Goal: Task Accomplishment & Management: Manage account settings

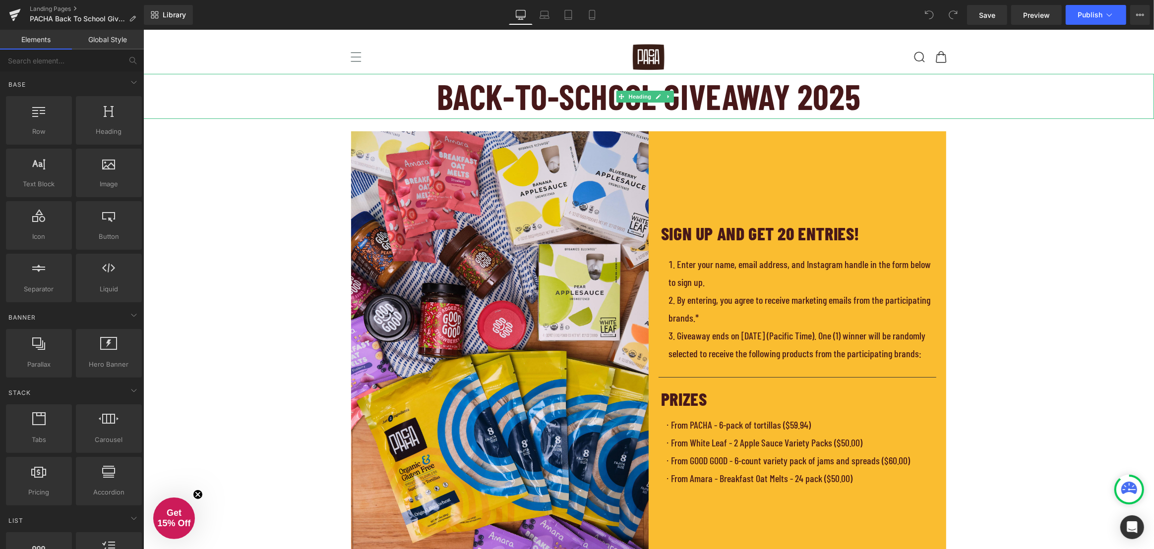
click at [693, 105] on h1 "Back-to-school Giveaway 2025" at bounding box center [648, 96] width 1010 height 45
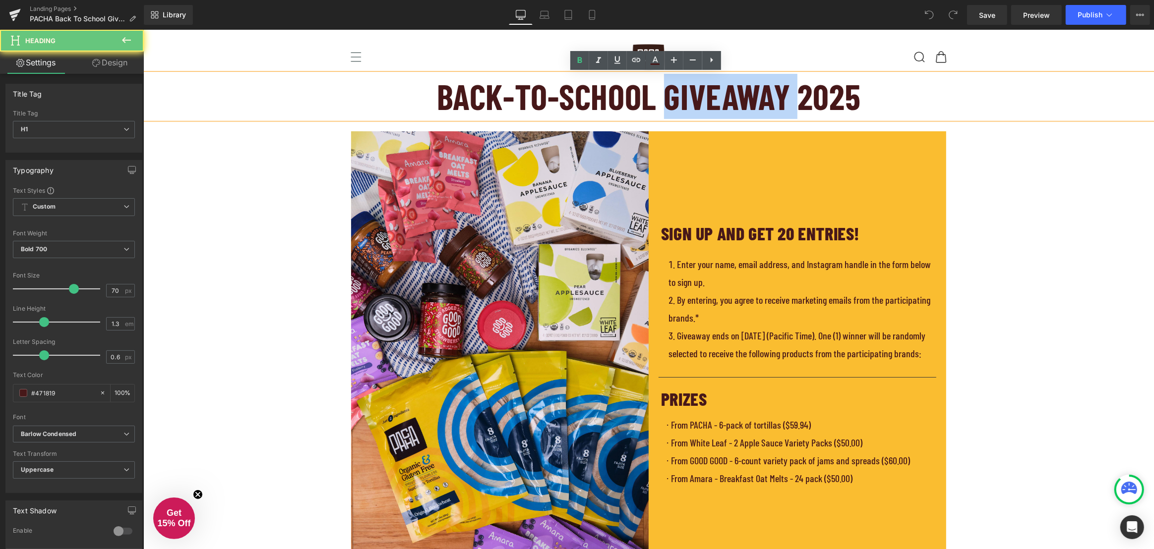
click at [717, 104] on h1 "Back-to-school Giveaway 2025" at bounding box center [648, 96] width 1010 height 45
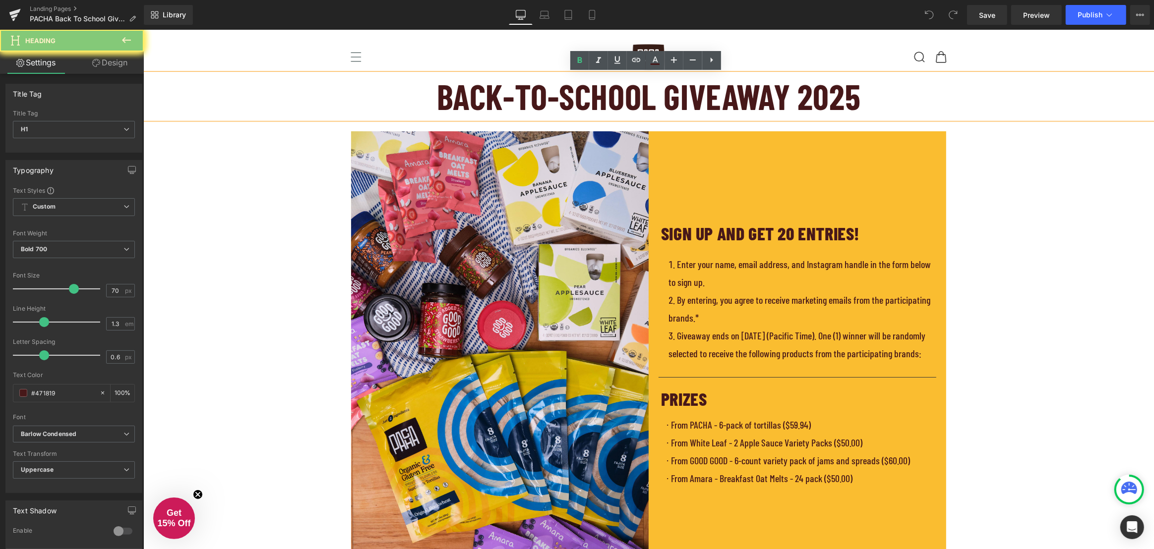
drag, startPoint x: 821, startPoint y: 102, endPoint x: 845, endPoint y: 102, distance: 23.8
click at [821, 102] on h1 "Back-to-school Giveaway 2025" at bounding box center [648, 96] width 1010 height 45
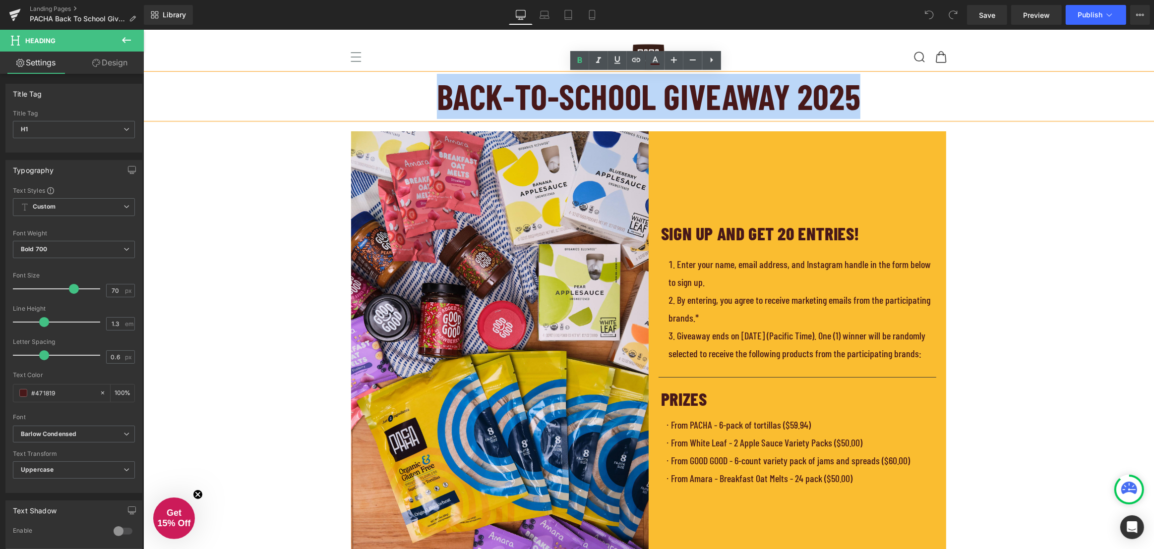
drag, startPoint x: 860, startPoint y: 99, endPoint x: 437, endPoint y: 98, distance: 422.9
click at [437, 98] on h1 "Back-to-school Giveaway 2025" at bounding box center [648, 96] width 1010 height 45
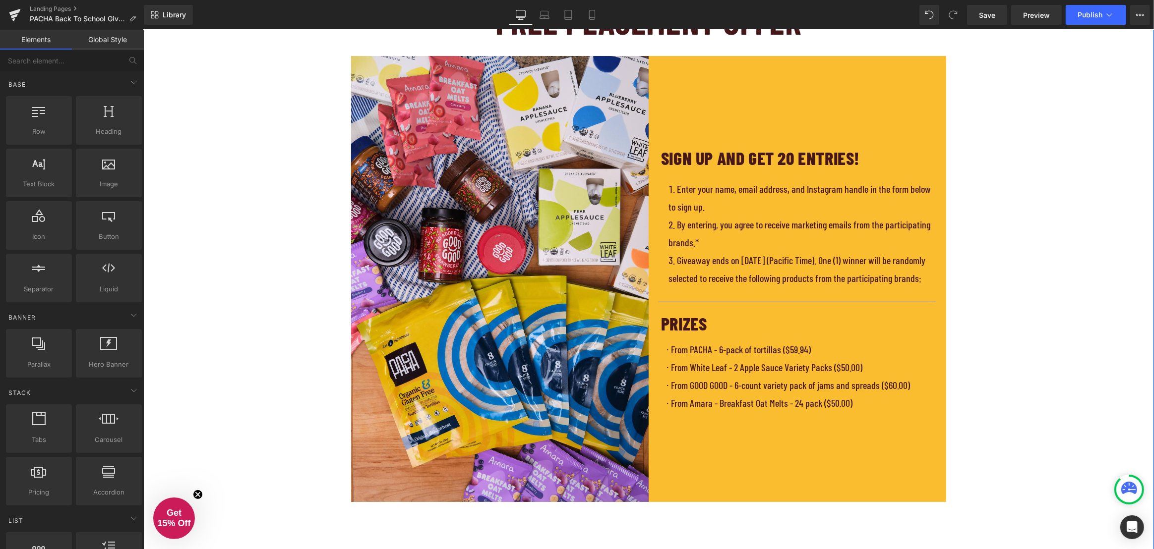
scroll to position [45, 0]
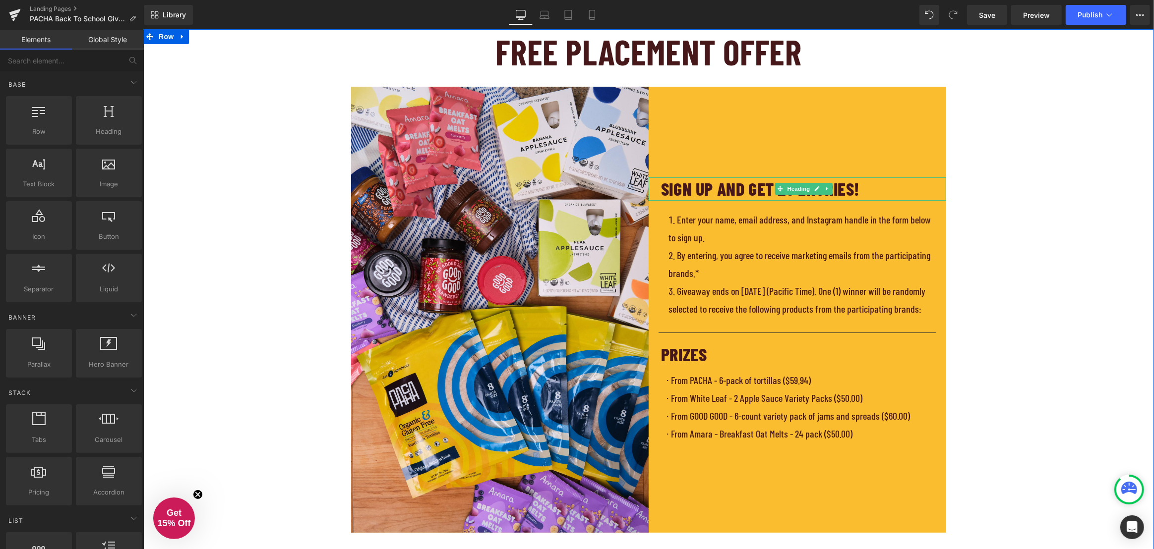
click at [679, 185] on h1 "SIGN UP AND GET 20 ENTRIES!" at bounding box center [802, 188] width 285 height 23
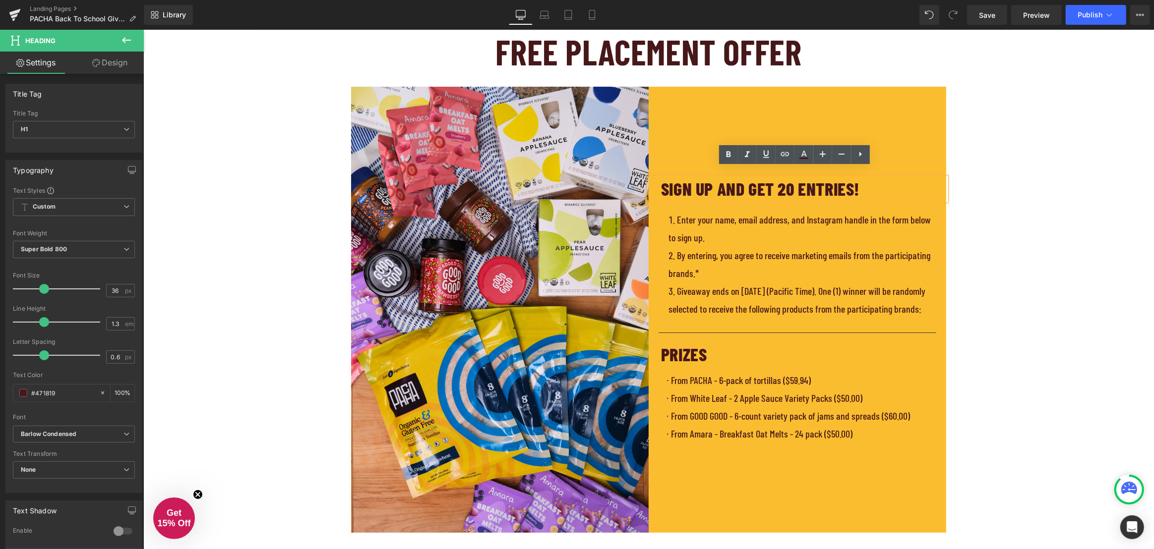
click at [691, 179] on h1 "SIGN UP AND GET 20 ENTRIES!" at bounding box center [802, 188] width 285 height 23
click at [694, 180] on h1 "SIGN UP AND GET 20 ENTRIES!" at bounding box center [802, 188] width 285 height 23
click at [765, 211] on li "Enter your name, email address, and Instagram handle in the form below to sign …" at bounding box center [799, 229] width 263 height 36
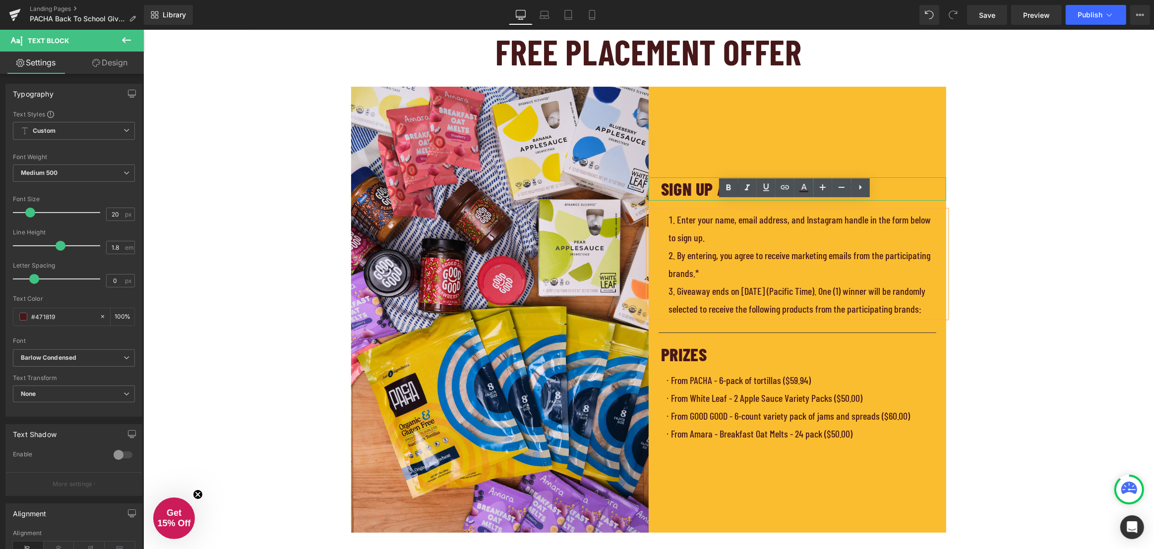
click at [680, 183] on h1 "SIGN UP AND GET 20 ENTRIES!" at bounding box center [802, 188] width 285 height 23
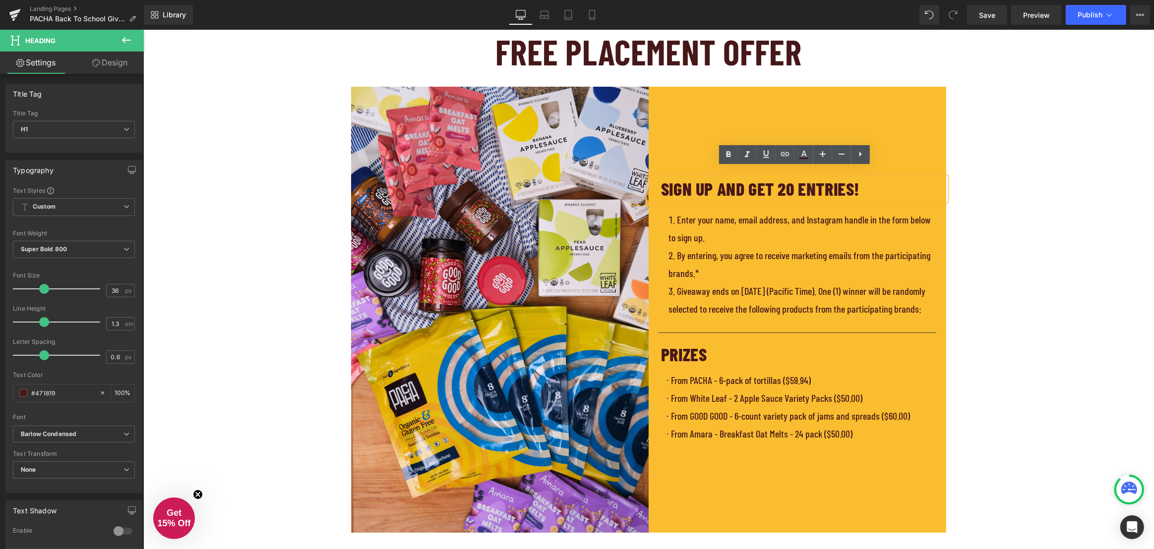
click at [143, 30] on div at bounding box center [143, 30] width 0 height 0
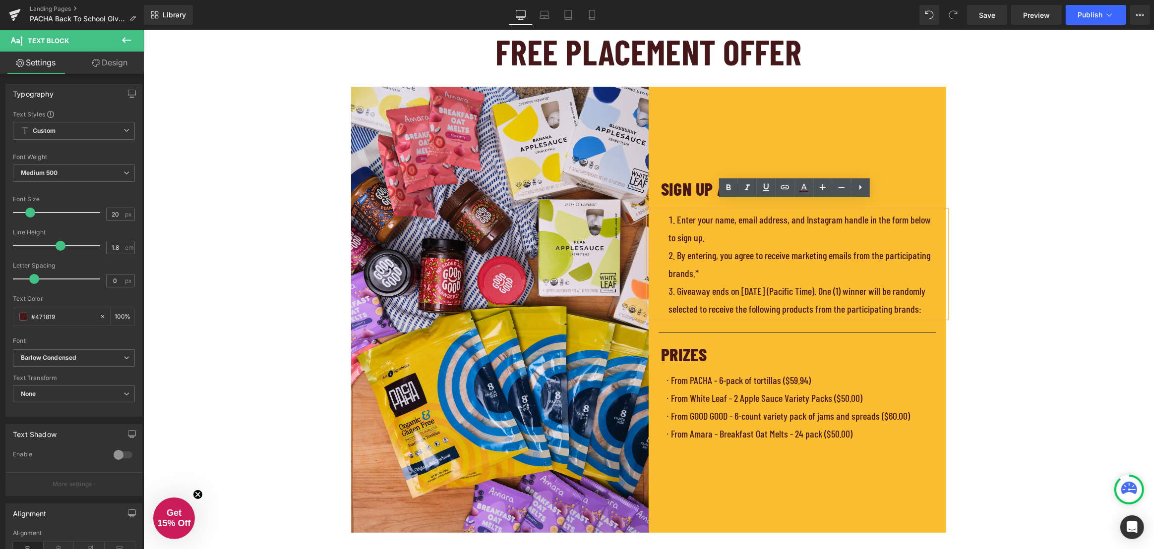
click at [679, 219] on li "Enter your name, email address, and Instagram handle in the form below to sign …" at bounding box center [799, 229] width 263 height 36
click at [677, 183] on h1 "SIGN UP AND GET 20 ENTRIES!" at bounding box center [802, 188] width 285 height 23
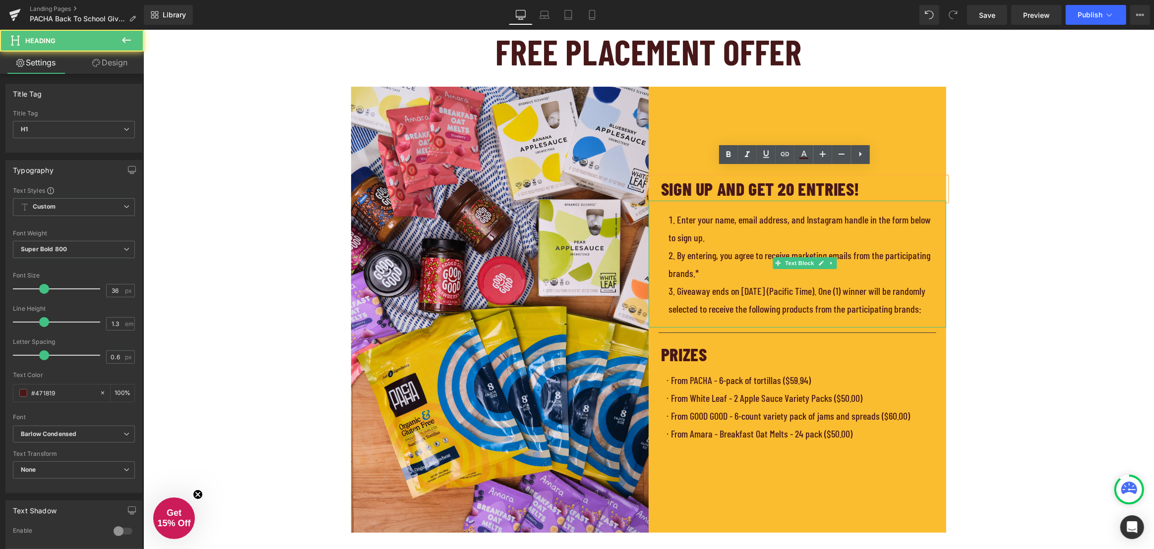
click at [682, 226] on li "Enter your name, email address, and Instagram handle in the form below to sign …" at bounding box center [799, 229] width 263 height 36
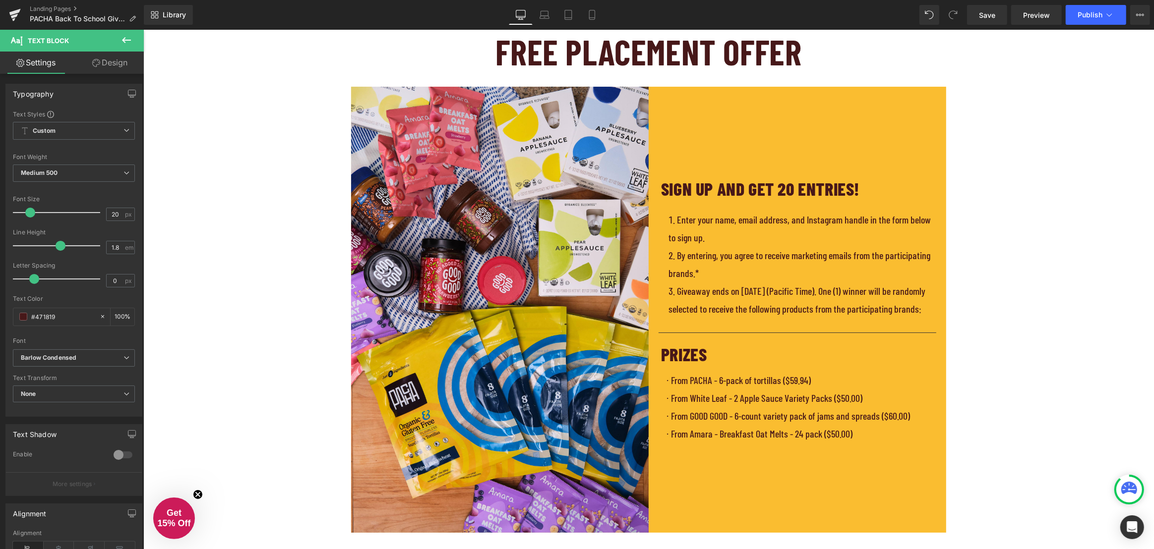
drag, startPoint x: 131, startPoint y: 41, endPoint x: 126, endPoint y: 43, distance: 5.5
click at [131, 41] on icon at bounding box center [126, 40] width 12 height 12
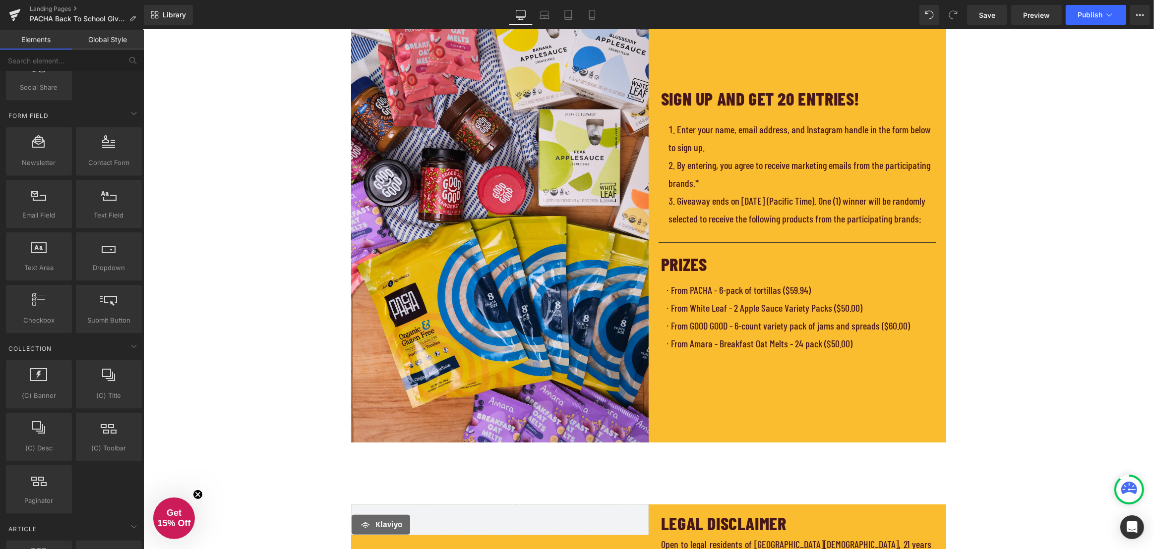
scroll to position [1352, 0]
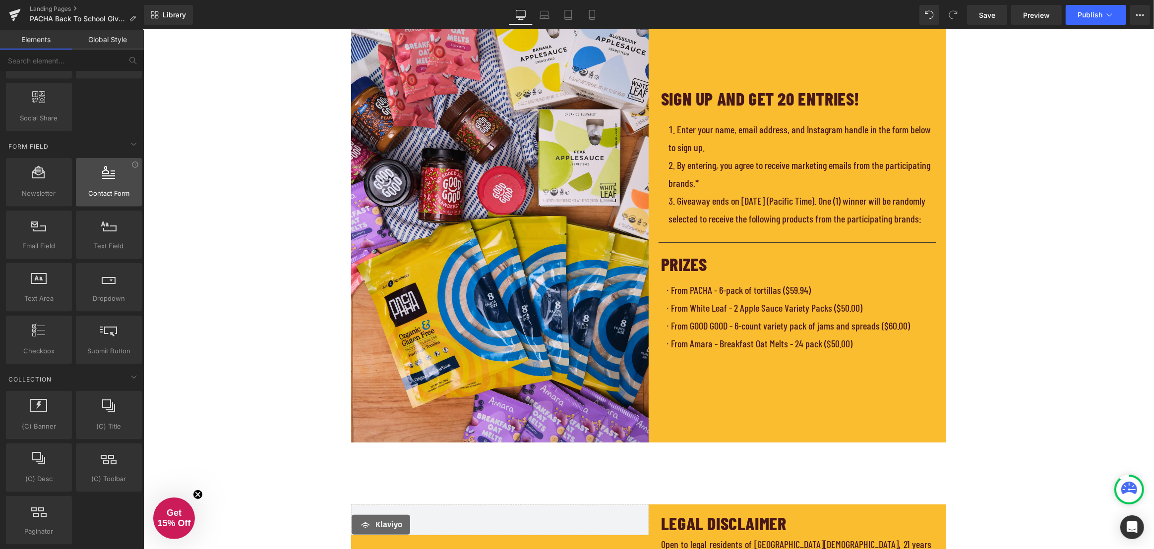
click at [102, 201] on div "Contact Form contacts, forms, emails" at bounding box center [109, 182] width 66 height 49
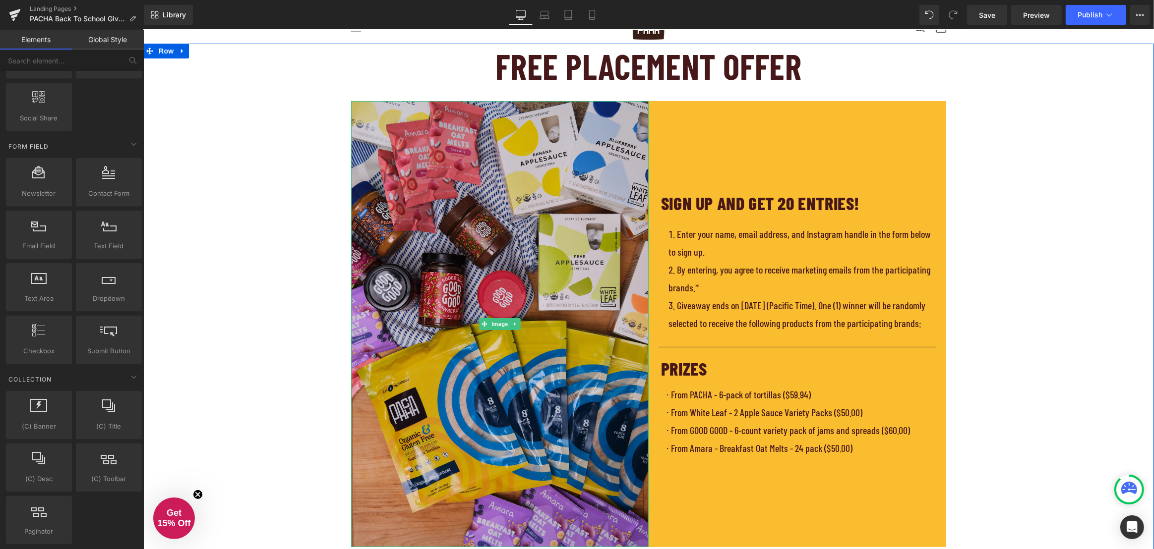
scroll to position [0, 0]
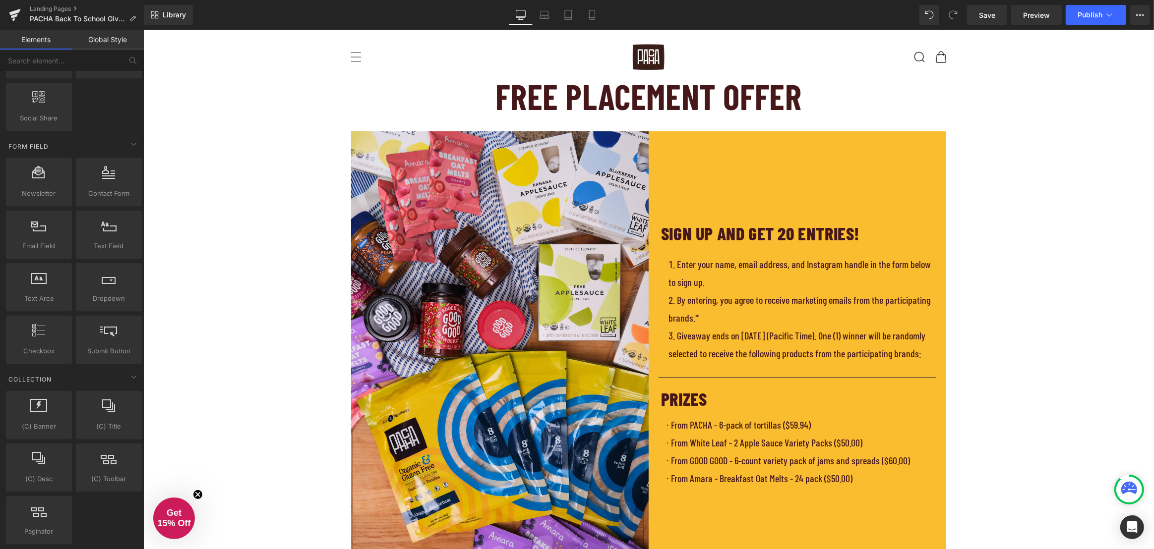
click at [651, 98] on span "Heading" at bounding box center [639, 97] width 27 height 12
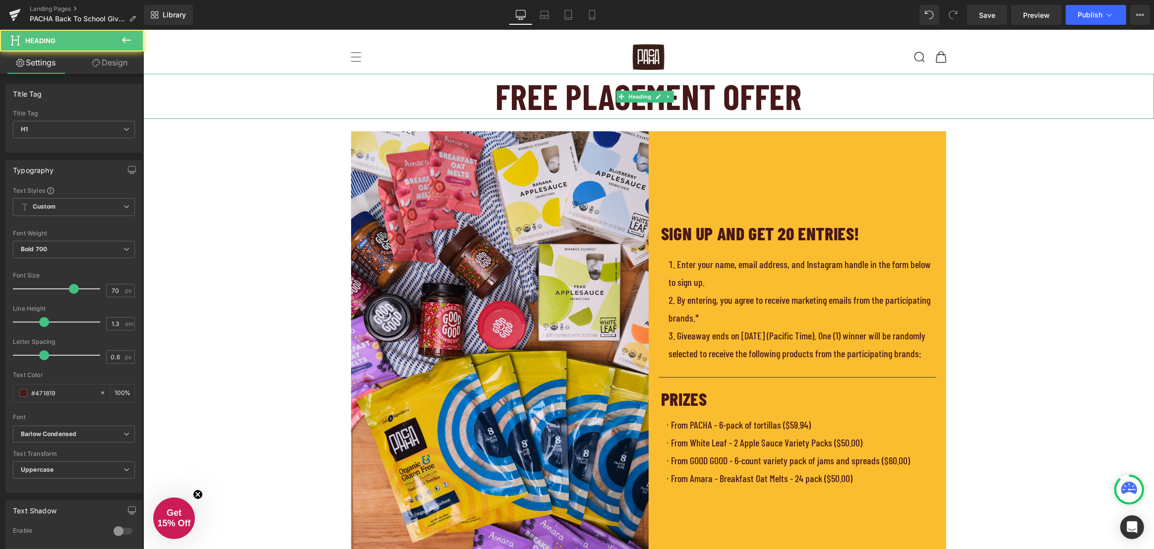
click at [701, 100] on h1 "FREE PLACEMENT OFFER" at bounding box center [648, 96] width 1010 height 45
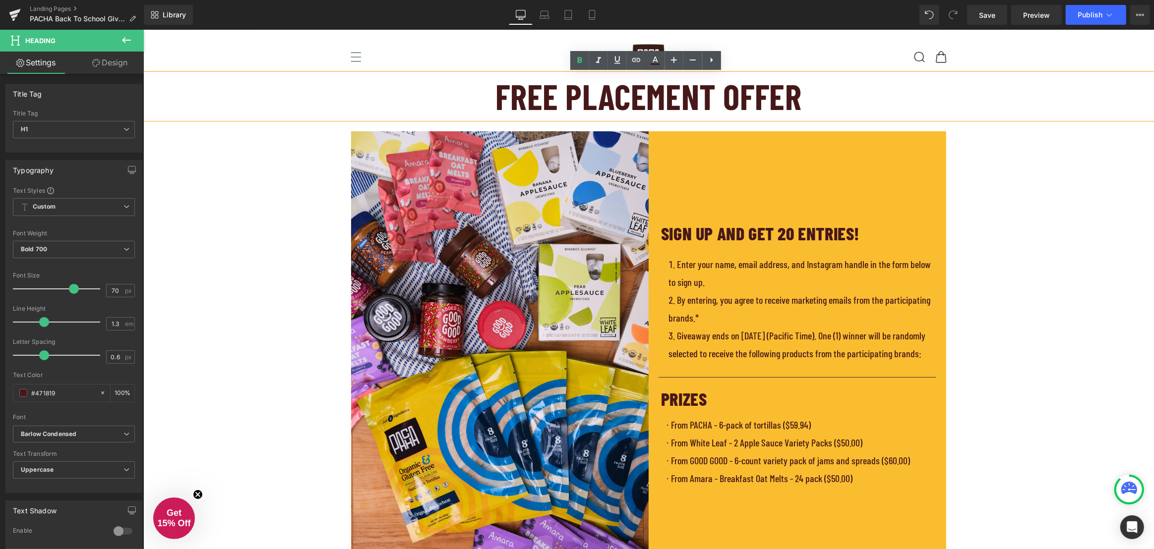
click at [741, 167] on div "SIGN UP AND GET 20 ENTRIES! Heading Enter your name, email address, and Instagr…" at bounding box center [796, 354] width 297 height 446
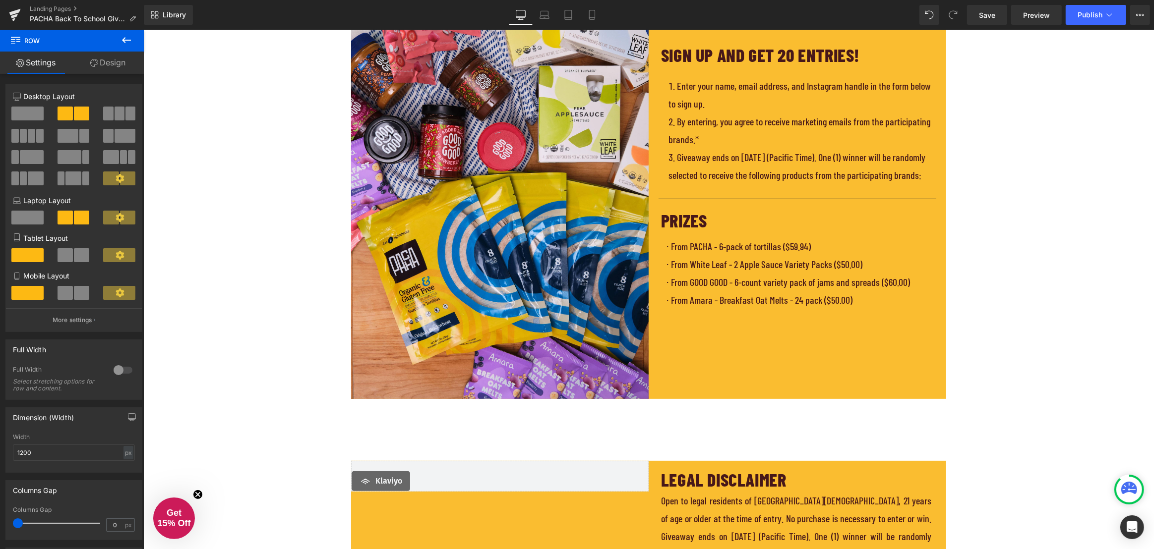
scroll to position [180, 0]
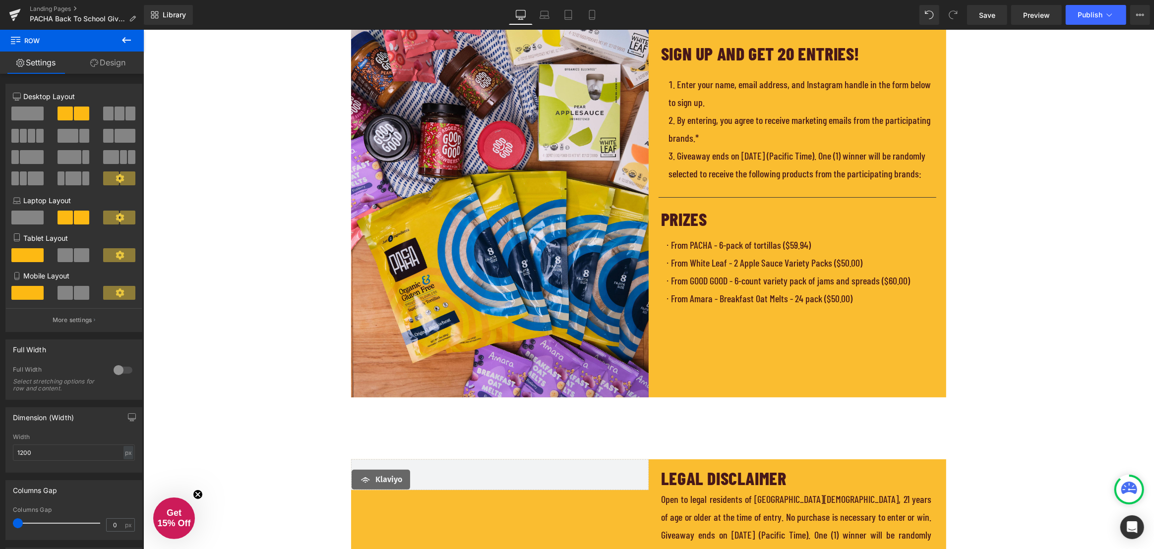
click at [1002, 122] on div "FREE PLACEMENT OFFER Heading Image SIGN UP AND GET 20 ENTRIES! Heading Enter yo…" at bounding box center [648, 392] width 1010 height 997
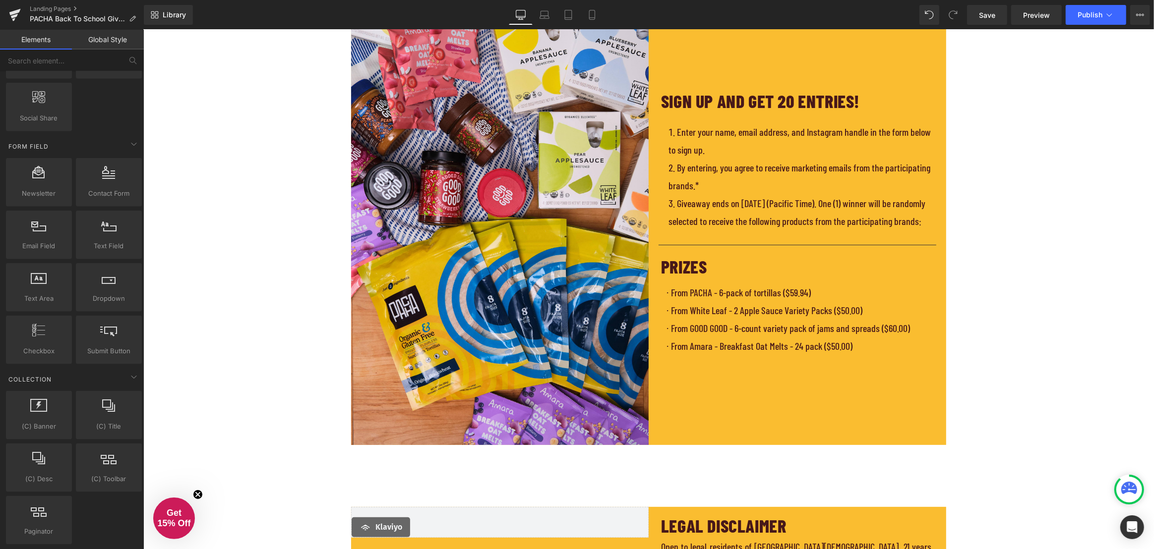
scroll to position [0, 0]
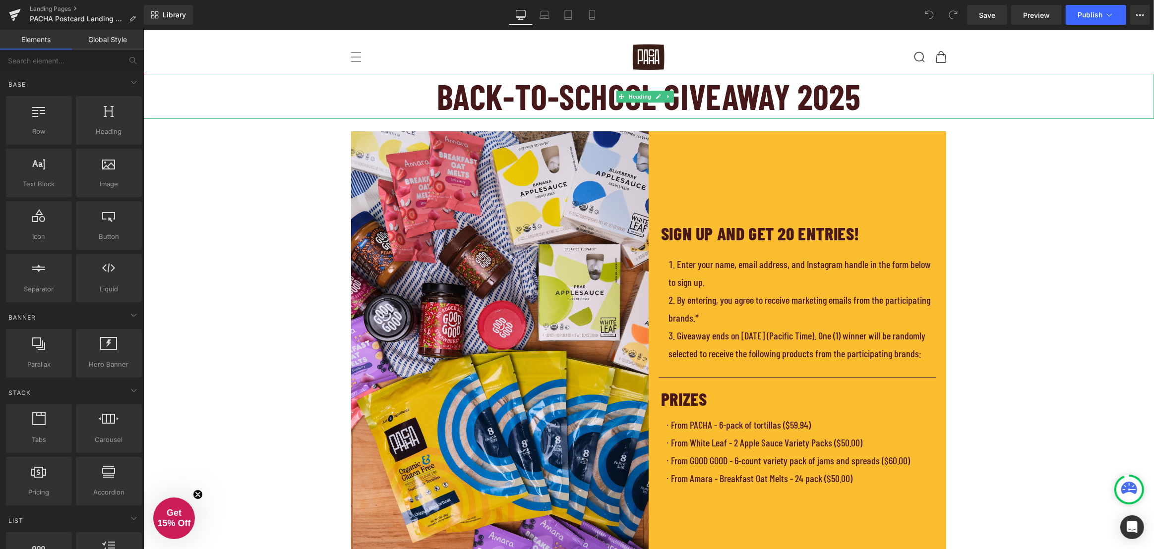
click at [748, 97] on h1 "Back-to-school Giveaway 2025" at bounding box center [648, 96] width 1010 height 45
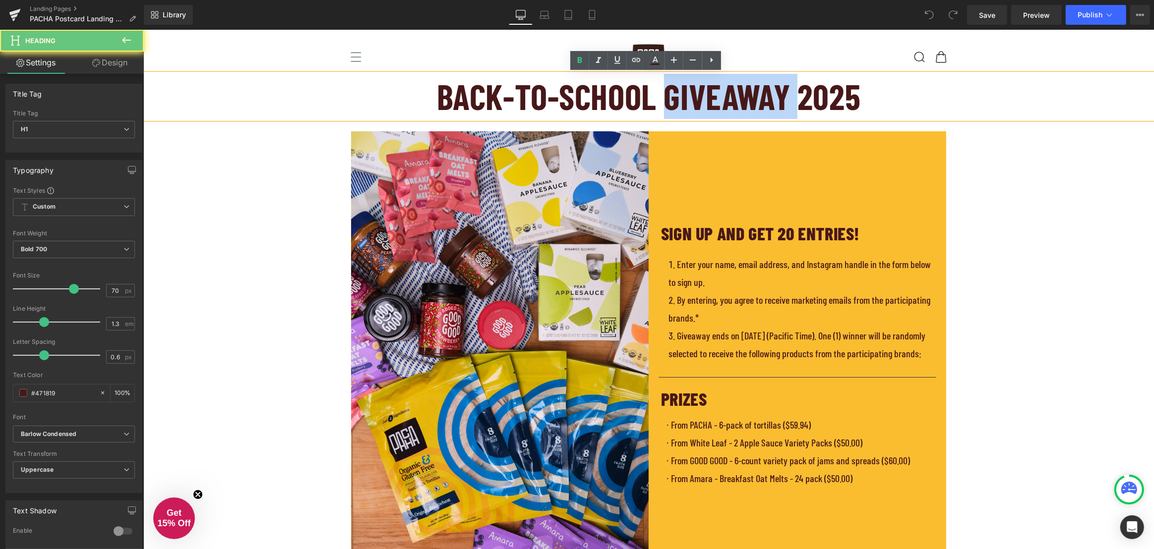
click at [748, 97] on h1 "Back-to-school Giveaway 2025" at bounding box center [648, 96] width 1010 height 45
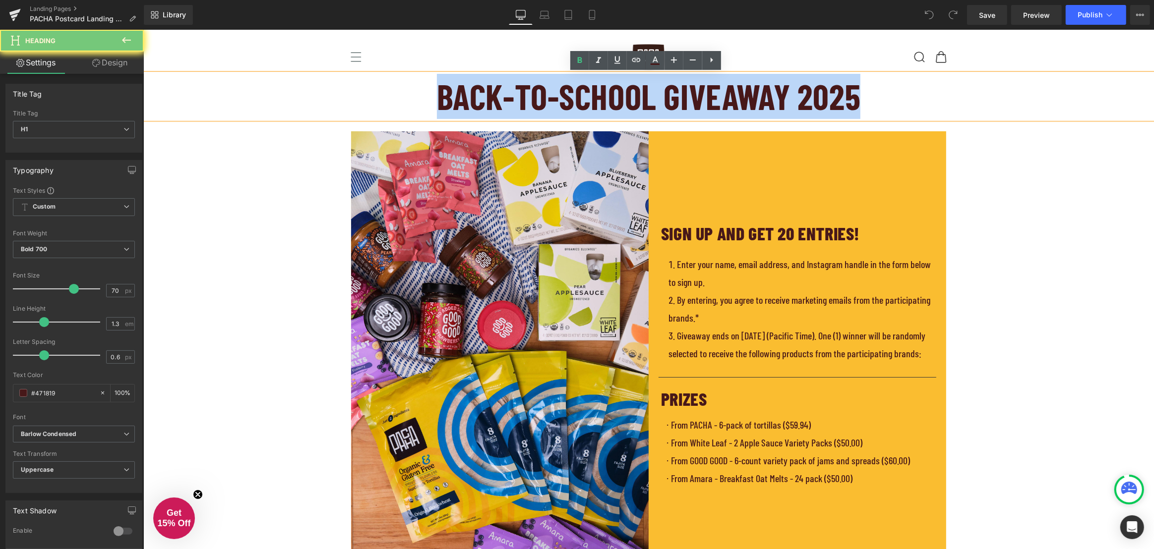
click at [748, 97] on h1 "Back-to-school Giveaway 2025" at bounding box center [648, 96] width 1010 height 45
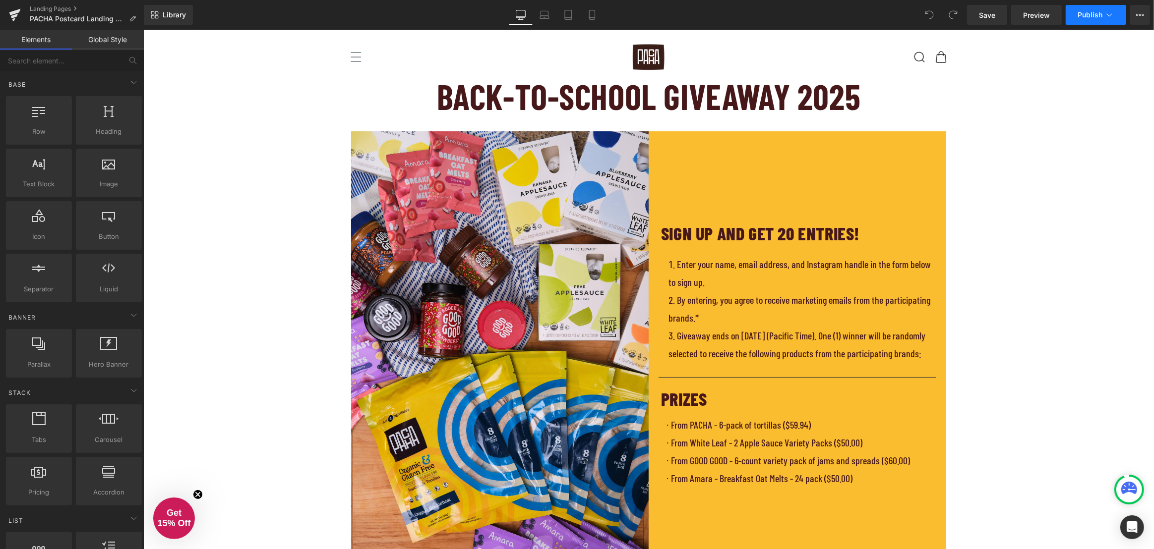
click at [1112, 13] on icon at bounding box center [1109, 15] width 10 height 10
click at [1140, 14] on icon at bounding box center [1140, 15] width 8 height 8
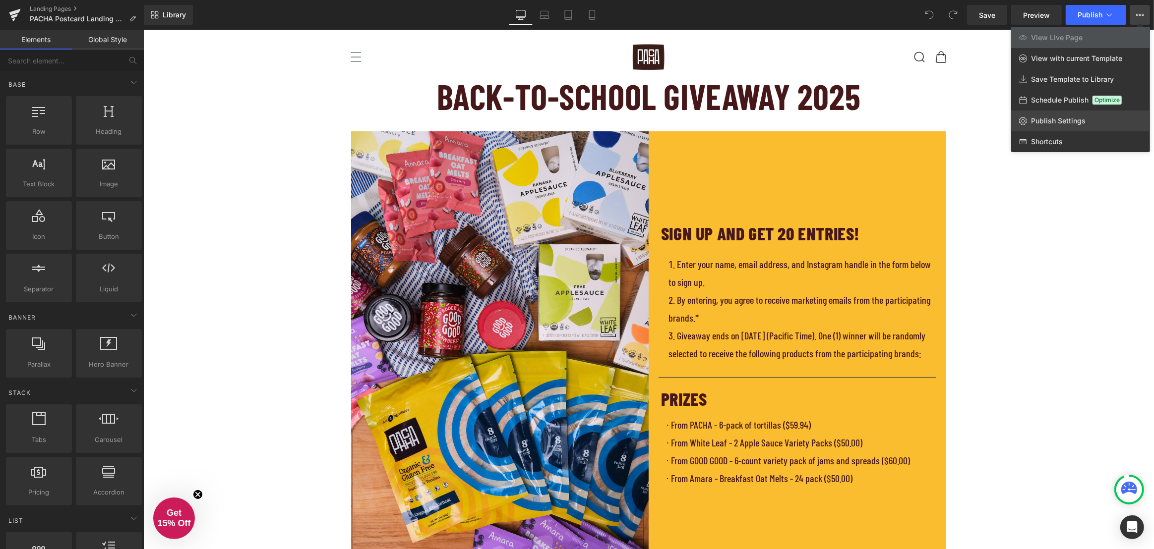
click at [1074, 124] on span "Publish Settings" at bounding box center [1058, 121] width 55 height 9
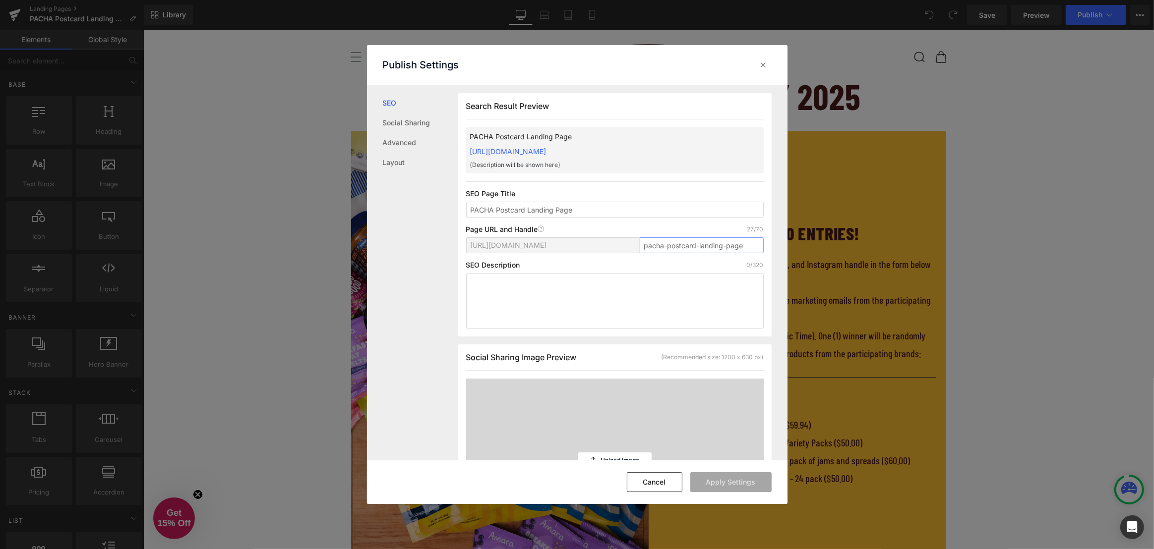
click at [713, 247] on input "pacha-postcard-landing-page" at bounding box center [702, 245] width 124 height 16
drag, startPoint x: 747, startPoint y: 247, endPoint x: 627, endPoint y: 242, distance: 119.6
click at [627, 242] on div "https://live-pacha.myshopify.com/pages/ pacha-postcard-landing-page" at bounding box center [614, 249] width 297 height 24
type input "offer"
click at [729, 487] on button "Apply Settings" at bounding box center [730, 482] width 81 height 20
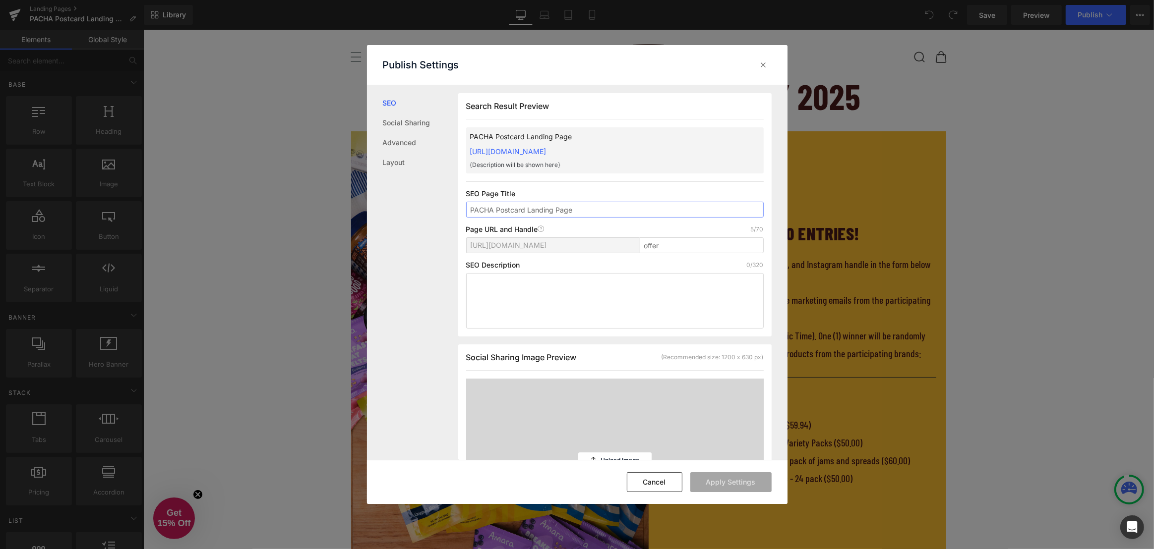
click at [537, 211] on input "PACHA Postcard Landing Page" at bounding box center [614, 210] width 297 height 16
drag, startPoint x: 554, startPoint y: 212, endPoint x: 573, endPoint y: 212, distance: 18.8
click at [556, 212] on input "PACHA Postcard Landing Page" at bounding box center [614, 210] width 297 height 16
click at [528, 208] on input "PACHA Postcard Landing Page" at bounding box center [614, 210] width 297 height 16
drag, startPoint x: 584, startPoint y: 210, endPoint x: 526, endPoint y: 209, distance: 57.5
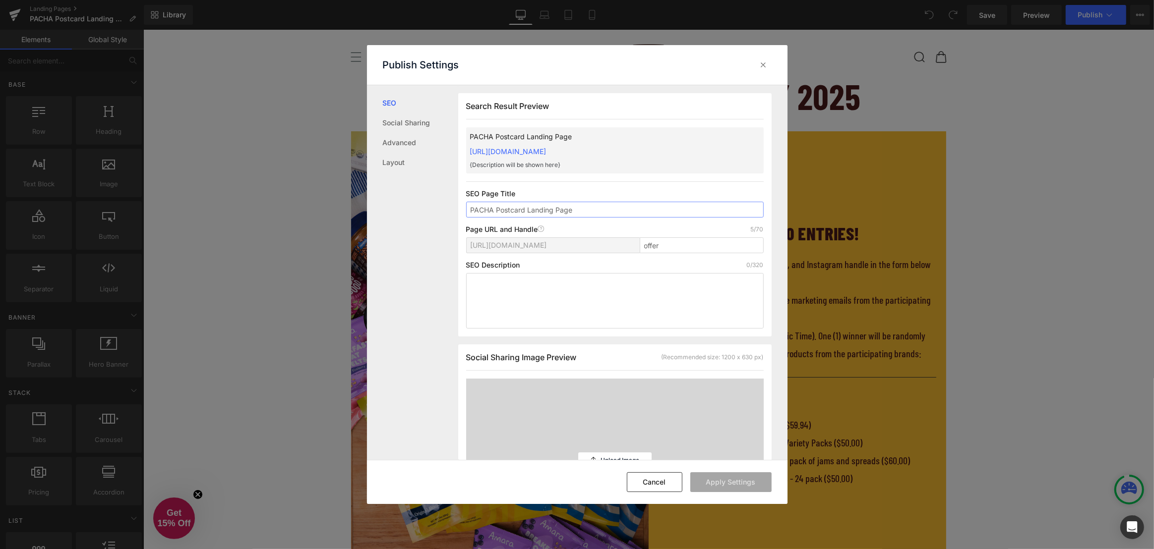
click at [526, 209] on input "PACHA Postcard Landing Page" at bounding box center [614, 210] width 297 height 16
type input "PACHA Postcard"
click at [732, 479] on button "Apply Settings" at bounding box center [730, 482] width 81 height 20
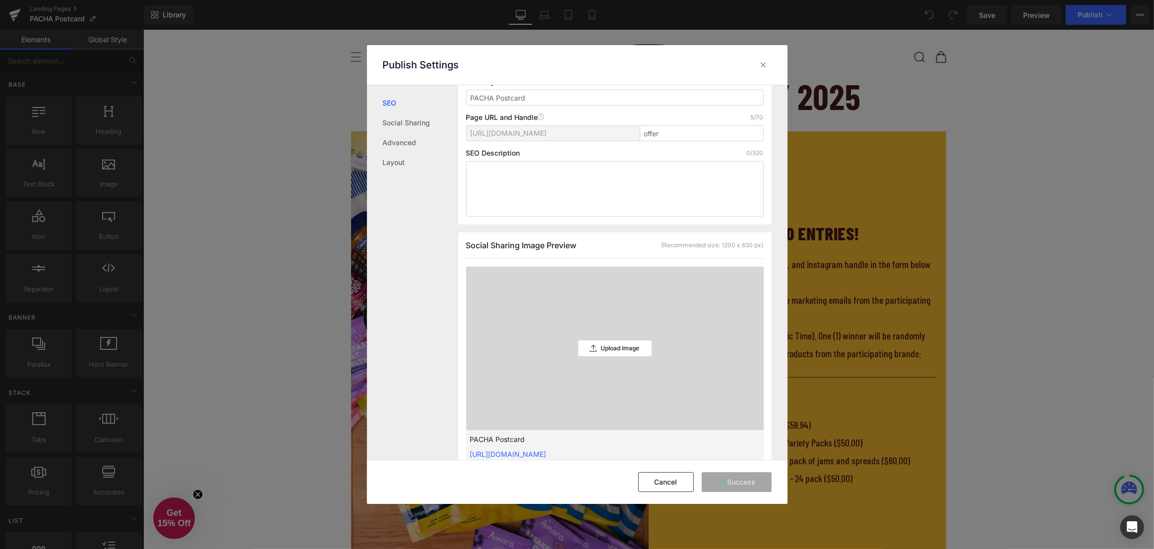
scroll to position [135, 0]
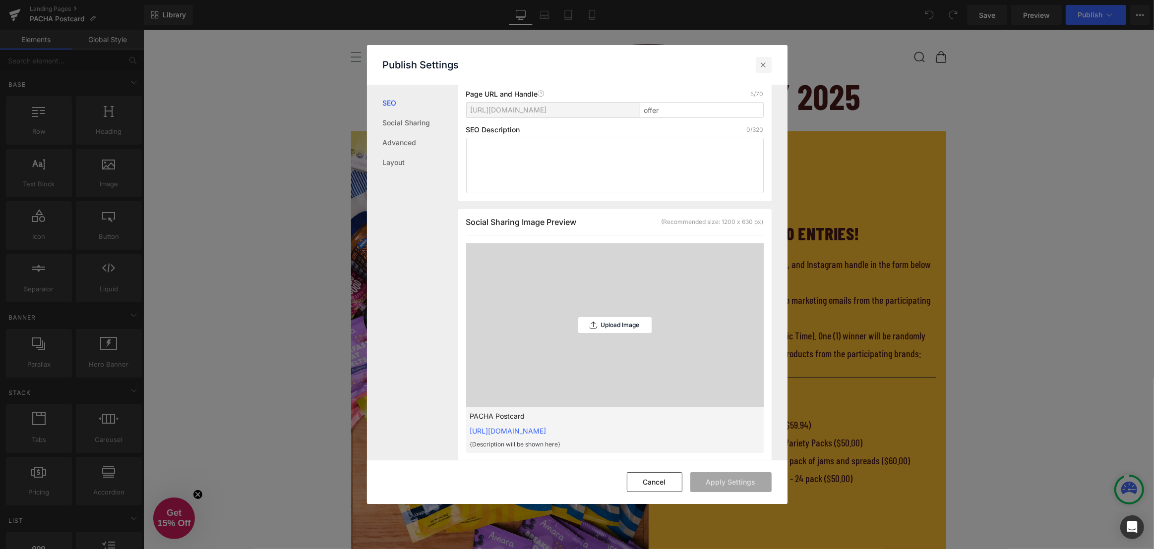
click at [757, 66] on div at bounding box center [764, 65] width 16 height 16
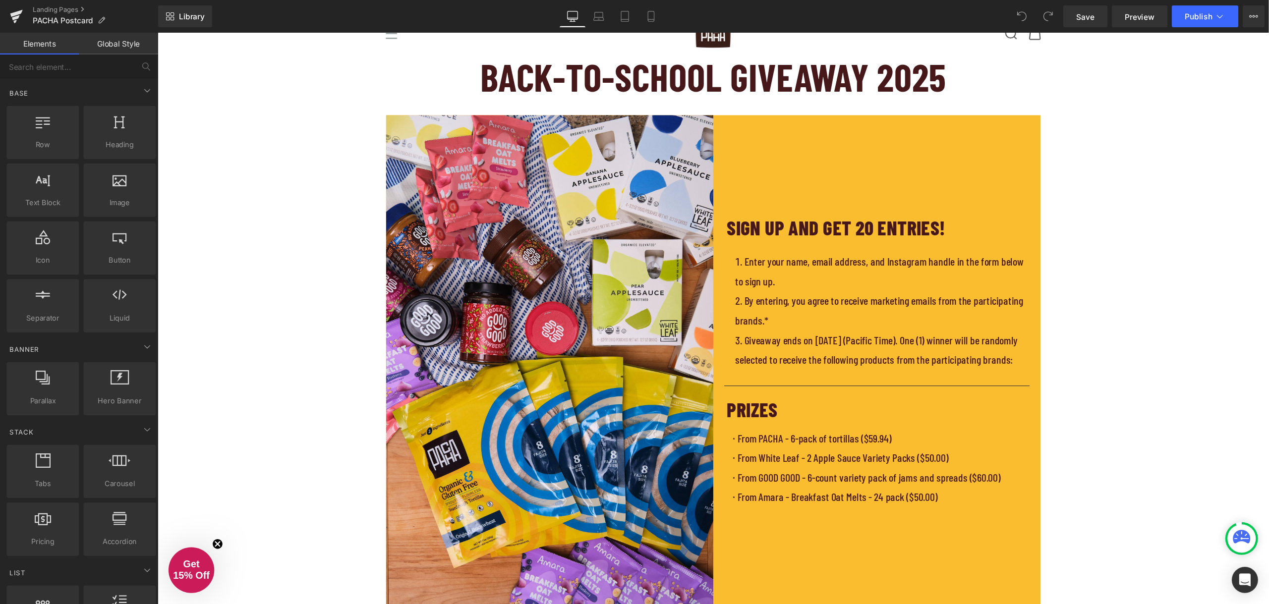
scroll to position [0, 0]
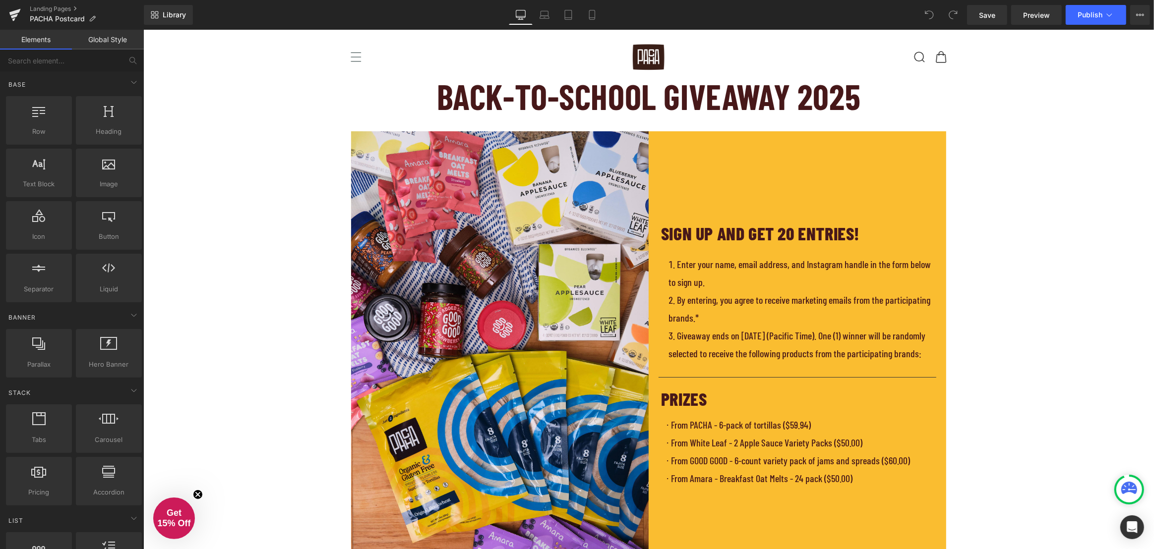
click at [695, 99] on h1 "Back-to-school Giveaway 2025" at bounding box center [648, 96] width 1010 height 45
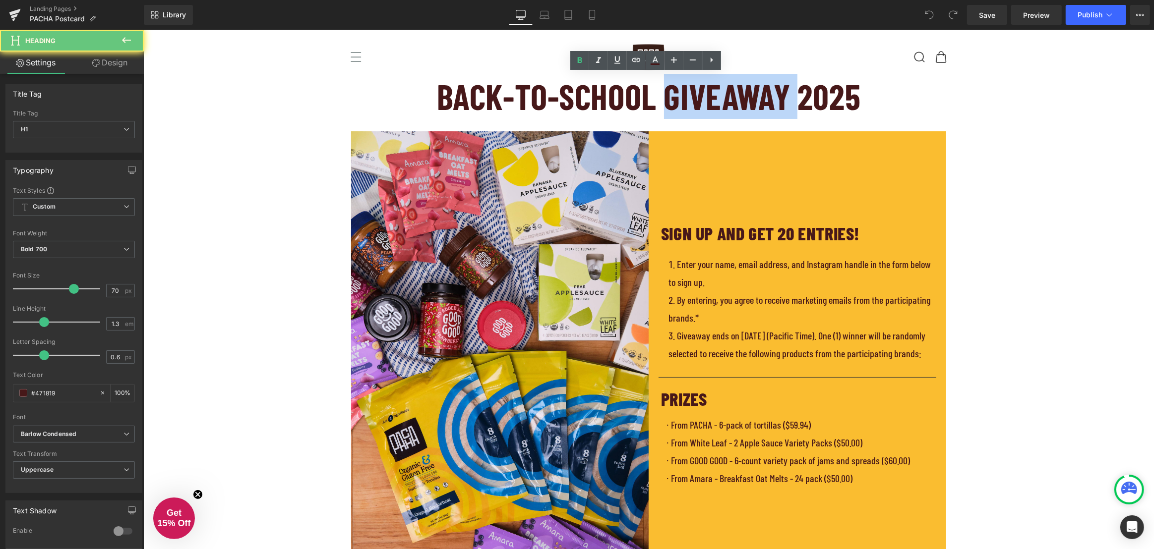
click at [695, 99] on h1 "Back-to-school Giveaway 2025" at bounding box center [648, 96] width 1010 height 45
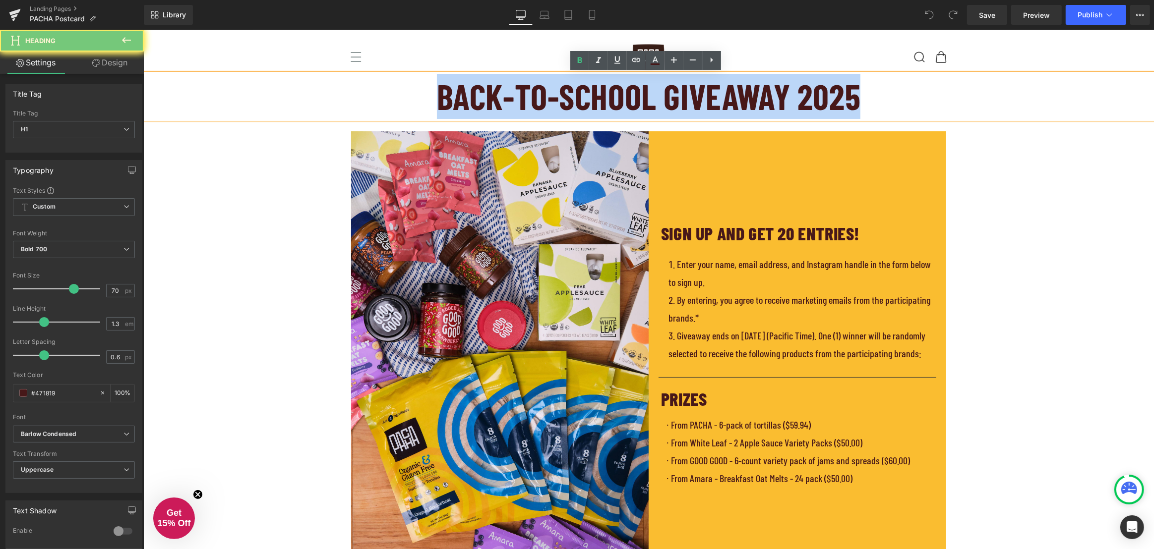
click at [695, 99] on h1 "Back-to-school Giveaway 2025" at bounding box center [648, 96] width 1010 height 45
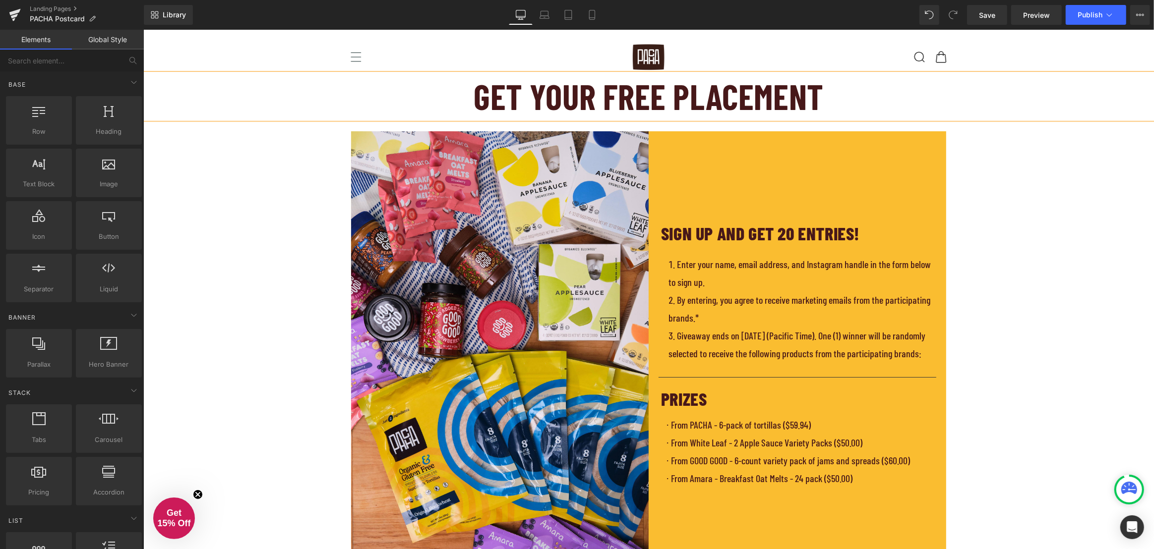
click at [786, 169] on div "SIGN UP AND GET 20 ENTRIES! Heading Enter your name, email address, and Instagr…" at bounding box center [796, 354] width 297 height 446
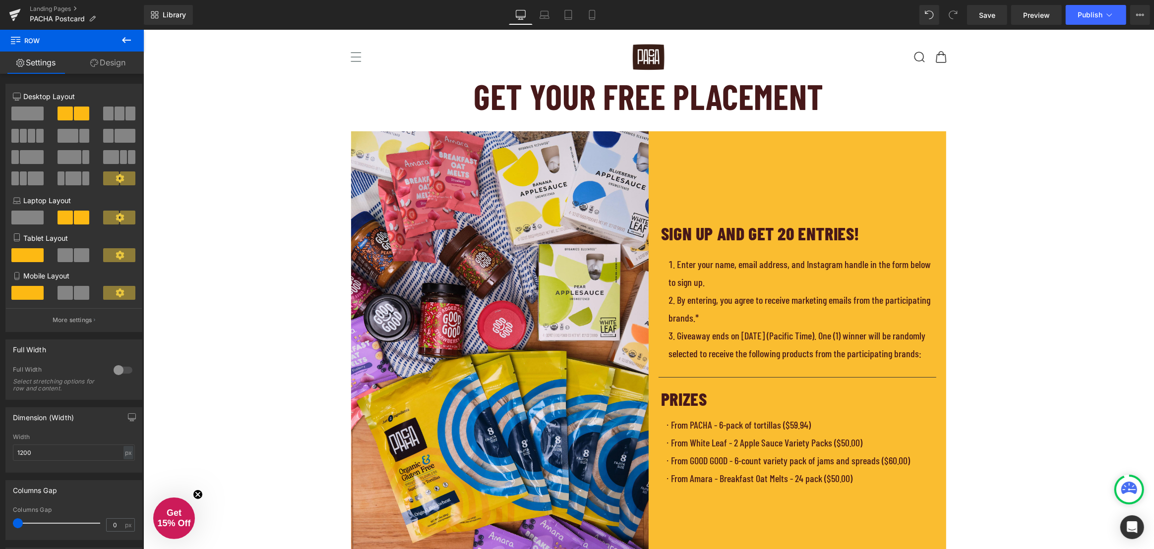
click at [129, 41] on icon at bounding box center [126, 40] width 12 height 12
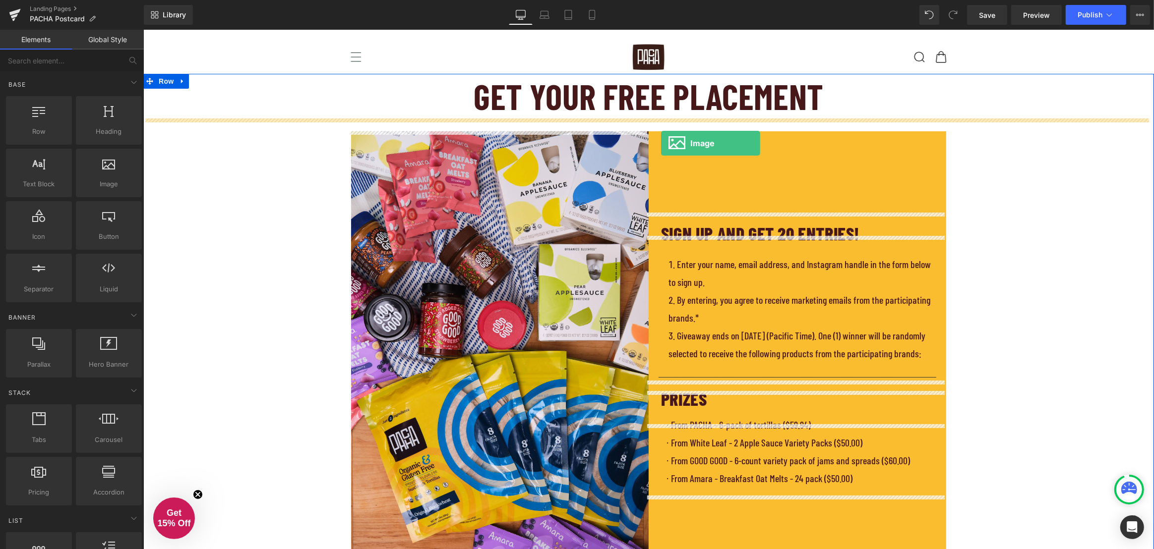
drag, startPoint x: 251, startPoint y: 207, endPoint x: 660, endPoint y: 143, distance: 413.9
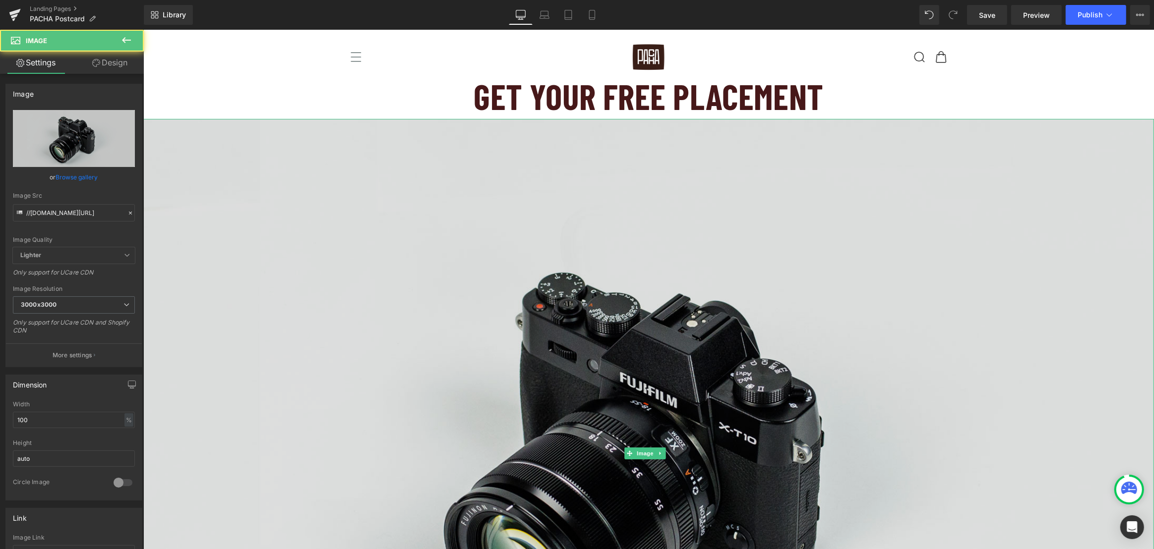
click at [914, 188] on img at bounding box center [648, 453] width 1010 height 669
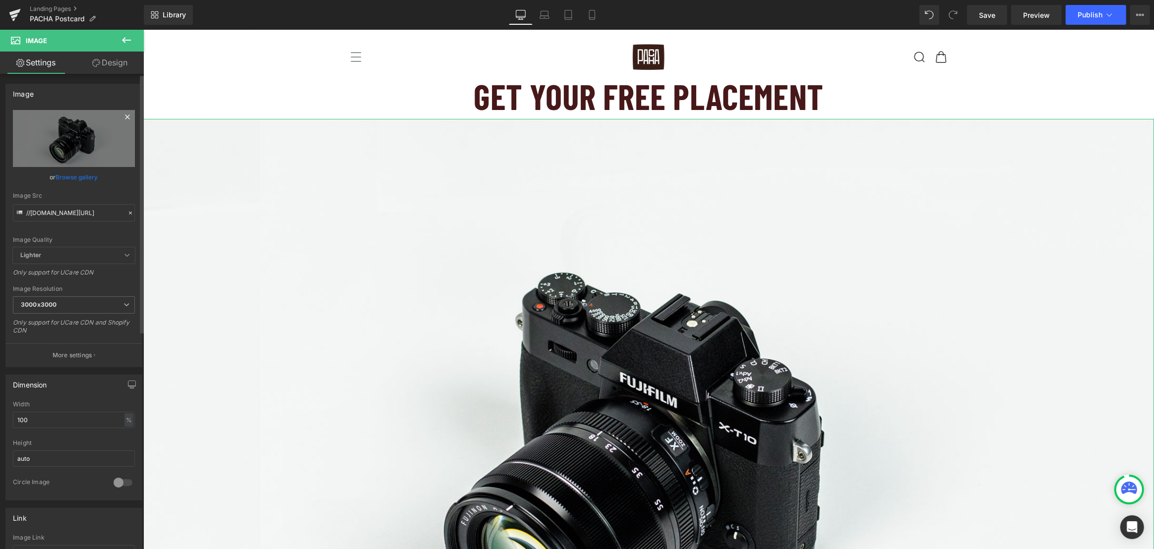
click at [123, 115] on icon at bounding box center [127, 117] width 12 height 12
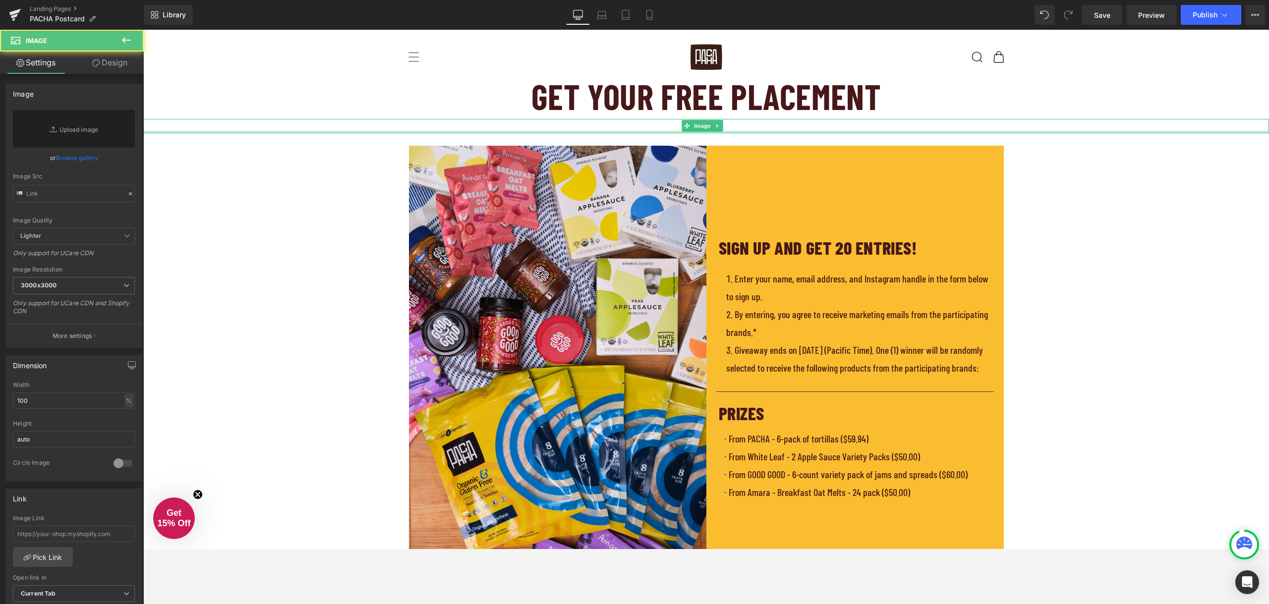
click at [622, 128] on div at bounding box center [706, 126] width 1126 height 14
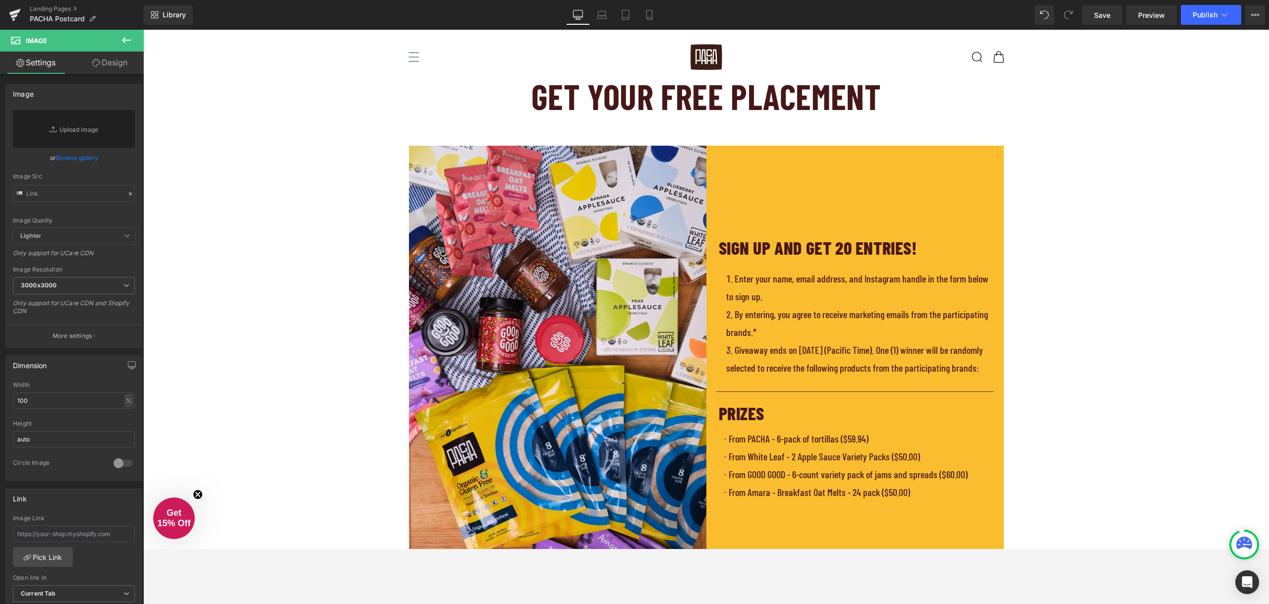
click at [999, 142] on div "GET YOUR FREE PLACEMENT Heading Image Image SIGN UP AND GET 20 ENTRIES! Heading…" at bounding box center [706, 580] width 1126 height 1012
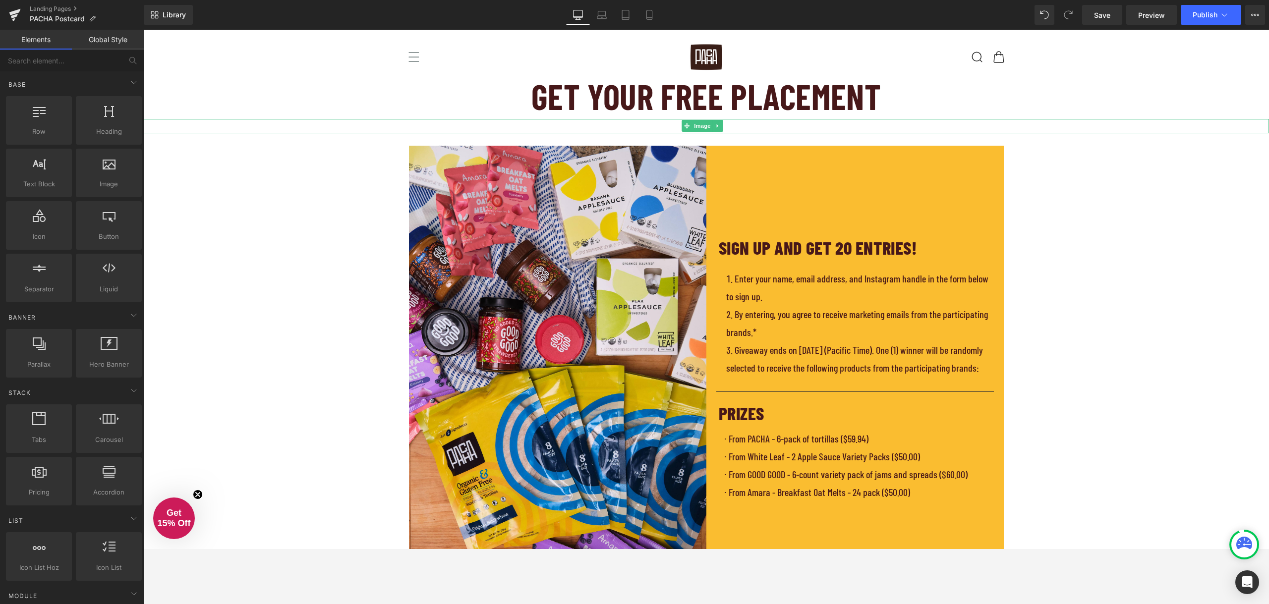
click at [652, 124] on div at bounding box center [706, 126] width 1126 height 14
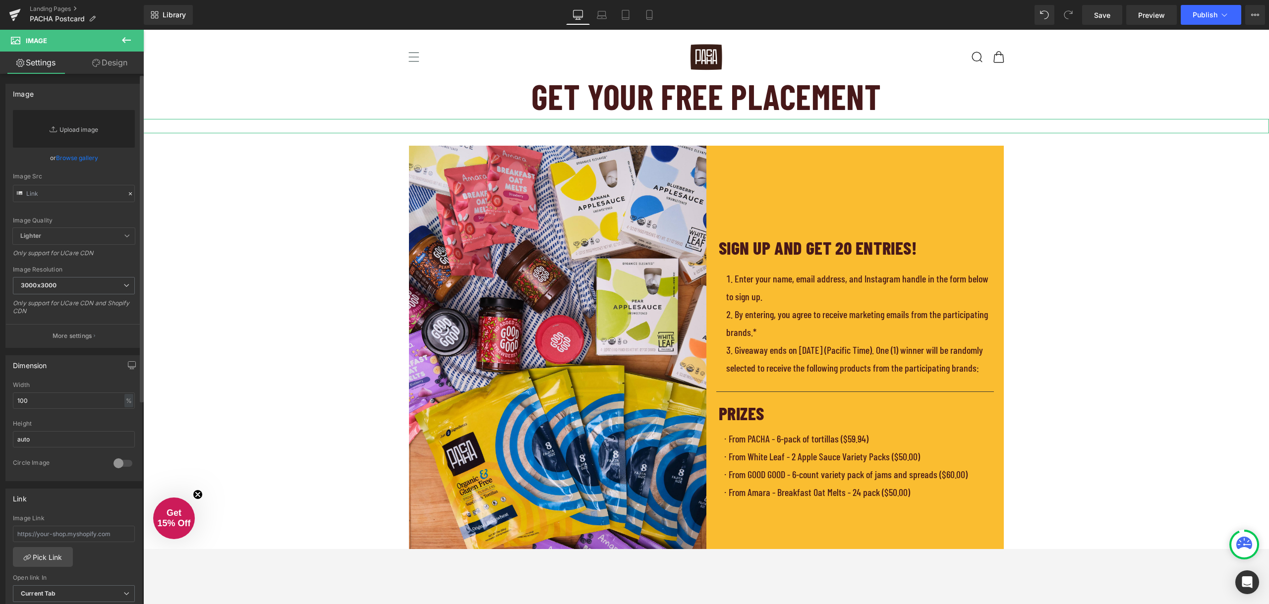
click at [77, 119] on link "Replace Image" at bounding box center [74, 129] width 122 height 38
type input "C:\fakepath\POSTCARD.png"
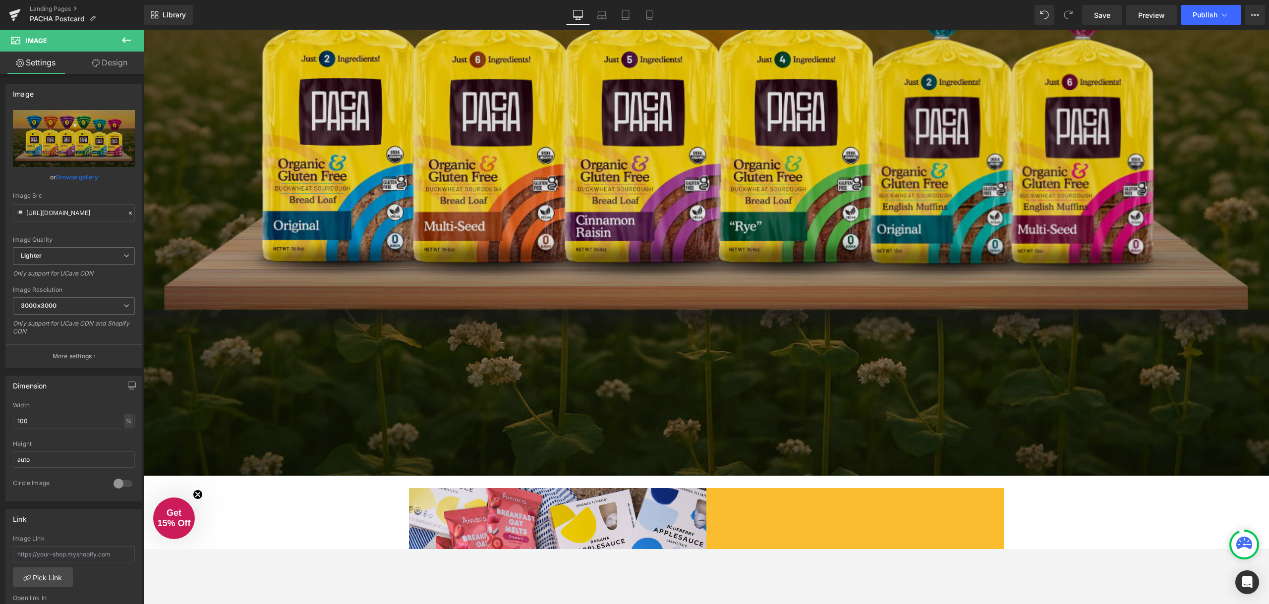
scroll to position [446, 0]
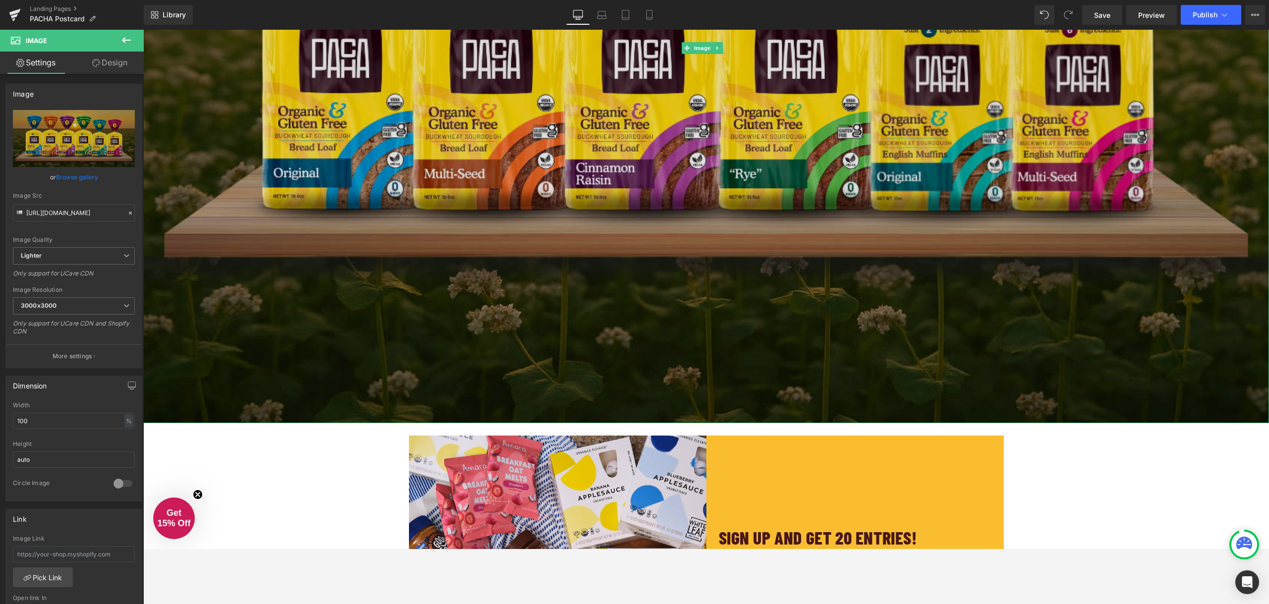
click at [635, 116] on img at bounding box center [706, 48] width 1126 height 751
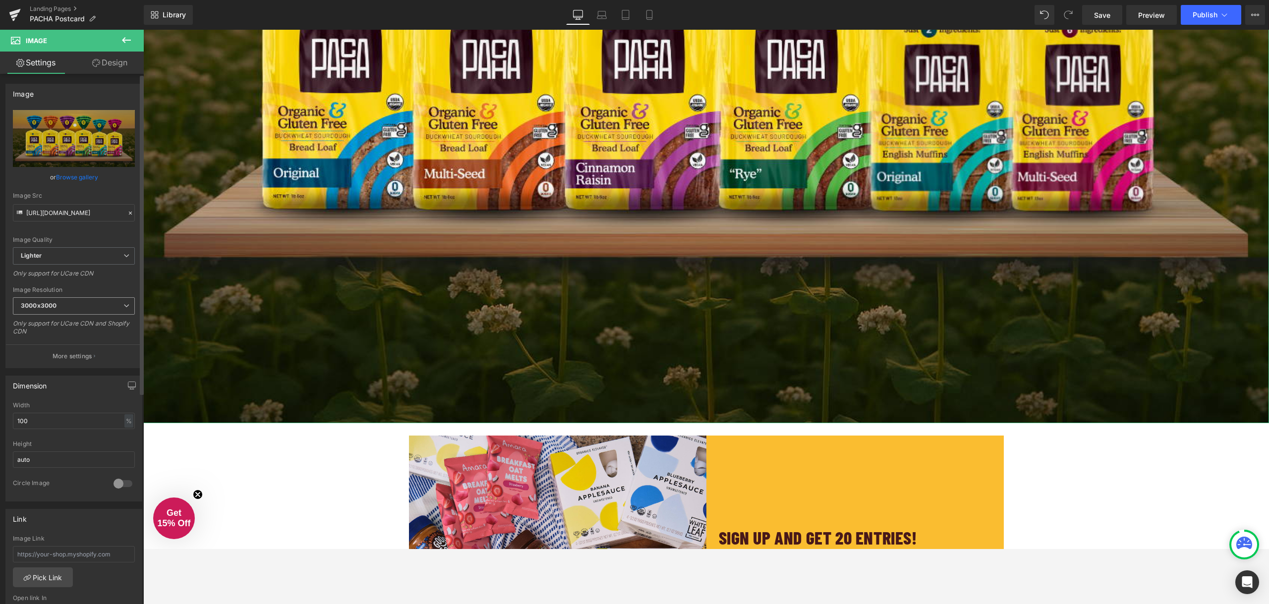
click at [115, 306] on span "3000x3000" at bounding box center [74, 305] width 122 height 17
click at [84, 354] on li "480x480" at bounding box center [74, 353] width 122 height 15
type input "https://ucarecdn.com/ca19e889-da66-4886-b483-3d91abb9d59b/-/format/auto/-/previ…"
click at [114, 310] on span "480x480" at bounding box center [74, 305] width 122 height 17
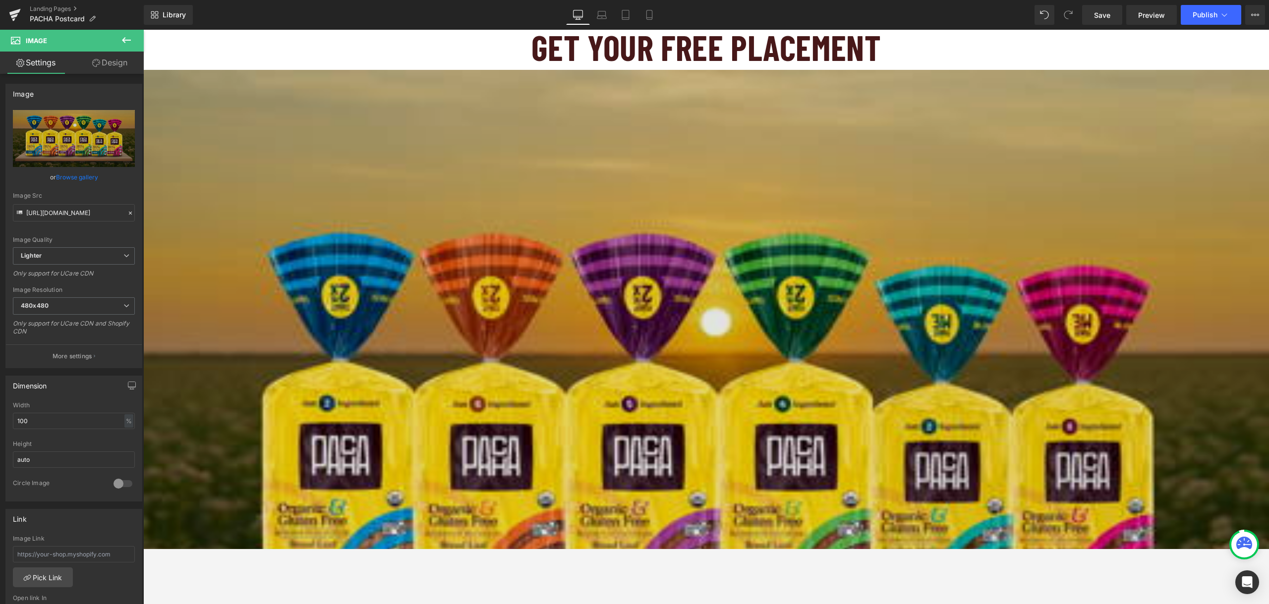
scroll to position [0, 0]
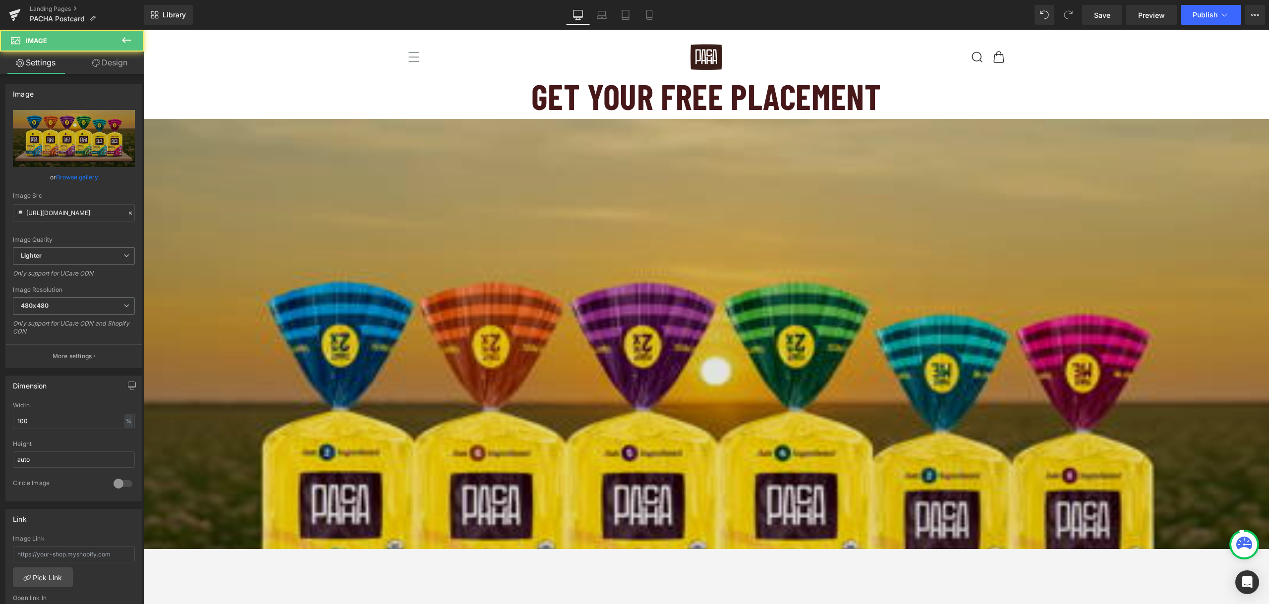
click at [590, 214] on img at bounding box center [706, 494] width 1126 height 751
click at [439, 141] on img at bounding box center [706, 494] width 1126 height 751
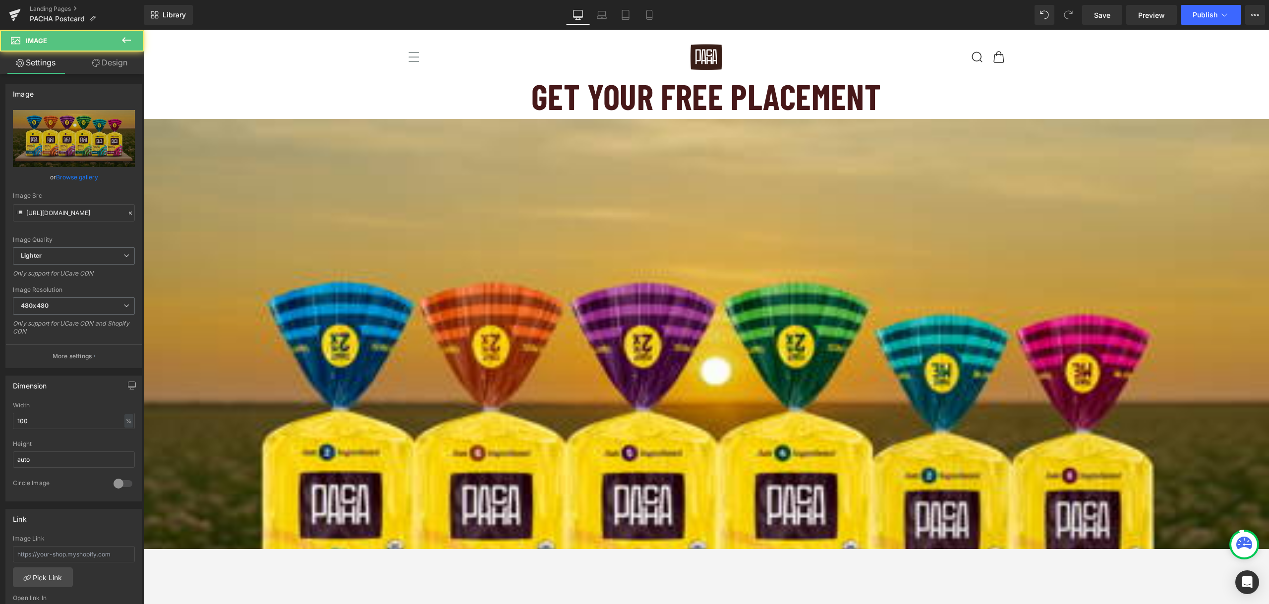
click at [128, 42] on icon at bounding box center [126, 40] width 12 height 12
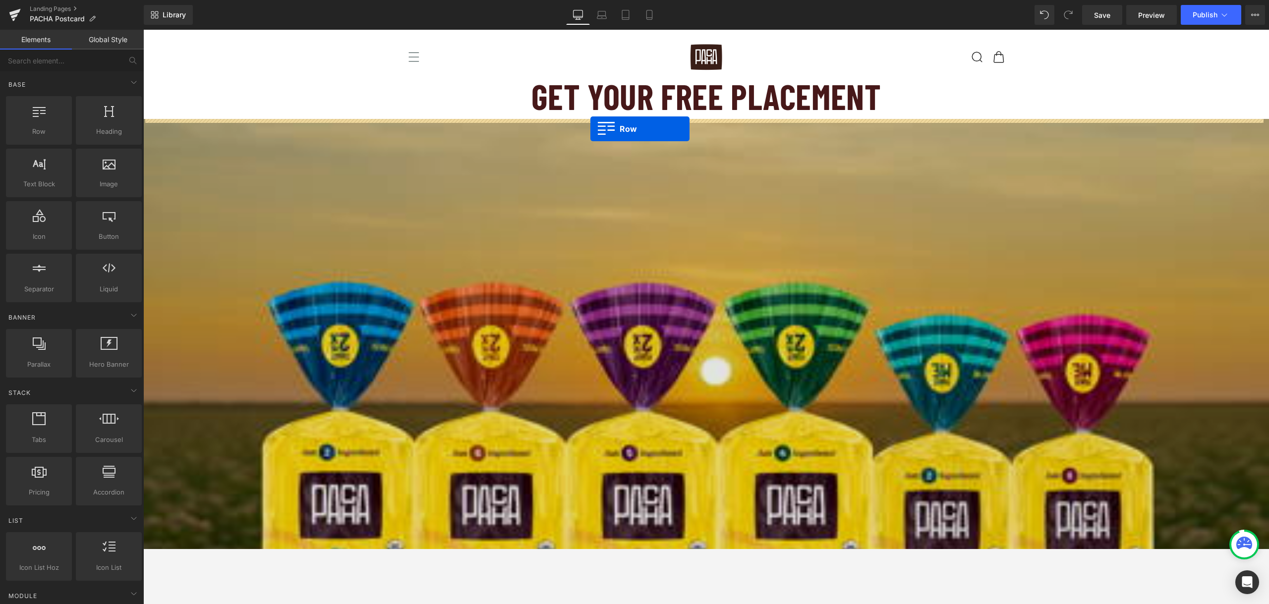
drag, startPoint x: 181, startPoint y: 158, endPoint x: 590, endPoint y: 129, distance: 410.1
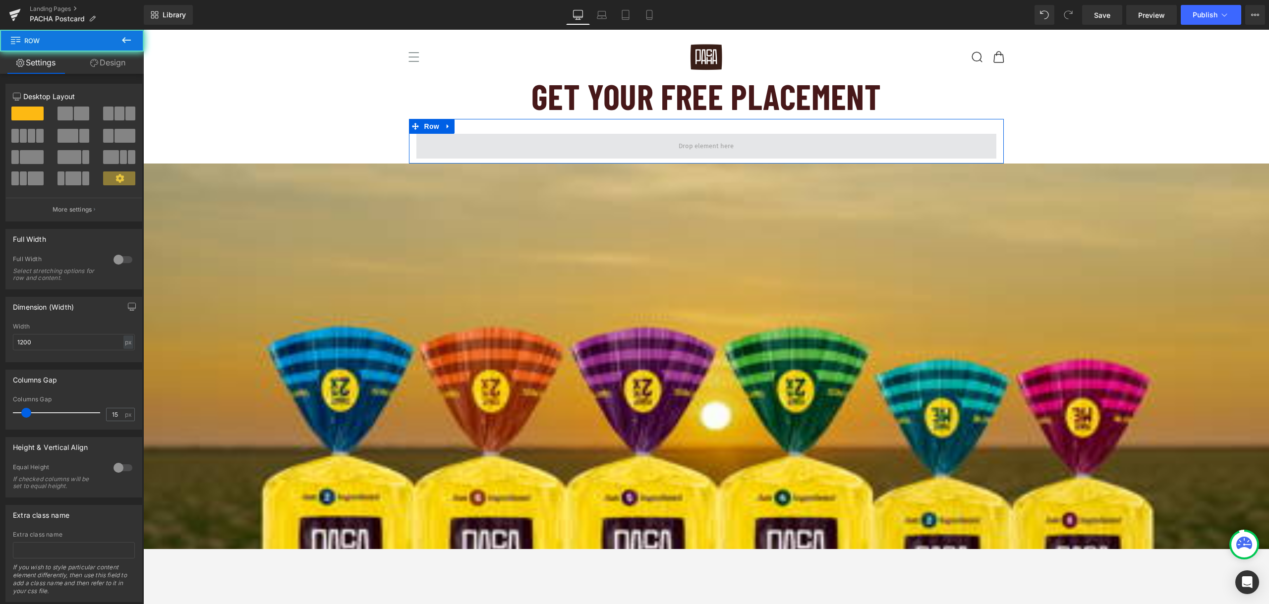
click at [585, 148] on span at bounding box center [706, 146] width 580 height 25
click at [626, 152] on span at bounding box center [706, 146] width 580 height 25
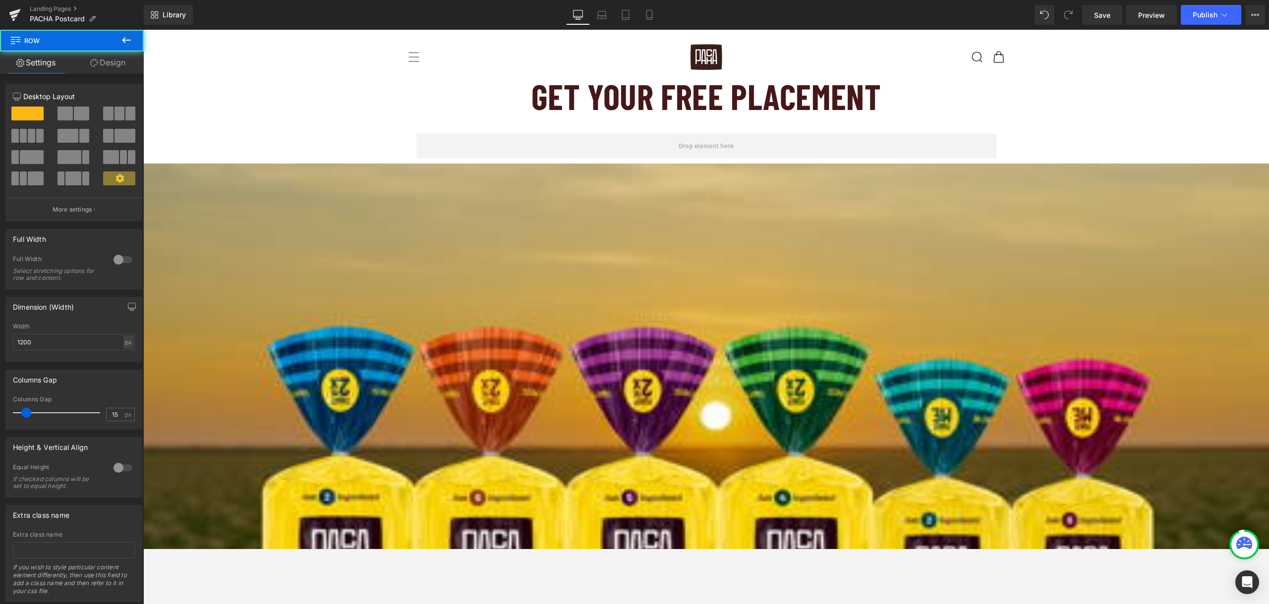
click at [128, 38] on icon at bounding box center [126, 40] width 12 height 12
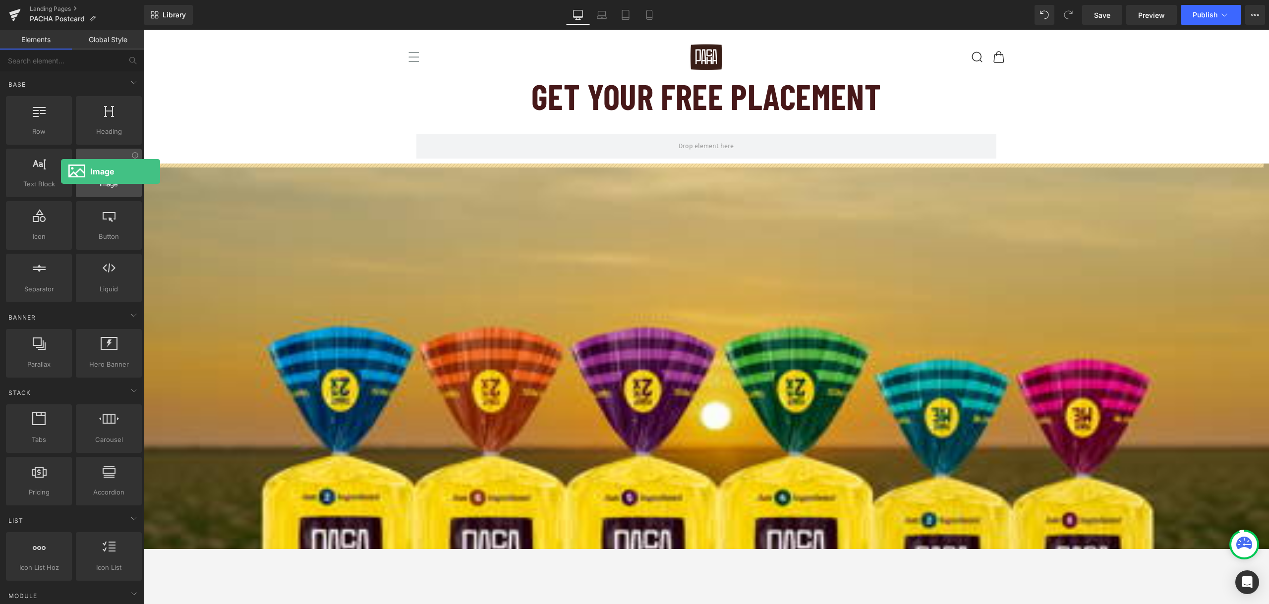
drag, startPoint x: 106, startPoint y: 177, endPoint x: 84, endPoint y: 170, distance: 22.9
click at [84, 170] on div at bounding box center [109, 168] width 60 height 22
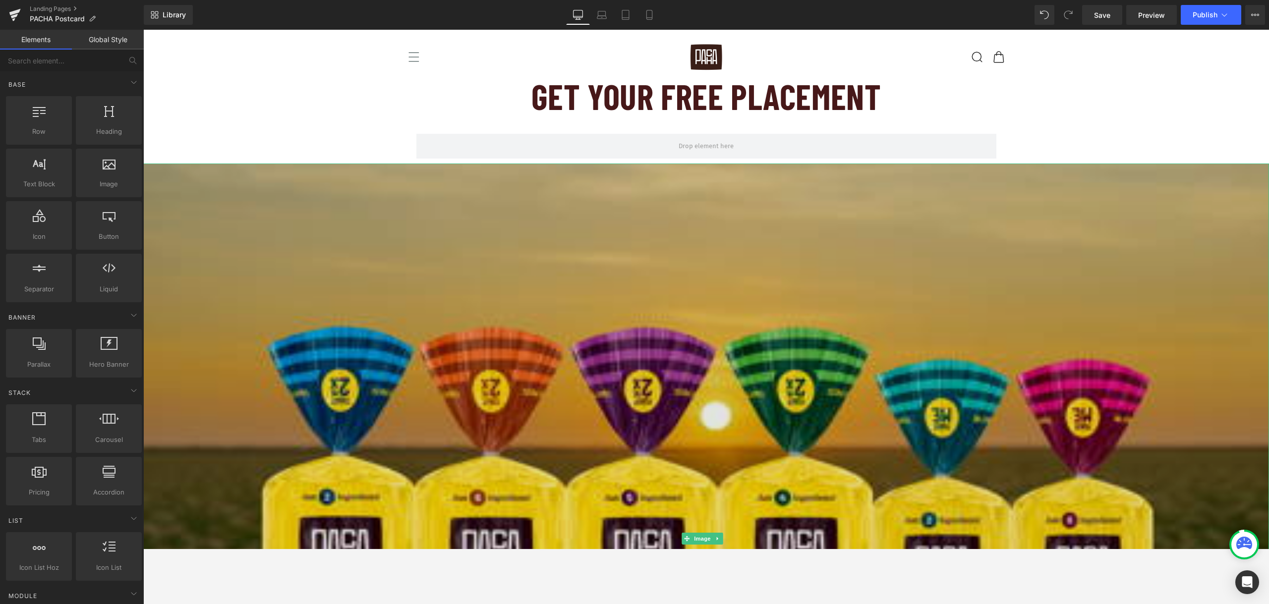
click at [347, 213] on img at bounding box center [706, 539] width 1126 height 751
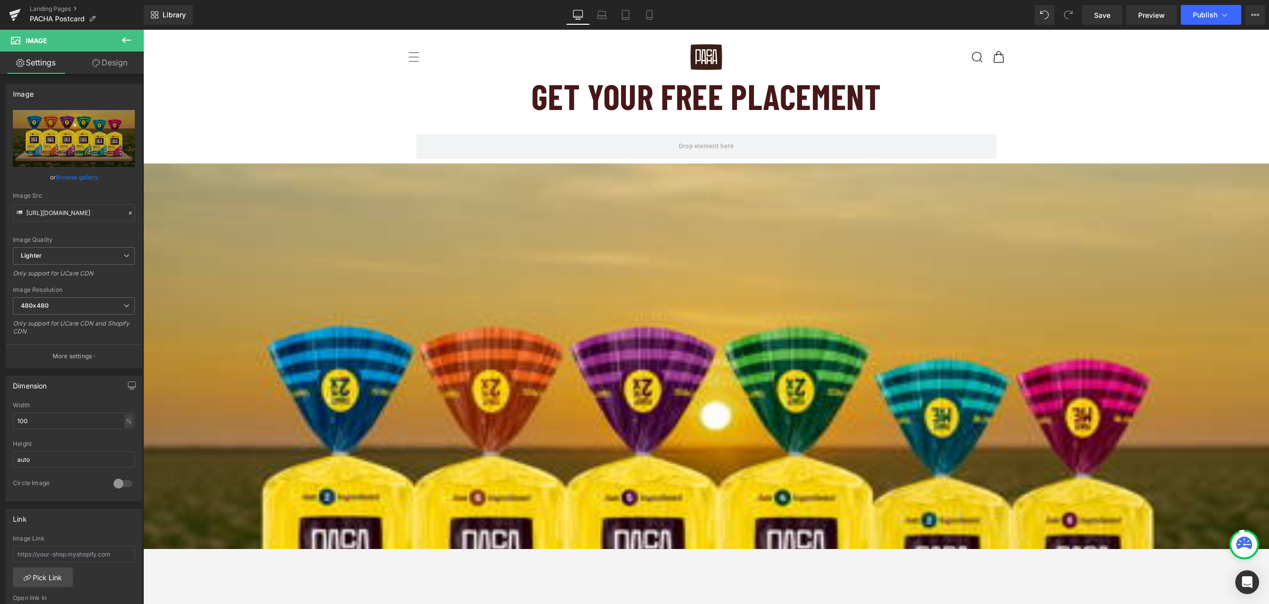
click at [597, 160] on div "Row" at bounding box center [706, 141] width 595 height 45
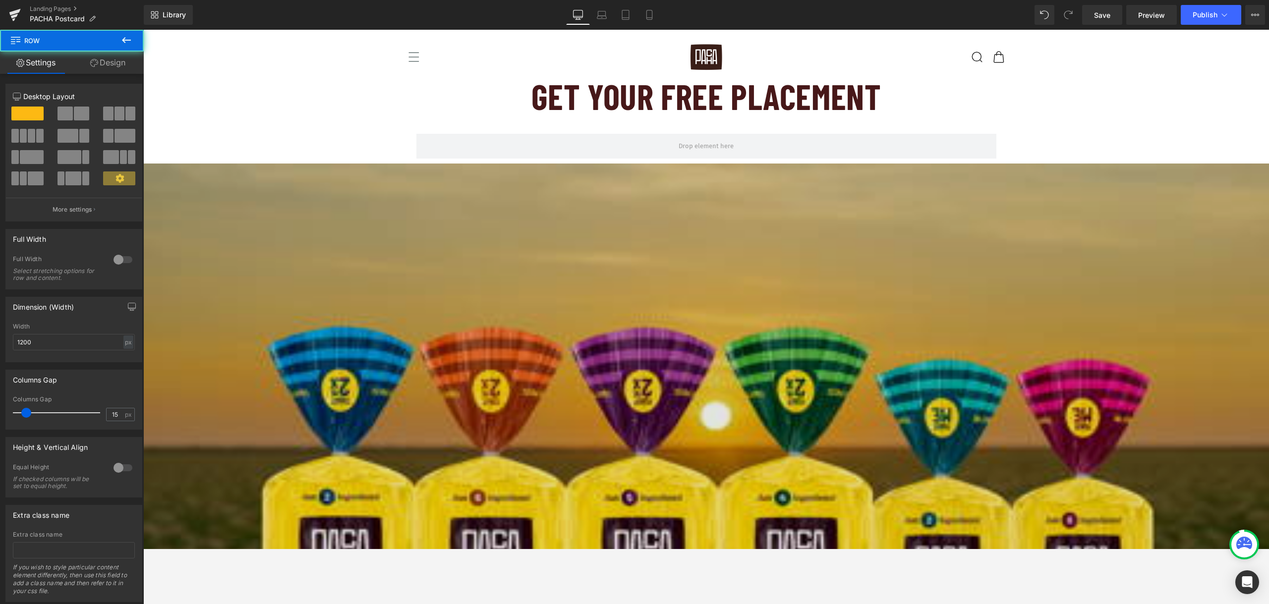
click at [592, 177] on img at bounding box center [706, 539] width 1126 height 751
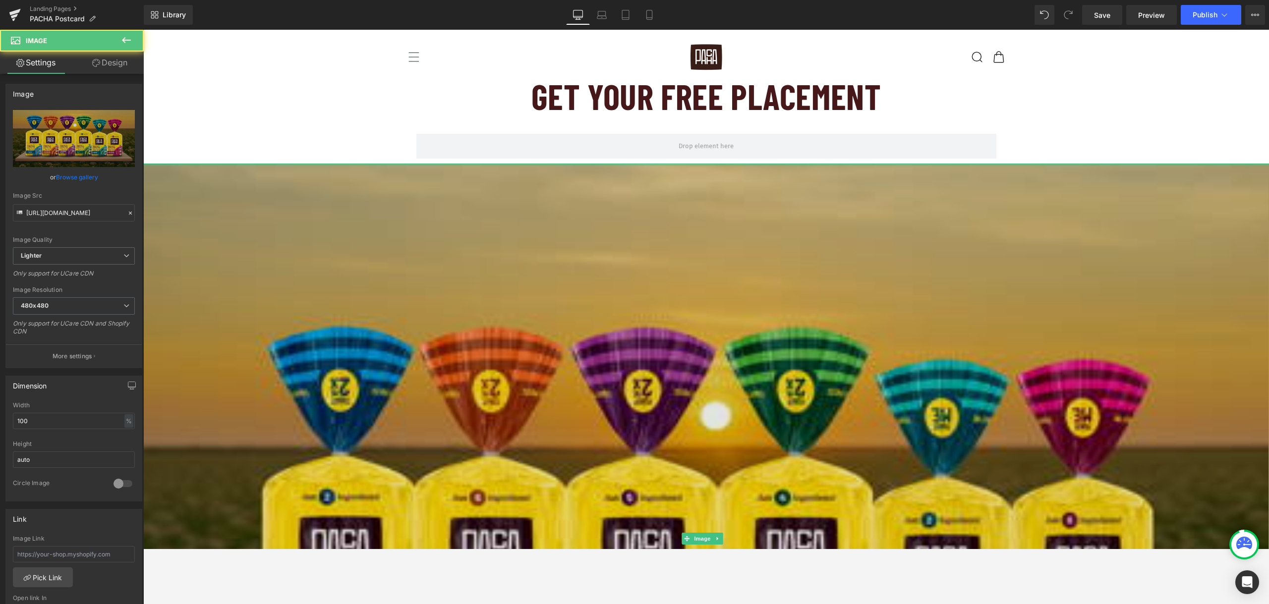
click at [337, 167] on img at bounding box center [706, 539] width 1126 height 751
click at [338, 178] on img at bounding box center [706, 539] width 1126 height 751
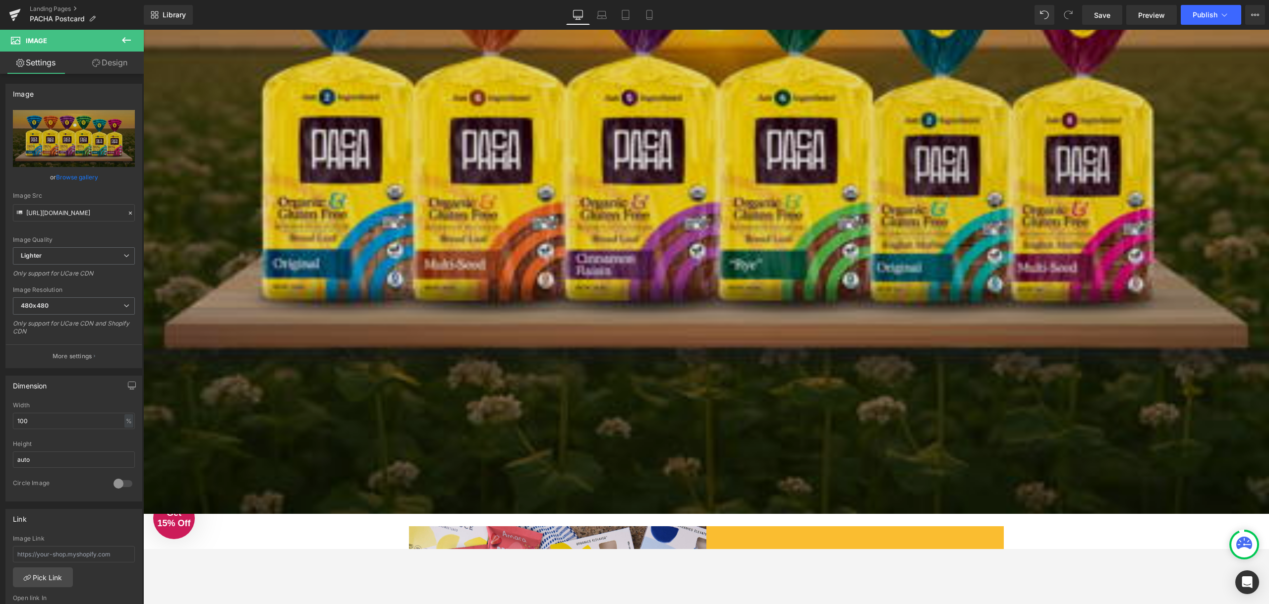
scroll to position [149, 0]
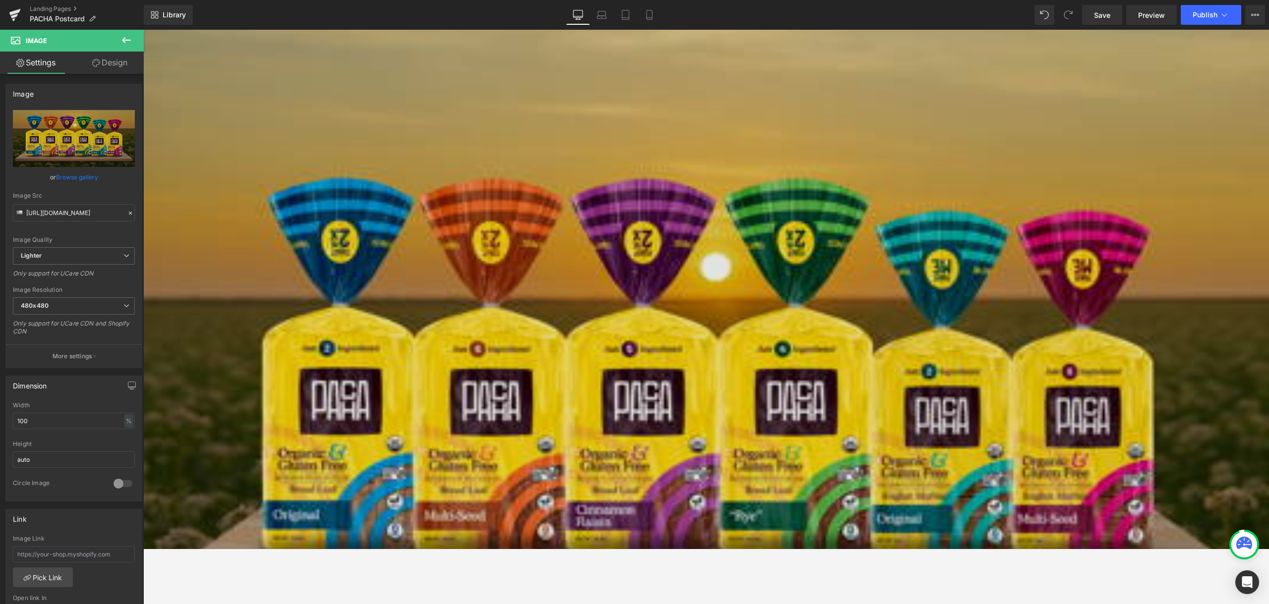
click at [1029, 126] on img at bounding box center [706, 390] width 1126 height 751
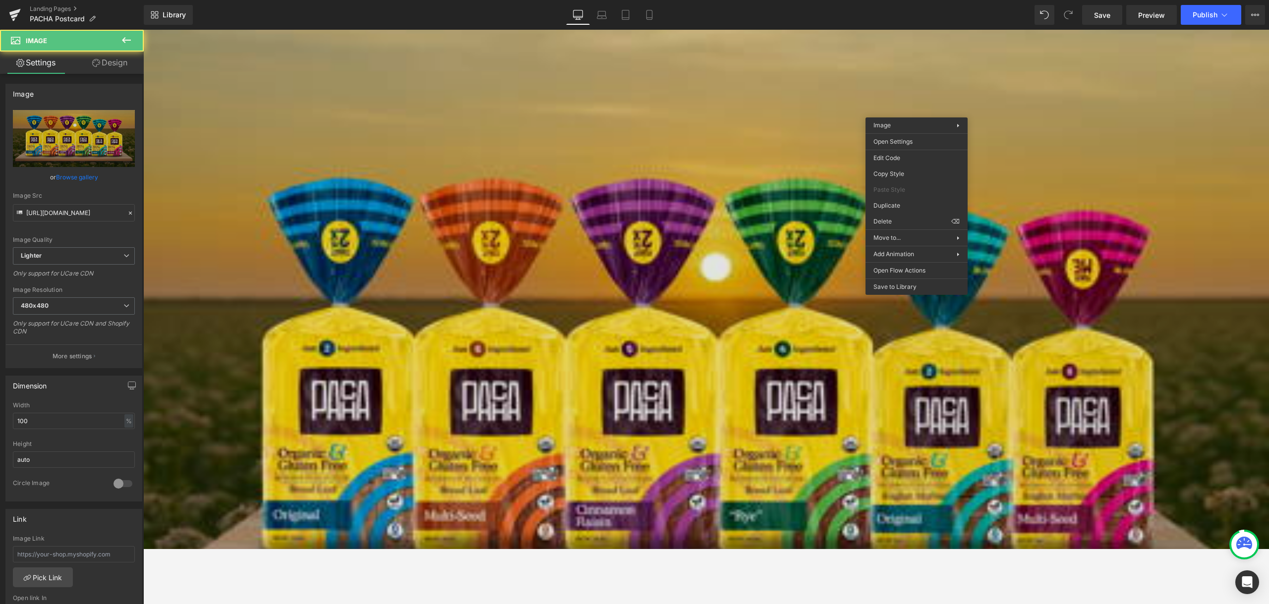
click at [799, 96] on img at bounding box center [706, 390] width 1126 height 751
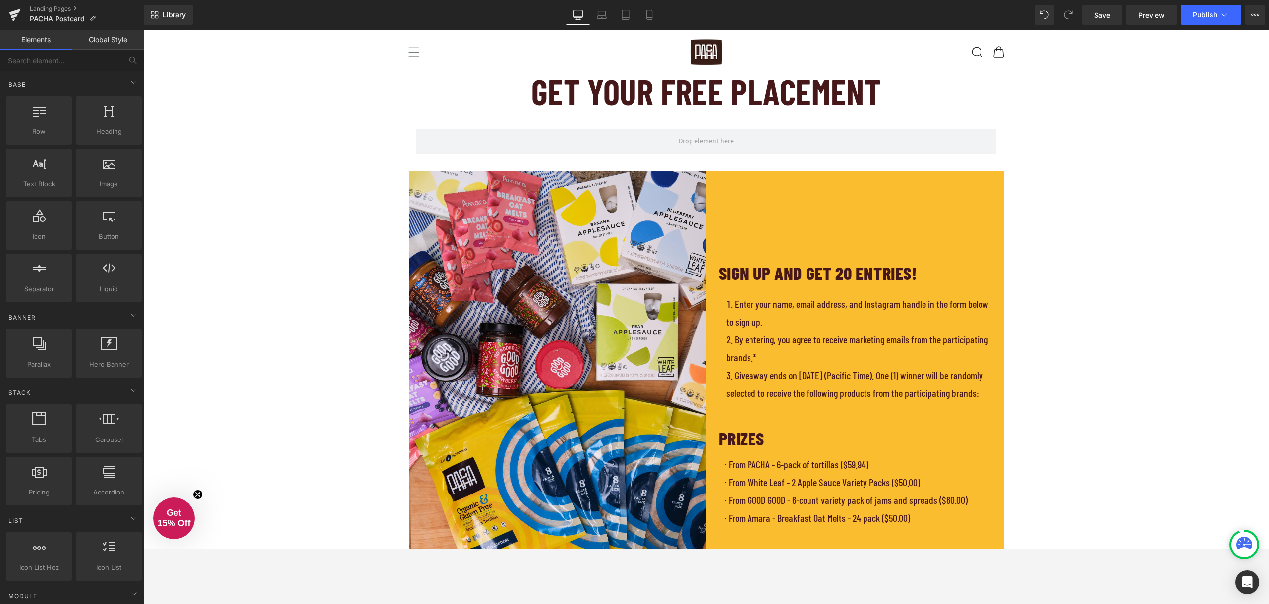
scroll to position [0, 0]
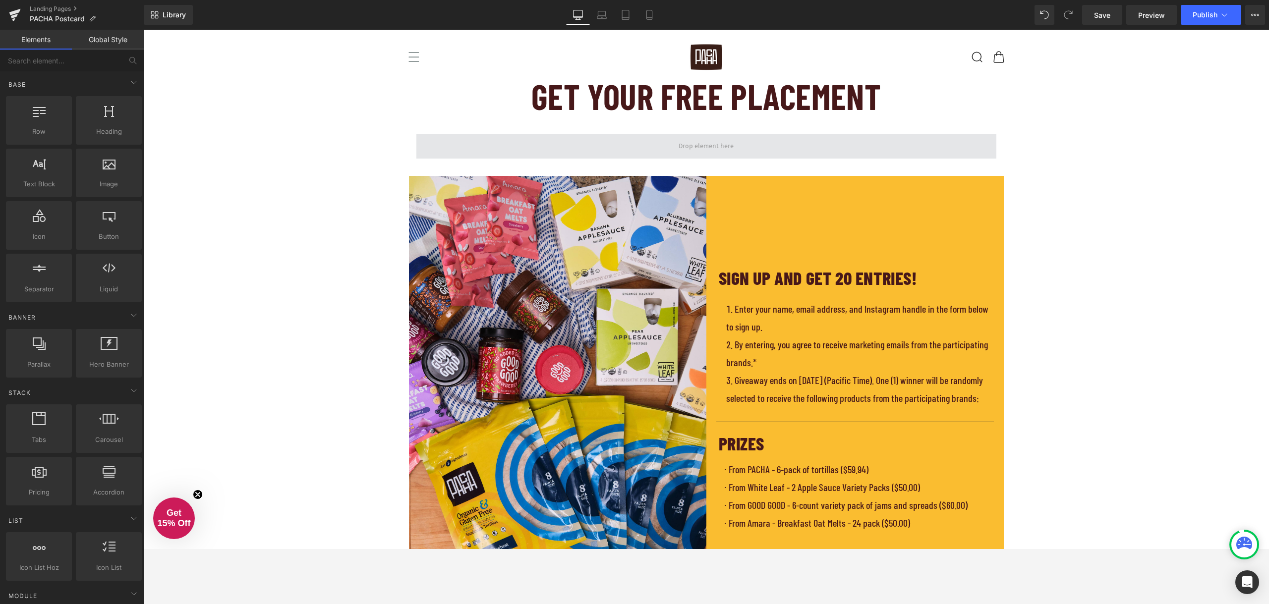
click at [686, 150] on span at bounding box center [706, 146] width 62 height 16
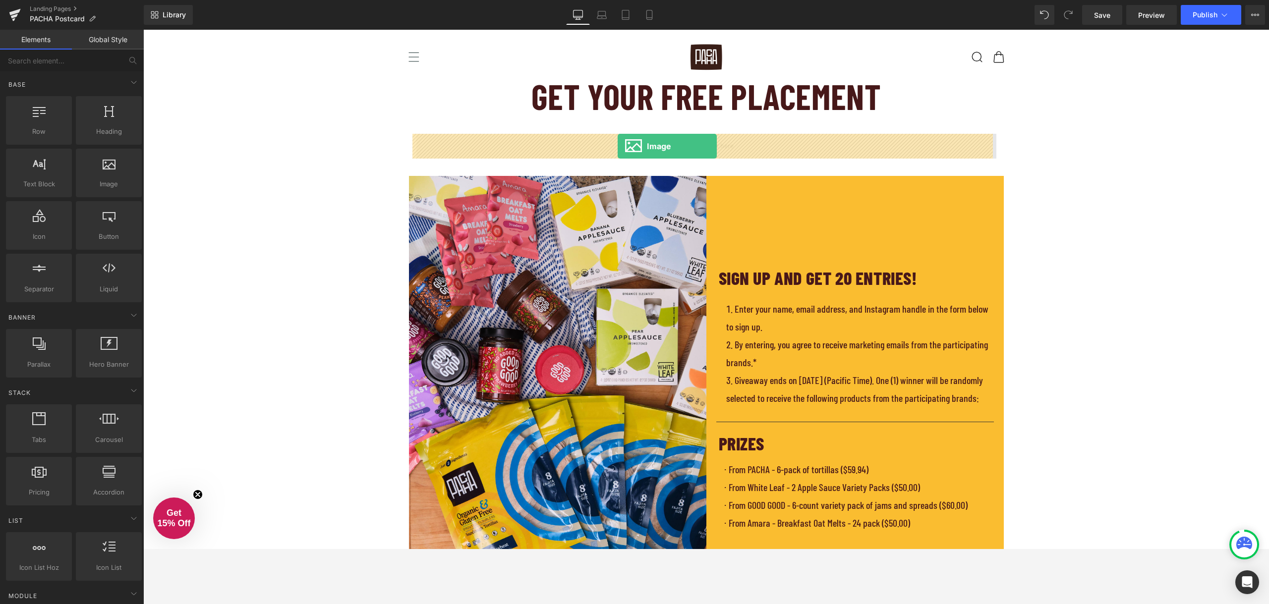
drag, startPoint x: 259, startPoint y: 208, endPoint x: 618, endPoint y: 146, distance: 363.7
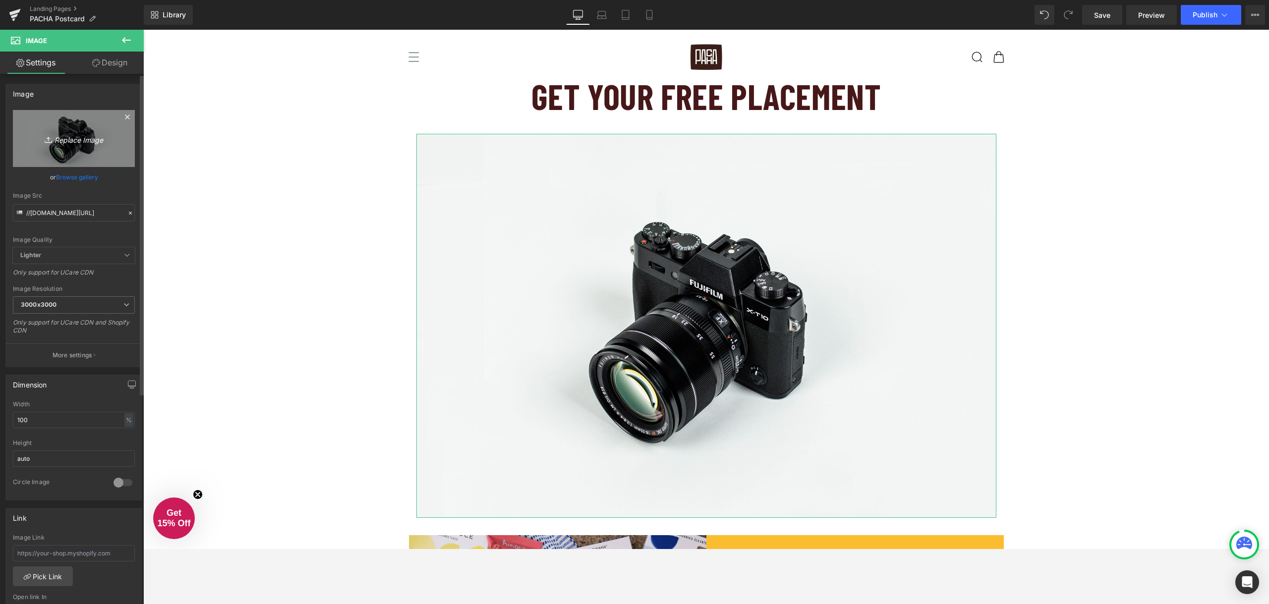
click at [89, 145] on link "Replace Image" at bounding box center [74, 138] width 122 height 57
click at [93, 177] on link "Browse gallery" at bounding box center [77, 177] width 42 height 17
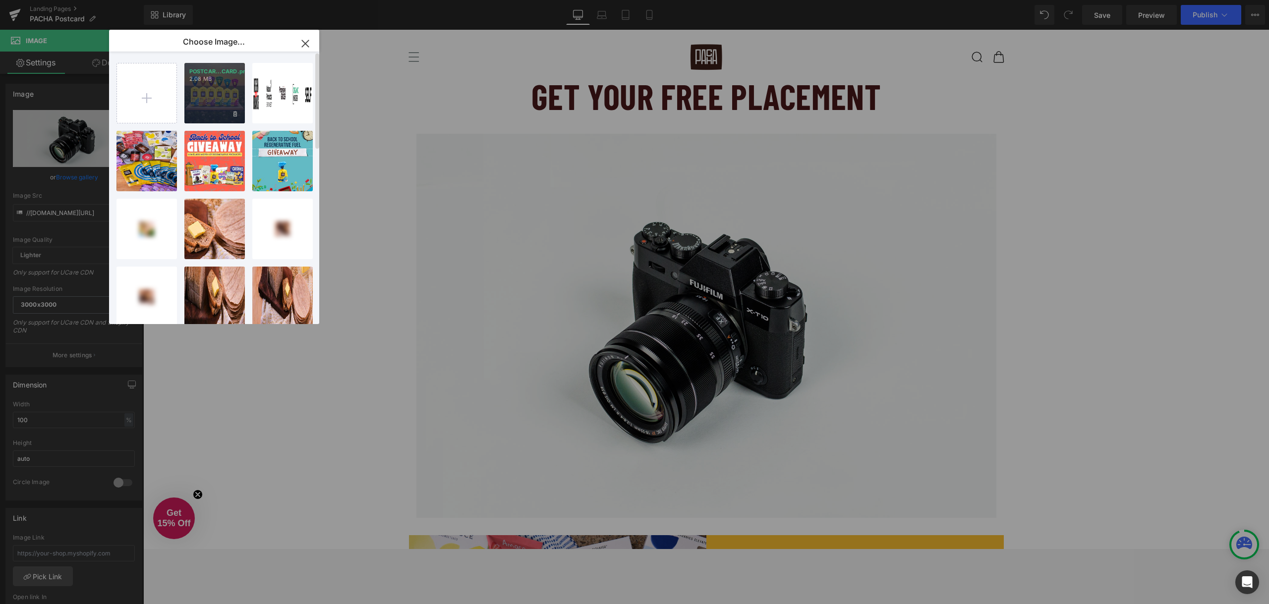
click at [217, 92] on div "POSTCAR...CARD.png 2.08 MB" at bounding box center [214, 93] width 60 height 60
type input "https://ucarecdn.com/ca19e889-da66-4886-b483-3d91abb9d59b/-/format/auto/-/previ…"
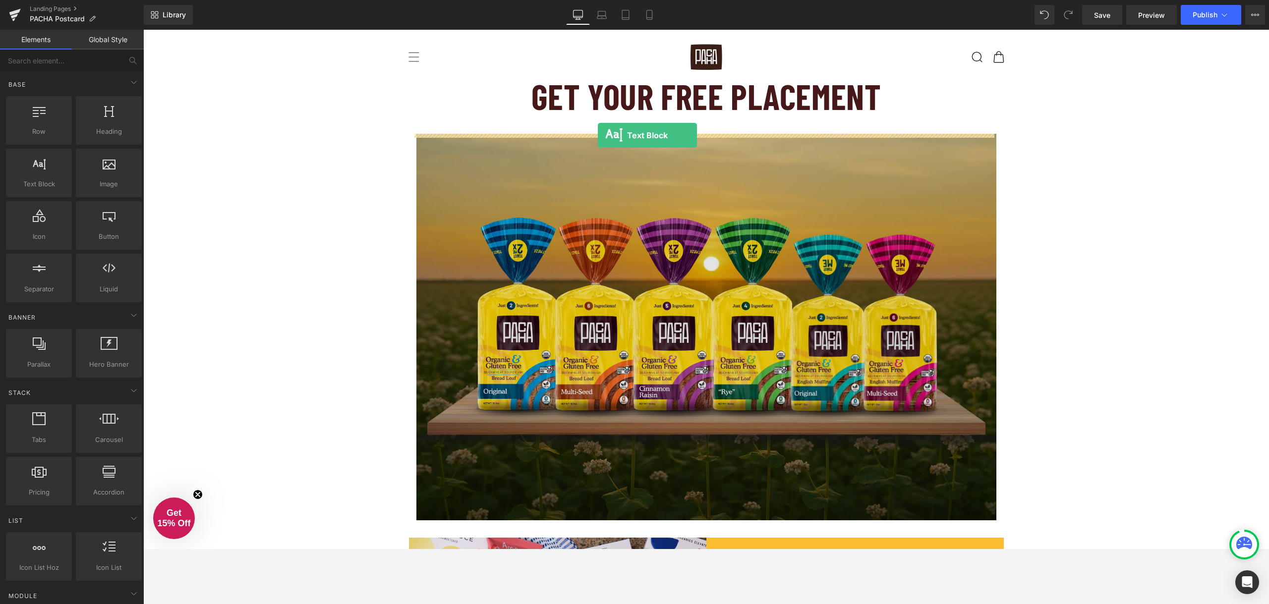
drag, startPoint x: 184, startPoint y: 210, endPoint x: 598, endPoint y: 135, distance: 420.7
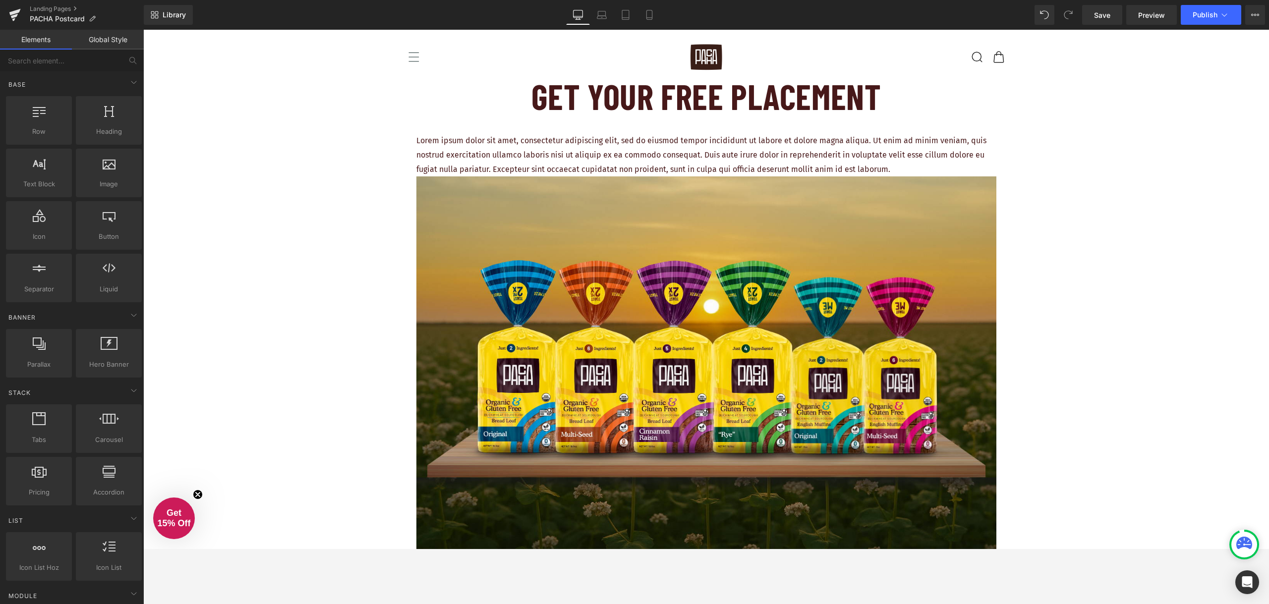
click at [537, 150] on p "Lorem ipsum dolor sit amet, consectetur adipiscing elit, sed do eiusmod tempor …" at bounding box center [706, 155] width 580 height 43
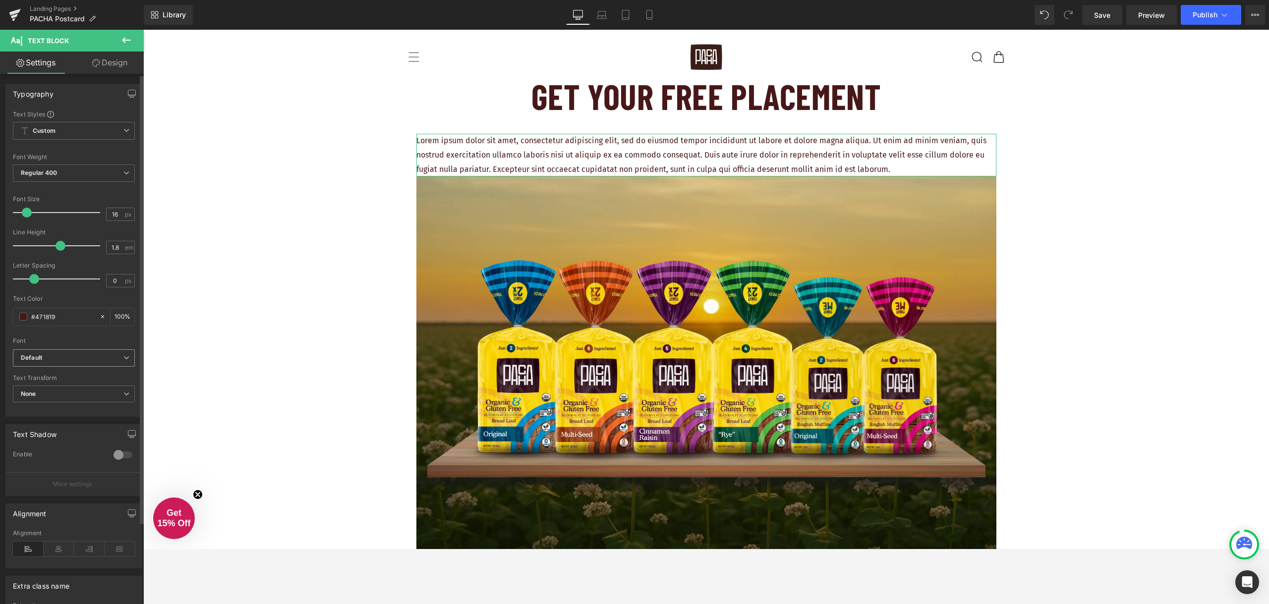
click at [105, 360] on b "Default" at bounding box center [72, 358] width 103 height 8
click at [105, 360] on b "Default" at bounding box center [70, 358] width 99 height 8
click at [102, 392] on span "None" at bounding box center [74, 394] width 122 height 17
click at [103, 393] on span "None" at bounding box center [72, 394] width 118 height 17
click at [108, 393] on span "None" at bounding box center [74, 394] width 122 height 17
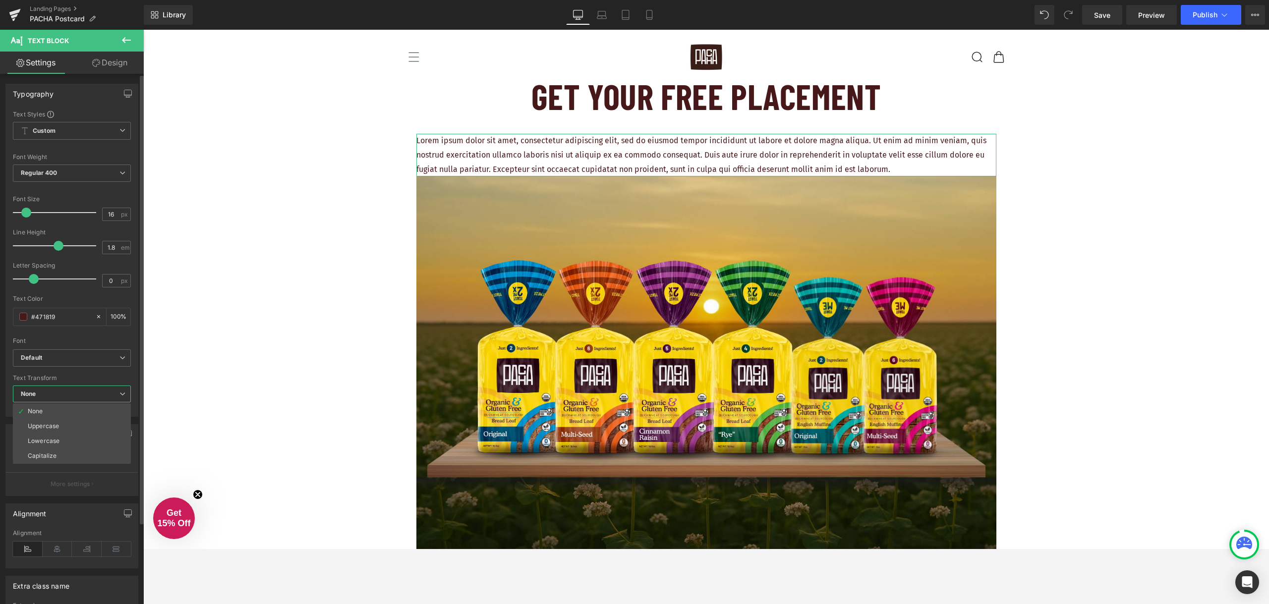
click at [108, 393] on span "None" at bounding box center [72, 394] width 118 height 17
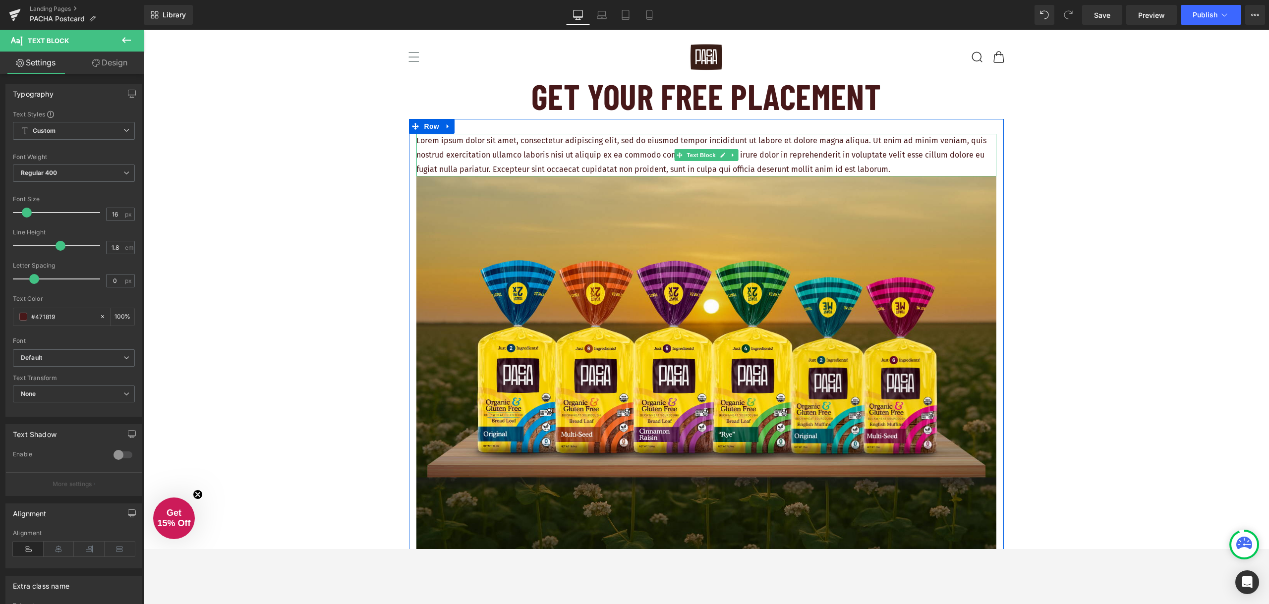
click at [700, 138] on p "Lorem ipsum dolor sit amet, consectetur adipiscing elit, sed do eiusmod tempor …" at bounding box center [706, 155] width 580 height 43
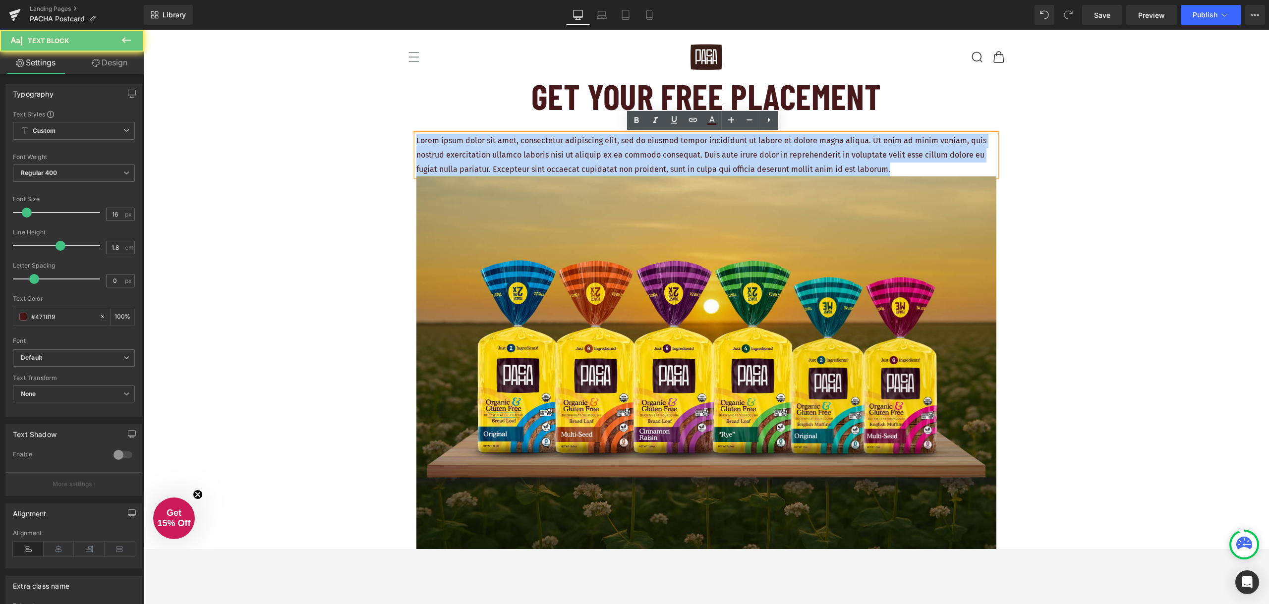
click at [700, 138] on p "Lorem ipsum dolor sit amet, consectetur adipiscing elit, sed do eiusmod tempor …" at bounding box center [706, 155] width 580 height 43
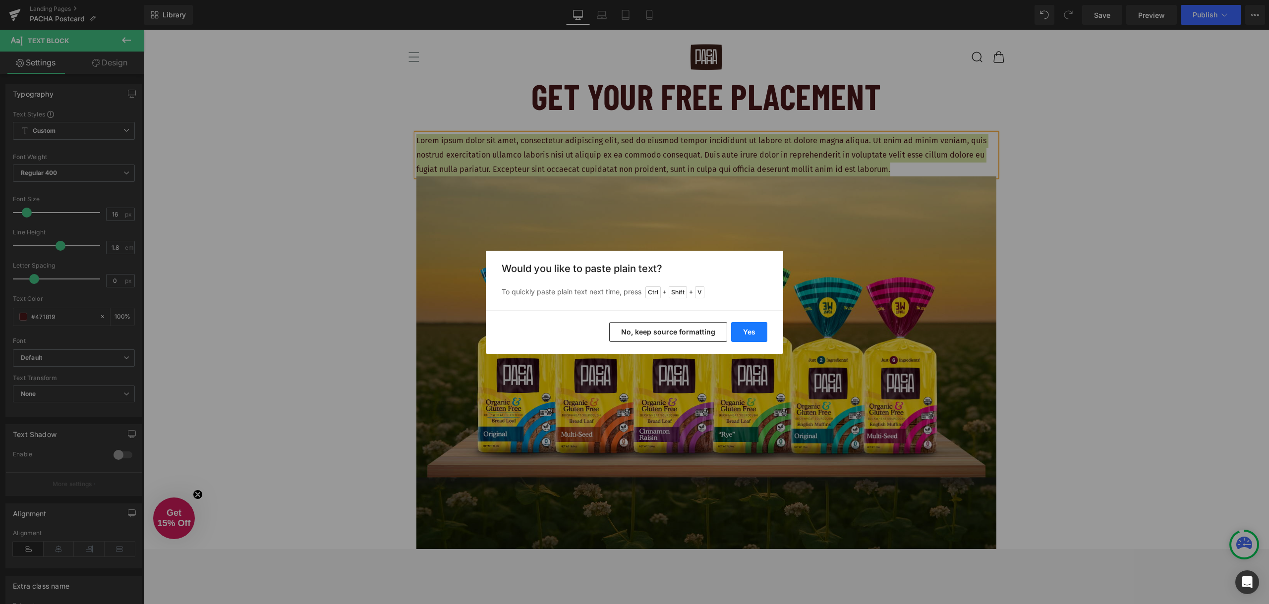
click at [759, 333] on button "Yes" at bounding box center [749, 332] width 36 height 20
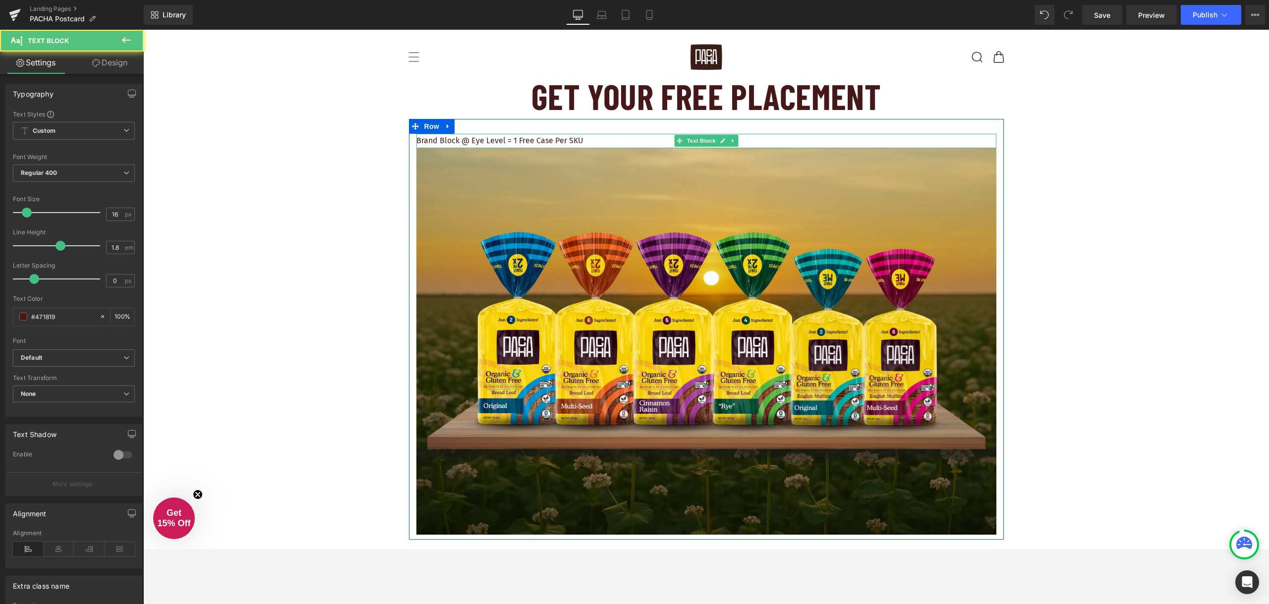
click at [607, 139] on p "Brand Block @ Eye Level = 1 Free Case Per SKU" at bounding box center [706, 141] width 580 height 14
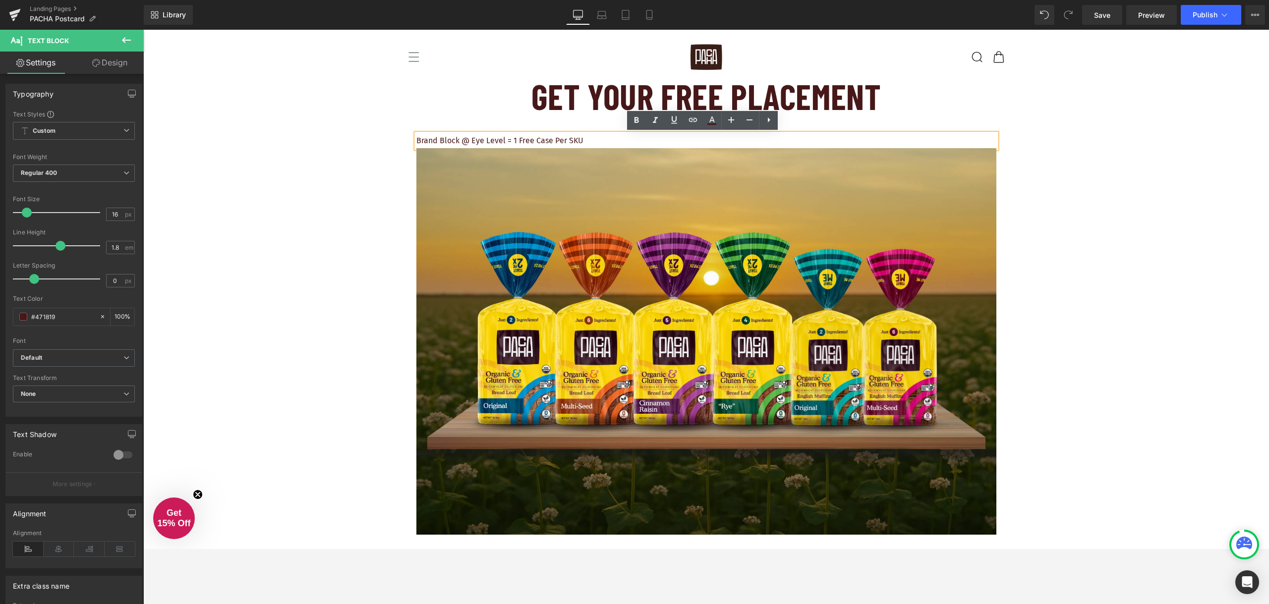
drag, startPoint x: 595, startPoint y: 140, endPoint x: 405, endPoint y: 137, distance: 190.4
click at [409, 137] on div "Brand Block @ Eye Level = 1 Free Case Per SKU Text Block Image" at bounding box center [706, 334] width 595 height 401
click at [632, 126] on icon at bounding box center [637, 121] width 12 height 12
click at [770, 121] on icon at bounding box center [769, 120] width 12 height 12
click at [118, 62] on link "Design" at bounding box center [110, 63] width 72 height 22
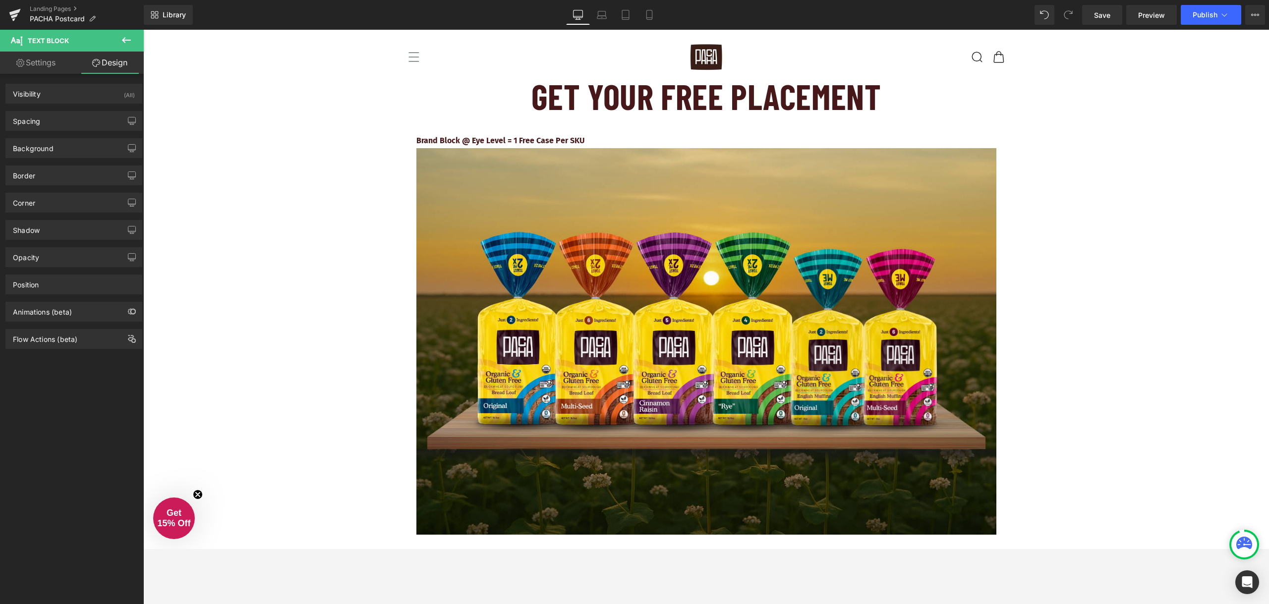
click at [50, 64] on link "Settings" at bounding box center [36, 63] width 72 height 22
type input "100"
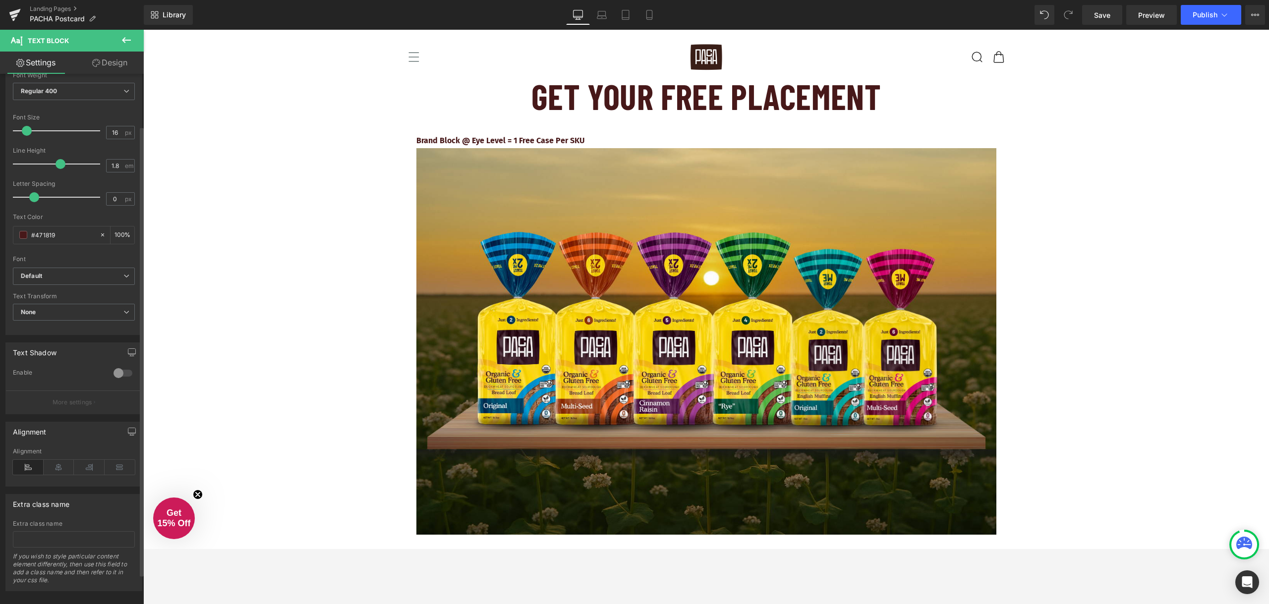
scroll to position [97, 0]
click at [56, 453] on icon at bounding box center [59, 460] width 31 height 15
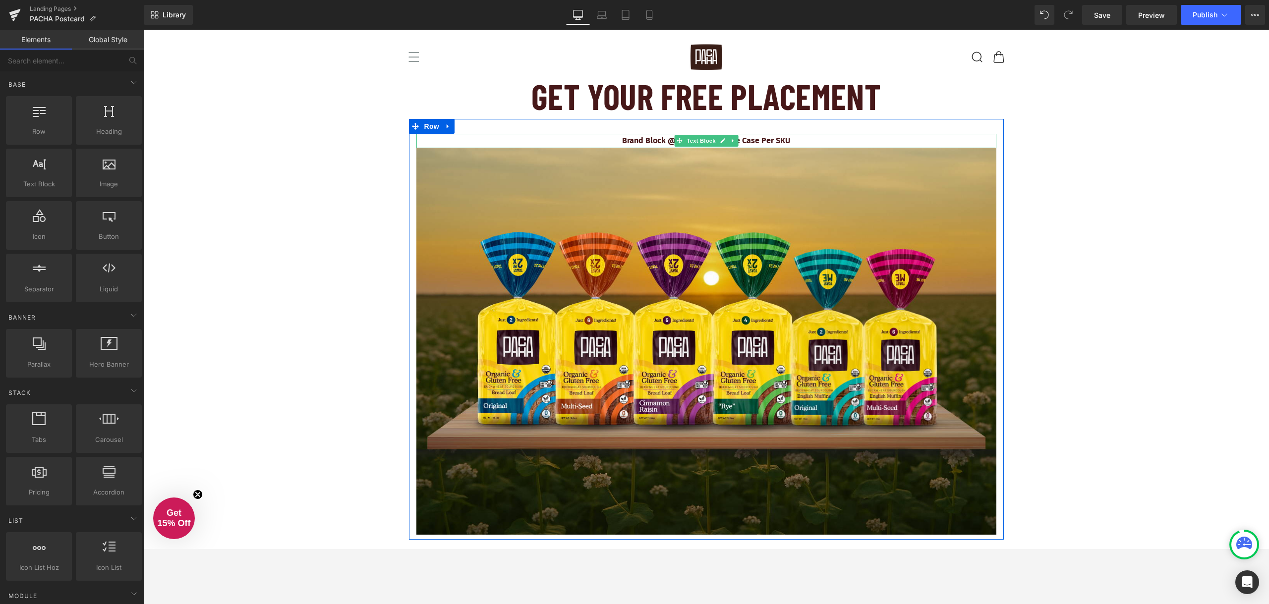
click at [795, 143] on p "Brand Block @ Eye Level = 1 Free Case Per SKU" at bounding box center [706, 141] width 580 height 14
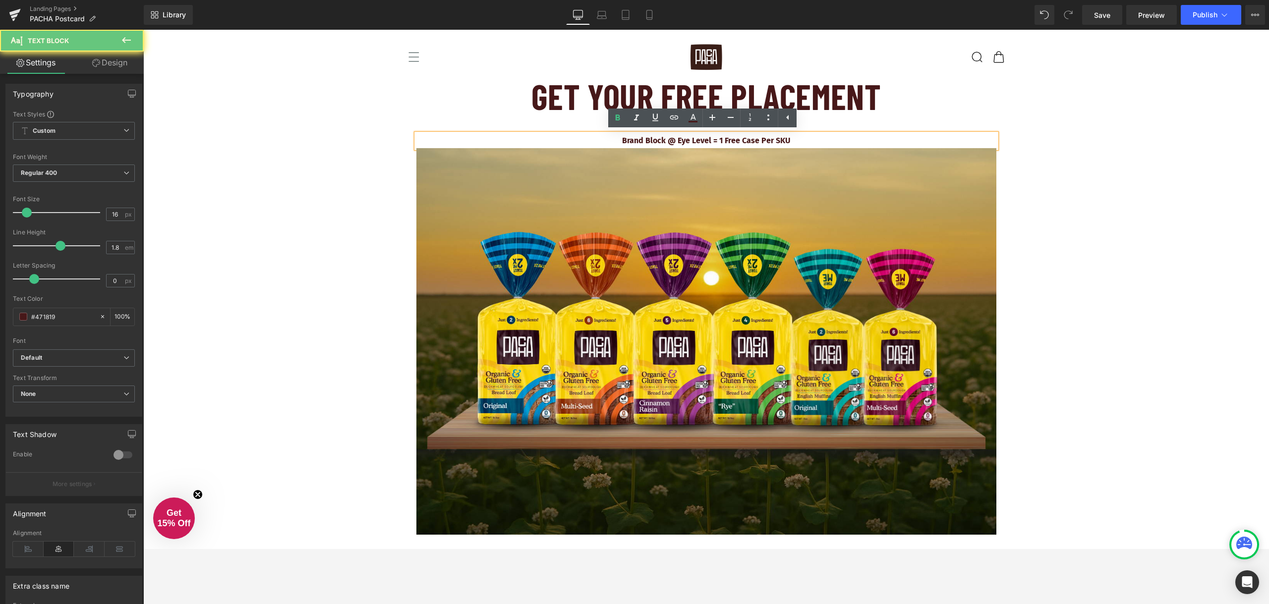
click at [795, 143] on p "Brand Block @ Eye Level = 1 Free Case Per SKU" at bounding box center [706, 141] width 580 height 14
drag, startPoint x: 792, startPoint y: 141, endPoint x: 619, endPoint y: 140, distance: 172.5
click at [619, 140] on p "Brand Block @ Eye Level = 1 Free Case Per SKU" at bounding box center [706, 141] width 580 height 14
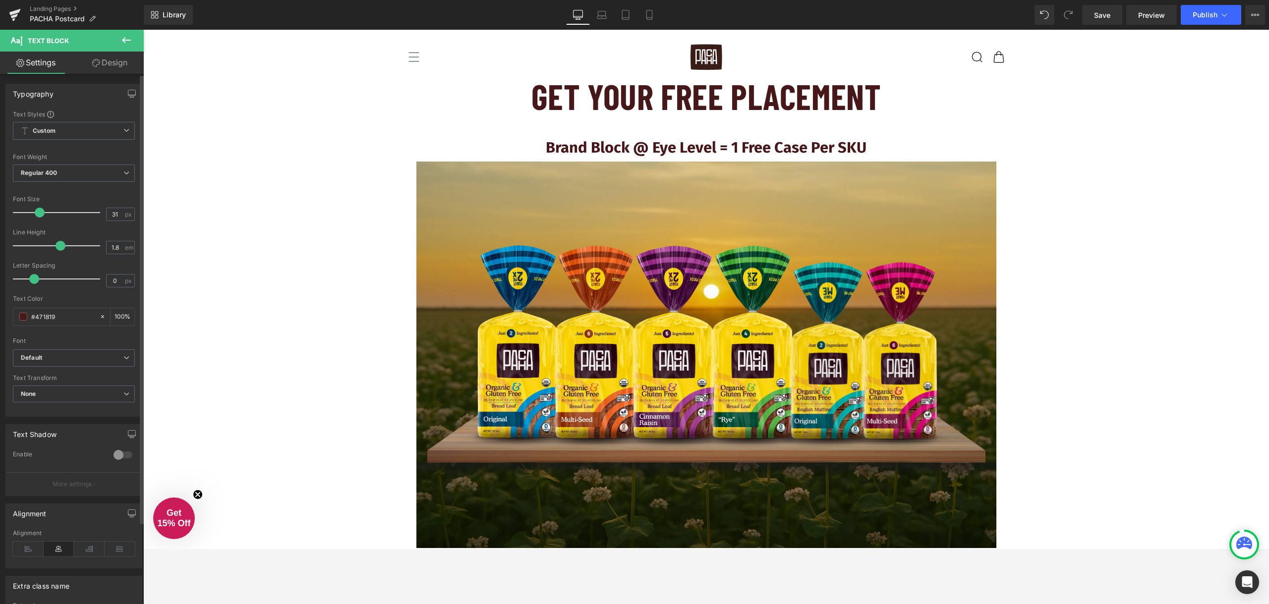
type input "30"
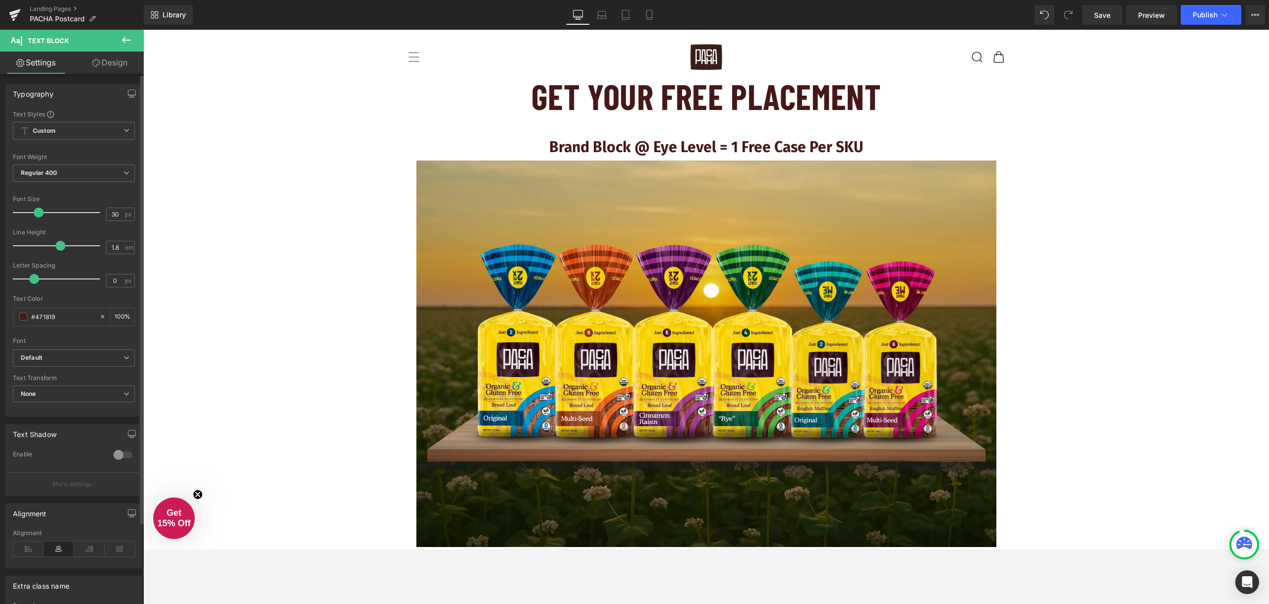
drag, startPoint x: 24, startPoint y: 214, endPoint x: 36, endPoint y: 217, distance: 12.3
click at [36, 217] on span at bounding box center [39, 213] width 10 height 10
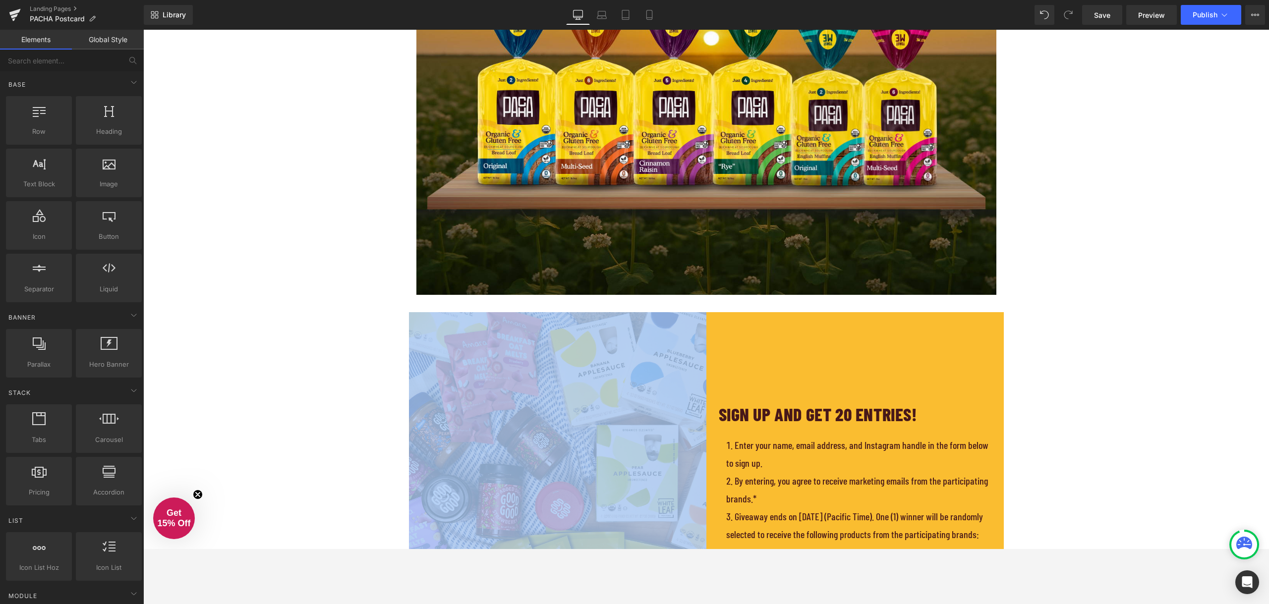
scroll to position [347, 0]
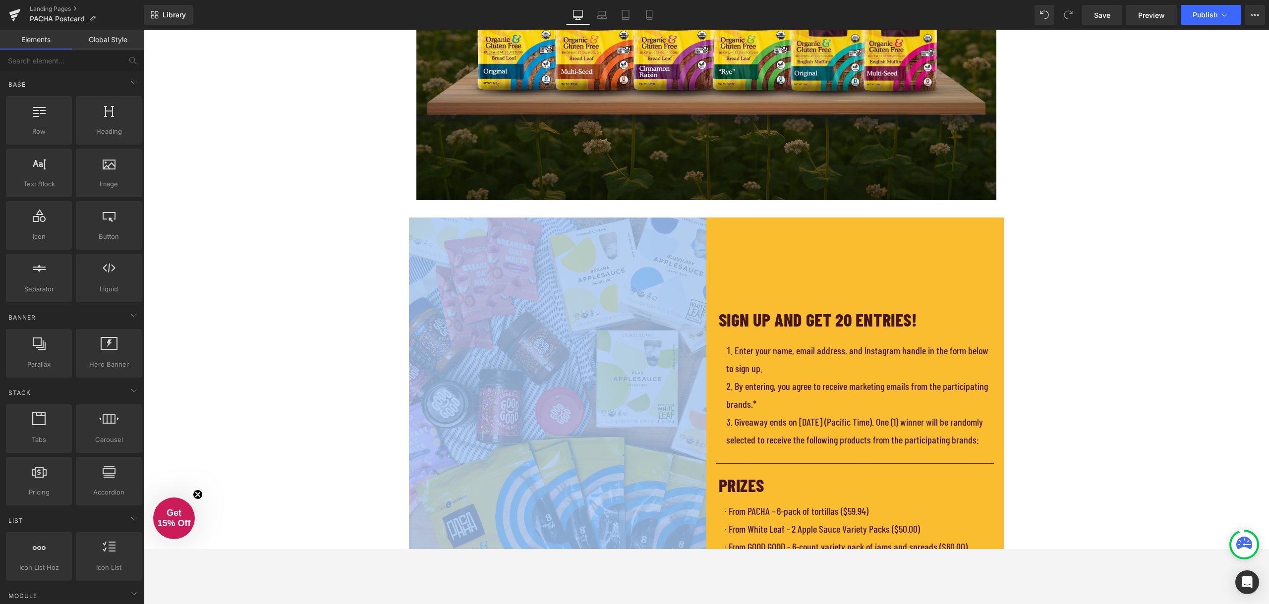
click at [1147, 126] on div "GET YOUR FREE PLACEMENT Heading Brand Block @ Eye Level = 1 Free Case Per SKU T…" at bounding box center [706, 442] width 1126 height 1431
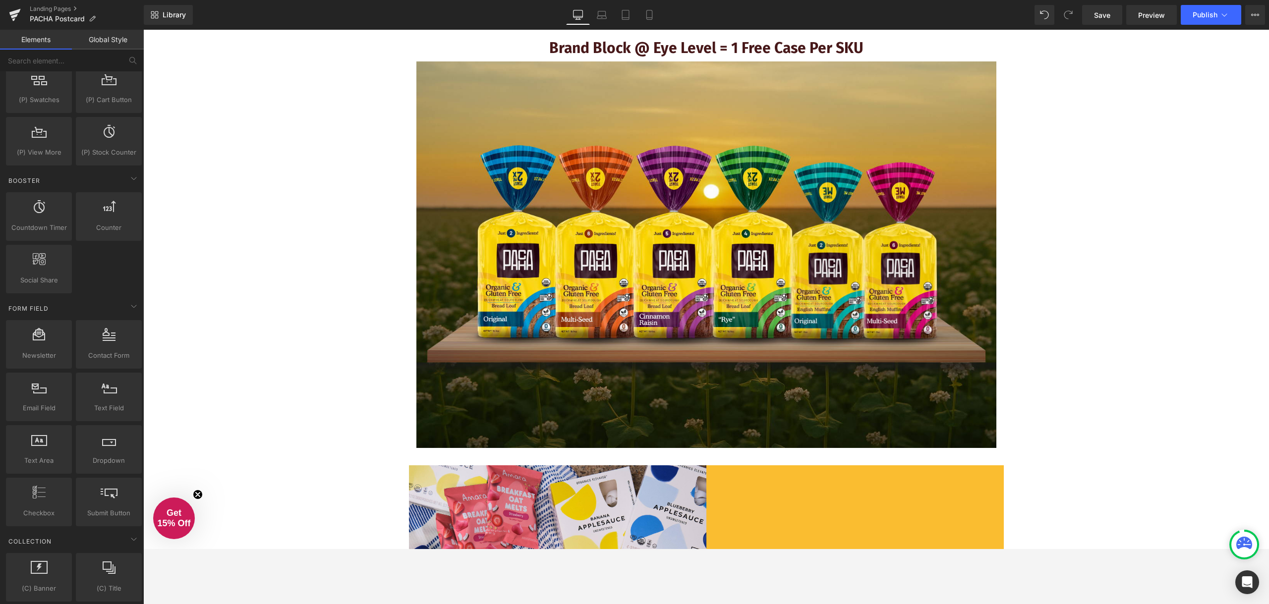
scroll to position [1239, 0]
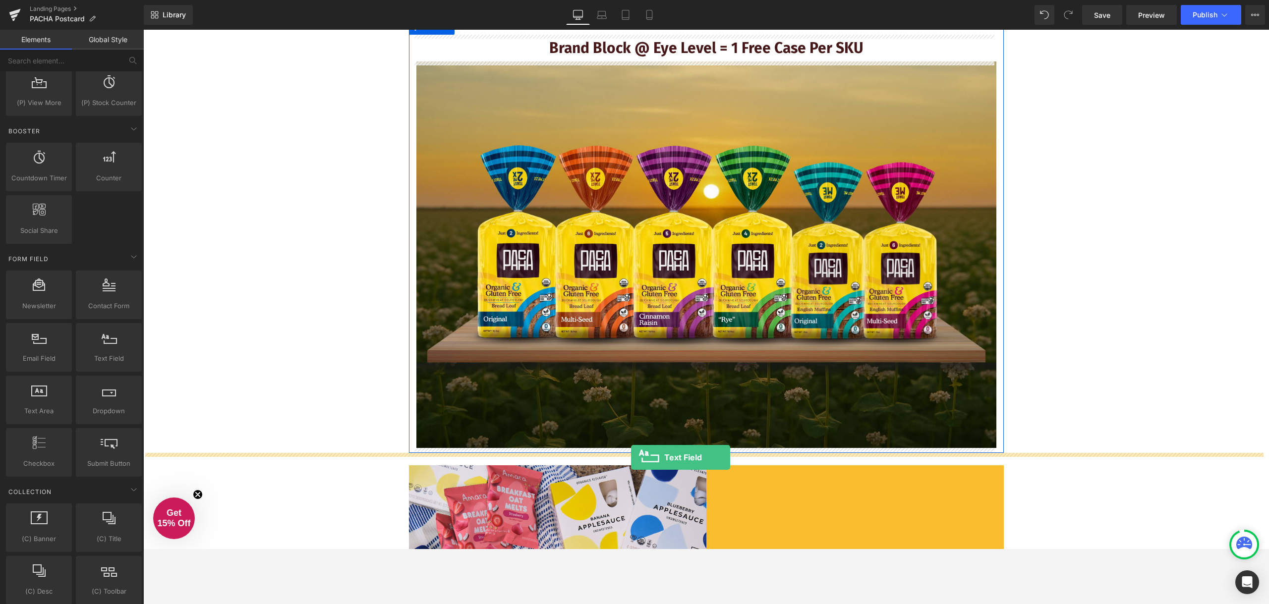
drag, startPoint x: 243, startPoint y: 389, endPoint x: 631, endPoint y: 458, distance: 393.8
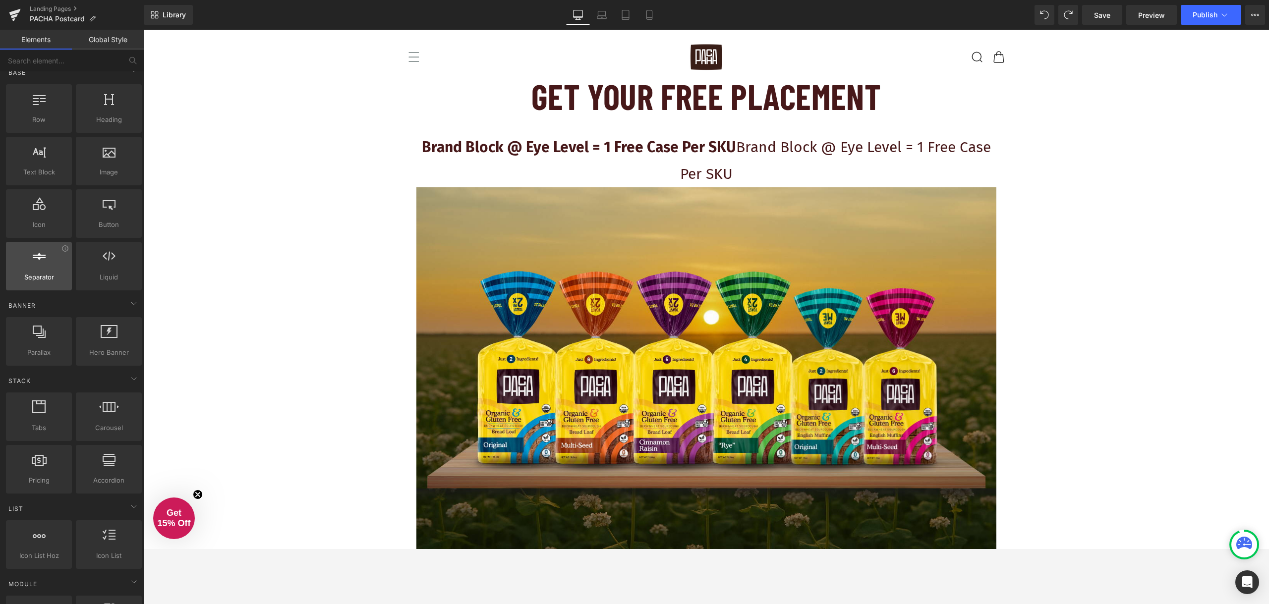
scroll to position [0, 0]
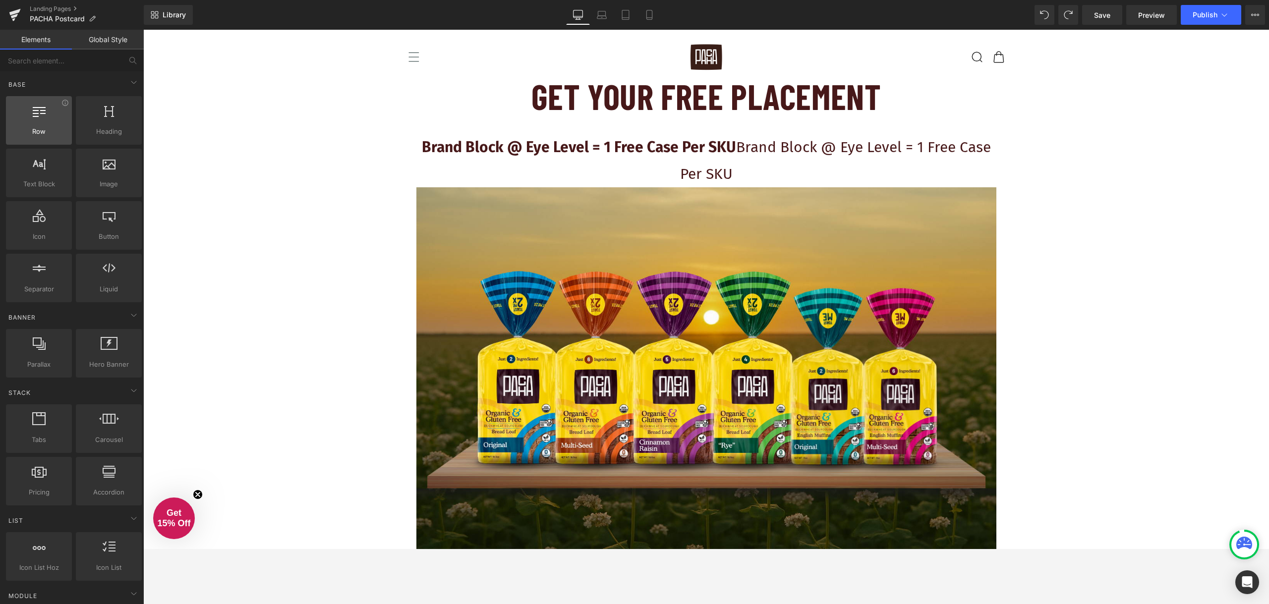
drag, startPoint x: 42, startPoint y: 146, endPoint x: 50, endPoint y: 137, distance: 12.6
click at [60, 149] on div "Row rows, columns, layouts, div Heading headings, titles, h1,h2,h3,h4,h5,h6 Tex…" at bounding box center [74, 199] width 140 height 210
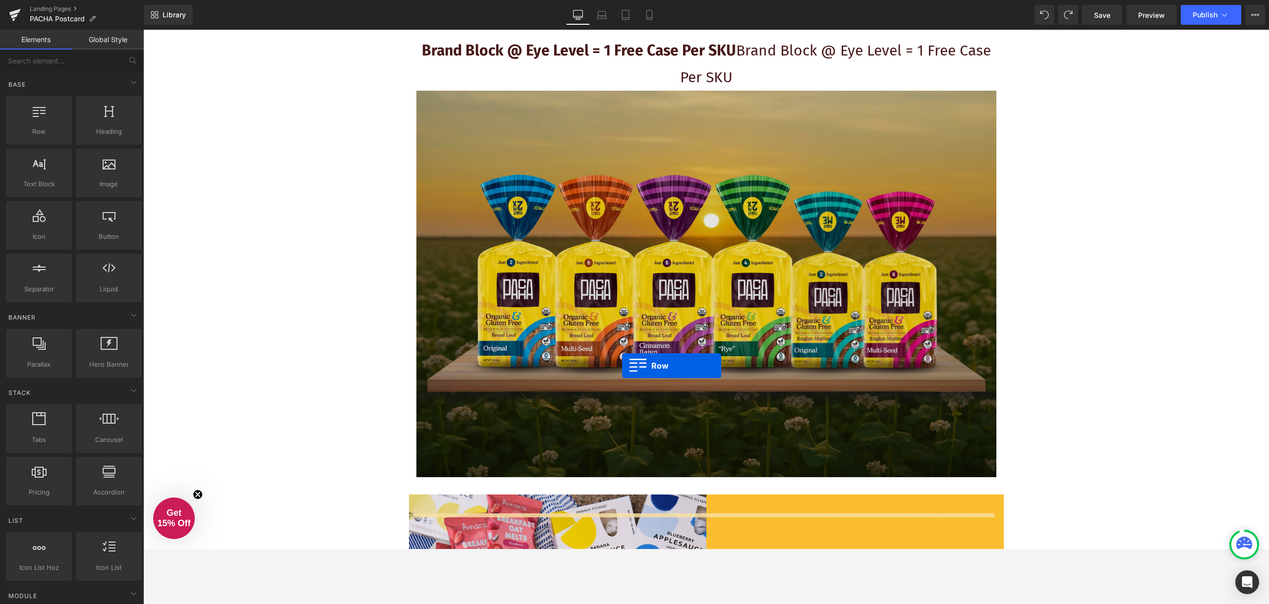
scroll to position [99, 0]
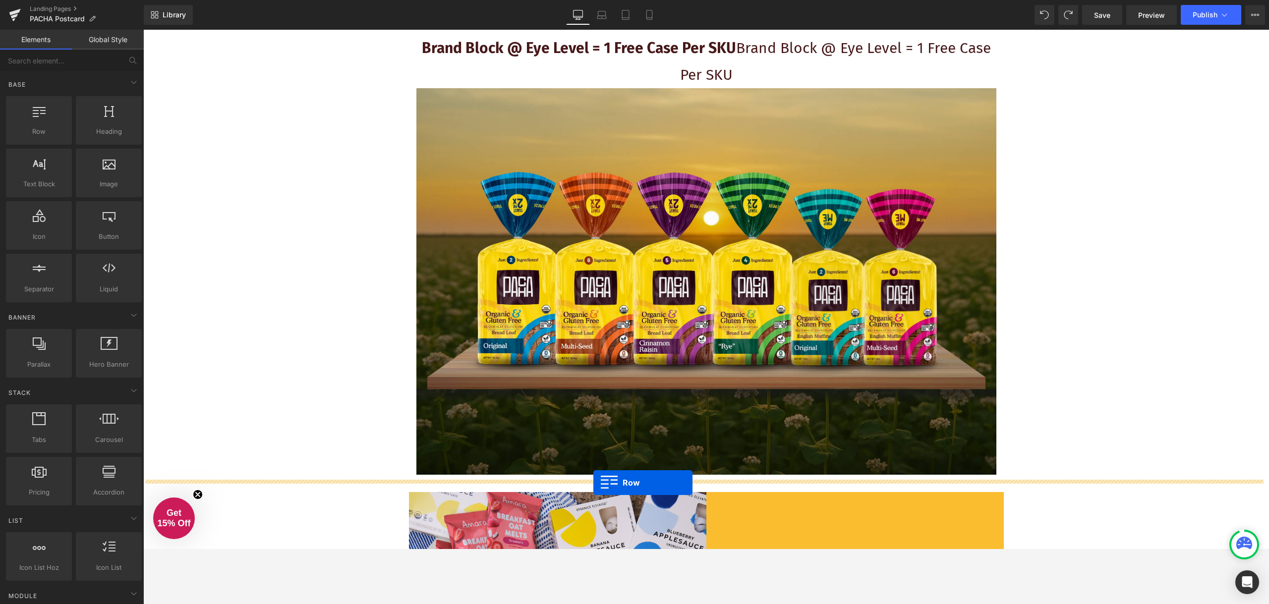
drag, startPoint x: 183, startPoint y: 156, endPoint x: 593, endPoint y: 483, distance: 524.3
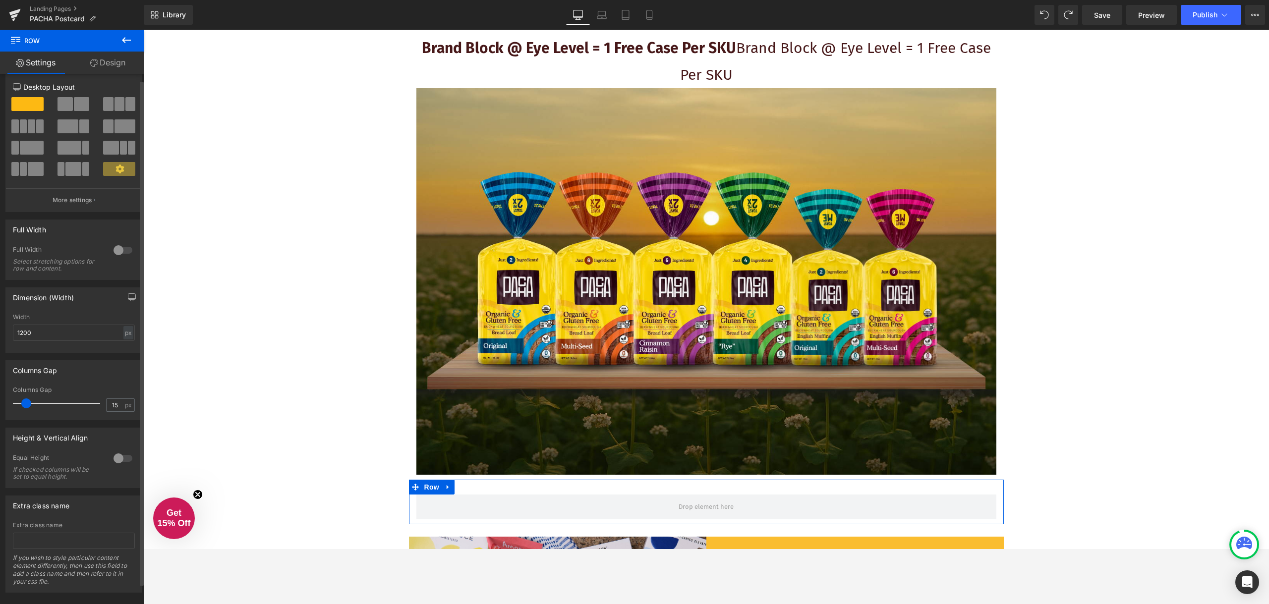
scroll to position [26, 0]
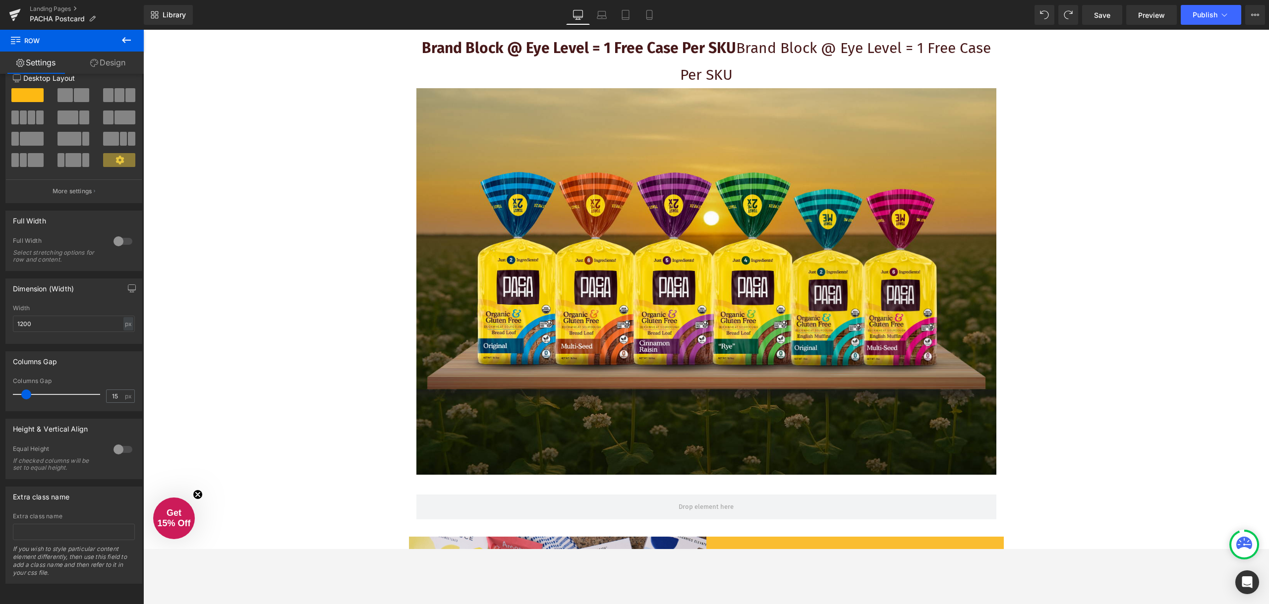
click at [124, 32] on button at bounding box center [126, 41] width 35 height 22
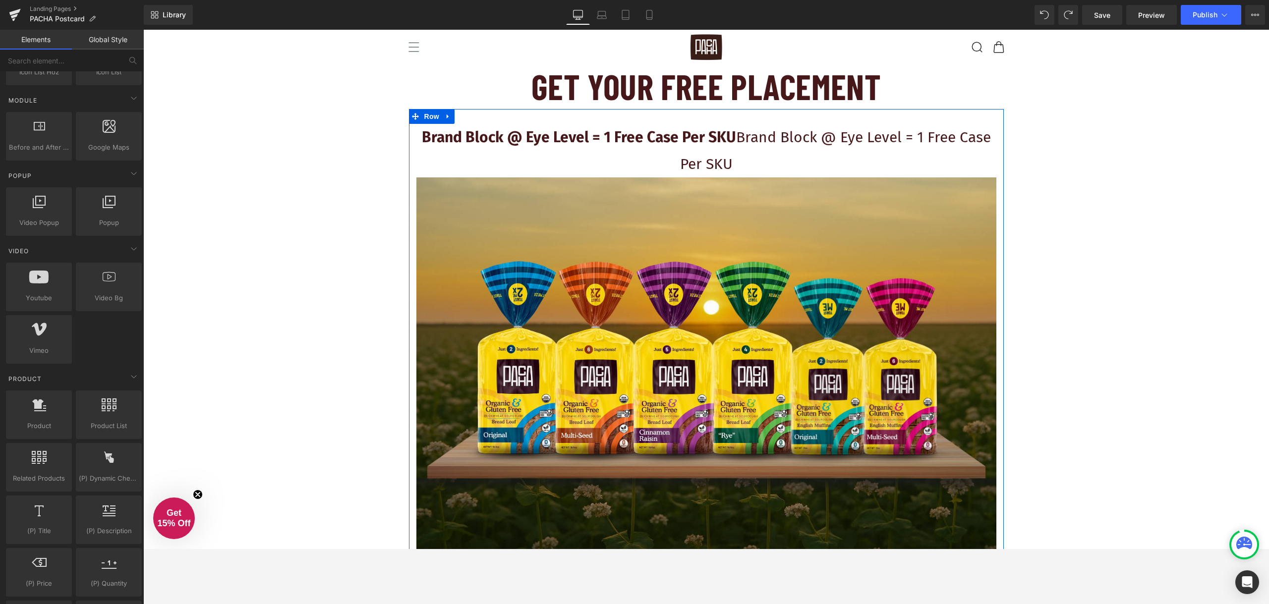
scroll to position [0, 0]
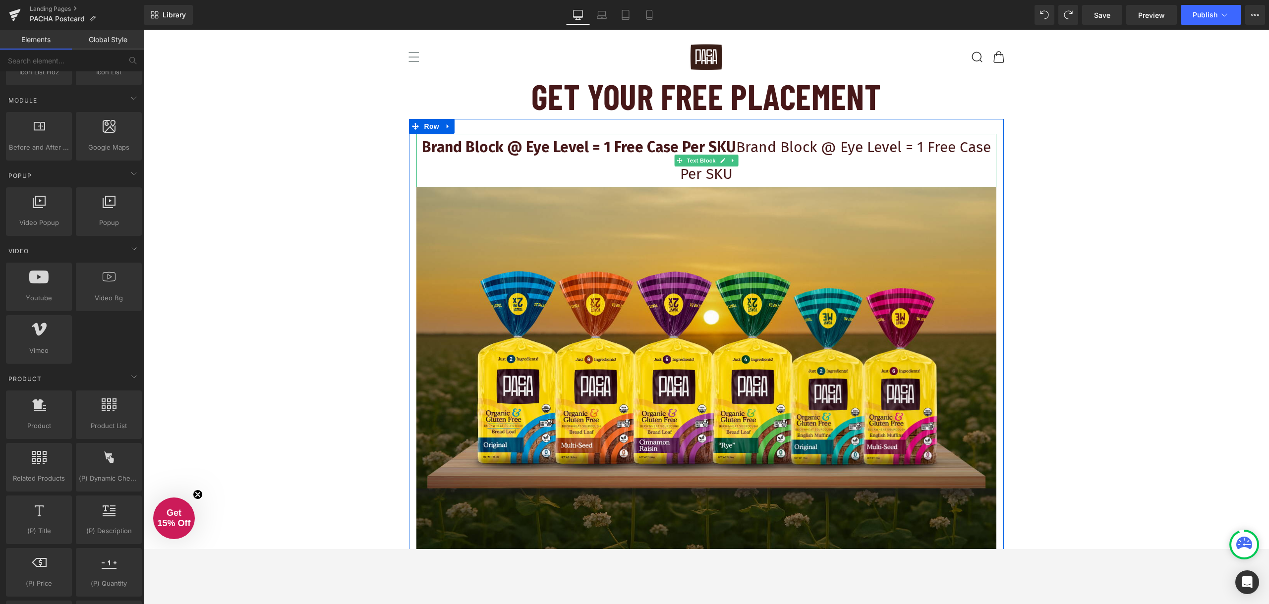
click at [764, 164] on p "Brand Block @ Eye Level = 1 Free Case Per SKU Brand Block @ Eye Level = 1 Free …" at bounding box center [706, 161] width 580 height 54
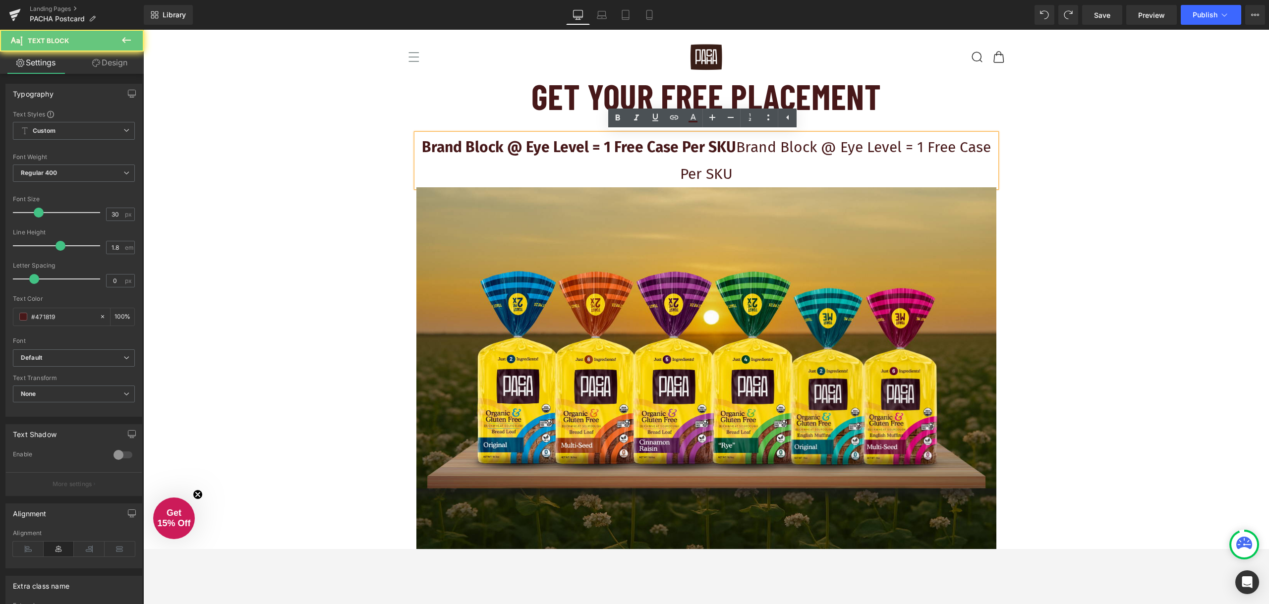
drag, startPoint x: 747, startPoint y: 164, endPoint x: 735, endPoint y: 149, distance: 19.4
click at [735, 149] on p "Brand Block @ Eye Level = 1 Free Case Per SKU Brand Block @ Eye Level = 1 Free …" at bounding box center [706, 161] width 580 height 54
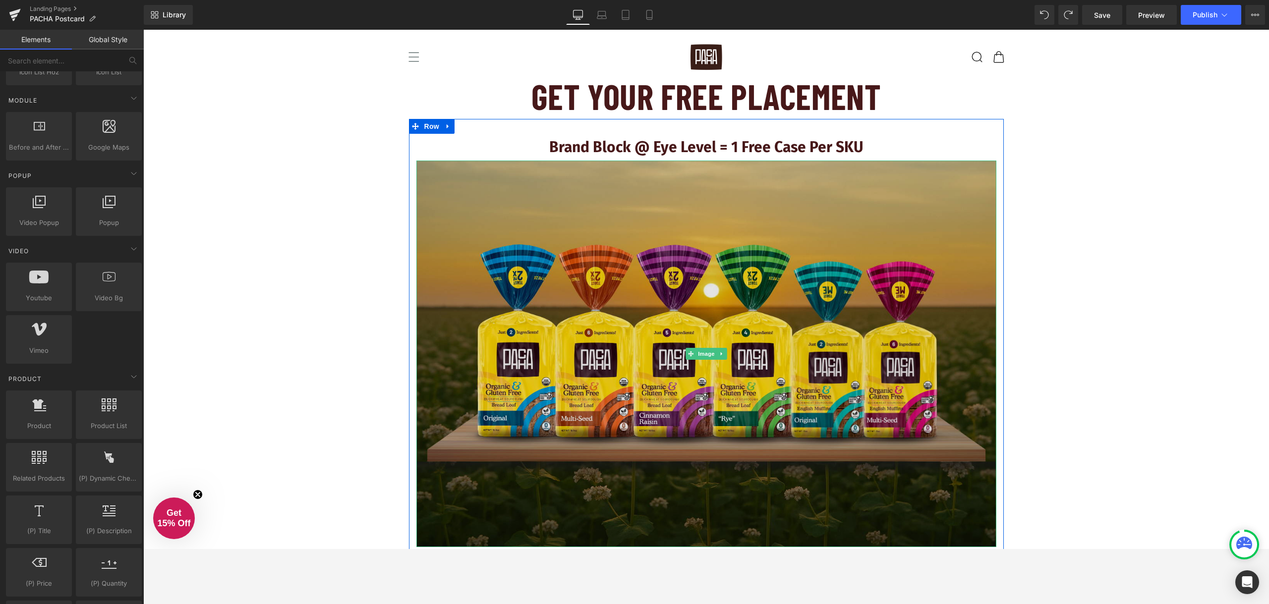
click at [827, 192] on img at bounding box center [706, 354] width 580 height 387
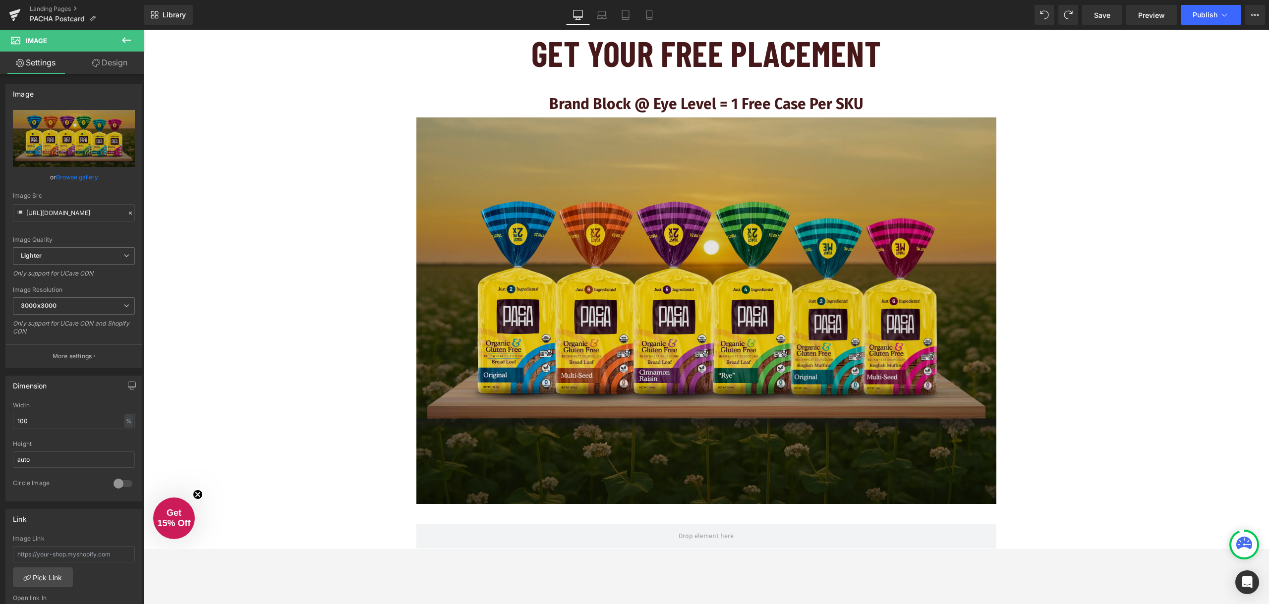
scroll to position [50, 0]
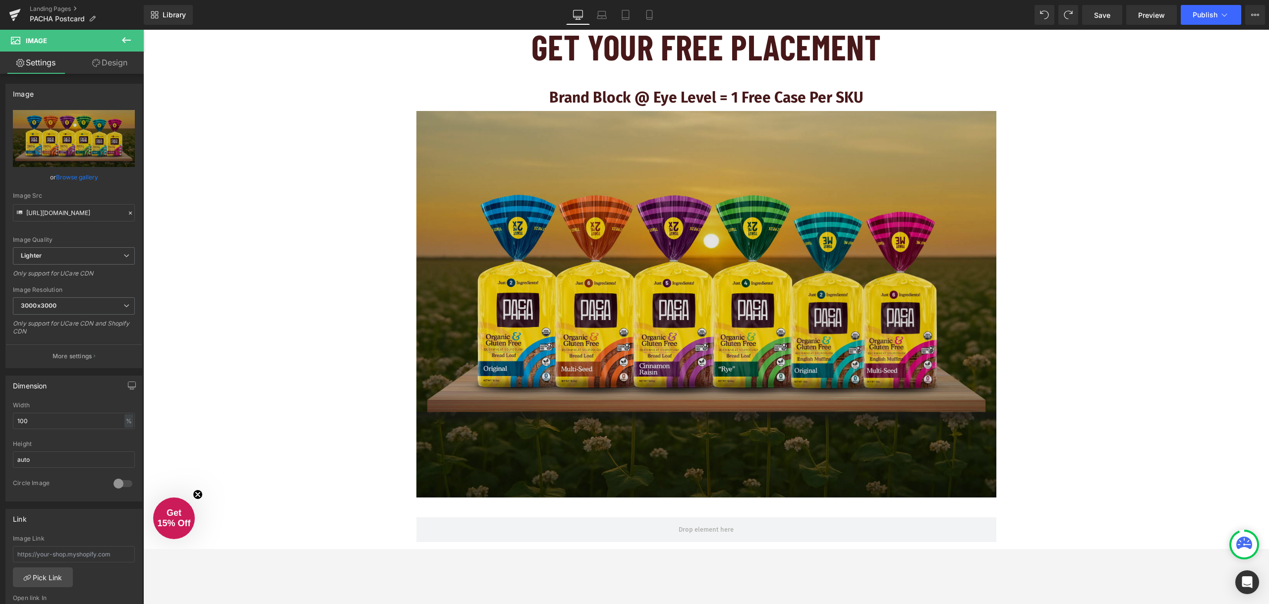
click at [861, 183] on img at bounding box center [706, 304] width 580 height 387
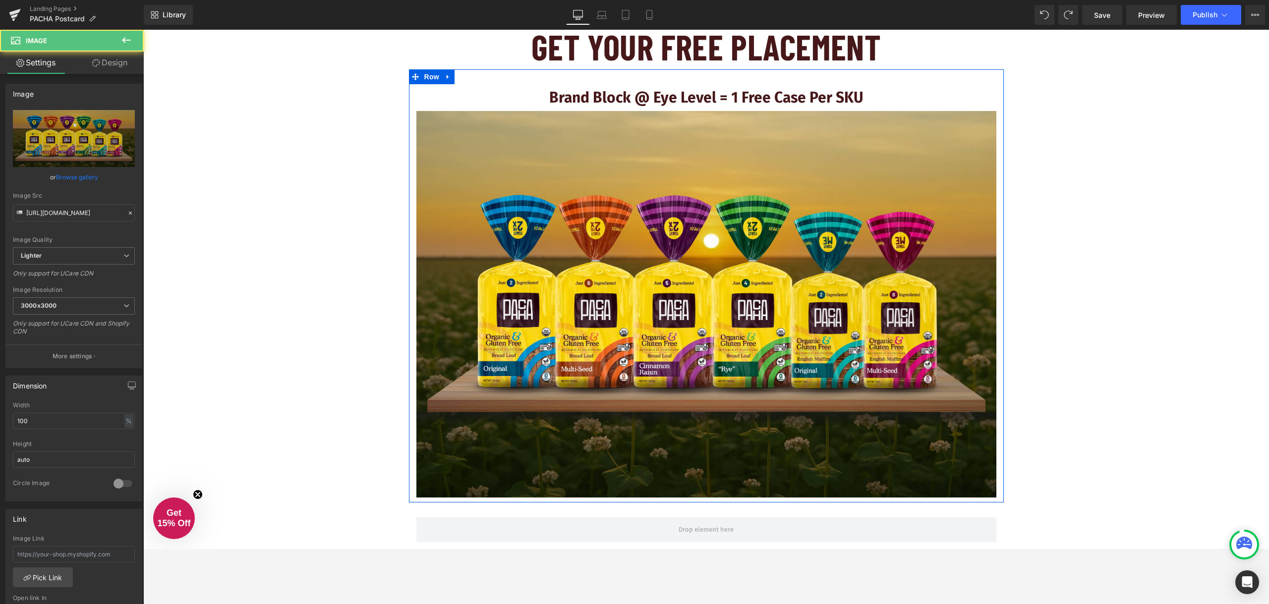
click at [862, 99] on p "Brand Block @ Eye Level = 1 Free Case Per SKU" at bounding box center [706, 97] width 580 height 27
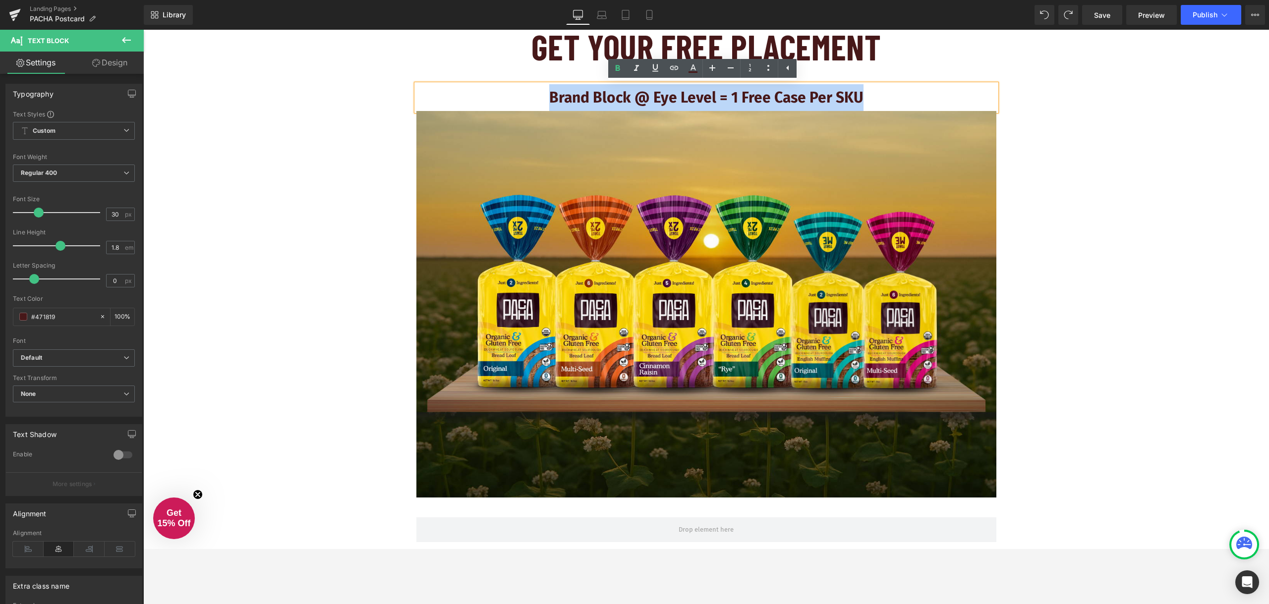
drag, startPoint x: 861, startPoint y: 97, endPoint x: 590, endPoint y: 104, distance: 271.3
click at [501, 103] on p "Brand Block @ Eye Level = 1 Free Case Per SKU" at bounding box center [706, 97] width 580 height 27
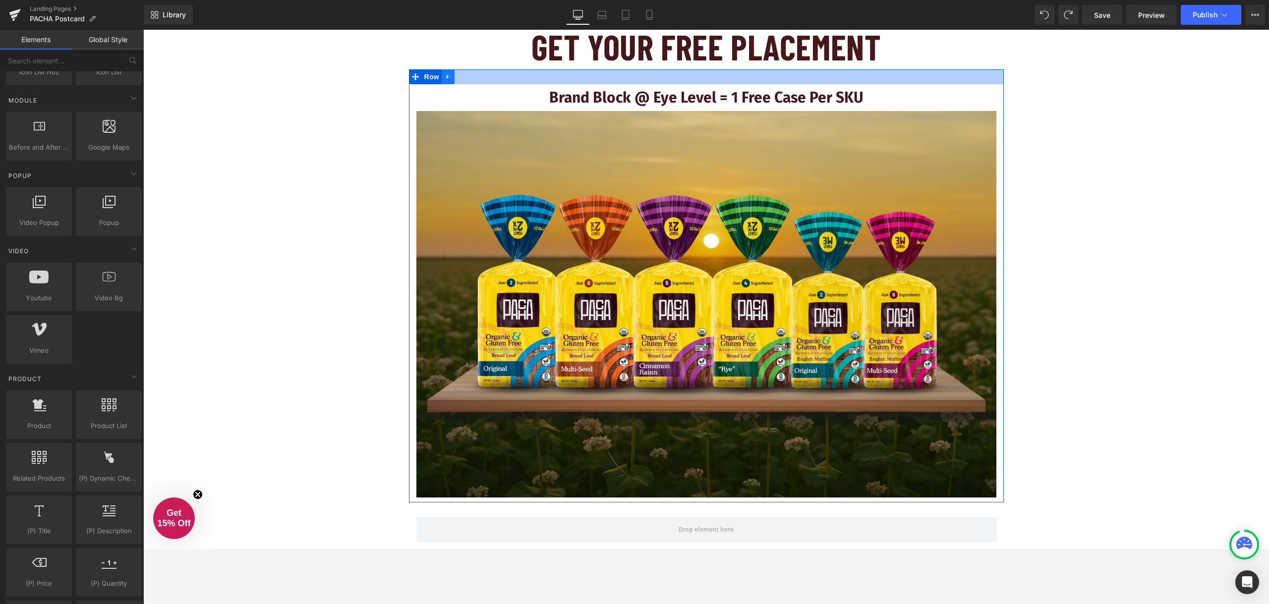
drag, startPoint x: 513, startPoint y: 83, endPoint x: 445, endPoint y: 76, distance: 68.3
click at [513, 83] on div at bounding box center [706, 76] width 595 height 15
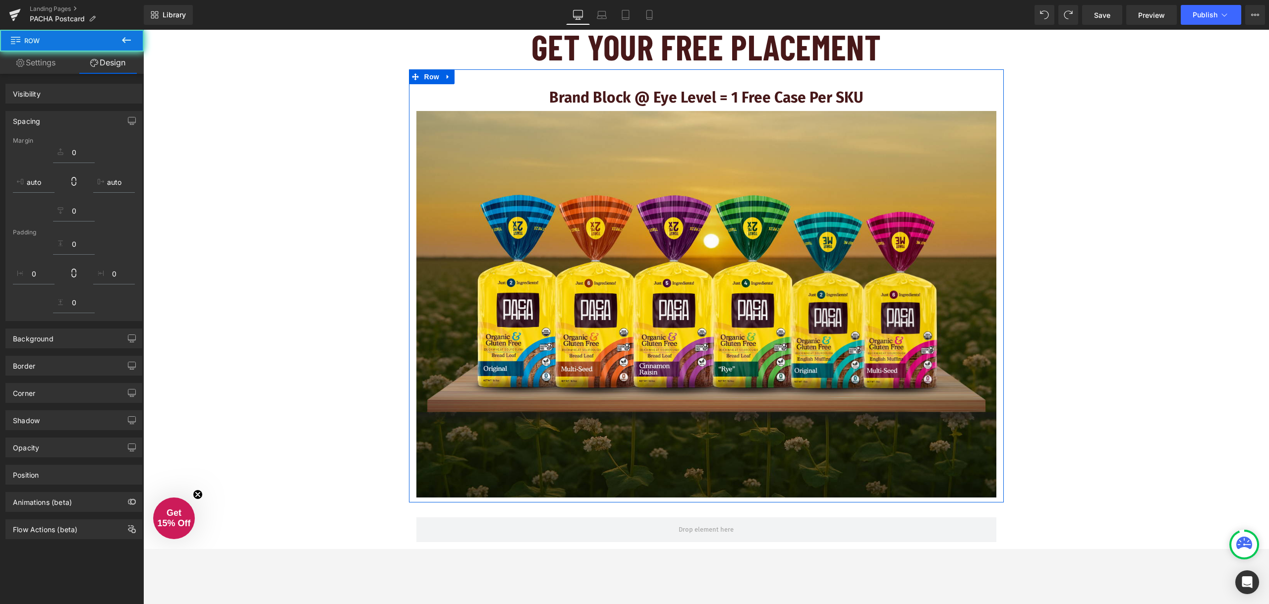
click at [445, 75] on icon at bounding box center [448, 76] width 7 height 7
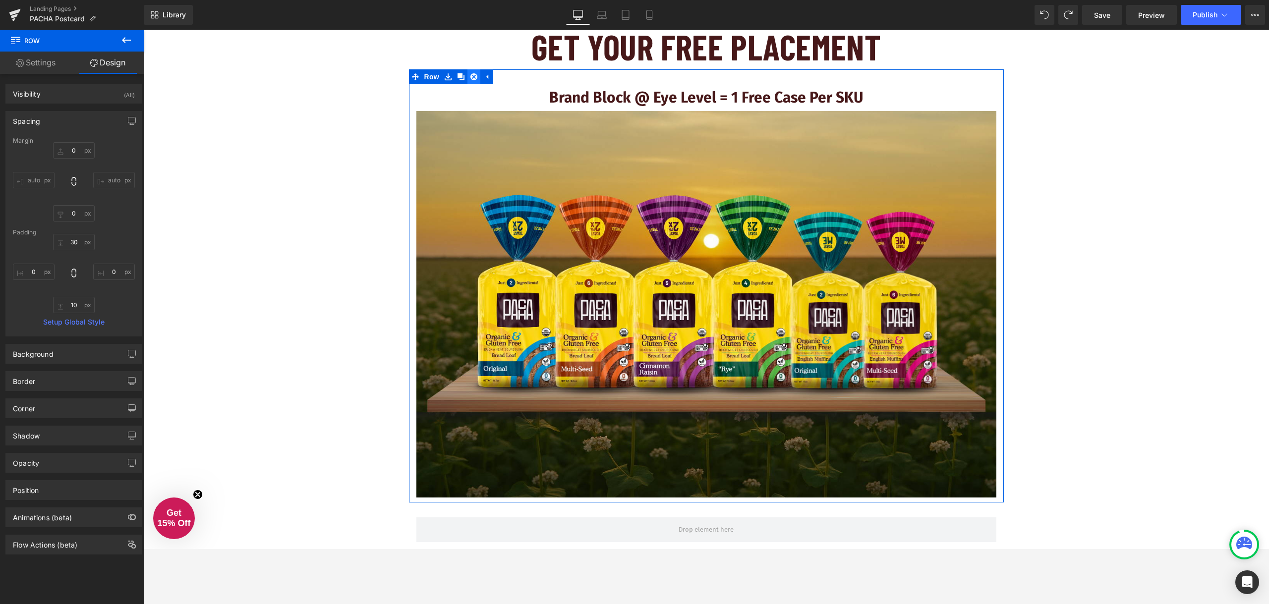
click at [470, 78] on icon at bounding box center [473, 76] width 7 height 7
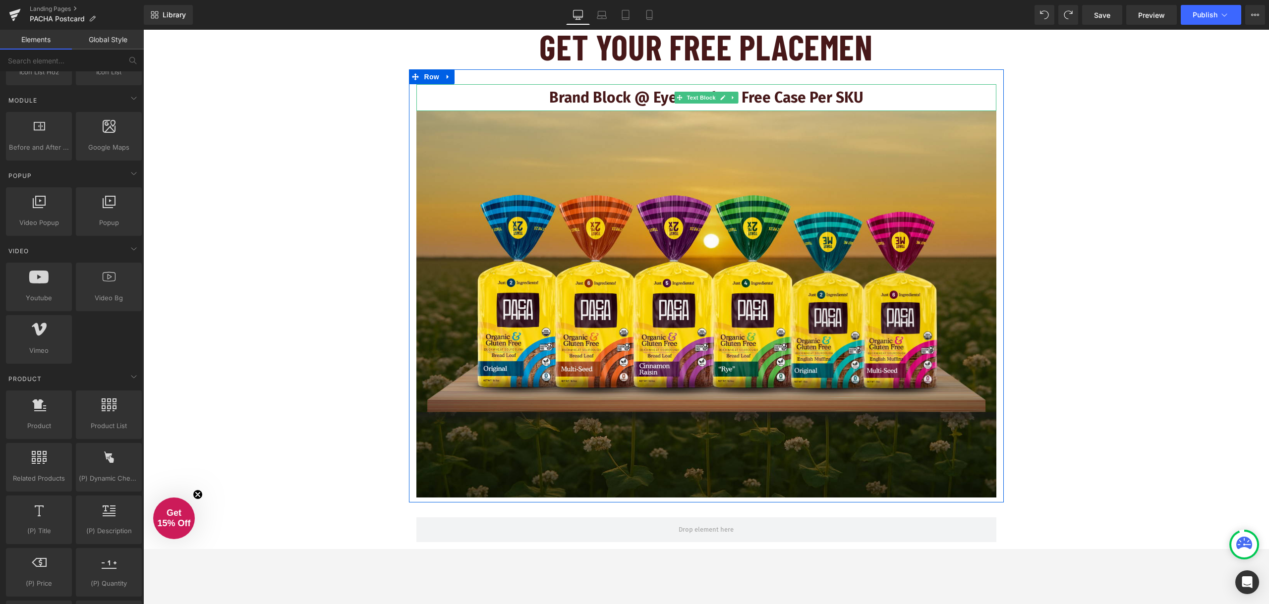
click at [529, 95] on p "Brand Block @ Eye Level = 1 Free Case Per SKU" at bounding box center [706, 97] width 580 height 27
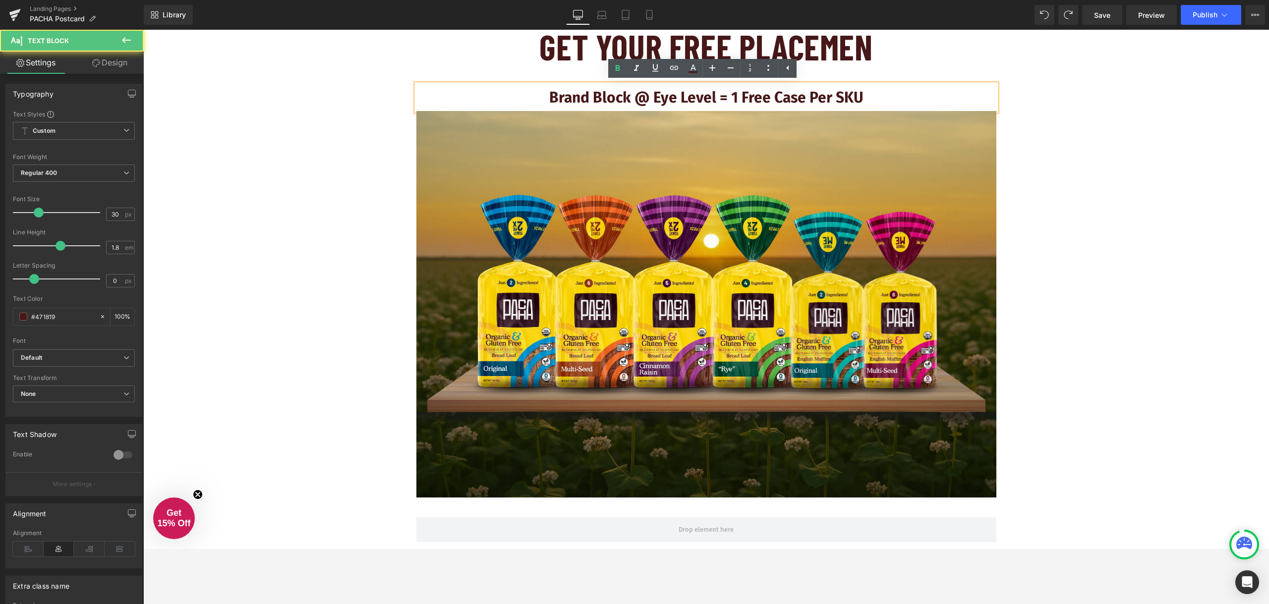
click at [515, 90] on p "Brand Block @ Eye Level = 1 Free Case Per SKU" at bounding box center [706, 97] width 580 height 27
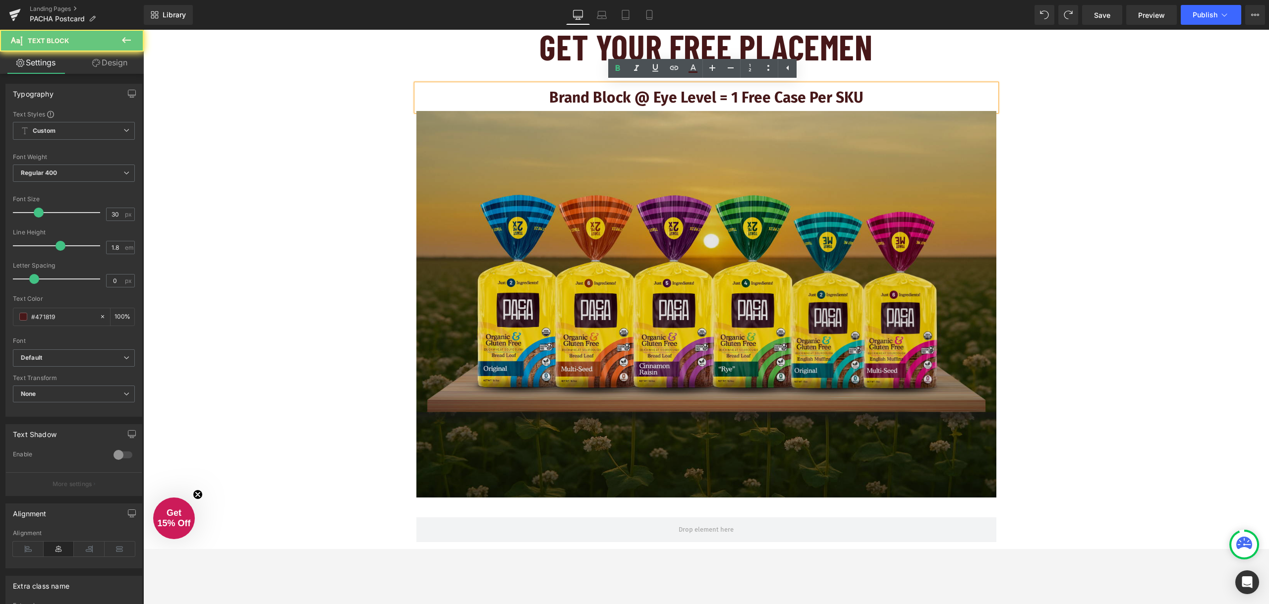
click at [519, 128] on img at bounding box center [706, 304] width 580 height 387
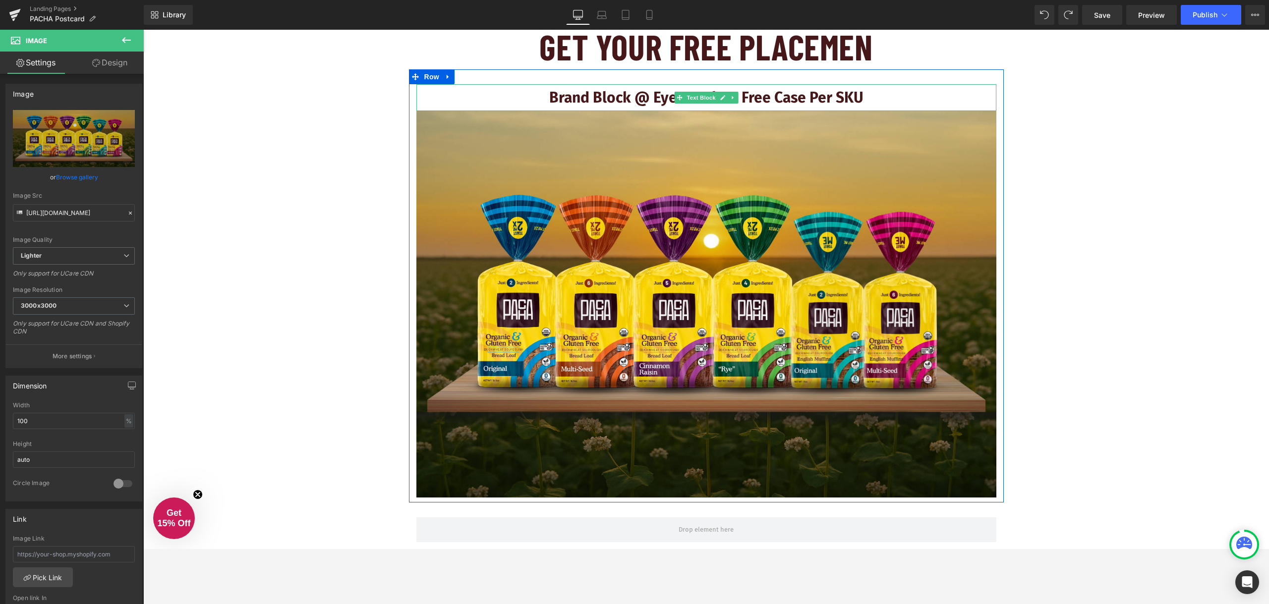
click at [491, 92] on p "Brand Block @ Eye Level = 1 Free Case Per SKU" at bounding box center [706, 97] width 580 height 27
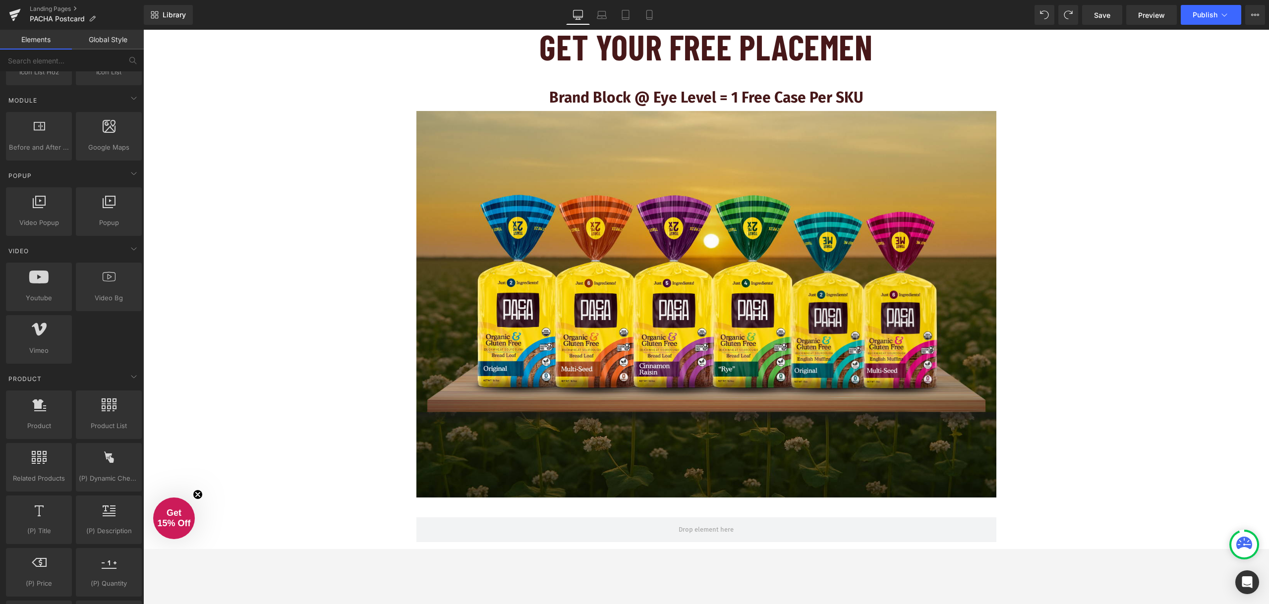
click at [143, 30] on div at bounding box center [143, 30] width 0 height 0
click at [846, 93] on strong "Brand Block @ Eye Level = 1 Free Case Per SKU" at bounding box center [706, 98] width 314 height 18
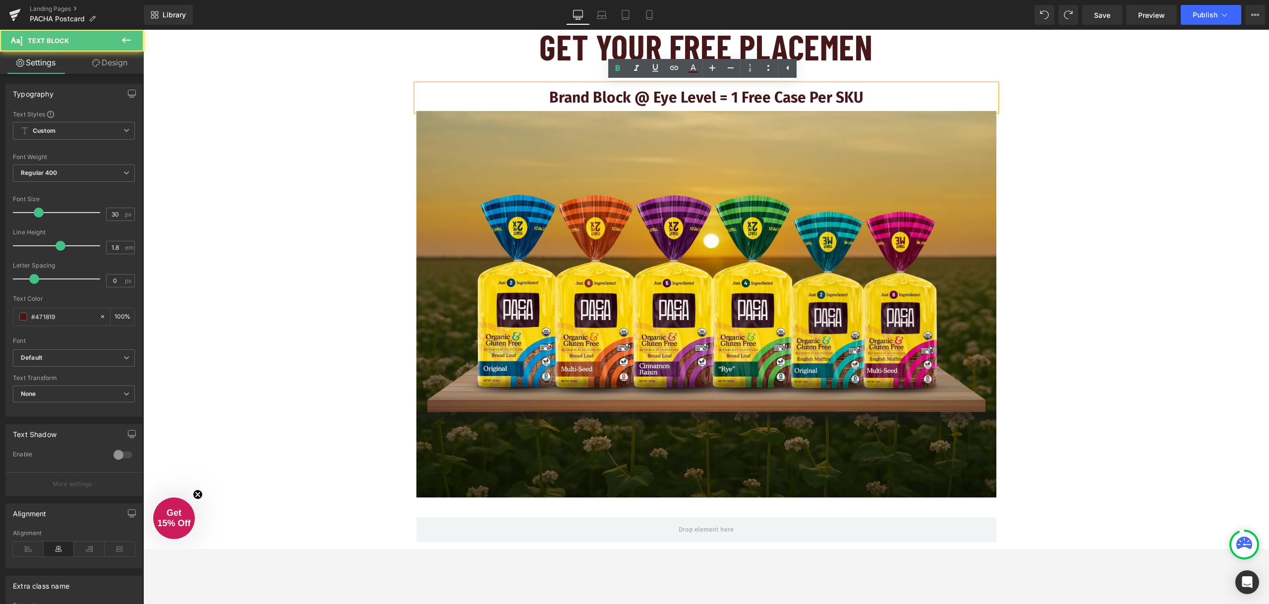
click at [892, 95] on p "Brand Block @ Eye Level = 1 Free Case Per SKU" at bounding box center [706, 97] width 580 height 27
click at [552, 86] on p "Brand Block @ Eye Level = 1 Free Case Per SKU" at bounding box center [706, 97] width 580 height 27
click at [459, 73] on div "Brand Block @ Eye Level = 1 Free Case Per SKU Text Block Image Row" at bounding box center [706, 285] width 595 height 433
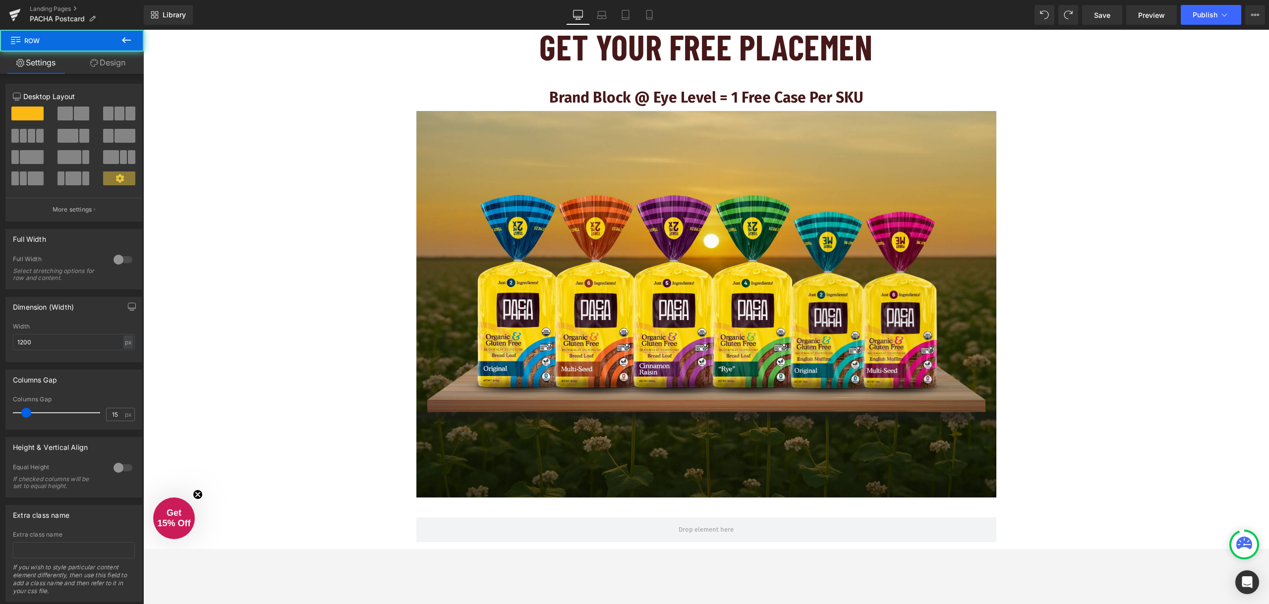
click at [463, 82] on div "Brand Block @ Eye Level = 1 Free Case Per SKU Text Block Image Row" at bounding box center [706, 285] width 595 height 433
click at [514, 86] on div "Brand Block @ Eye Level = 1 Free Case Per SKU Text Block" at bounding box center [706, 97] width 580 height 27
click at [561, 90] on strong "Brand Block @ Eye Level = 1 Free Case Per SKU" at bounding box center [706, 98] width 314 height 18
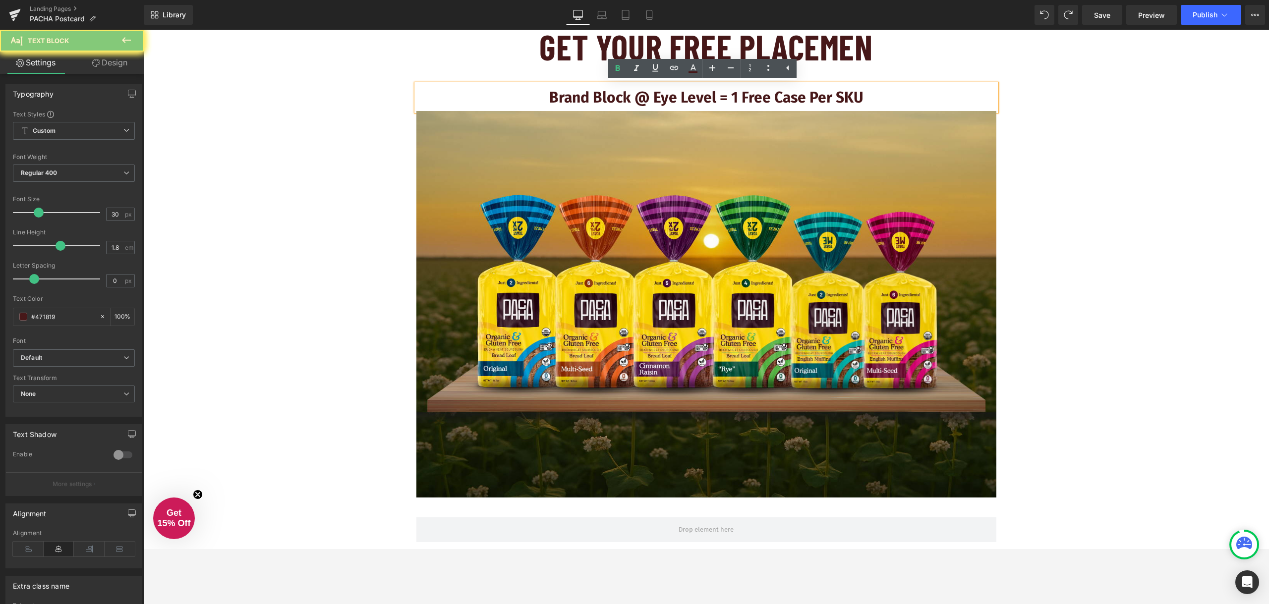
click at [561, 90] on strong "Brand Block @ Eye Level = 1 Free Case Per SKU" at bounding box center [706, 98] width 314 height 18
click at [664, 101] on strong "Brand Block @ Eye Level = 1 Free Case Per SKU" at bounding box center [706, 98] width 314 height 18
click at [790, 70] on icon at bounding box center [788, 68] width 12 height 12
click at [767, 71] on icon at bounding box center [769, 68] width 12 height 12
click at [803, 94] on strong "Brand Block @ Eye Level = 1 Free Case Per SKU" at bounding box center [706, 98] width 314 height 18
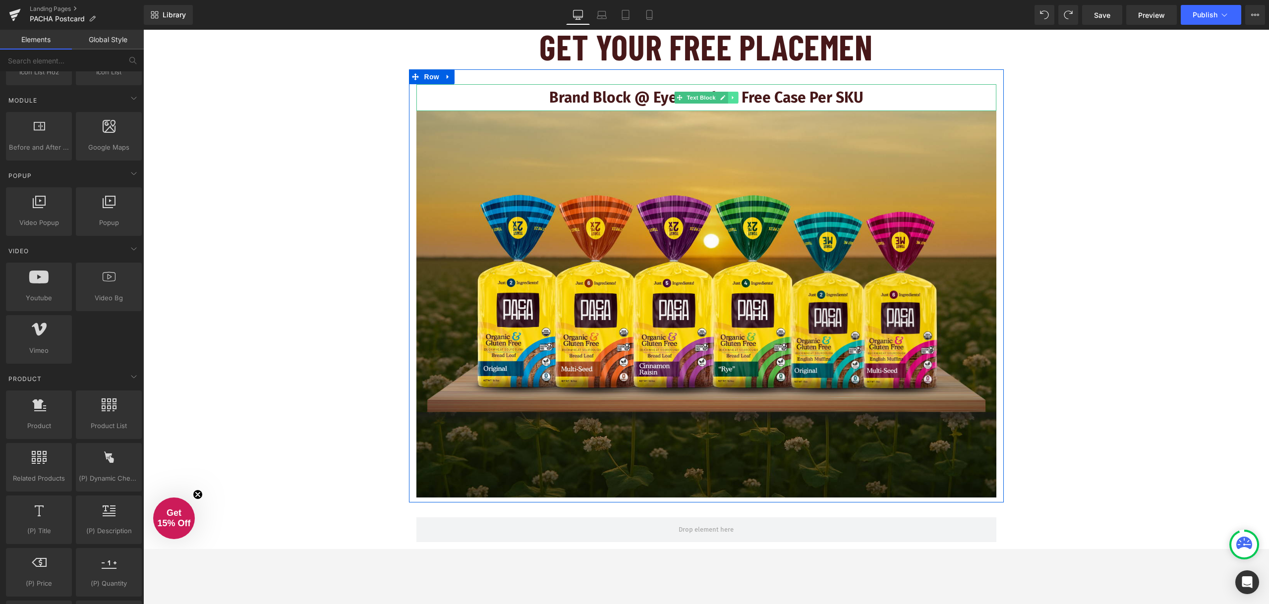
click at [730, 95] on icon at bounding box center [732, 98] width 5 height 6
click at [735, 96] on icon at bounding box center [737, 97] width 5 height 5
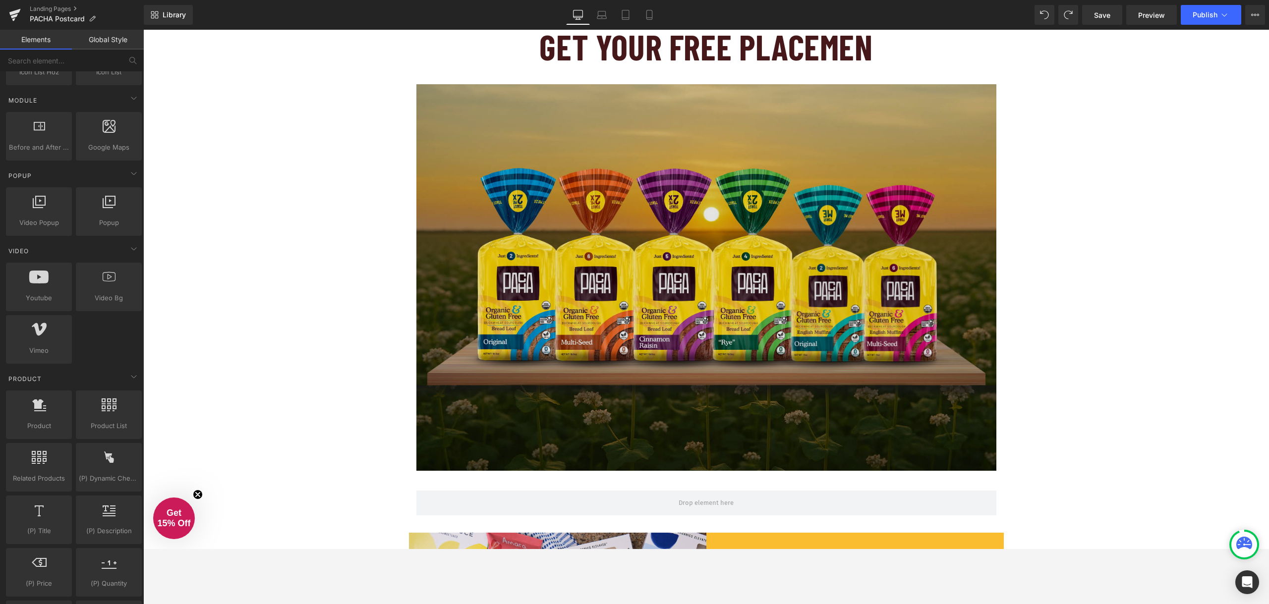
click at [892, 138] on img at bounding box center [706, 277] width 580 height 387
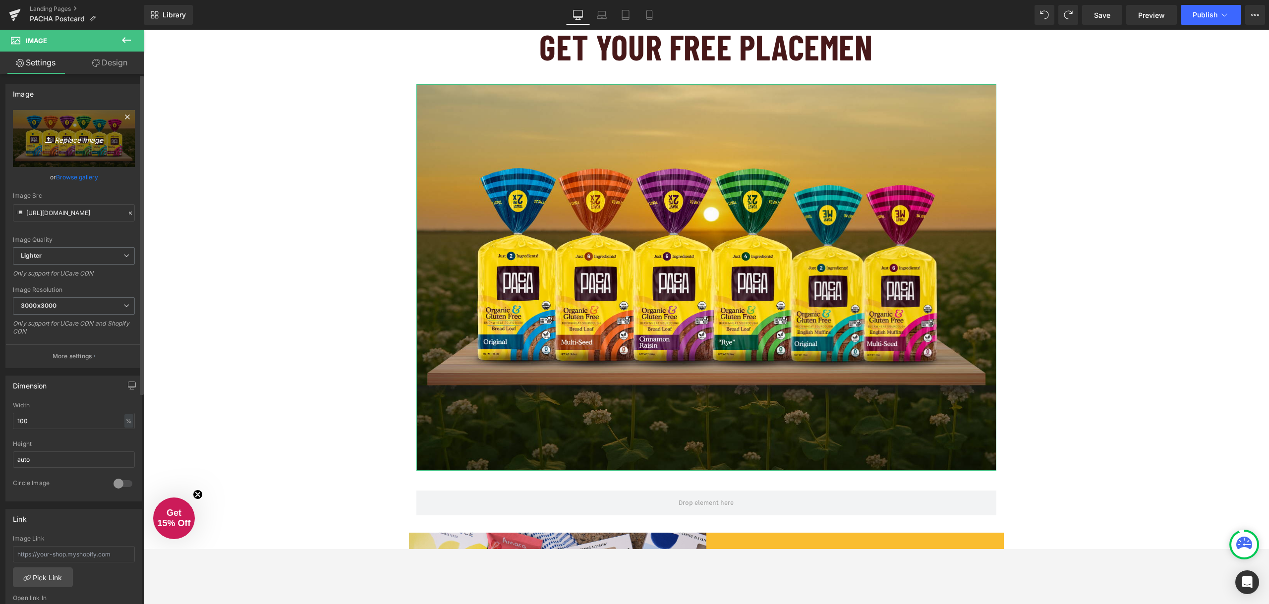
click at [63, 141] on icon "Replace Image" at bounding box center [73, 138] width 79 height 12
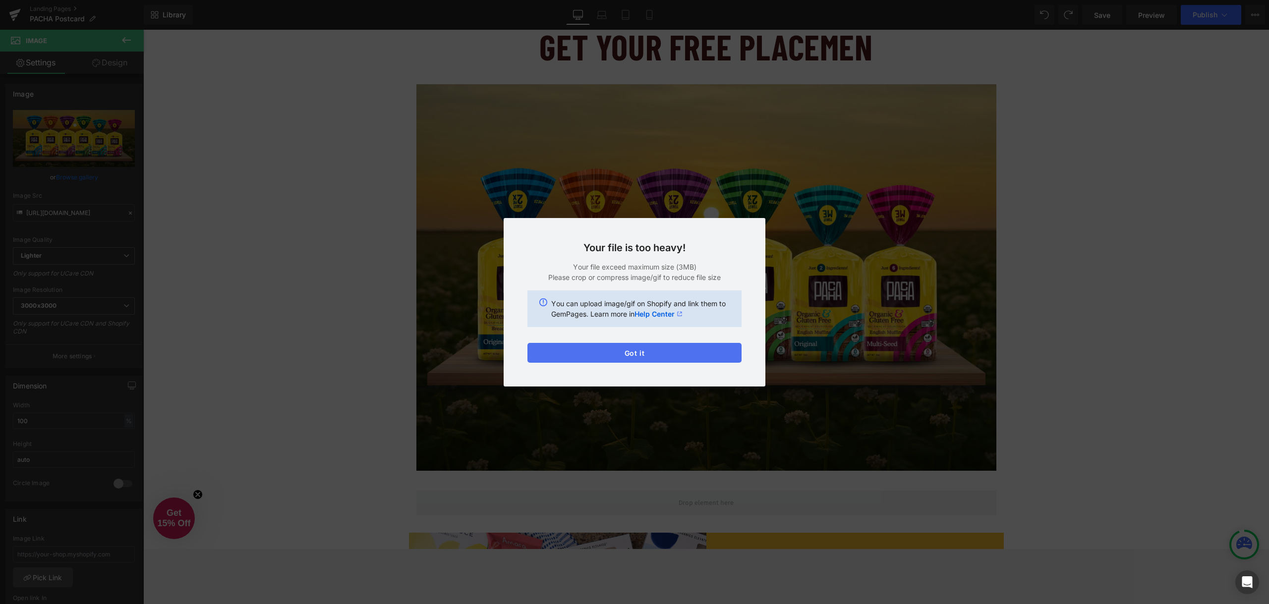
click at [666, 351] on button "Got it" at bounding box center [634, 353] width 214 height 20
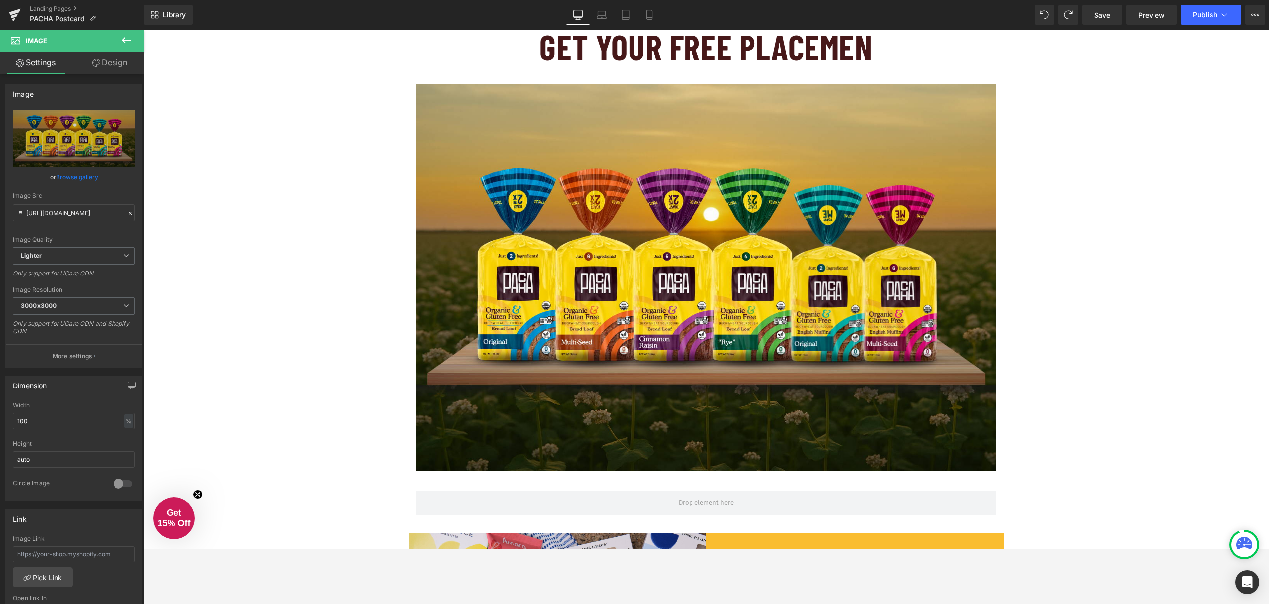
drag, startPoint x: 183, startPoint y: 190, endPoint x: 266, endPoint y: 193, distance: 82.9
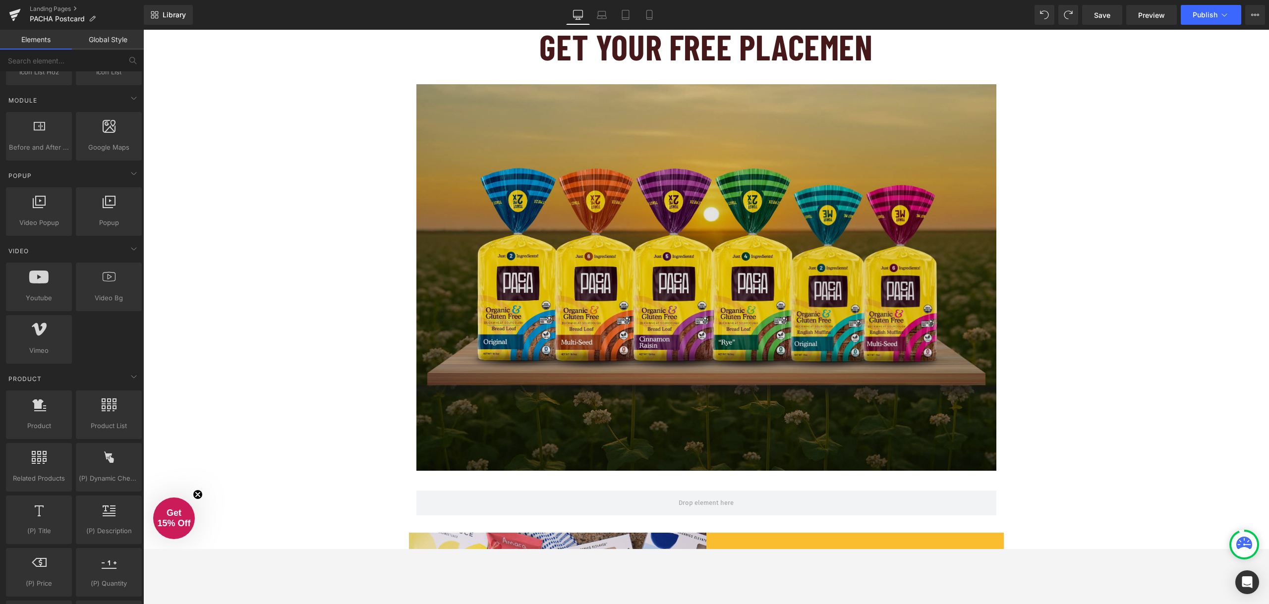
click at [466, 188] on img at bounding box center [706, 277] width 580 height 387
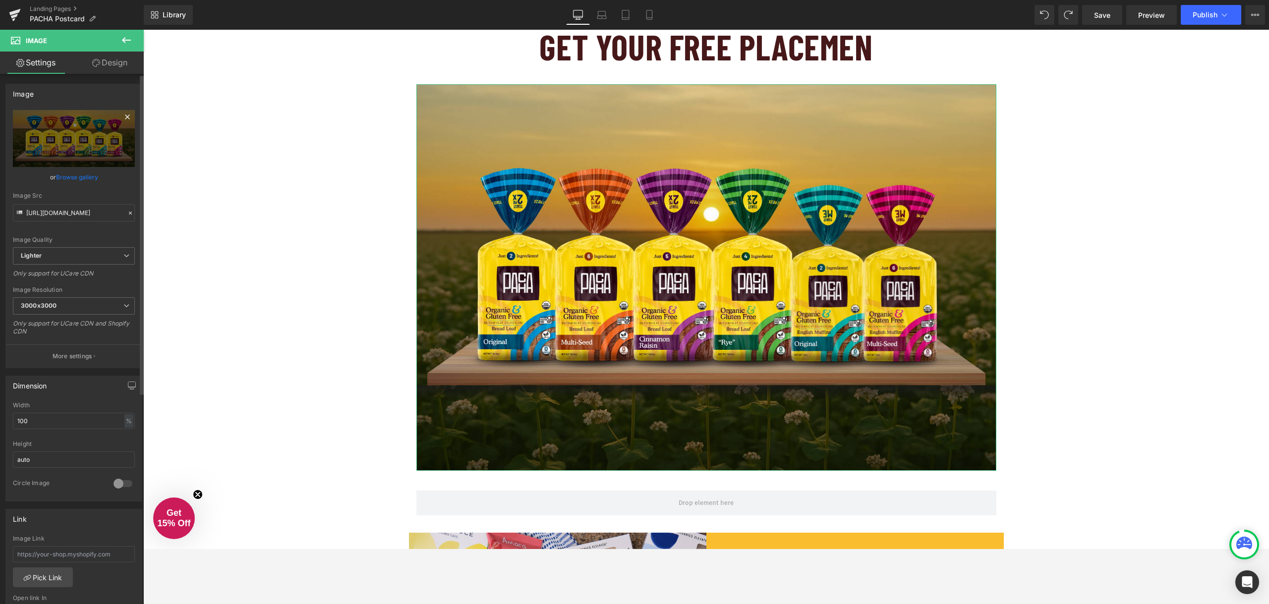
click at [125, 117] on icon at bounding box center [127, 117] width 4 height 4
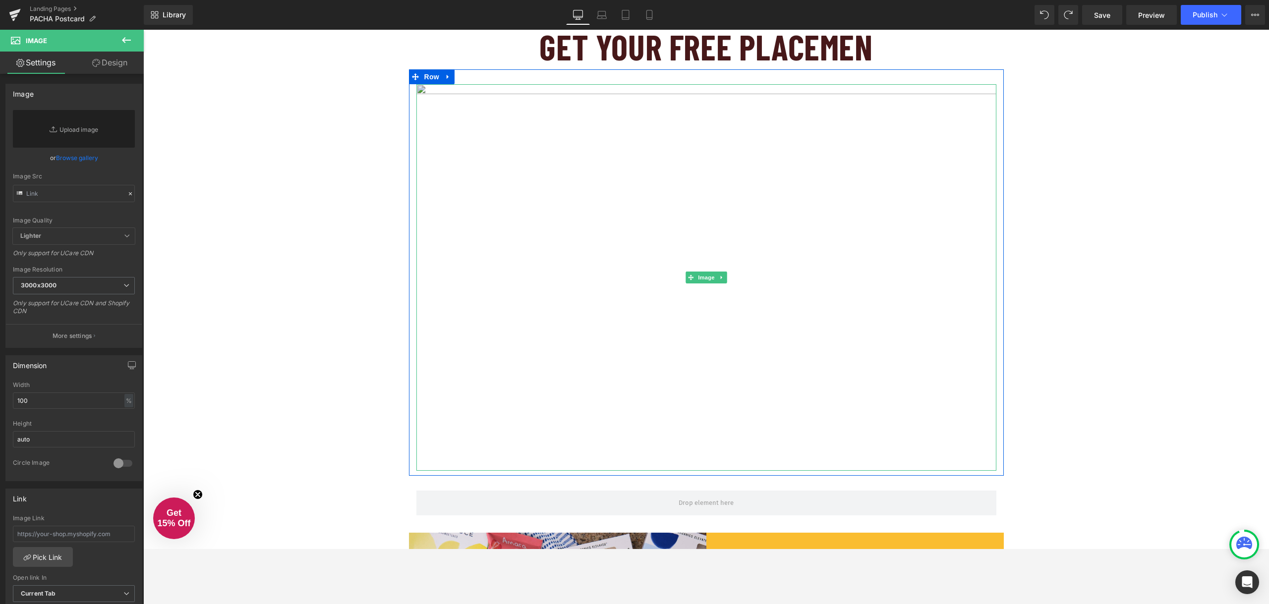
click at [561, 219] on img at bounding box center [706, 277] width 580 height 387
click at [76, 136] on link "Replace Image" at bounding box center [74, 129] width 122 height 38
click at [89, 136] on link "Replace Image" at bounding box center [74, 129] width 122 height 38
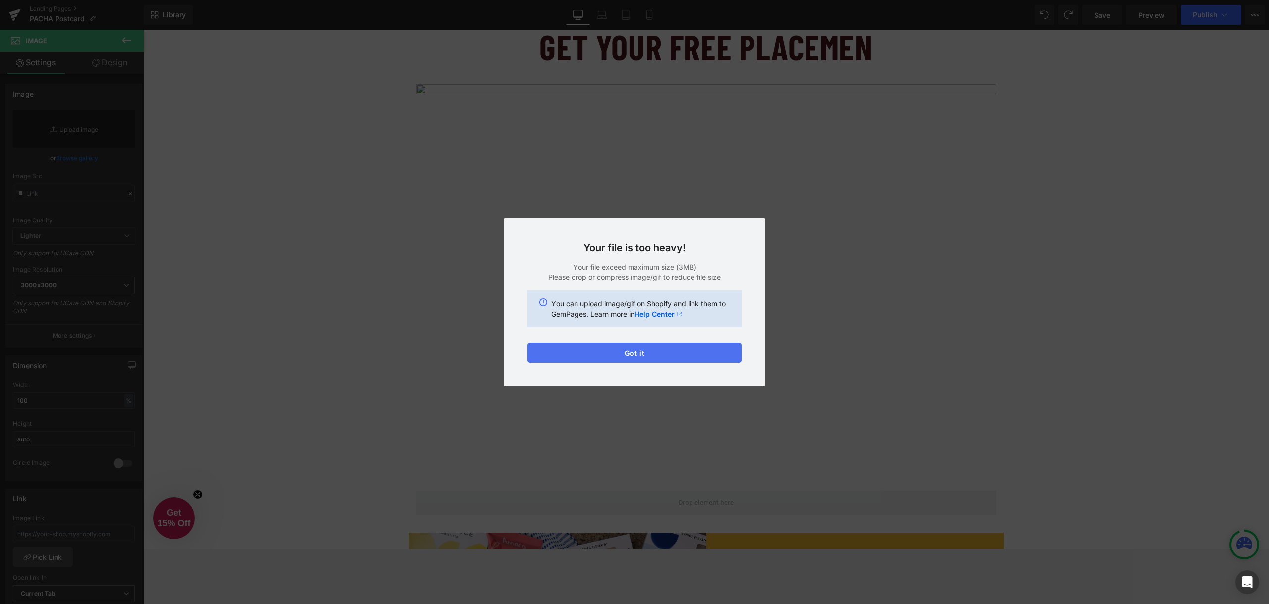
click at [679, 354] on button "Got it" at bounding box center [634, 353] width 214 height 20
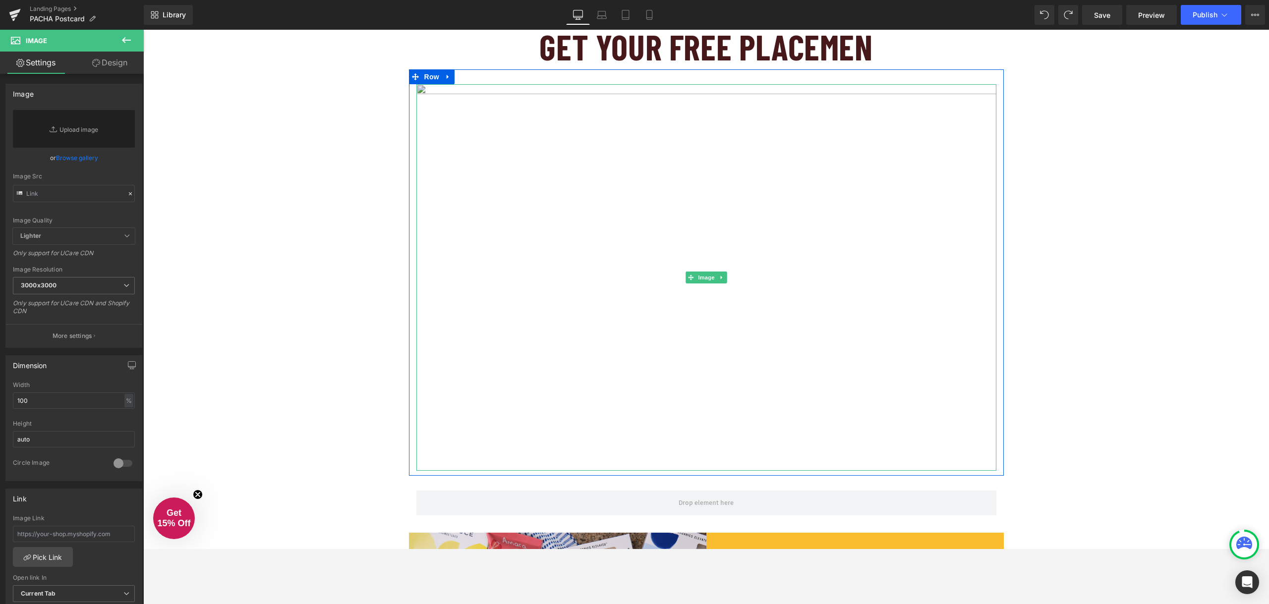
click at [829, 189] on img at bounding box center [706, 277] width 580 height 387
click at [82, 136] on link "Replace Image" at bounding box center [74, 129] width 122 height 38
type input "C:\fakepath\POSTCARD (2).png"
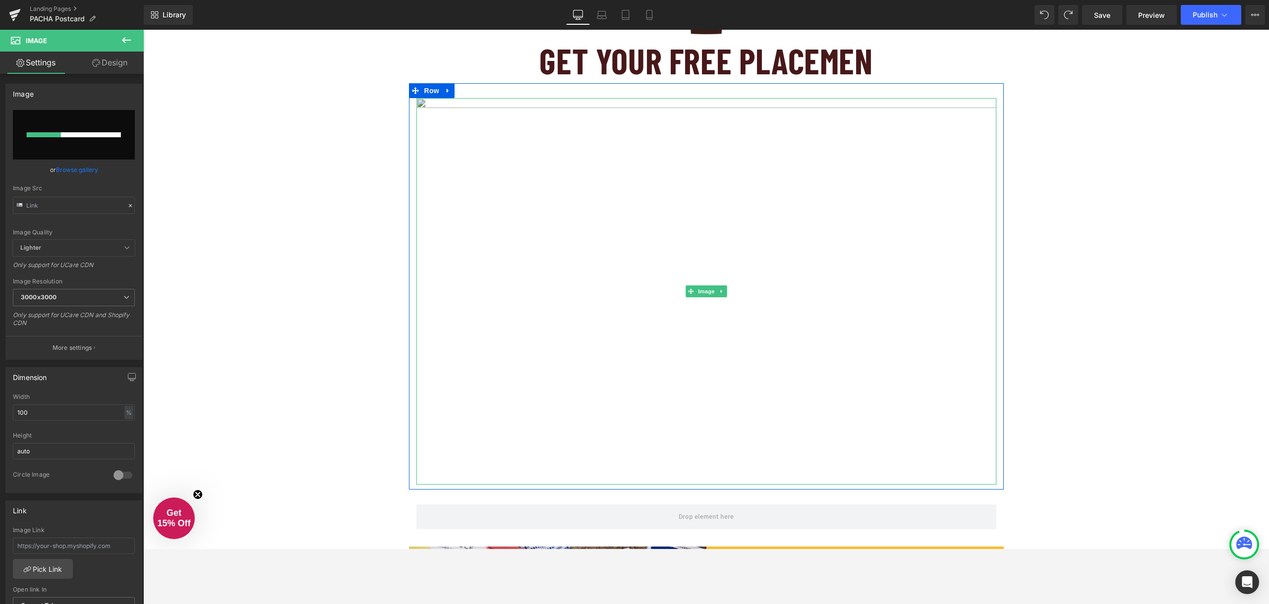
scroll to position [0, 0]
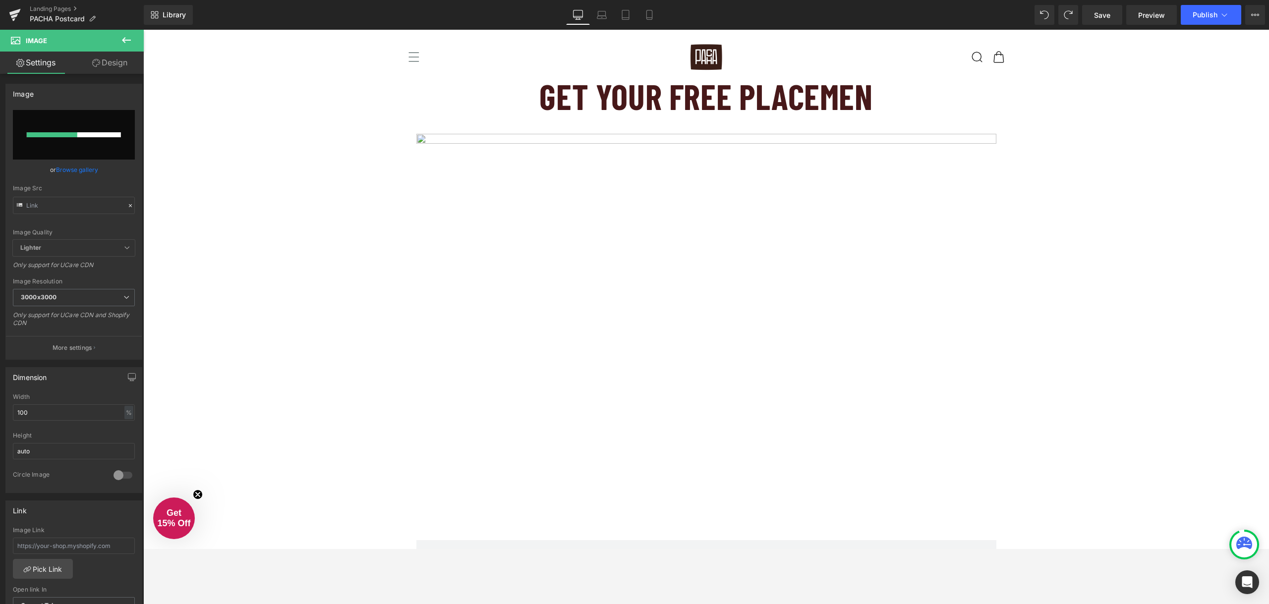
click at [769, 98] on h1 "GET YOUR FREE PLACEMEN" at bounding box center [706, 96] width 1126 height 45
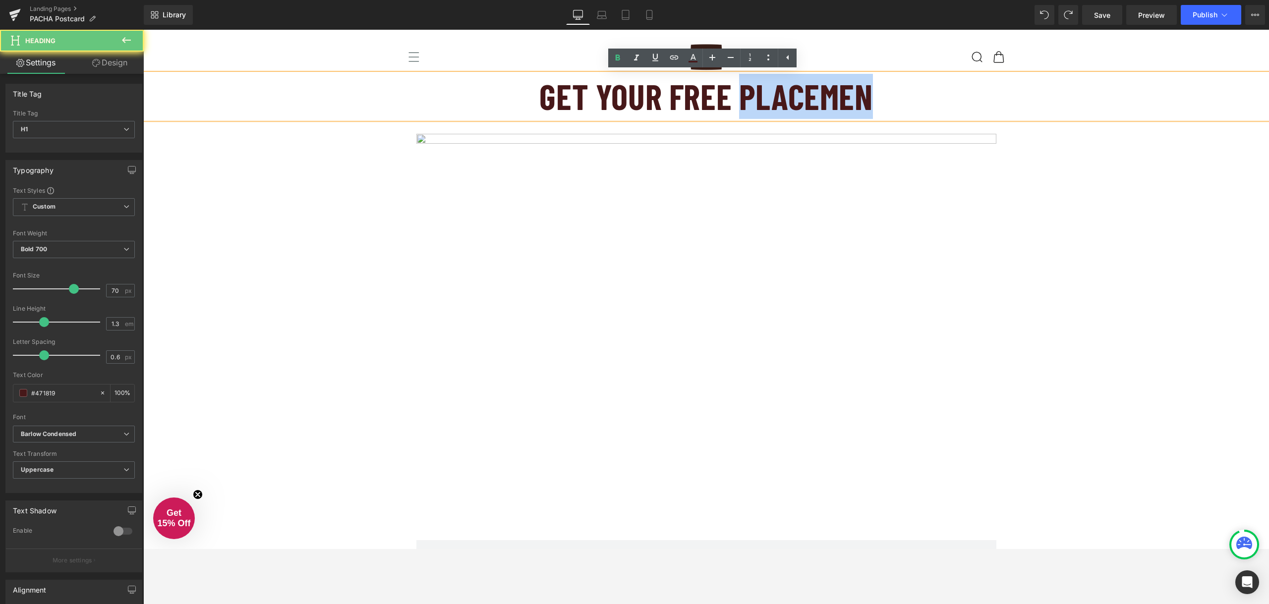
click at [832, 95] on h1 "GET YOUR FREE PLACEMEN" at bounding box center [706, 96] width 1126 height 45
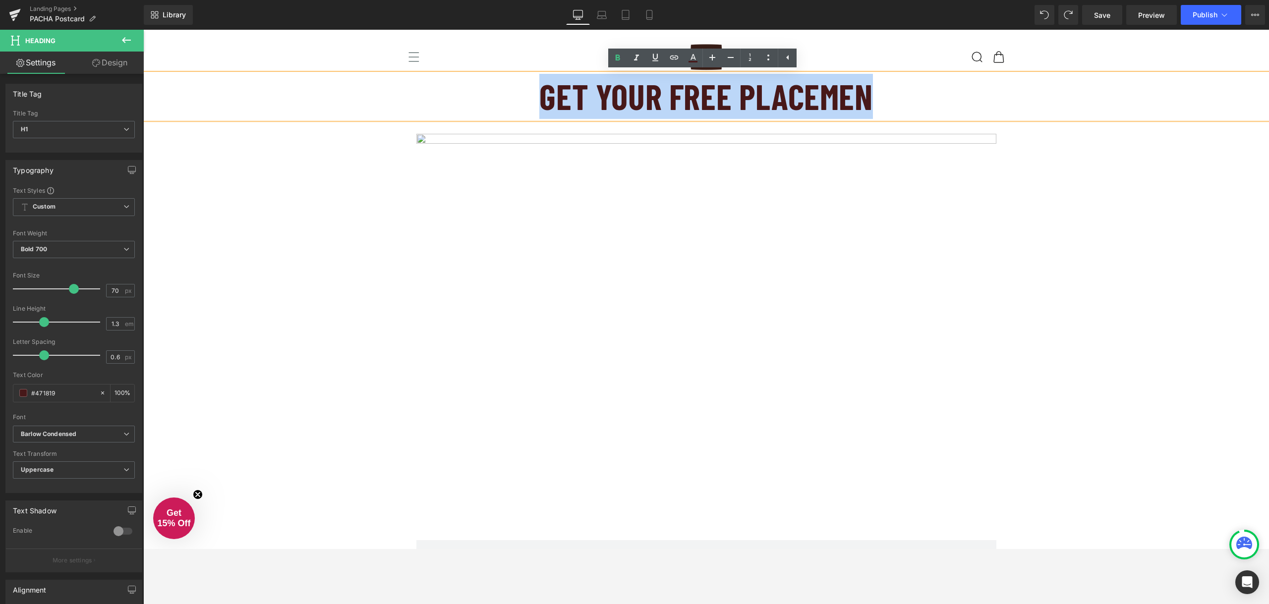
drag, startPoint x: 864, startPoint y: 97, endPoint x: 526, endPoint y: 100, distance: 338.1
click at [526, 100] on h1 "GET YOUR FREE PLACEMEN" at bounding box center [706, 96] width 1126 height 45
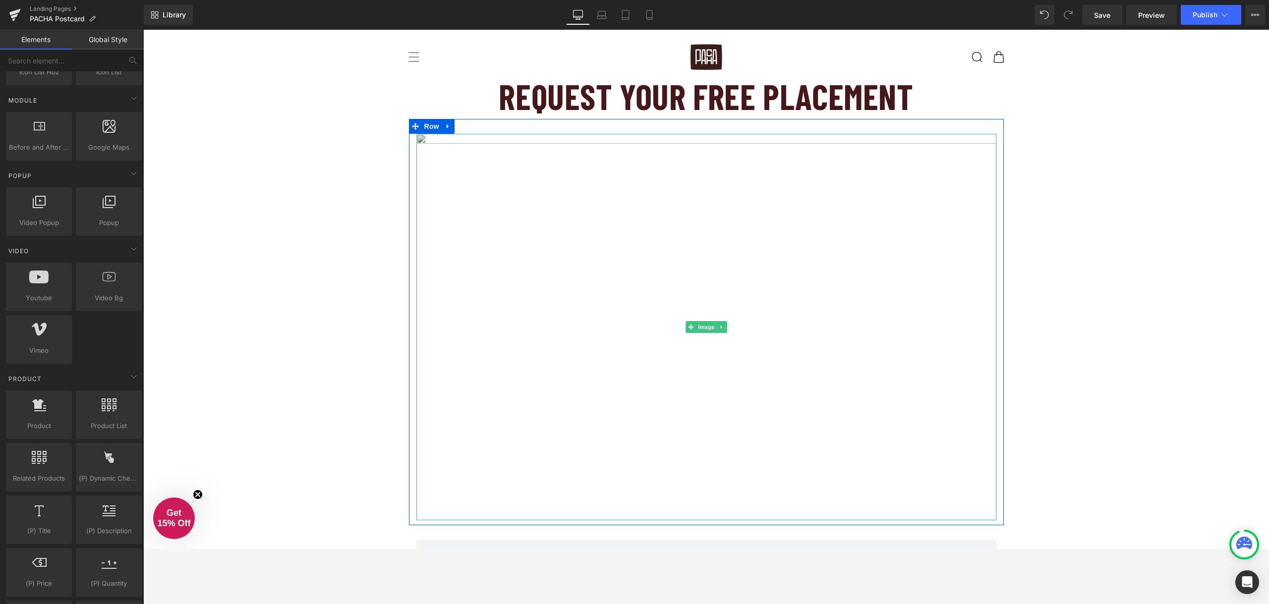
click at [749, 140] on img at bounding box center [706, 327] width 580 height 387
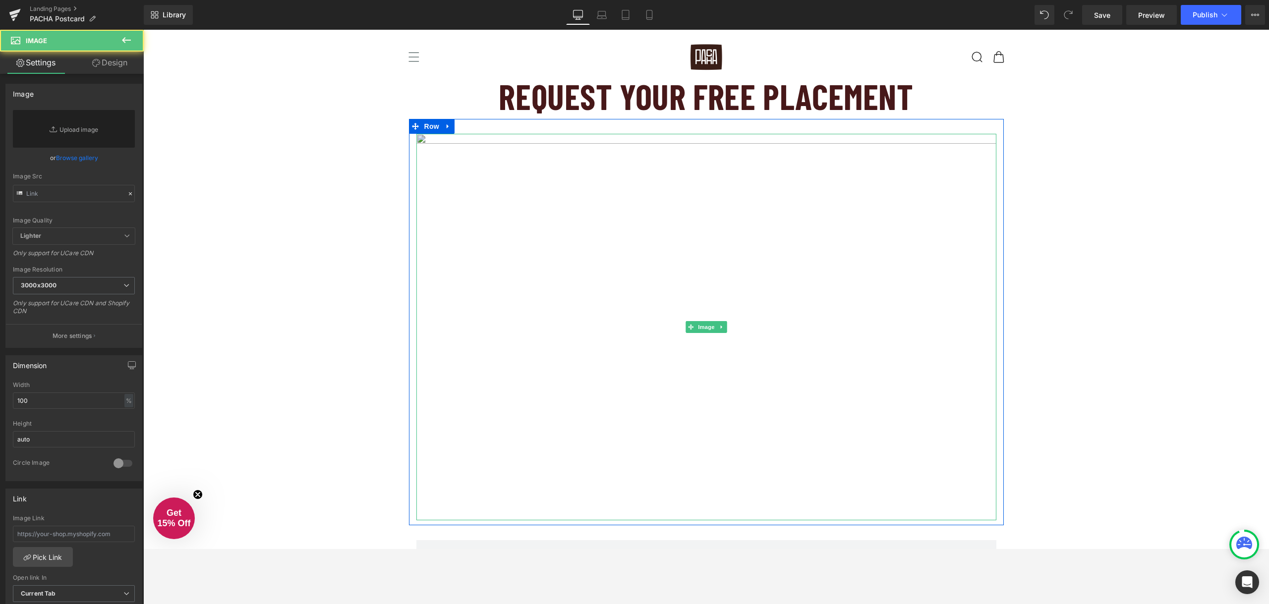
click at [685, 210] on img at bounding box center [706, 327] width 580 height 387
click at [72, 131] on link "Replace Image" at bounding box center [74, 129] width 122 height 38
type input "C:\fakepath\POSTCARD (2).png"
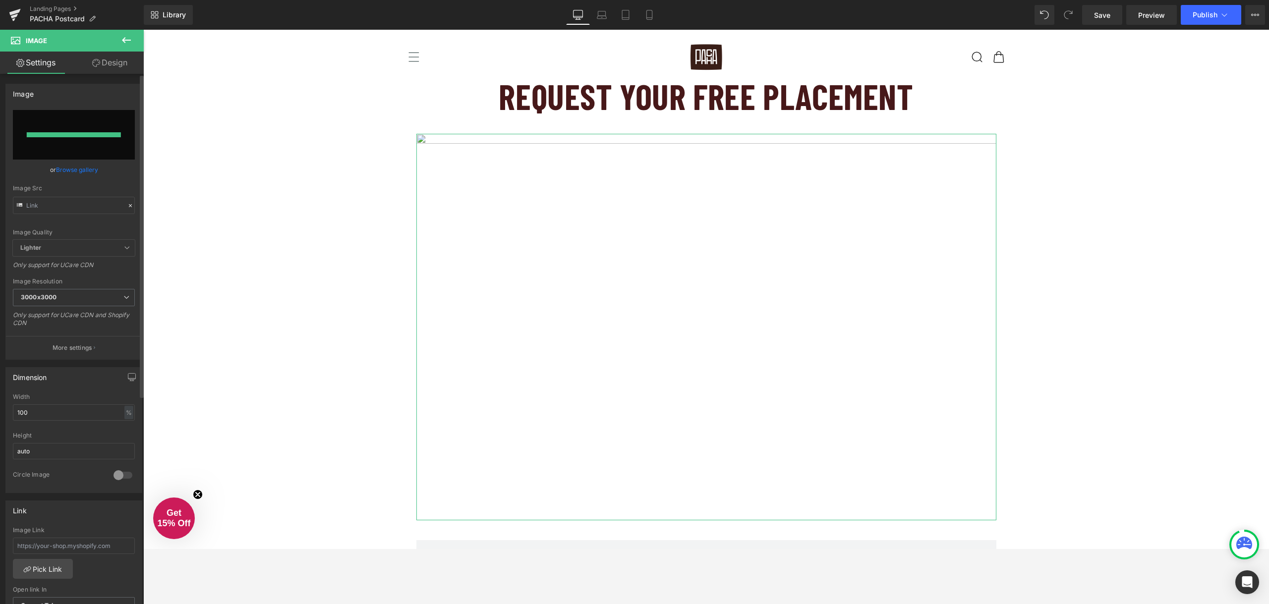
type input "https://ucarecdn.com/a2c63562-5581-40bc-8a08-4a30e955550e/-/format/auto/-/previ…"
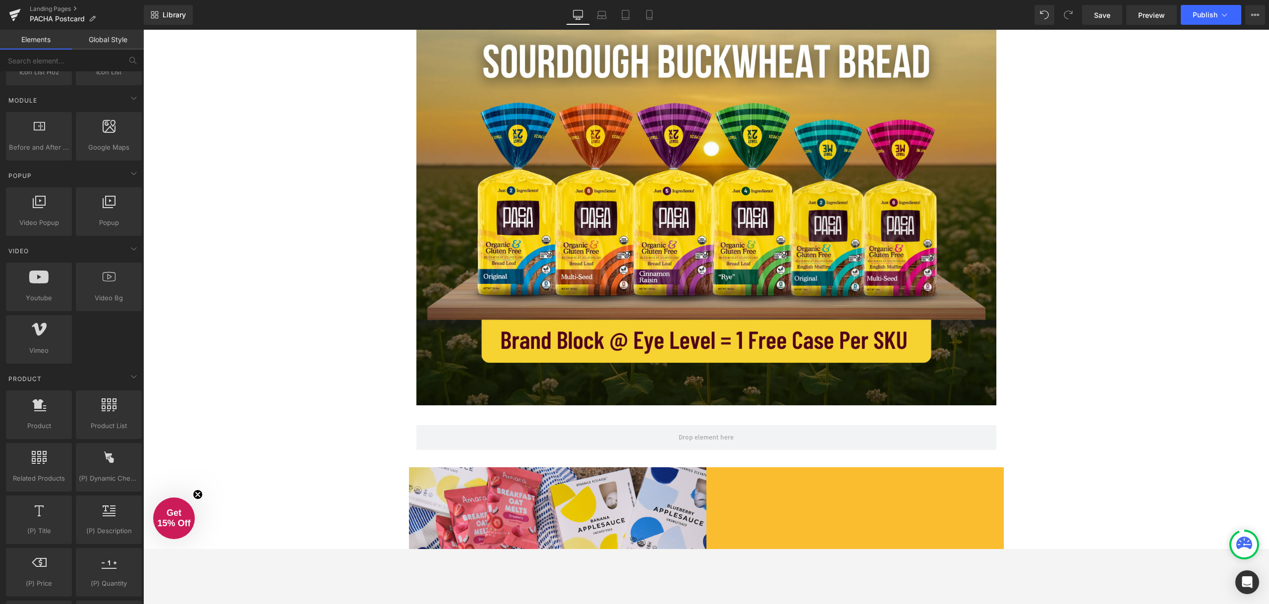
scroll to position [149, 0]
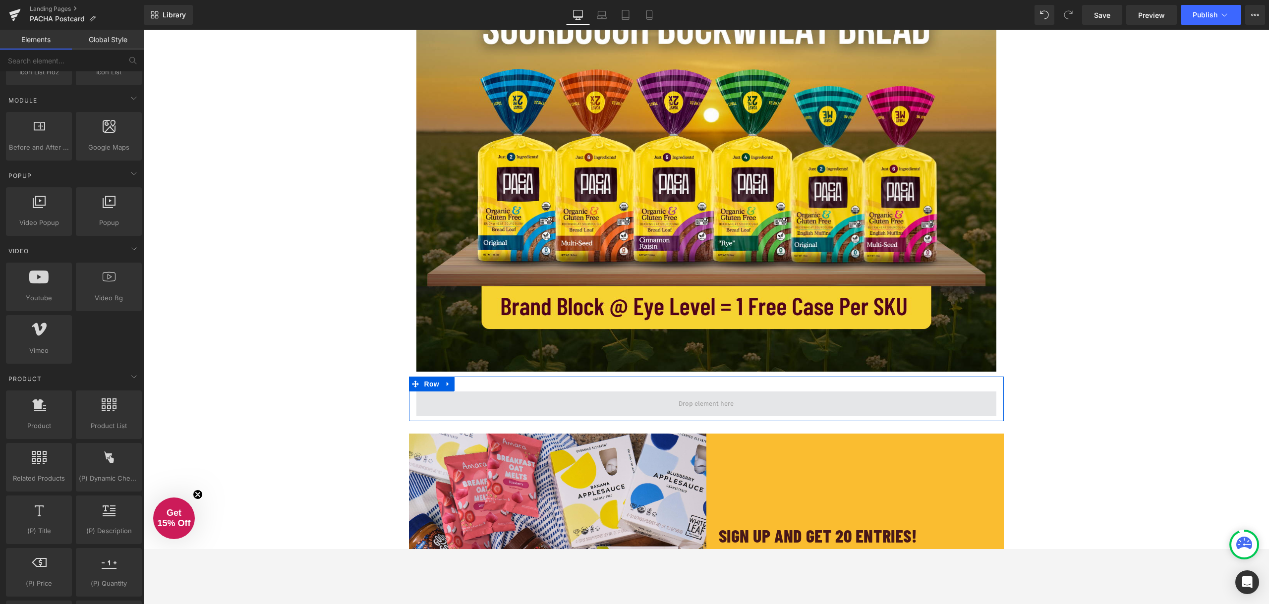
click at [733, 410] on span at bounding box center [706, 404] width 580 height 25
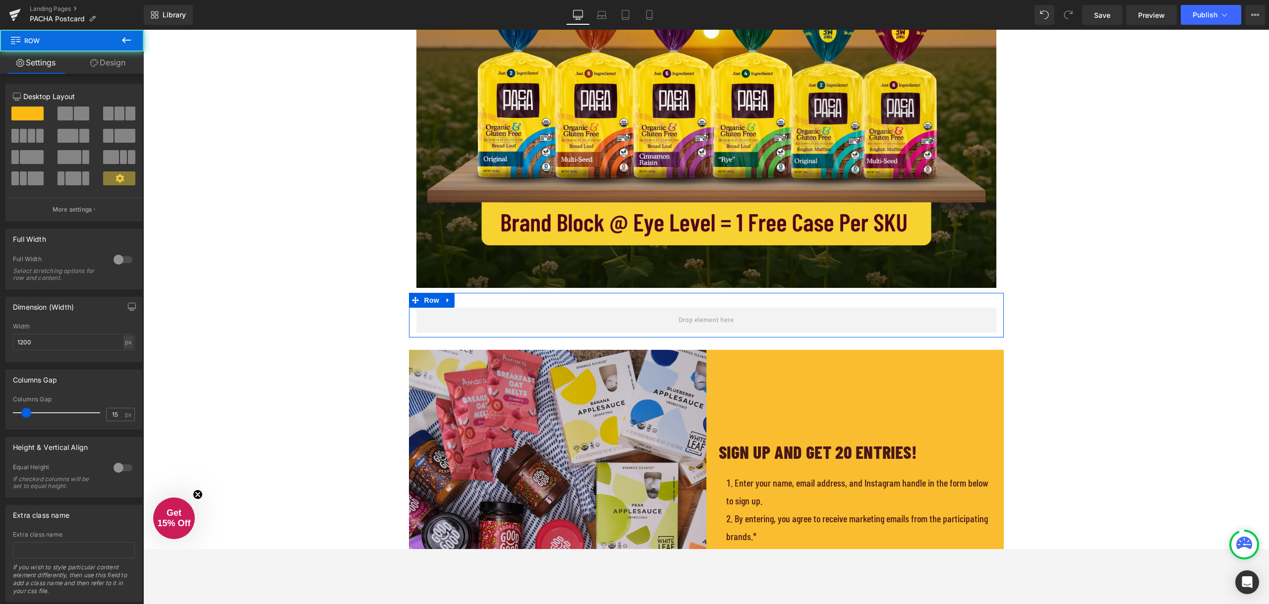
scroll to position [248, 0]
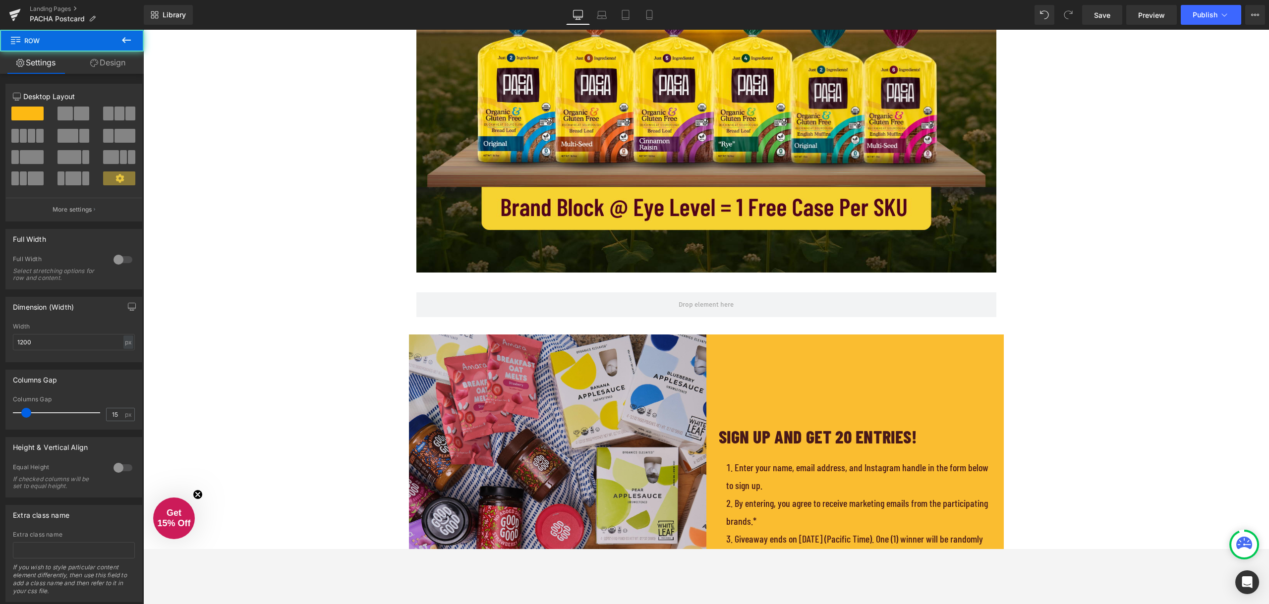
click at [630, 387] on img at bounding box center [557, 558] width 297 height 446
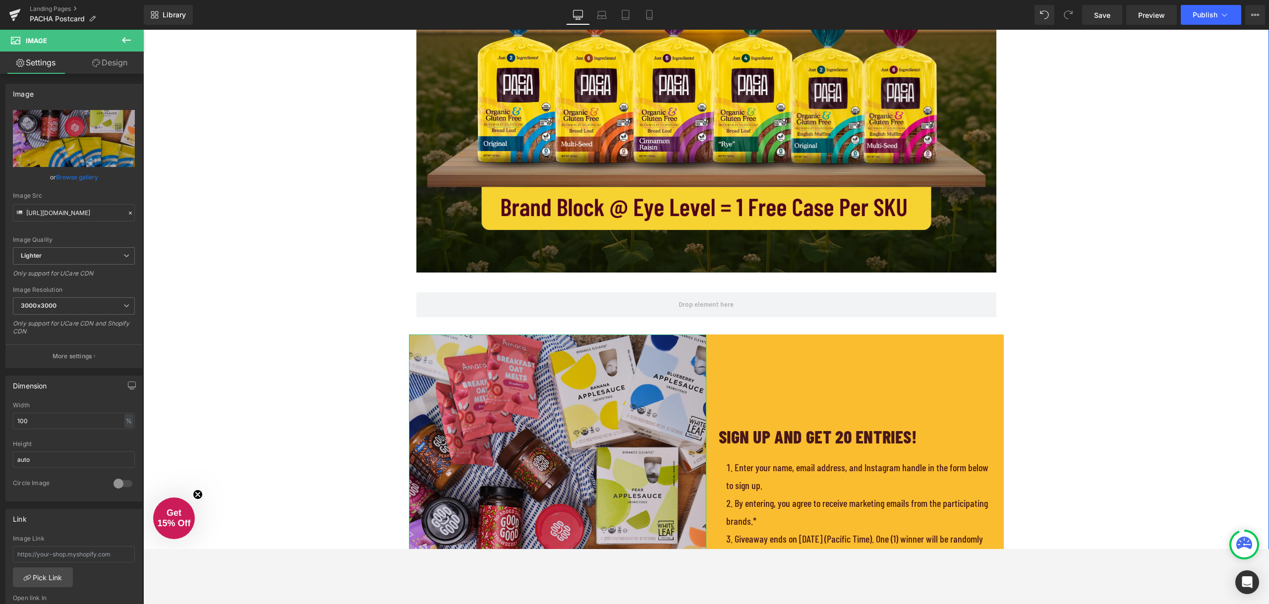
click at [441, 340] on img at bounding box center [557, 558] width 297 height 446
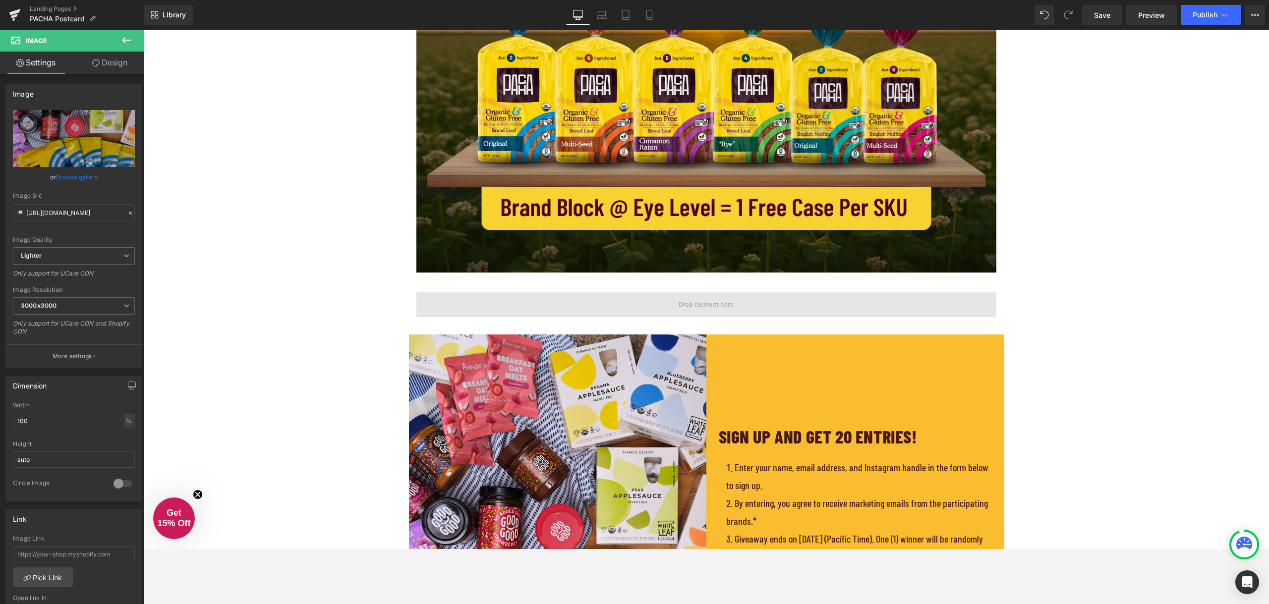
click at [468, 301] on span at bounding box center [706, 305] width 580 height 25
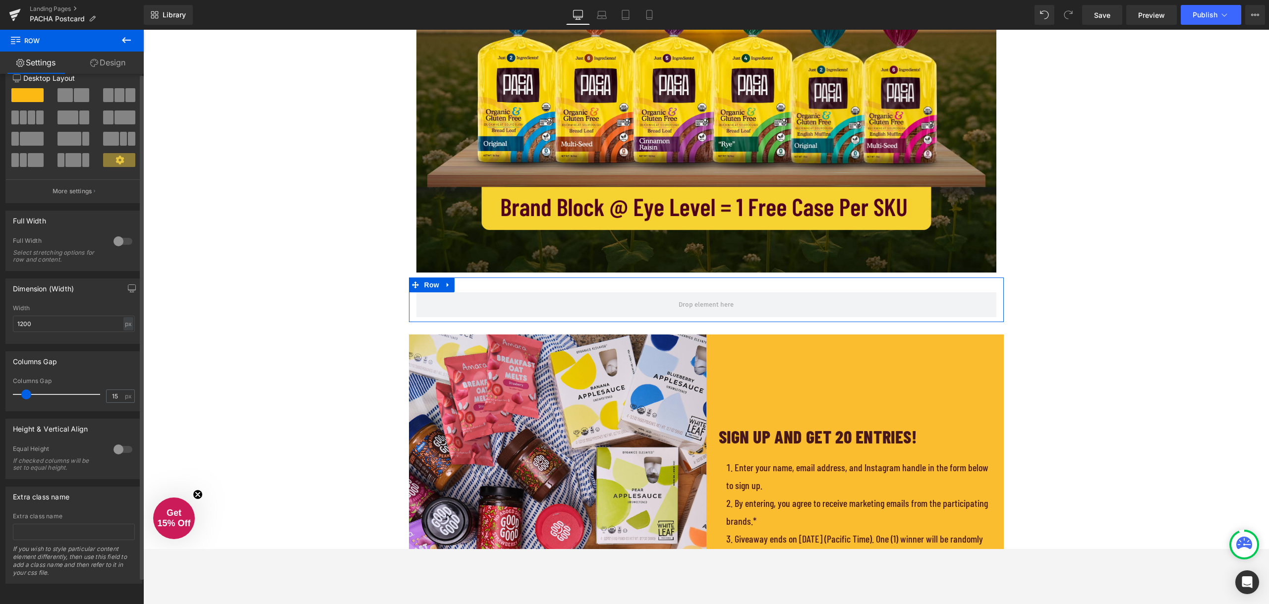
scroll to position [26, 0]
click at [122, 37] on icon at bounding box center [126, 40] width 12 height 12
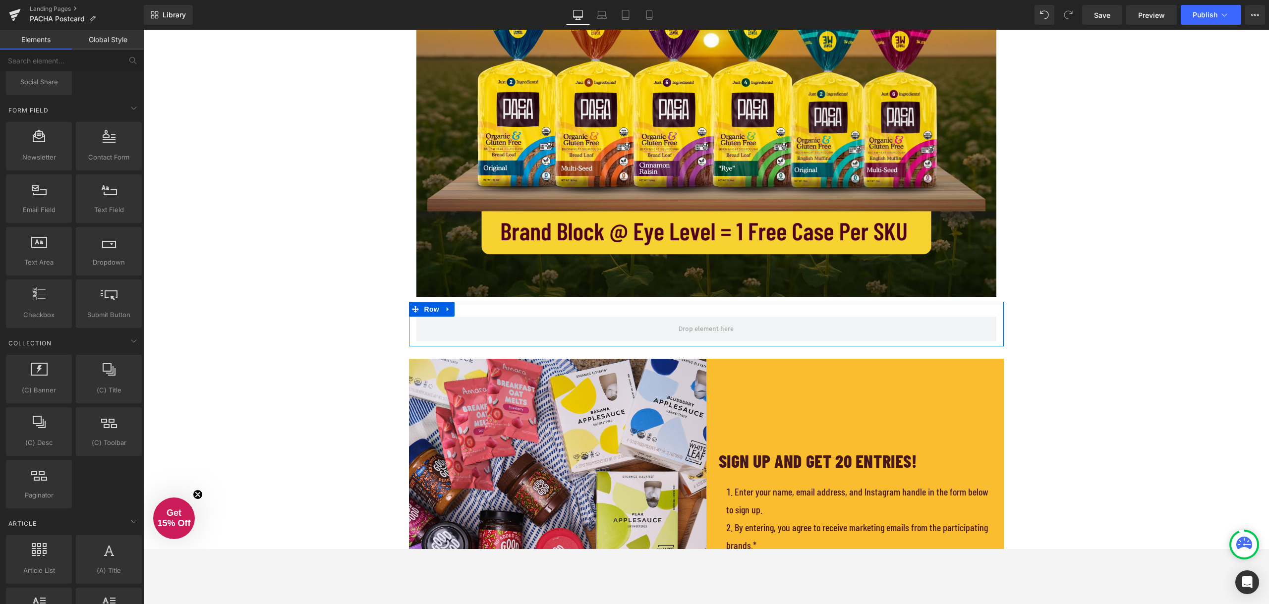
scroll to position [149, 0]
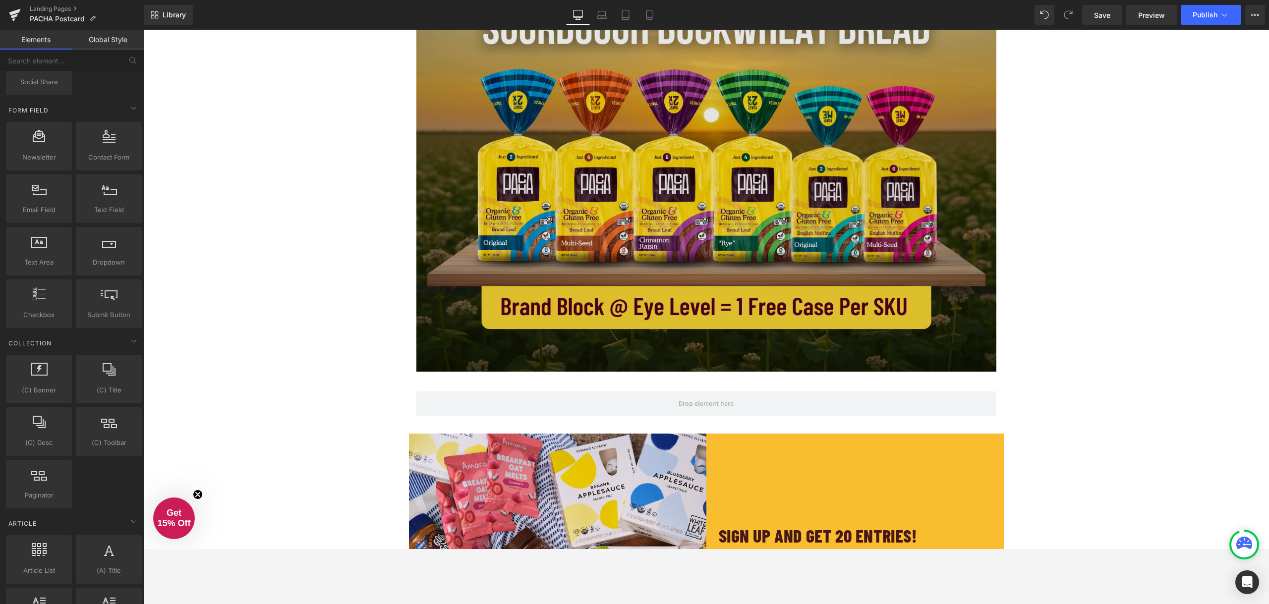
click at [488, 349] on img at bounding box center [706, 178] width 580 height 387
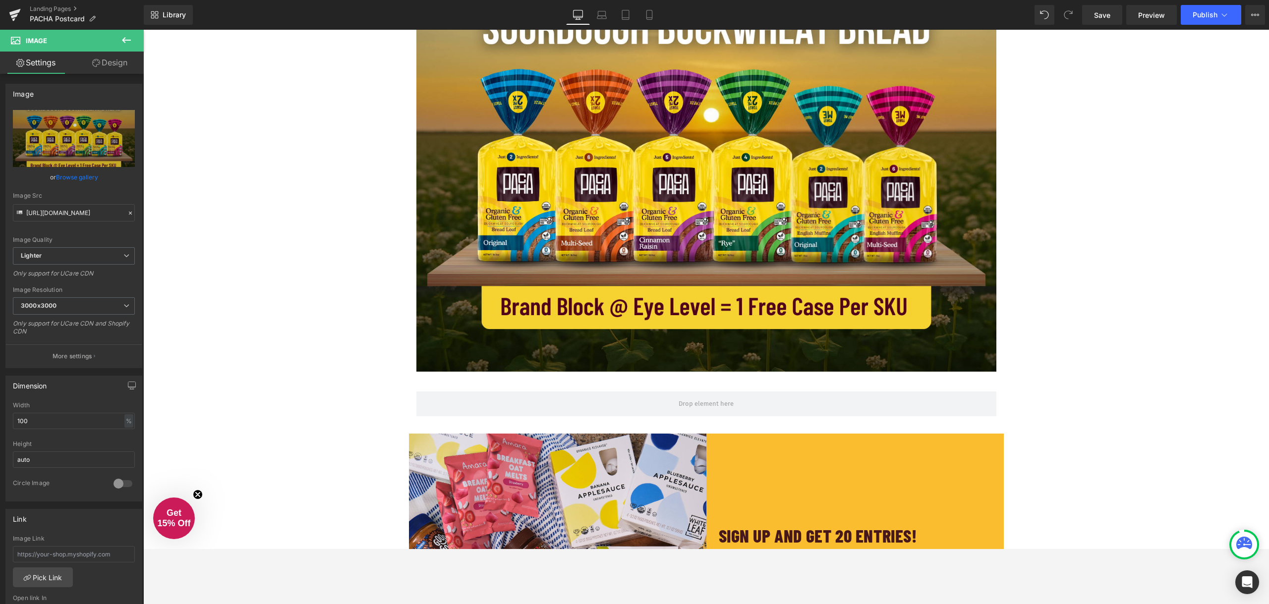
click at [127, 35] on icon at bounding box center [126, 40] width 12 height 12
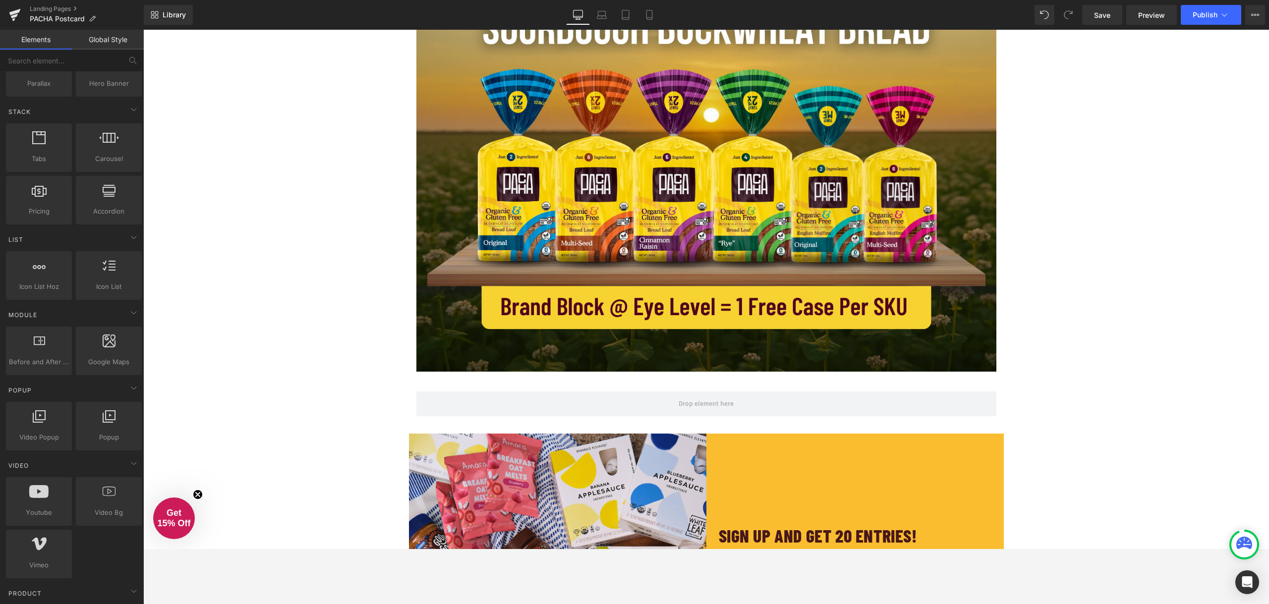
scroll to position [0, 0]
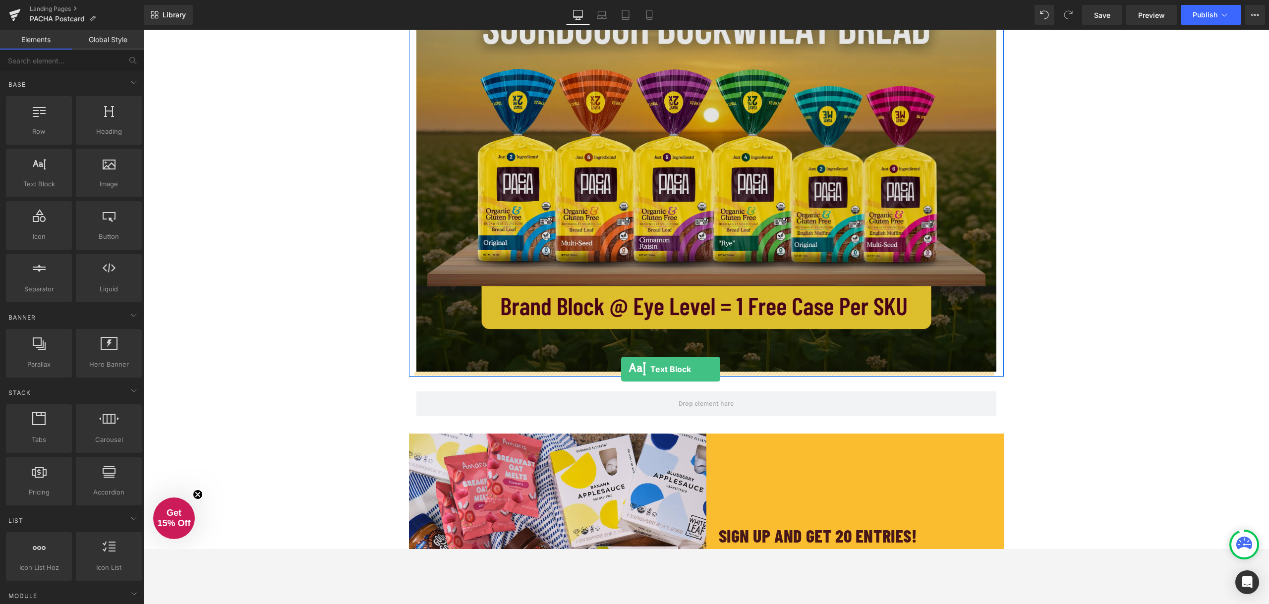
drag, startPoint x: 201, startPoint y: 210, endPoint x: 621, endPoint y: 369, distance: 449.7
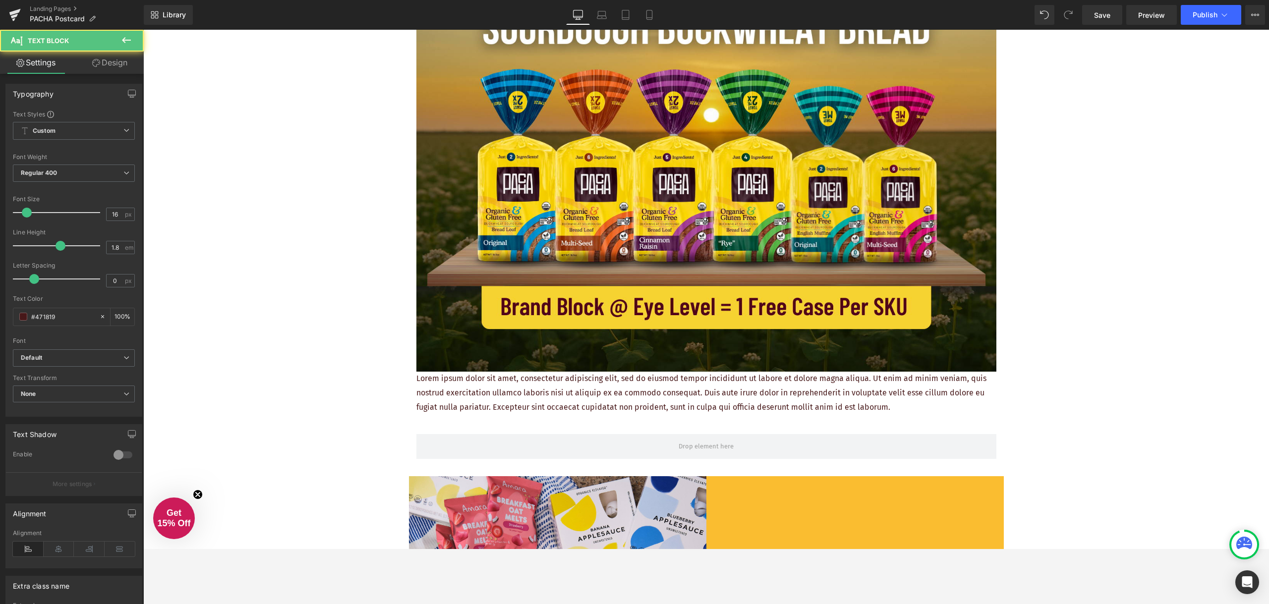
click at [657, 396] on p "Lorem ipsum dolor sit amet, consectetur adipiscing elit, sed do eiusmod tempor …" at bounding box center [706, 393] width 580 height 43
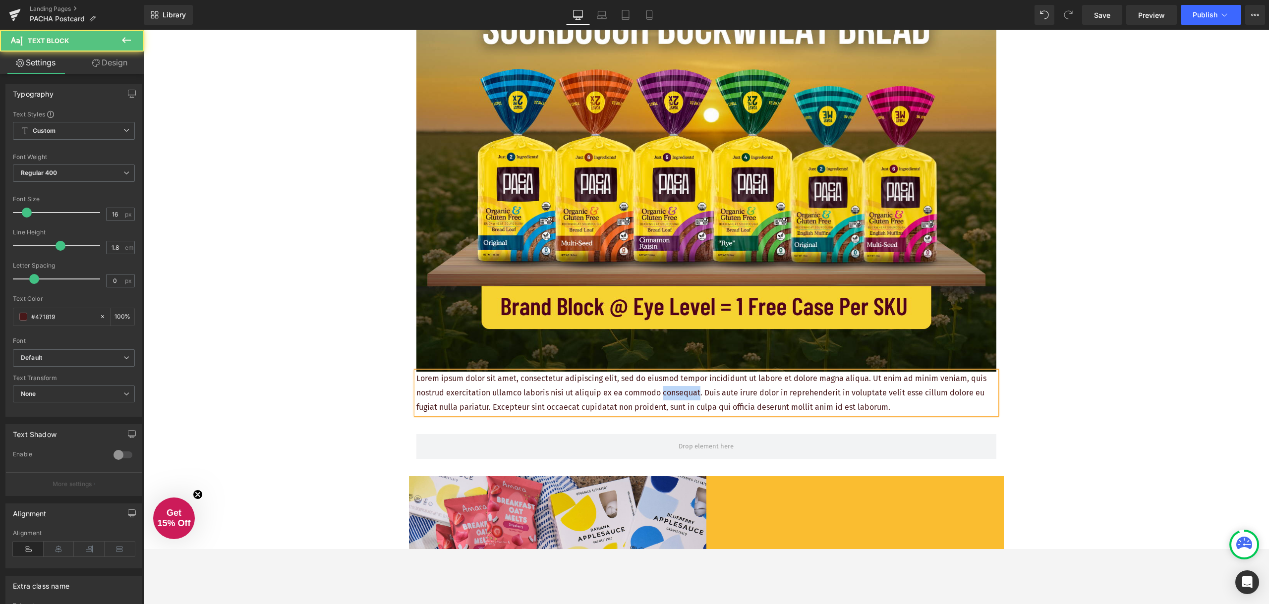
click at [657, 396] on p "Lorem ipsum dolor sit amet, consectetur adipiscing elit, sed do eiusmod tempor …" at bounding box center [706, 393] width 580 height 43
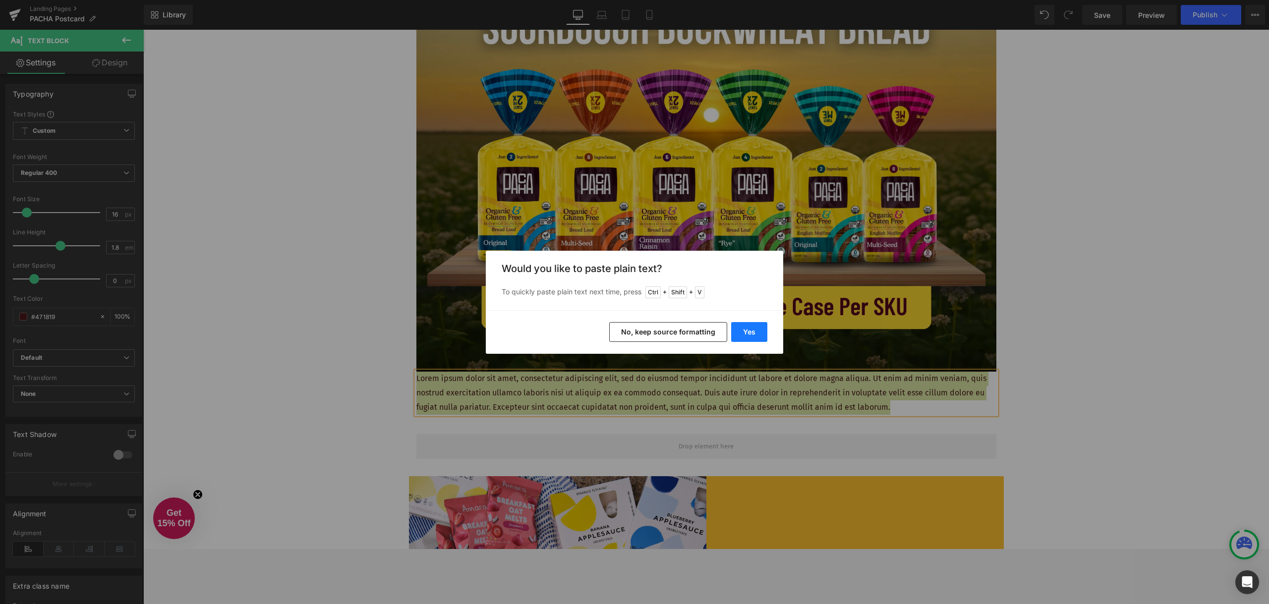
drag, startPoint x: 751, startPoint y: 334, endPoint x: 640, endPoint y: 374, distance: 117.6
click at [751, 334] on button "Yes" at bounding box center [749, 332] width 36 height 20
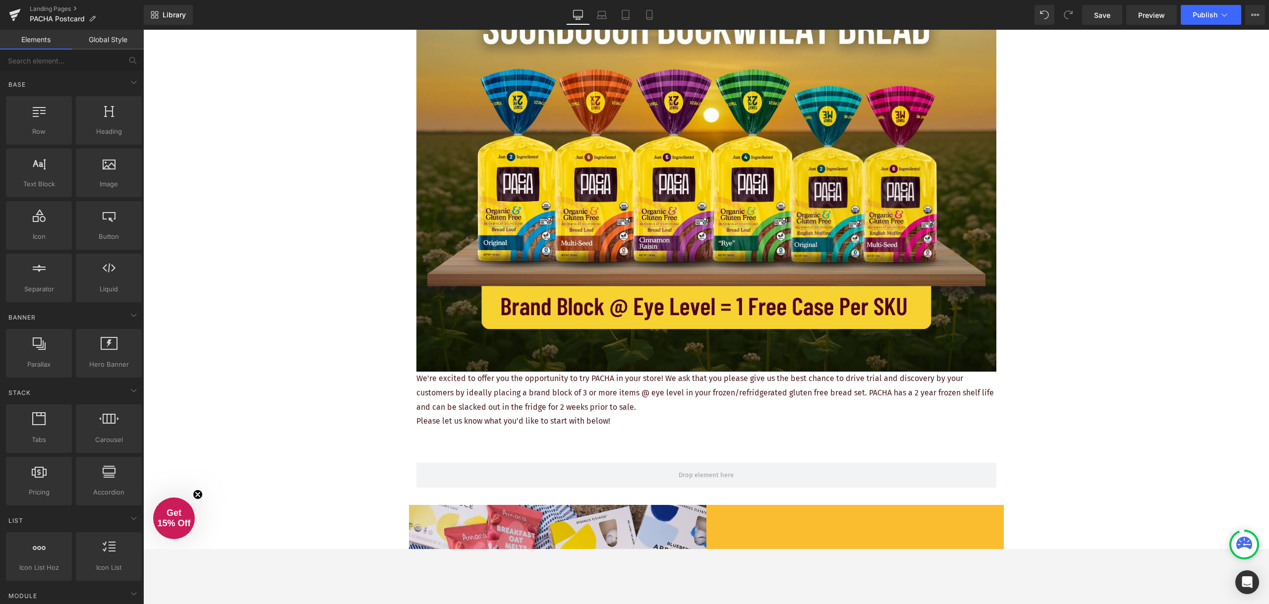
click at [524, 405] on p "We're excited to offer you the opportunity to try PACHA in your store! We ask t…" at bounding box center [706, 393] width 580 height 43
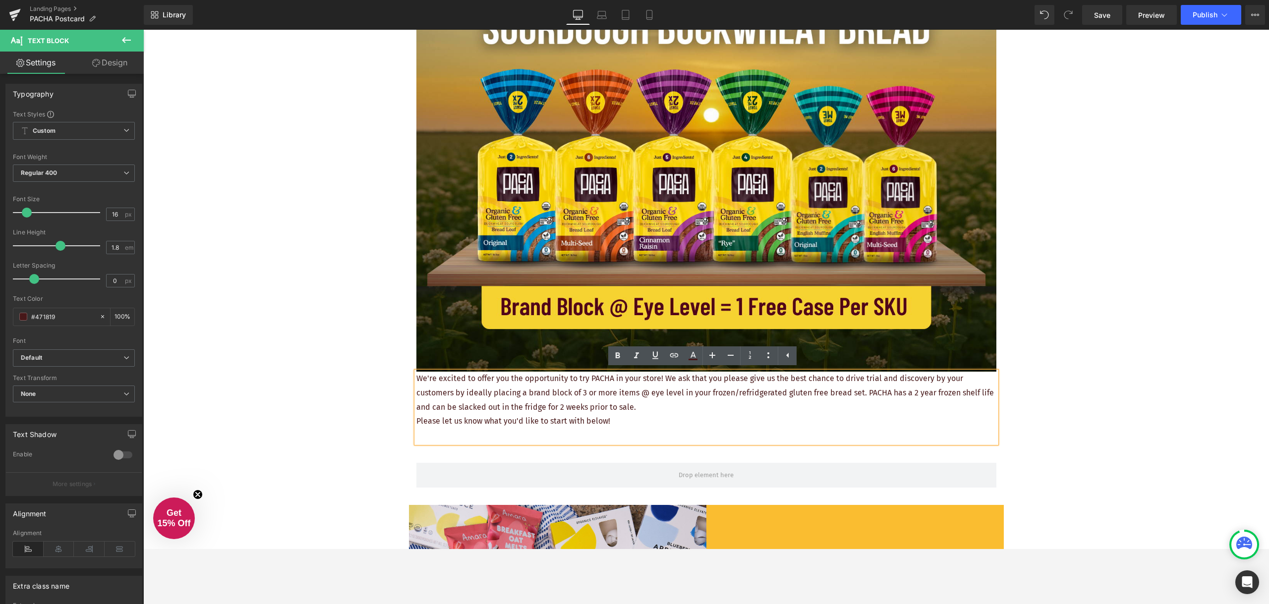
drag, startPoint x: 617, startPoint y: 421, endPoint x: 411, endPoint y: 384, distance: 208.5
click at [416, 384] on div "We're excited to offer you the opportunity to try PACHA in your store! We ask t…" at bounding box center [706, 407] width 580 height 71
click at [614, 417] on p "Please let us know what you'd like to start with below!" at bounding box center [706, 421] width 580 height 14
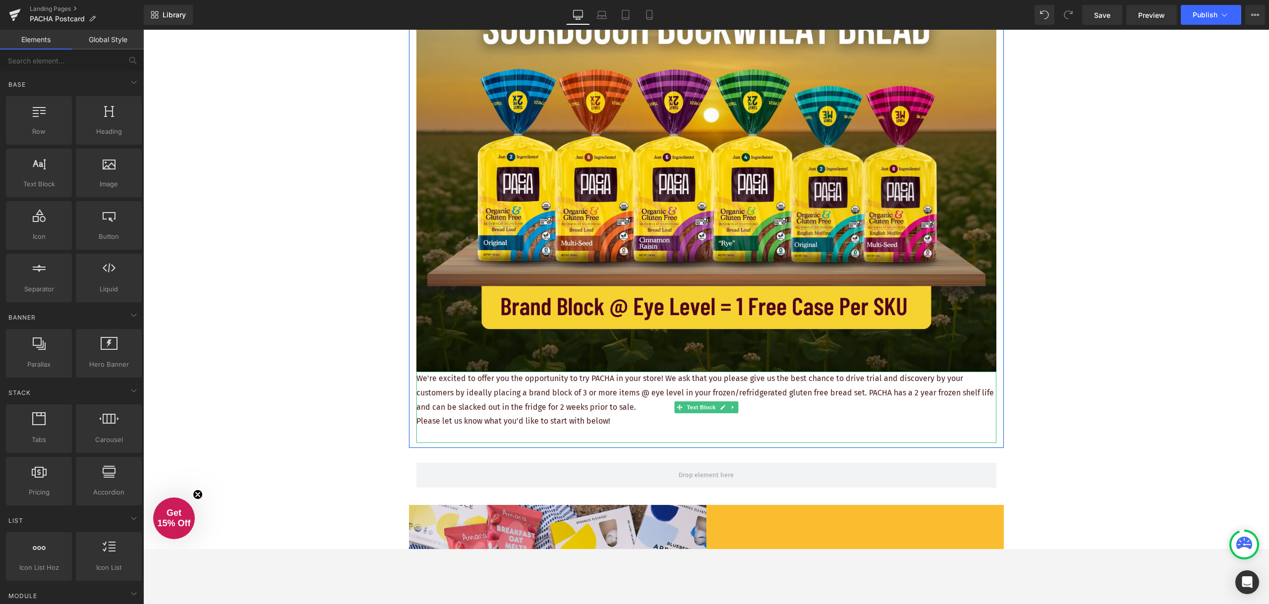
click at [929, 382] on p "We're excited to offer you the opportunity to try PACHA in your store! We ask t…" at bounding box center [706, 393] width 580 height 43
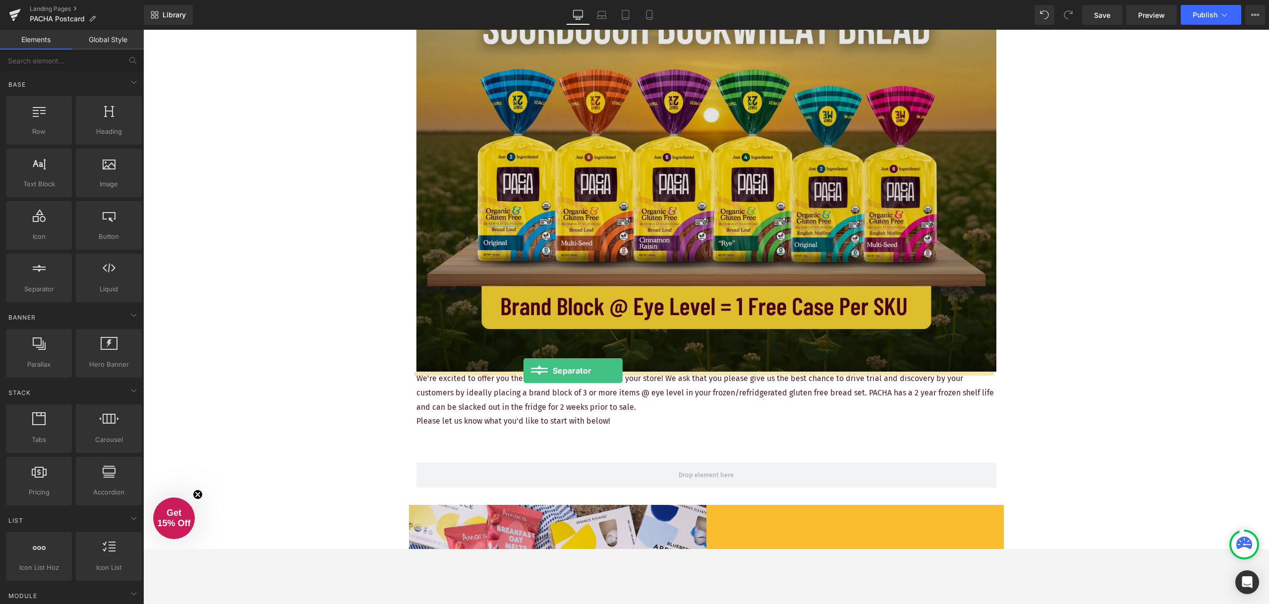
drag, startPoint x: 191, startPoint y: 310, endPoint x: 524, endPoint y: 371, distance: 338.3
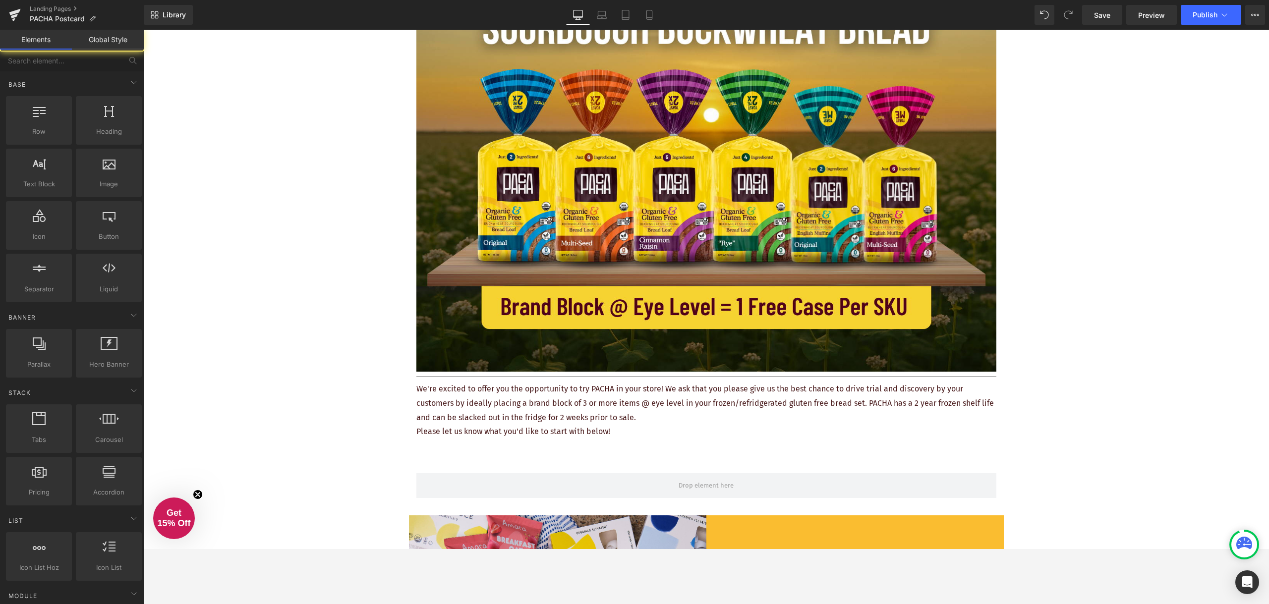
click at [458, 376] on div at bounding box center [706, 377] width 580 height 10
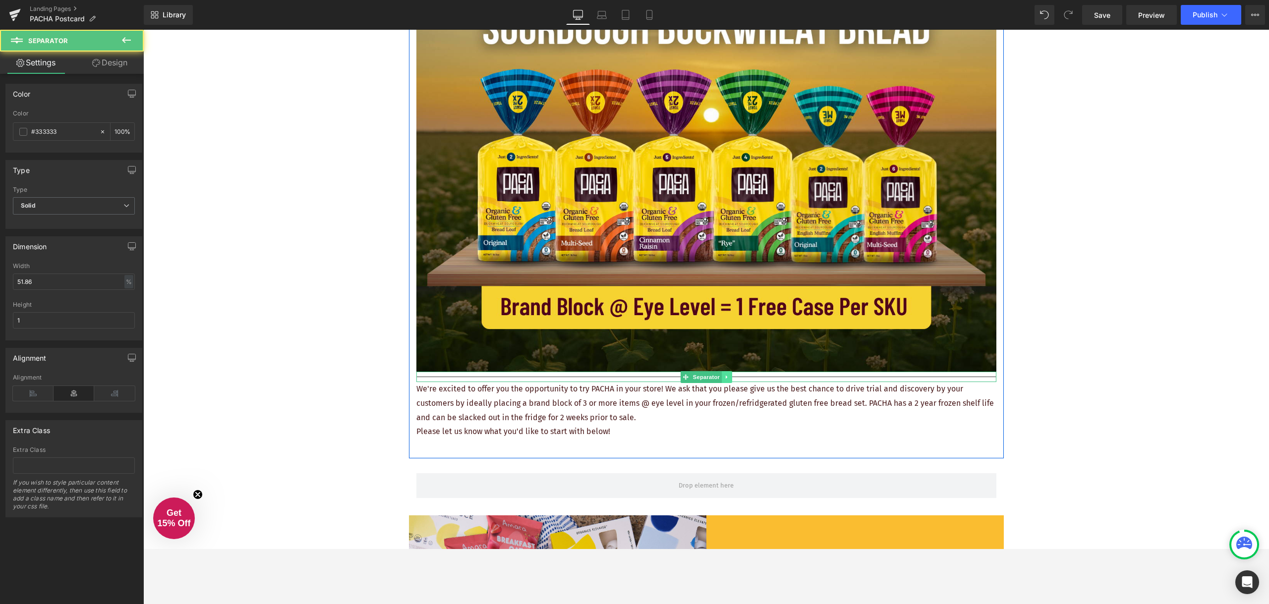
click at [724, 377] on icon at bounding box center [726, 377] width 5 height 6
click at [729, 378] on icon at bounding box center [731, 377] width 5 height 6
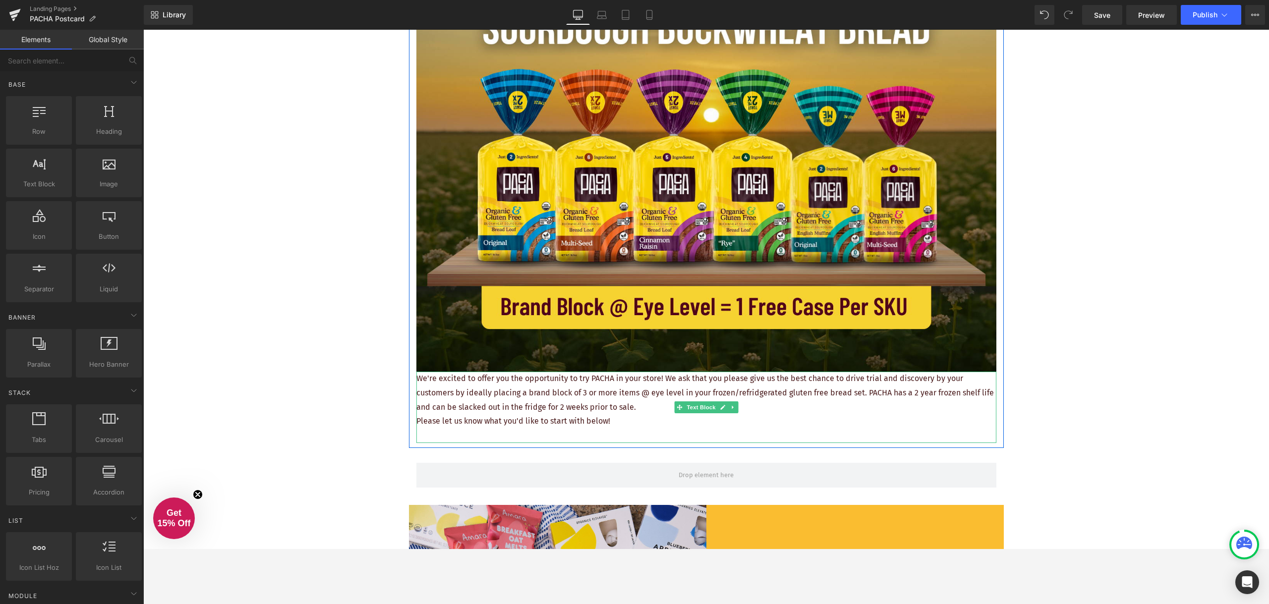
click at [639, 413] on p "We're excited to offer you the opportunity to try PACHA in your store! We ask t…" at bounding box center [706, 393] width 580 height 43
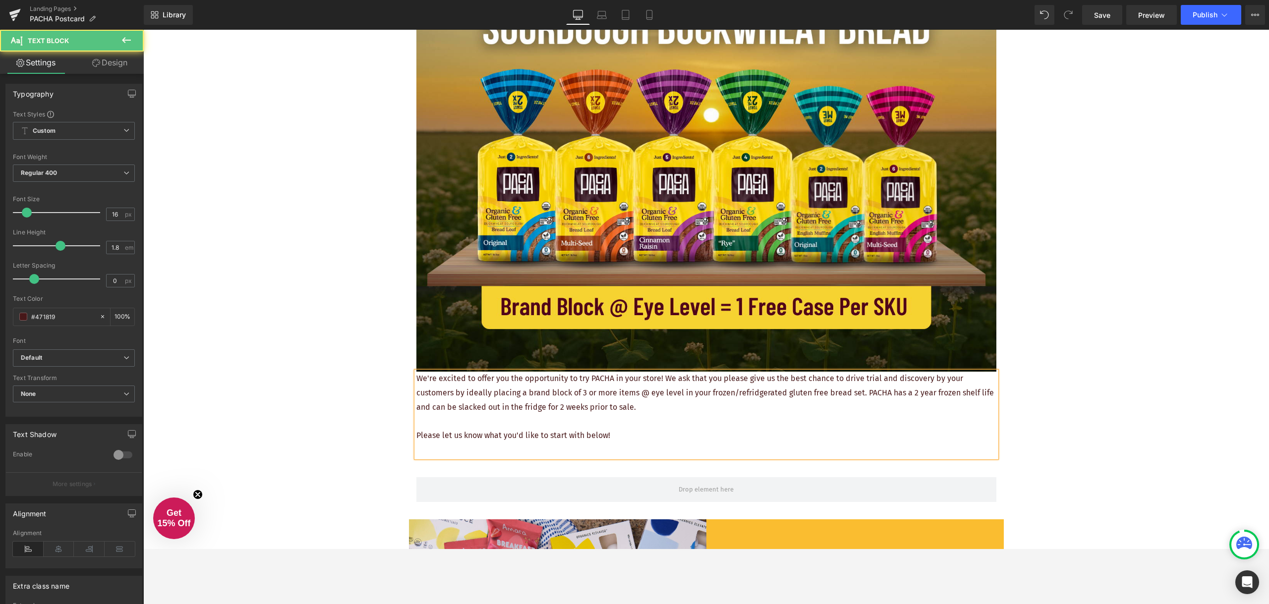
drag, startPoint x: 661, startPoint y: 426, endPoint x: 600, endPoint y: 438, distance: 61.5
click at [662, 426] on p at bounding box center [706, 421] width 580 height 14
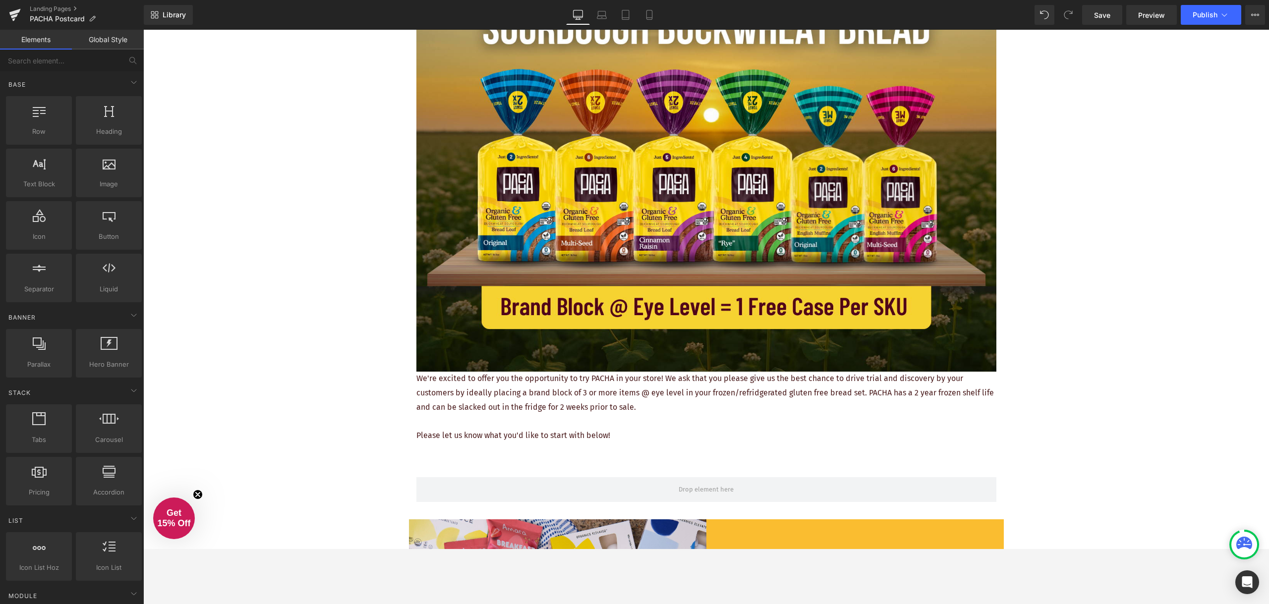
click at [520, 402] on p "We're excited to offer you the opportunity to try PACHA in your store! We ask t…" at bounding box center [706, 393] width 580 height 43
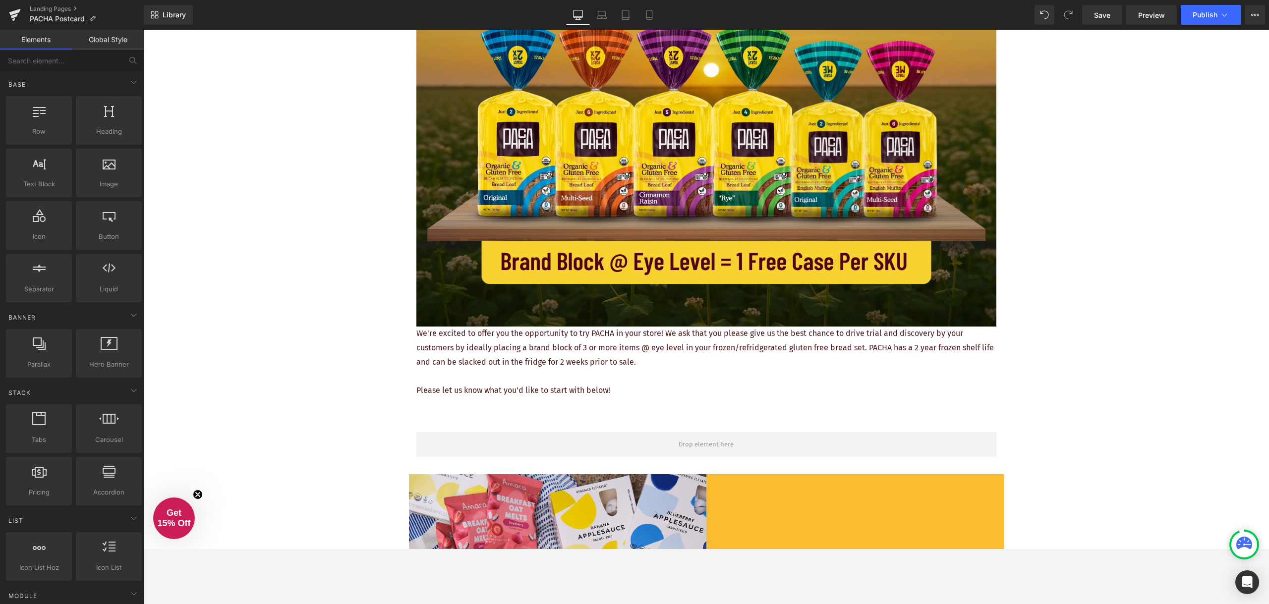
scroll to position [297, 0]
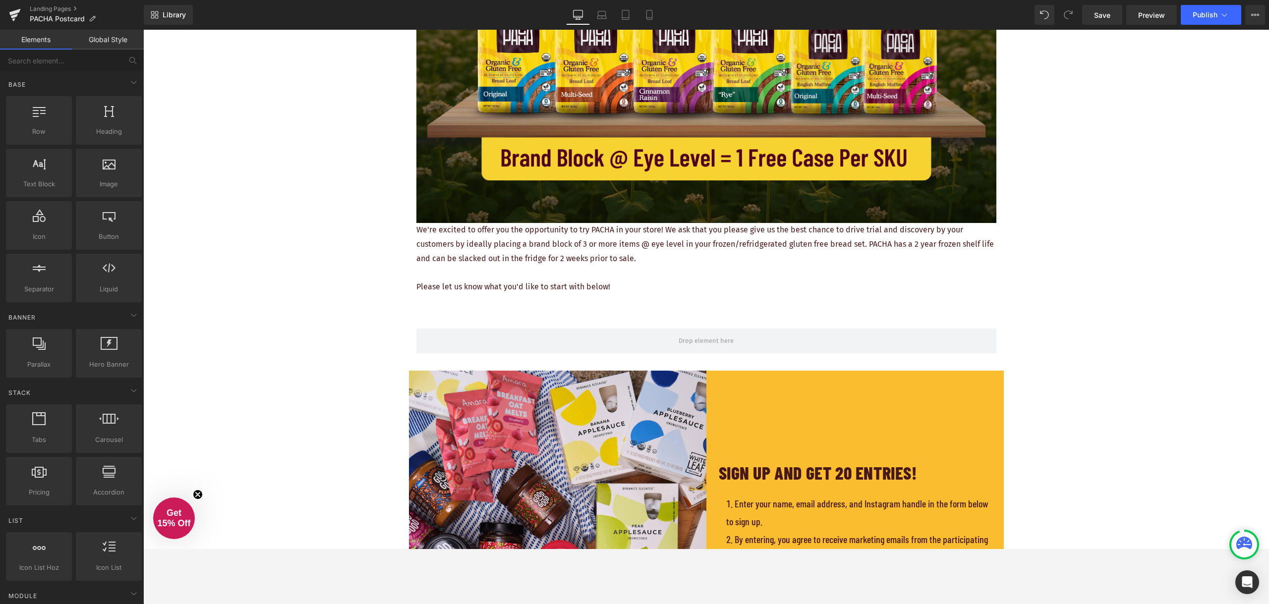
click at [361, 328] on div "REQUEST YOUR FREE PLACEMENT Heading Image We're excited to offer you the opport…" at bounding box center [706, 543] width 1126 height 1534
click at [568, 276] on p at bounding box center [706, 273] width 580 height 14
click at [1056, 263] on div "REQUEST YOUR FREE PLACEMENT Heading Image We're excited to offer you the opport…" at bounding box center [706, 543] width 1126 height 1534
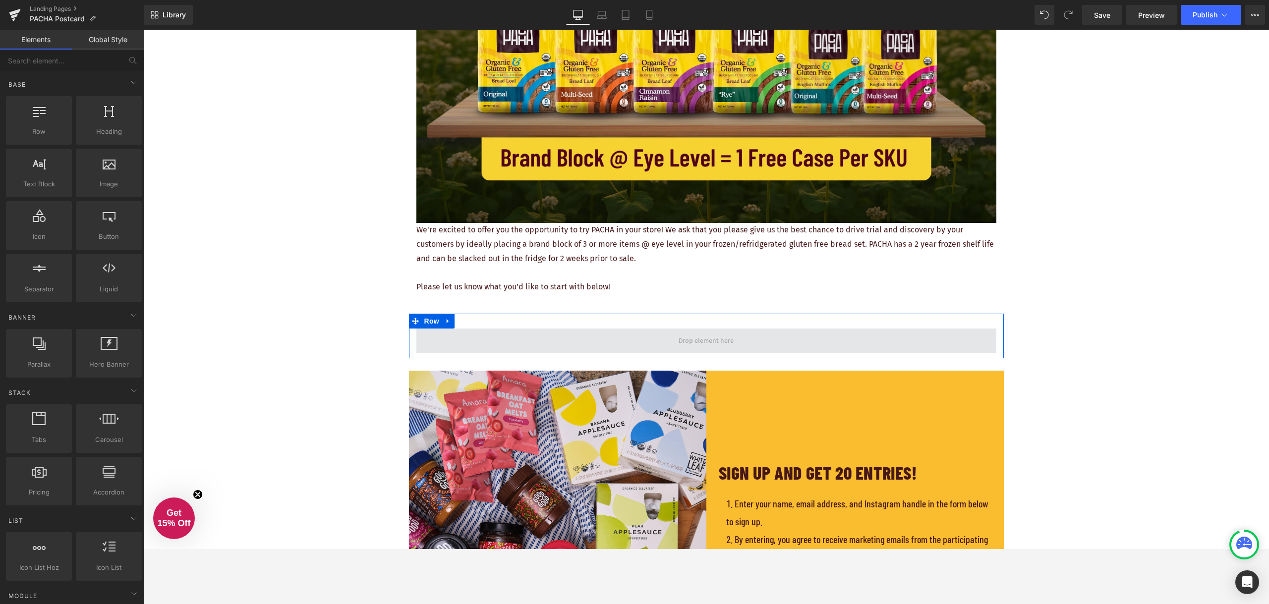
click at [739, 341] on span at bounding box center [706, 341] width 580 height 25
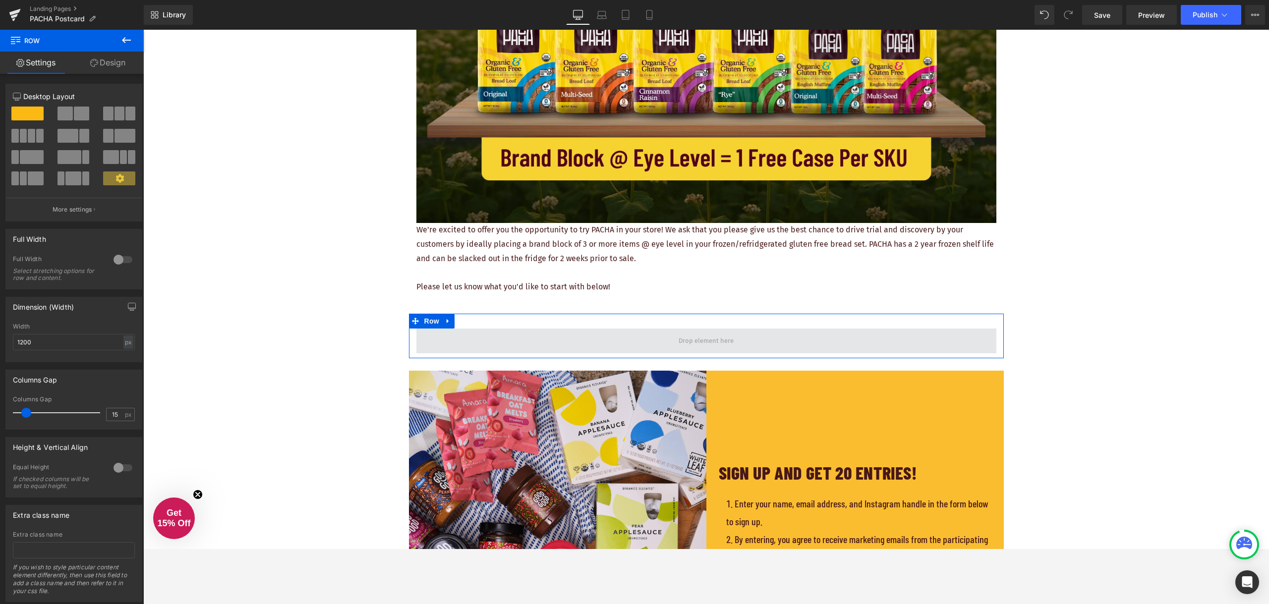
click at [496, 335] on span at bounding box center [706, 341] width 580 height 25
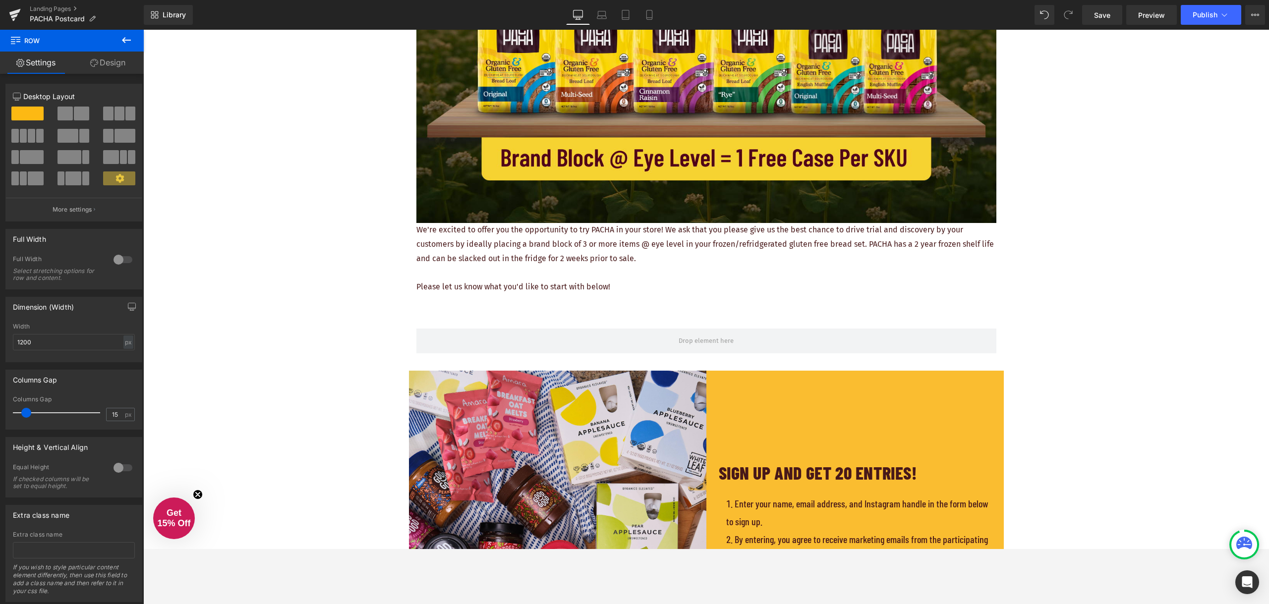
click at [128, 42] on icon at bounding box center [126, 40] width 12 height 12
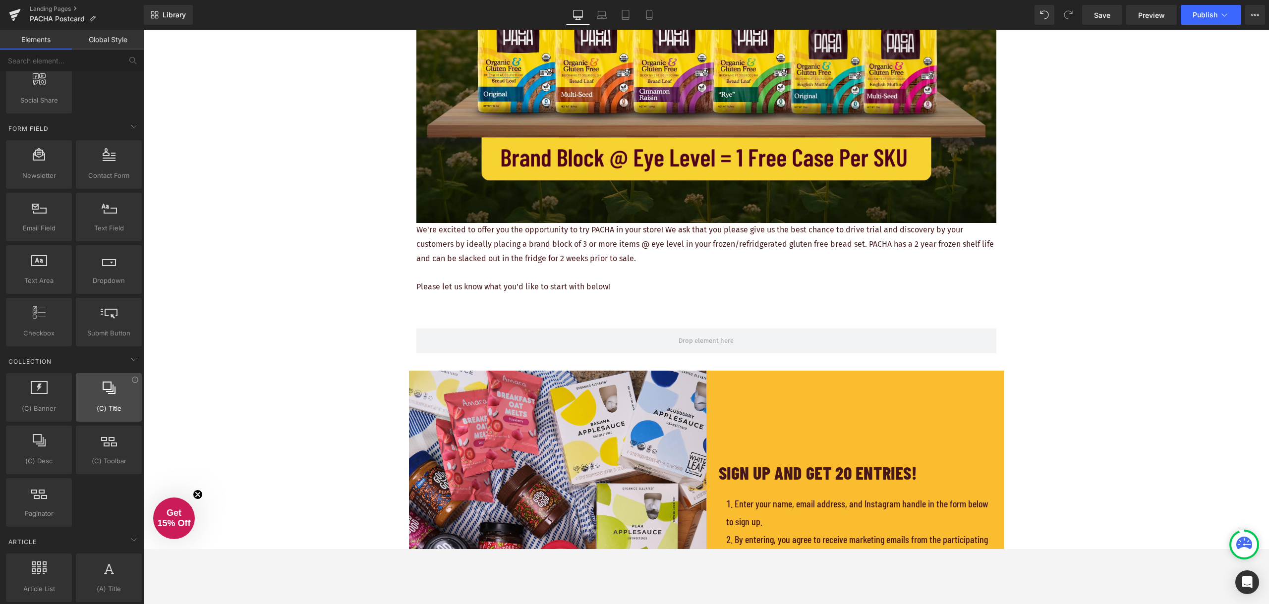
scroll to position [1388, 0]
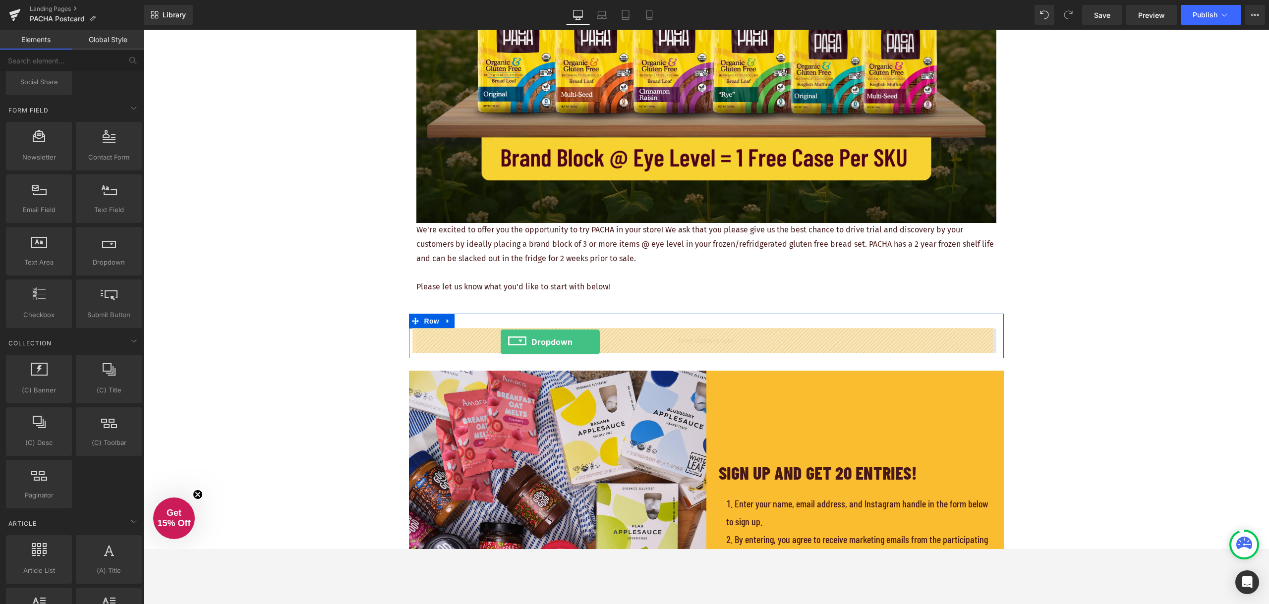
drag, startPoint x: 253, startPoint y: 291, endPoint x: 501, endPoint y: 342, distance: 252.6
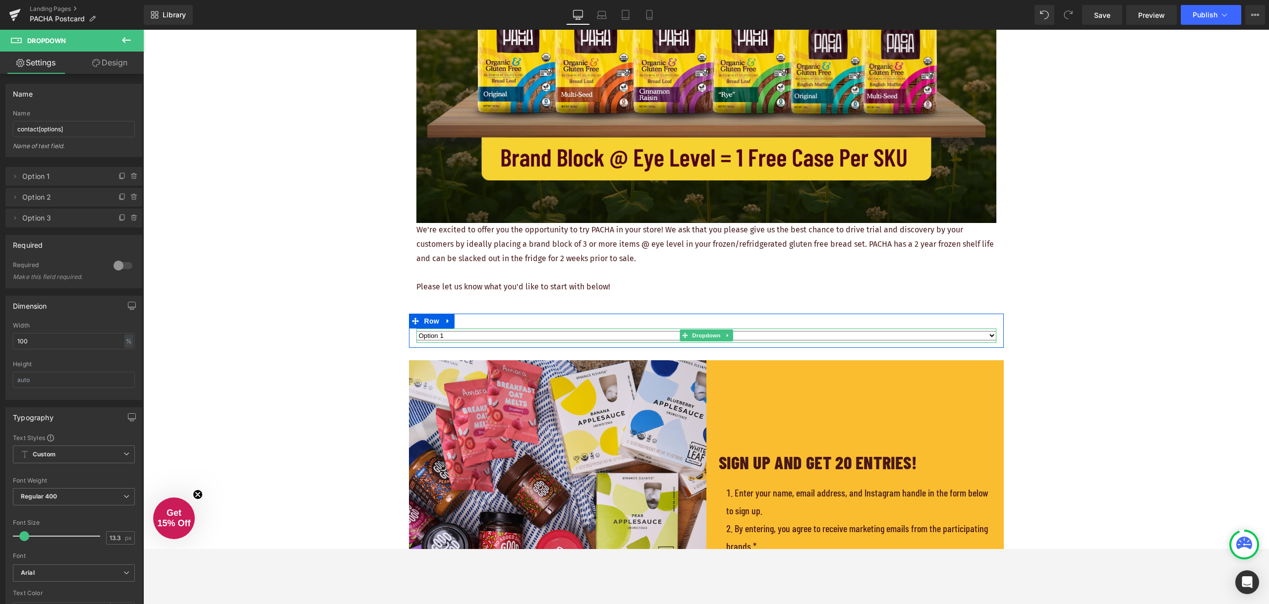
click at [553, 335] on select "Option 1 Option 2 Option 3" at bounding box center [706, 335] width 580 height 9
click at [557, 336] on select "Option 1 Option 2 Option 3" at bounding box center [706, 335] width 580 height 9
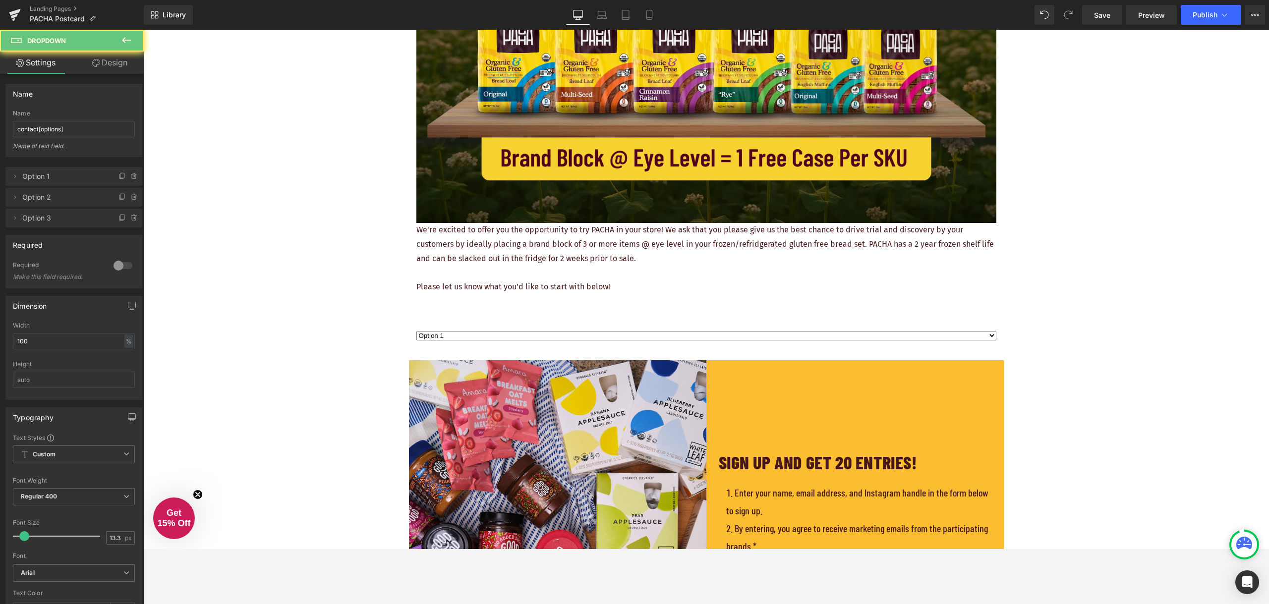
click at [303, 334] on div "REQUEST YOUR FREE PLACEMENT Heading Image We're excited to offer you the opport…" at bounding box center [706, 538] width 1126 height 1524
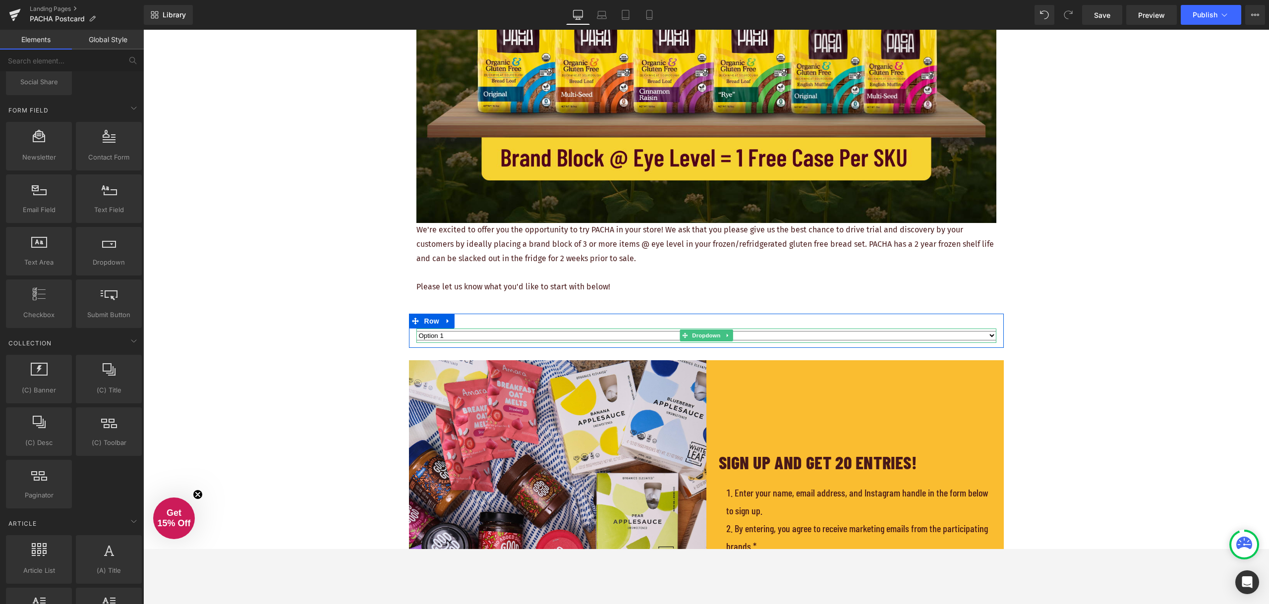
click at [460, 336] on select "Option 1 Option 2 Option 3" at bounding box center [706, 335] width 580 height 9
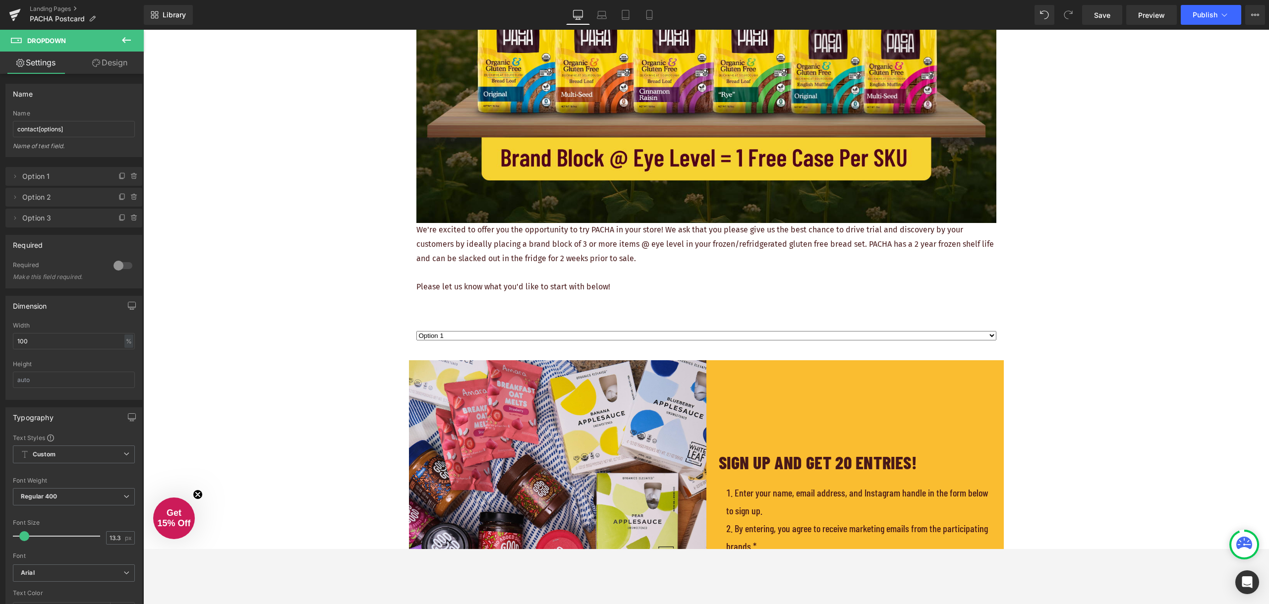
click at [129, 41] on icon at bounding box center [126, 40] width 9 height 6
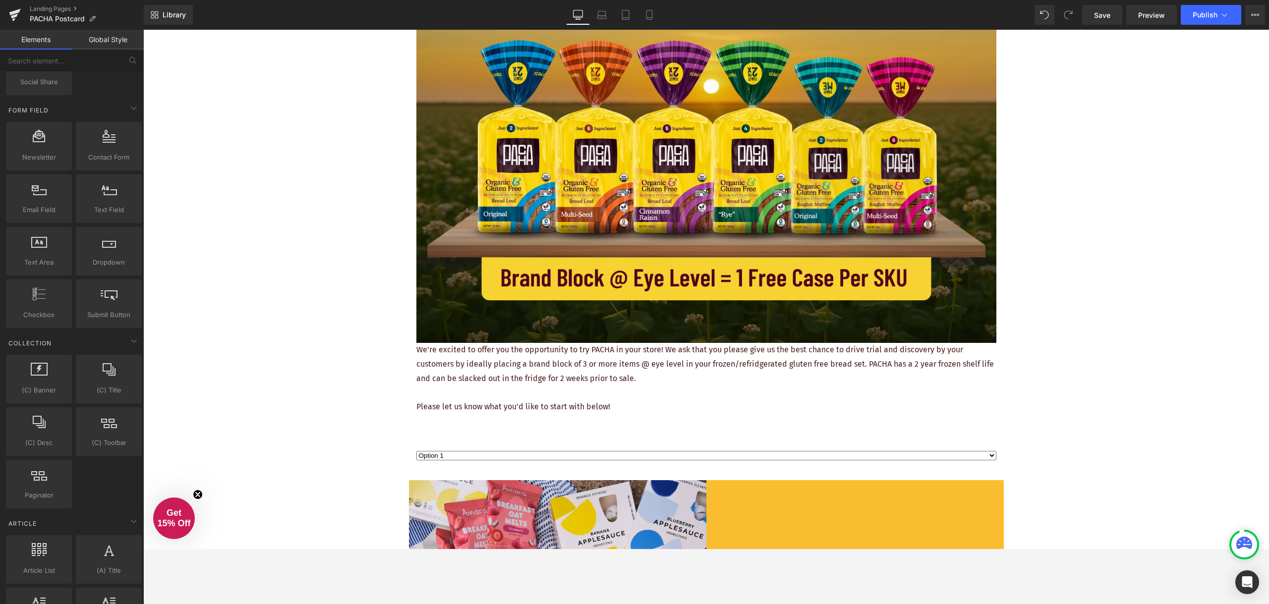
scroll to position [198, 0]
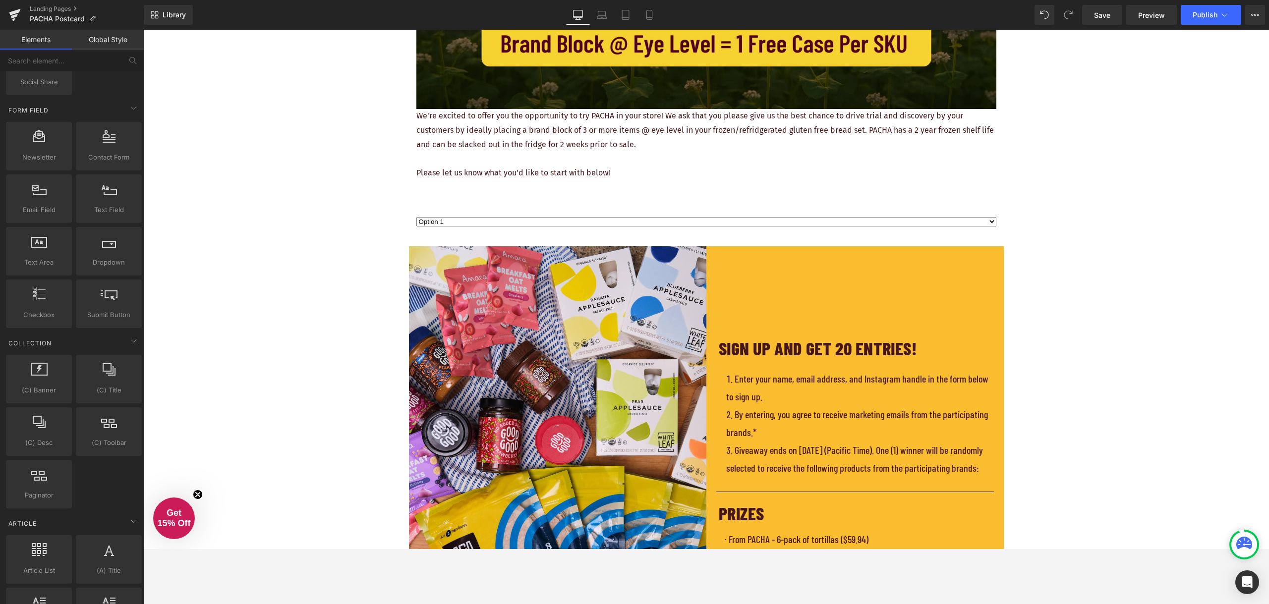
scroll to position [397, 0]
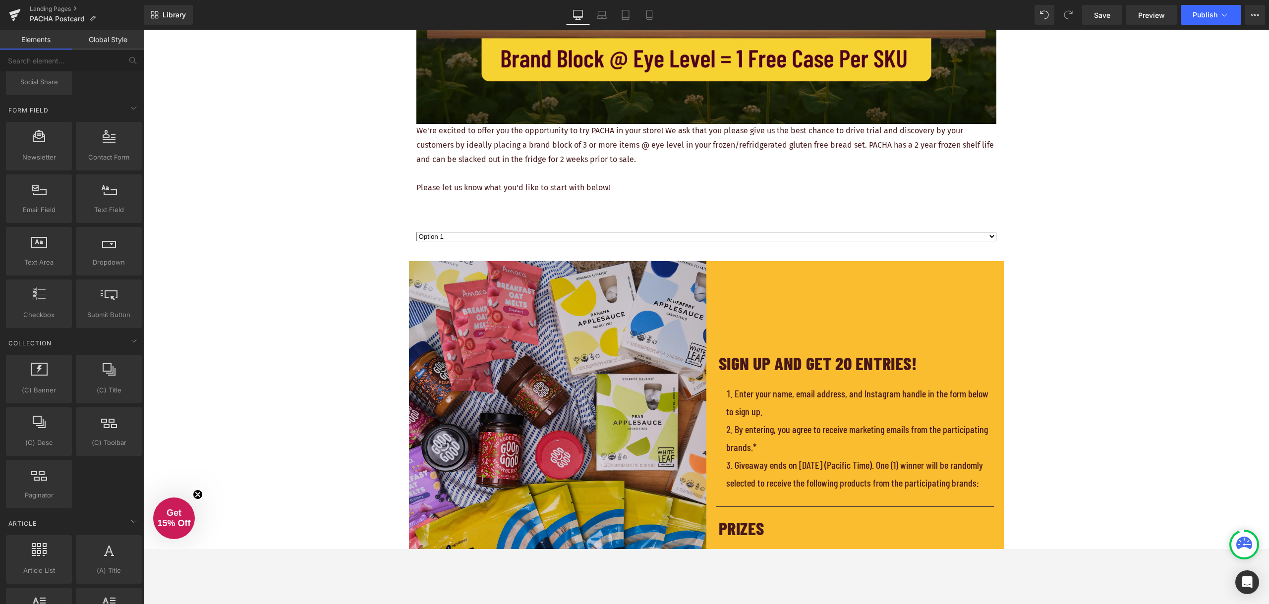
click at [485, 274] on img at bounding box center [557, 484] width 297 height 446
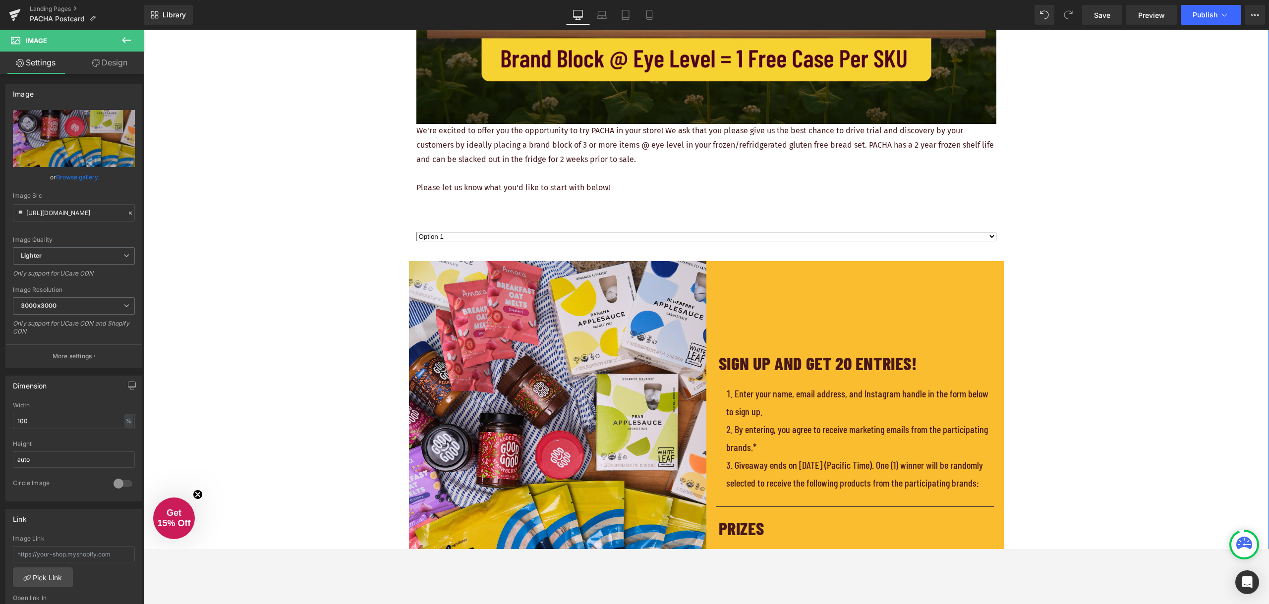
click at [940, 276] on div "SIGN UP AND GET 20 ENTRIES! Heading Enter your name, email address, and Instagr…" at bounding box center [854, 484] width 297 height 446
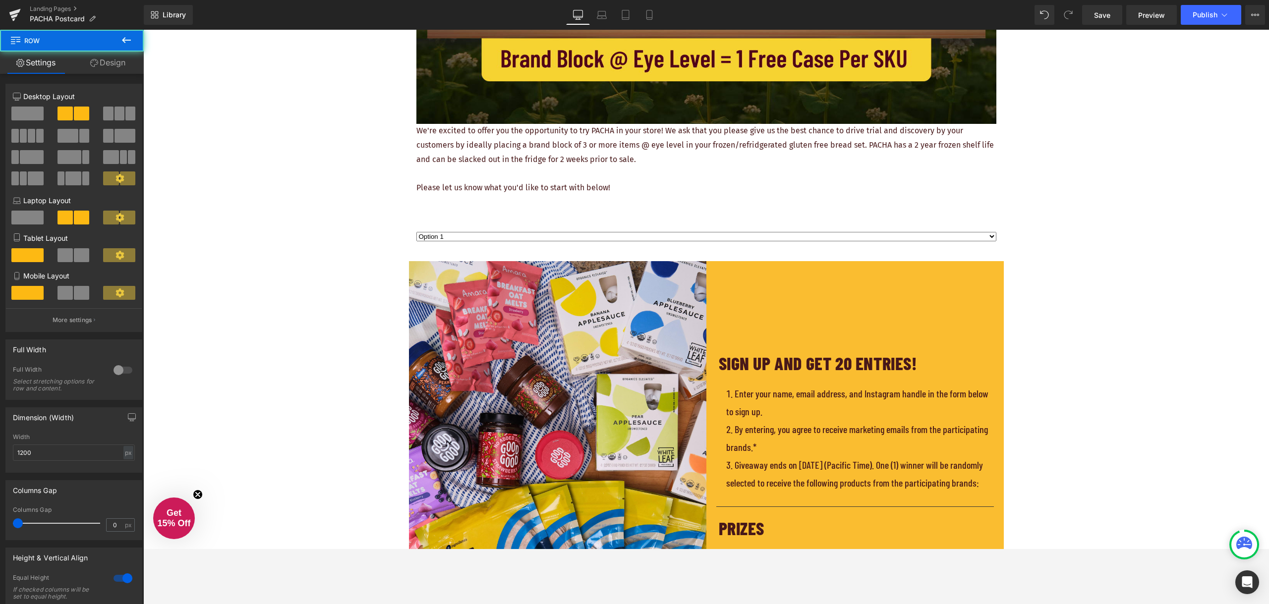
click at [1051, 248] on div "REQUEST YOUR FREE PLACEMENT Heading Image We're excited to offer you the opport…" at bounding box center [706, 439] width 1126 height 1524
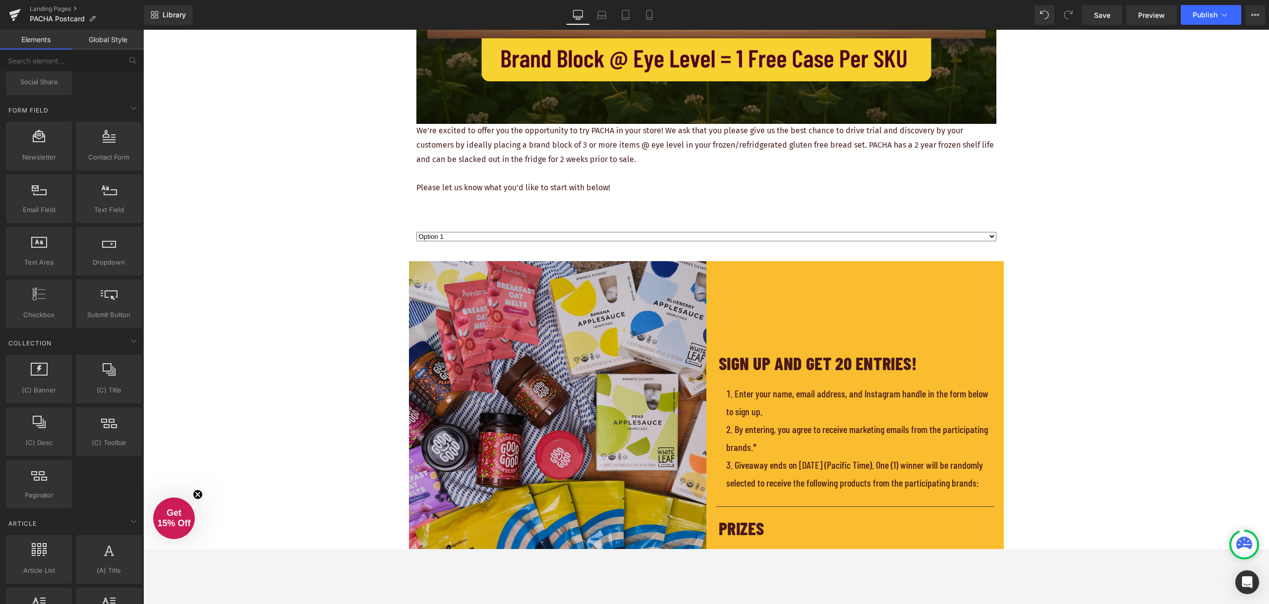
click at [410, 266] on img at bounding box center [557, 484] width 297 height 446
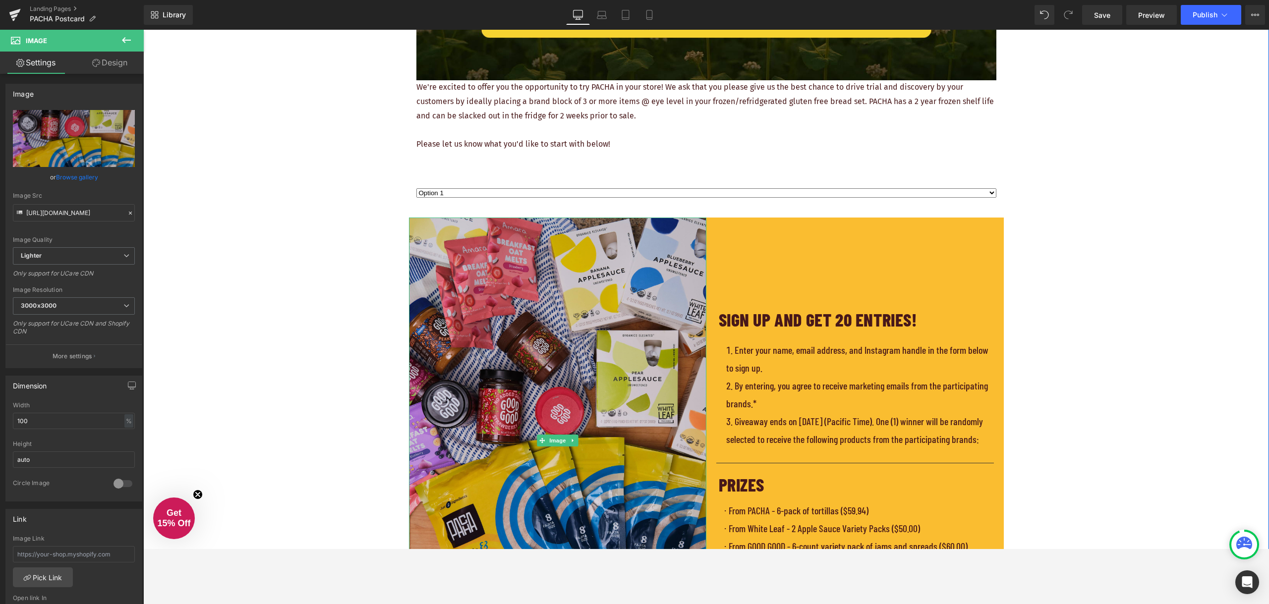
scroll to position [446, 0]
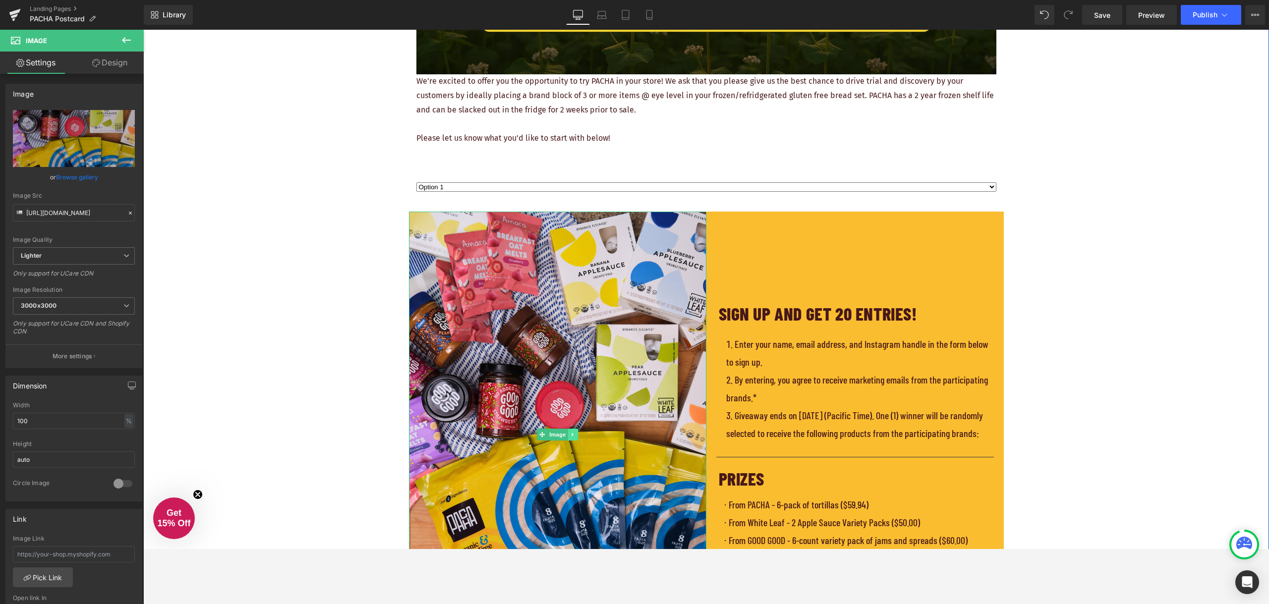
click at [570, 433] on icon at bounding box center [572, 435] width 5 height 6
click at [576, 435] on icon at bounding box center [577, 434] width 5 height 5
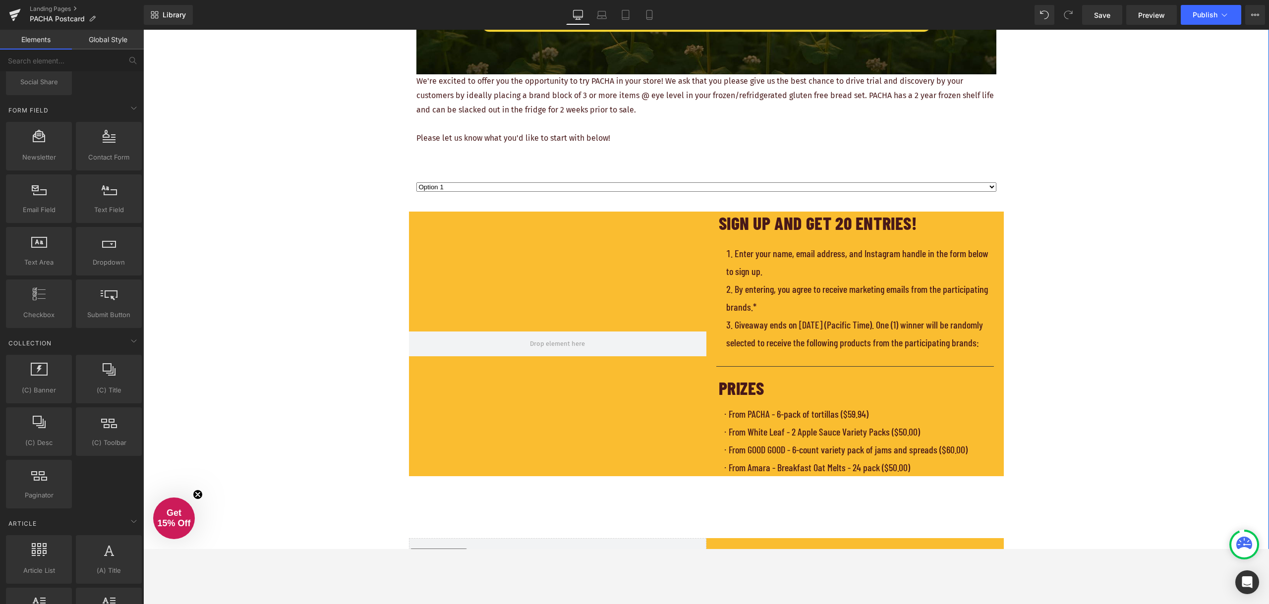
click at [693, 274] on div at bounding box center [557, 344] width 297 height 265
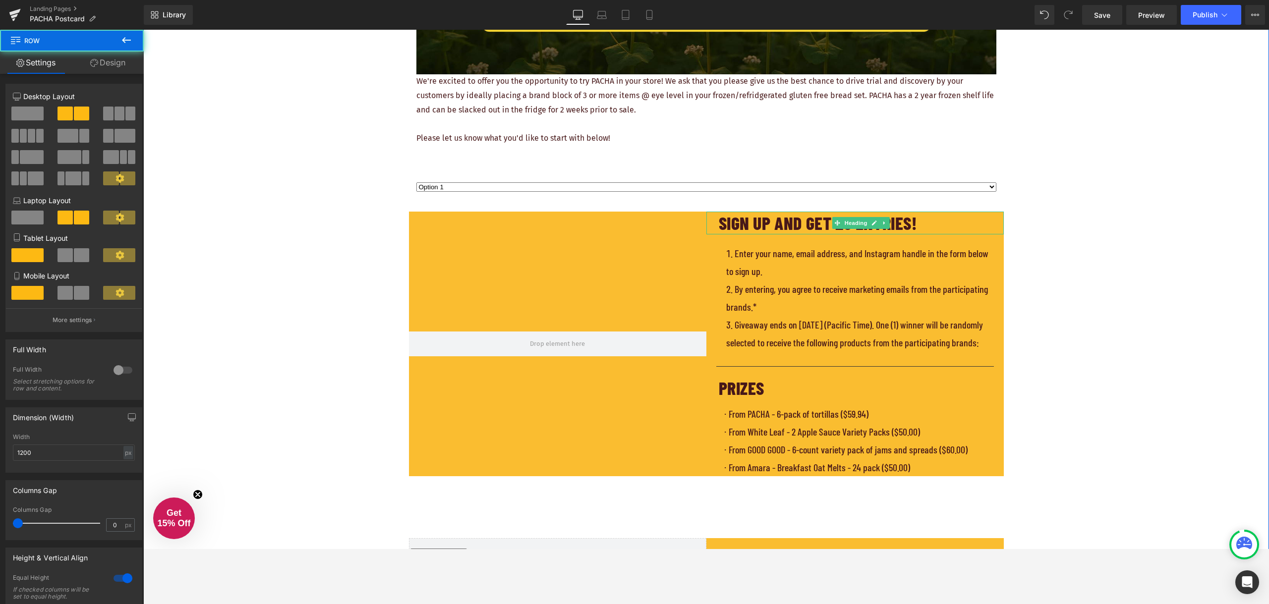
click at [982, 216] on h1 "SIGN UP AND GET 20 ENTRIES!" at bounding box center [861, 223] width 285 height 23
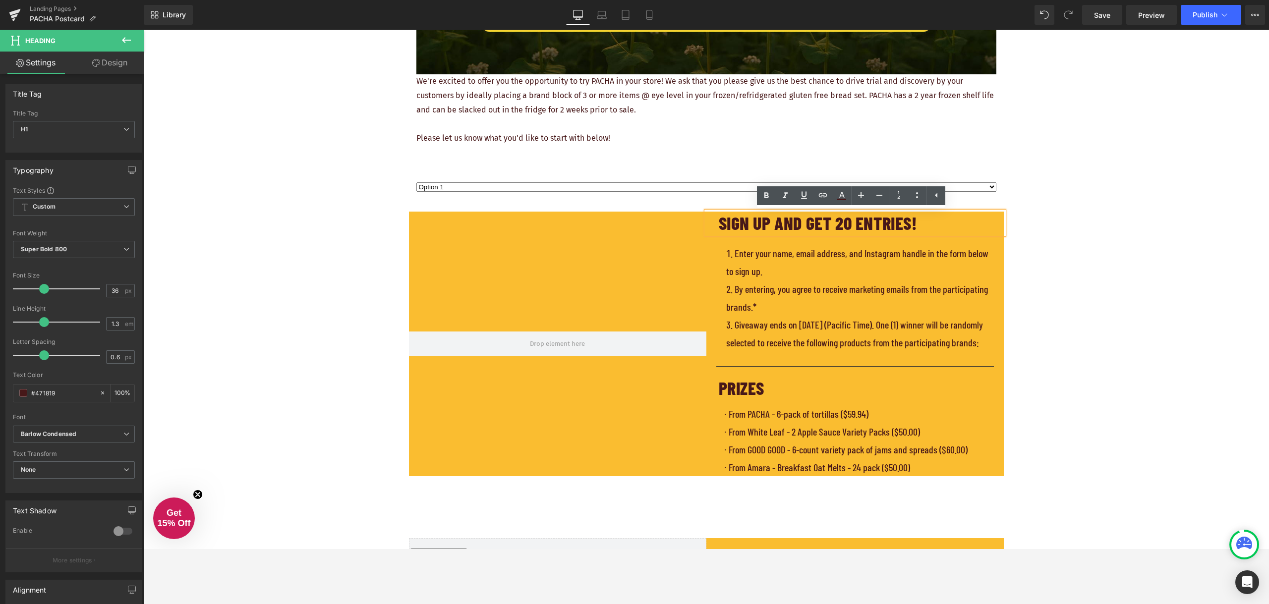
click at [672, 477] on div at bounding box center [557, 344] width 297 height 265
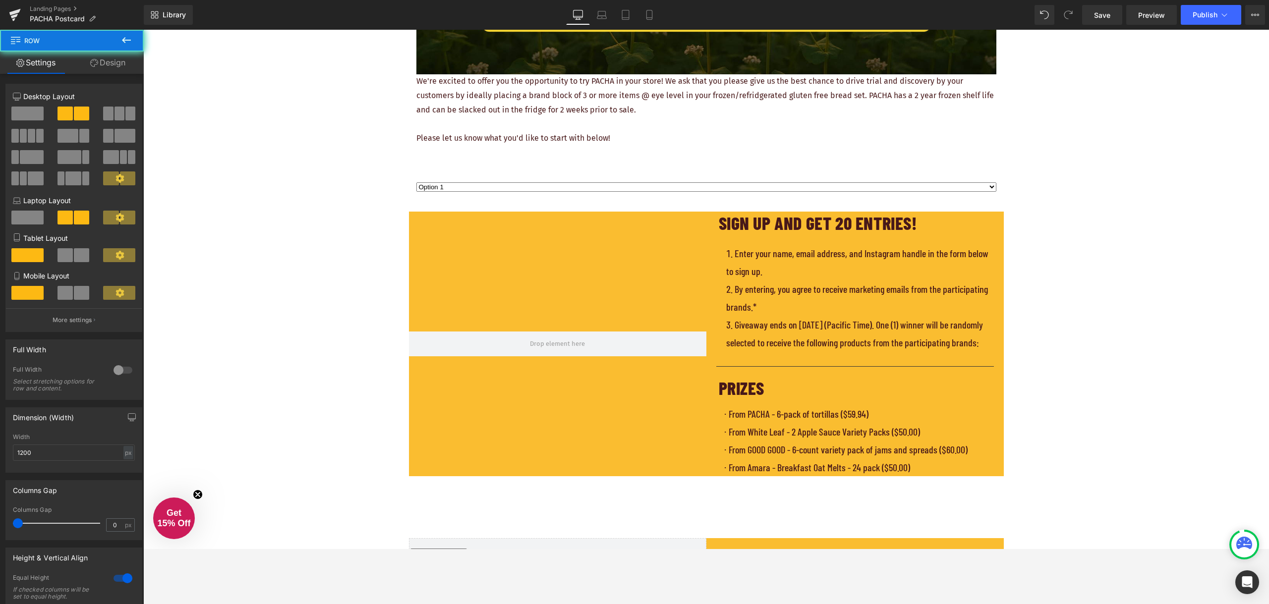
click at [631, 477] on div at bounding box center [557, 344] width 297 height 265
click at [571, 471] on div at bounding box center [557, 344] width 297 height 265
click at [442, 244] on div at bounding box center [557, 344] width 297 height 265
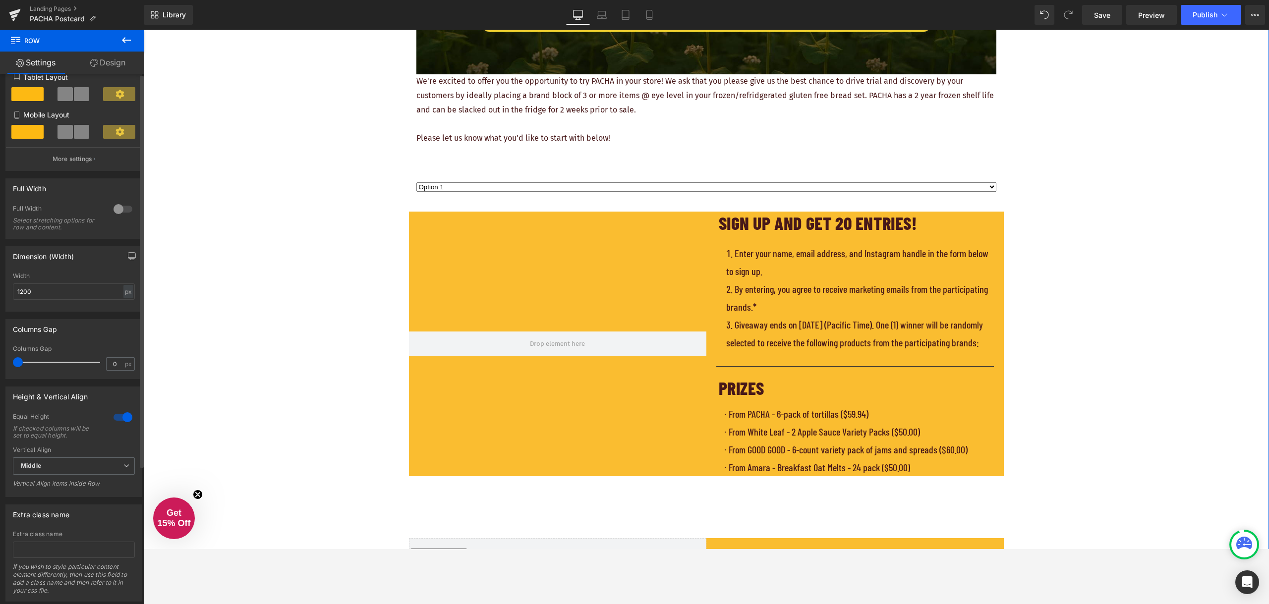
scroll to position [186, 0]
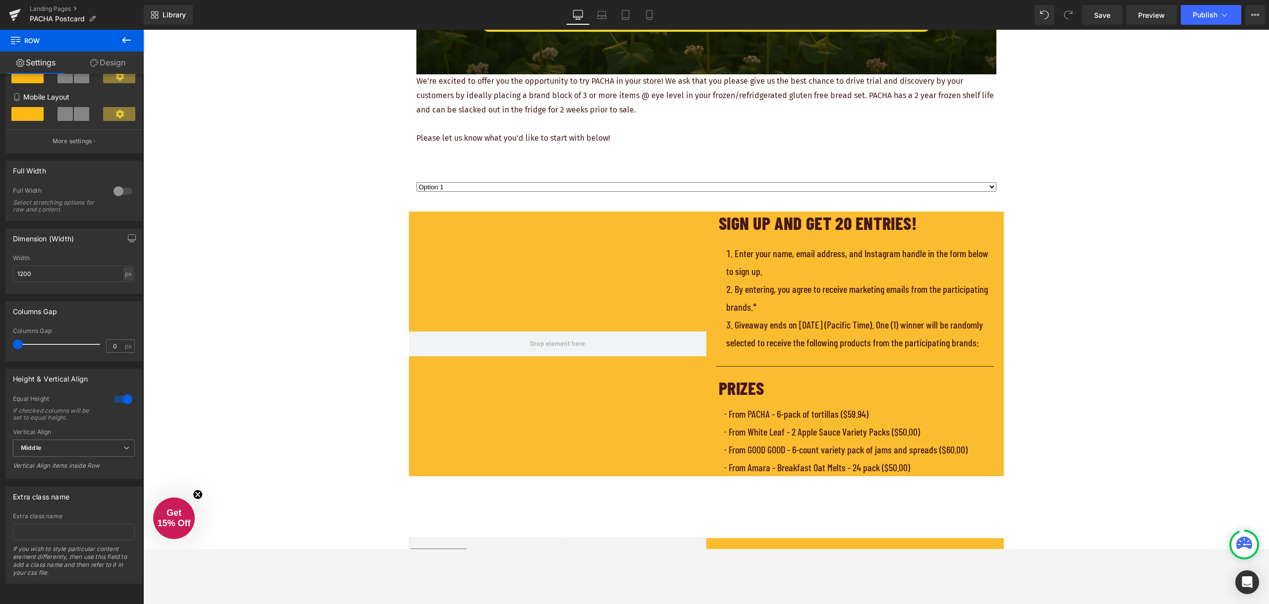
click at [129, 39] on icon at bounding box center [126, 40] width 12 height 12
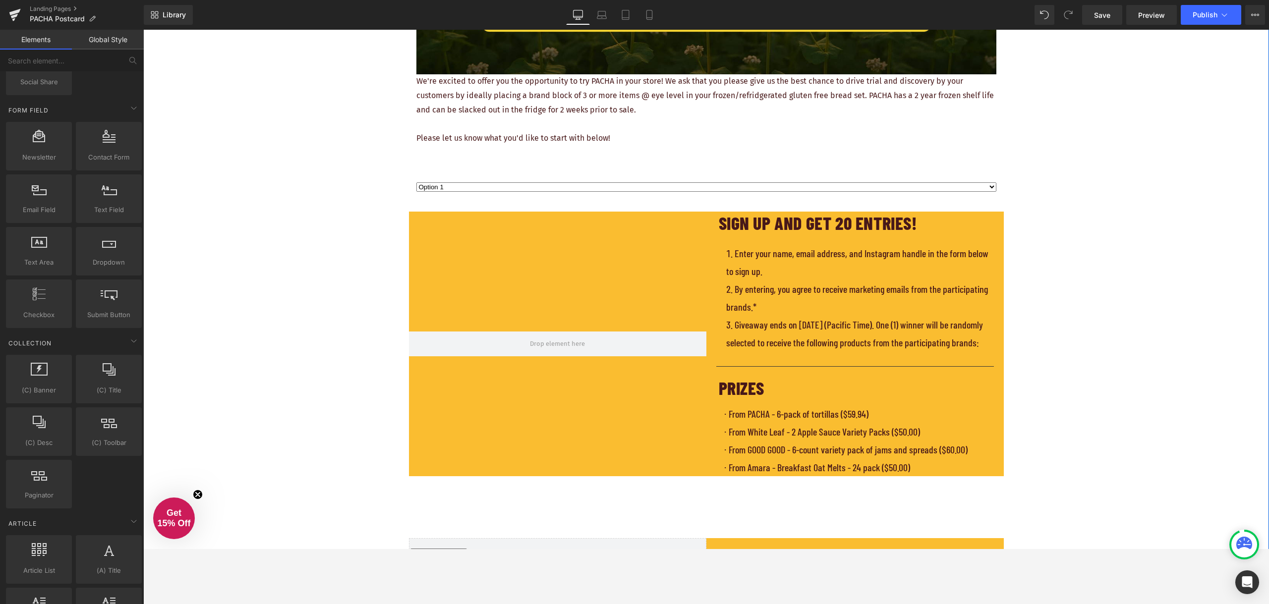
click at [424, 213] on div at bounding box center [557, 344] width 297 height 265
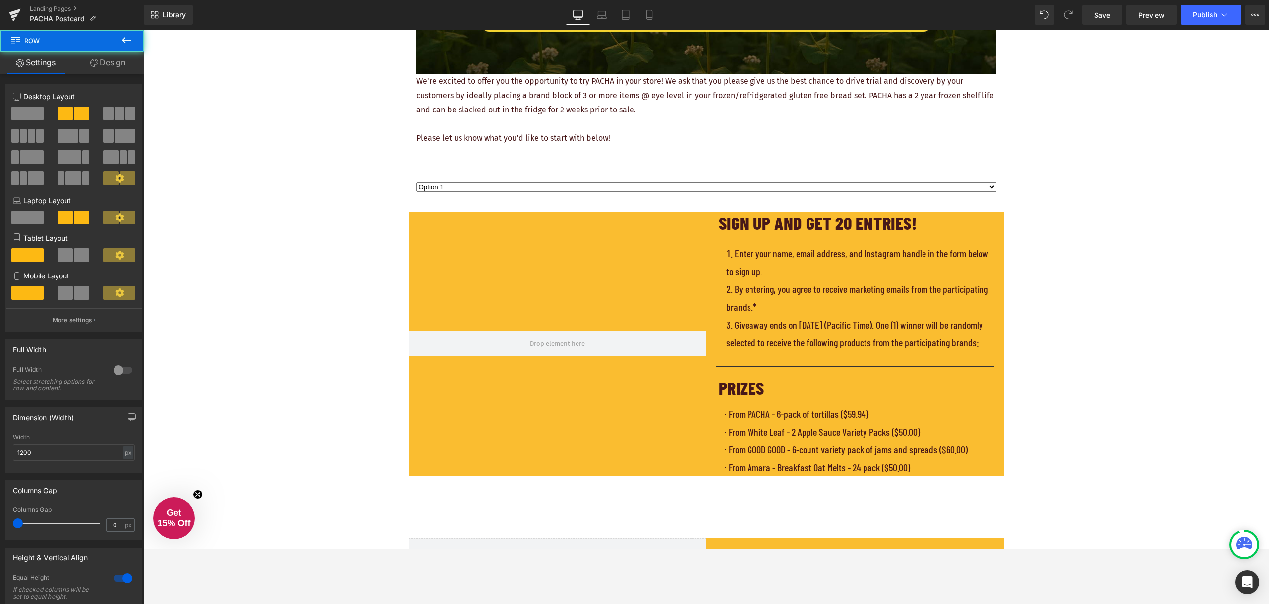
click at [441, 226] on div at bounding box center [557, 344] width 297 height 265
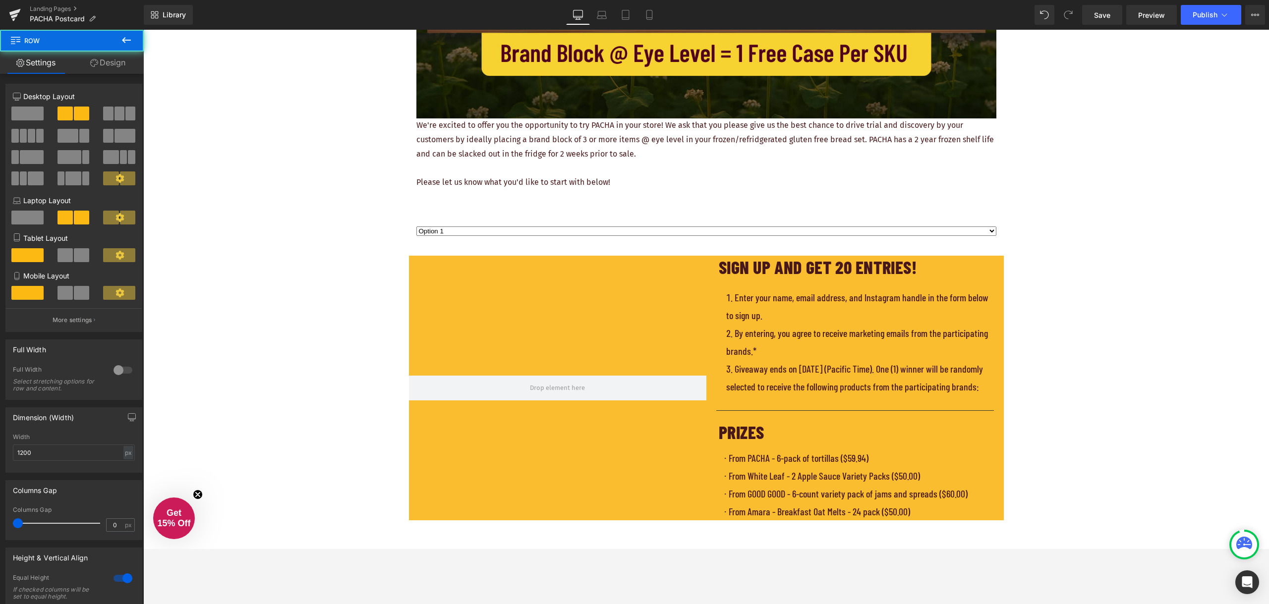
scroll to position [397, 0]
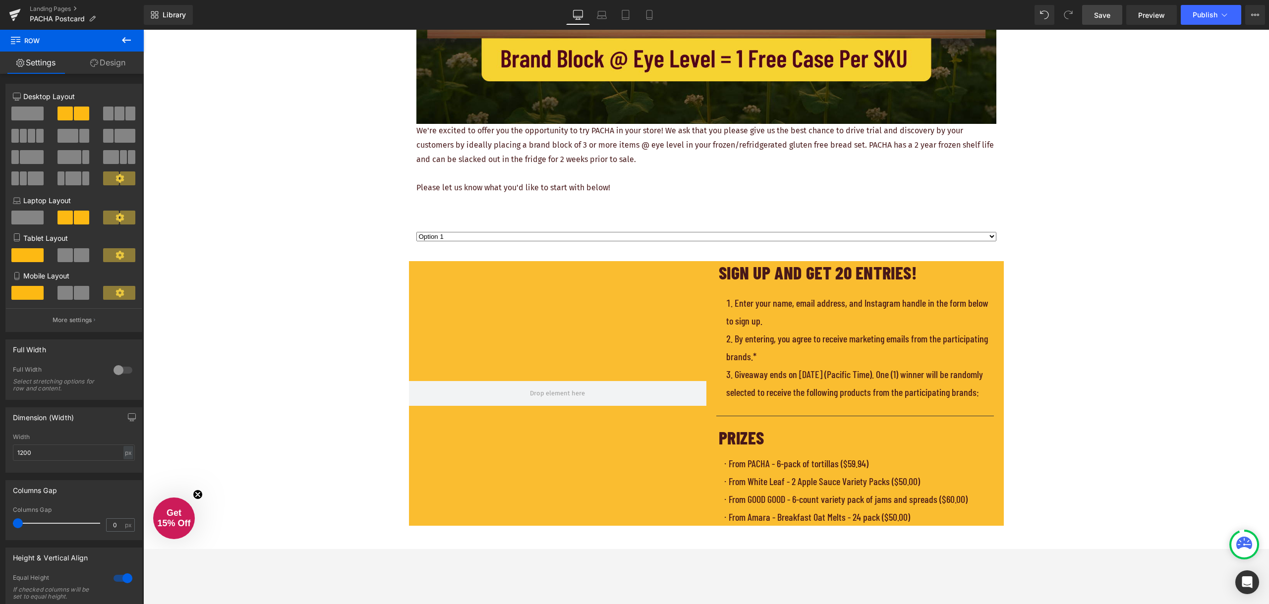
click at [1101, 13] on span "Save" at bounding box center [1102, 15] width 16 height 10
click at [1074, 219] on div "REQUEST YOUR FREE PLACEMENT Heading Image We're excited to offer you the opport…" at bounding box center [706, 348] width 1126 height 1343
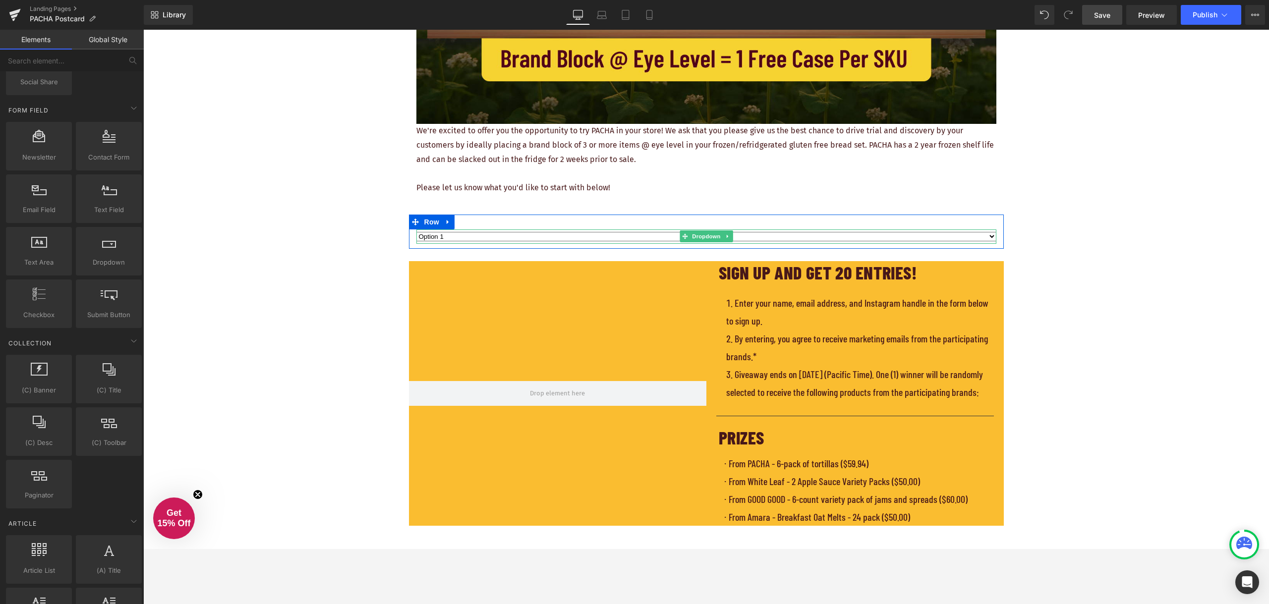
click at [805, 234] on select "Option 1 Option 2 Option 3" at bounding box center [706, 236] width 580 height 9
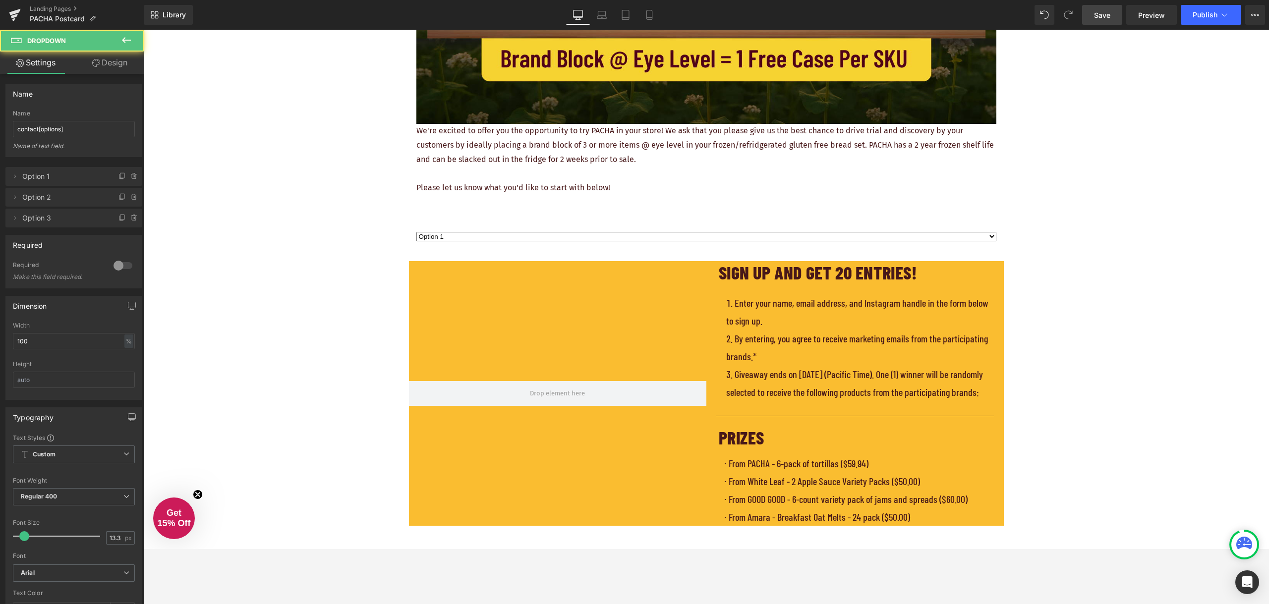
click at [1085, 228] on div "REQUEST YOUR FREE PLACEMENT Heading Image We're excited to offer you the opport…" at bounding box center [706, 348] width 1126 height 1343
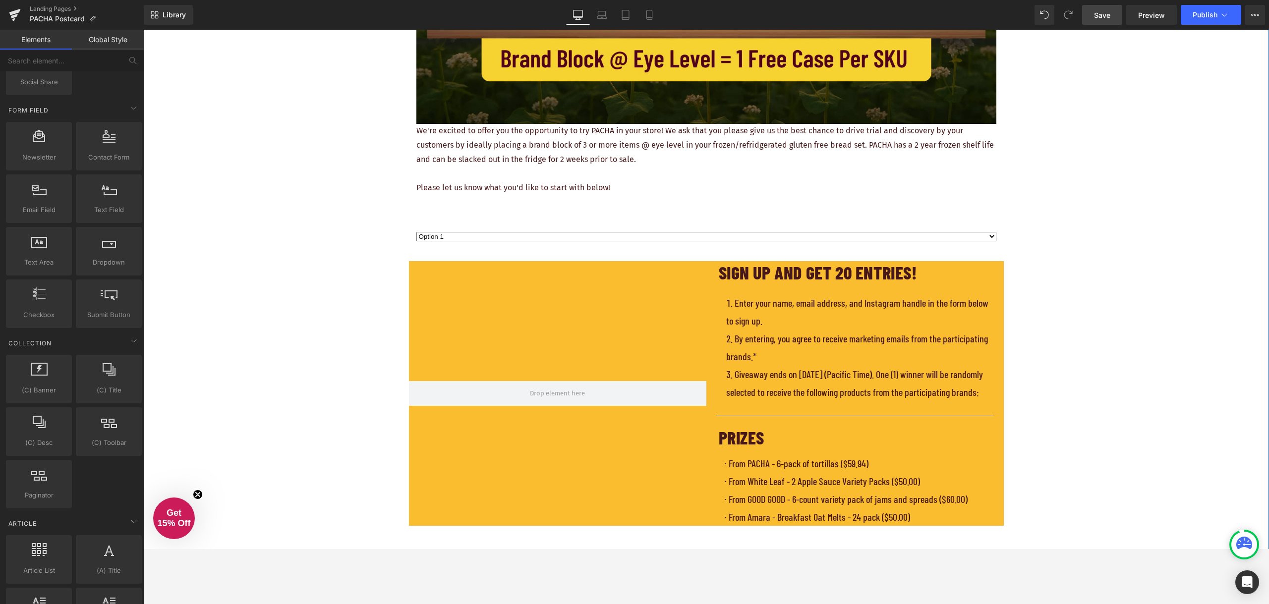
click at [649, 296] on div at bounding box center [557, 393] width 297 height 265
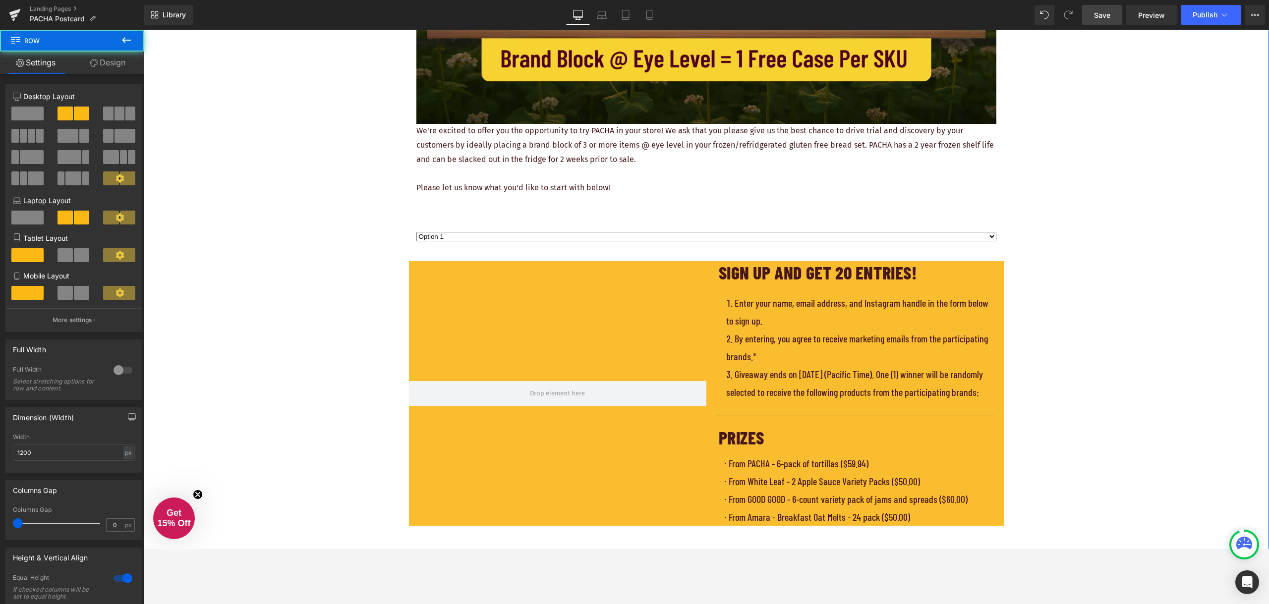
click at [658, 293] on div at bounding box center [557, 393] width 297 height 265
click at [907, 450] on h1 "PRIZES" at bounding box center [861, 437] width 285 height 23
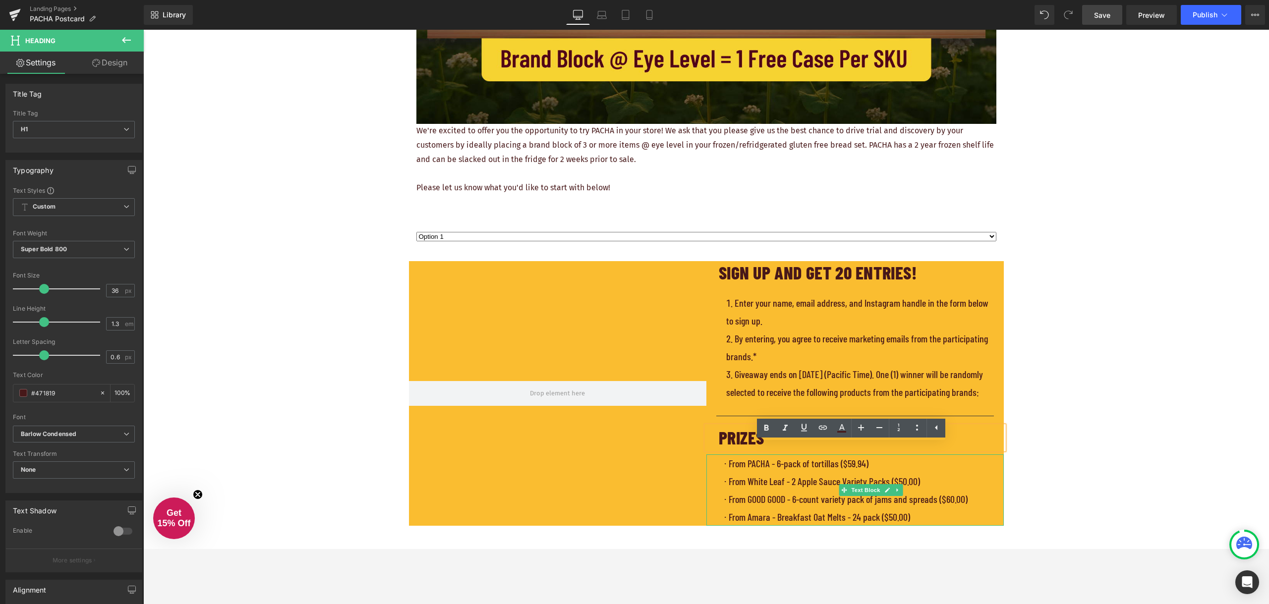
click at [985, 496] on div "⋅ From PACHA - 6-pack of tortillas ($59.94) ⋅ From White Leaf - 2 Apple Sauce V…" at bounding box center [854, 490] width 297 height 71
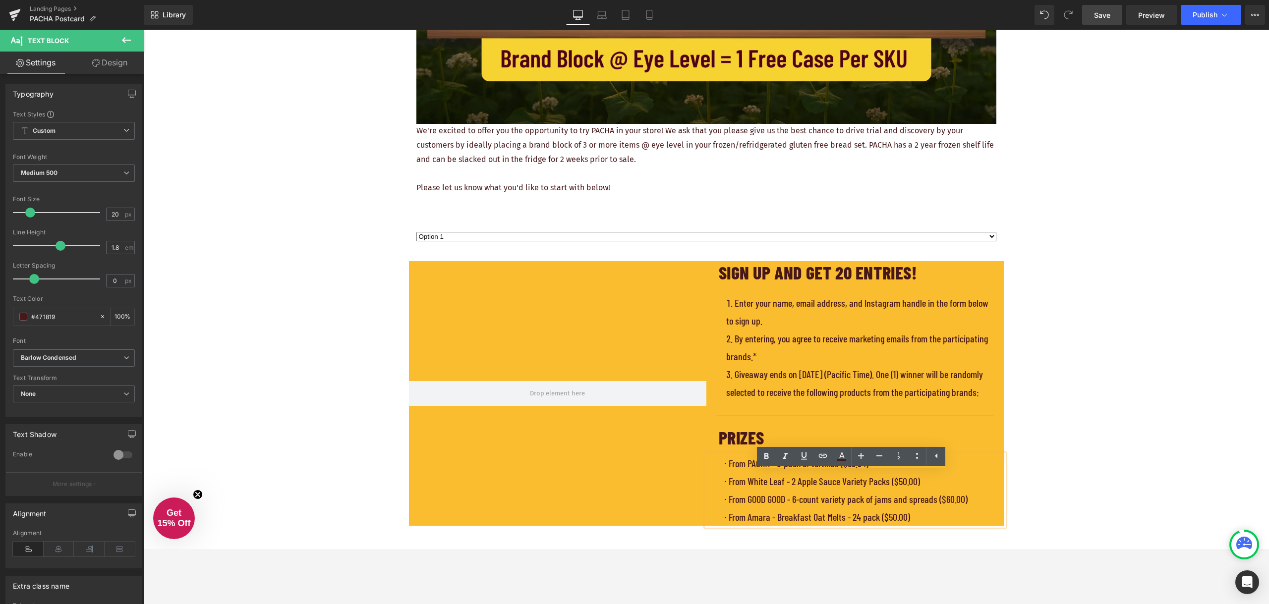
click at [642, 478] on div at bounding box center [557, 393] width 297 height 265
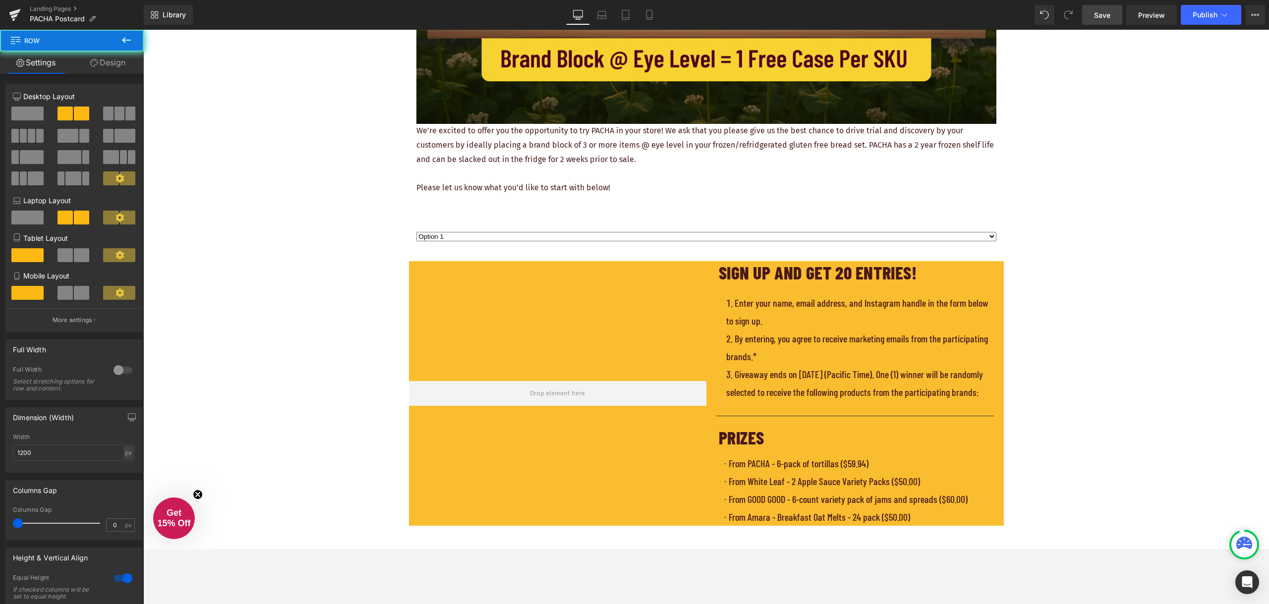
click at [654, 518] on div at bounding box center [557, 393] width 297 height 265
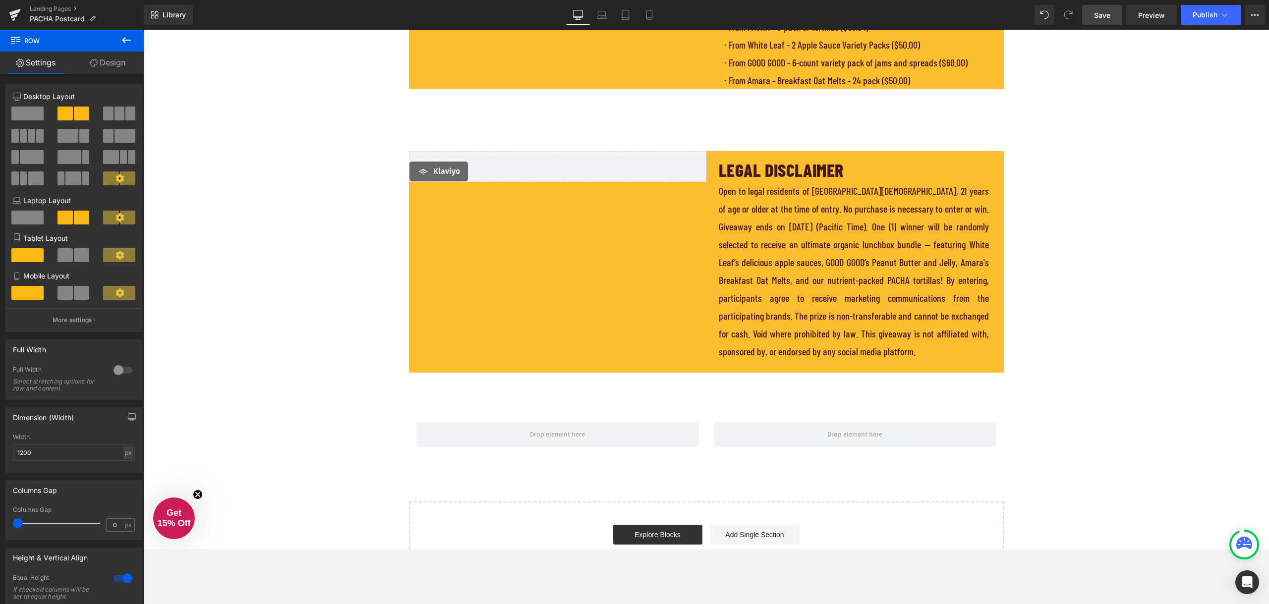
scroll to position [793, 0]
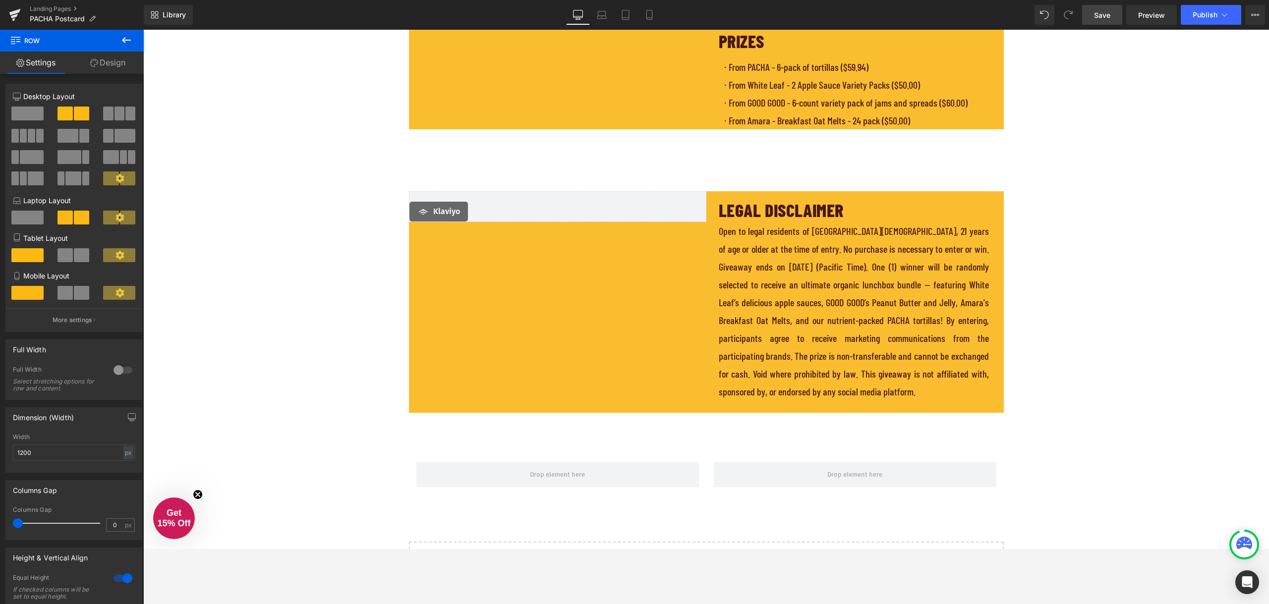
click at [470, 338] on div "Klaviyo Klaviyo LEGAL DISCLAIMER Heading Open to legal residents of the United …" at bounding box center [706, 302] width 595 height 222
click at [447, 201] on icon at bounding box center [448, 199] width 2 height 4
click at [470, 202] on icon at bounding box center [473, 198] width 7 height 7
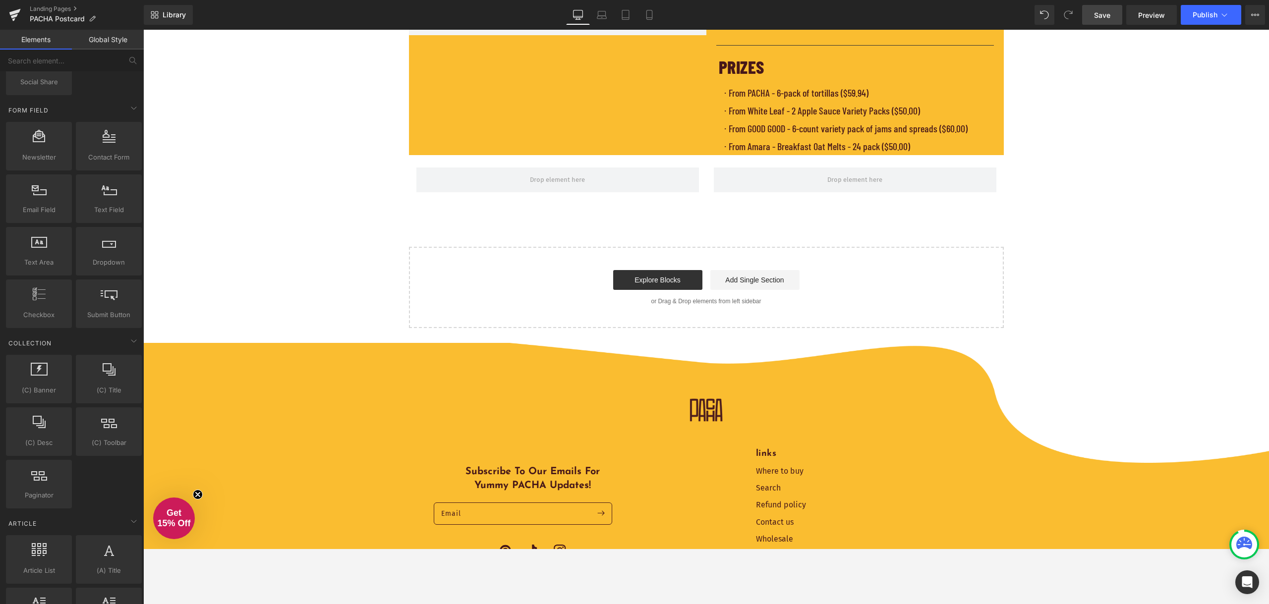
scroll to position [644, 0]
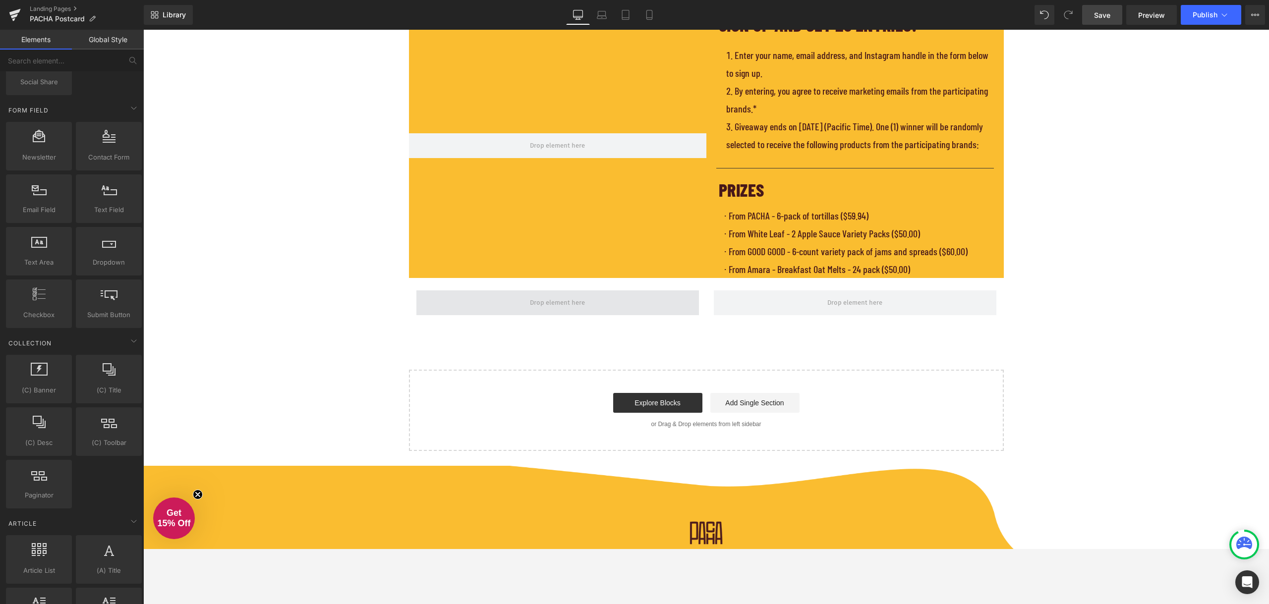
click at [519, 315] on span at bounding box center [557, 303] width 283 height 25
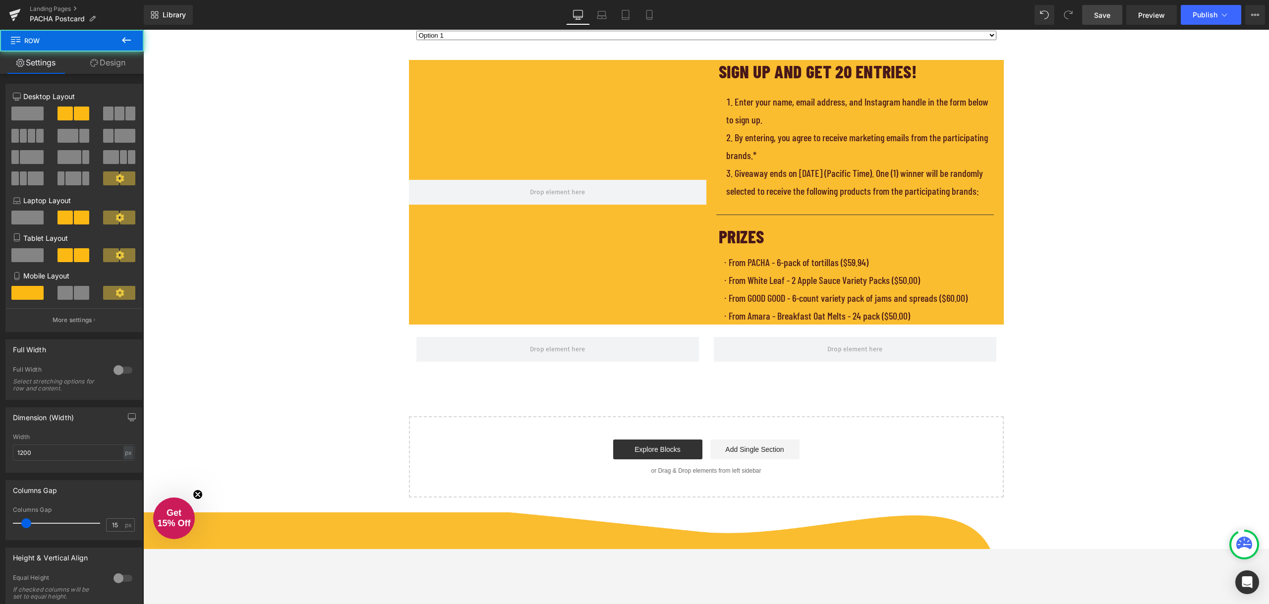
scroll to position [446, 0]
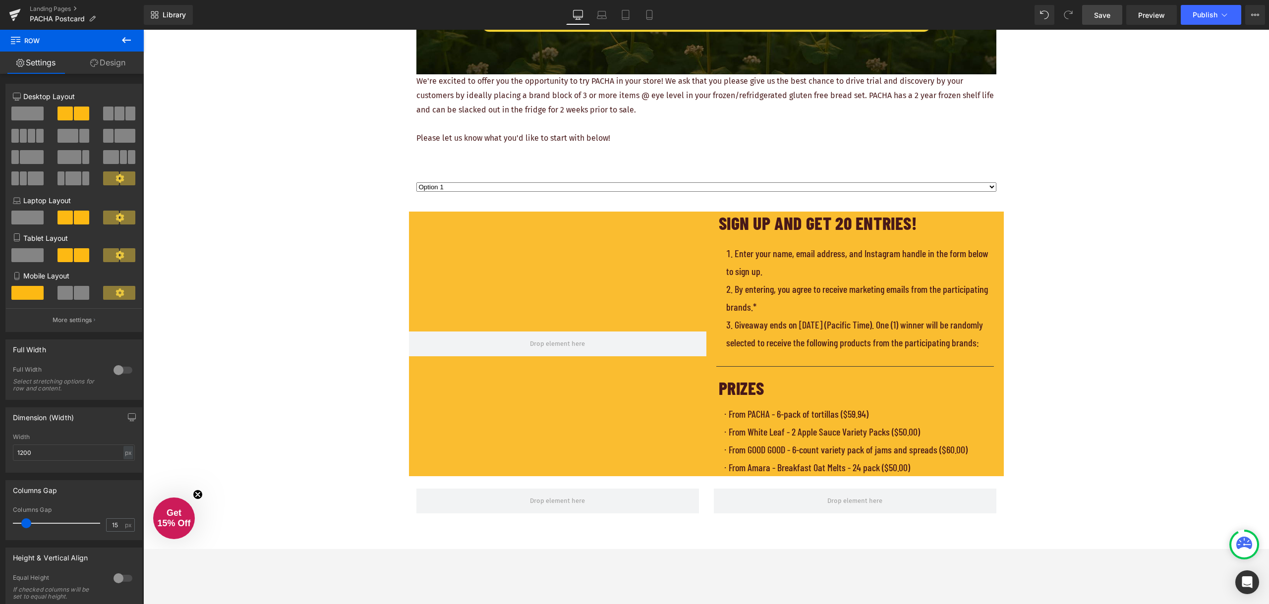
click at [398, 213] on div "REQUEST YOUR FREE PLACEMENT Heading Image We're excited to offer you the opport…" at bounding box center [706, 139] width 1126 height 1022
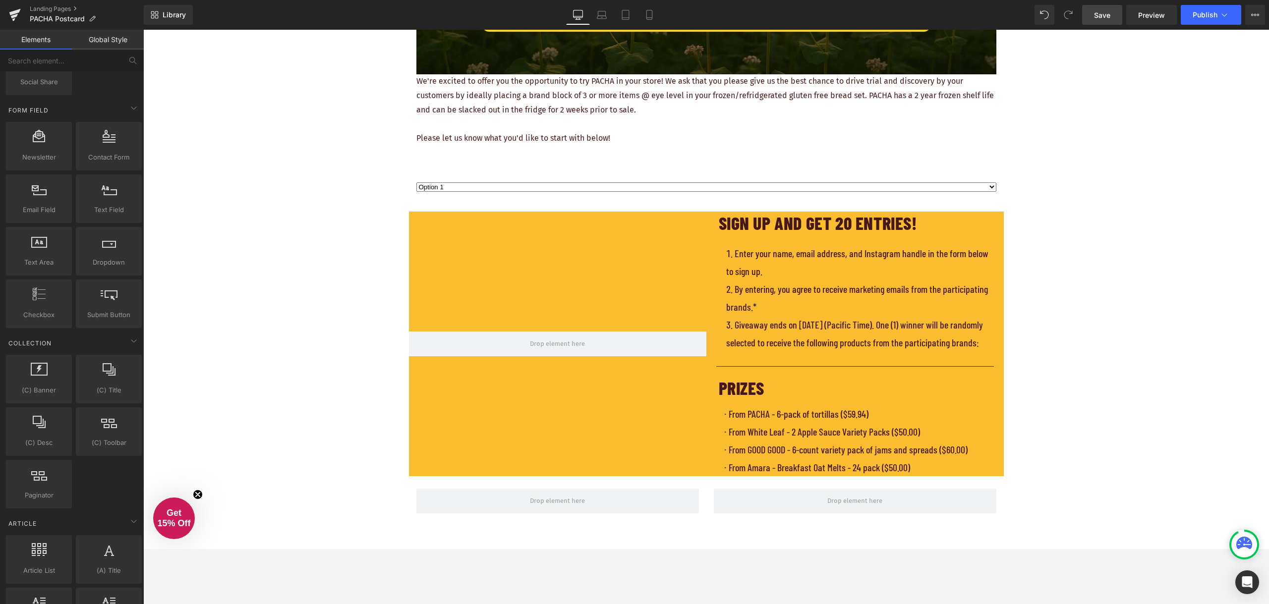
click at [416, 215] on div at bounding box center [557, 344] width 297 height 265
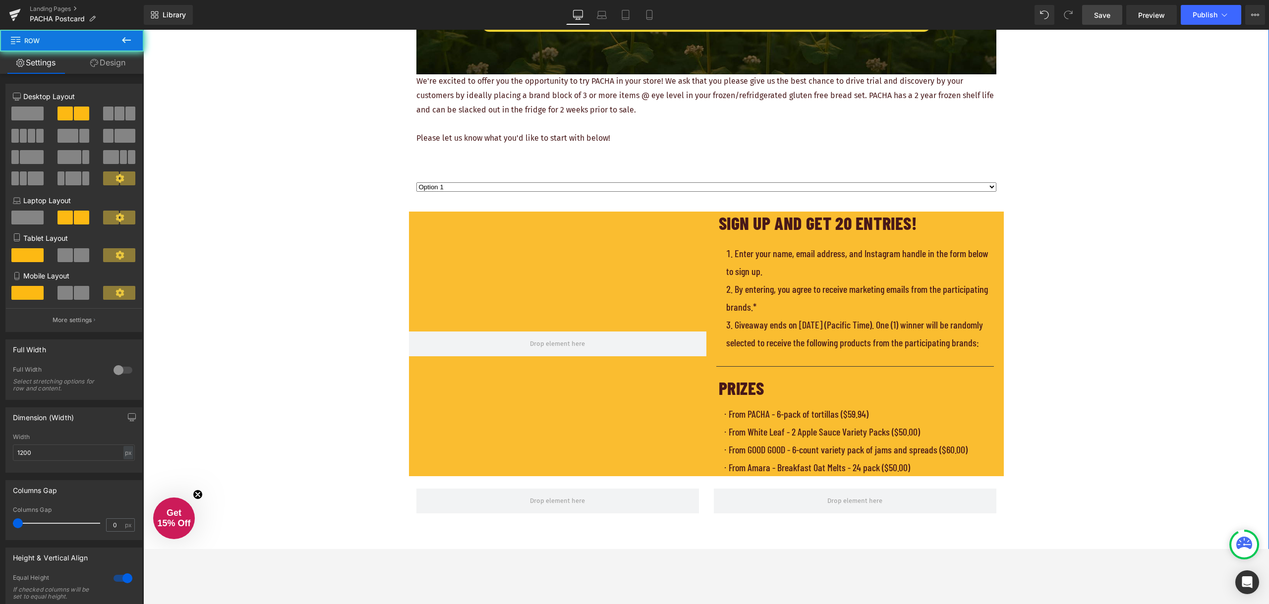
click at [428, 232] on div at bounding box center [557, 344] width 297 height 265
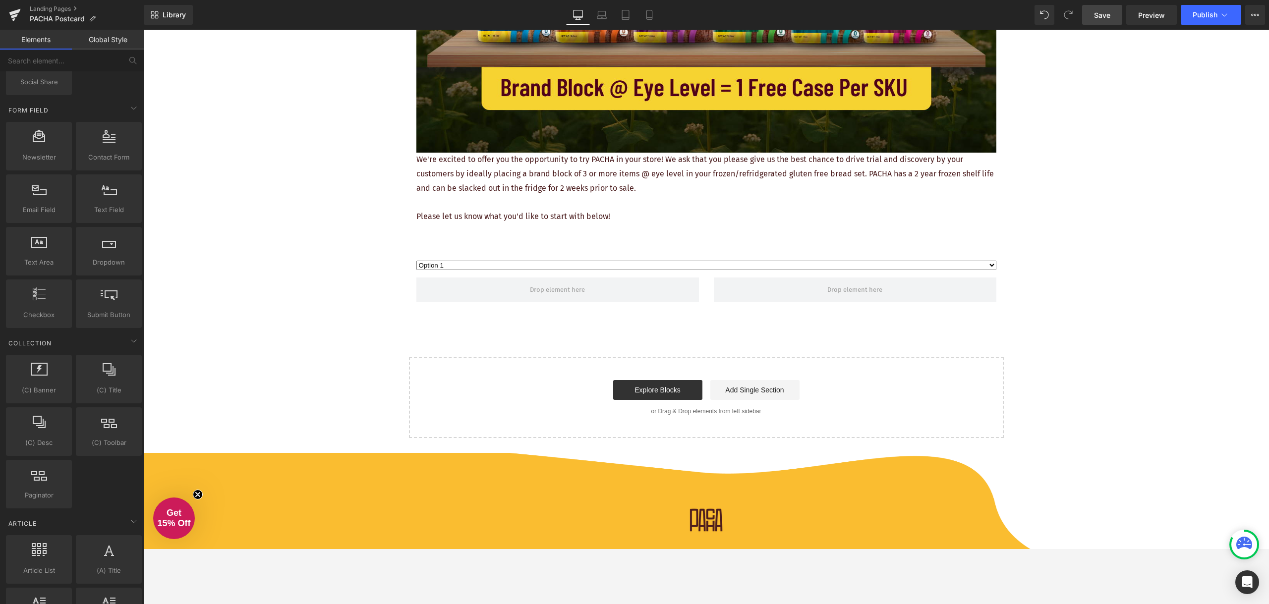
scroll to position [347, 0]
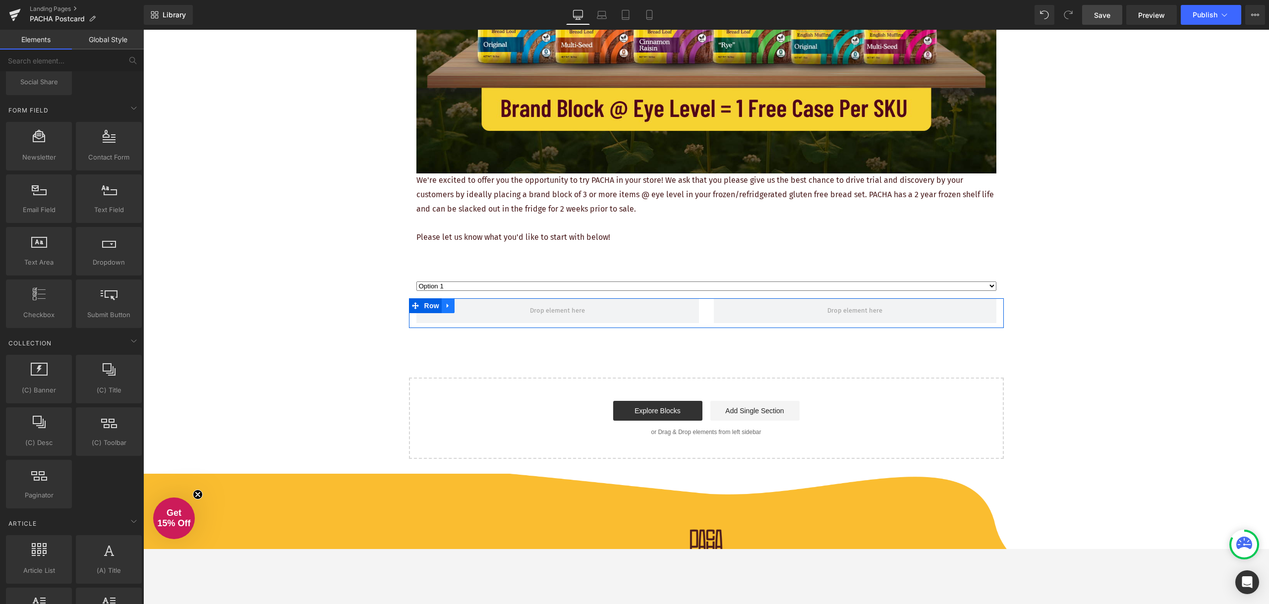
click at [445, 307] on icon at bounding box center [448, 305] width 7 height 7
click at [470, 305] on icon at bounding box center [473, 305] width 7 height 7
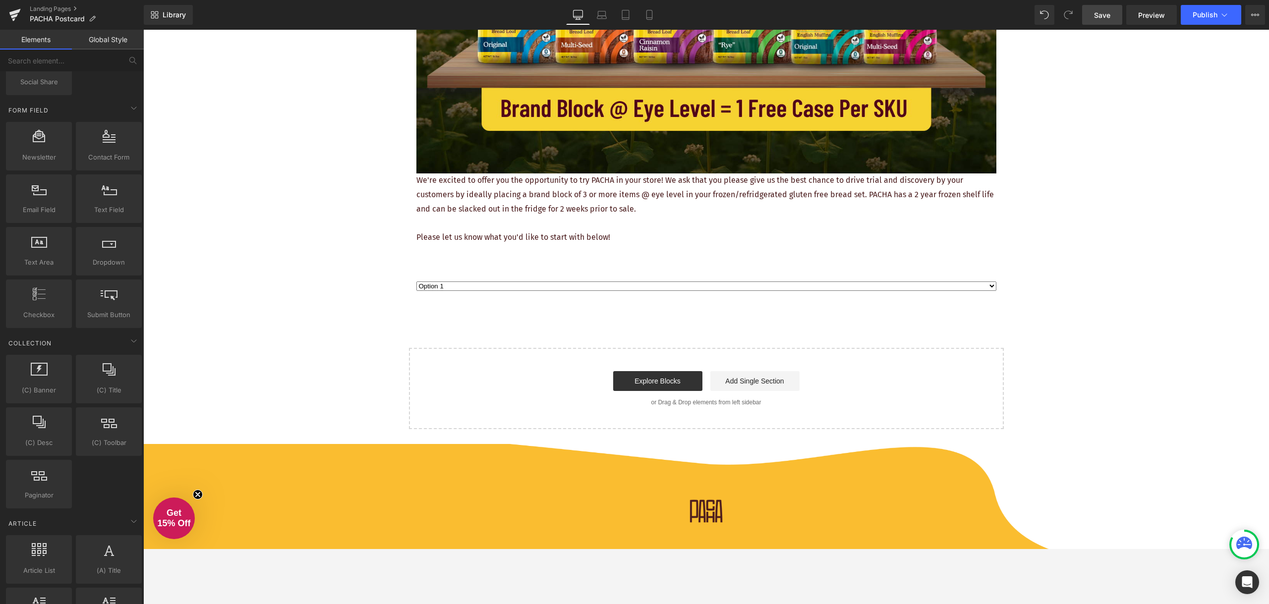
click at [360, 211] on div "REQUEST YOUR FREE PLACEMENT Heading Image We're excited to offer you the opport…" at bounding box center [706, 78] width 1126 height 703
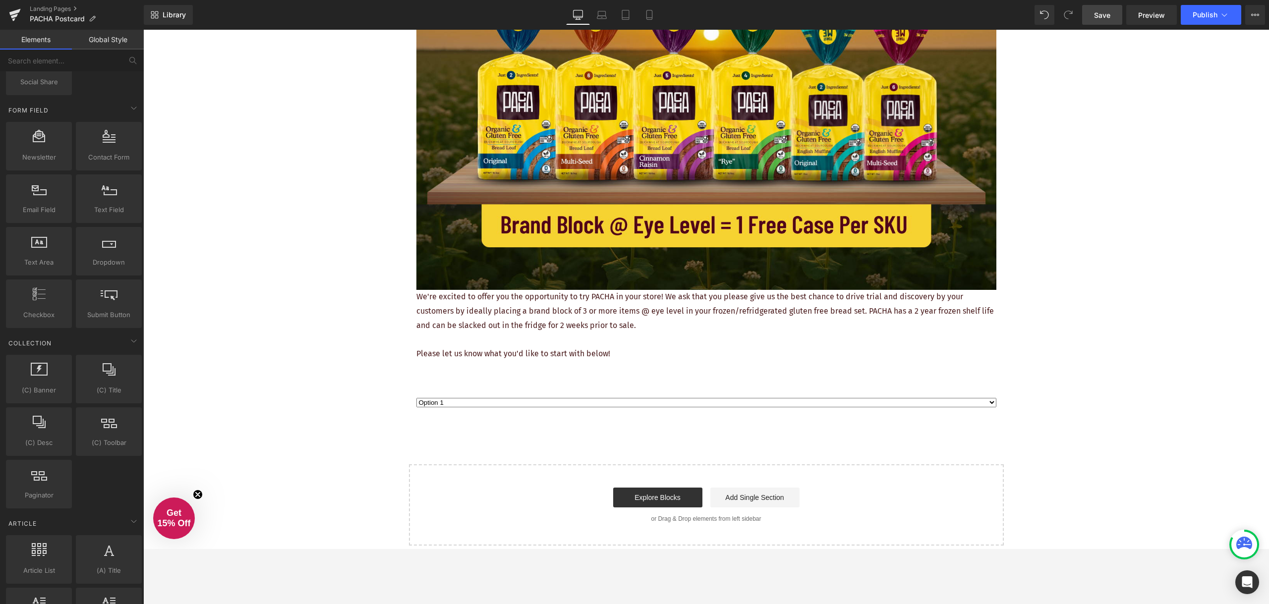
scroll to position [248, 0]
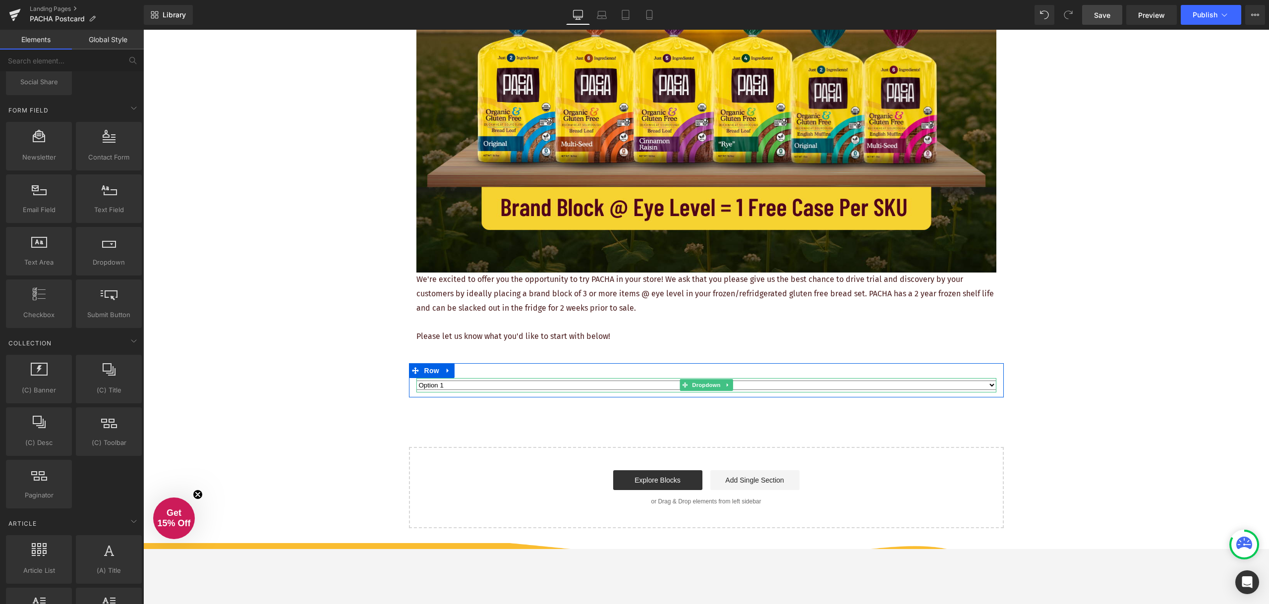
click at [484, 388] on select "Option 1 Option 2 Option 3" at bounding box center [706, 385] width 580 height 9
click at [304, 377] on div "REQUEST YOUR FREE PLACEMENT Heading Image We're excited to offer you the opport…" at bounding box center [706, 177] width 1126 height 703
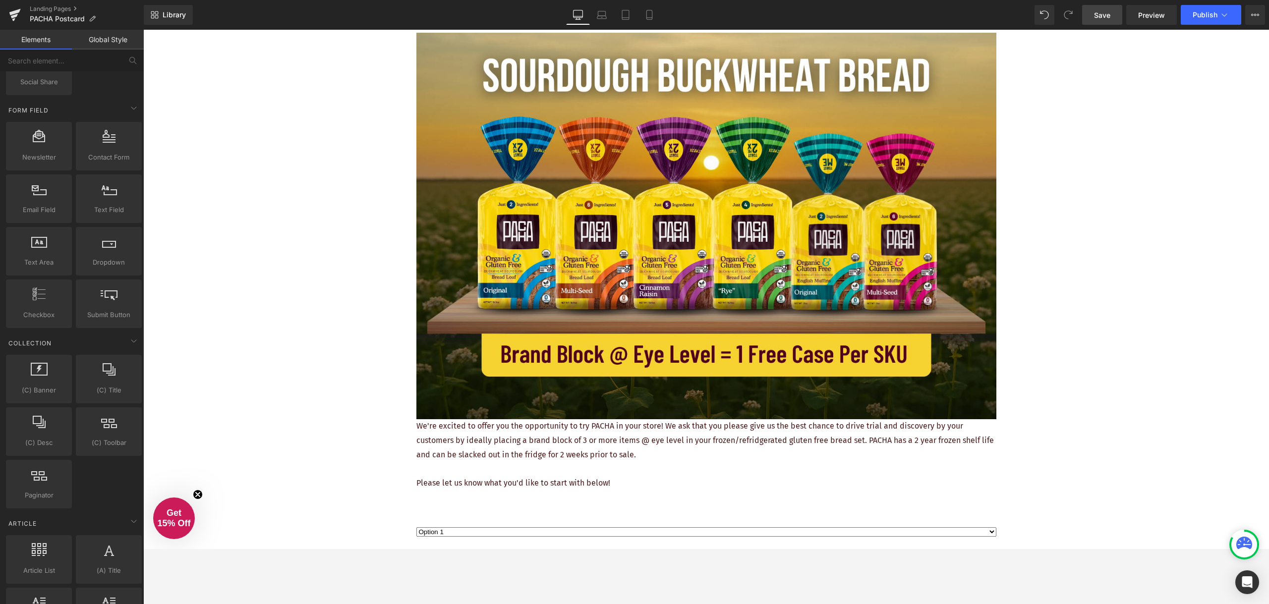
scroll to position [297, 0]
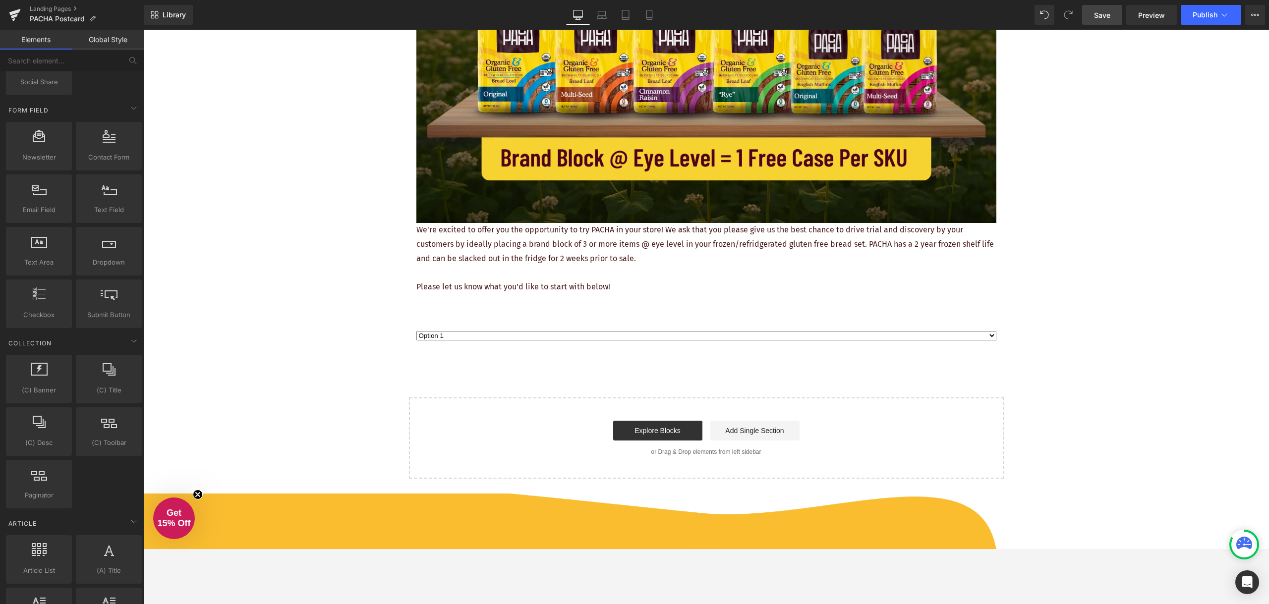
click at [457, 335] on select "Option 1 Option 2 Option 3" at bounding box center [706, 335] width 580 height 9
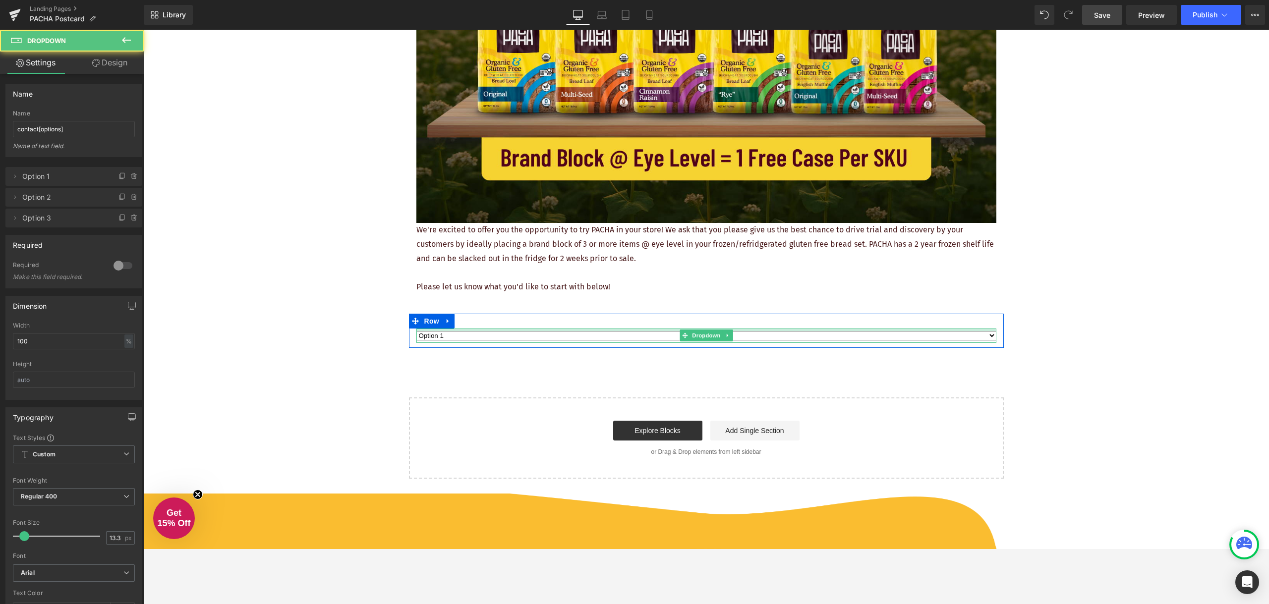
click at [496, 334] on select "Option 1 Option 2 Option 3" at bounding box center [706, 335] width 580 height 9
click at [493, 335] on select "Option 1 Option 2 Option 3" at bounding box center [706, 335] width 580 height 9
click at [416, 331] on select "Option 1 Option 2 Option 3" at bounding box center [706, 335] width 580 height 9
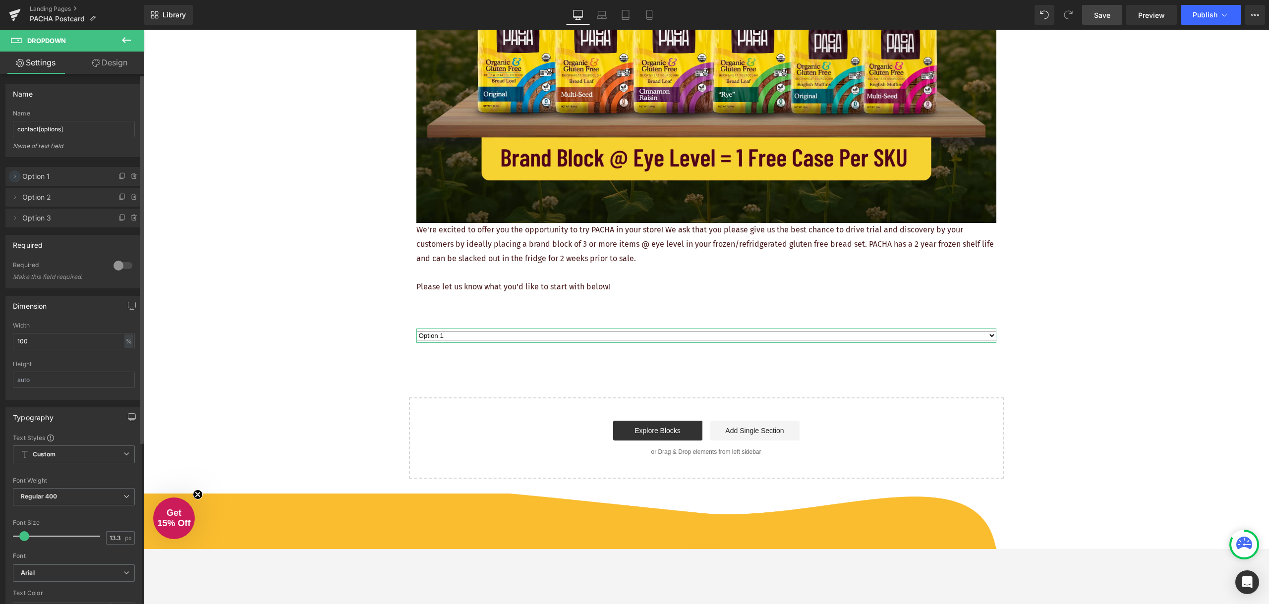
click at [14, 180] on span at bounding box center [15, 177] width 12 height 12
click at [47, 215] on input "Option 1" at bounding box center [73, 215] width 123 height 16
drag, startPoint x: 57, startPoint y: 216, endPoint x: 0, endPoint y: 215, distance: 56.5
click at [0, 215] on div "Delete Cancel Option 1 Option 1 Label Option 1 value1 Value value1 Delete Cance…" at bounding box center [74, 236] width 148 height 158
type input "a"
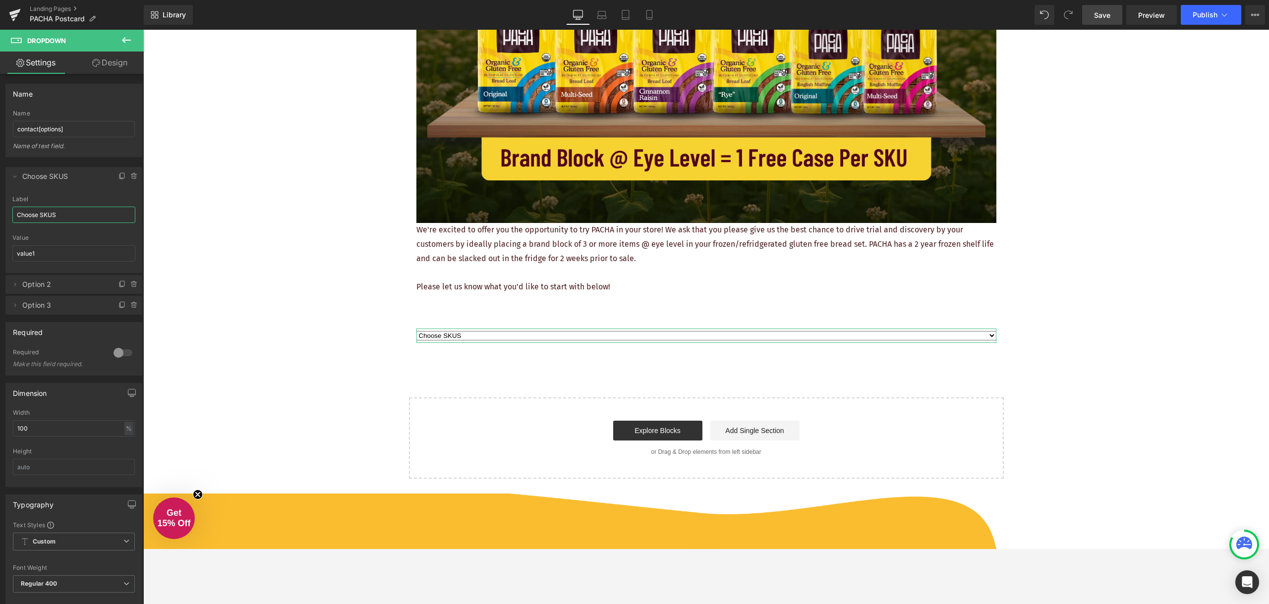
type input "Choose SKUS"
click at [127, 43] on icon at bounding box center [126, 40] width 12 height 12
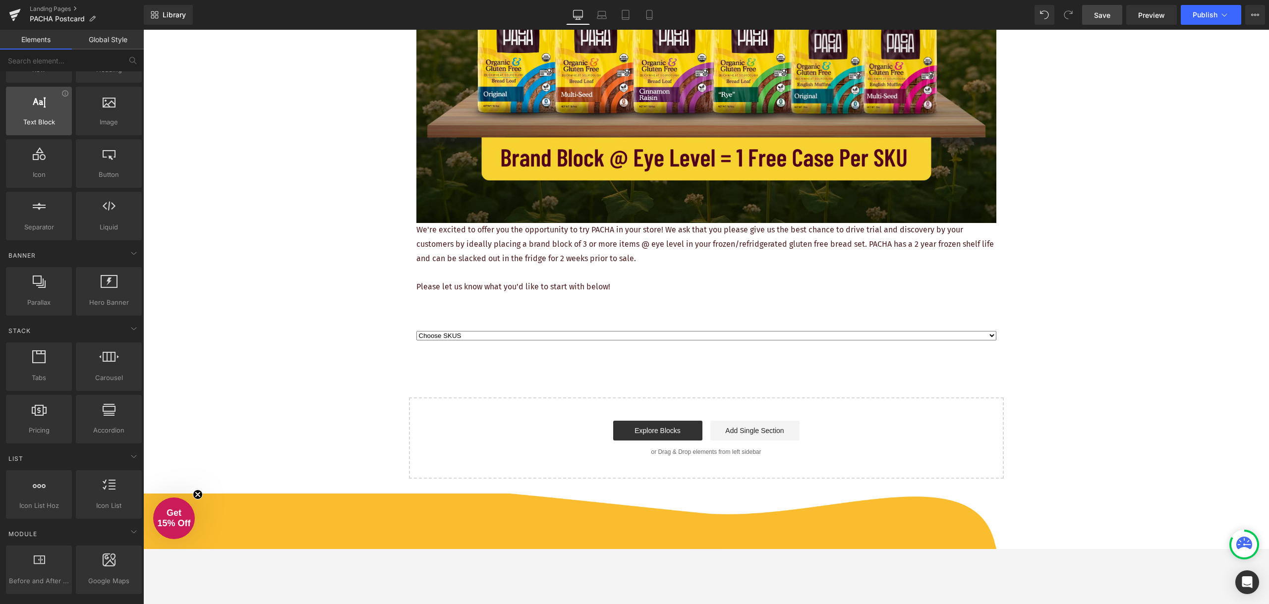
scroll to position [0, 0]
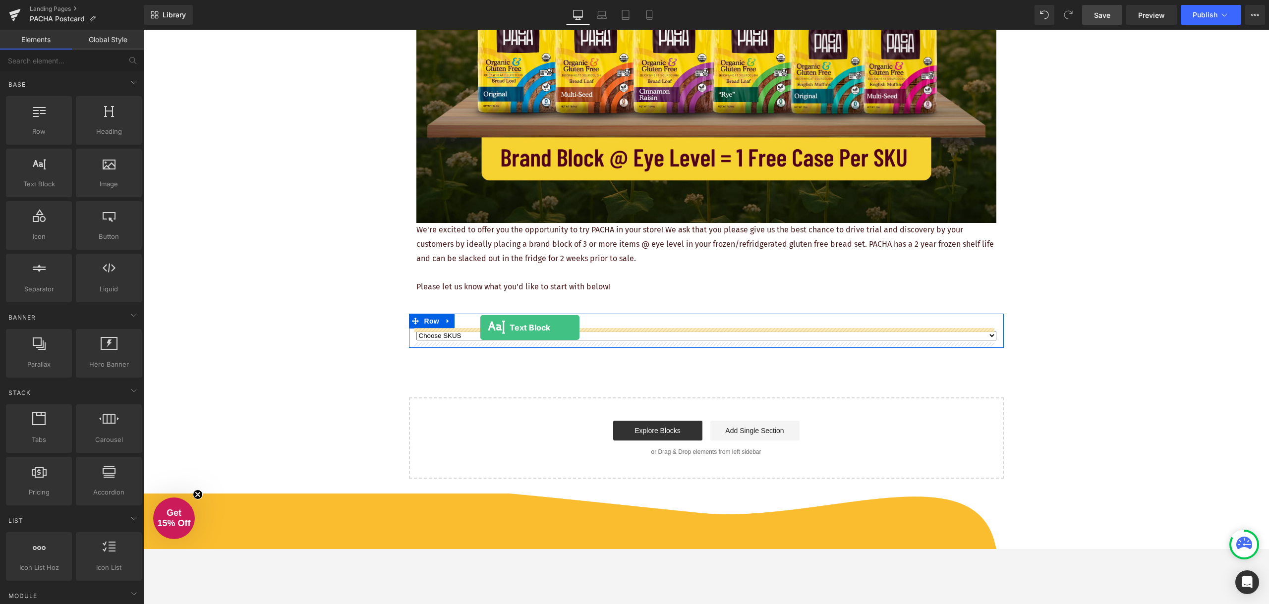
drag, startPoint x: 178, startPoint y: 200, endPoint x: 480, endPoint y: 328, distance: 327.7
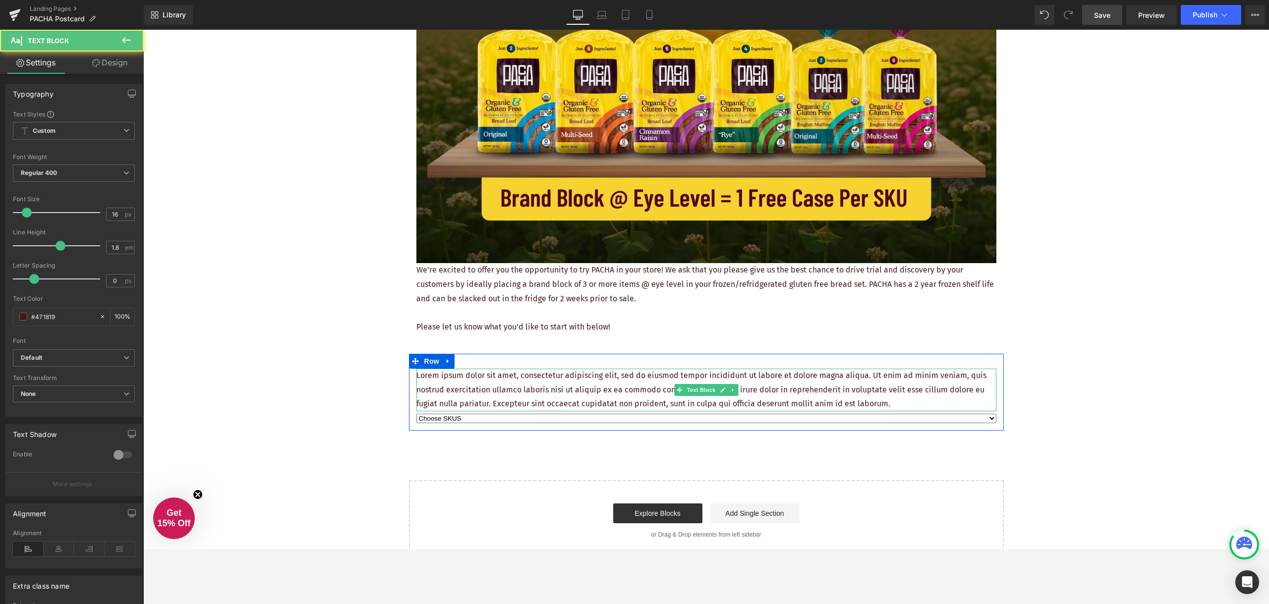
drag, startPoint x: 821, startPoint y: 364, endPoint x: 912, endPoint y: 381, distance: 91.8
click at [822, 364] on div "Lorem ipsum dolor sit amet, consectetur adipiscing elit, sed do eiusmod tempor …" at bounding box center [706, 392] width 595 height 77
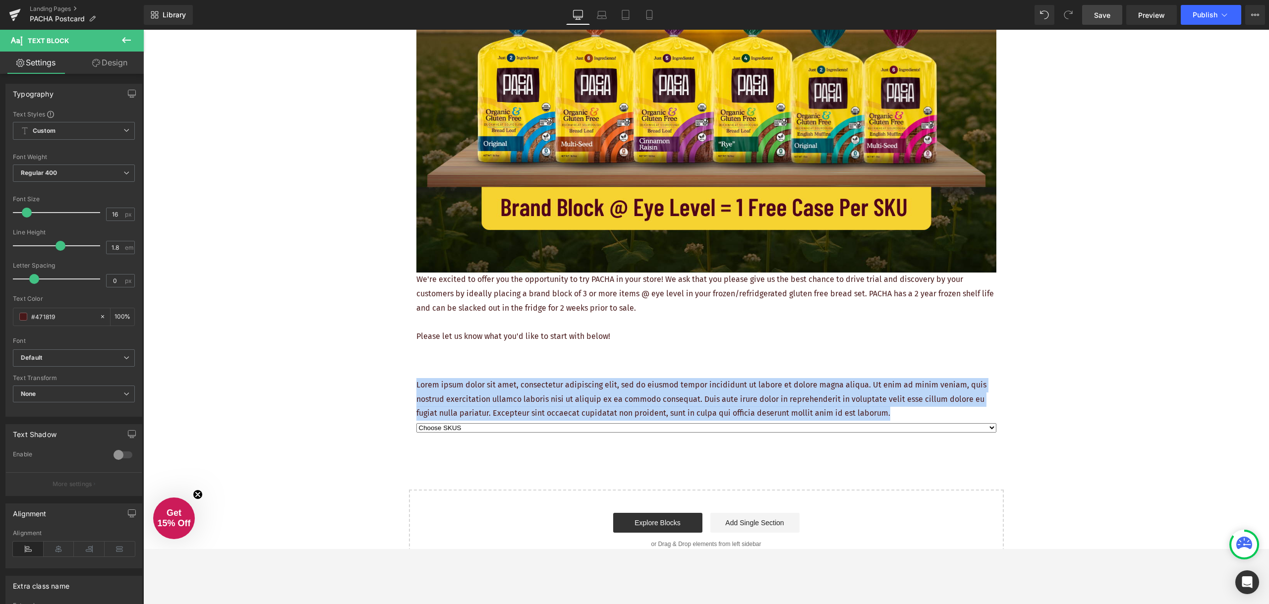
drag, startPoint x: 893, startPoint y: 416, endPoint x: 391, endPoint y: 387, distance: 502.5
click at [393, 387] on div "REQUEST YOUR FREE PLACEMENT Heading Image We're excited to offer you the opport…" at bounding box center [706, 198] width 1126 height 745
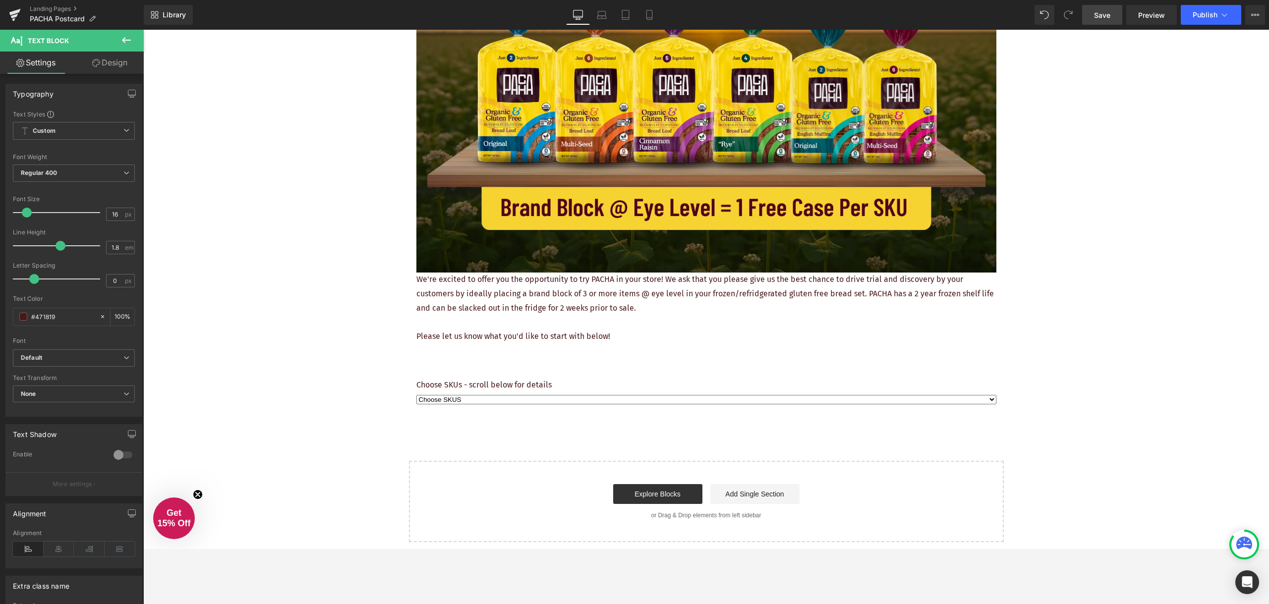
drag, startPoint x: 391, startPoint y: 387, endPoint x: 394, endPoint y: 383, distance: 5.1
click at [393, 384] on div "REQUEST YOUR FREE PLACEMENT Heading Image We're excited to offer you the opport…" at bounding box center [706, 184] width 1126 height 716
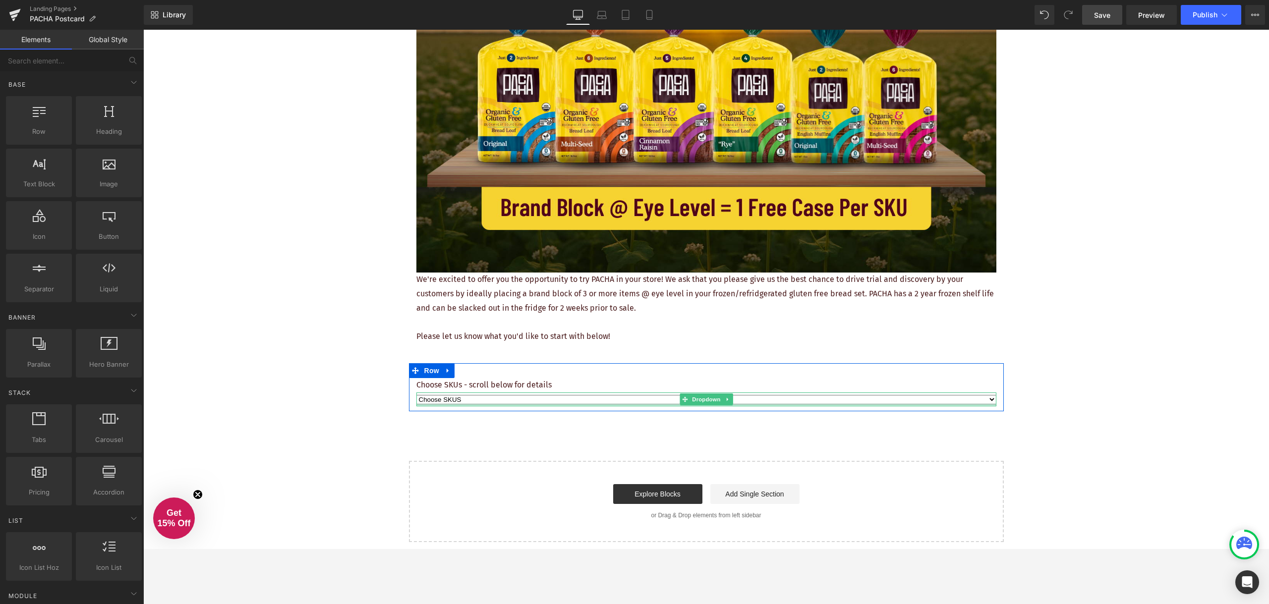
click at [536, 404] on div at bounding box center [706, 405] width 580 height 2
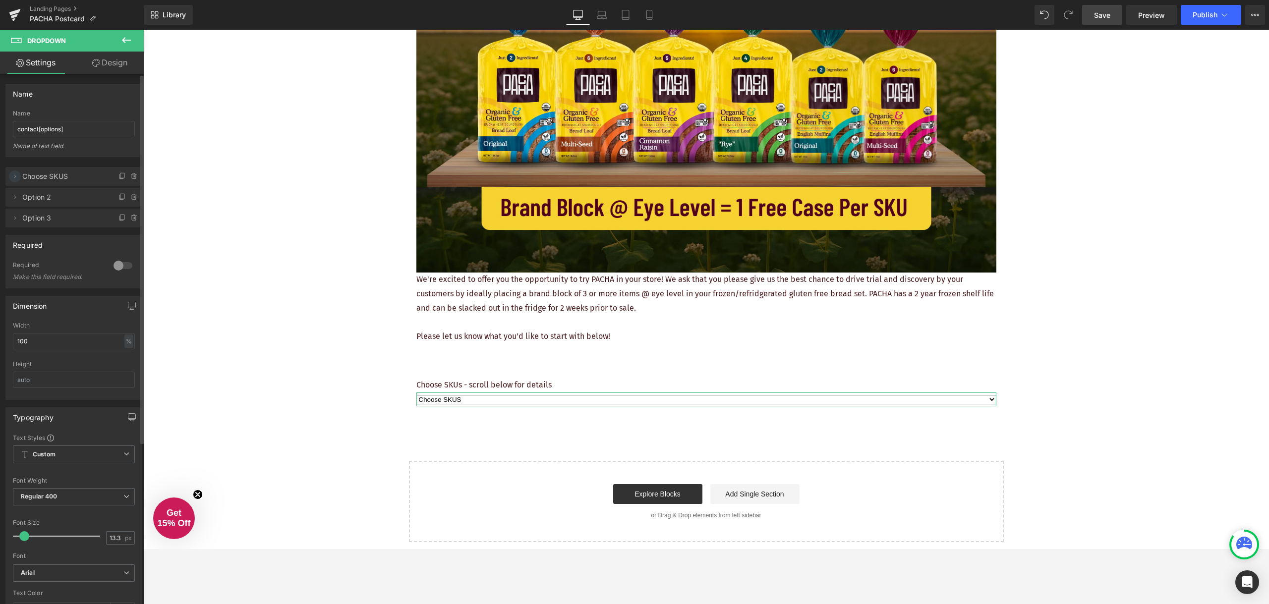
click at [13, 179] on icon at bounding box center [15, 177] width 8 height 8
drag, startPoint x: 17, startPoint y: 284, endPoint x: 21, endPoint y: 293, distance: 10.0
click at [17, 284] on icon at bounding box center [15, 285] width 8 height 8
click at [13, 296] on icon at bounding box center [15, 294] width 8 height 8
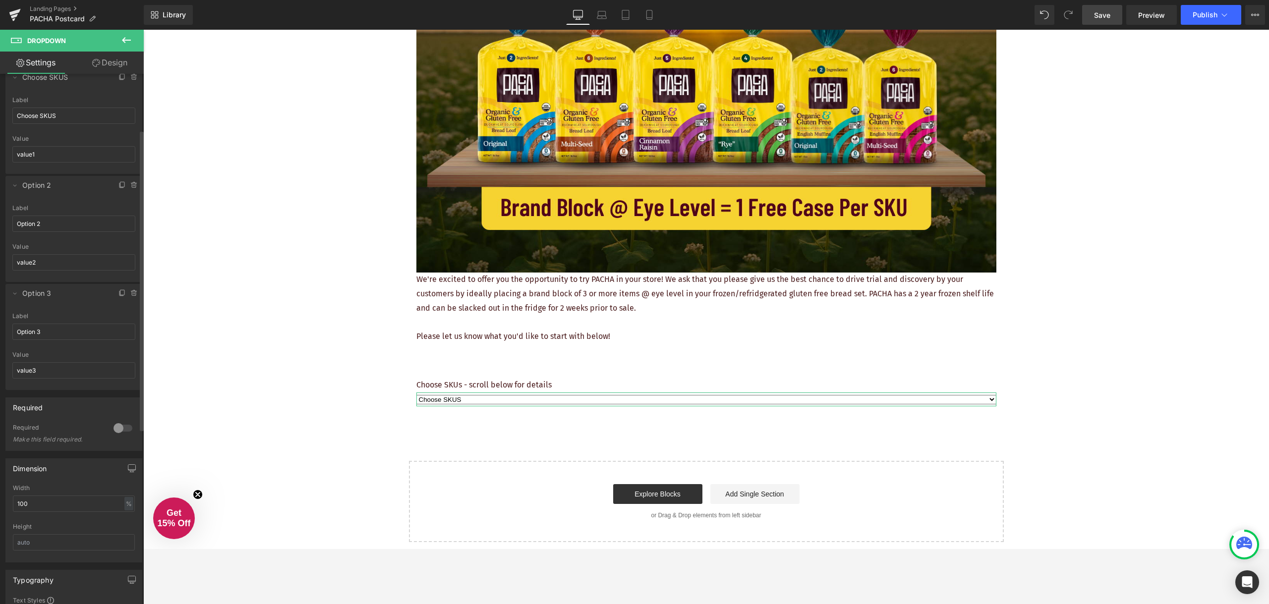
scroll to position [0, 0]
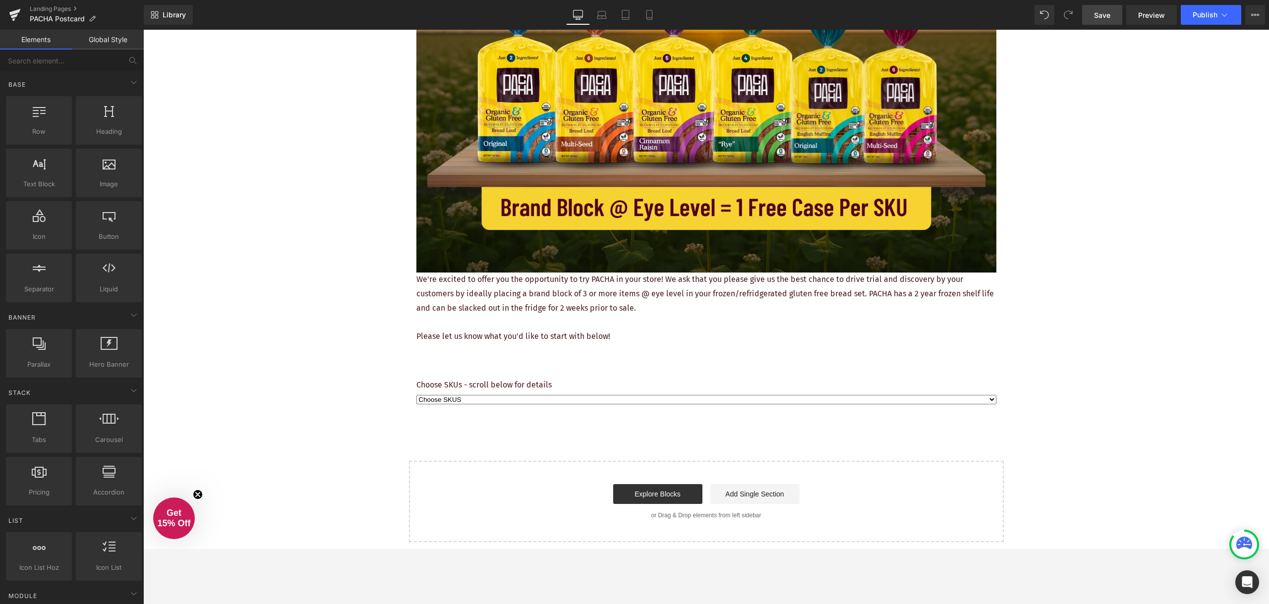
click at [1054, 195] on div "REQUEST YOUR FREE PLACEMENT Heading Image We're excited to offer you the opport…" at bounding box center [706, 184] width 1126 height 716
click at [1097, 85] on div "REQUEST YOUR FREE PLACEMENT Heading Image We're excited to offer you the opport…" at bounding box center [706, 184] width 1126 height 716
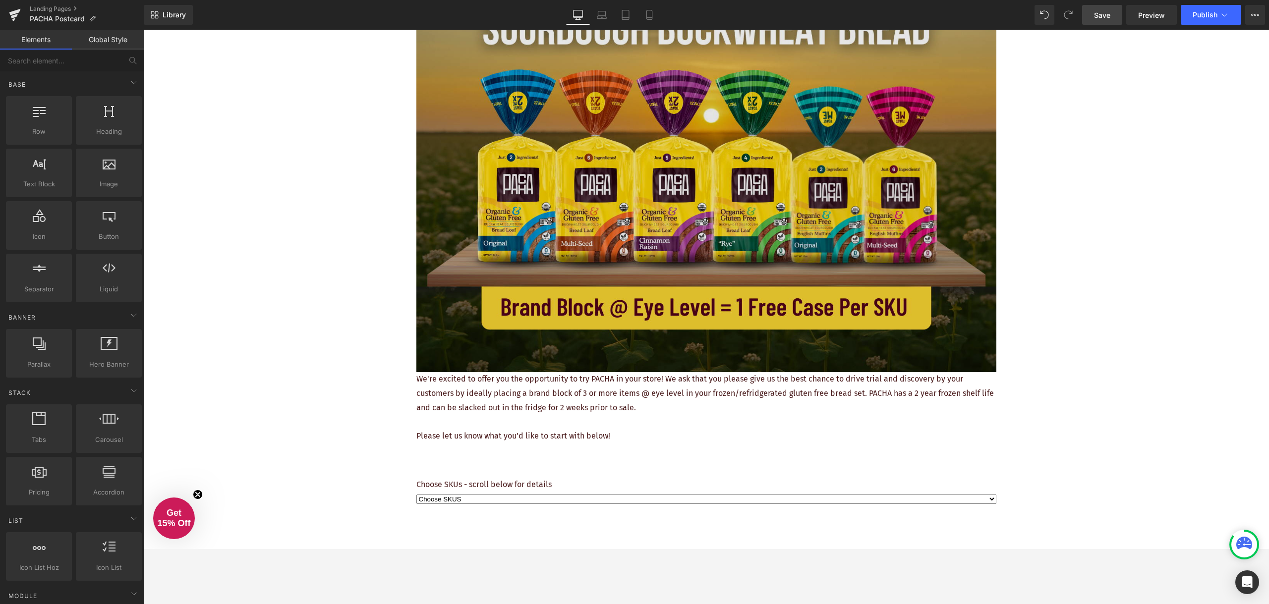
scroll to position [149, 0]
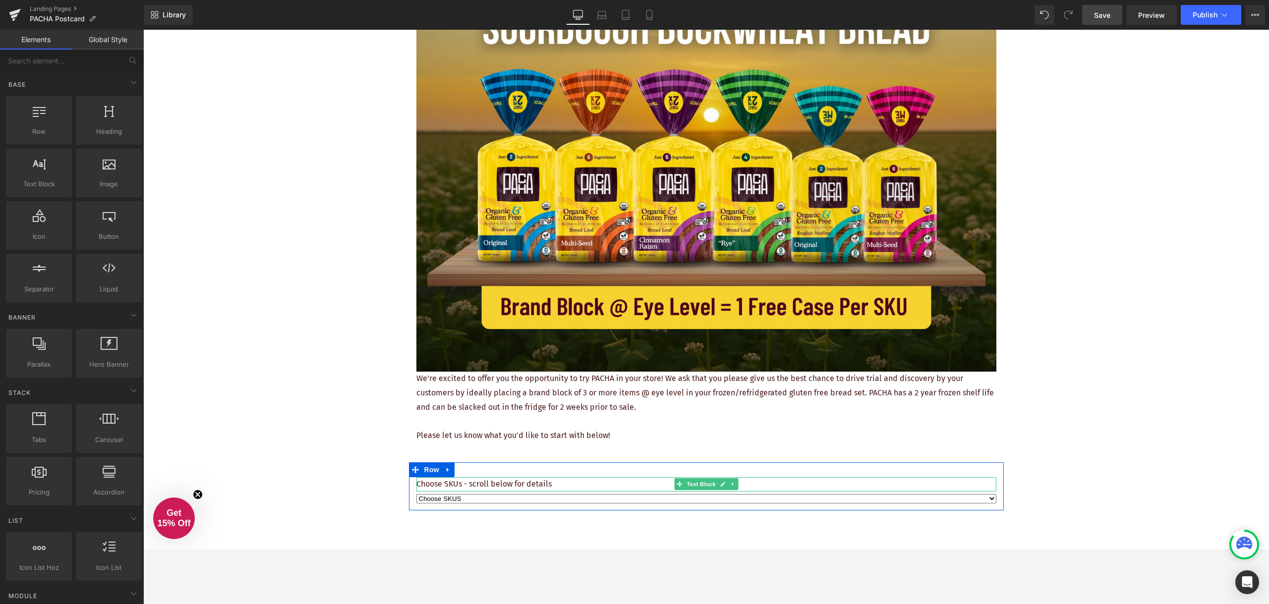
click at [567, 486] on p "Choose SKUs - scroll below for details" at bounding box center [706, 484] width 580 height 14
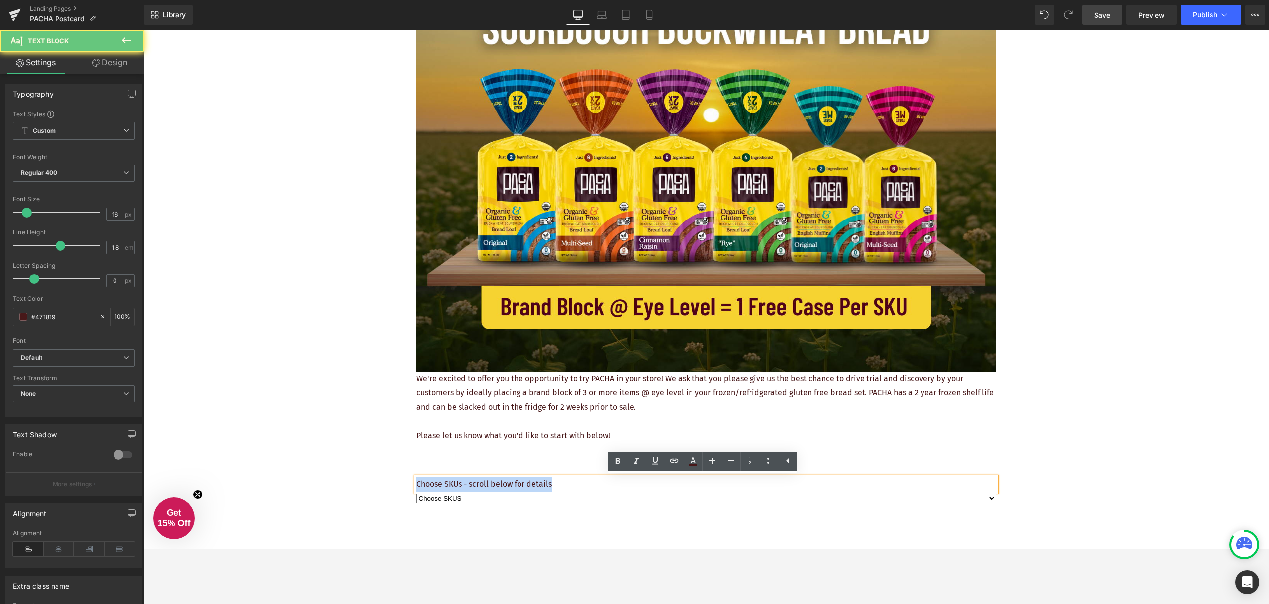
drag, startPoint x: 557, startPoint y: 484, endPoint x: 413, endPoint y: 484, distance: 143.8
click at [416, 484] on p "Choose SKUs - scroll below for details" at bounding box center [706, 484] width 580 height 14
click at [325, 454] on div "REQUEST YOUR FREE PLACEMENT Heading Image We're excited to offer you the opport…" at bounding box center [706, 283] width 1126 height 716
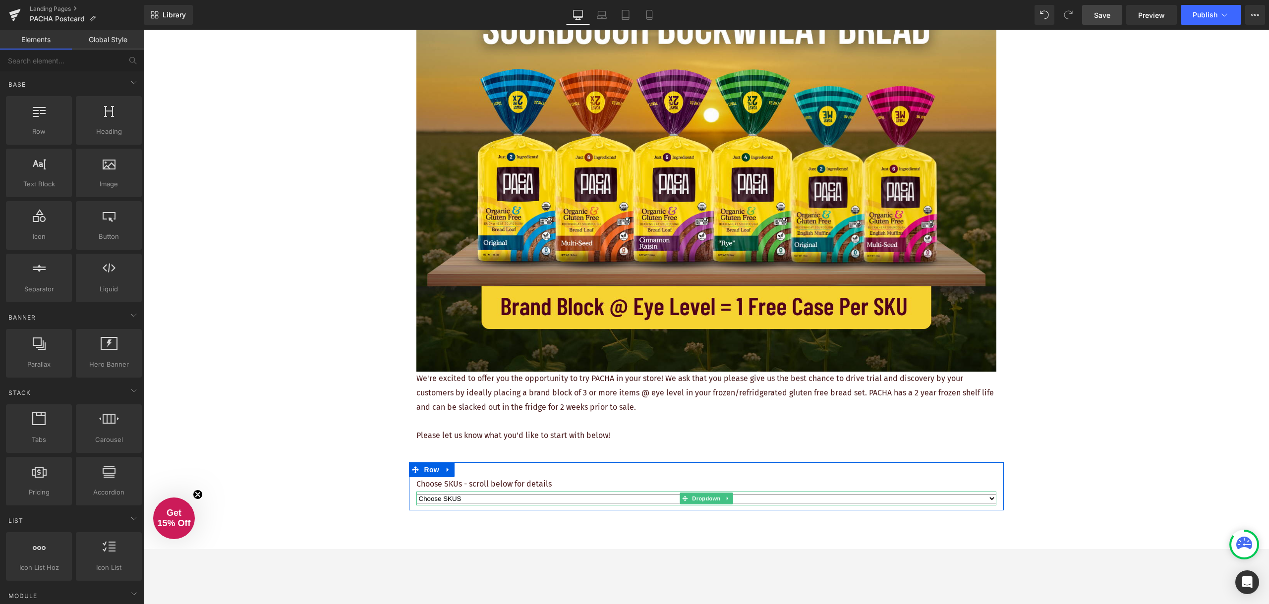
click at [468, 503] on select "Choose SKUS Option 2 Option 3" at bounding box center [706, 498] width 580 height 9
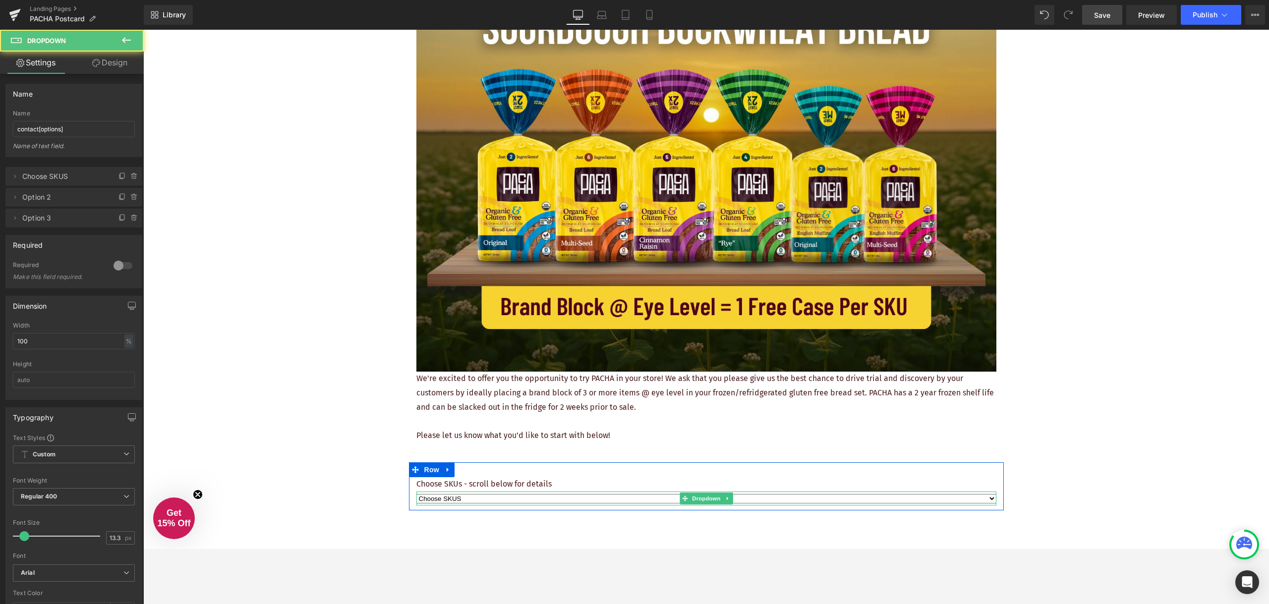
click at [468, 501] on select "Choose SKUS Option 2 Option 3" at bounding box center [706, 498] width 580 height 9
click at [18, 176] on icon at bounding box center [15, 177] width 8 height 8
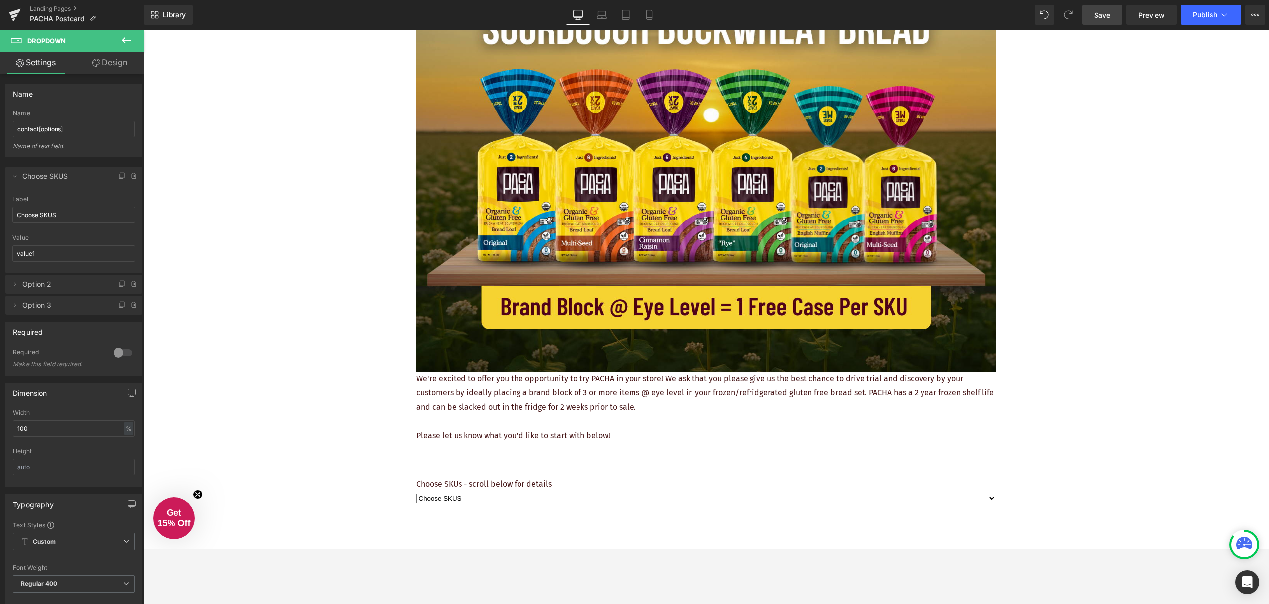
click at [478, 482] on p "Choose SKUs - scroll below for details" at bounding box center [706, 484] width 580 height 14
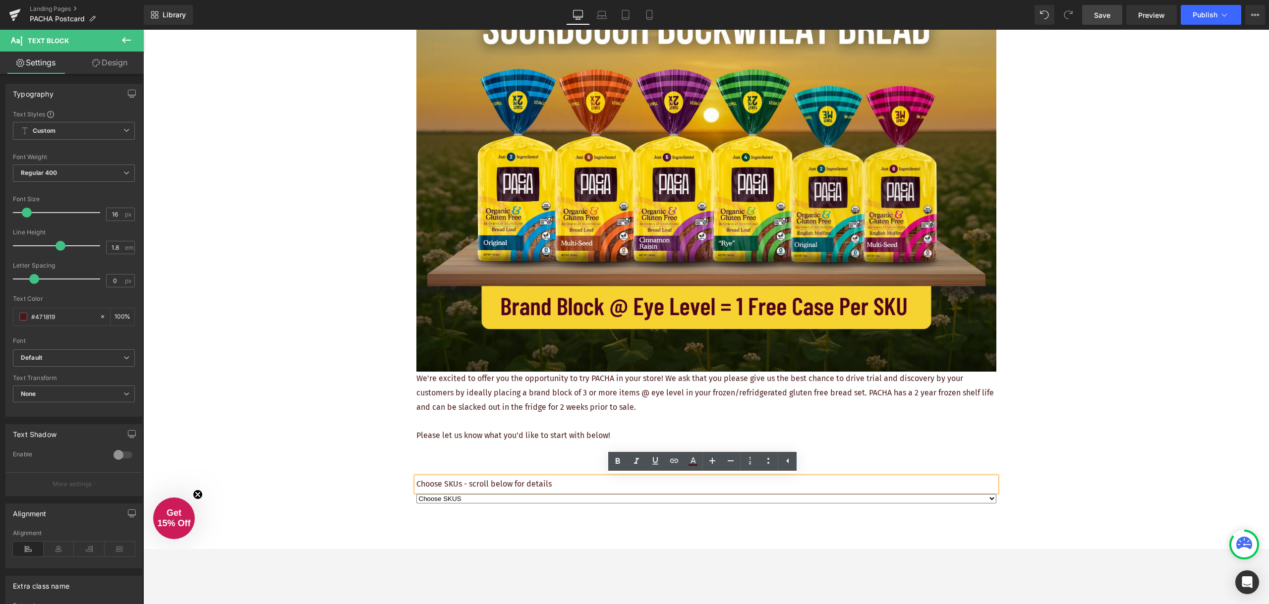
click at [458, 483] on p "Choose SKUs - scroll below for details" at bounding box center [706, 484] width 580 height 14
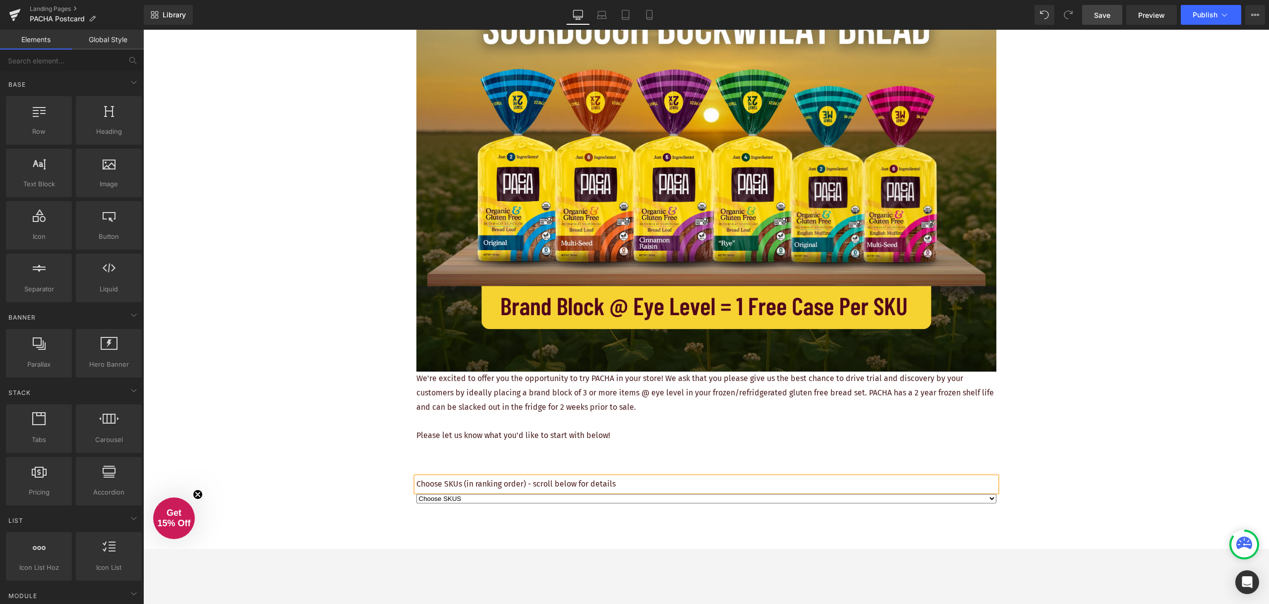
click at [347, 471] on div "REQUEST YOUR FREE PLACEMENT Heading Image We're excited to offer you the opport…" at bounding box center [706, 283] width 1126 height 716
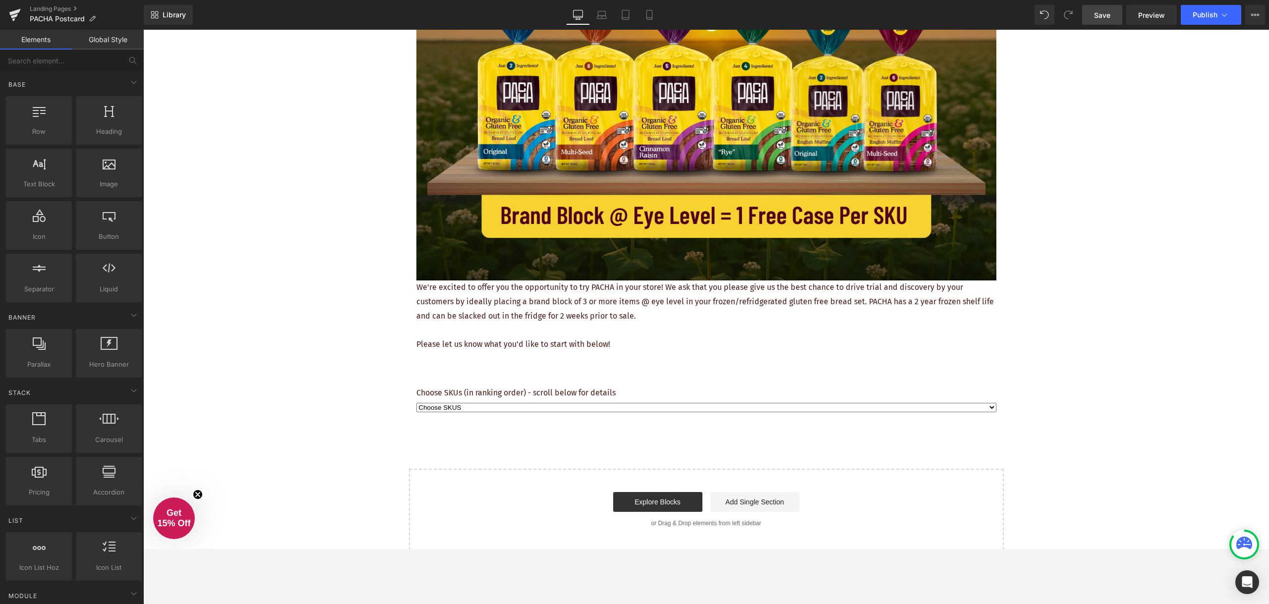
scroll to position [397, 0]
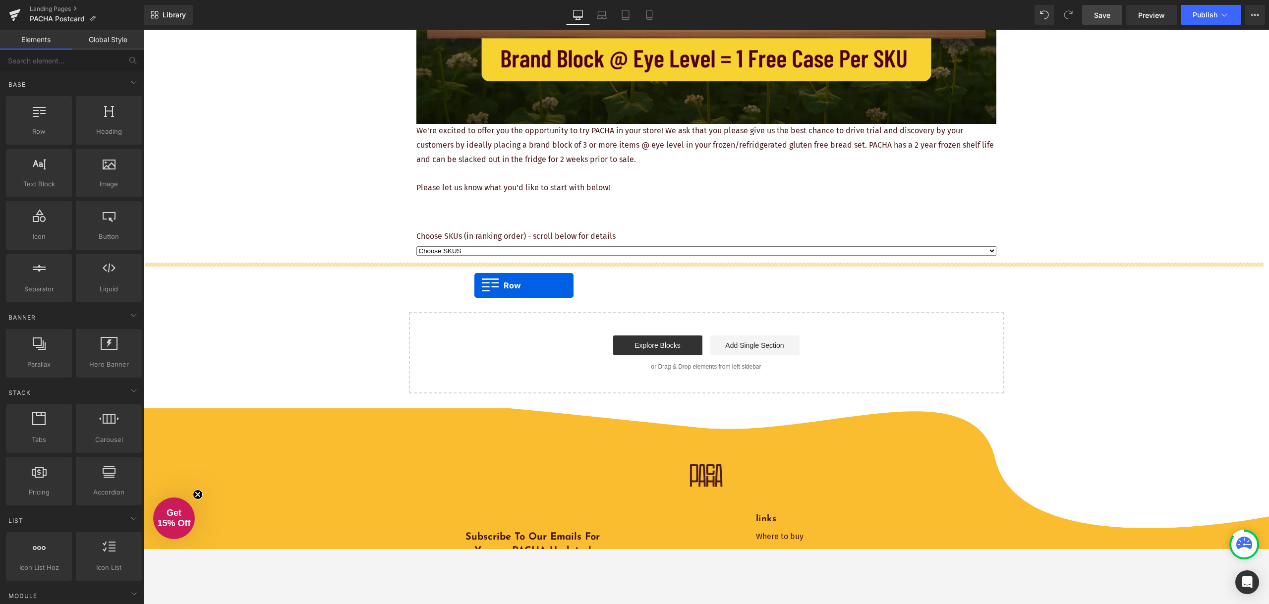
drag, startPoint x: 181, startPoint y: 160, endPoint x: 474, endPoint y: 281, distance: 316.5
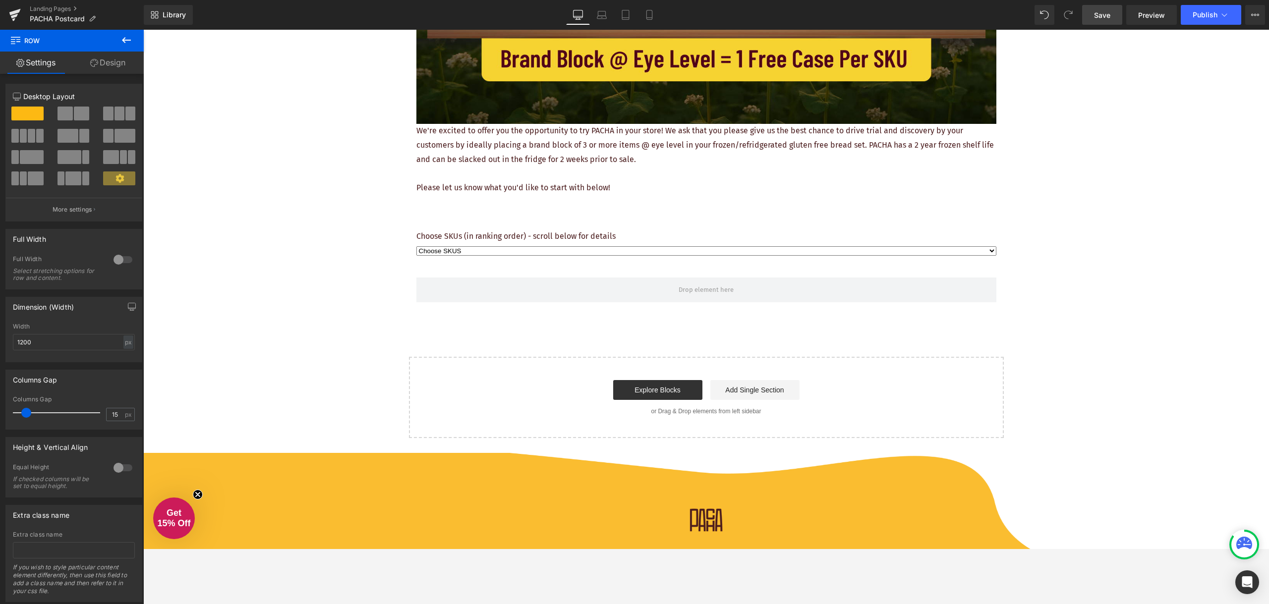
click at [125, 44] on icon at bounding box center [126, 40] width 12 height 12
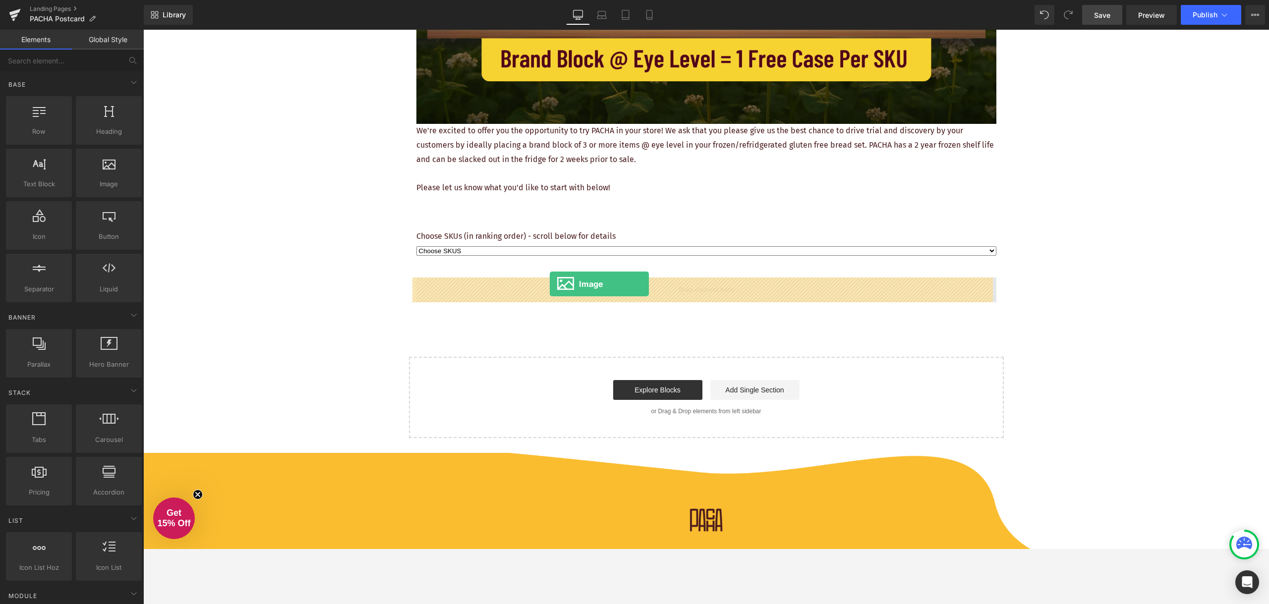
drag, startPoint x: 248, startPoint y: 213, endPoint x: 550, endPoint y: 284, distance: 309.7
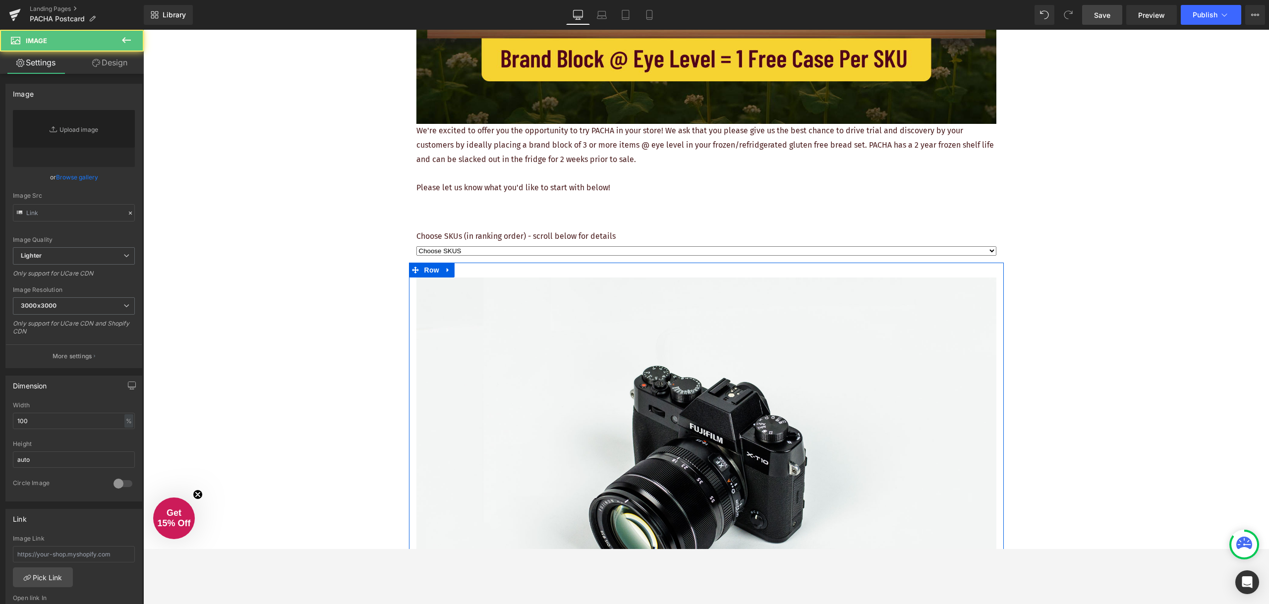
type input "//d1um8515vdn9kb.cloudfront.net/images/parallax.jpg"
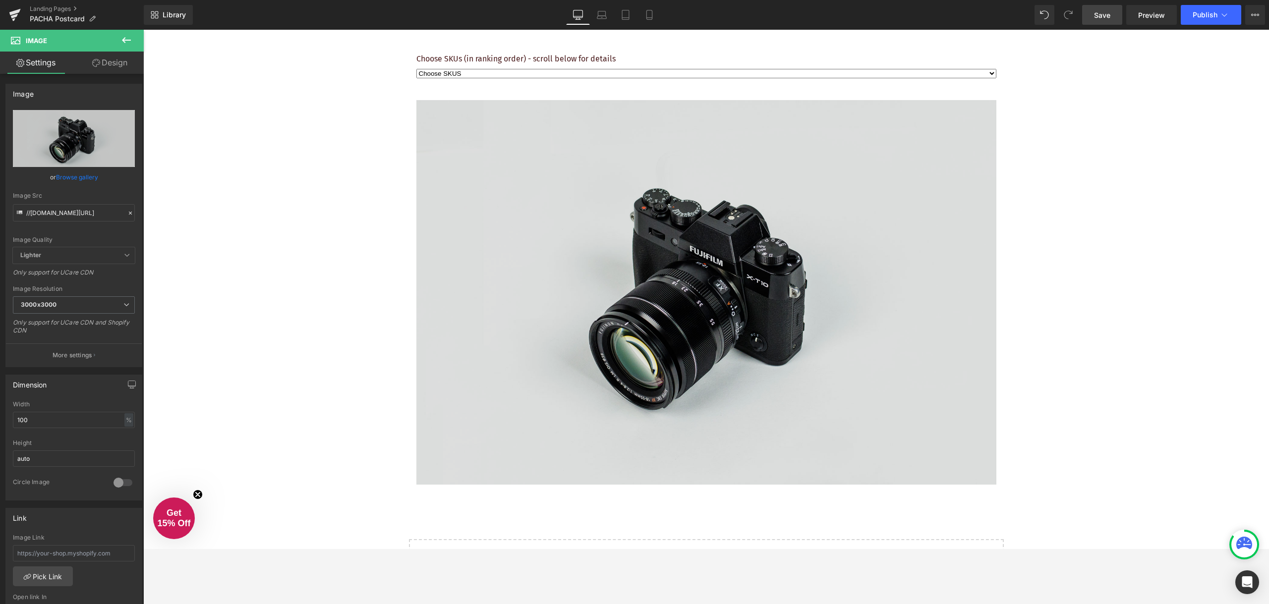
scroll to position [595, 0]
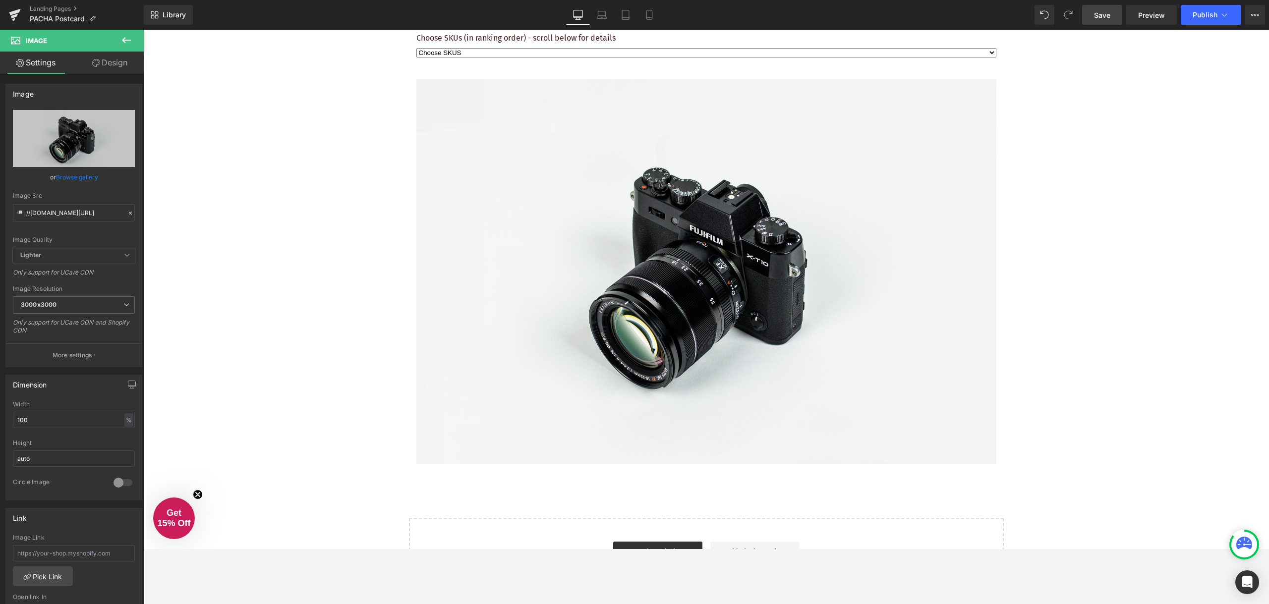
click at [126, 38] on icon at bounding box center [126, 40] width 12 height 12
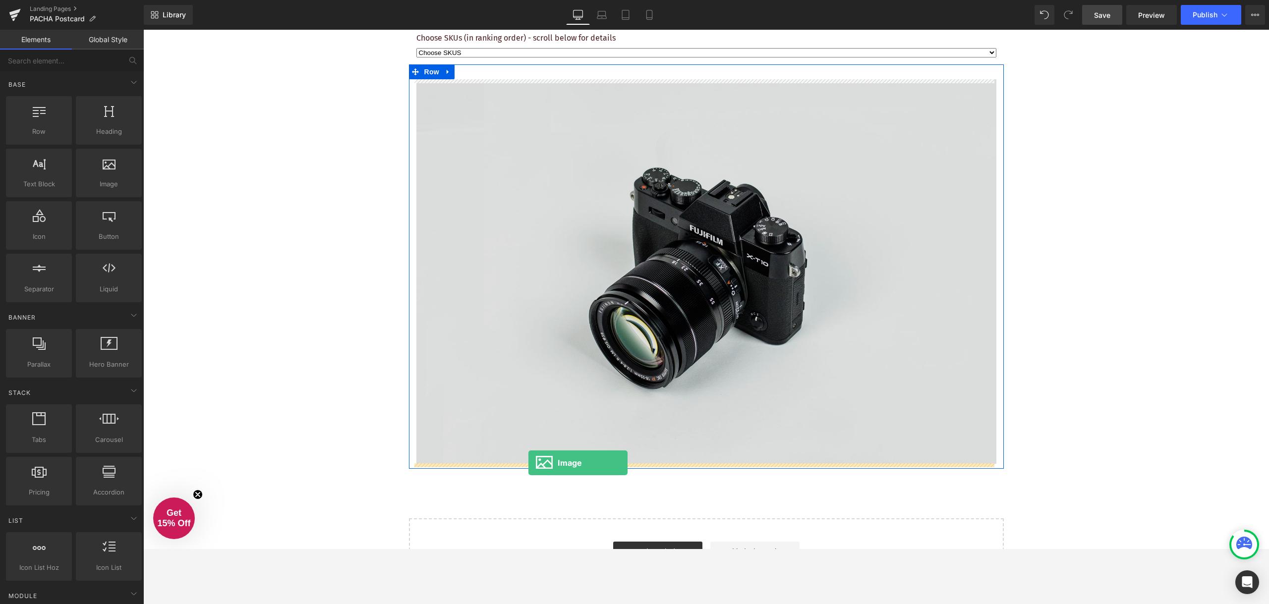
drag, startPoint x: 248, startPoint y: 207, endPoint x: 528, endPoint y: 463, distance: 379.7
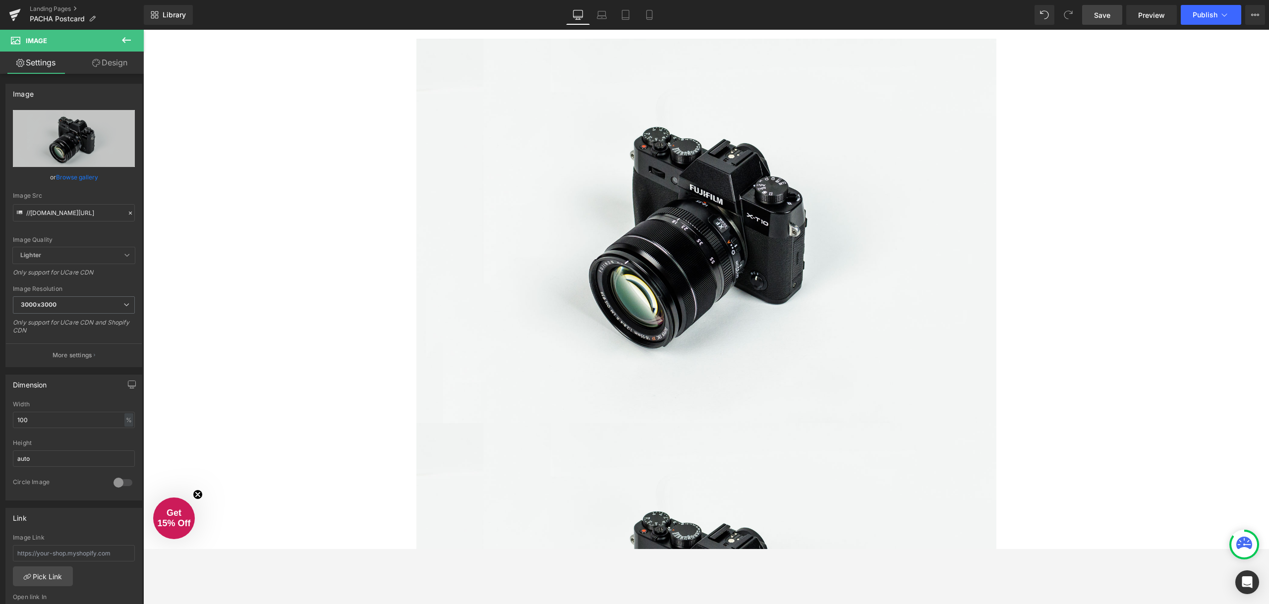
scroll to position [793, 0]
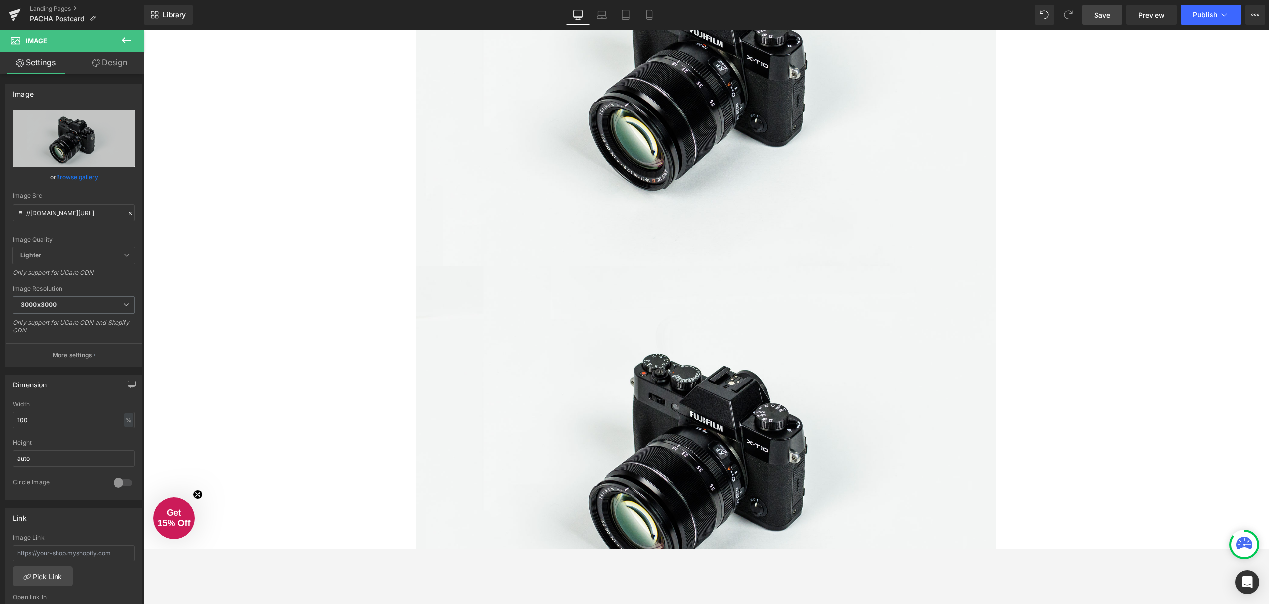
click at [343, 263] on div "REQUEST YOUR FREE PLACEMENT Heading Image We're excited to offer you the opport…" at bounding box center [706, 33] width 1126 height 1505
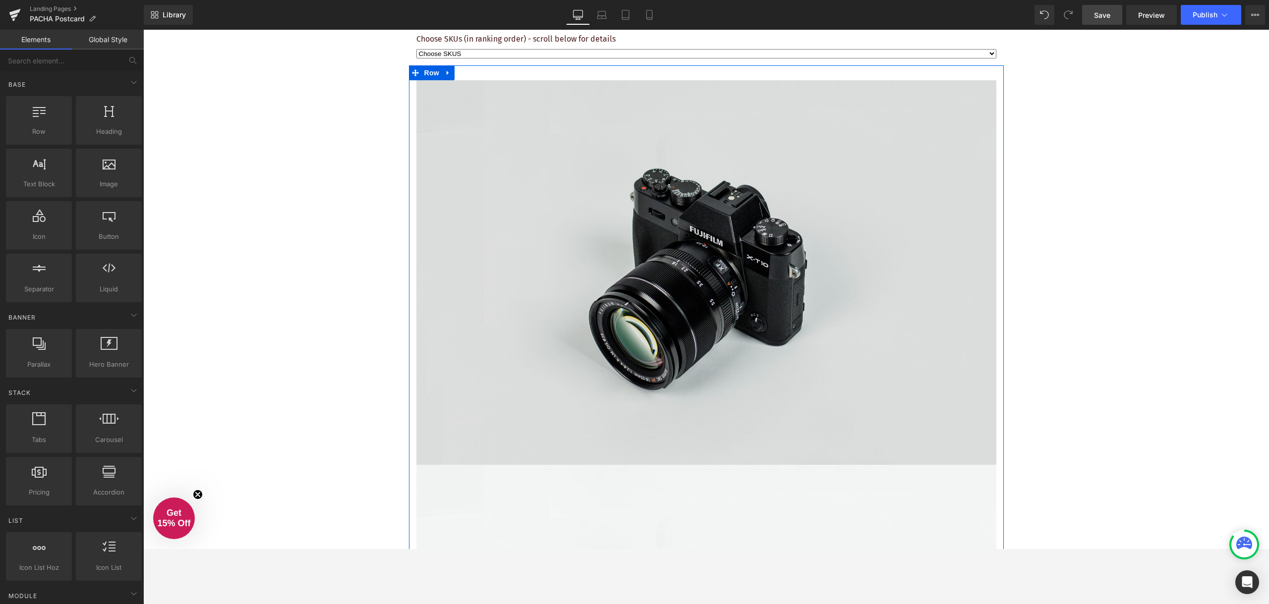
scroll to position [595, 0]
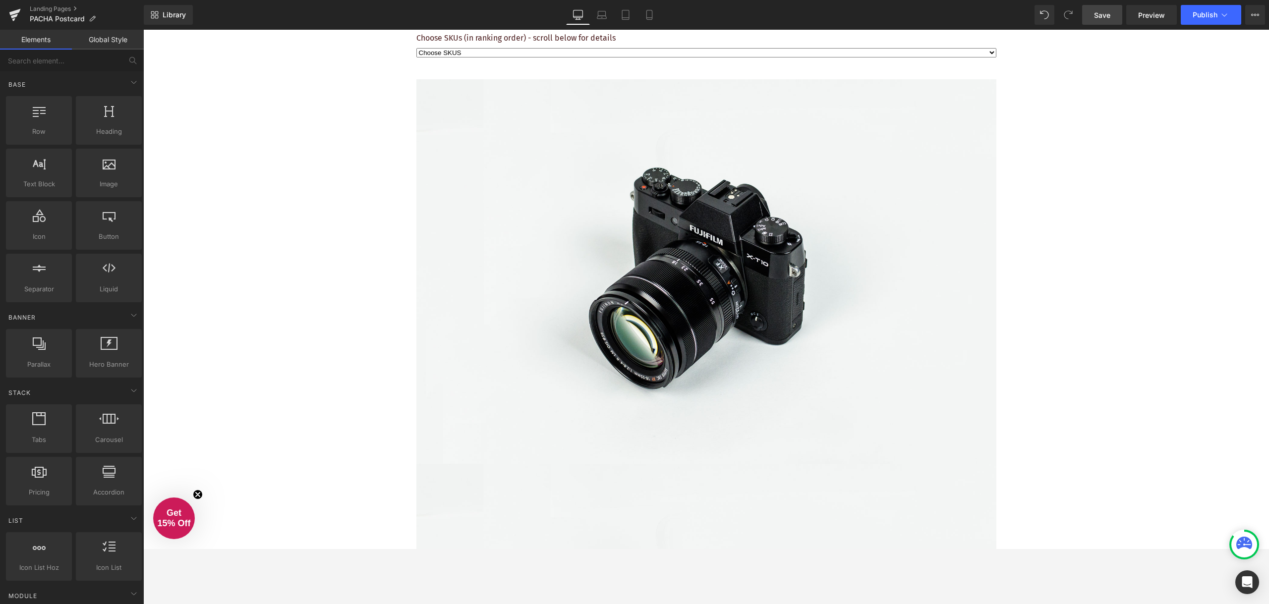
click at [1030, 295] on div "REQUEST YOUR FREE PLACEMENT Heading Image We're excited to offer you the opport…" at bounding box center [706, 231] width 1126 height 1505
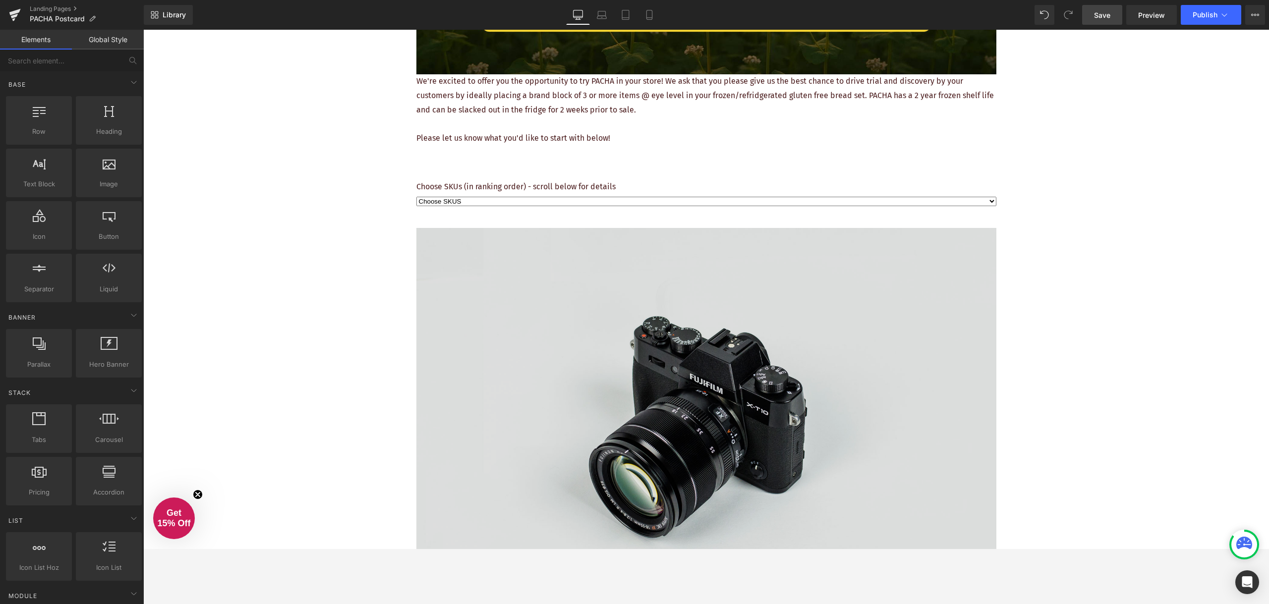
click at [898, 309] on img at bounding box center [706, 420] width 580 height 384
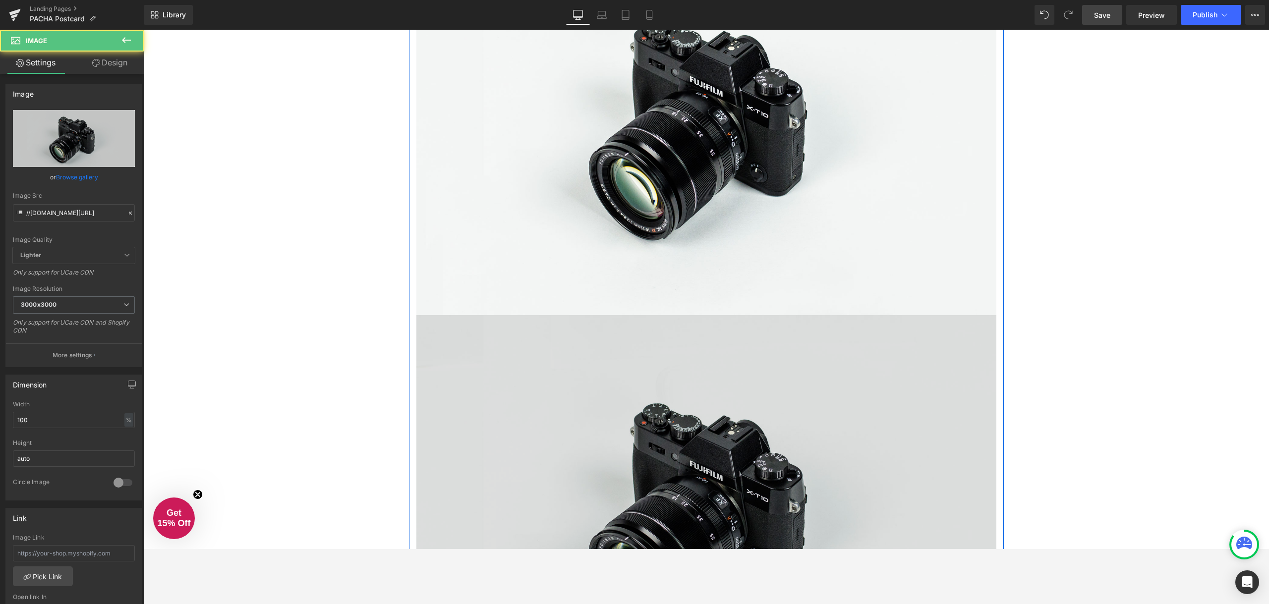
click at [935, 348] on img at bounding box center [706, 507] width 580 height 384
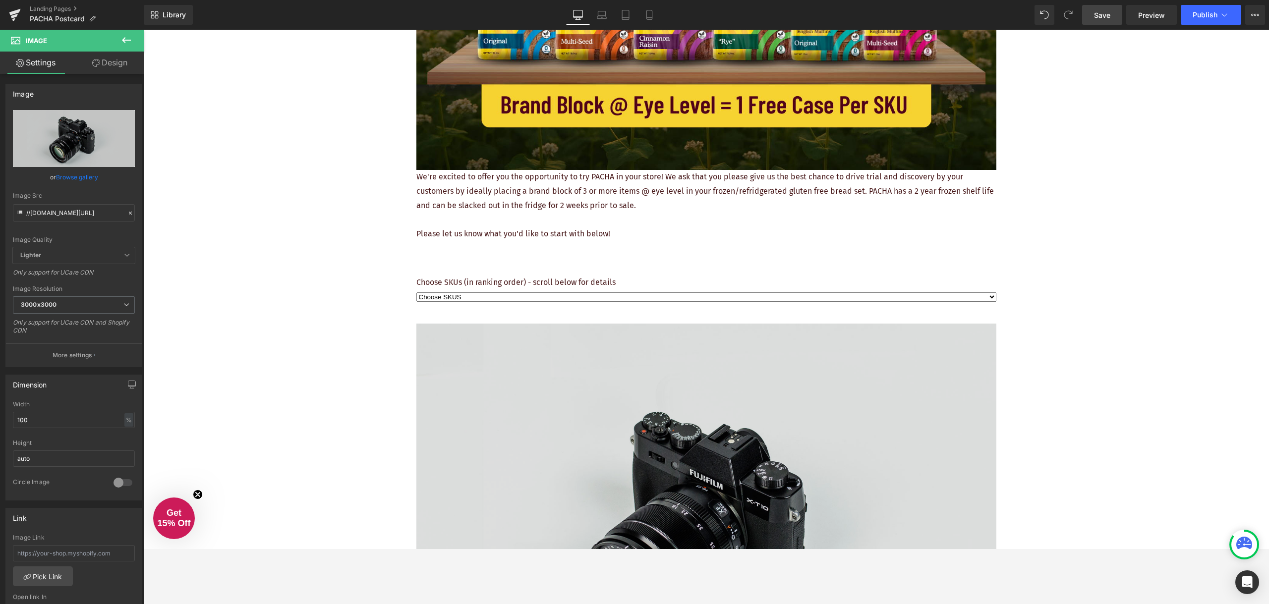
scroll to position [297, 0]
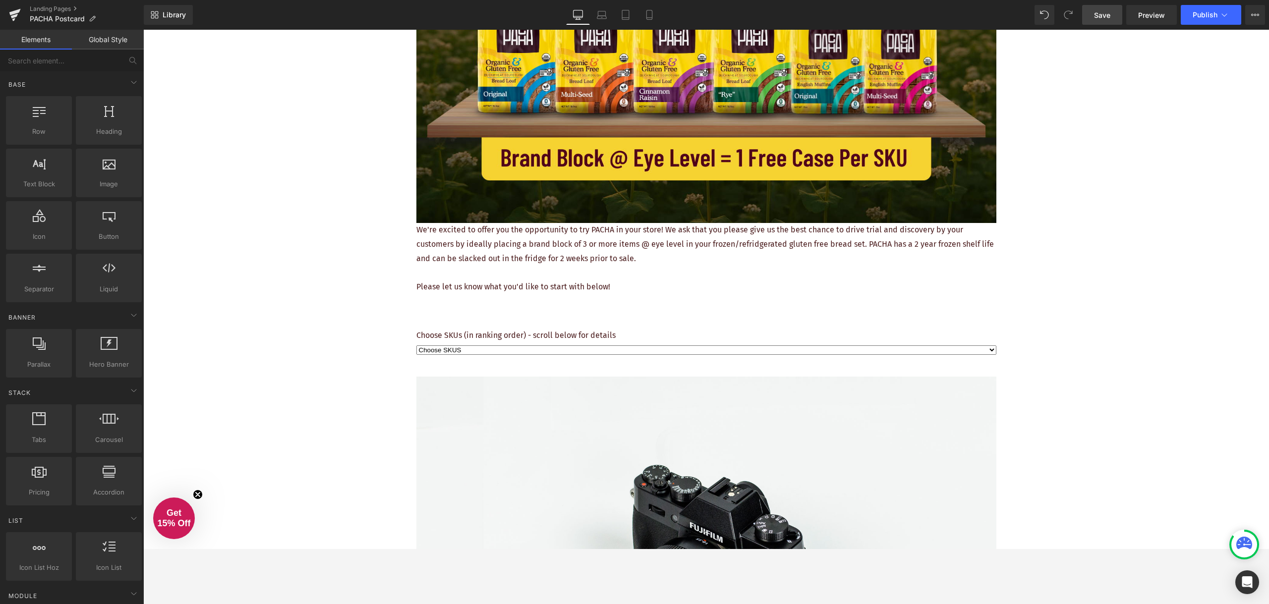
click at [1041, 298] on div "REQUEST YOUR FREE PLACEMENT Heading Image We're excited to offer you the opport…" at bounding box center [706, 528] width 1126 height 1505
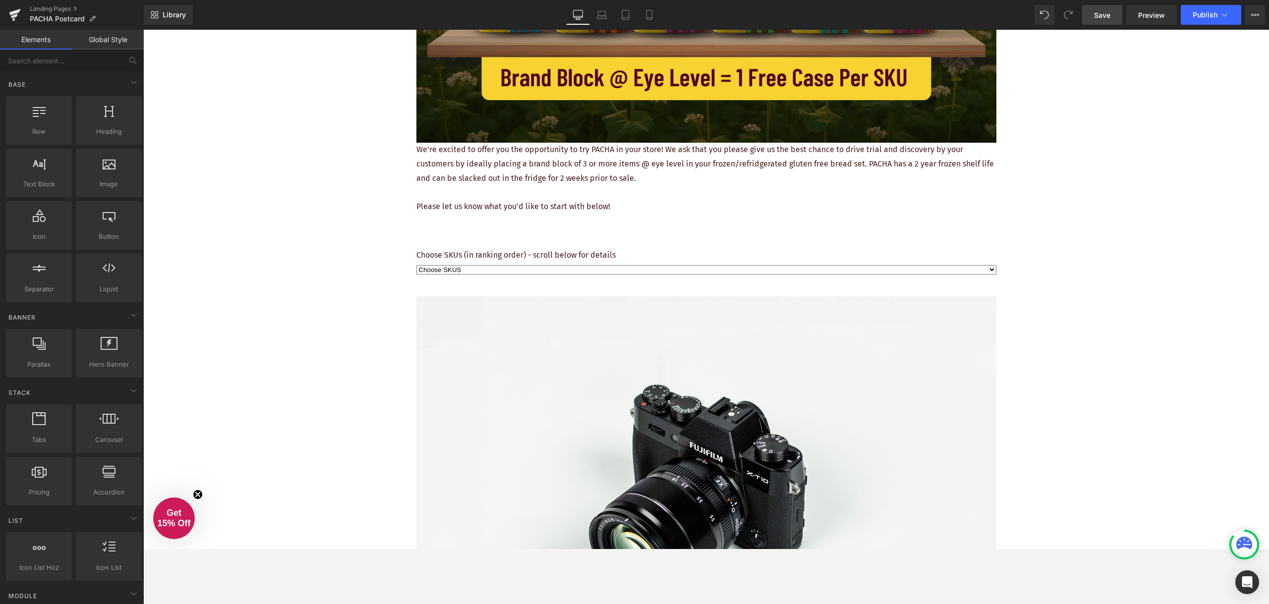
scroll to position [347, 0]
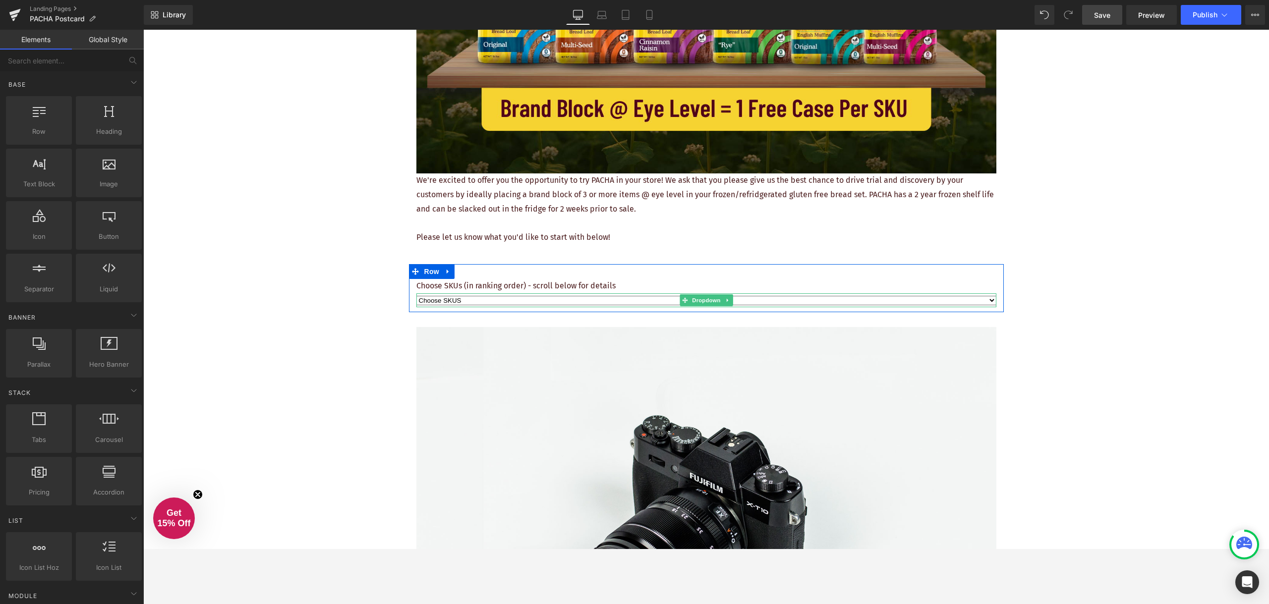
click at [971, 300] on select "Choose SKUS Option 2 Option 3" at bounding box center [706, 300] width 580 height 9
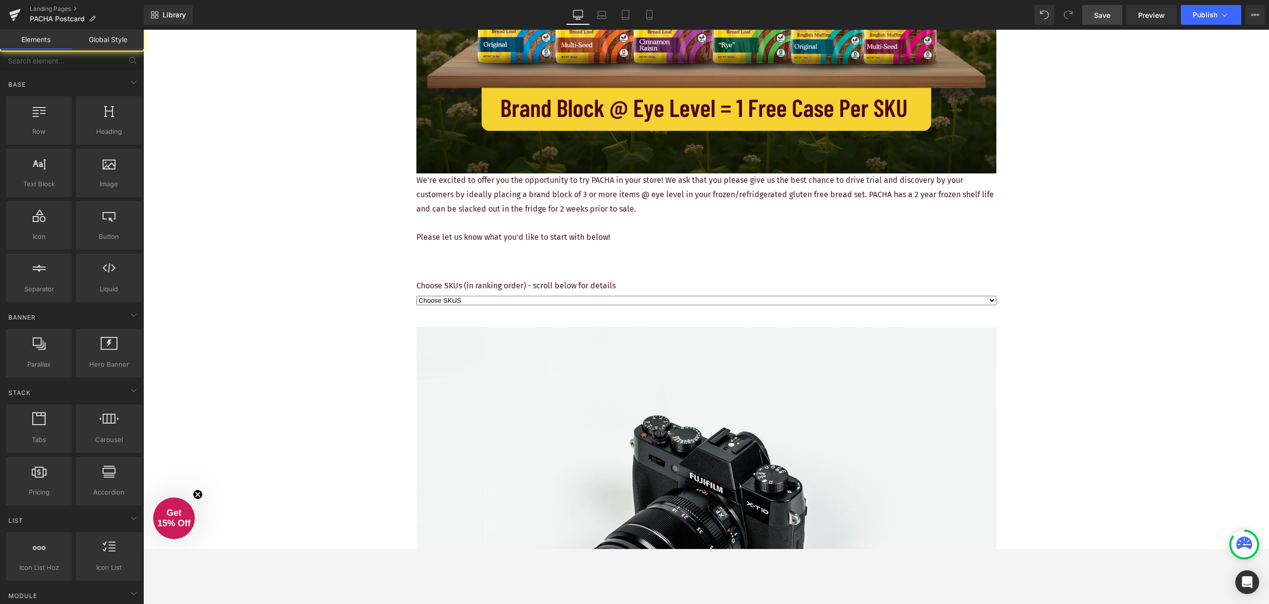
click at [1019, 301] on div "REQUEST YOUR FREE PLACEMENT Heading Image We're excited to offer you the opport…" at bounding box center [706, 479] width 1126 height 1505
click at [961, 300] on select "Choose SKUS Option 2 Option 3" at bounding box center [706, 300] width 580 height 9
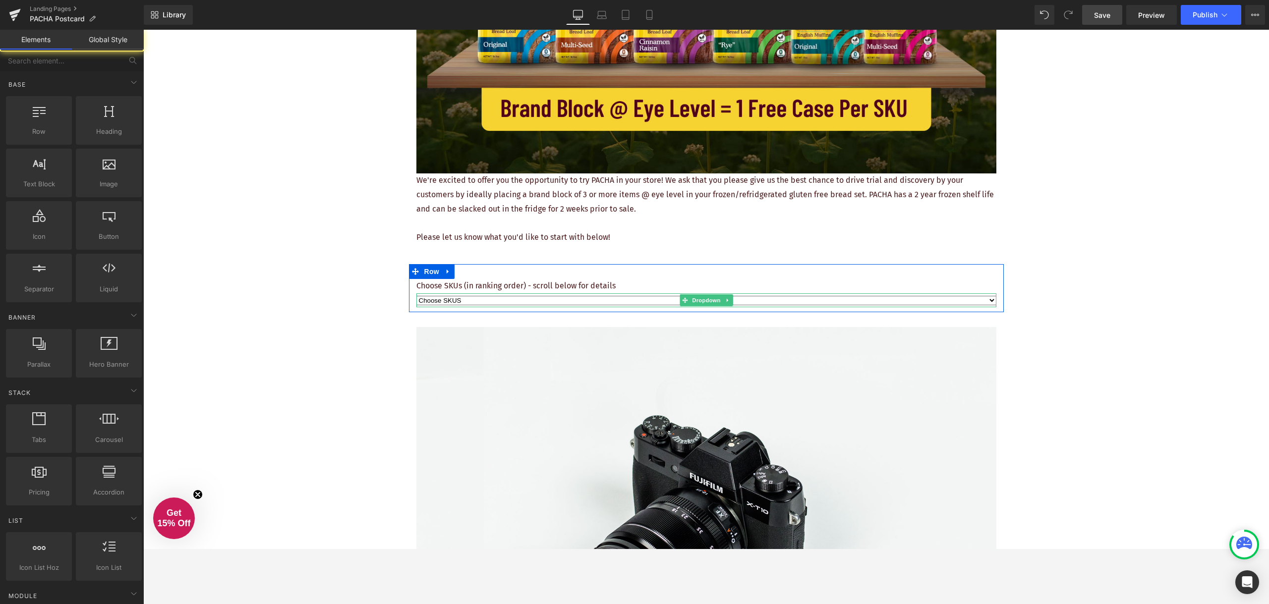
click at [1012, 300] on div "REQUEST YOUR FREE PLACEMENT Heading Image We're excited to offer you the opport…" at bounding box center [706, 479] width 1126 height 1505
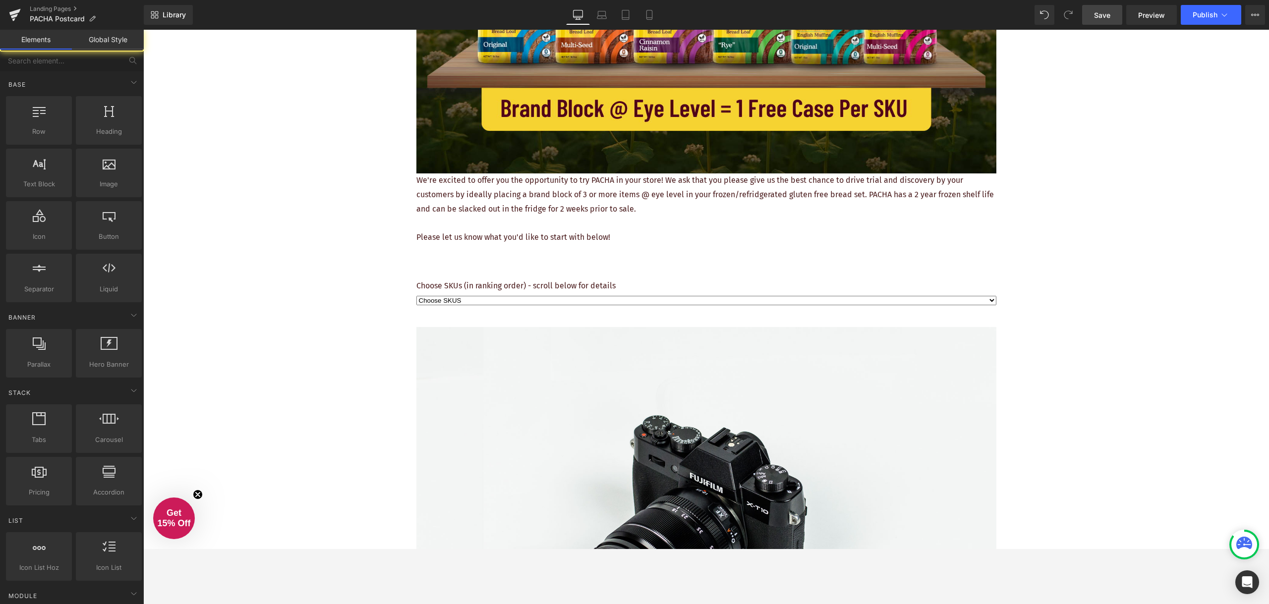
click at [974, 298] on select "Choose SKUS Option 2 Option 3" at bounding box center [706, 300] width 580 height 9
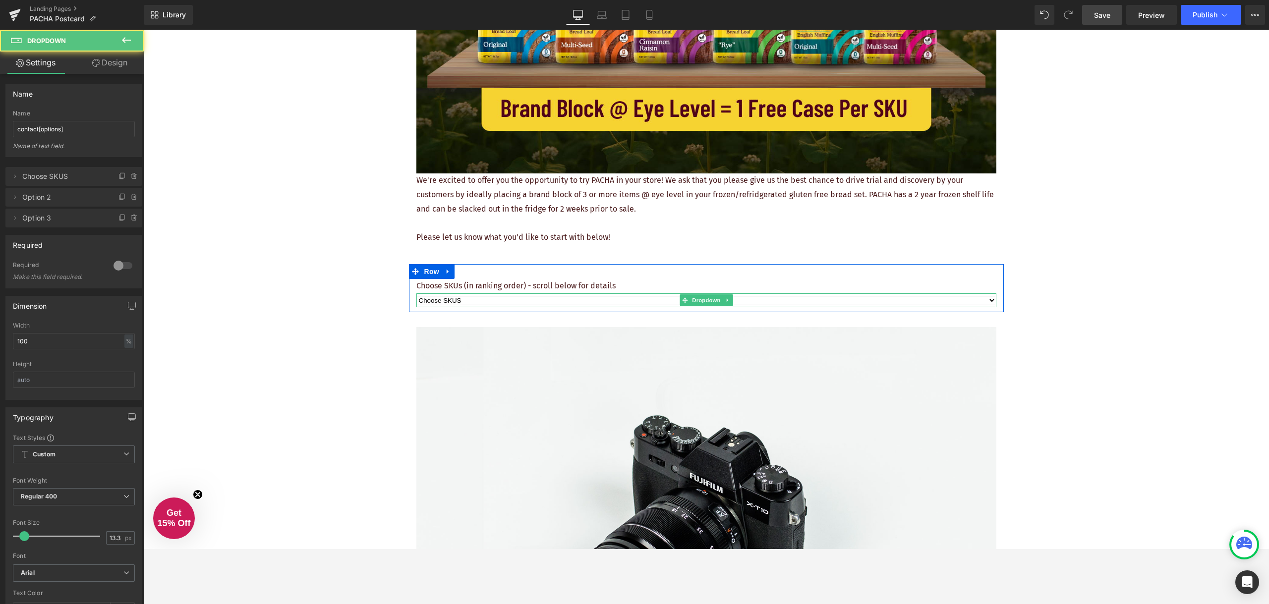
click at [982, 300] on select "Choose SKUS Option 2 Option 3" at bounding box center [706, 300] width 580 height 9
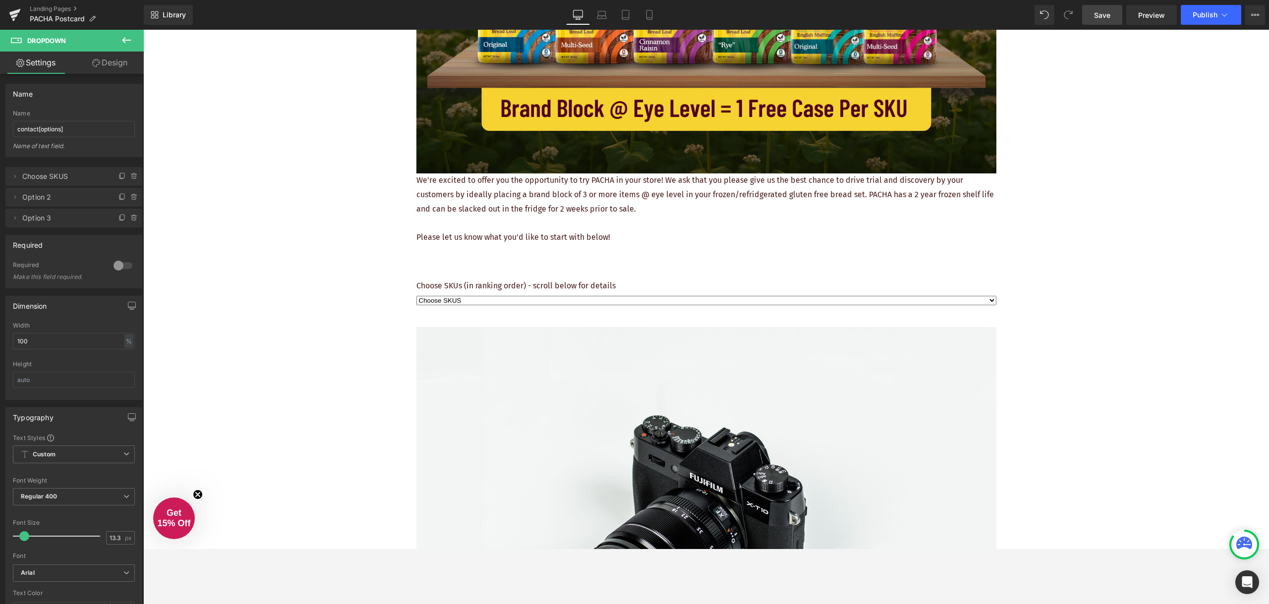
click at [350, 298] on div "REQUEST YOUR FREE PLACEMENT Heading Image We're excited to offer you the opport…" at bounding box center [706, 479] width 1126 height 1505
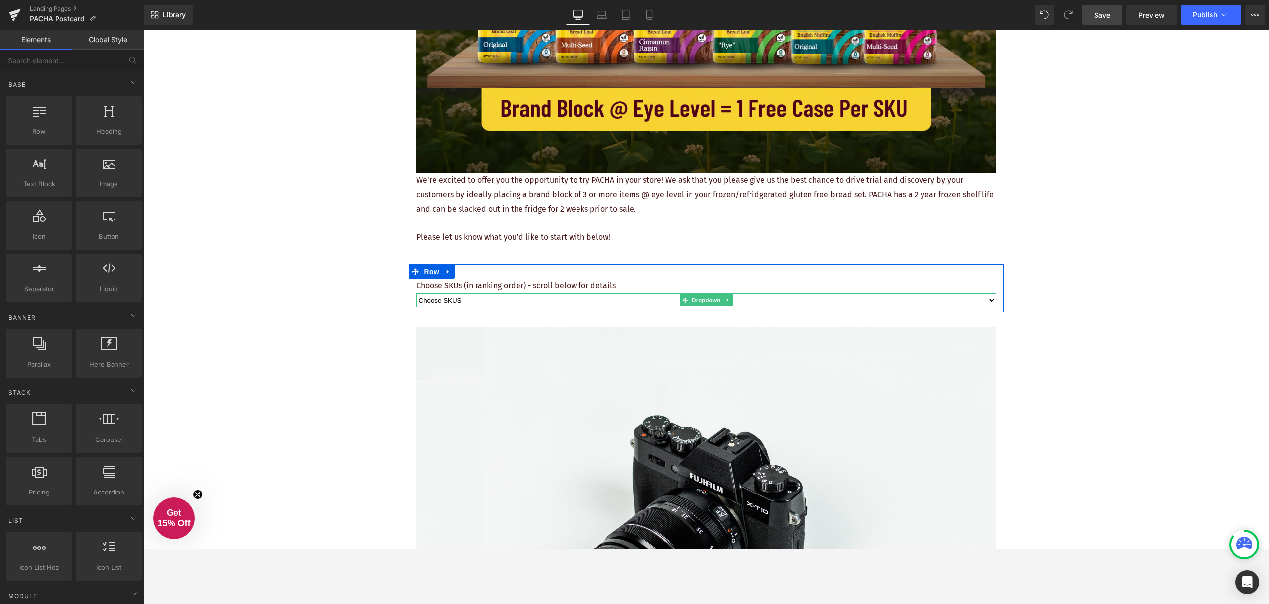
click at [462, 301] on select "Choose SKUS Option 2 Option 3" at bounding box center [706, 300] width 580 height 9
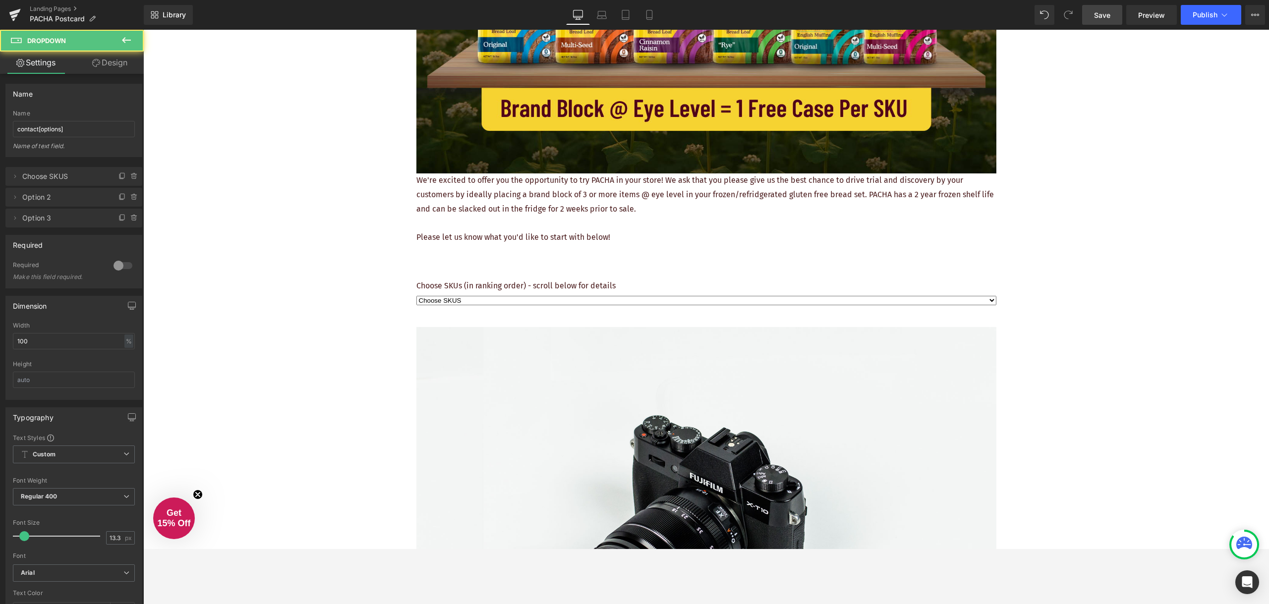
click at [363, 302] on div "REQUEST YOUR FREE PLACEMENT Heading Image We're excited to offer you the opport…" at bounding box center [706, 479] width 1126 height 1505
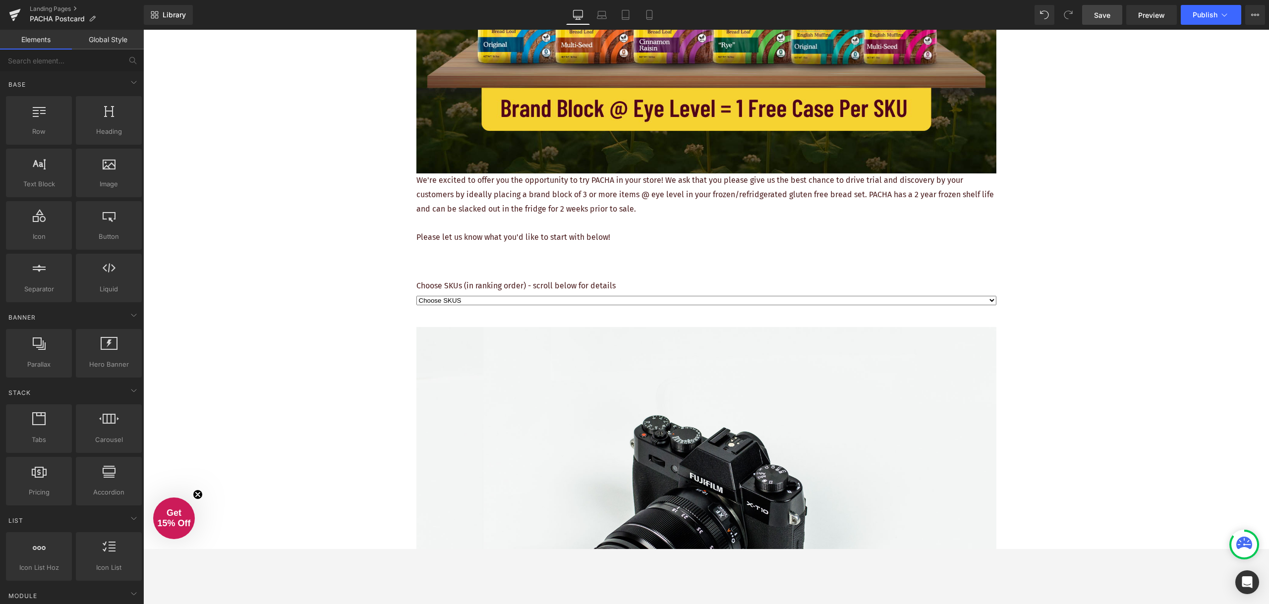
click at [347, 298] on div "REQUEST YOUR FREE PLACEMENT Heading Image We're excited to offer you the opport…" at bounding box center [706, 479] width 1126 height 1505
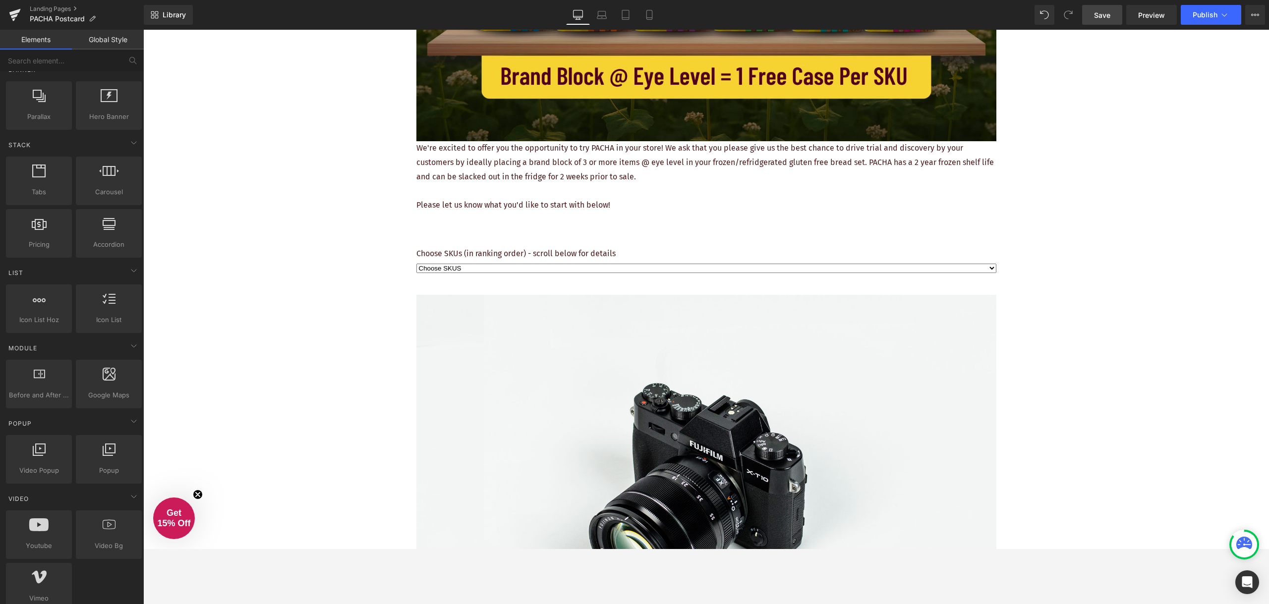
scroll to position [496, 0]
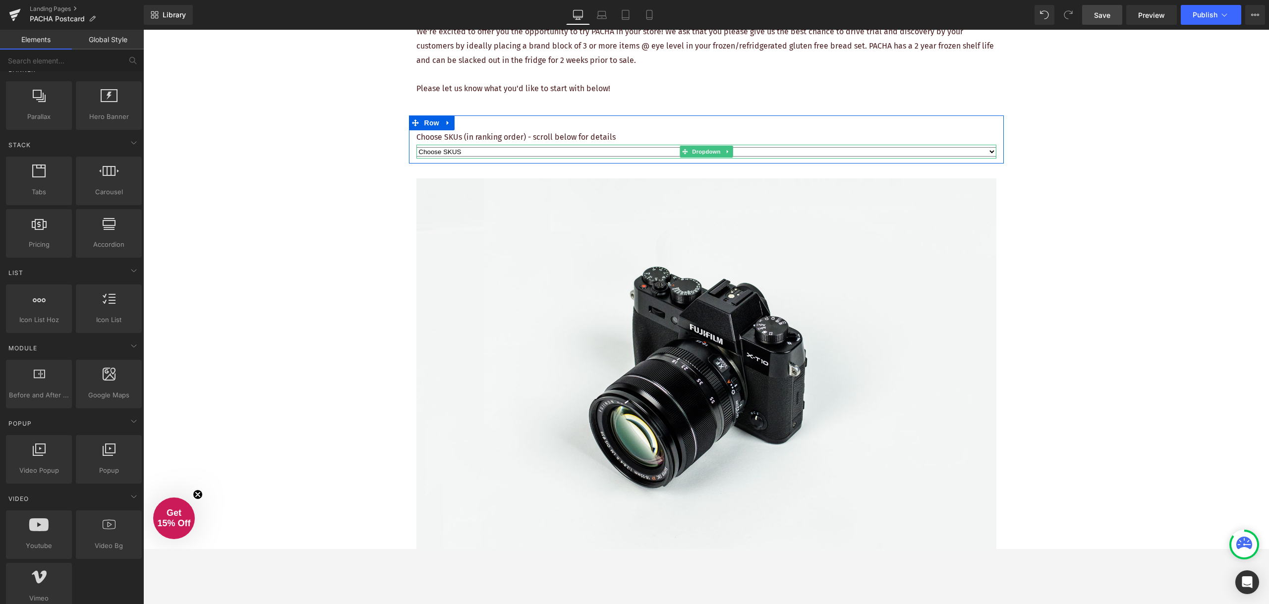
click at [581, 155] on select "Choose SKUS Option 2 Option 3" at bounding box center [706, 151] width 580 height 9
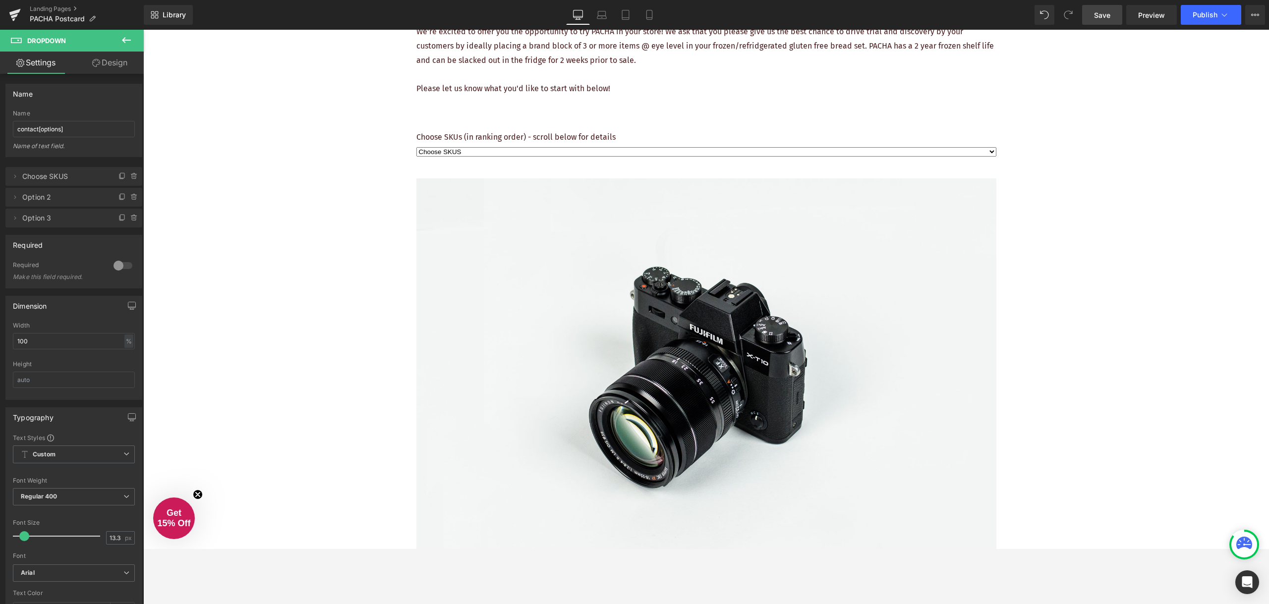
click at [370, 165] on div "REQUEST YOUR FREE PLACEMENT Heading Image We're excited to offer you the opport…" at bounding box center [706, 330] width 1126 height 1505
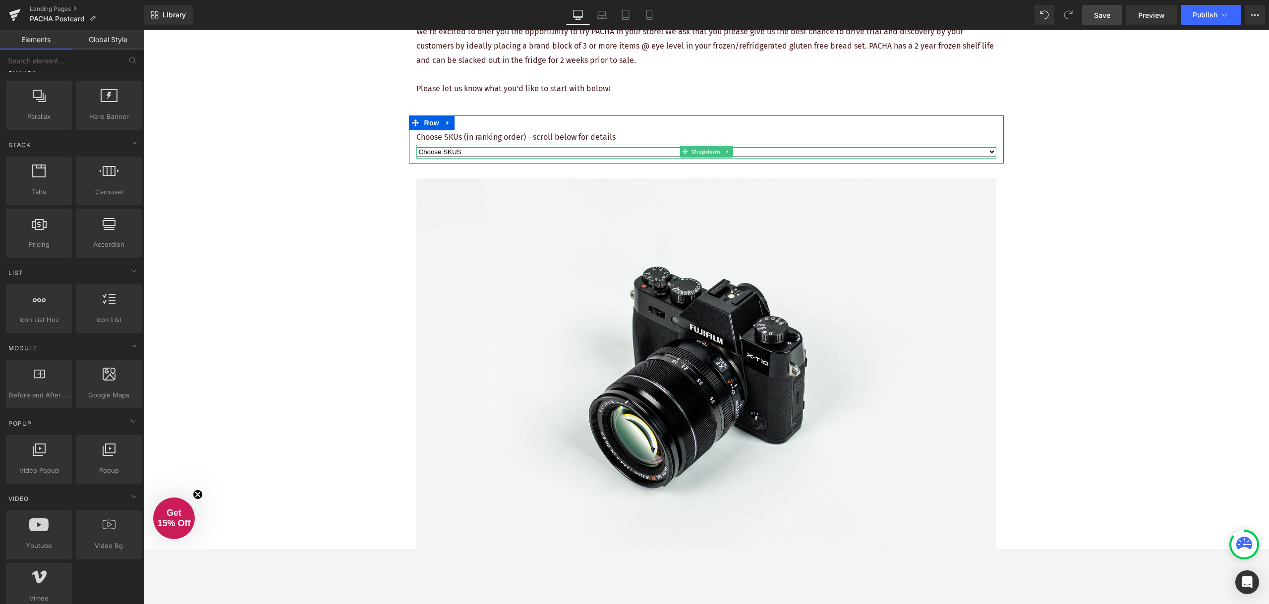
click at [529, 152] on select "Choose SKUS Option 2 Option 3" at bounding box center [706, 151] width 580 height 9
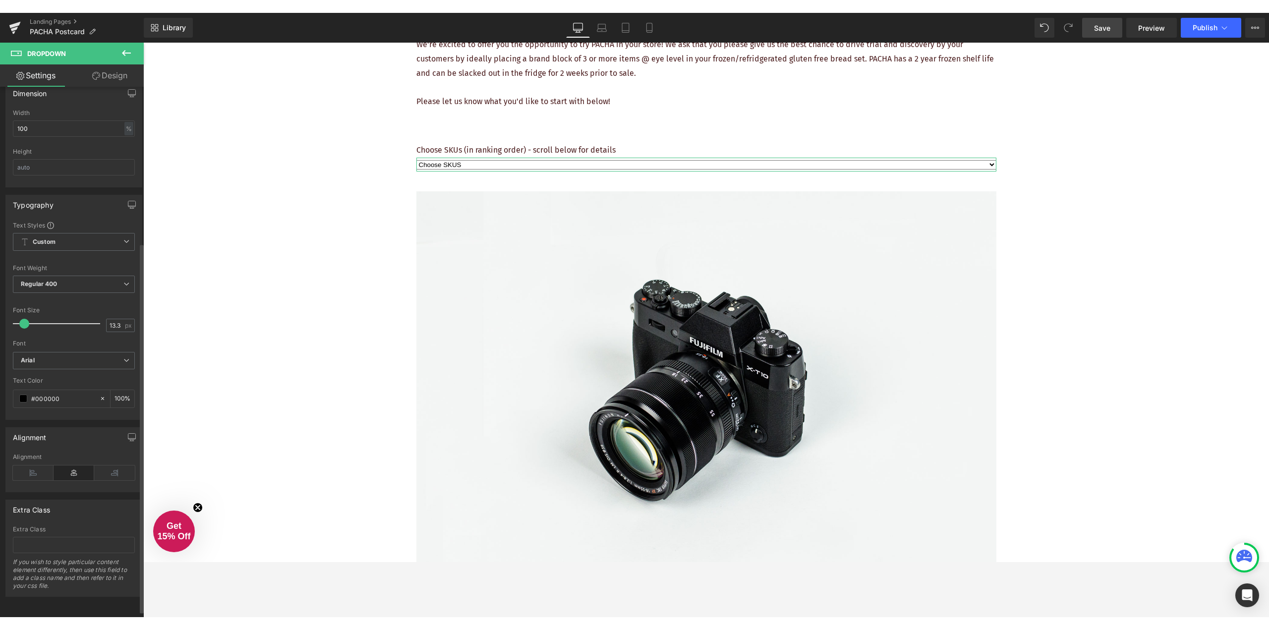
scroll to position [233, 0]
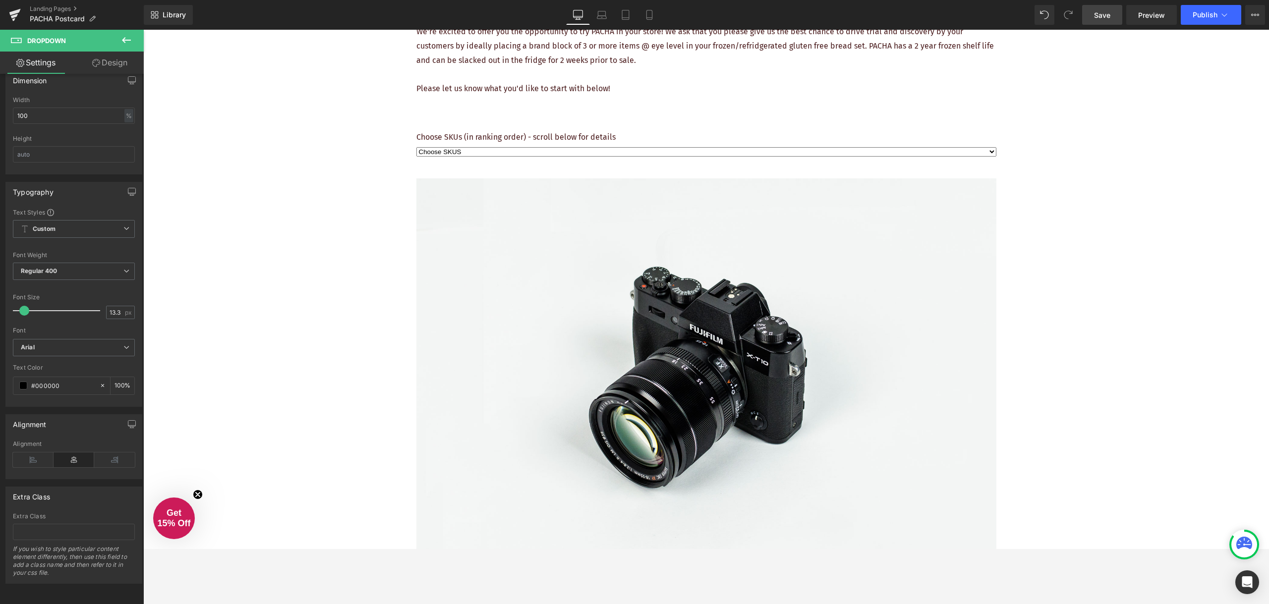
click at [269, 270] on div "REQUEST YOUR FREE PLACEMENT Heading Image We're excited to offer you the opport…" at bounding box center [706, 330] width 1126 height 1505
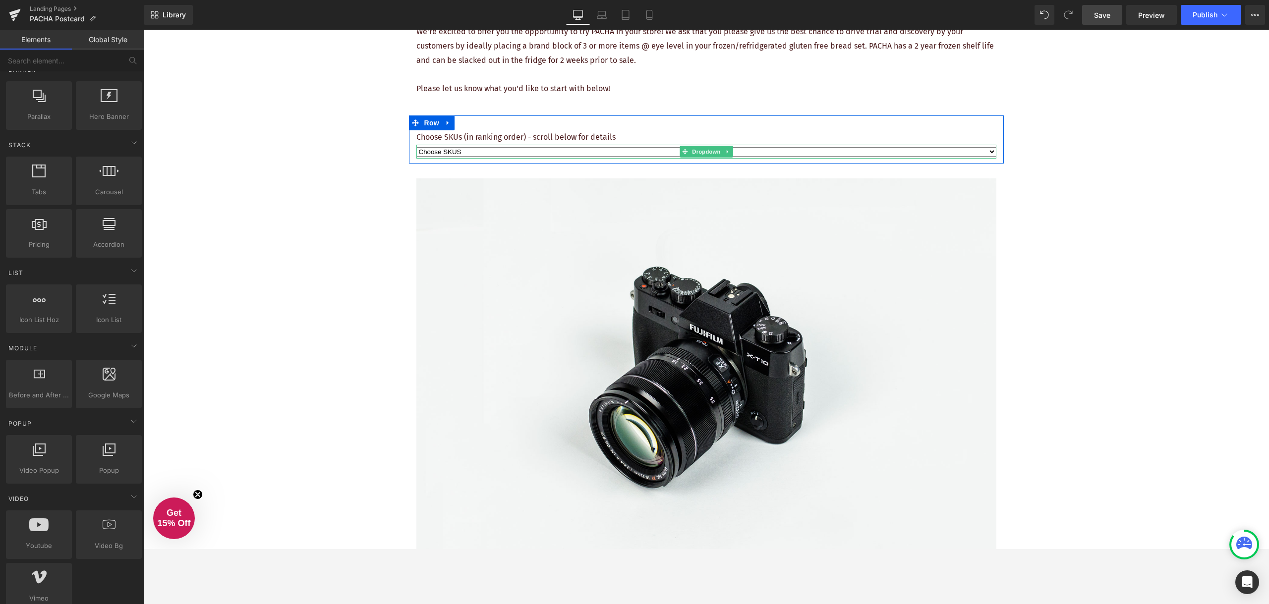
click at [503, 151] on select "Choose SKUS Option 2 Option 3" at bounding box center [706, 151] width 580 height 9
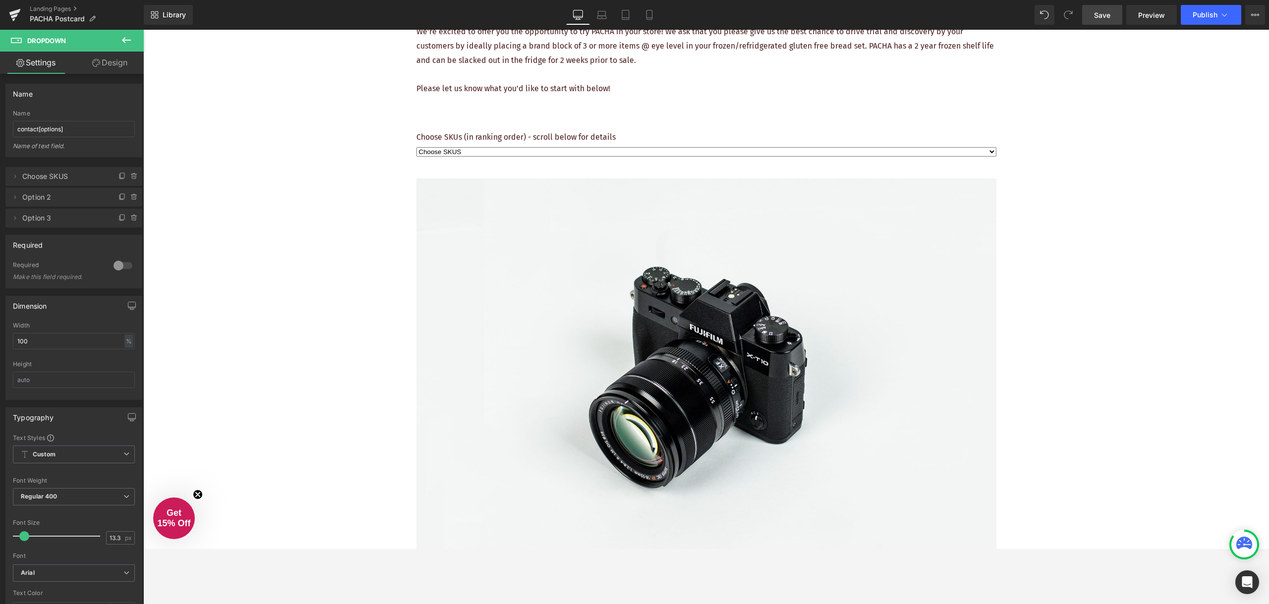
click at [367, 156] on div "REQUEST YOUR FREE PLACEMENT Heading Image We're excited to offer you the opport…" at bounding box center [706, 330] width 1126 height 1505
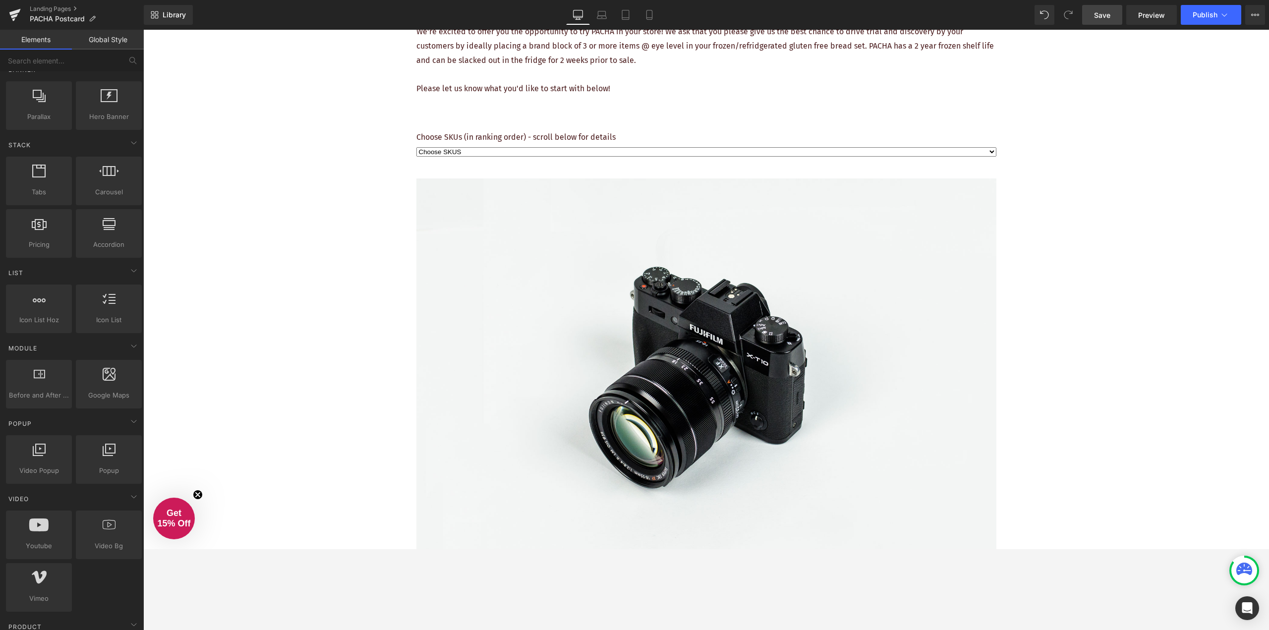
click at [1074, 159] on div "REQUEST YOUR FREE PLACEMENT Heading Image We're excited to offer you the opport…" at bounding box center [706, 330] width 1126 height 1505
click at [800, 153] on select "Choose SKUS Option 2 Option 3" at bounding box center [706, 151] width 580 height 9
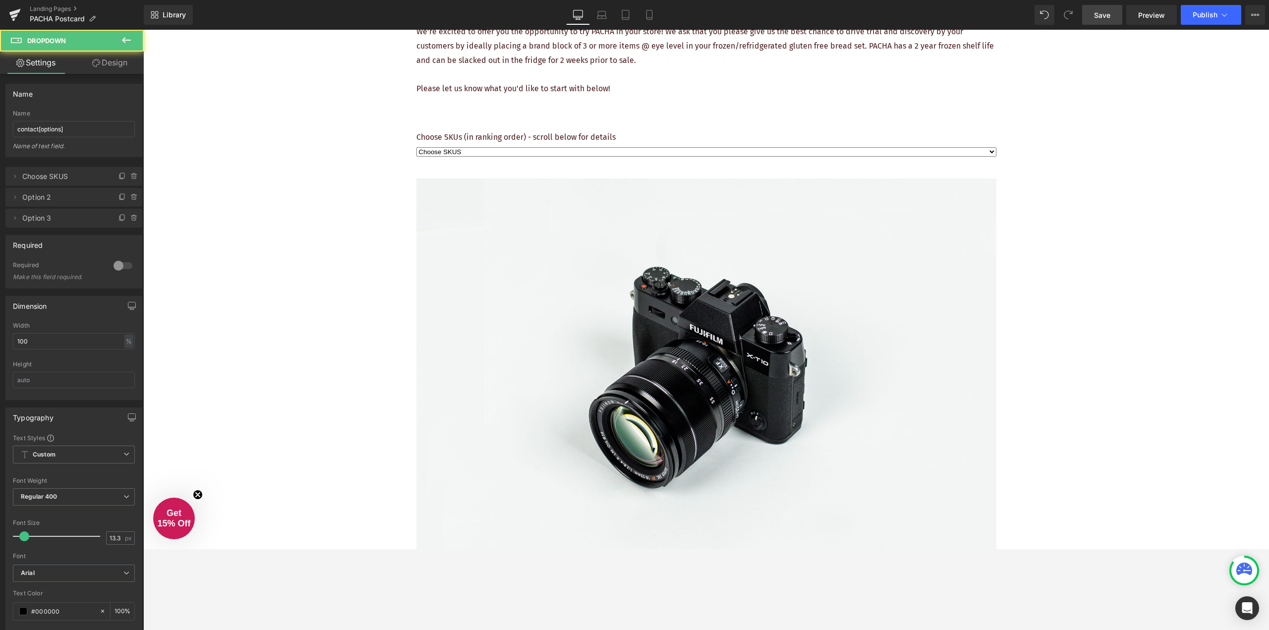
click at [1060, 150] on div "REQUEST YOUR FREE PLACEMENT Heading Image We're excited to offer you the opport…" at bounding box center [706, 330] width 1126 height 1505
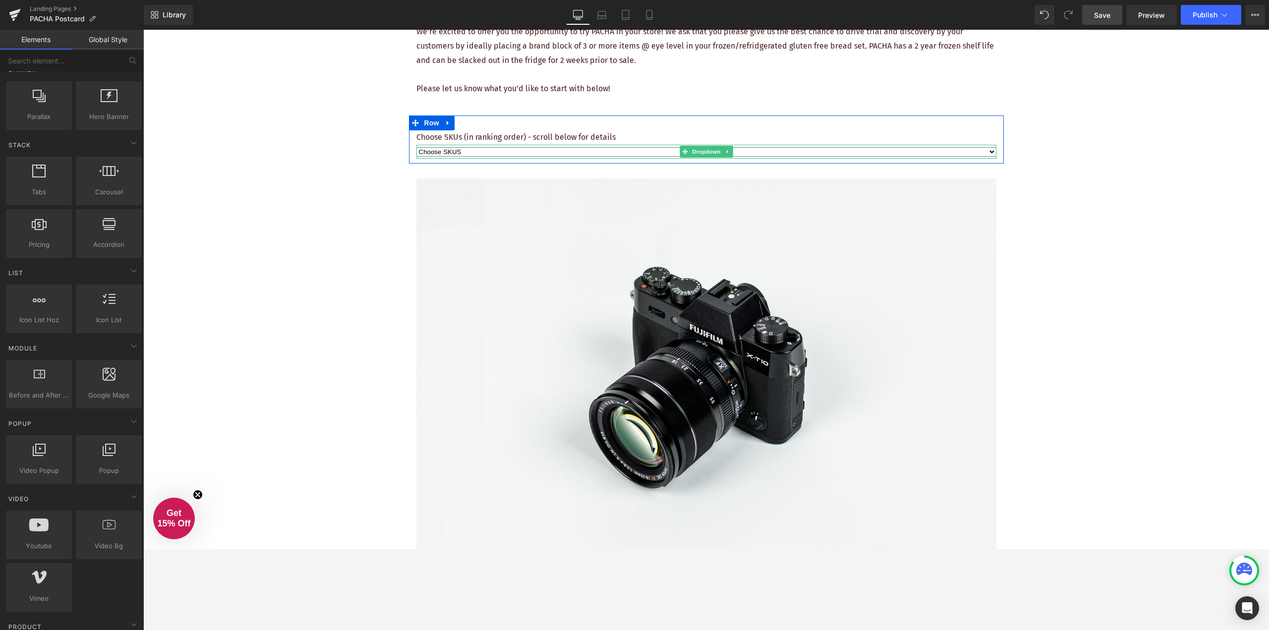
click at [854, 153] on select "Choose SKUS Option 2 Option 3" at bounding box center [706, 151] width 580 height 9
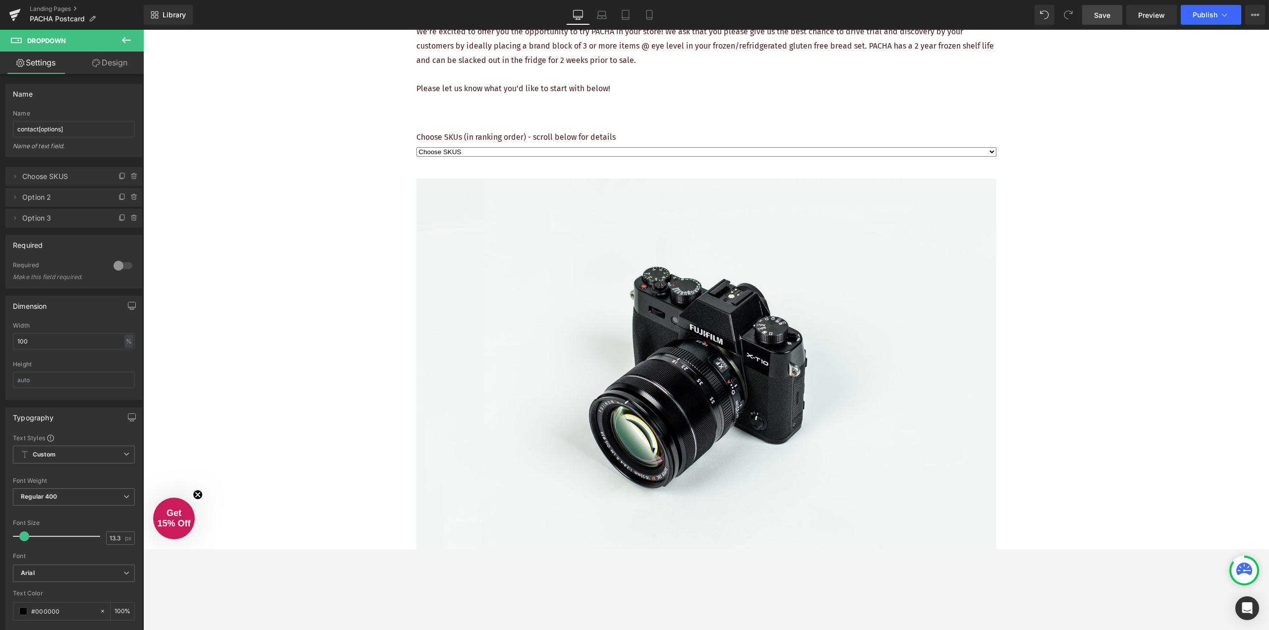
click at [298, 202] on div "REQUEST YOUR FREE PLACEMENT Heading Image We're excited to offer you the opport…" at bounding box center [706, 330] width 1126 height 1505
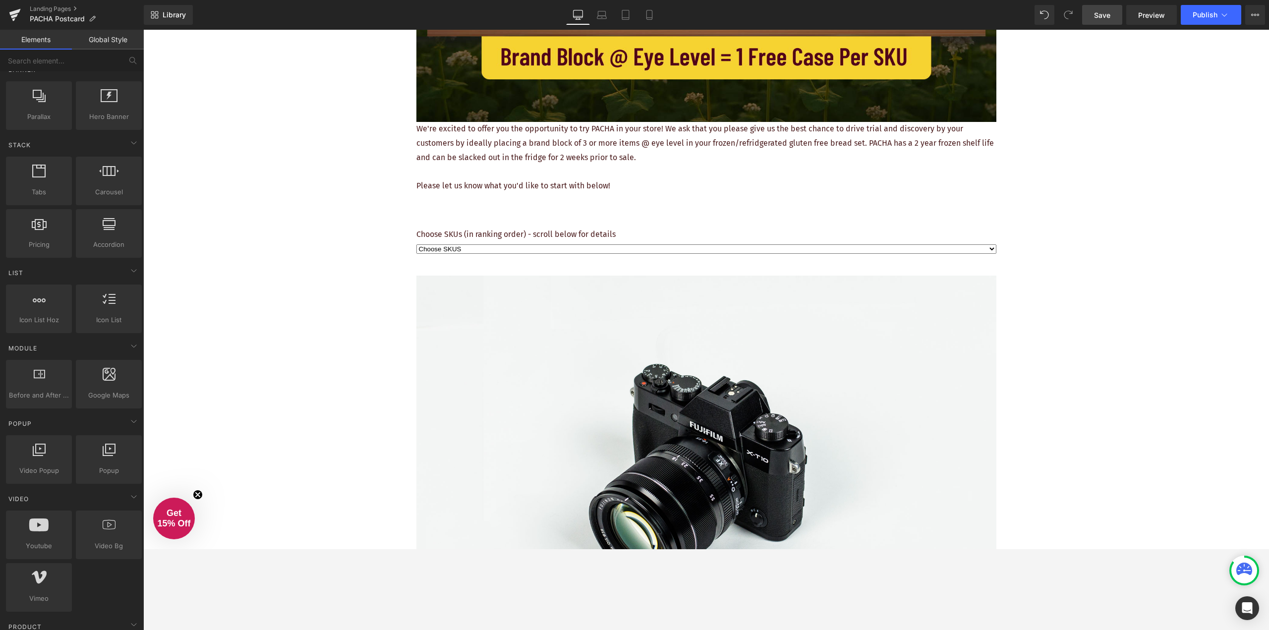
scroll to position [397, 0]
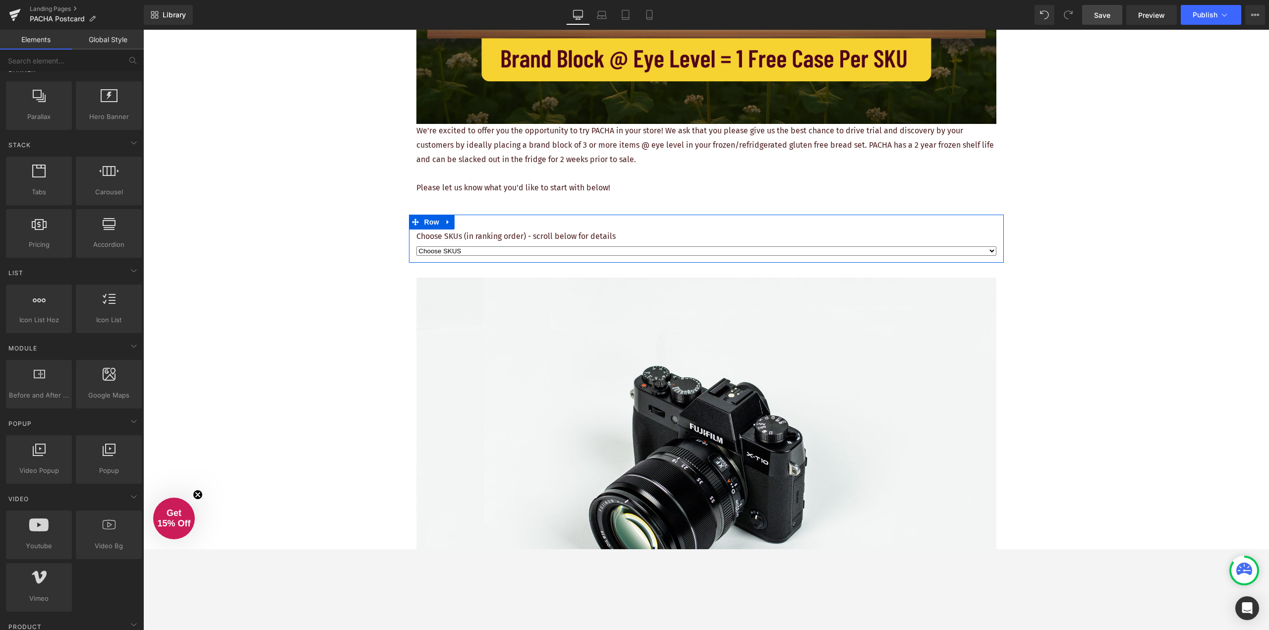
click at [552, 253] on select "Choose SKUS Option 2 Option 3" at bounding box center [706, 250] width 580 height 9
click at [339, 263] on div "REQUEST YOUR FREE PLACEMENT Heading Image We're excited to offer you the opport…" at bounding box center [706, 429] width 1126 height 1505
click at [453, 254] on select "Choose SKUS Option 2 Option 3" at bounding box center [706, 250] width 580 height 9
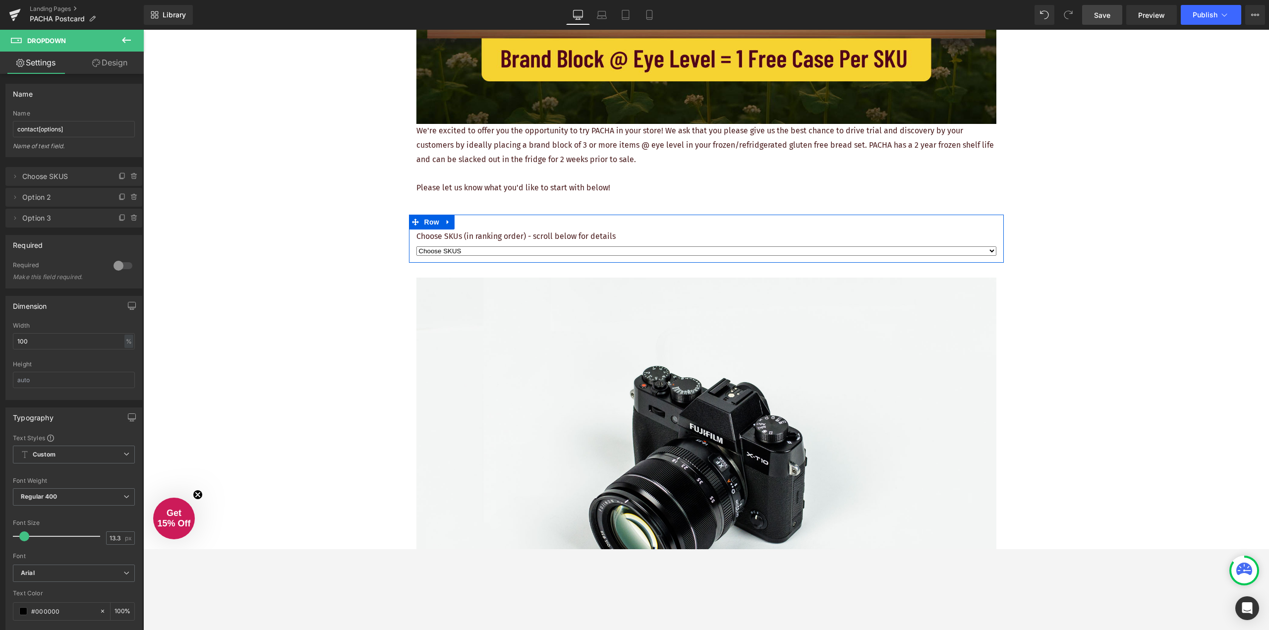
click at [508, 236] on p "Choose SKUs (in ranking order) - scroll below for details" at bounding box center [706, 237] width 580 height 14
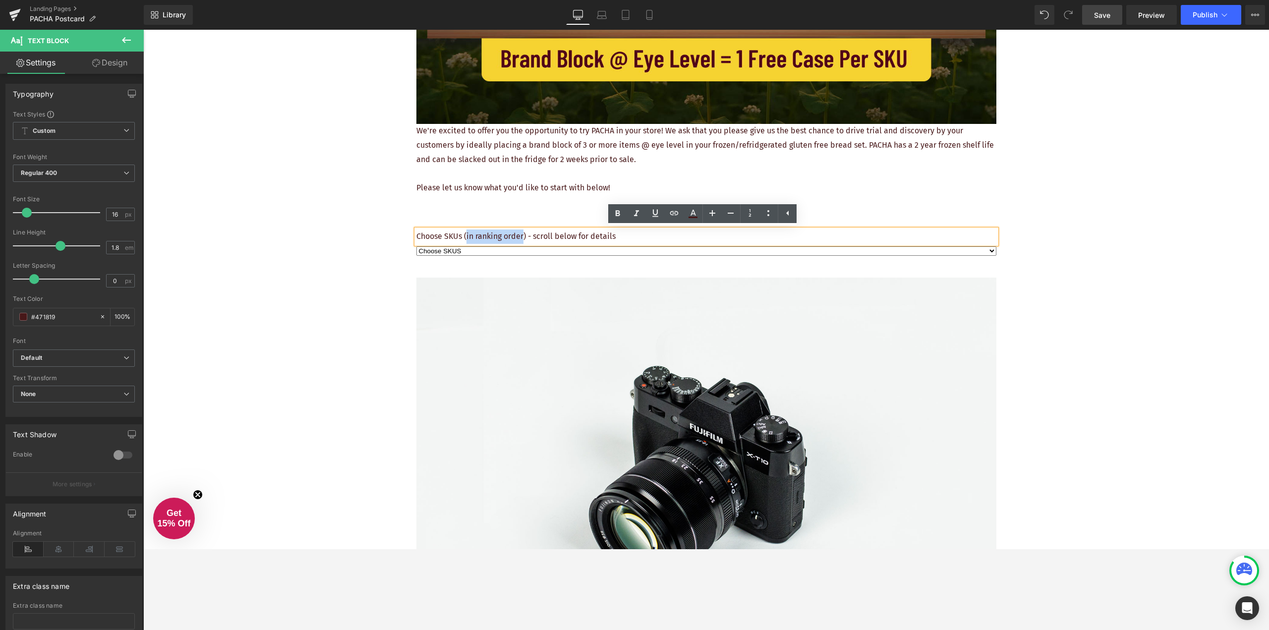
drag, startPoint x: 521, startPoint y: 235, endPoint x: 463, endPoint y: 234, distance: 58.0
click at [463, 234] on p "Choose SKUs (in ranking order) - scroll below for details" at bounding box center [706, 237] width 580 height 14
click at [317, 248] on div "REQUEST YOUR FREE PLACEMENT Heading Image We're excited to offer you the opport…" at bounding box center [706, 429] width 1126 height 1505
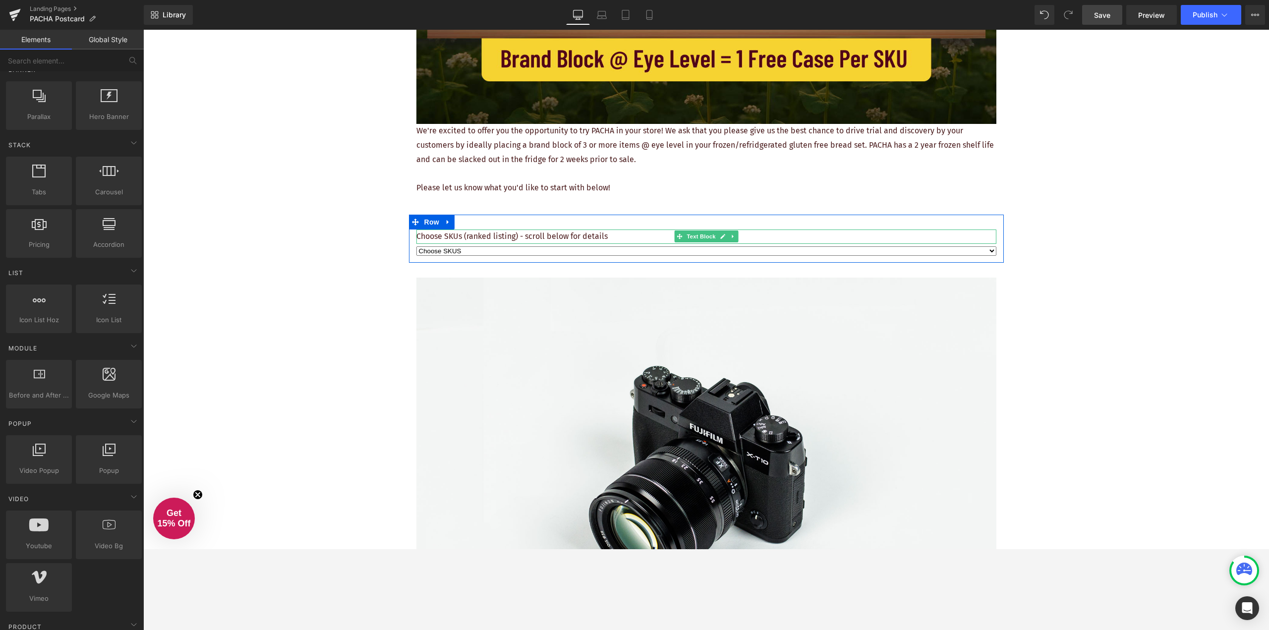
click at [499, 235] on p "Choose SKUs (ranked listing) - scroll below for details" at bounding box center [706, 237] width 580 height 14
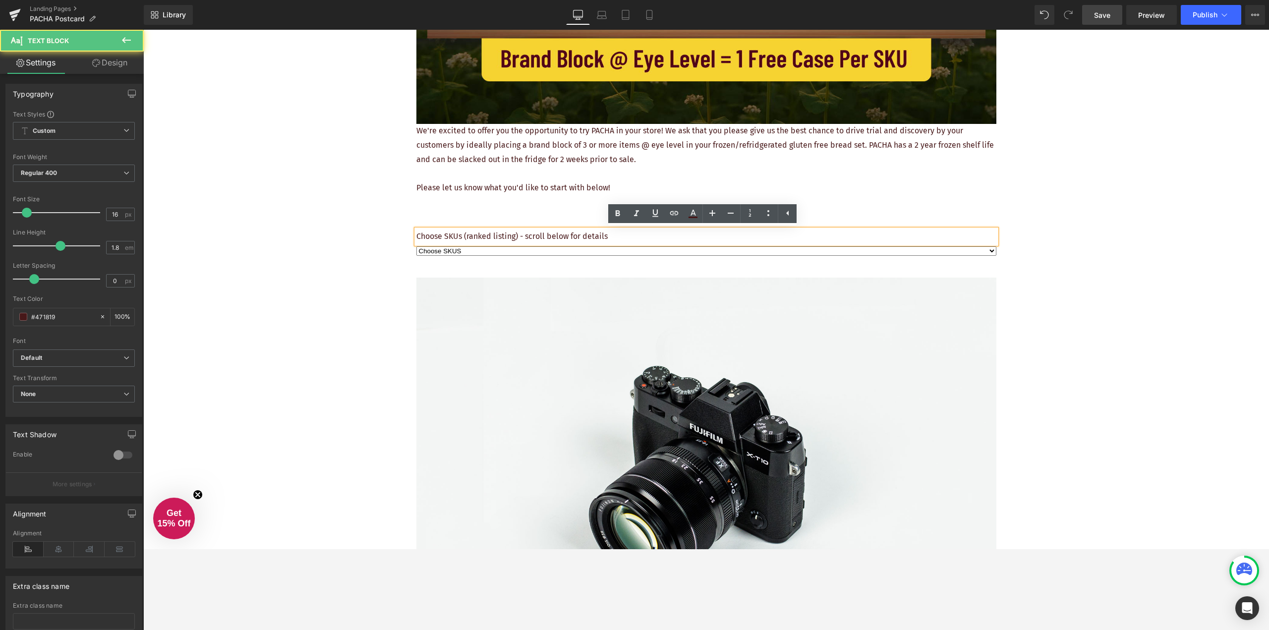
click at [309, 240] on div "REQUEST YOUR FREE PLACEMENT Heading Image We're excited to offer you the opport…" at bounding box center [706, 429] width 1126 height 1505
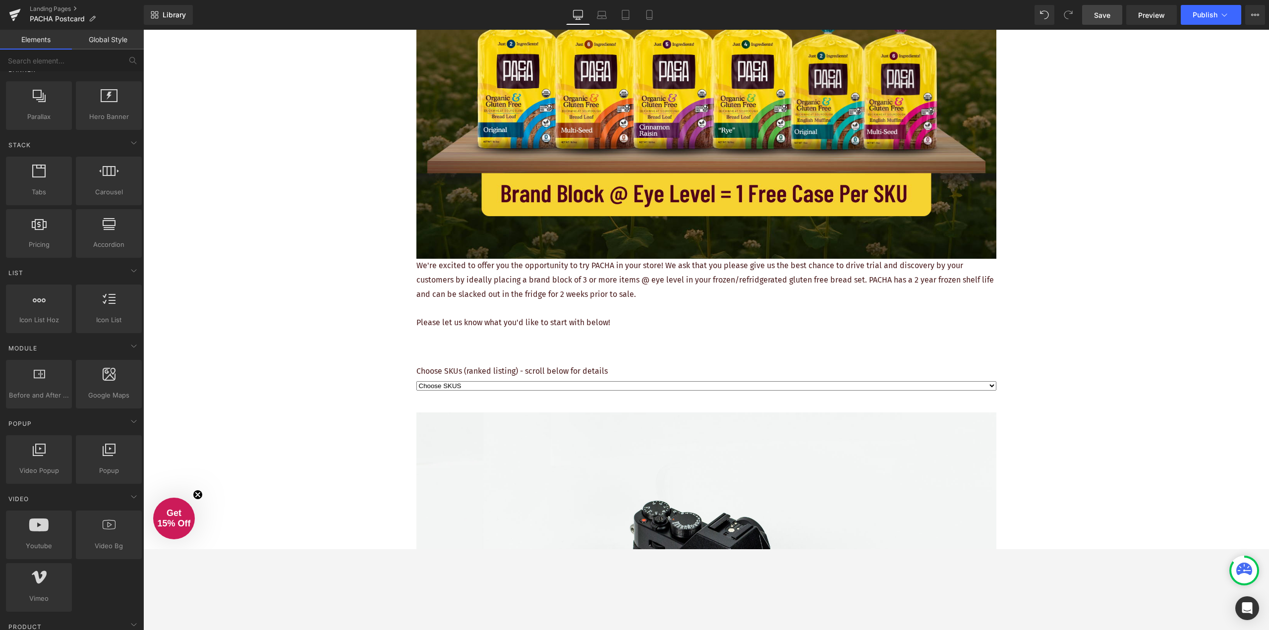
scroll to position [198, 0]
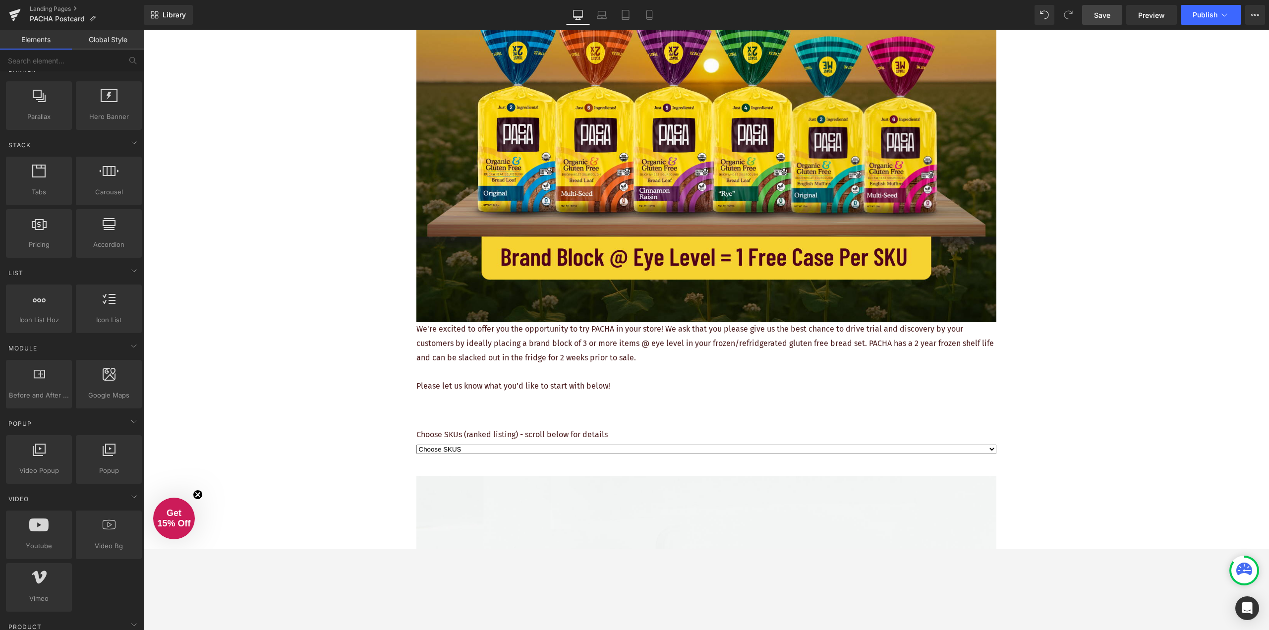
click at [584, 383] on p "Please let us know what you'd like to start with below!" at bounding box center [706, 386] width 580 height 14
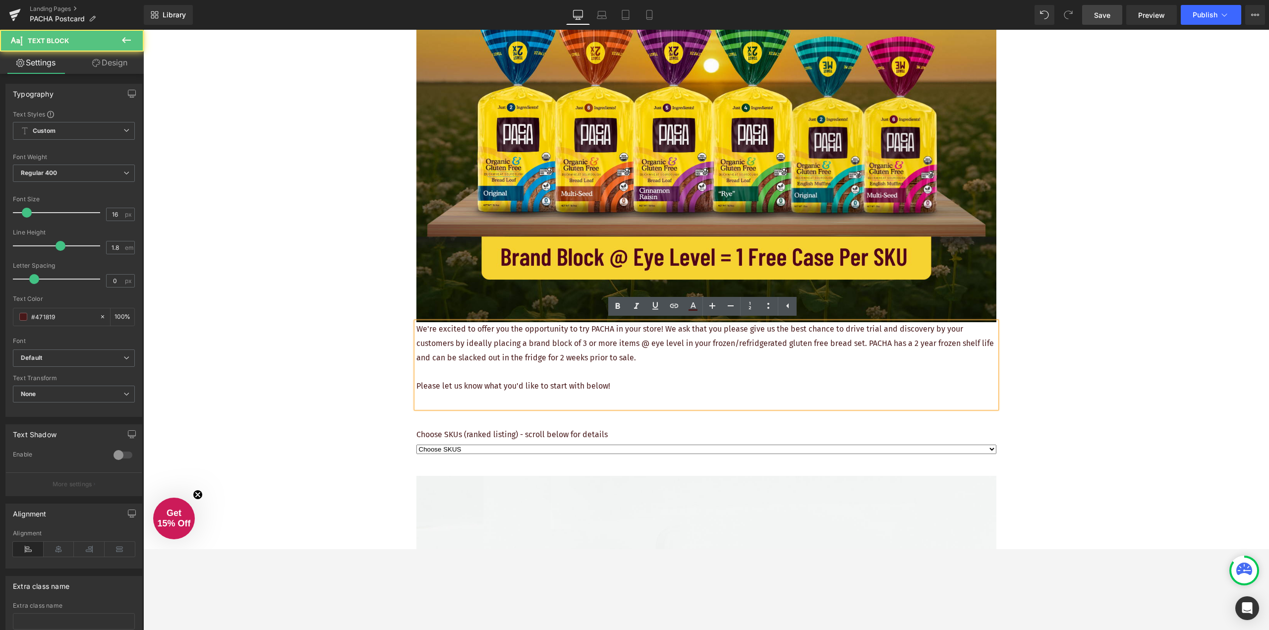
click at [1088, 334] on div "REQUEST YOUR FREE PLACEMENT Heading Image We're excited to offer you the opport…" at bounding box center [706, 628] width 1126 height 1505
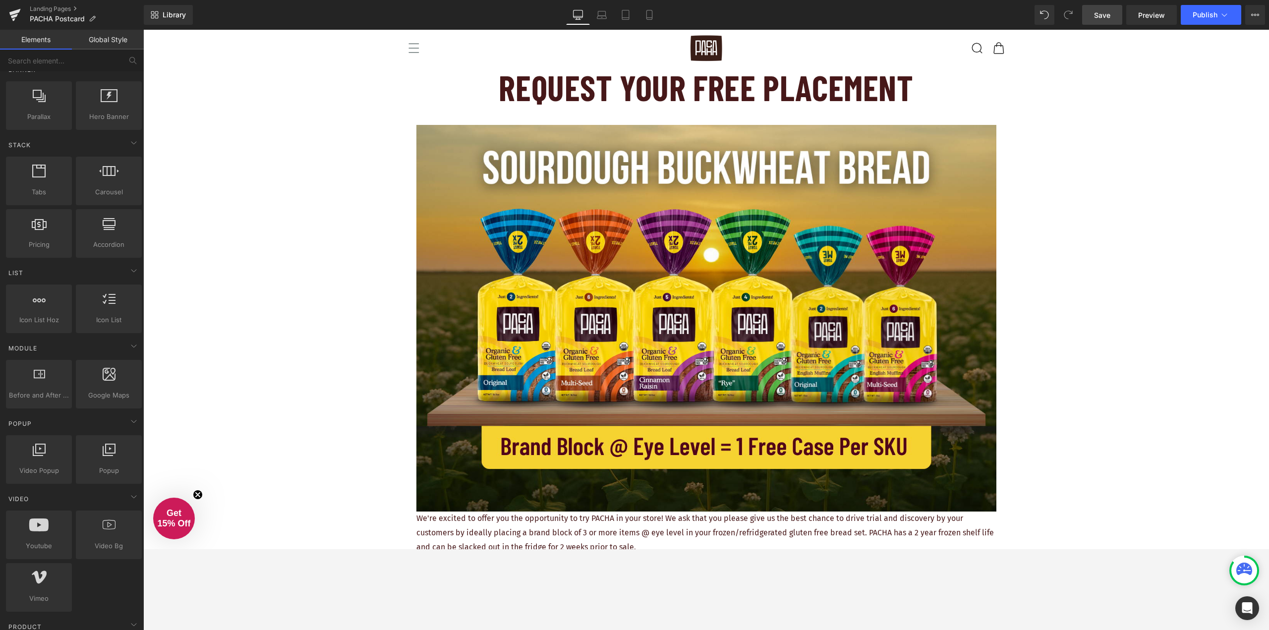
scroll to position [0, 0]
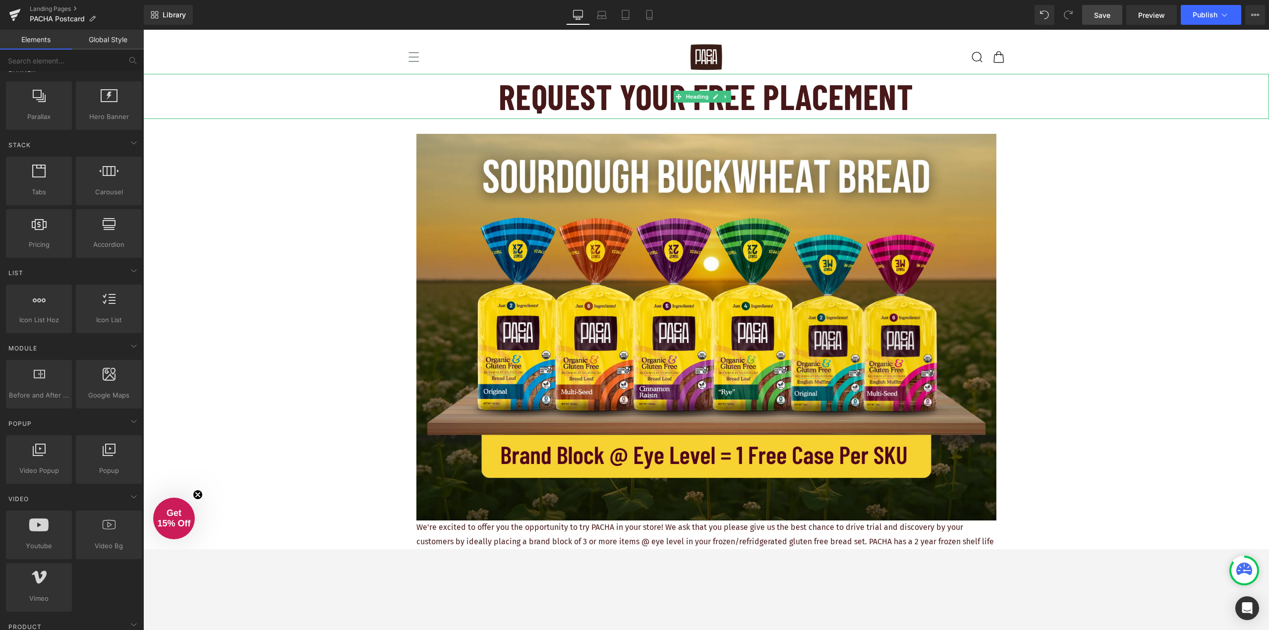
click at [875, 102] on h1 "REQUEST YOUR FREE PLACEMENT" at bounding box center [706, 96] width 1126 height 45
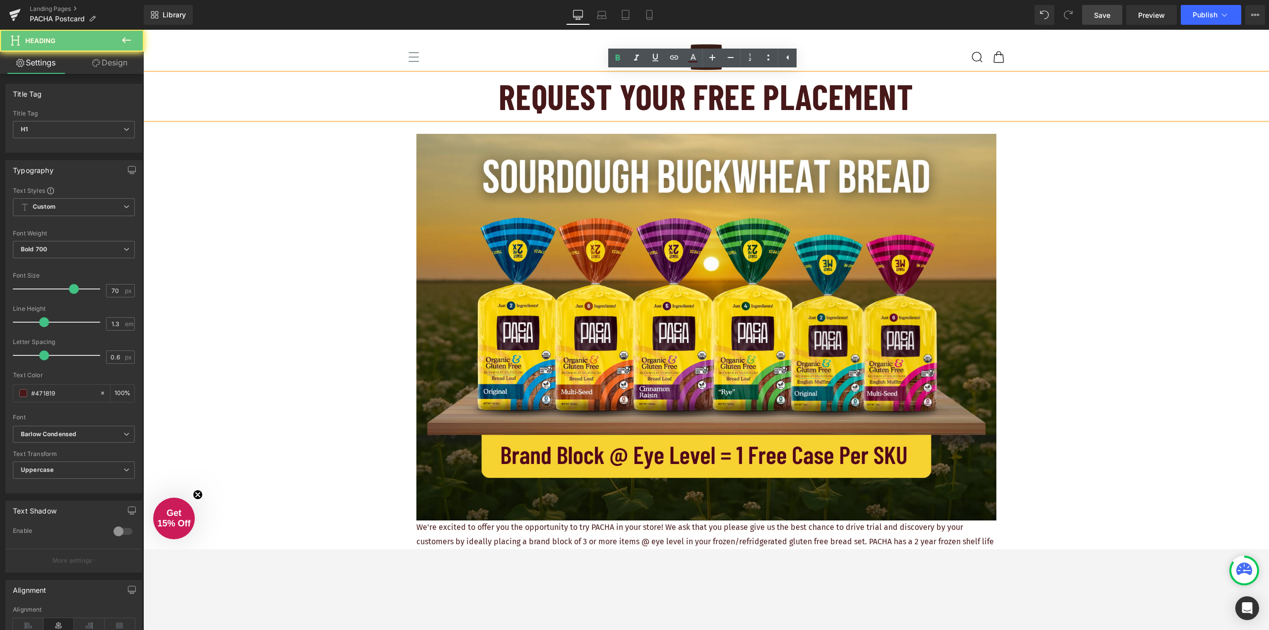
click at [875, 102] on h1 "REQUEST YOUR FREE PLACEMENT" at bounding box center [706, 96] width 1126 height 45
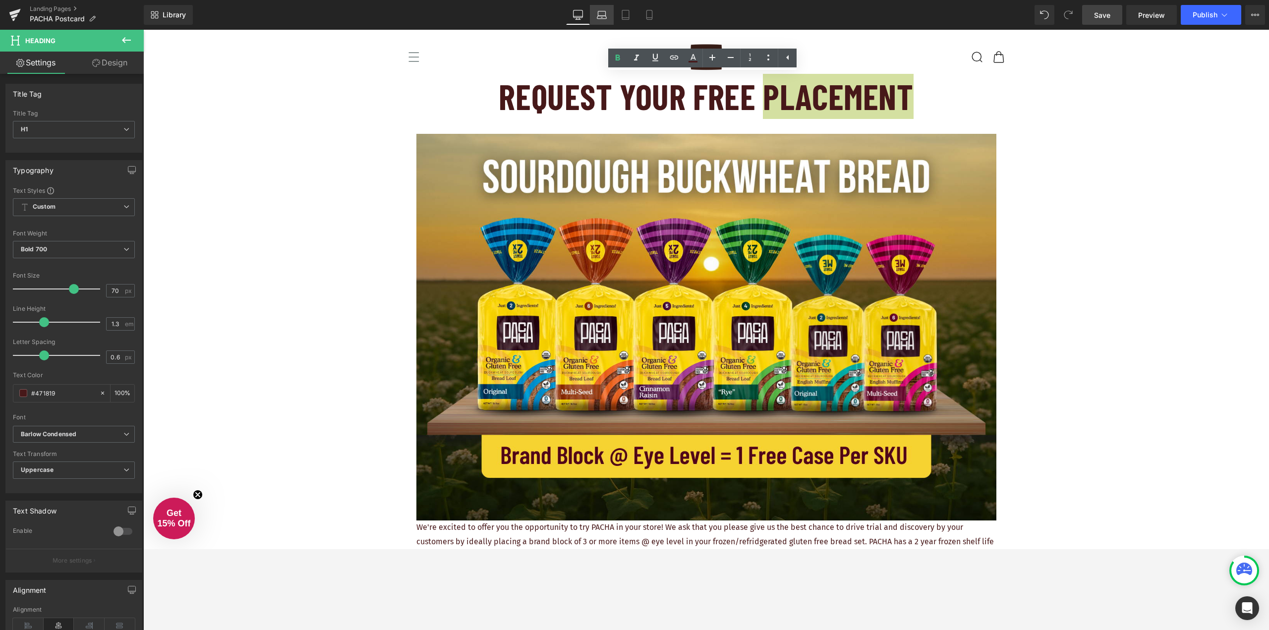
click at [601, 11] on icon at bounding box center [601, 13] width 7 height 4
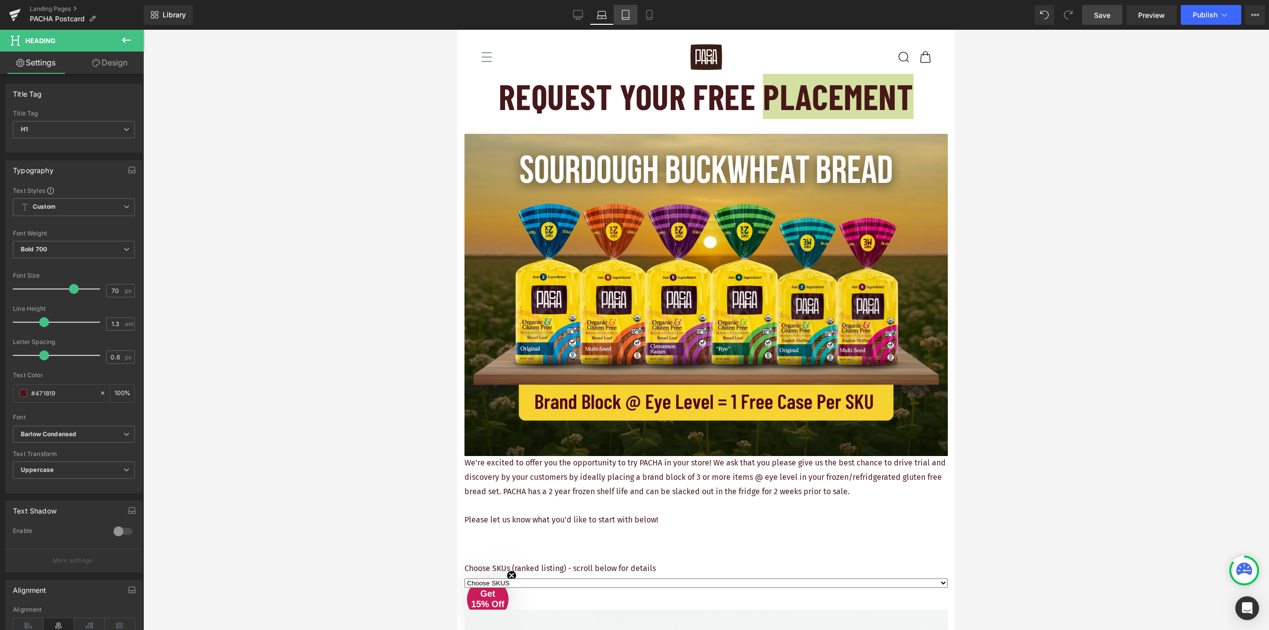
click at [624, 16] on icon at bounding box center [626, 15] width 10 height 10
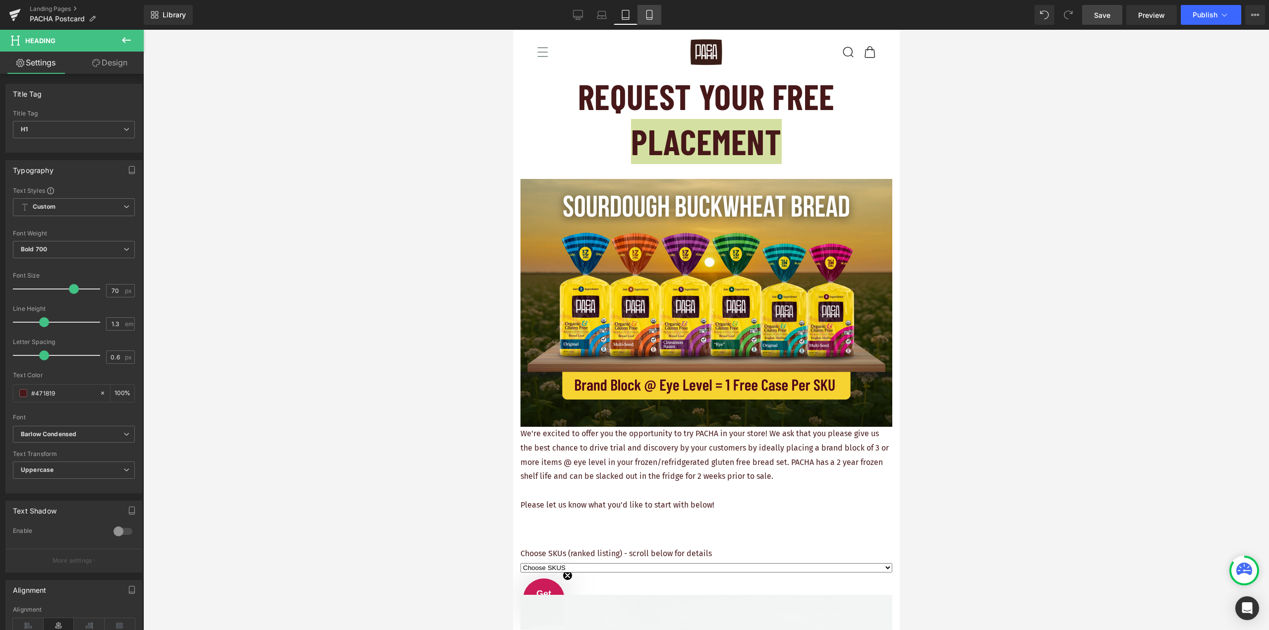
click at [647, 14] on icon at bounding box center [649, 15] width 10 height 10
type input "100"
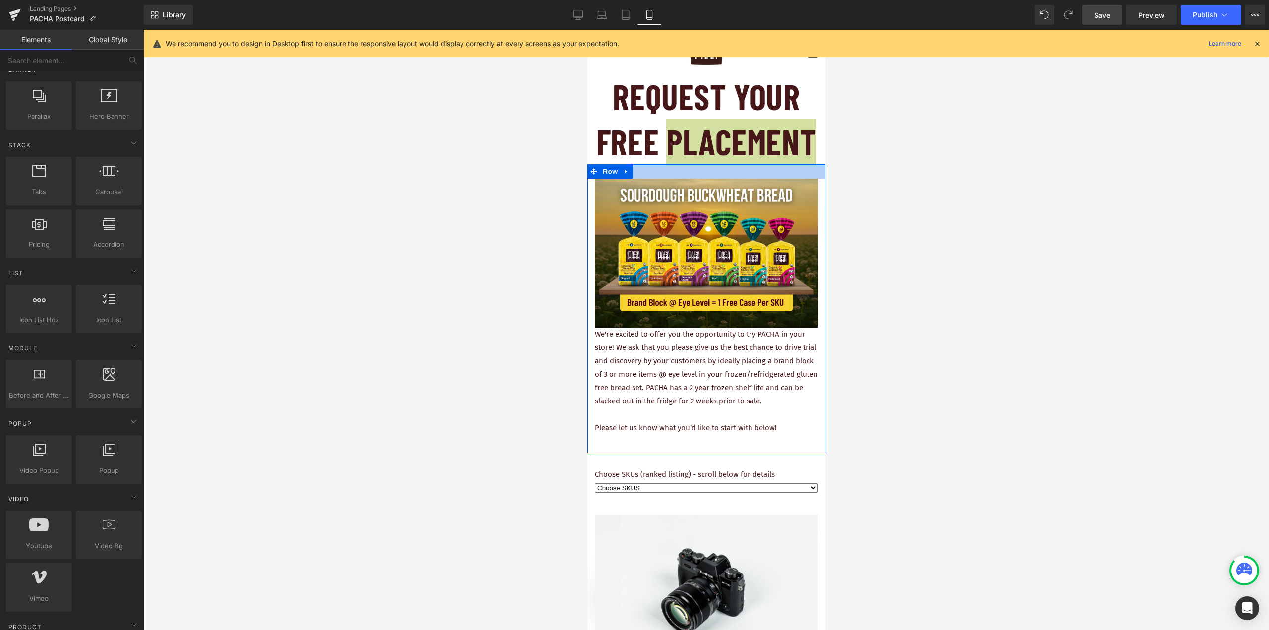
click at [905, 172] on div at bounding box center [706, 330] width 1126 height 600
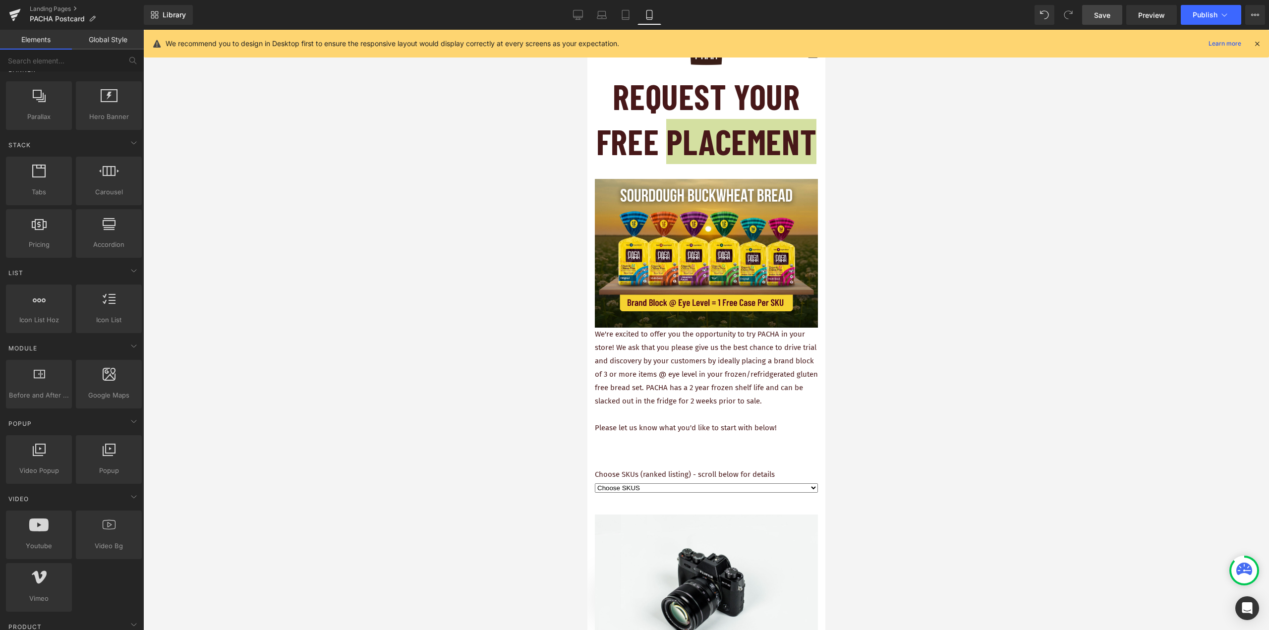
click at [911, 174] on div at bounding box center [706, 330] width 1126 height 600
click at [854, 136] on div at bounding box center [706, 330] width 1126 height 600
click at [770, 118] on h1 "REQUEST YOUR FREE PLACEMENT" at bounding box center [706, 119] width 238 height 90
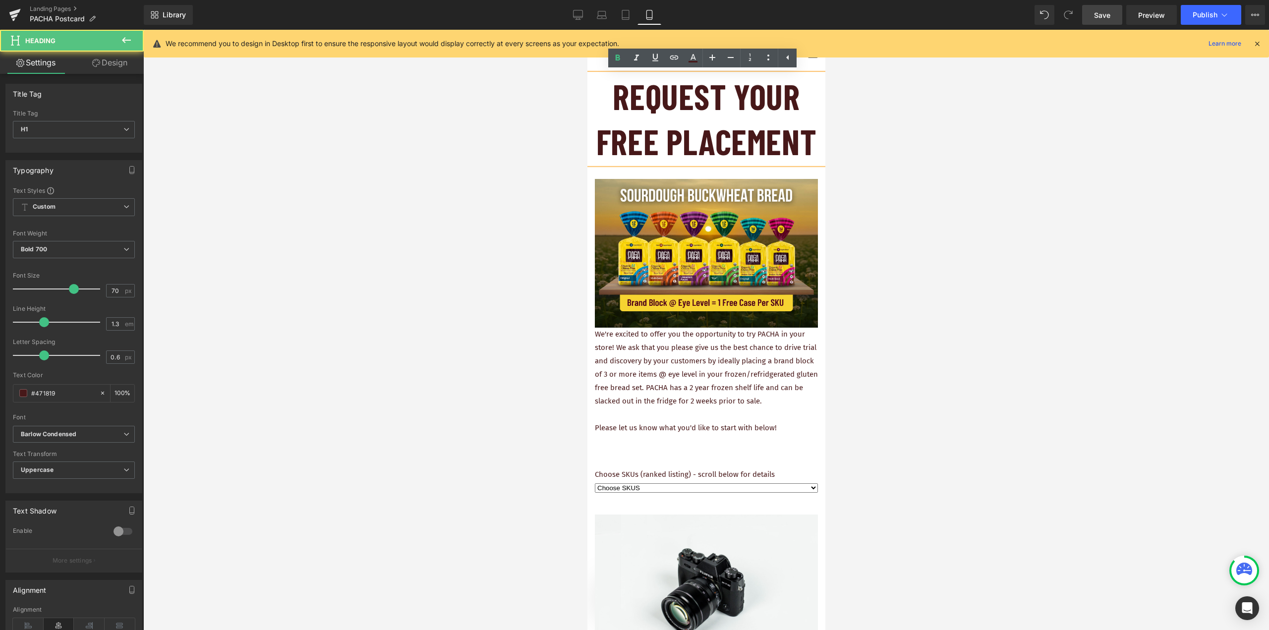
click at [754, 102] on h1 "REQUEST YOUR FREE PLACEMENT" at bounding box center [706, 119] width 238 height 90
click at [875, 124] on div at bounding box center [706, 330] width 1126 height 600
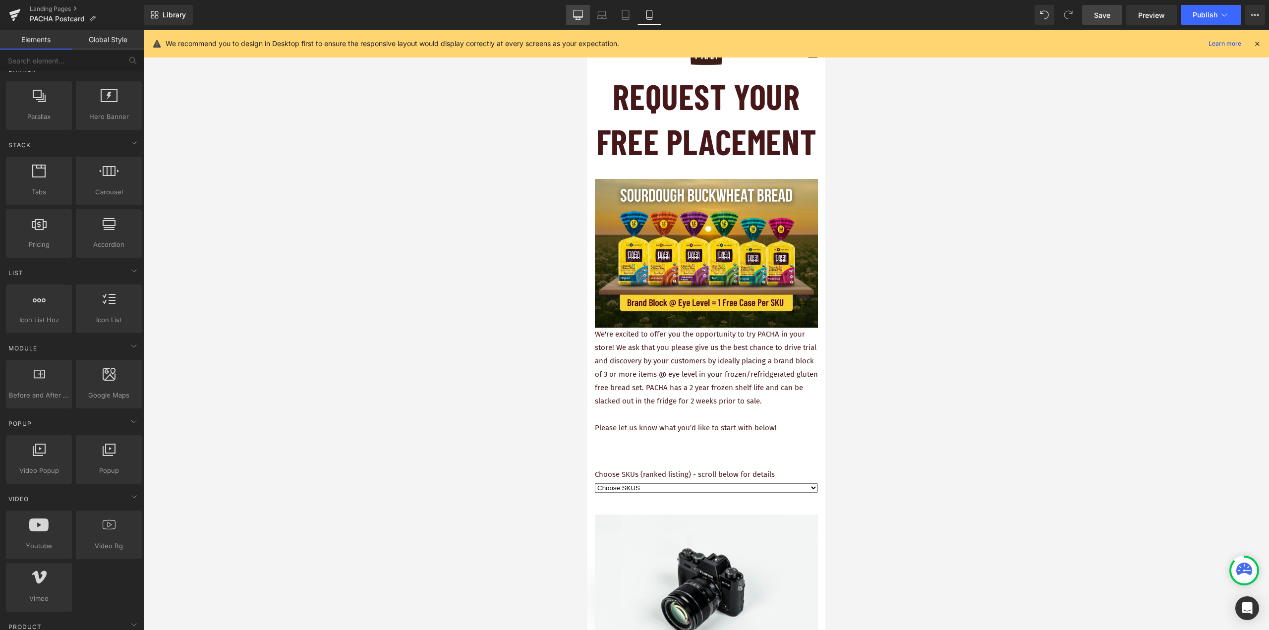
click at [581, 16] on icon at bounding box center [578, 16] width 9 height 0
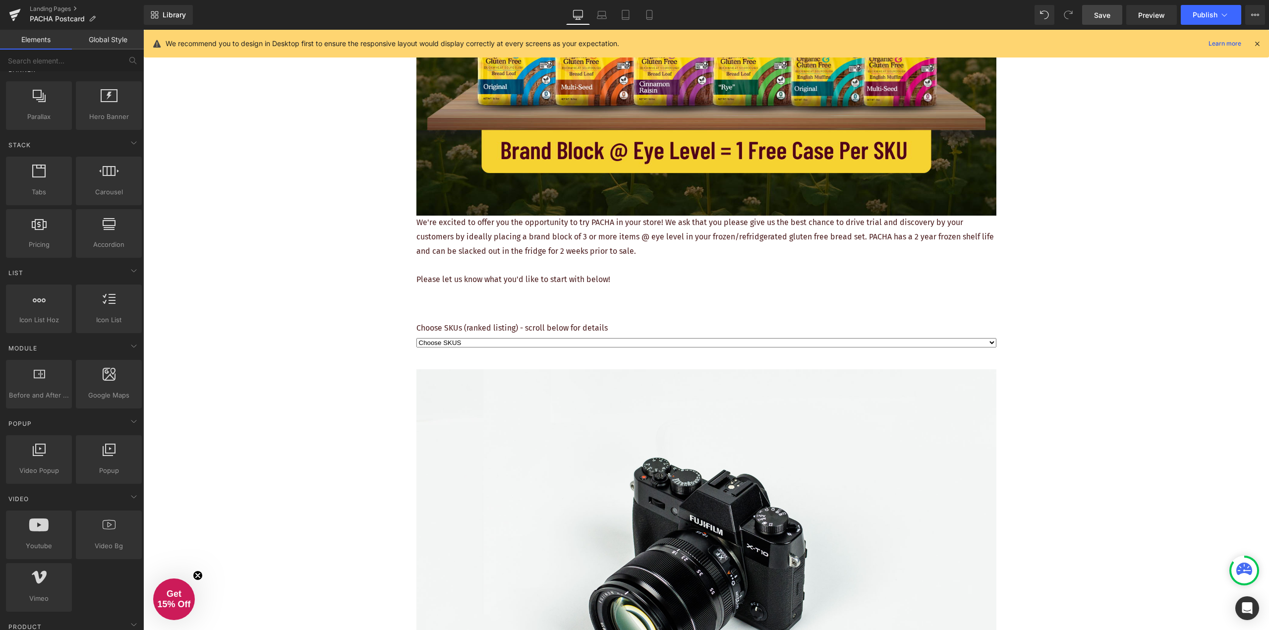
scroll to position [292, 0]
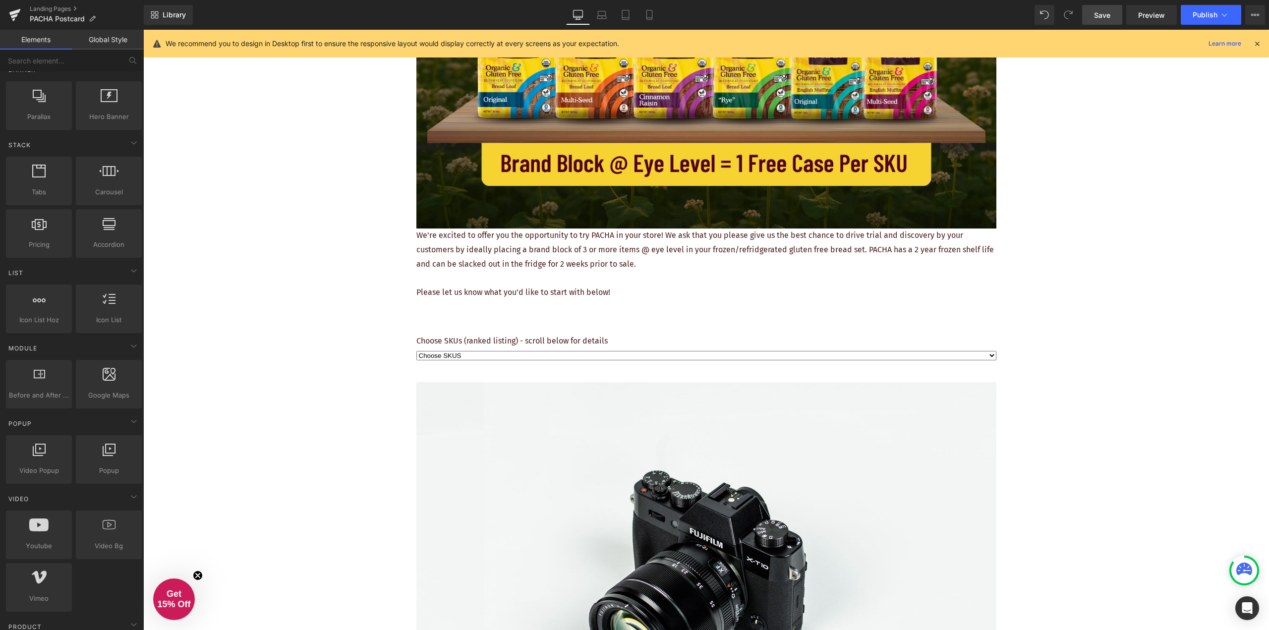
click at [1034, 275] on div "REQUEST YOUR FREE PLACEMENT Heading Image We're excited to offer you the opport…" at bounding box center [706, 534] width 1126 height 1505
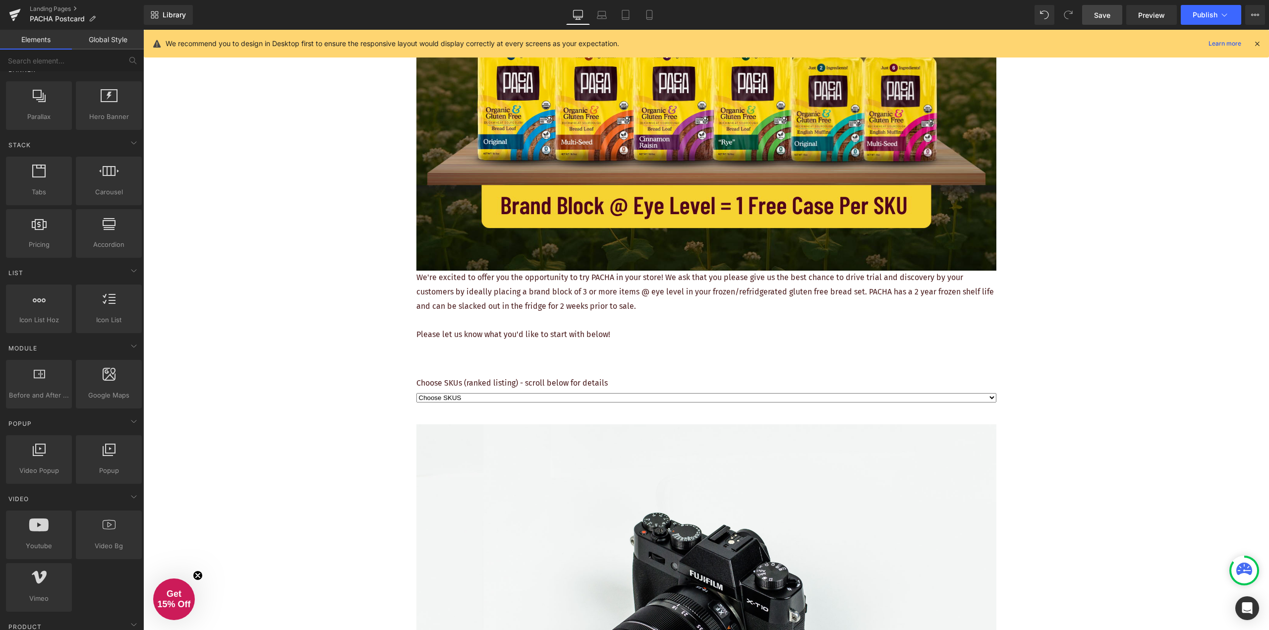
scroll to position [44, 0]
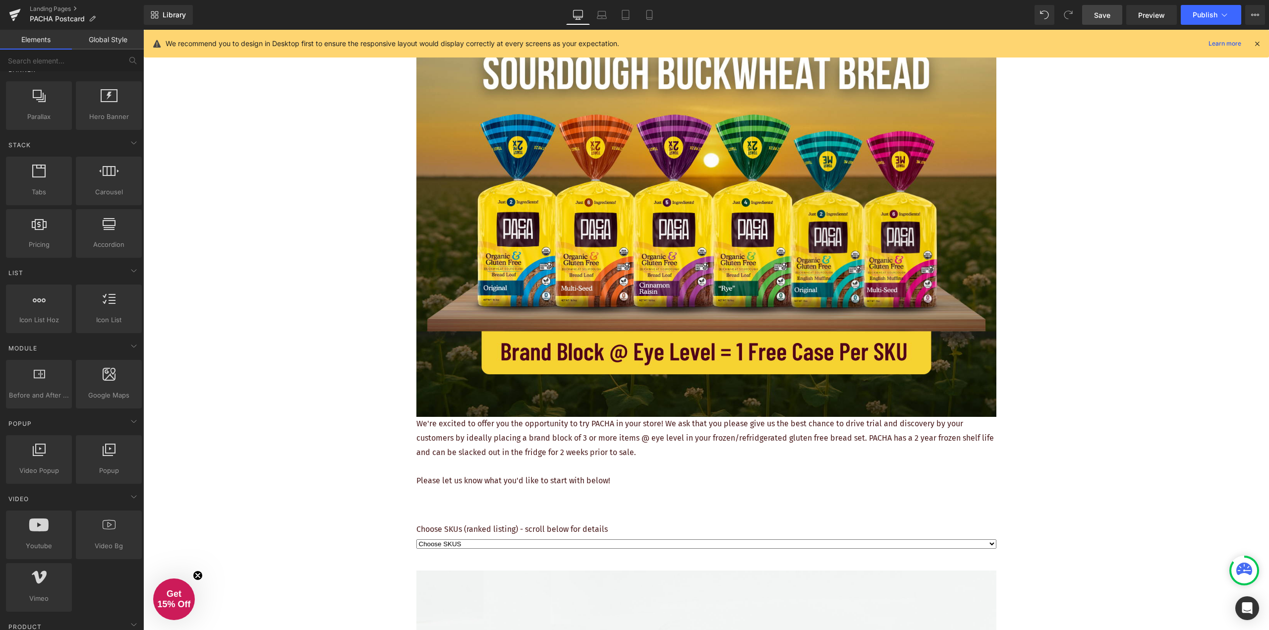
scroll to position [292, 0]
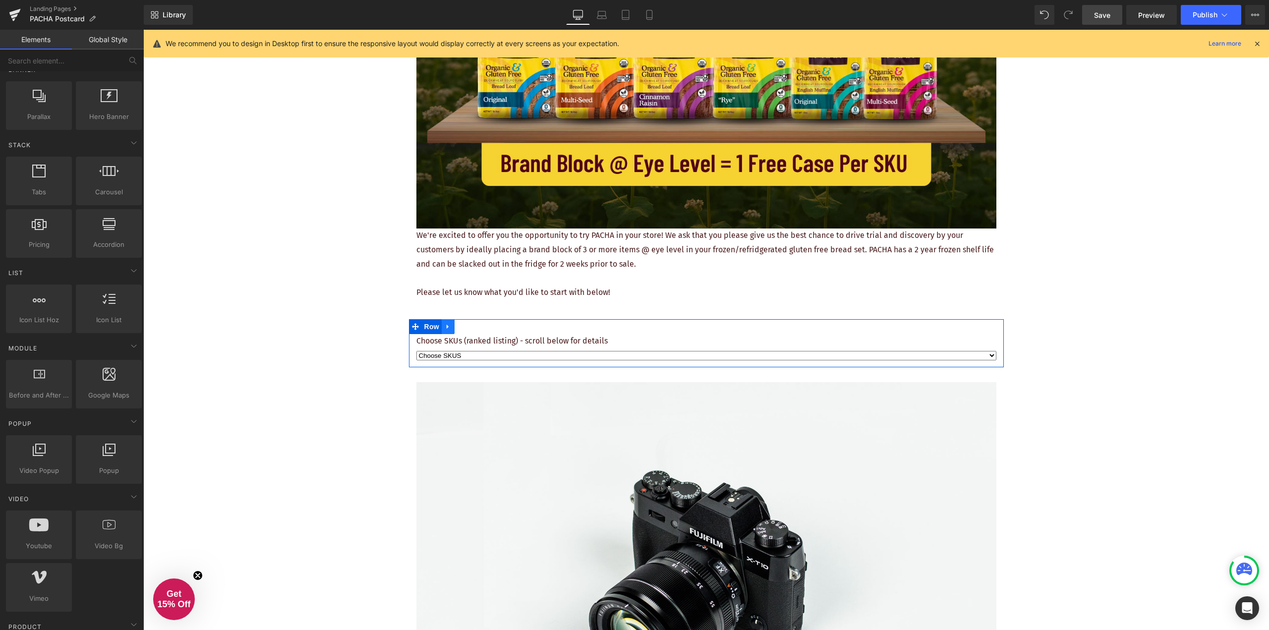
click at [447, 326] on icon at bounding box center [448, 326] width 7 height 7
click at [539, 344] on p "Choose SKUs (ranked listing) - scroll below for details" at bounding box center [706, 341] width 580 height 14
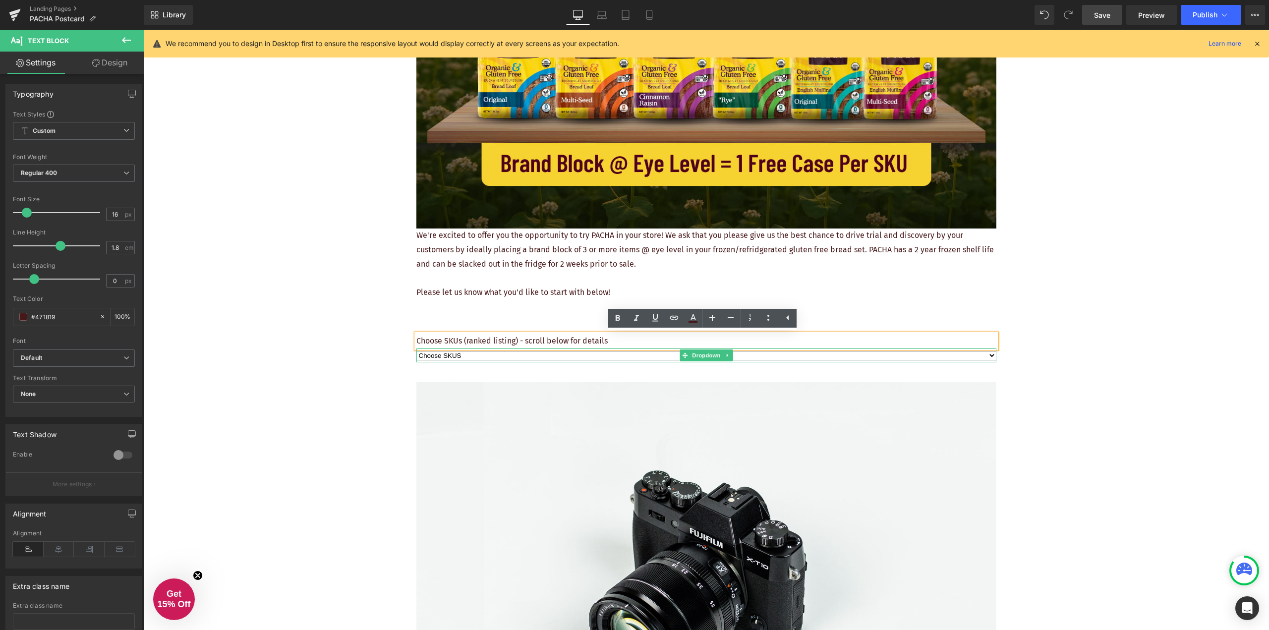
click at [527, 353] on select "Choose SKUS Option 2 Option 3" at bounding box center [706, 355] width 580 height 9
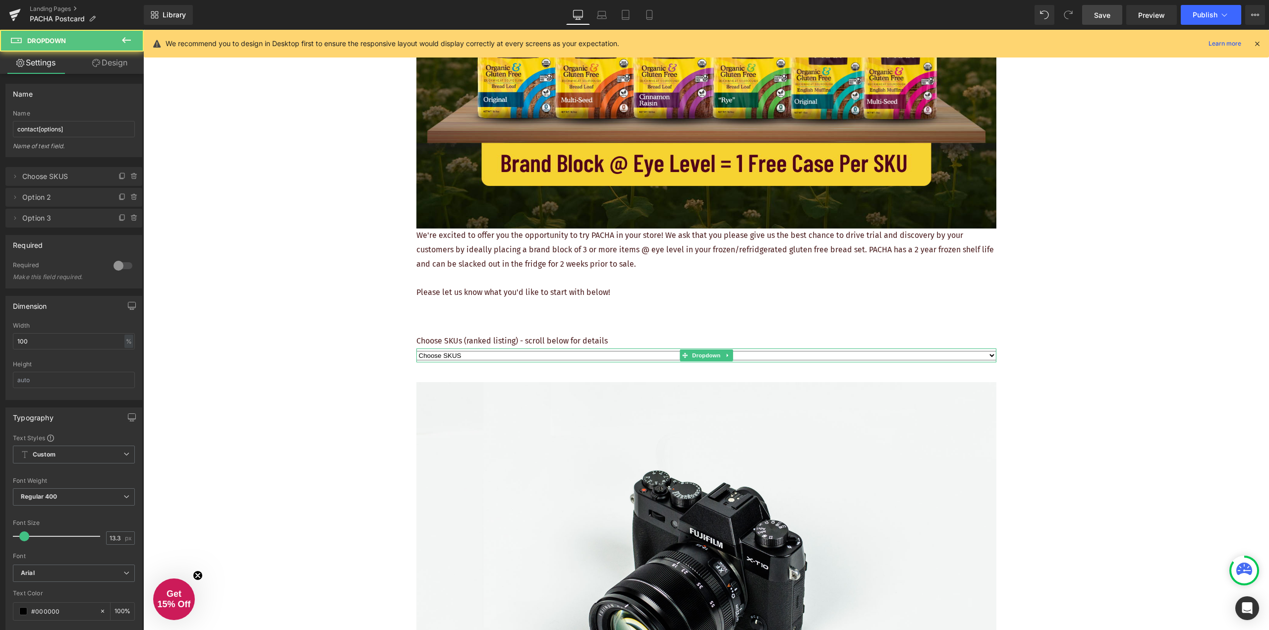
click at [531, 356] on select "Choose SKUS Option 2 Option 3" at bounding box center [706, 355] width 580 height 9
click at [725, 356] on icon at bounding box center [727, 355] width 5 height 6
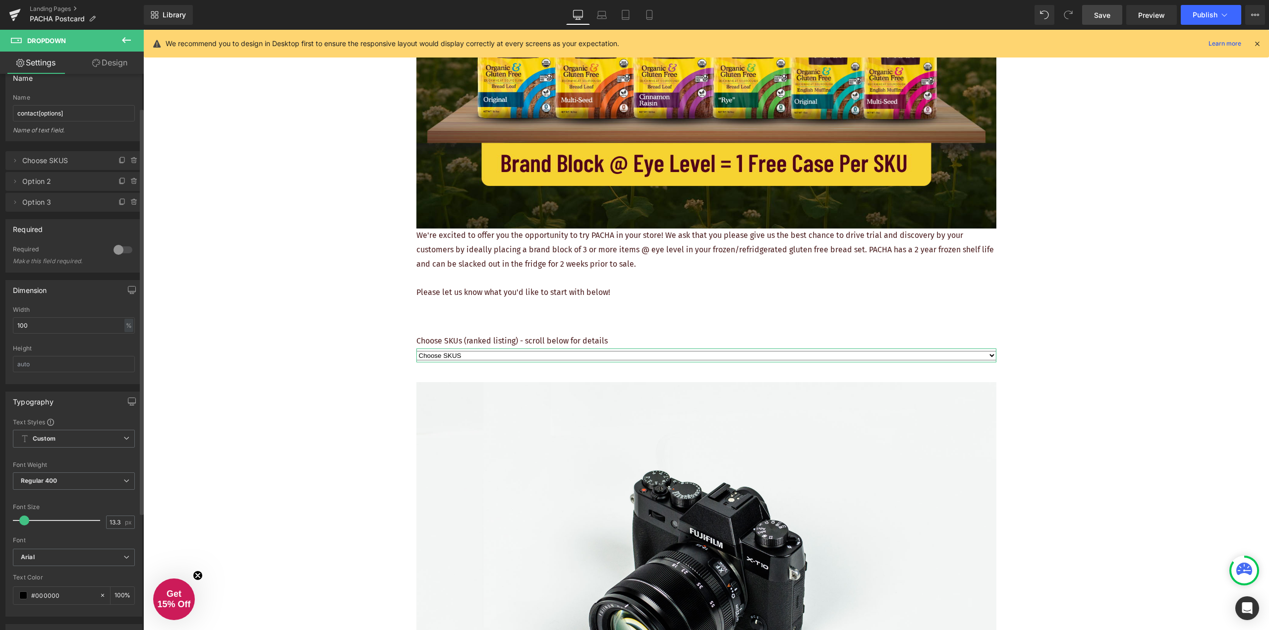
scroll to position [0, 0]
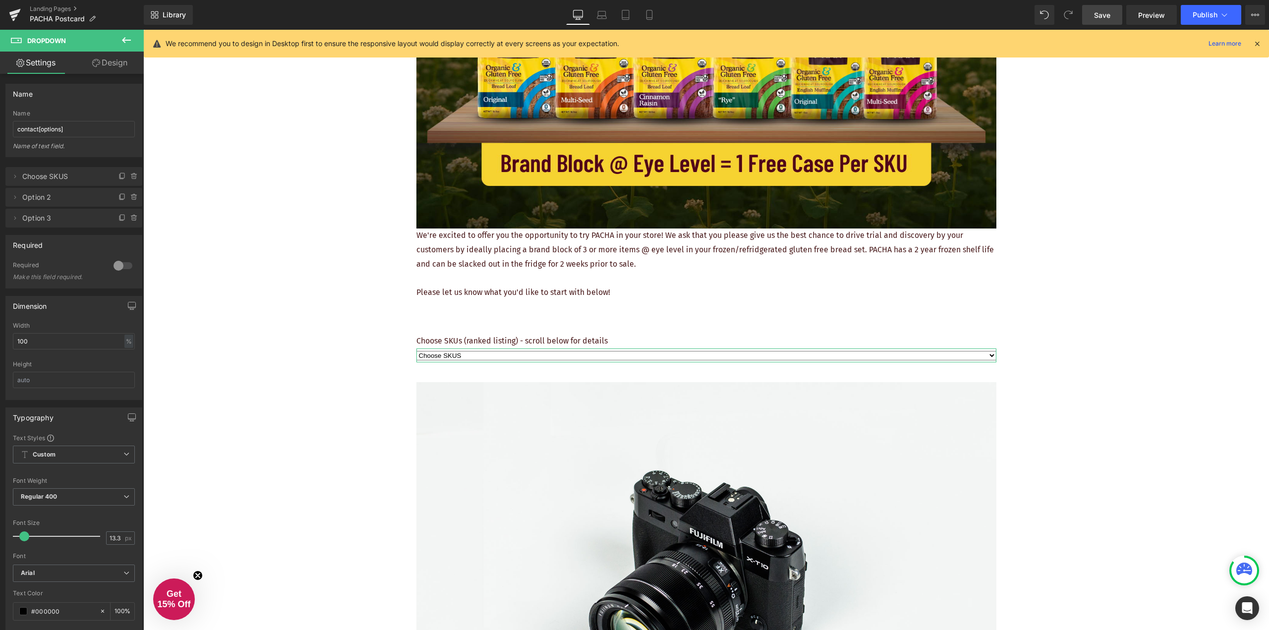
click at [106, 66] on link "Design" at bounding box center [110, 63] width 72 height 22
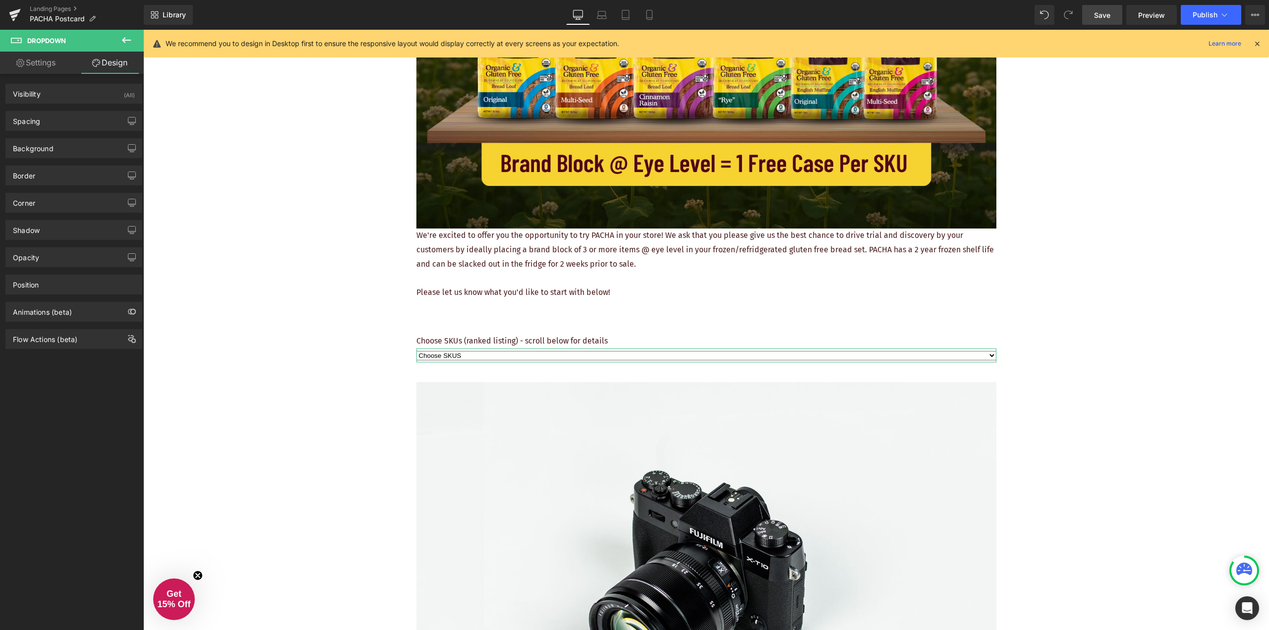
click at [34, 61] on link "Settings" at bounding box center [36, 63] width 72 height 22
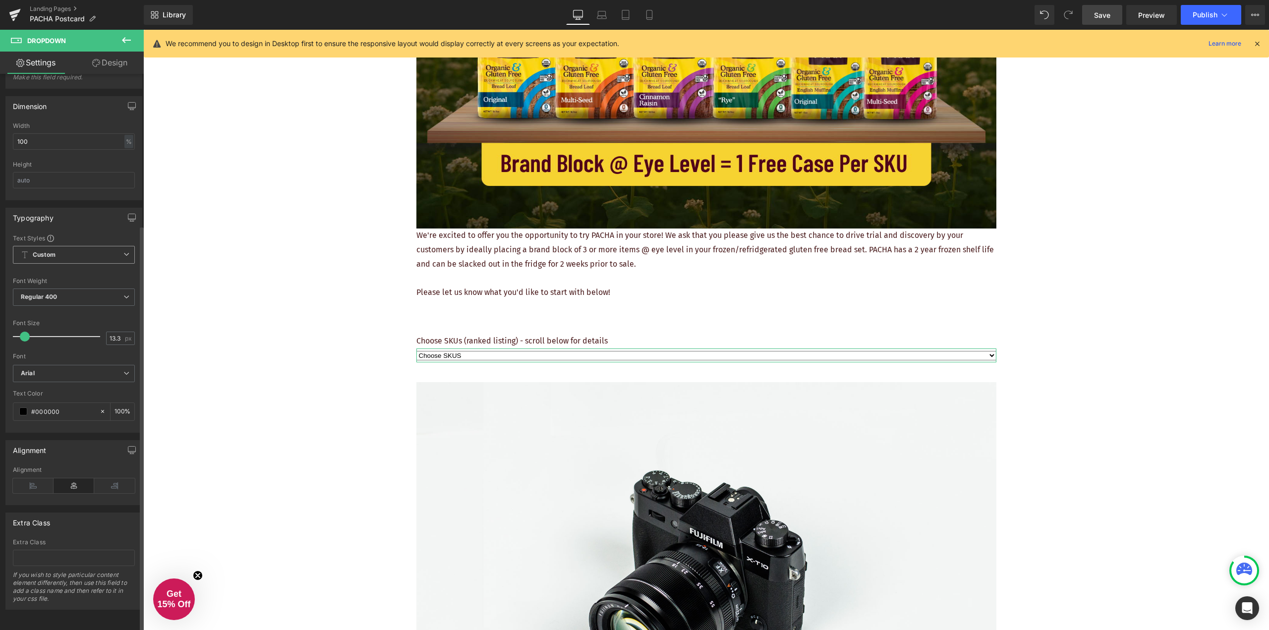
scroll to position [207, 0]
click at [478, 353] on select "Choose SKUS Option 2 Option 3" at bounding box center [706, 355] width 580 height 9
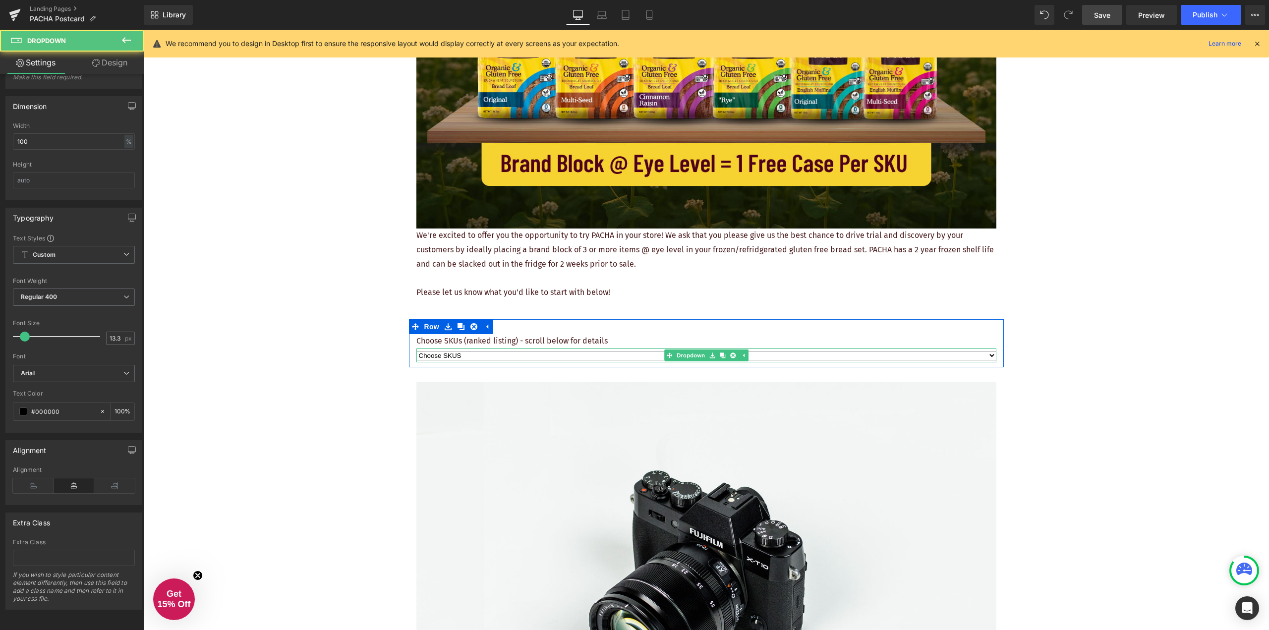
click at [444, 354] on select "Choose SKUS Option 2 Option 3" at bounding box center [706, 355] width 580 height 9
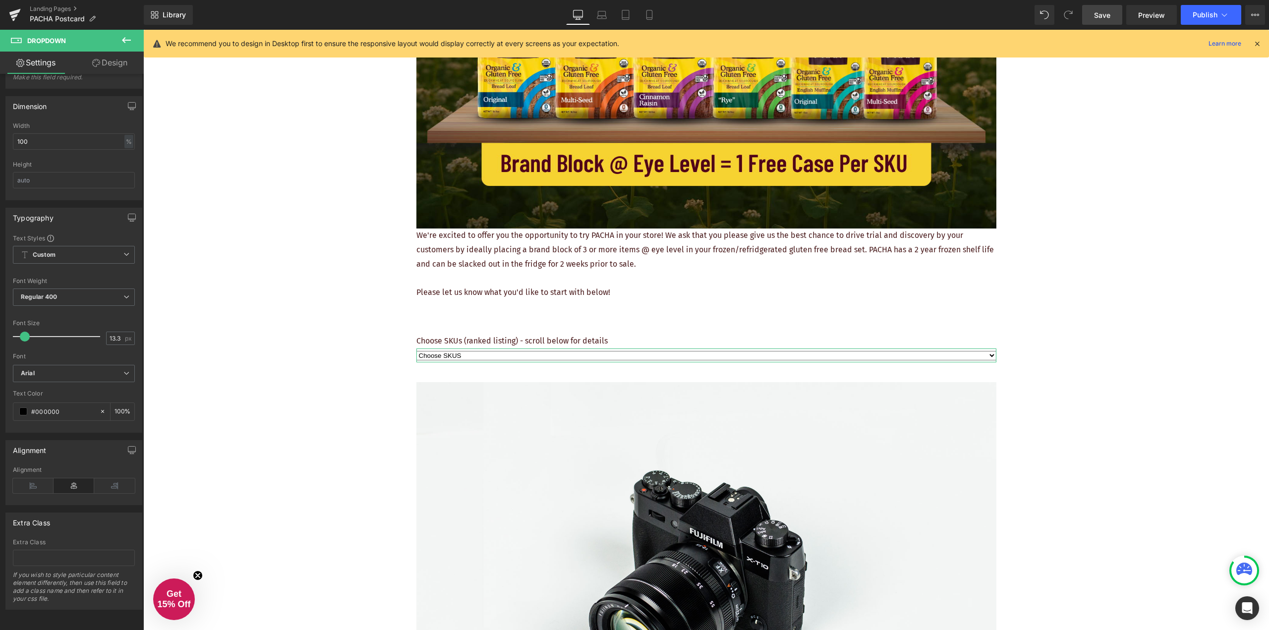
click at [30, 65] on link "Settings" at bounding box center [36, 63] width 72 height 22
click at [128, 42] on icon at bounding box center [126, 40] width 12 height 12
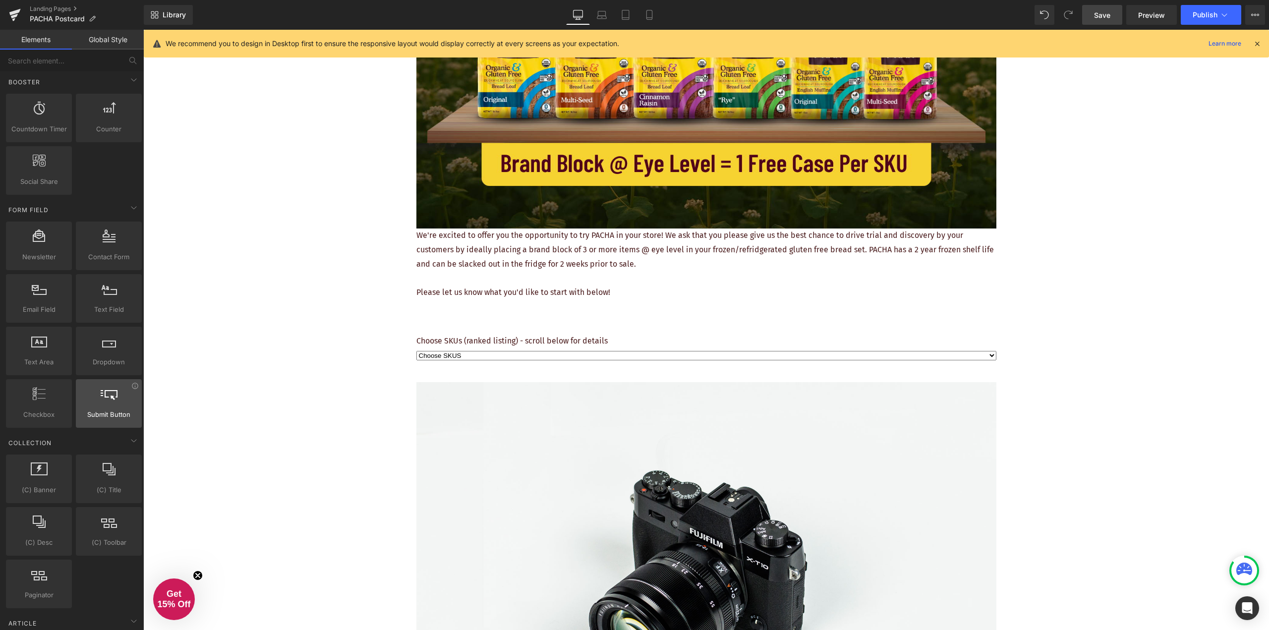
scroll to position [1289, 0]
click at [320, 157] on div "REQUEST YOUR FREE PLACEMENT Heading Image We're excited to offer you the opport…" at bounding box center [706, 534] width 1126 height 1505
drag, startPoint x: 1111, startPoint y: 11, endPoint x: 1089, endPoint y: 50, distance: 44.6
click at [1109, 11] on span "Save" at bounding box center [1102, 15] width 16 height 10
click at [1106, 154] on div "REQUEST YOUR FREE PLACEMENT Heading Image We're excited to offer you the opport…" at bounding box center [706, 534] width 1126 height 1505
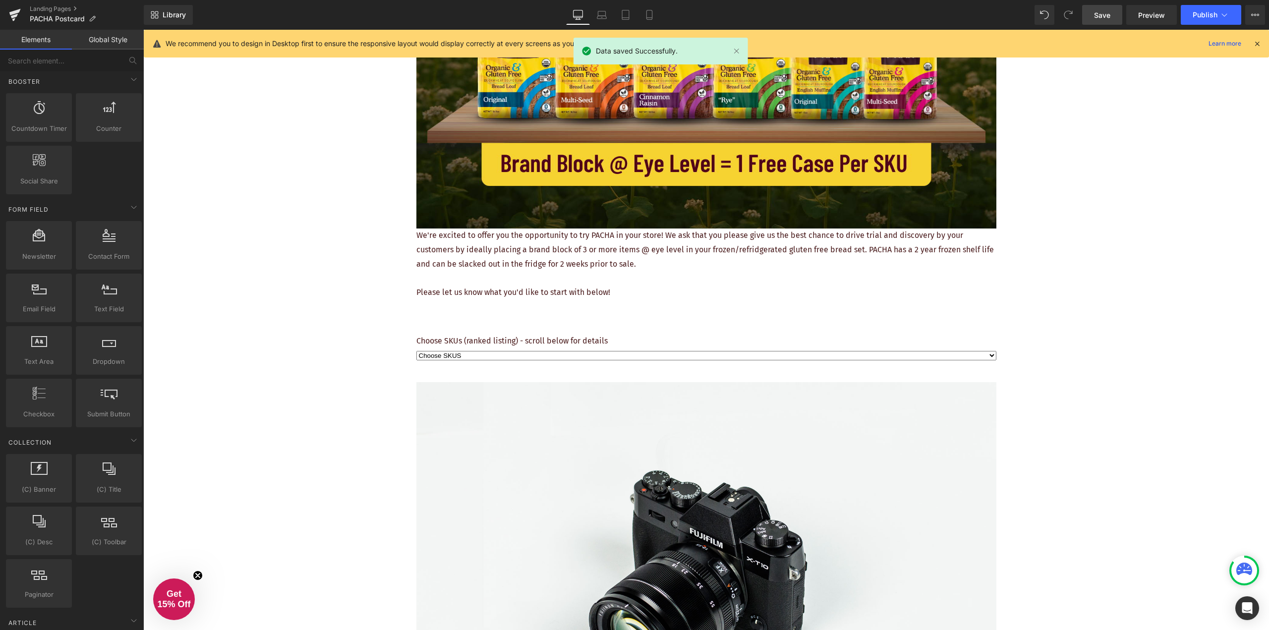
click at [1103, 16] on span "Save" at bounding box center [1102, 15] width 16 height 10
click at [9, 16] on icon at bounding box center [15, 14] width 12 height 25
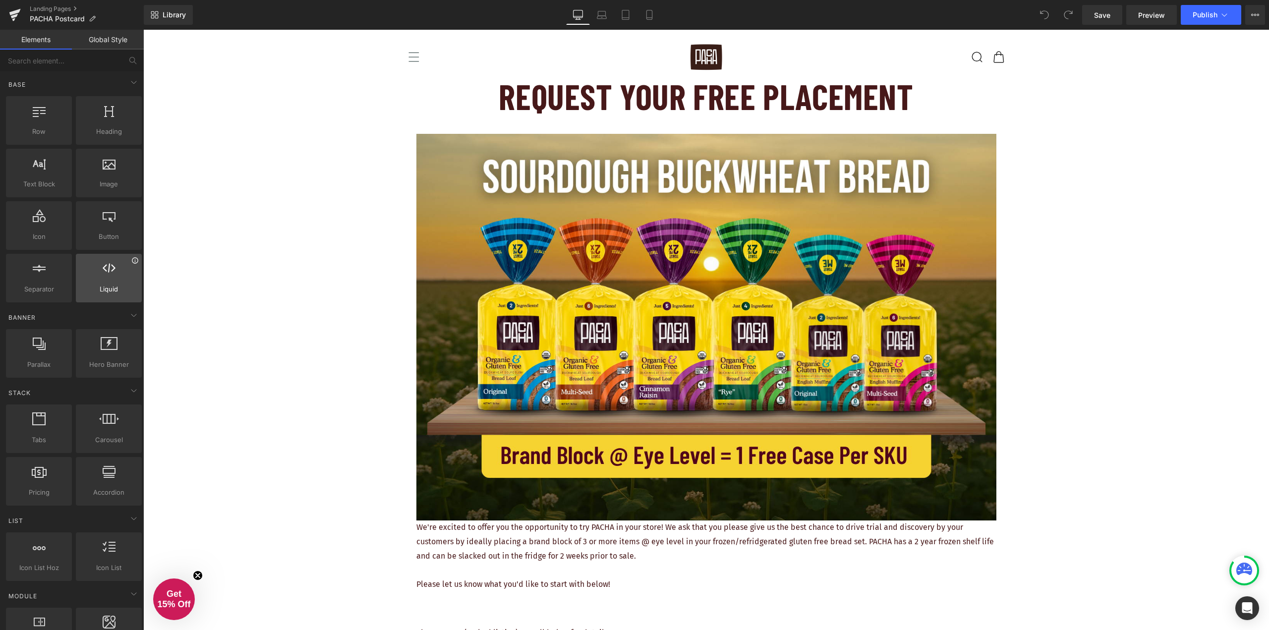
click at [132, 259] on icon at bounding box center [134, 260] width 7 height 7
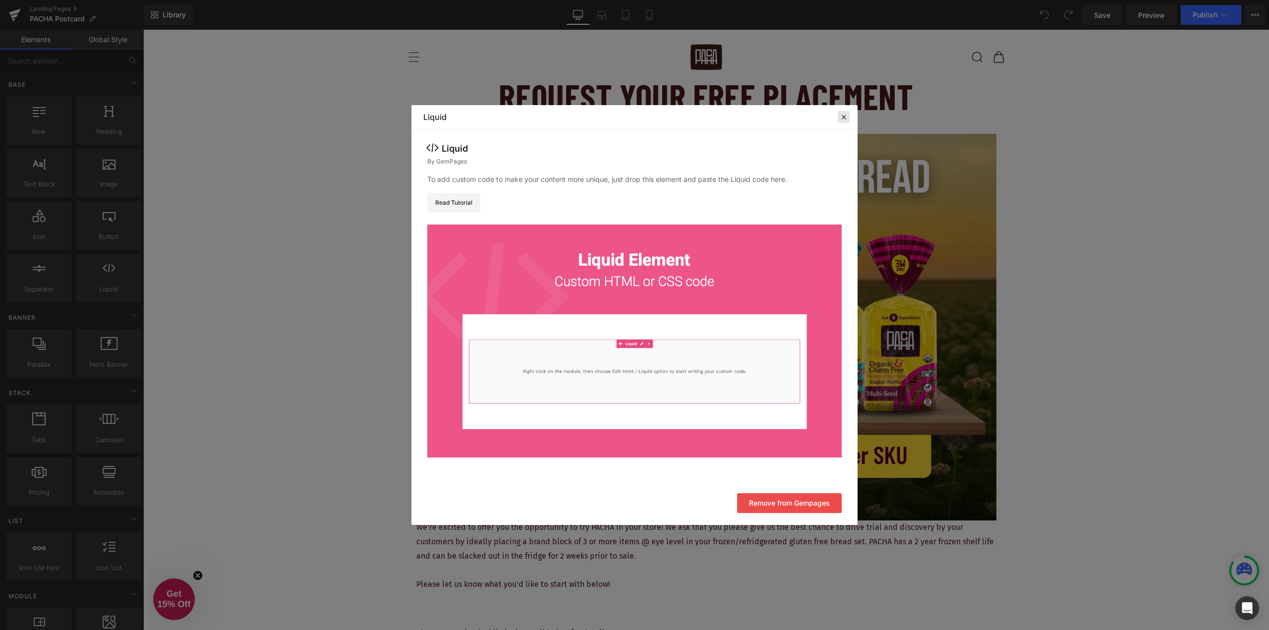
click at [843, 114] on icon at bounding box center [843, 117] width 9 height 9
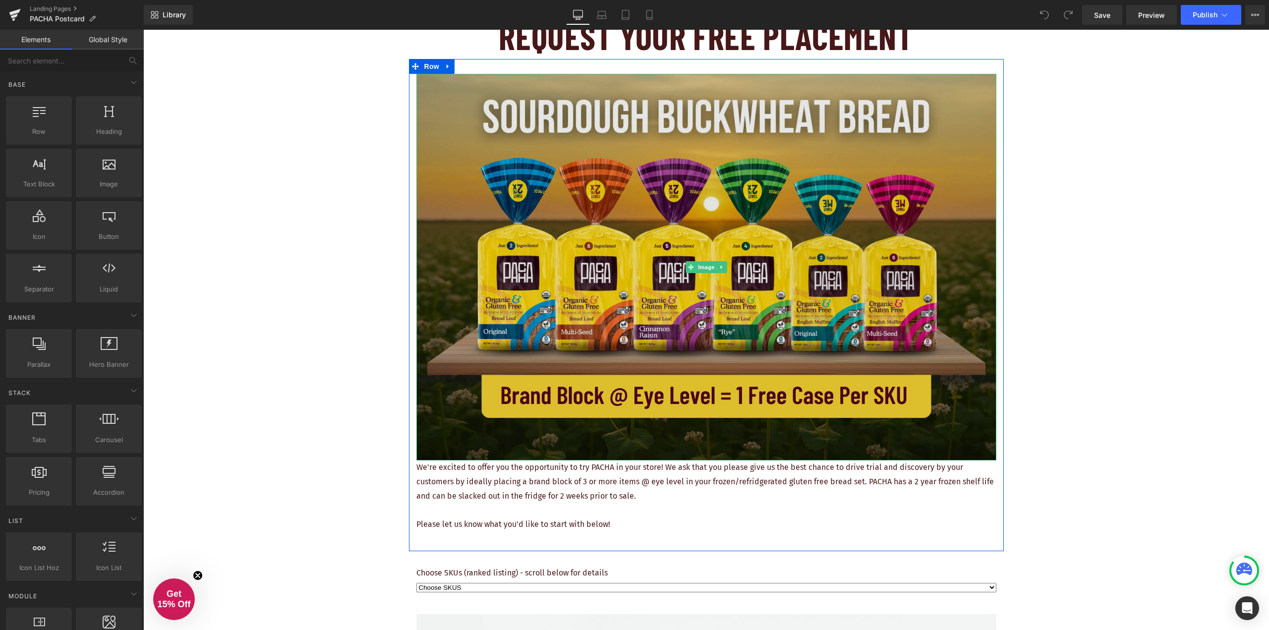
scroll to position [248, 0]
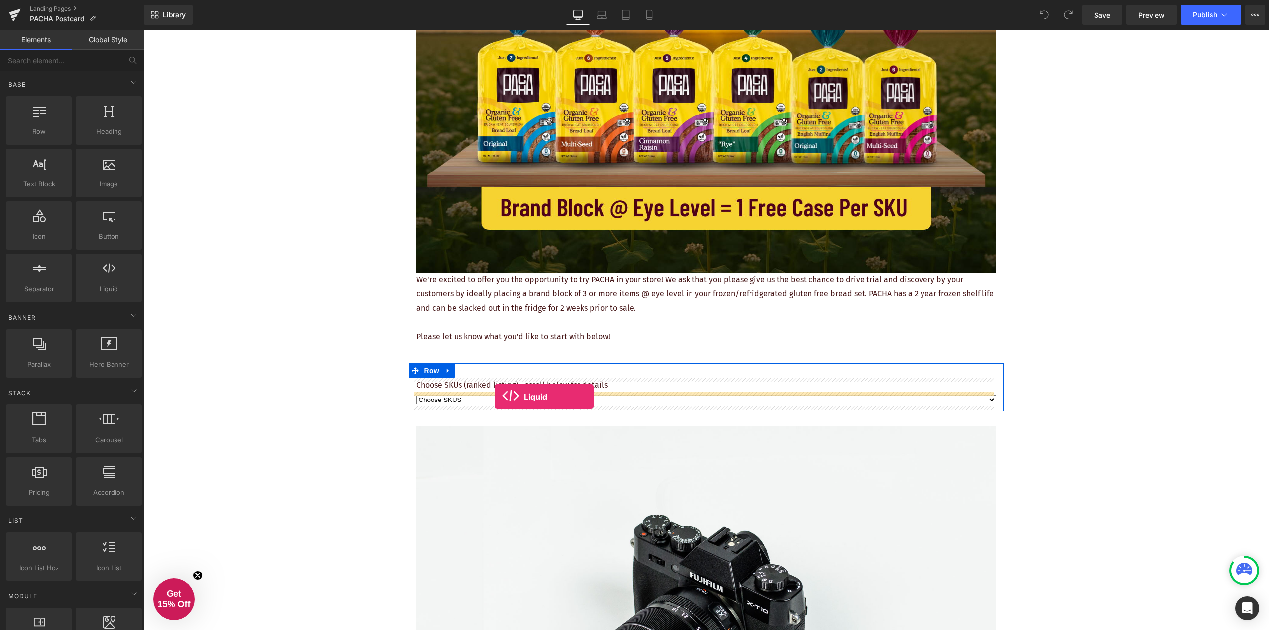
drag, startPoint x: 256, startPoint y: 308, endPoint x: 495, endPoint y: 397, distance: 254.9
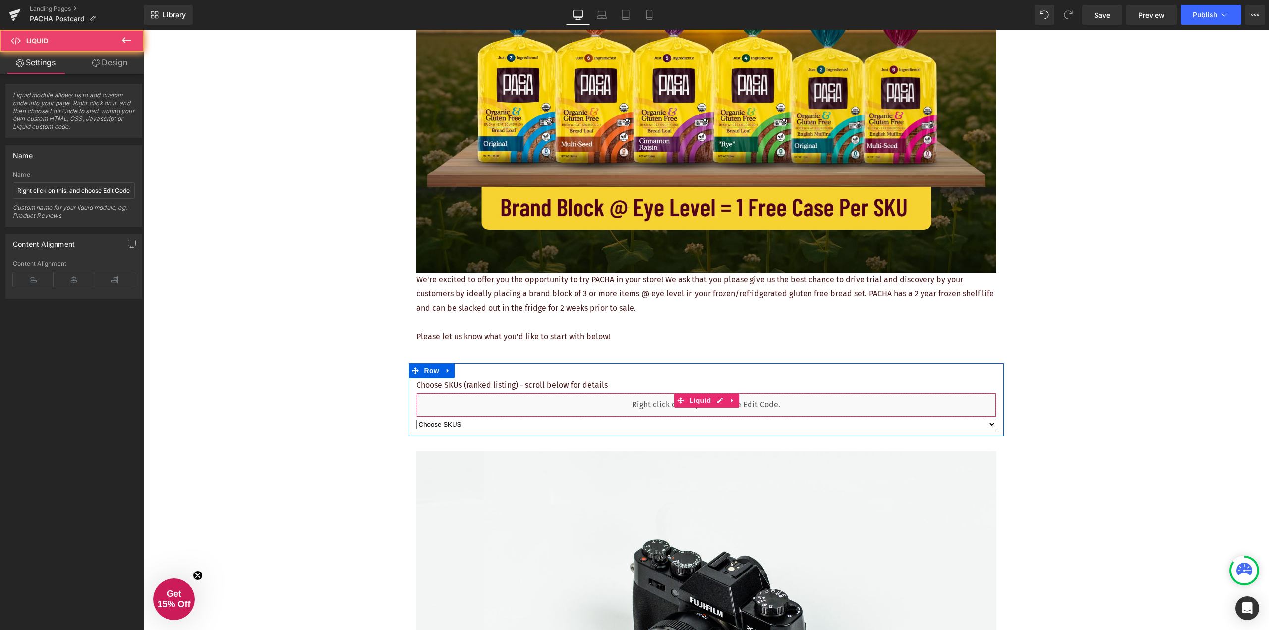
click at [604, 407] on div "Liquid" at bounding box center [706, 405] width 580 height 25
click at [91, 190] on input "Right click on this, and choose Edit Code." at bounding box center [74, 190] width 122 height 16
click at [94, 190] on input "Right click on this, and choose Edit Code." at bounding box center [74, 190] width 122 height 16
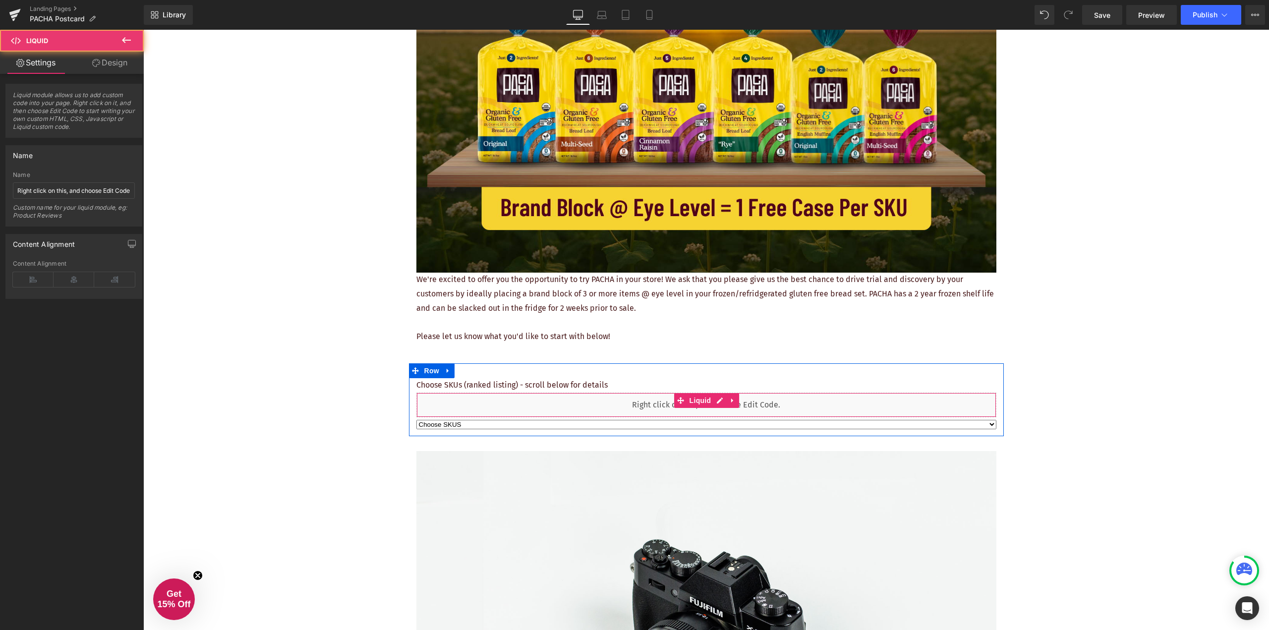
click at [558, 401] on div "Liquid" at bounding box center [706, 405] width 580 height 25
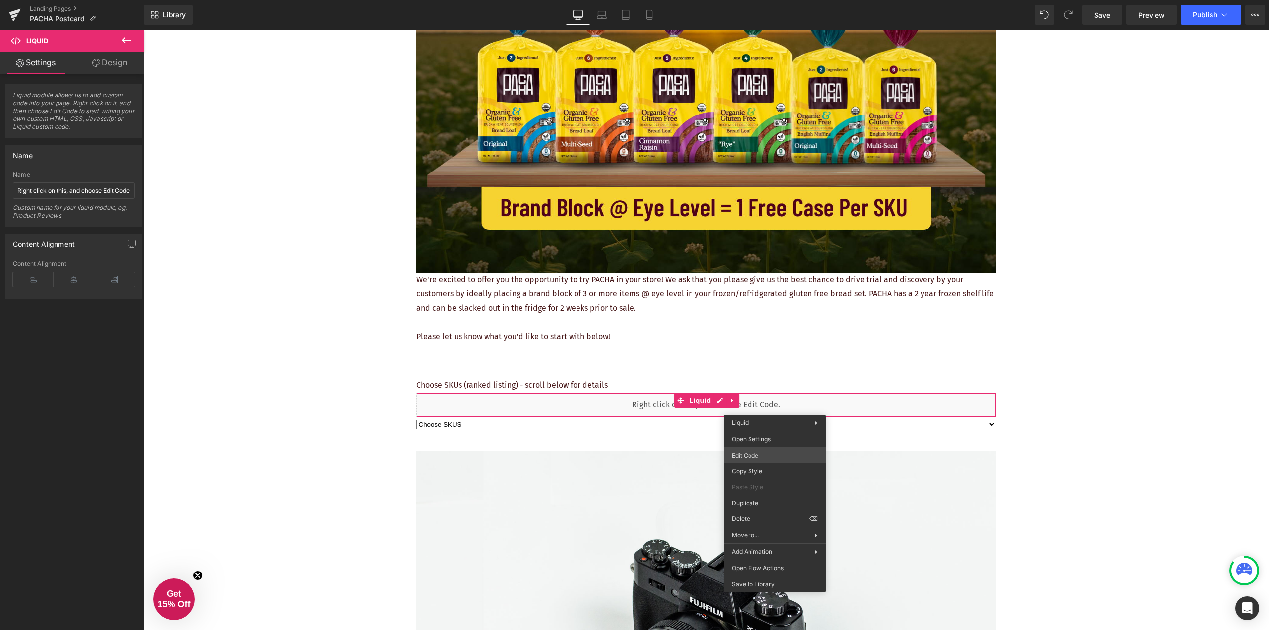
click at [767, 0] on div "Liquid You are previewing how the will restyle your page. You can not edit Elem…" at bounding box center [634, 0] width 1269 height 0
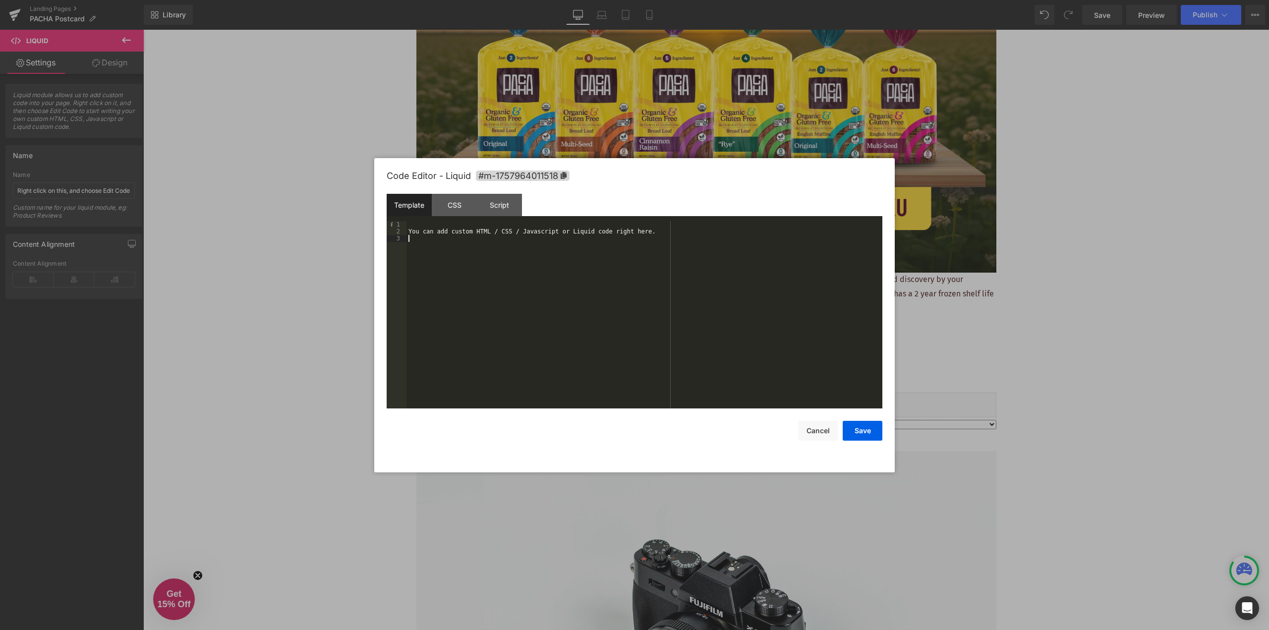
click at [549, 243] on div "You can add custom HTML / CSS / Javascript or Liquid code right here." at bounding box center [645, 321] width 476 height 201
drag, startPoint x: 536, startPoint y: 243, endPoint x: 413, endPoint y: 229, distance: 123.3
click at [413, 228] on div "You can add custom HTML / CSS / Javascript or Liquid code right here." at bounding box center [645, 321] width 476 height 201
click at [549, 229] on div "You can add custom HTML / CSS / Javascript or Liquid code right here." at bounding box center [645, 314] width 476 height 187
click at [549, 229] on div "You can add custom HTML / CSS / Javascript or Liquid code right here." at bounding box center [645, 321] width 476 height 201
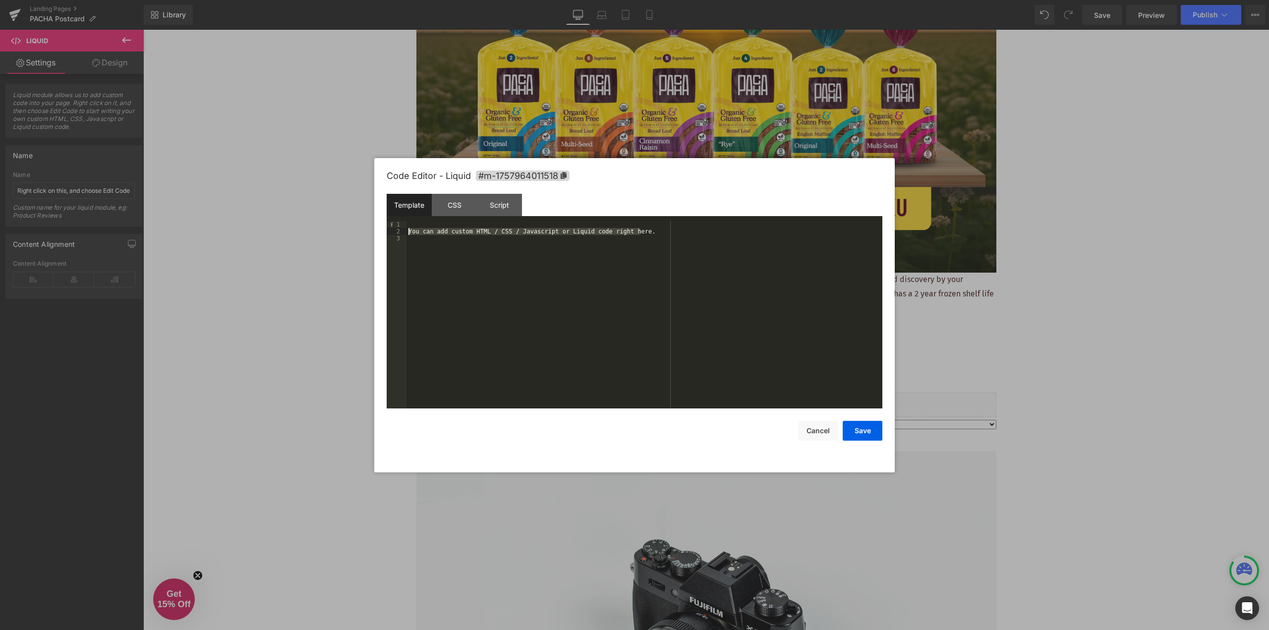
drag, startPoint x: 613, startPoint y: 231, endPoint x: 458, endPoint y: 248, distance: 155.6
click at [406, 233] on pre "1 2 3 You can add custom HTML / CSS / Javascript or Liquid code right here. XXX…" at bounding box center [635, 314] width 496 height 187
click at [859, 436] on button "Save" at bounding box center [863, 431] width 40 height 20
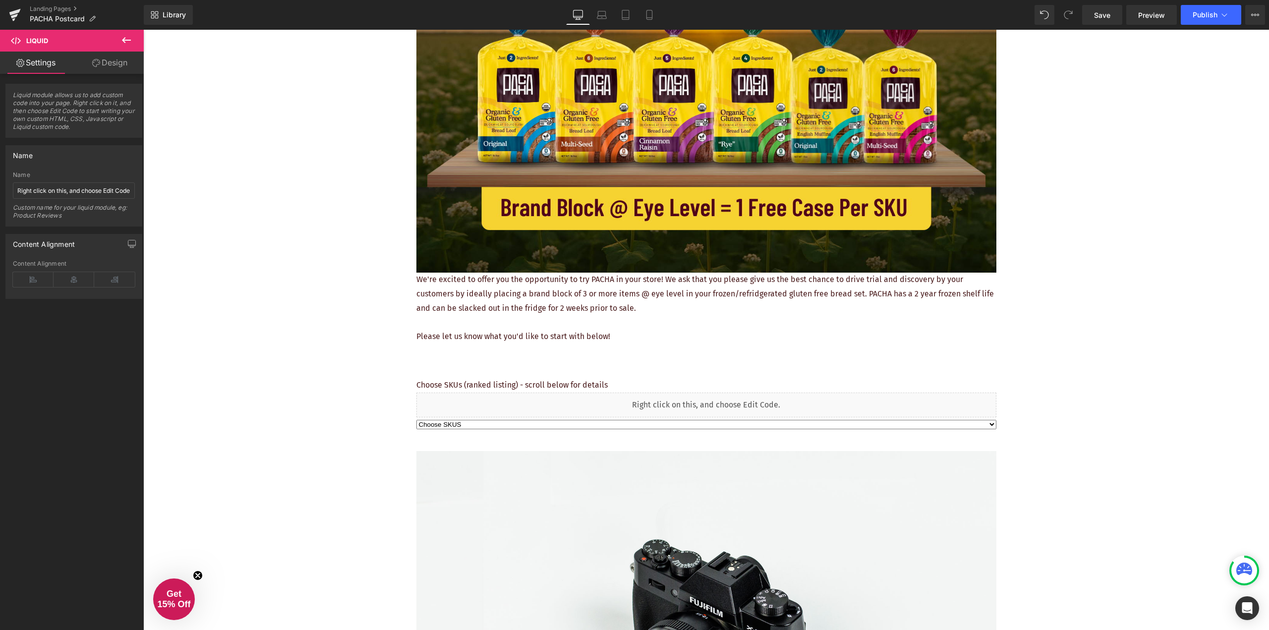
click at [1046, 384] on div "REQUEST YOUR FREE PLACEMENT Heading Image We're excited to offer you the opport…" at bounding box center [706, 591] width 1126 height 1530
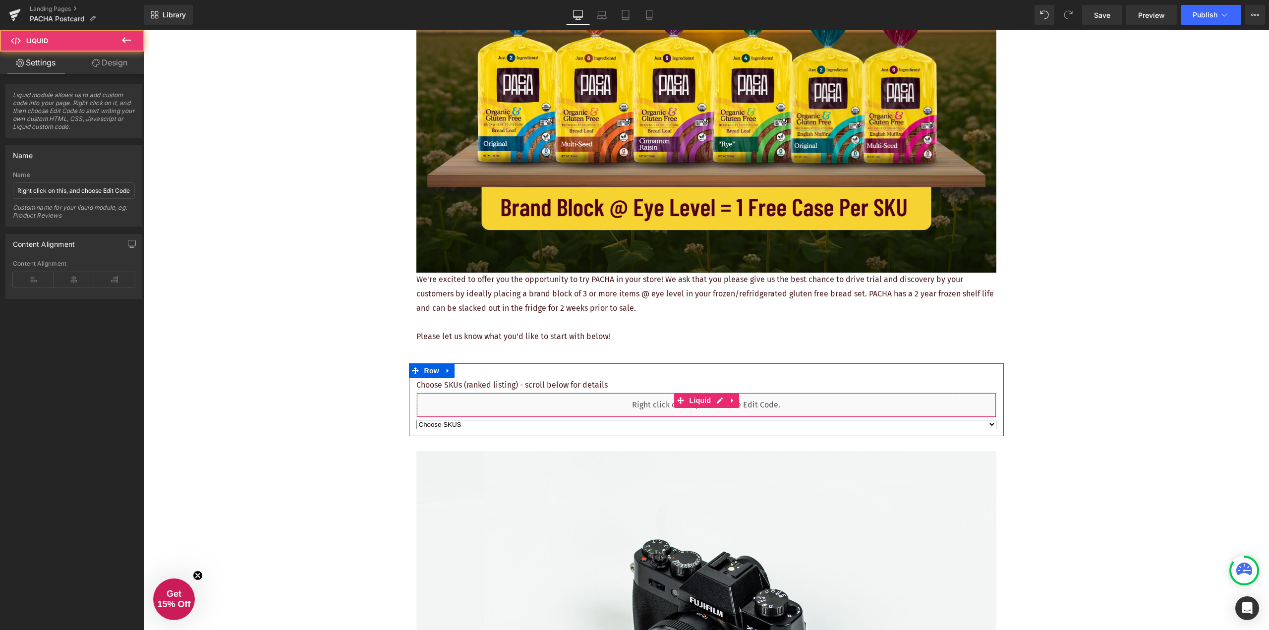
click at [879, 407] on div "Liquid" at bounding box center [706, 405] width 580 height 25
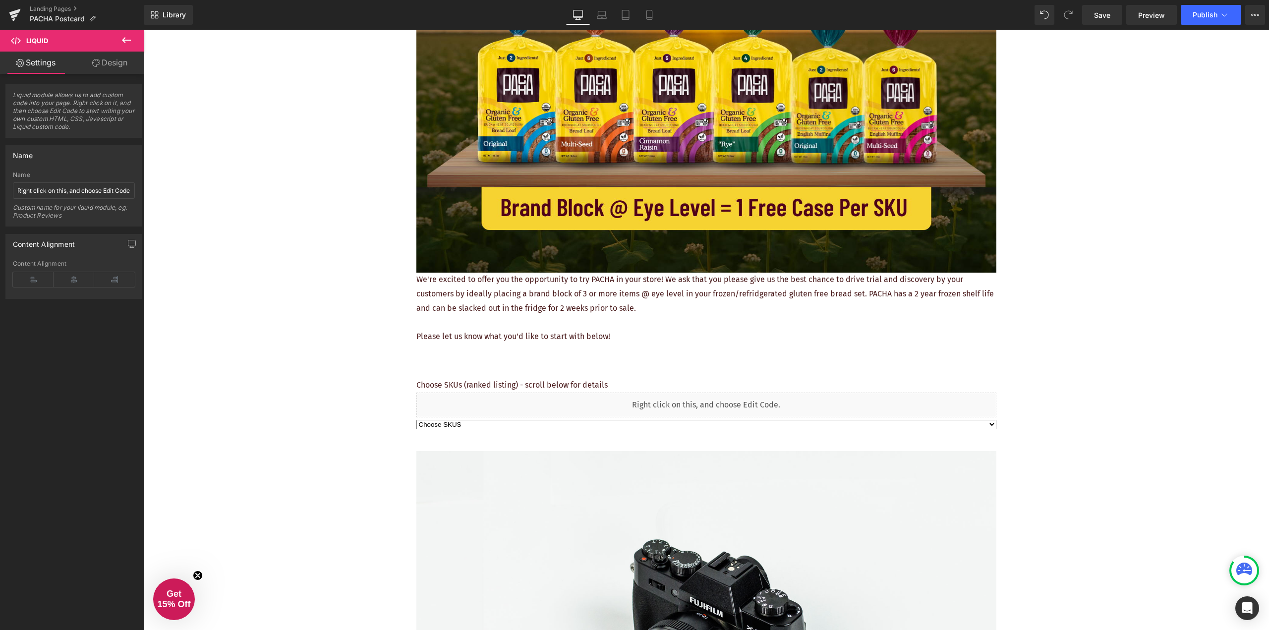
click at [1079, 130] on div "REQUEST YOUR FREE PLACEMENT Heading Image We're excited to offer you the opport…" at bounding box center [706, 591] width 1126 height 1530
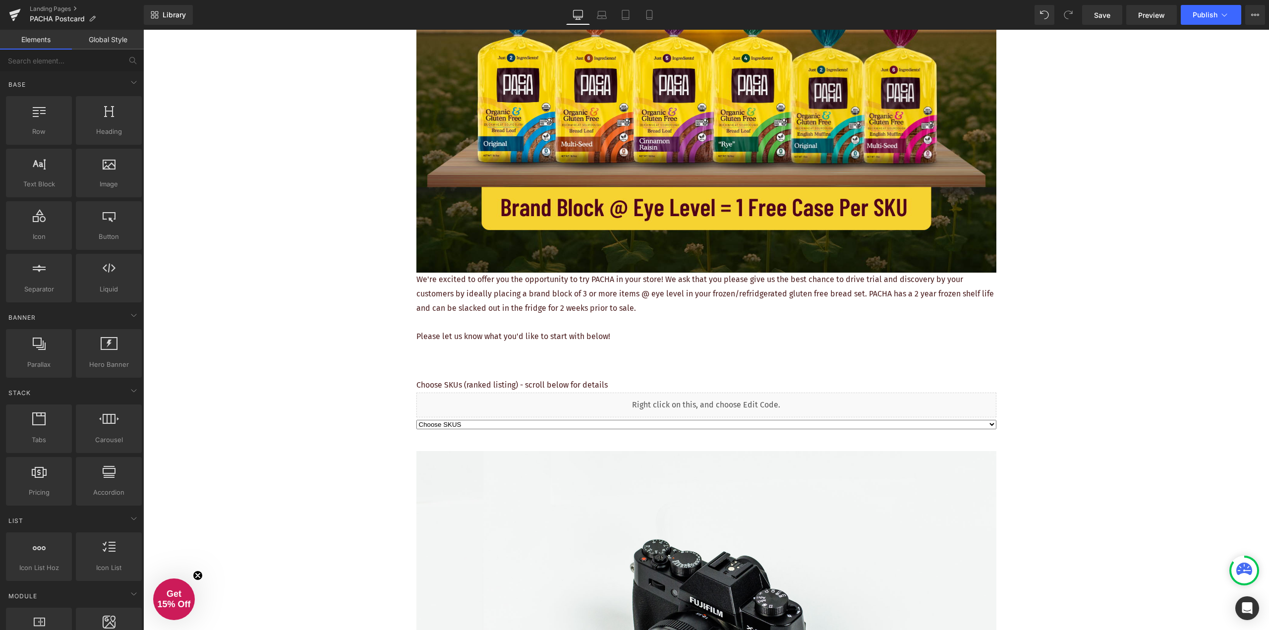
click at [1171, 109] on div "REQUEST YOUR FREE PLACEMENT Heading Image We're excited to offer you the opport…" at bounding box center [706, 591] width 1126 height 1530
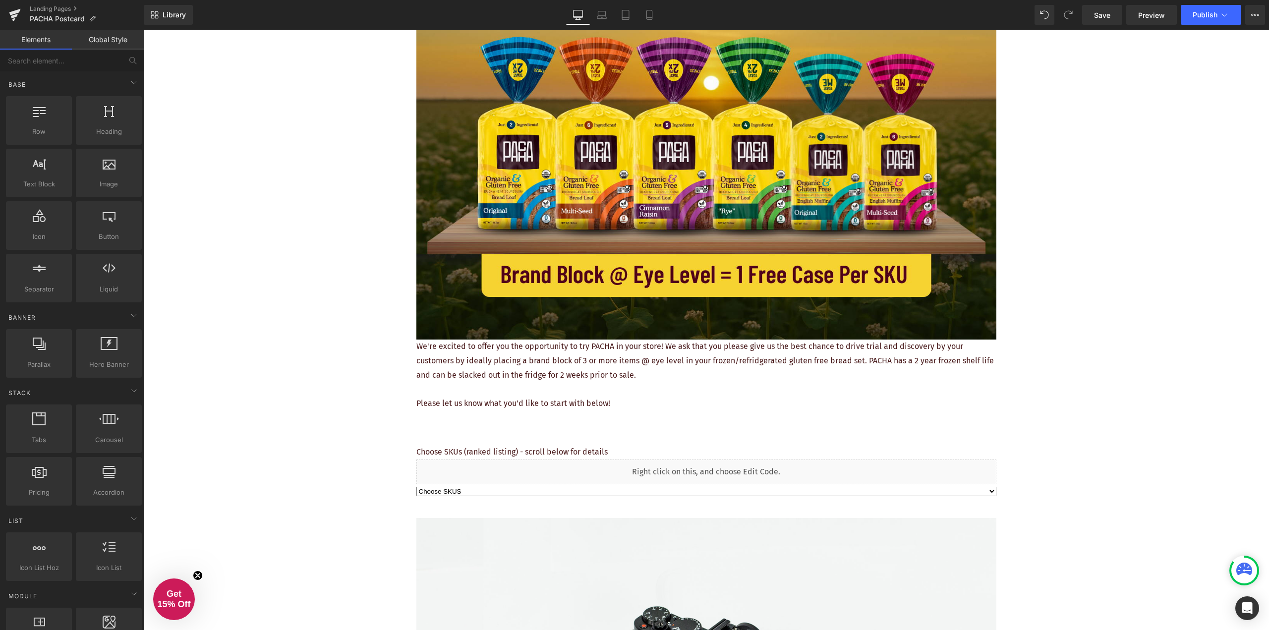
scroll to position [0, 0]
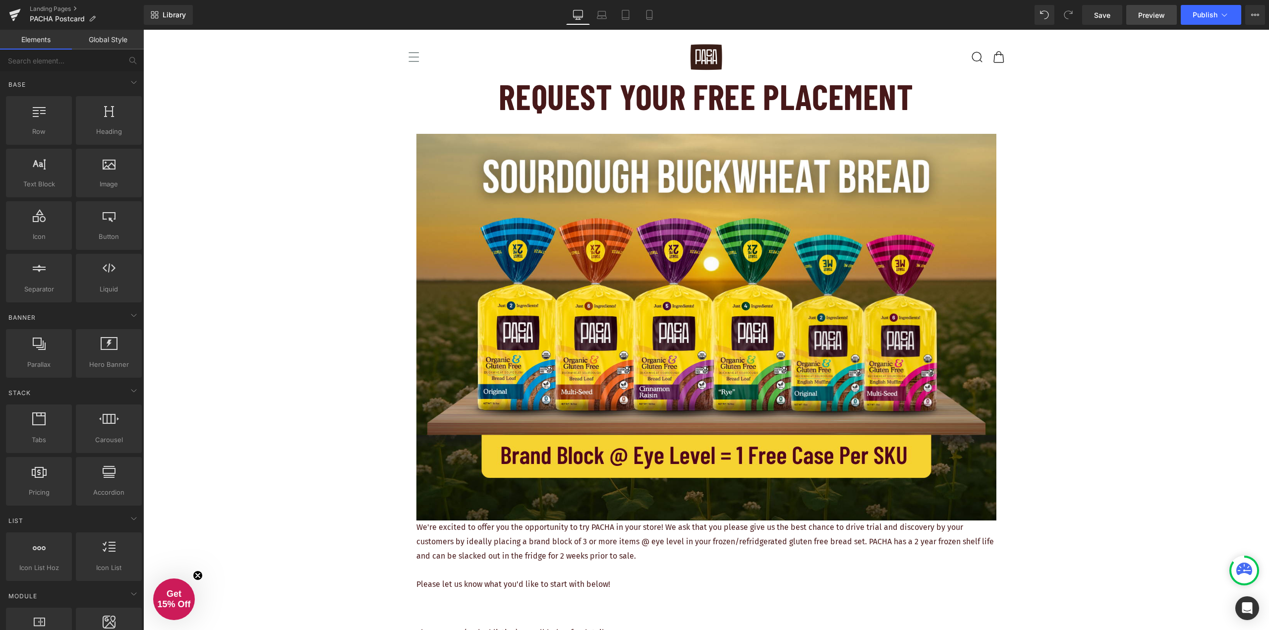
click at [1150, 17] on span "Preview" at bounding box center [1151, 15] width 27 height 10
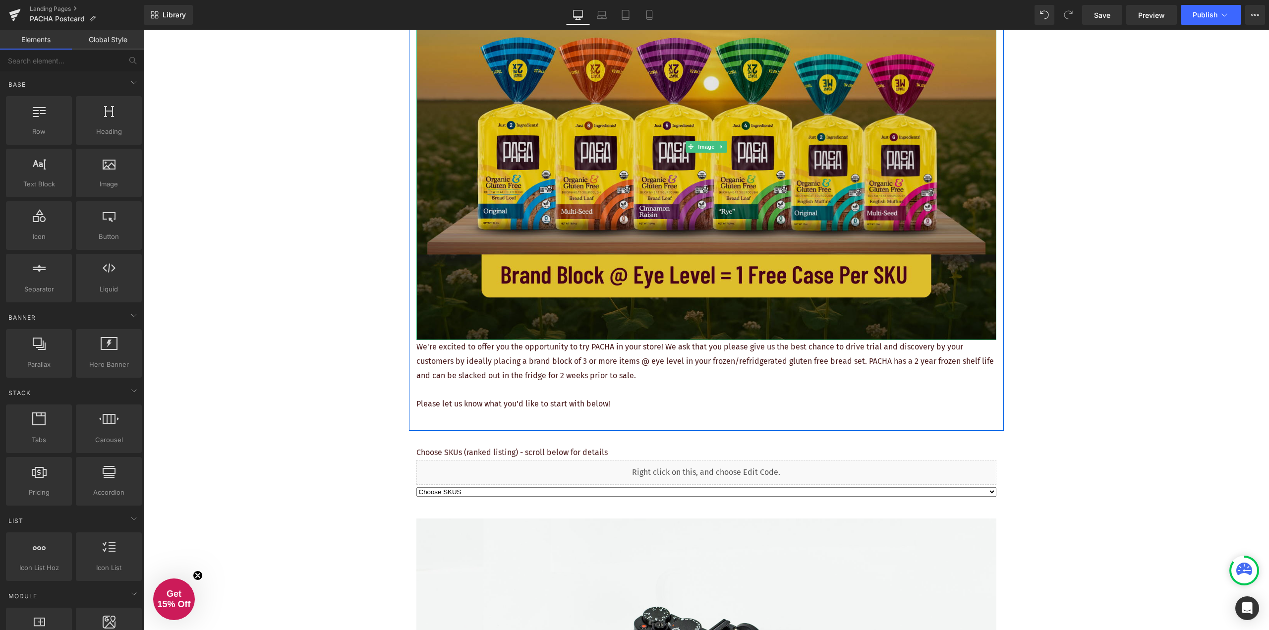
scroll to position [248, 0]
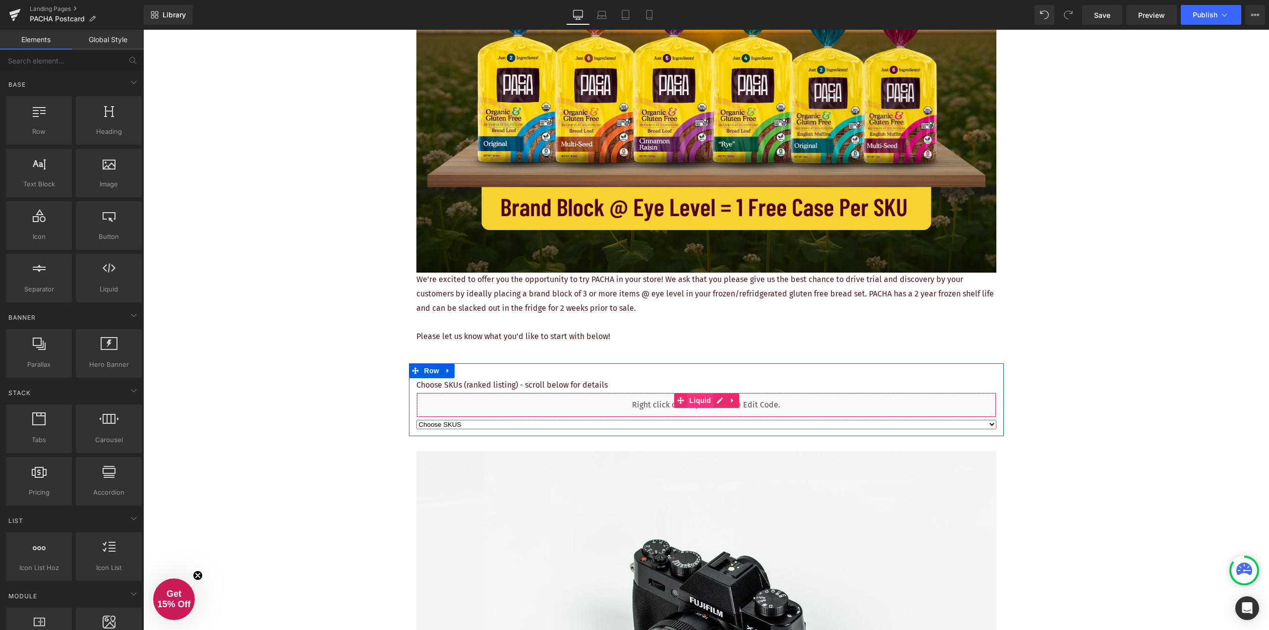
click at [699, 401] on span "Liquid" at bounding box center [700, 400] width 27 height 15
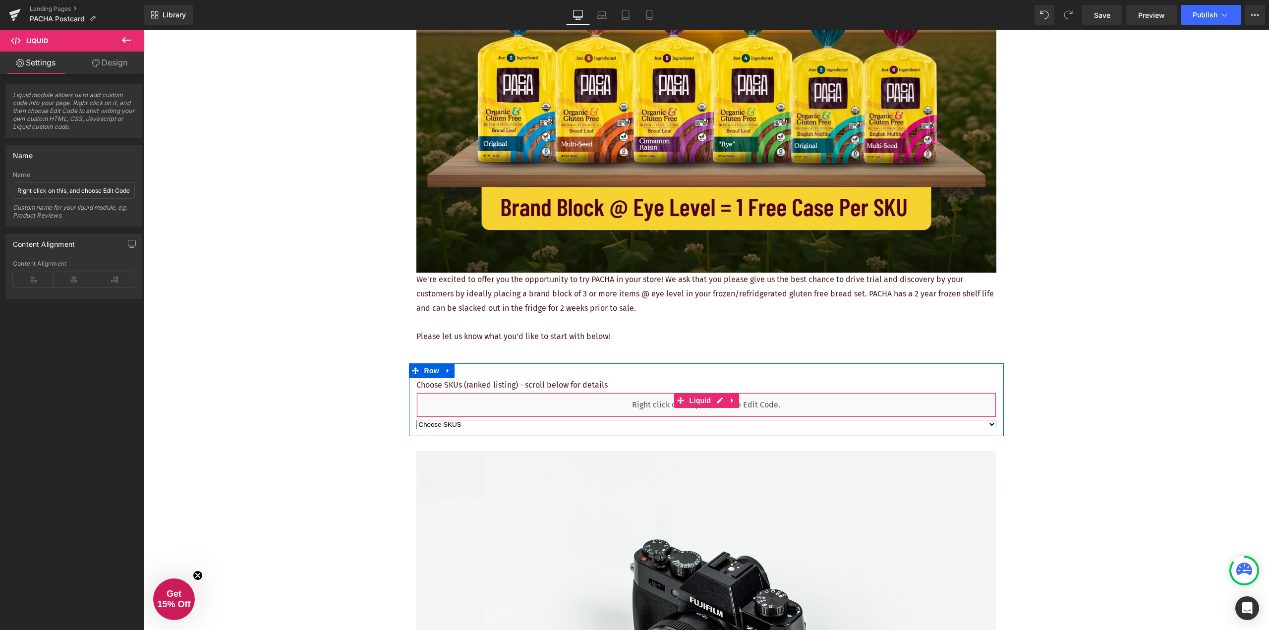
click at [598, 403] on div "Liquid" at bounding box center [706, 405] width 580 height 25
click at [733, 400] on link at bounding box center [732, 400] width 13 height 15
click at [736, 399] on icon at bounding box center [739, 400] width 7 height 7
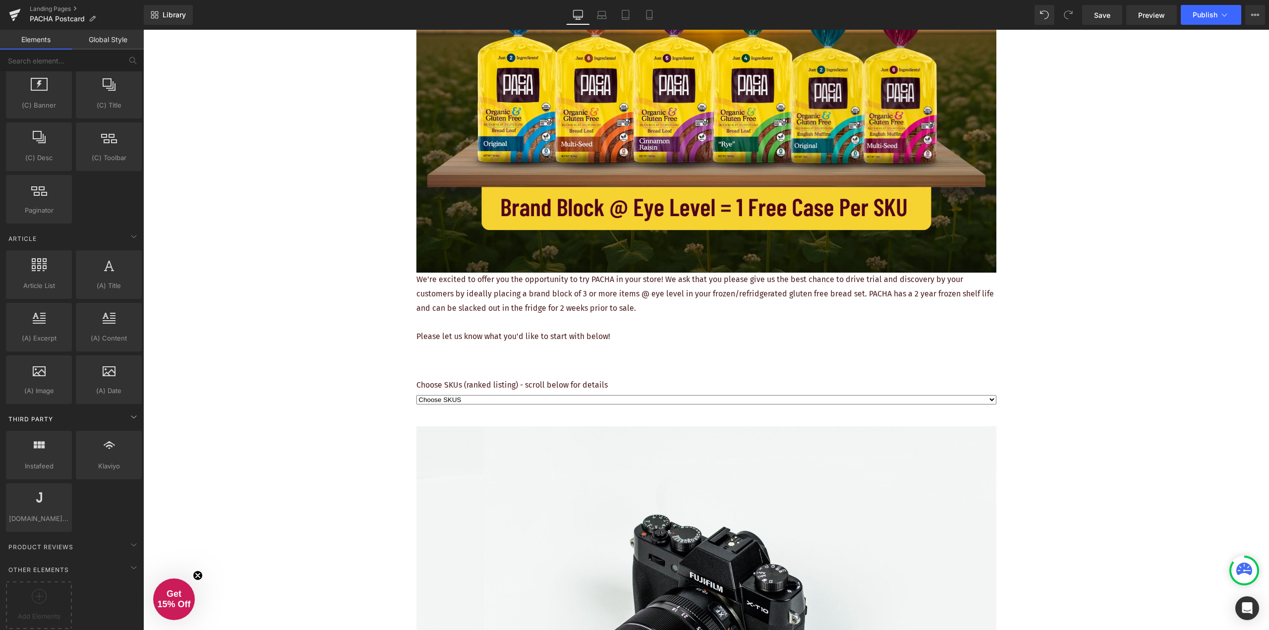
scroll to position [1681, 0]
click at [128, 539] on icon at bounding box center [134, 545] width 12 height 12
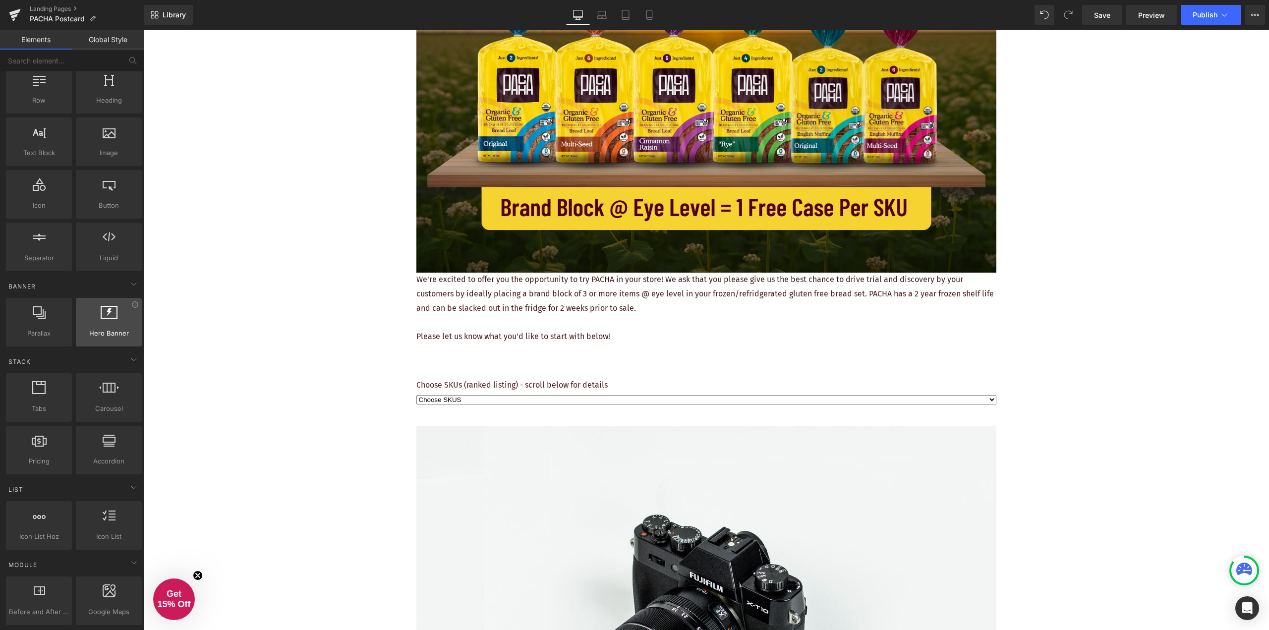
scroll to position [0, 0]
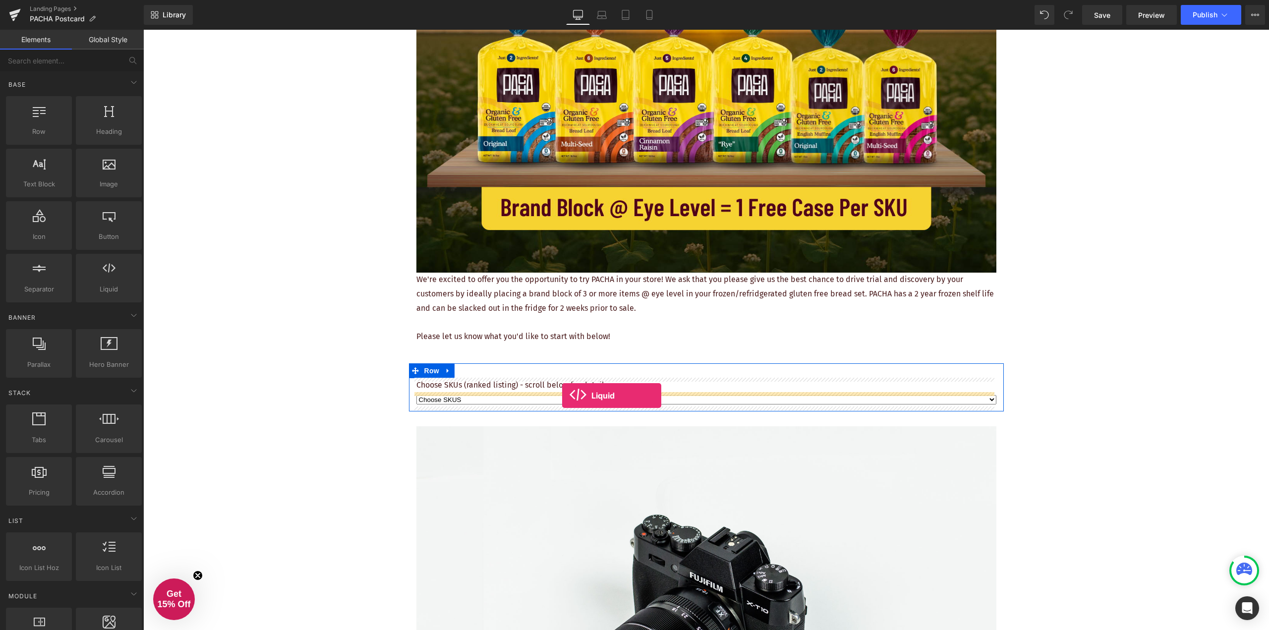
drag, startPoint x: 251, startPoint y: 314, endPoint x: 562, endPoint y: 396, distance: 321.3
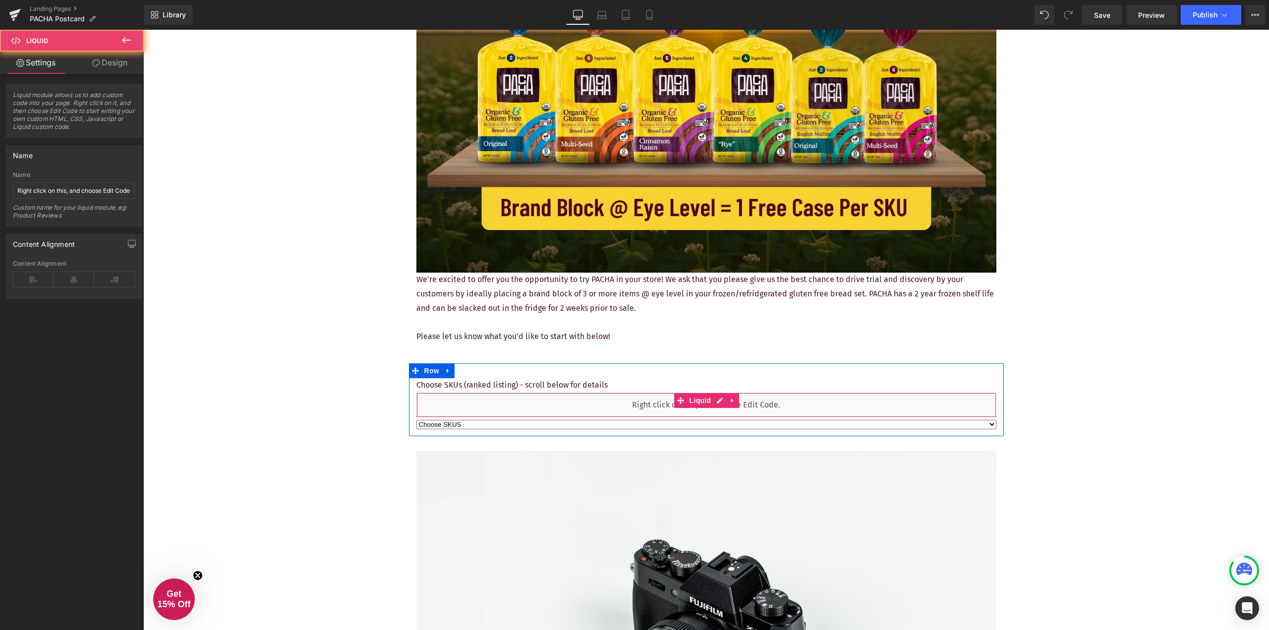
click at [596, 404] on div "Liquid" at bounding box center [706, 405] width 580 height 25
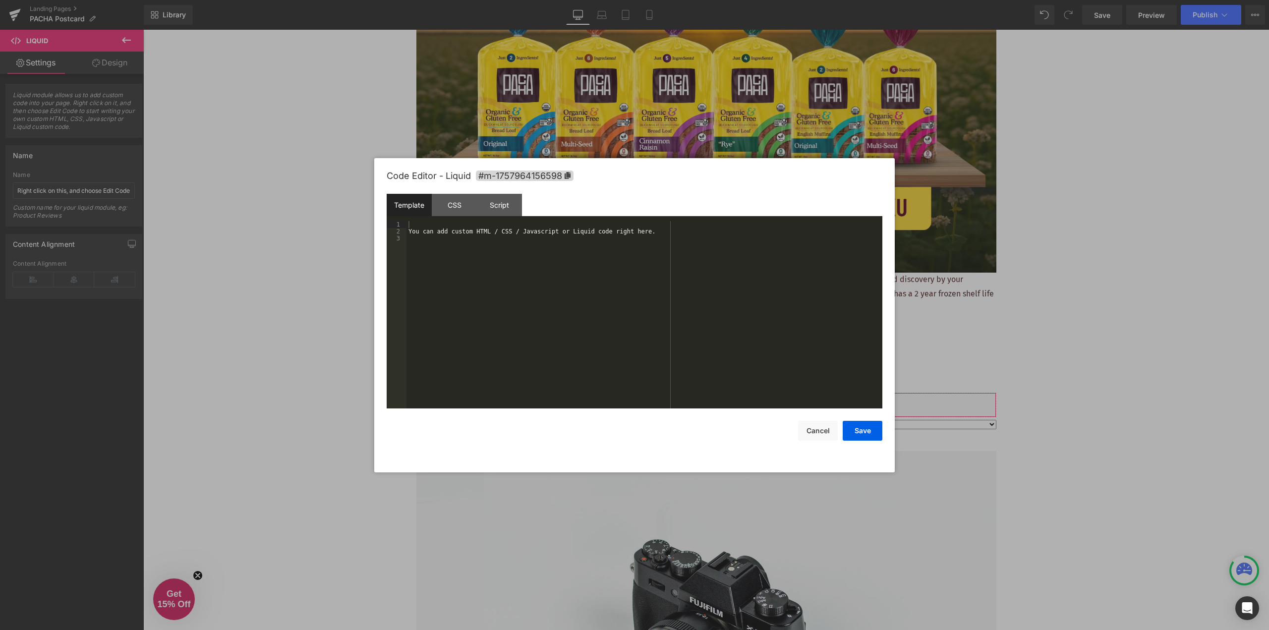
click at [653, 0] on div "Liquid You are previewing how the will restyle your page. You can not edit Elem…" at bounding box center [634, 0] width 1269 height 0
drag, startPoint x: 647, startPoint y: 231, endPoint x: 412, endPoint y: 234, distance: 235.0
click at [412, 234] on div "You can add custom HTML / CSS / Javascript or Liquid code right here." at bounding box center [645, 321] width 476 height 201
click at [831, 229] on div "< iframe src = "https://docs.google.com/forms/d/e/1FAIpQLSdQTsrreOT8_EXIVjzevyr…" at bounding box center [645, 321] width 476 height 201
click at [450, 238] on div "< iframe src = "https://docs.google.com/forms/d/e/1FAIpQLSdQTsrreOT8_EXIVjzevyr…" at bounding box center [645, 321] width 476 height 201
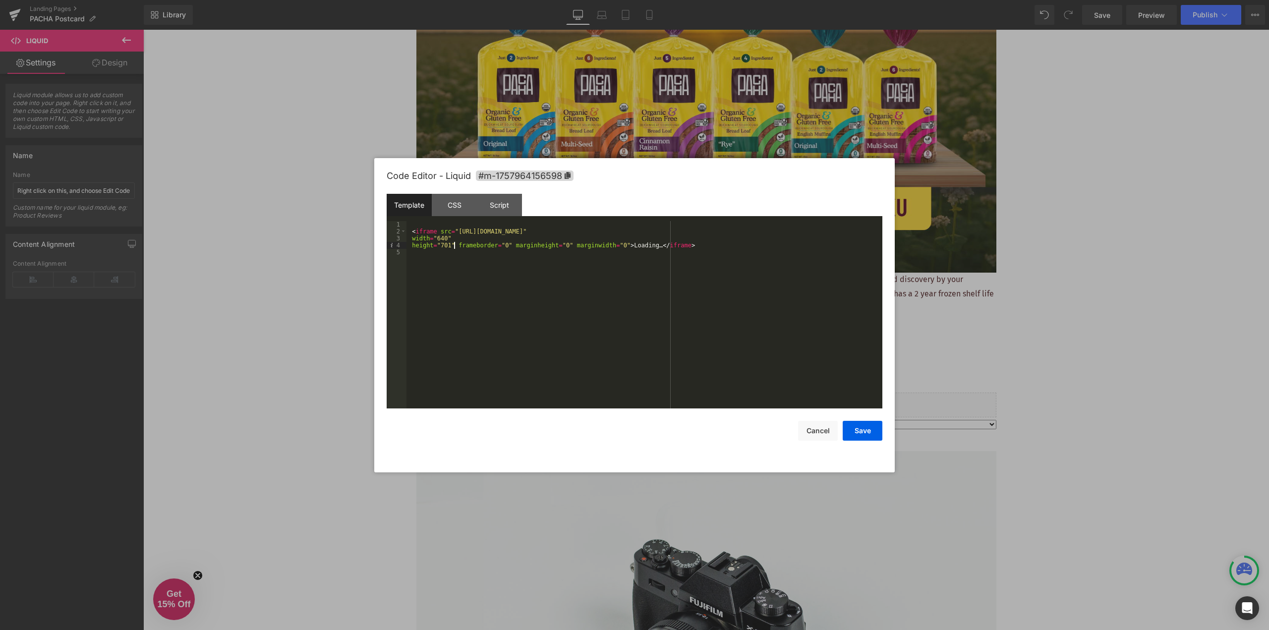
click at [455, 245] on div "< iframe src = "https://docs.google.com/forms/d/e/1FAIpQLSdQTsrreOT8_EXIVjzevyr…" at bounding box center [645, 321] width 476 height 201
click at [464, 251] on div "< iframe src = "https://docs.google.com/forms/d/e/1FAIpQLSdQTsrreOT8_EXIVjzevyr…" at bounding box center [645, 321] width 476 height 201
click at [468, 258] on div "< iframe src = "https://docs.google.com/forms/d/e/1FAIpQLSdQTsrreOT8_EXIVjzevyr…" at bounding box center [645, 321] width 476 height 201
click at [864, 436] on button "Save" at bounding box center [863, 431] width 40 height 20
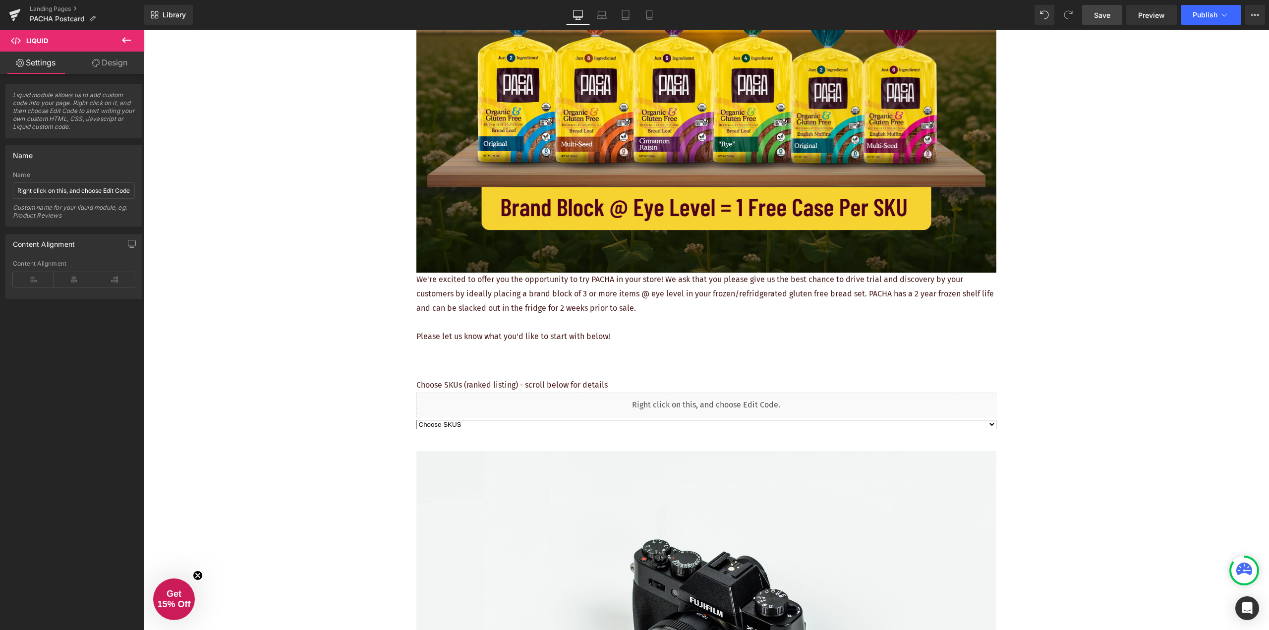
click at [1105, 16] on span "Save" at bounding box center [1102, 15] width 16 height 10
click at [1155, 14] on span "Preview" at bounding box center [1151, 15] width 27 height 10
click at [1061, 230] on div "REQUEST YOUR FREE PLACEMENT Heading Image We're excited to offer you the opport…" at bounding box center [706, 591] width 1126 height 1530
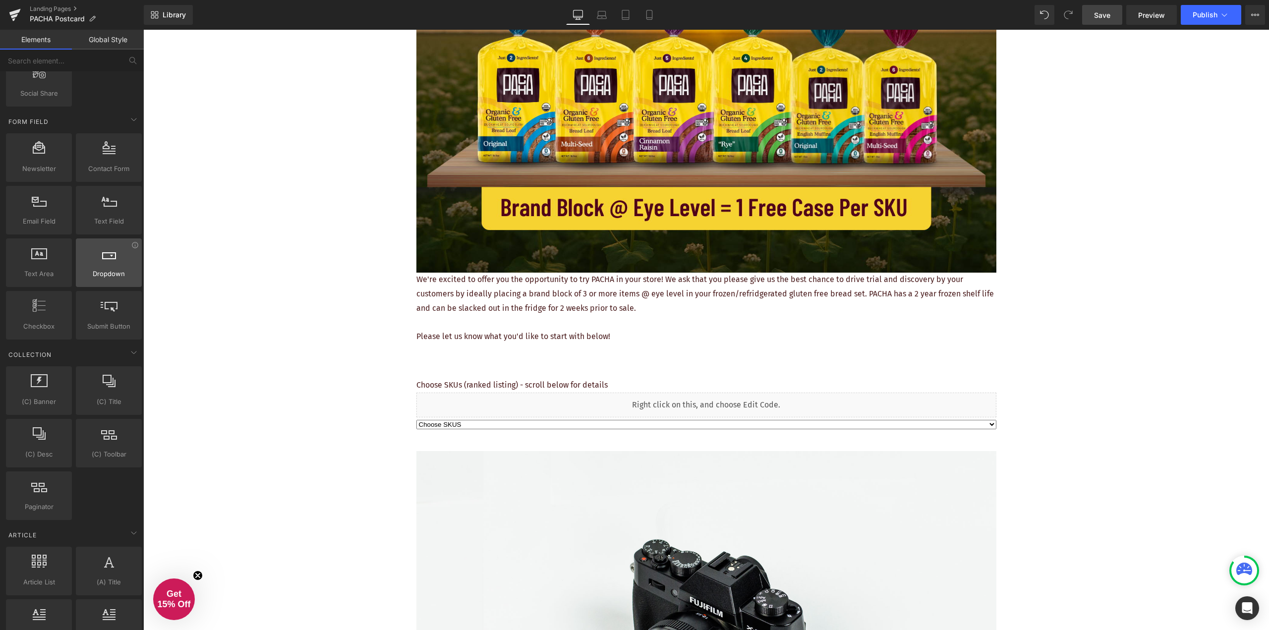
scroll to position [1339, 0]
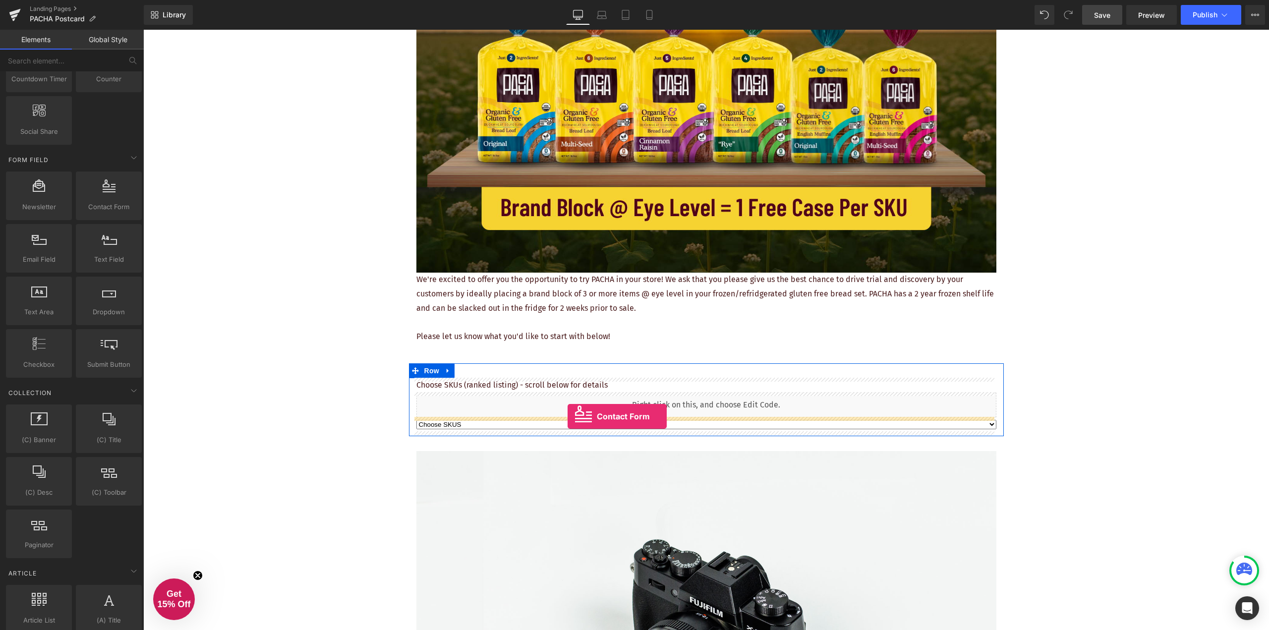
drag, startPoint x: 248, startPoint y: 234, endPoint x: 568, endPoint y: 416, distance: 368.0
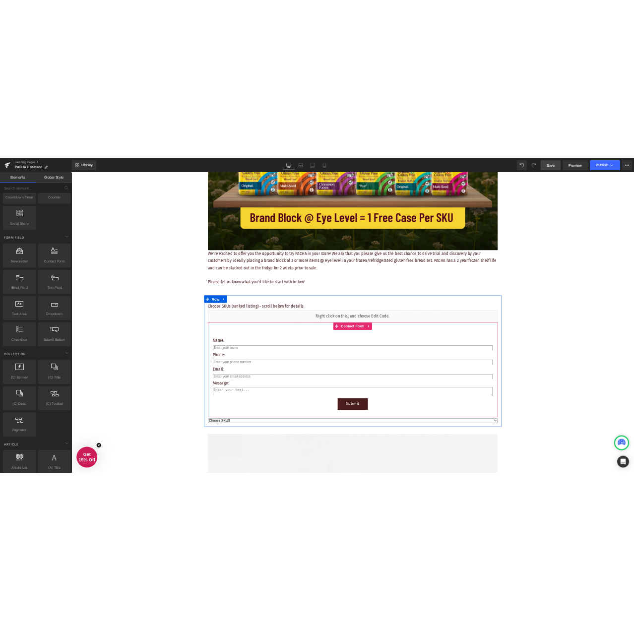
scroll to position [347, 0]
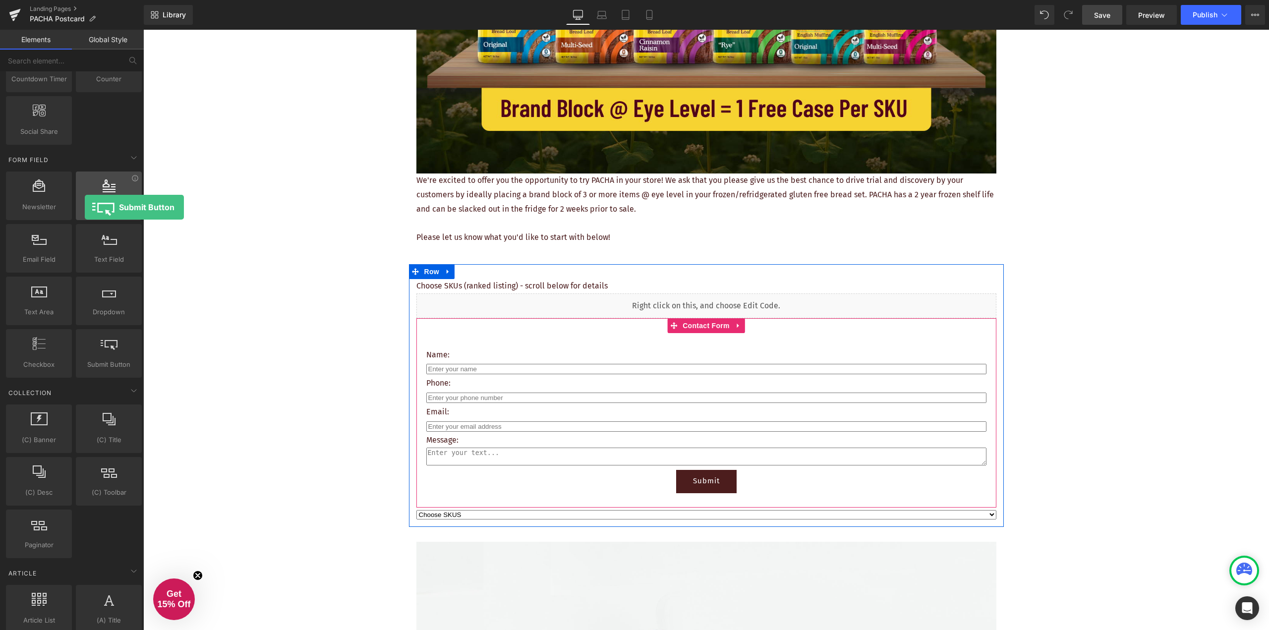
drag, startPoint x: 114, startPoint y: 358, endPoint x: 85, endPoint y: 206, distance: 155.5
click at [85, 206] on div "Newsletter newsletter, contacts, forms, emails, customer form Contact Form cont…" at bounding box center [74, 275] width 140 height 210
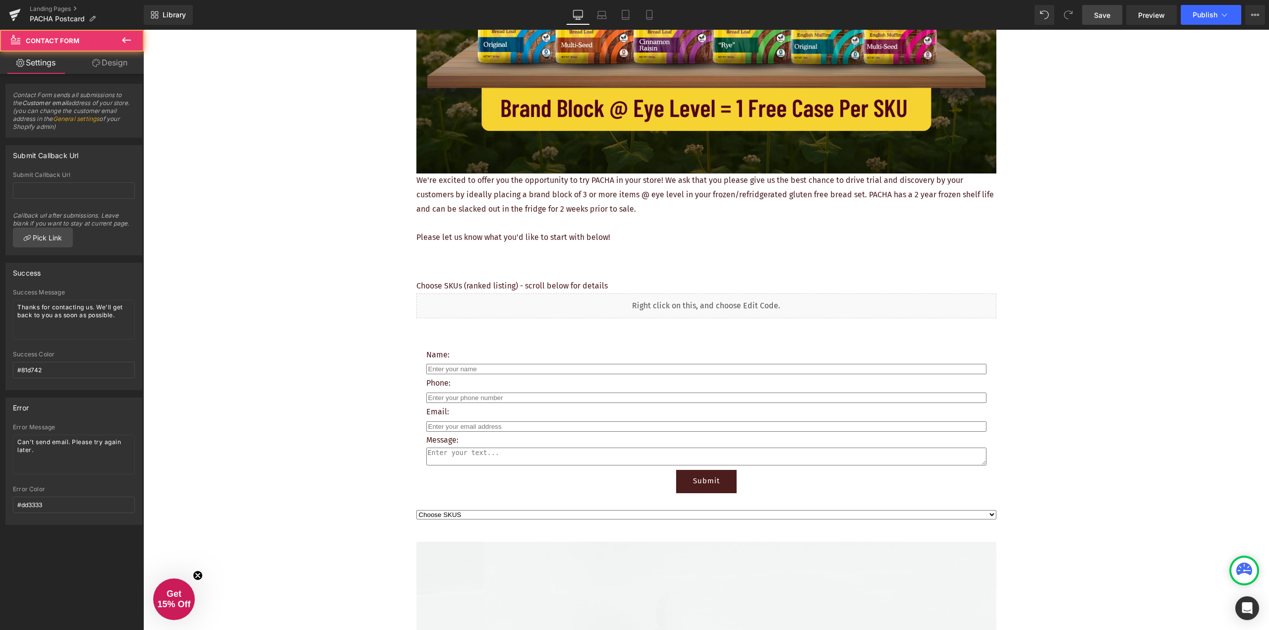
click at [670, 326] on div "Name: Text Block Text Field Phone: Text Block Text Field Email: Text Block Emai…" at bounding box center [706, 412] width 580 height 189
click at [782, 334] on div "Name: Text Block Text Field Phone: Text Block Text Field Email: Text Block Emai…" at bounding box center [706, 412] width 580 height 189
click at [753, 327] on div "Name: Text Block Text Field Phone: Text Block Text Field Email: Text Block Emai…" at bounding box center [706, 412] width 580 height 189
click at [735, 324] on icon at bounding box center [731, 326] width 5 height 6
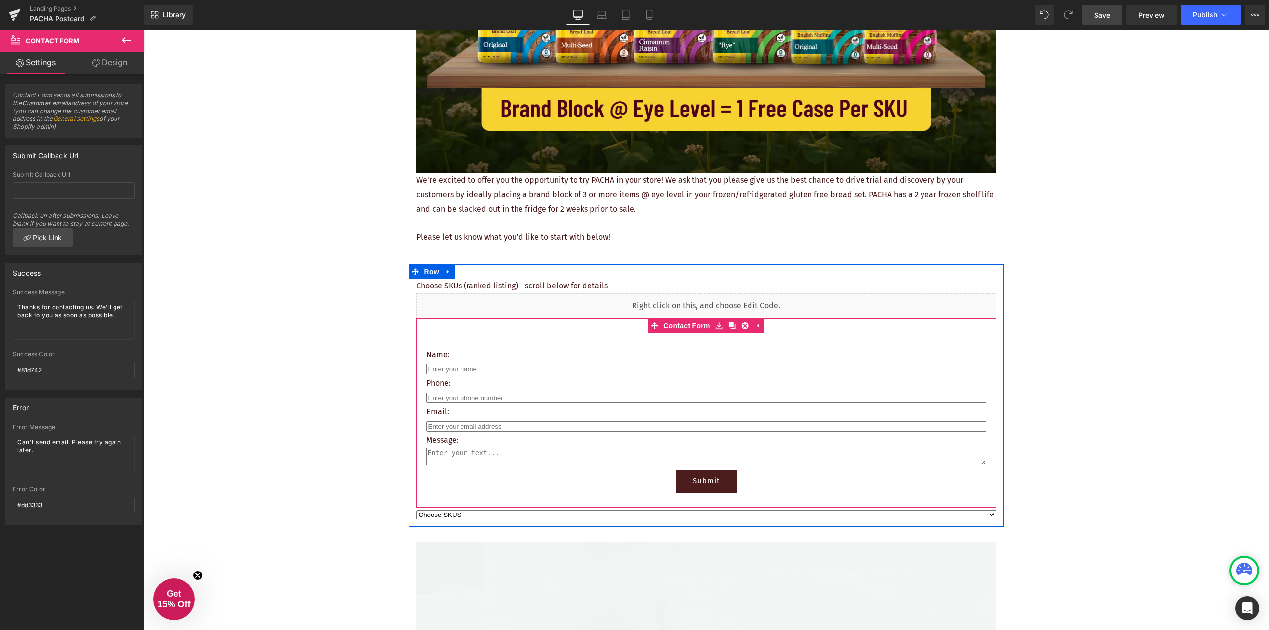
click at [740, 326] on div "Name: Text Block Text Field Phone: Text Block Text Field Email: Text Block Emai…" at bounding box center [706, 412] width 580 height 189
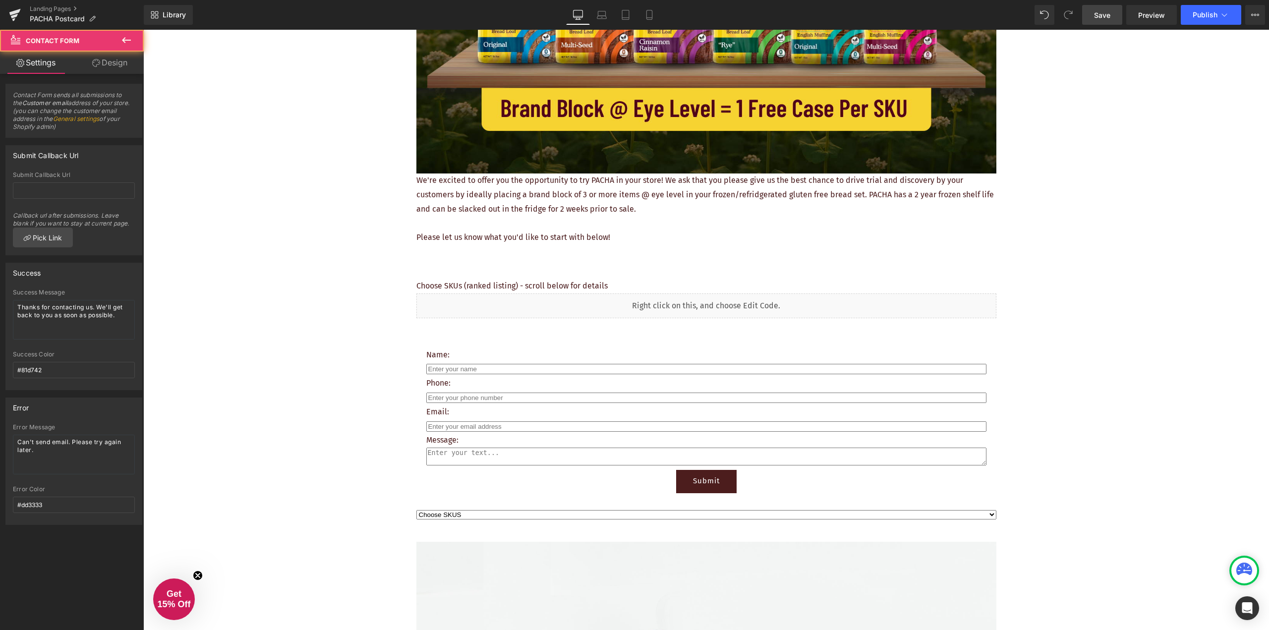
click at [744, 326] on div "Name: Text Block Text Field Phone: Text Block Text Field Email: Text Block Emai…" at bounding box center [706, 412] width 580 height 189
click at [743, 327] on div "Name: Text Block Text Field Phone: Text Block Text Field Email: Text Block Emai…" at bounding box center [706, 412] width 580 height 189
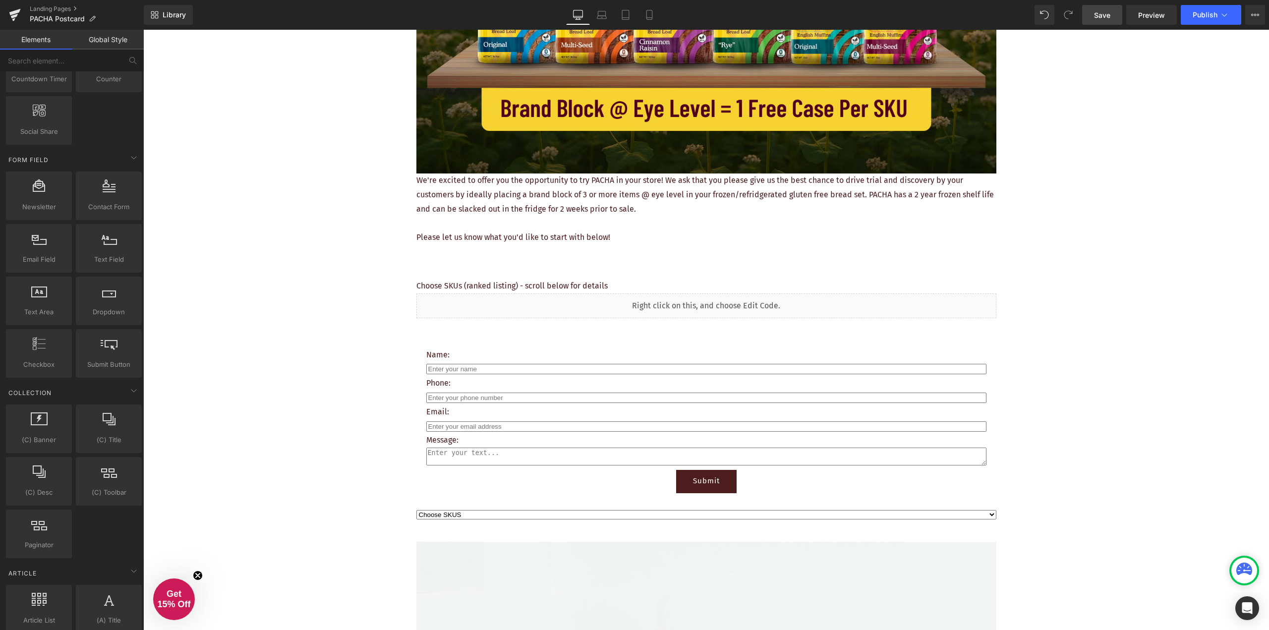
click at [303, 303] on div "REQUEST YOUR FREE PLACEMENT Heading Image We're excited to offer you the opport…" at bounding box center [706, 586] width 1126 height 1719
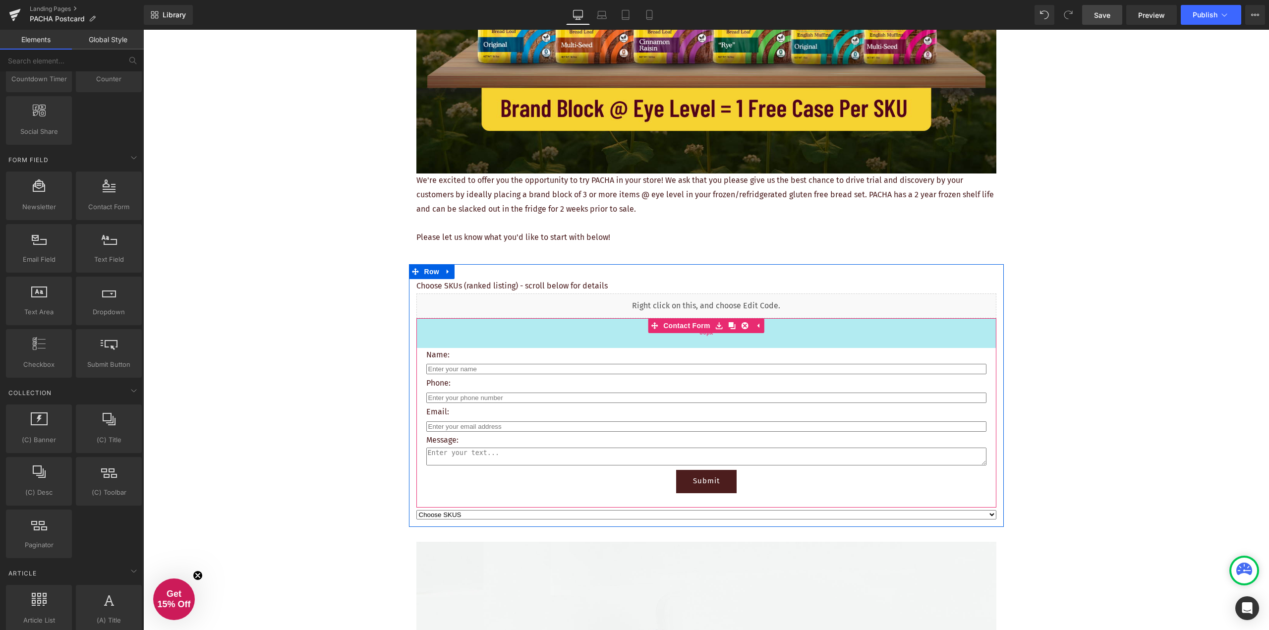
click at [795, 340] on div "60px" at bounding box center [706, 333] width 580 height 30
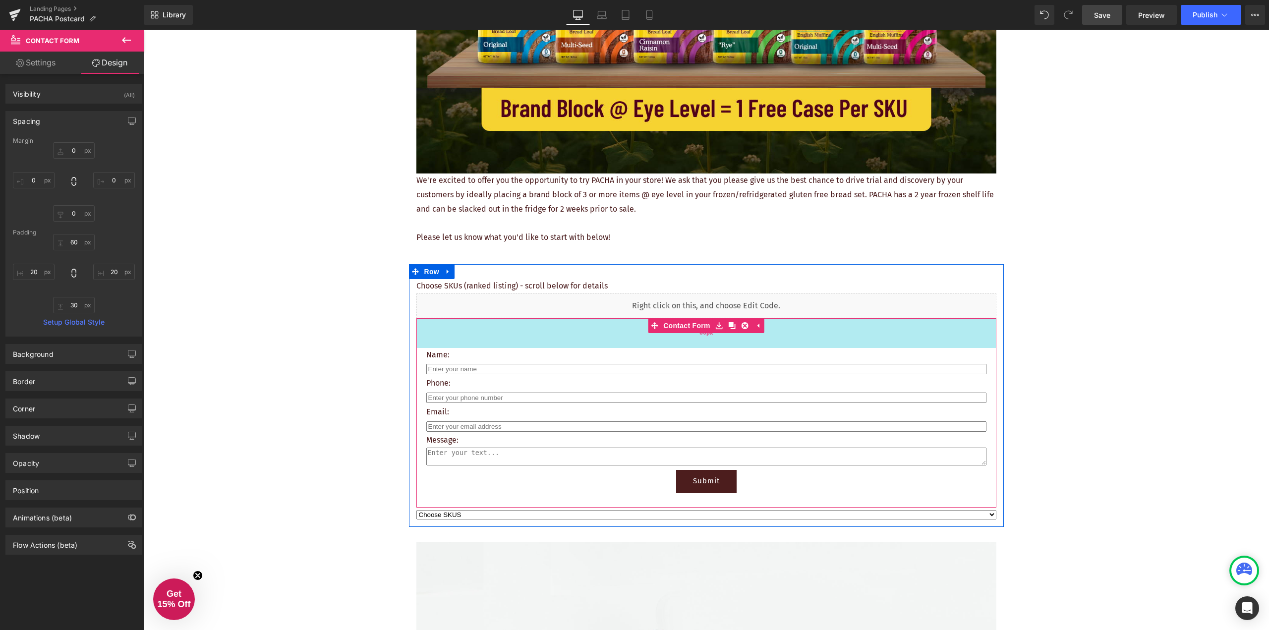
click at [782, 340] on div "60px" at bounding box center [706, 333] width 580 height 30
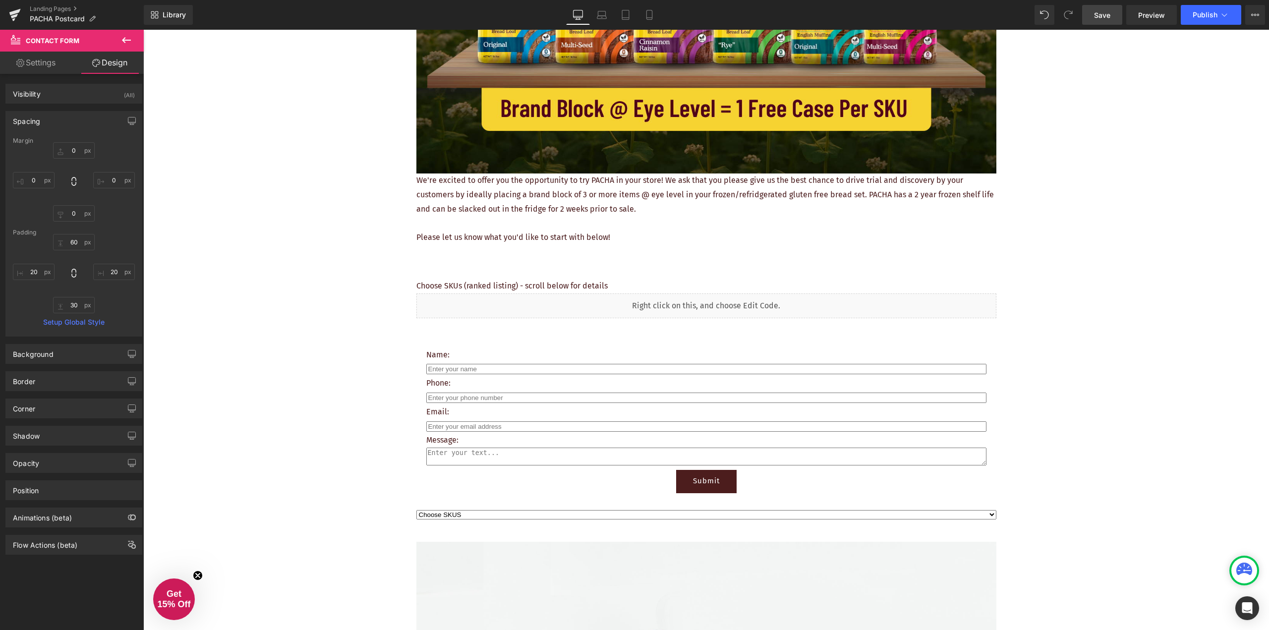
click at [742, 326] on div "Name: Text Block Text Field Phone: Text Block Text Field Email: Text Block Emai…" at bounding box center [706, 412] width 580 height 189
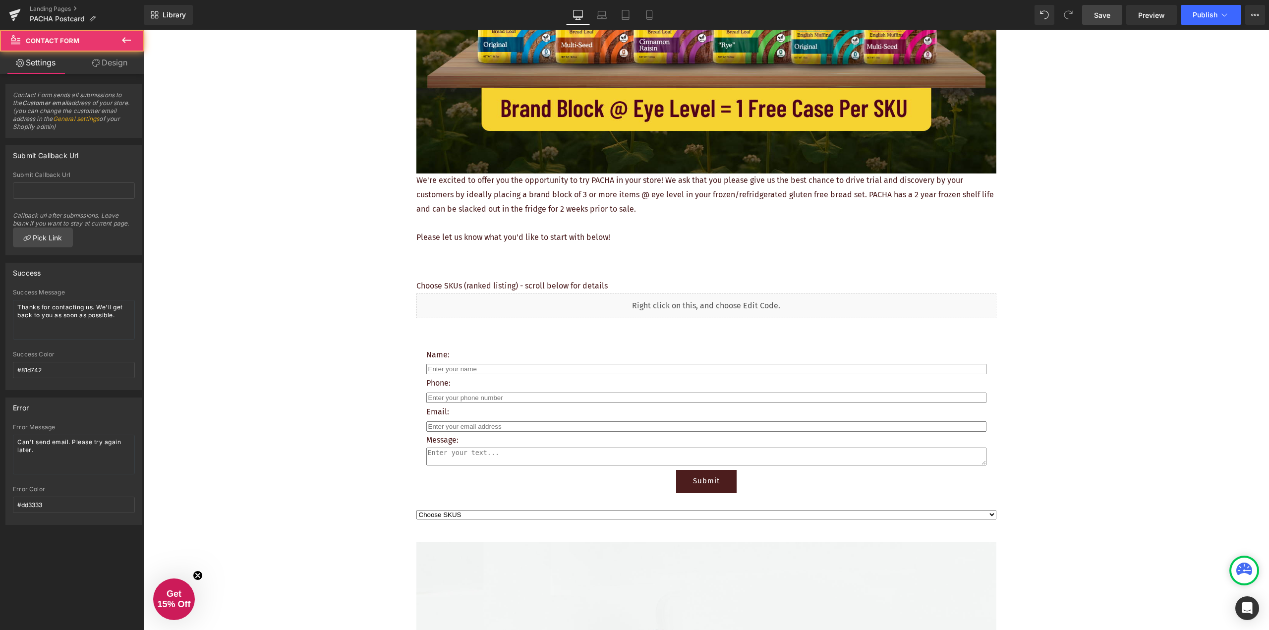
click at [742, 326] on div "Name: Text Block Text Field Phone: Text Block Text Field Email: Text Block Emai…" at bounding box center [706, 412] width 580 height 189
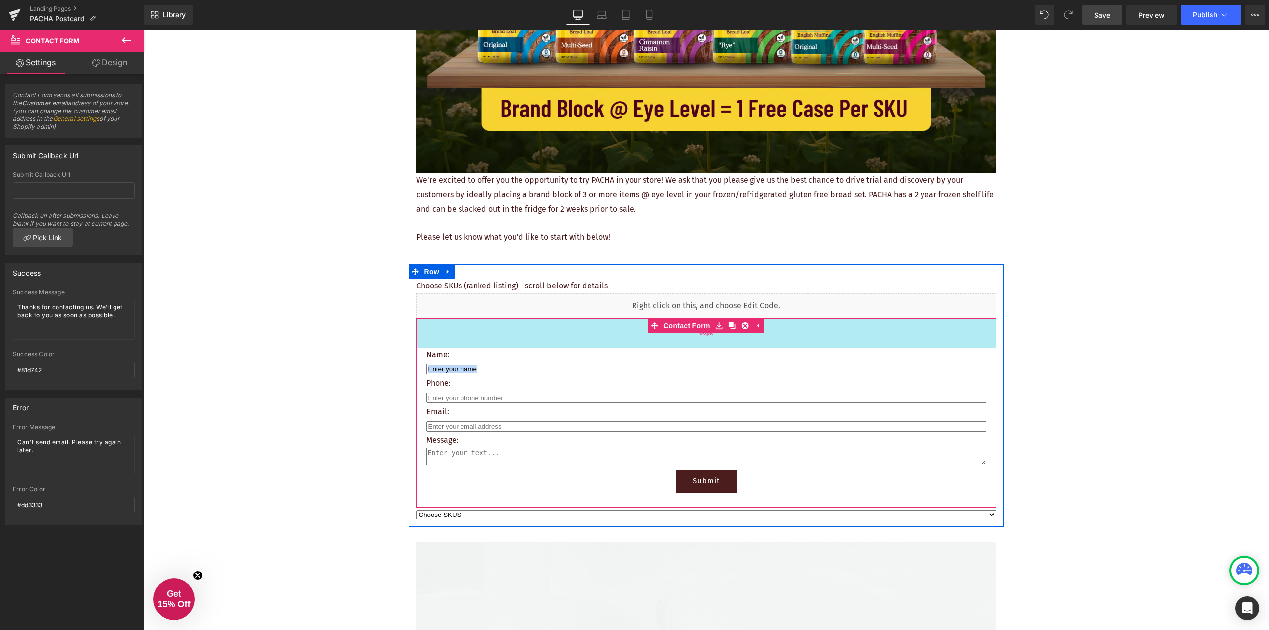
click at [555, 322] on div "60px" at bounding box center [706, 333] width 580 height 30
click at [427, 324] on div "60px" at bounding box center [706, 333] width 580 height 30
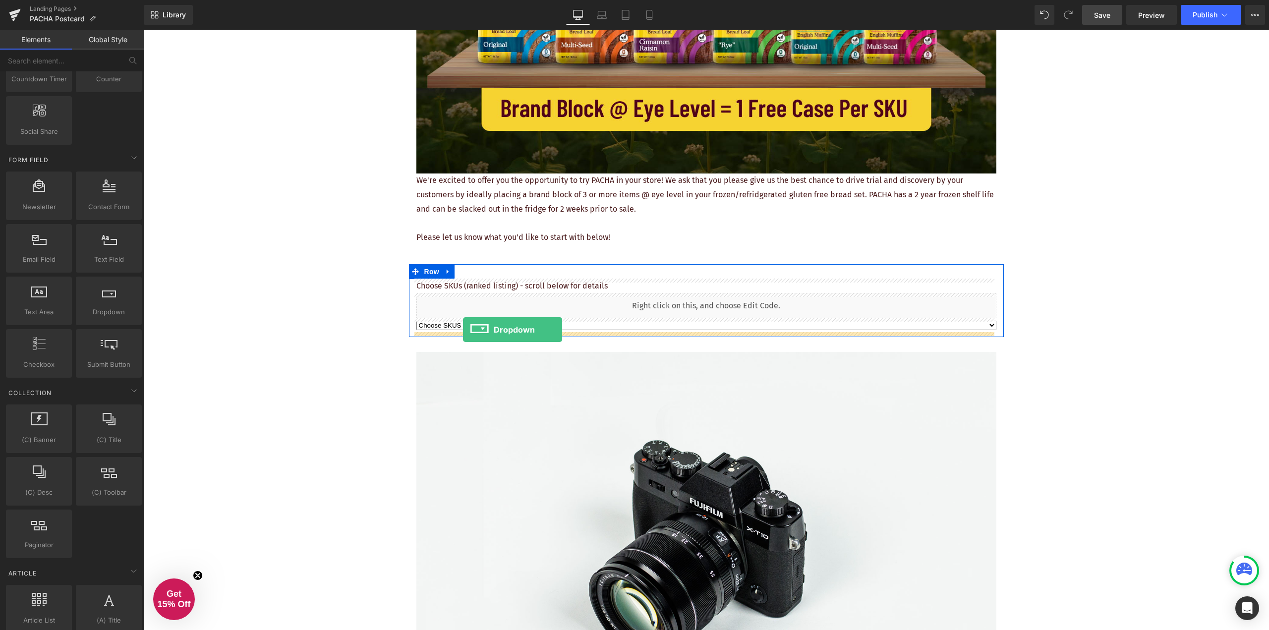
drag, startPoint x: 245, startPoint y: 329, endPoint x: 463, endPoint y: 330, distance: 218.1
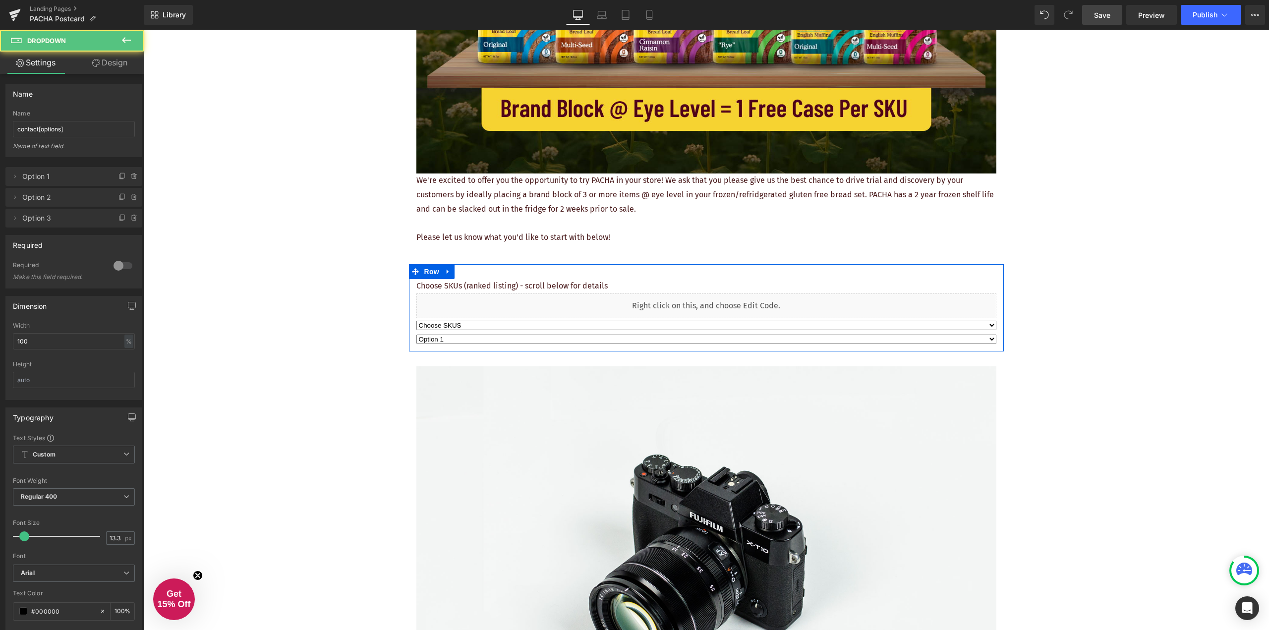
click at [480, 325] on select "Choose SKUS Option 2 Option 3" at bounding box center [706, 325] width 580 height 9
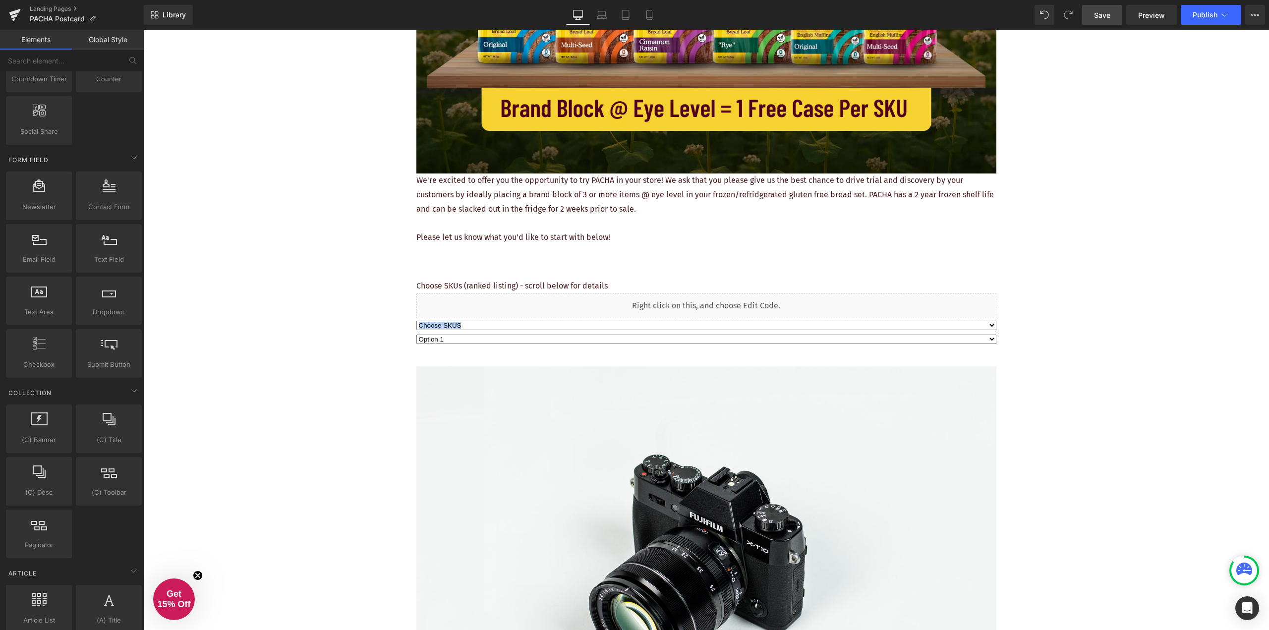
click at [313, 318] on div "REQUEST YOUR FREE PLACEMENT Heading Image We're excited to offer you the opport…" at bounding box center [706, 499] width 1126 height 1544
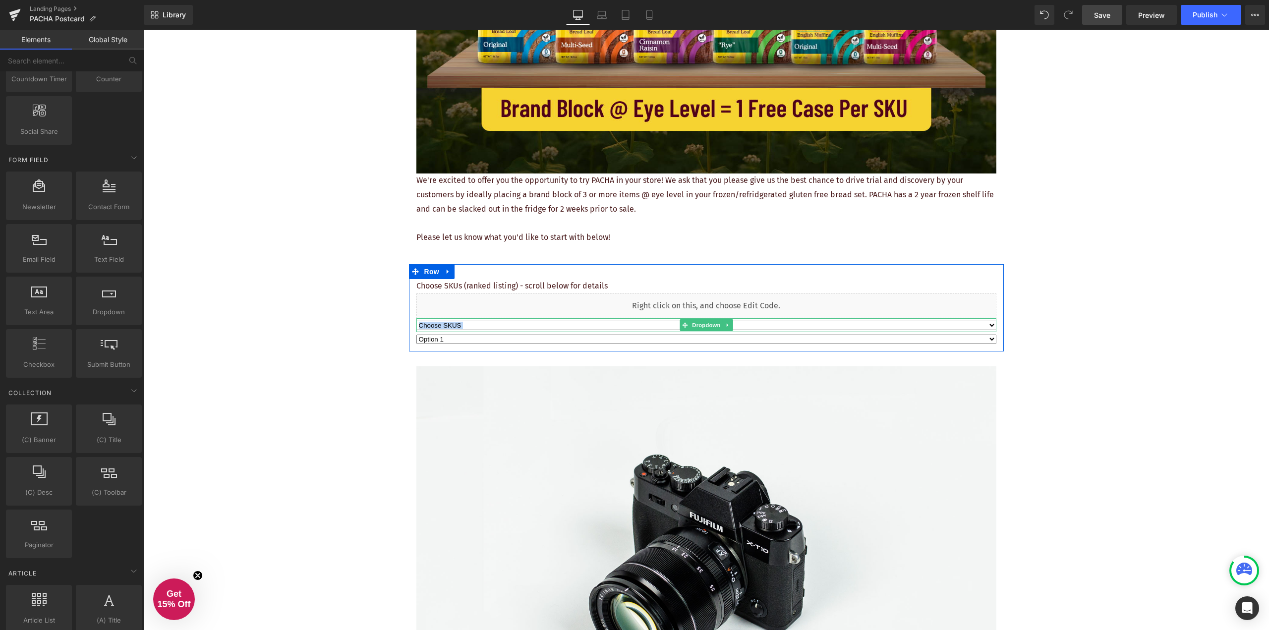
click at [451, 326] on select "Choose SKUS Option 2 Option 3" at bounding box center [706, 325] width 580 height 9
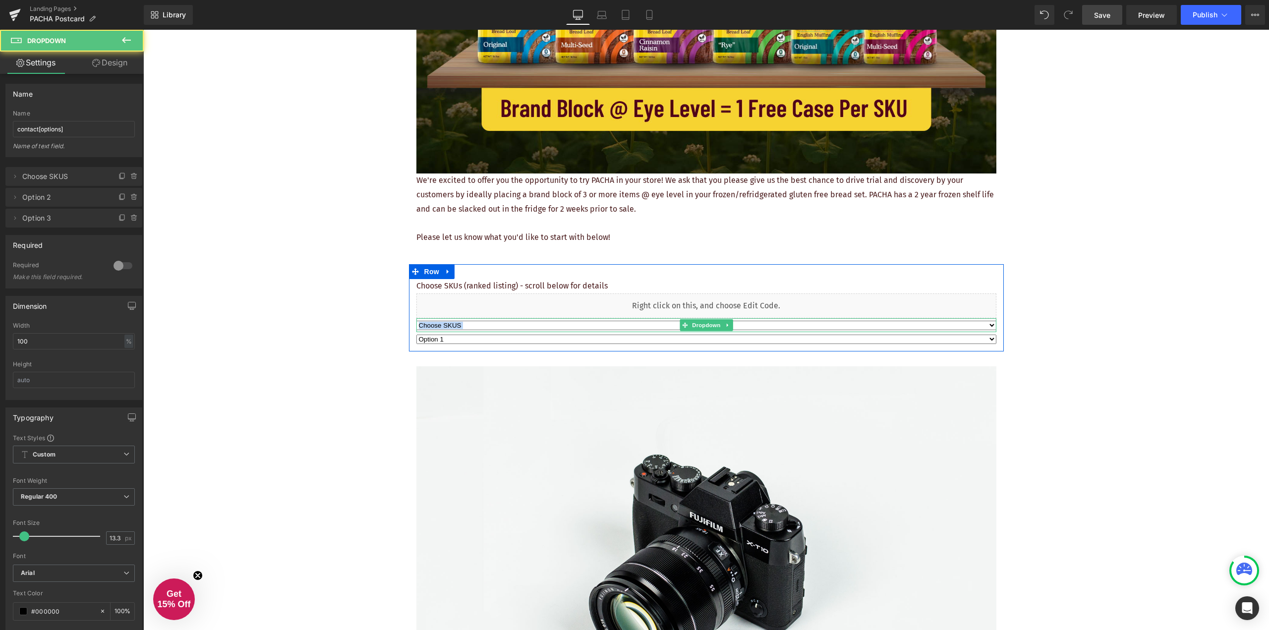
click at [450, 326] on select "Choose SKUS Option 2 Option 3" at bounding box center [706, 325] width 580 height 9
click at [437, 340] on select "Option 1 Option 2 Option 3" at bounding box center [706, 339] width 580 height 9
click at [538, 341] on select "Option 1 Option 2 Option 3" at bounding box center [706, 339] width 580 height 9
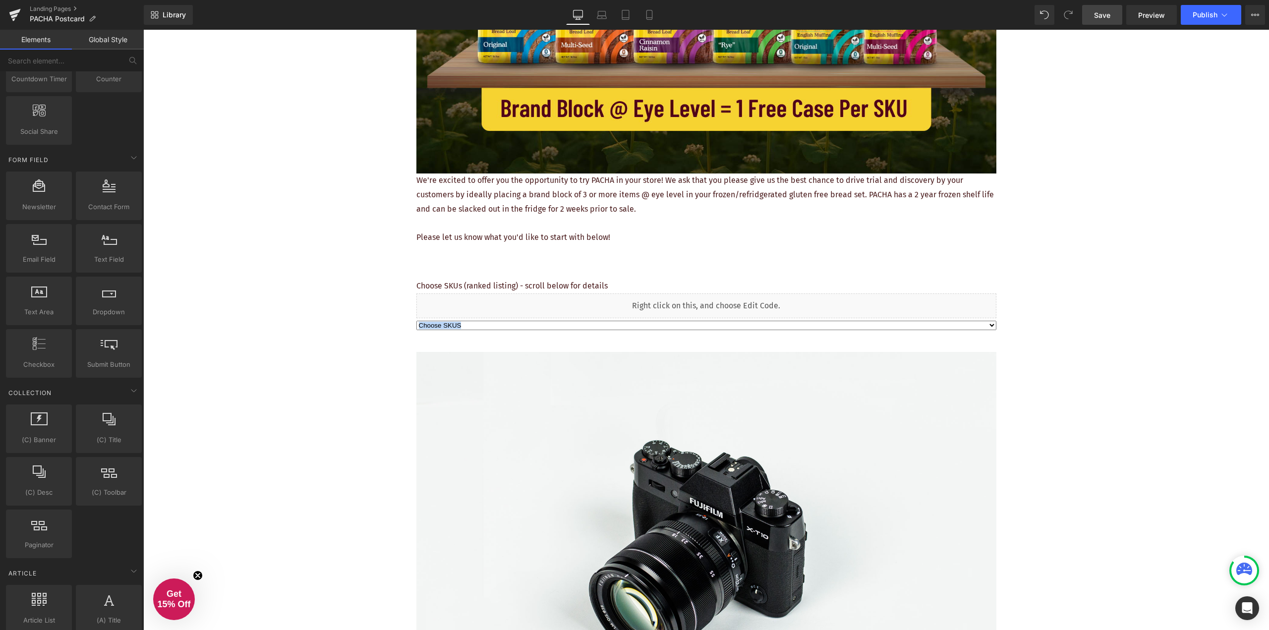
click at [362, 323] on div "REQUEST YOUR FREE PLACEMENT Heading Image We're excited to offer you the opport…" at bounding box center [706, 492] width 1126 height 1530
click at [492, 323] on select "Choose SKUS Option 2 Option 3" at bounding box center [706, 325] width 580 height 9
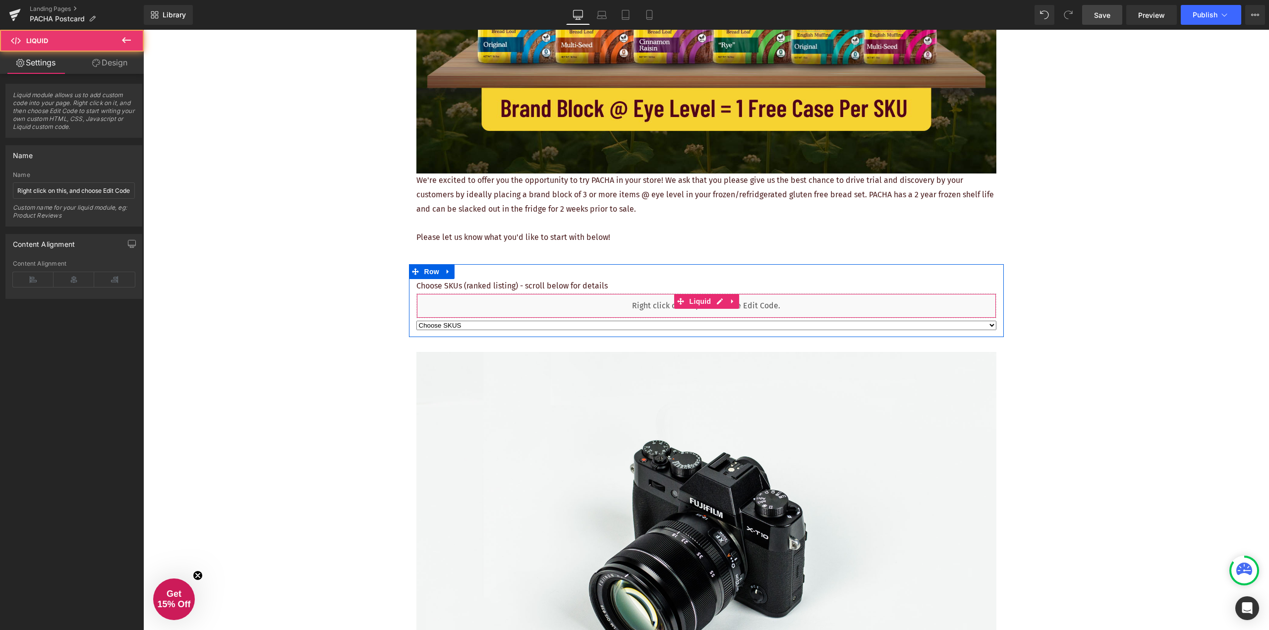
drag, startPoint x: 494, startPoint y: 309, endPoint x: 501, endPoint y: 308, distance: 6.5
click at [494, 309] on div "Liquid" at bounding box center [706, 305] width 580 height 25
click at [729, 299] on icon at bounding box center [732, 300] width 7 height 7
click at [736, 302] on icon at bounding box center [739, 301] width 7 height 7
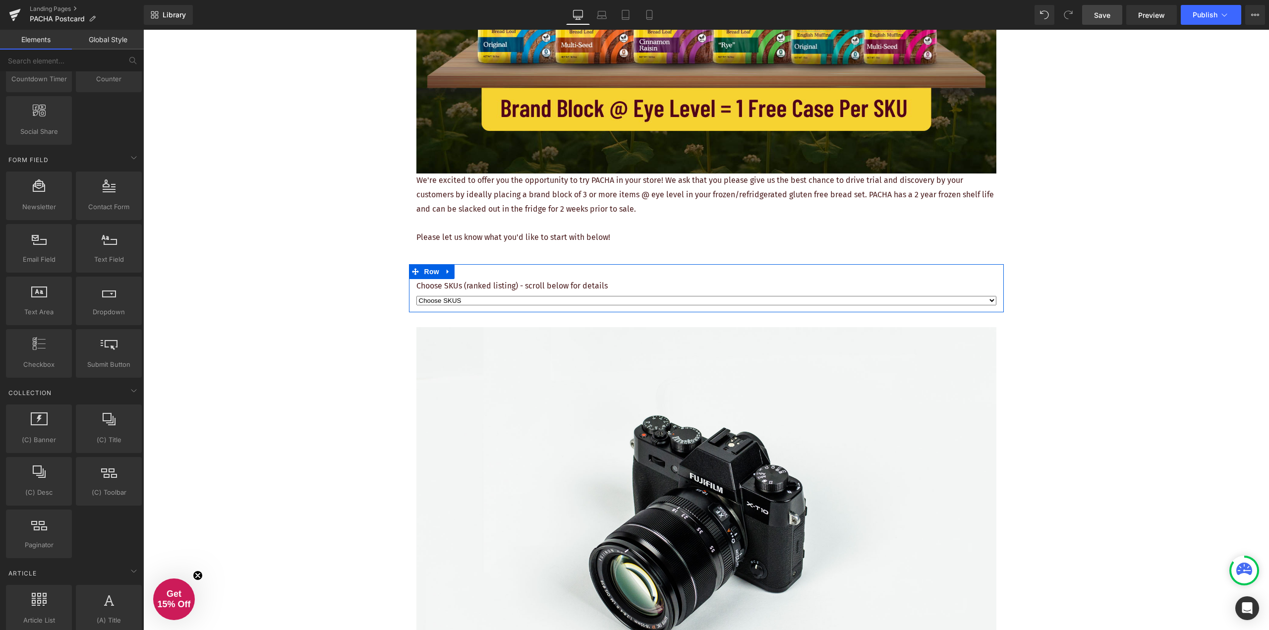
click at [463, 301] on select "Choose SKUS Option 2 Option 3" at bounding box center [706, 300] width 580 height 9
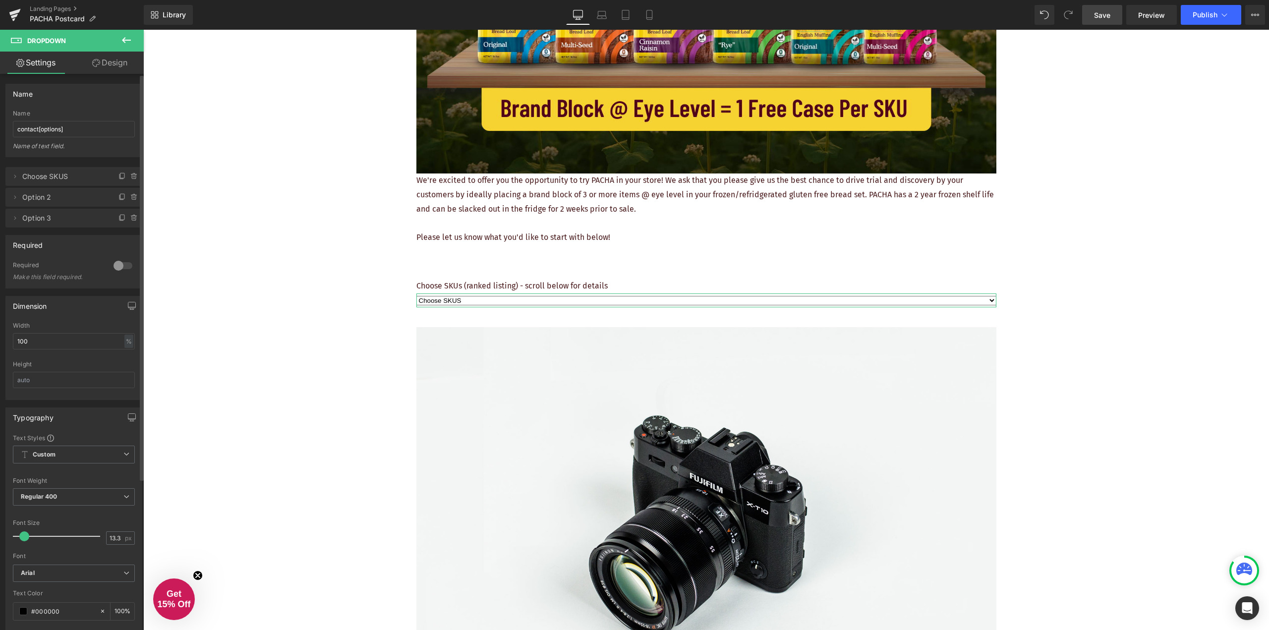
click at [66, 183] on span "Choose SKUS" at bounding box center [63, 176] width 83 height 19
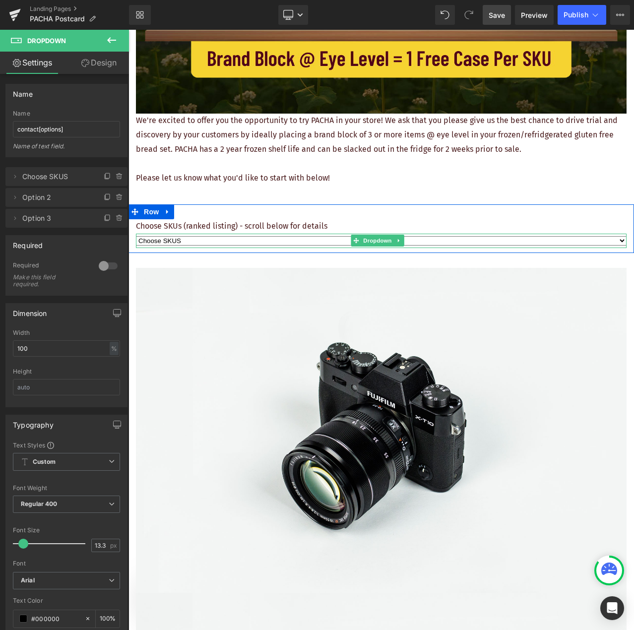
click at [207, 236] on select "Choose SKUS Option 2 Option 3" at bounding box center [381, 240] width 490 height 9
click at [201, 236] on select "Choose SKUS Option 2 Option 3" at bounding box center [381, 240] width 490 height 9
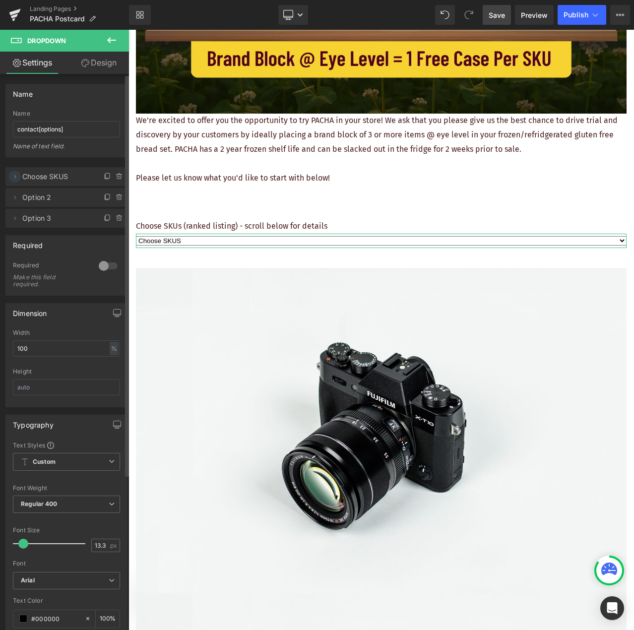
click at [20, 176] on span at bounding box center [15, 177] width 12 height 12
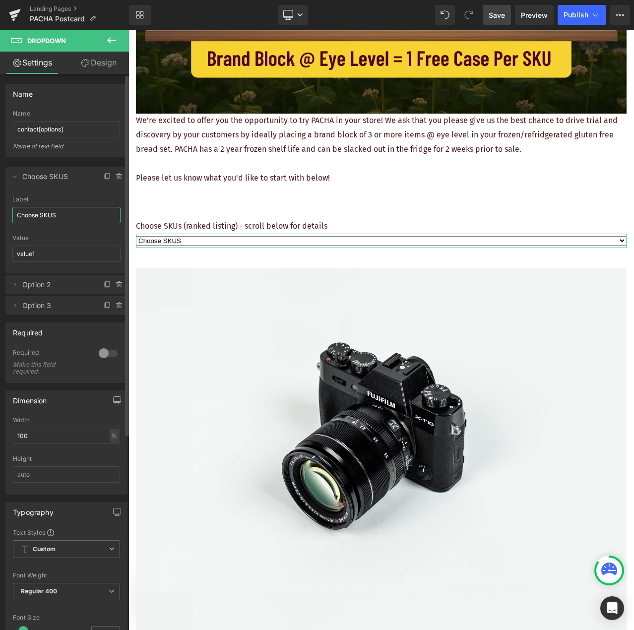
click at [76, 214] on input "Choose SKUS" at bounding box center [66, 215] width 108 height 16
drag, startPoint x: 70, startPoint y: 215, endPoint x: 11, endPoint y: 214, distance: 59.0
click at [11, 214] on div "Choose SKUS Label Choose SKUS value1 Value value1" at bounding box center [66, 234] width 122 height 77
click at [50, 256] on input "value1" at bounding box center [66, 253] width 108 height 16
drag, startPoint x: 72, startPoint y: 214, endPoint x: 13, endPoint y: 213, distance: 59.0
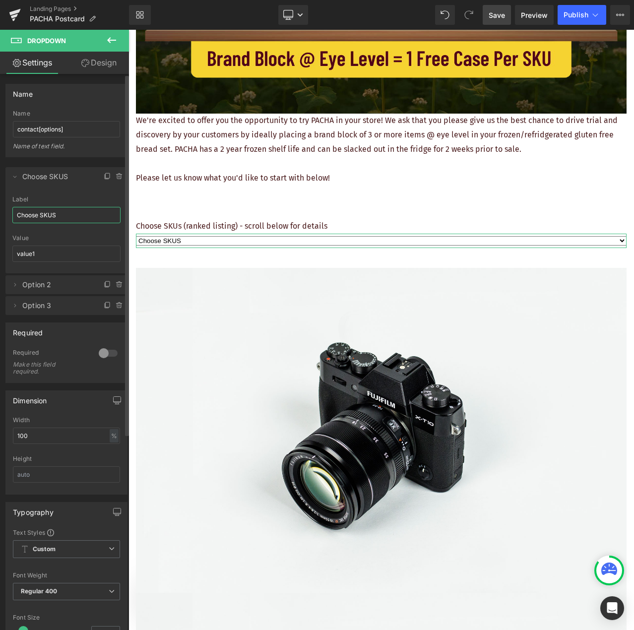
click at [13, 213] on input "Choose SKUS" at bounding box center [66, 215] width 108 height 16
click at [72, 216] on input "Choose SKUS" at bounding box center [66, 215] width 108 height 16
drag, startPoint x: 55, startPoint y: 216, endPoint x: 10, endPoint y: 214, distance: 45.1
click at [10, 214] on div "Choose SKUS Label Choose SKUS value1 Value value1" at bounding box center [66, 234] width 122 height 77
paste input "English Muffins: Original Sourdough Buckwheat"
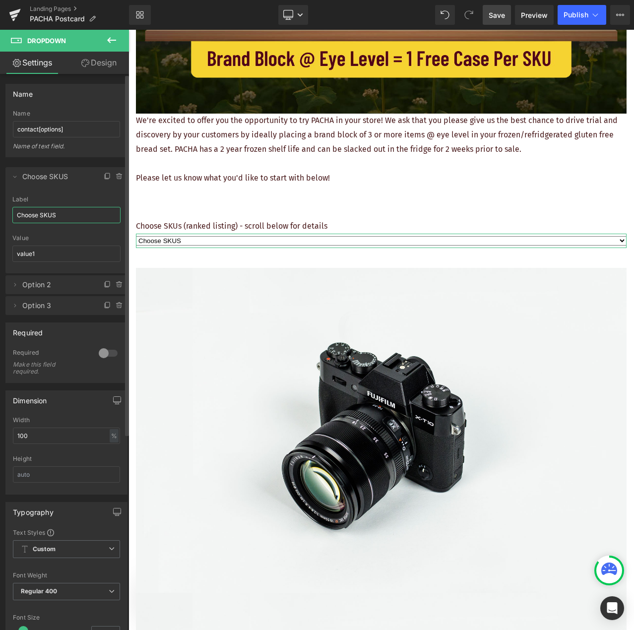
type input "English Muffins: Original Sourdough Buckwheat"
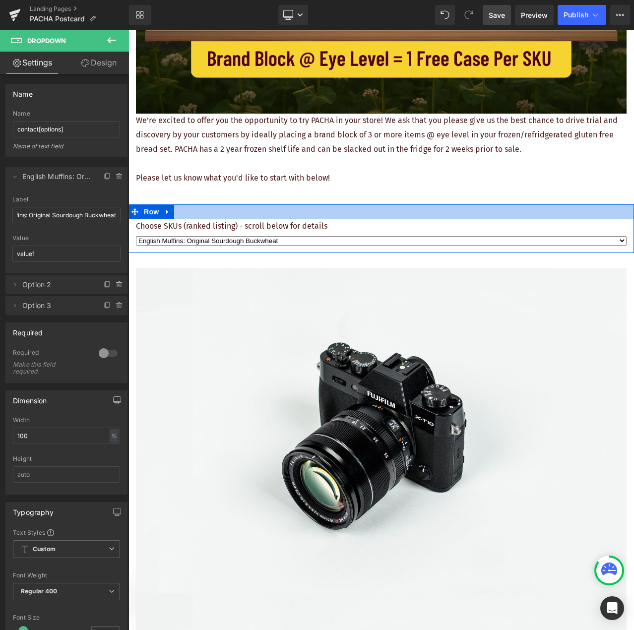
click at [183, 214] on div at bounding box center [380, 211] width 505 height 15
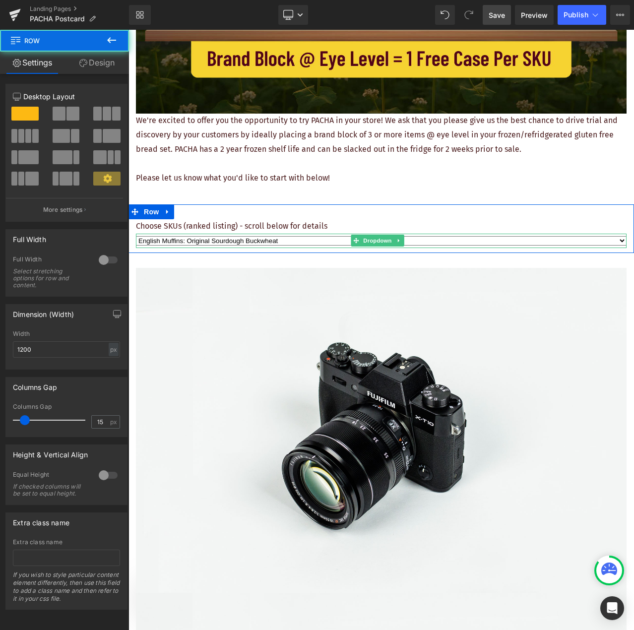
click at [204, 236] on select "English Muffins: Original Sourdough Buckwheat Option 2 Option 3" at bounding box center [381, 240] width 490 height 9
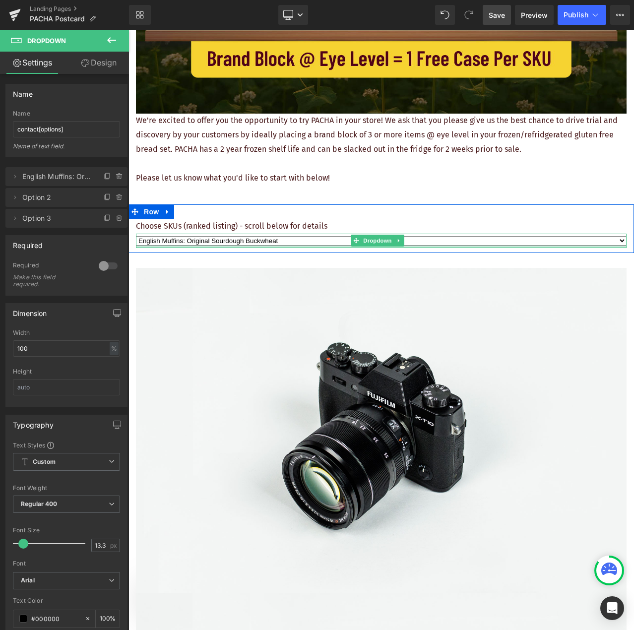
select select "value2"
click at [136, 236] on select "English Muffins: Original Sourdough Buckwheat Option 2 Option 3" at bounding box center [381, 240] width 490 height 9
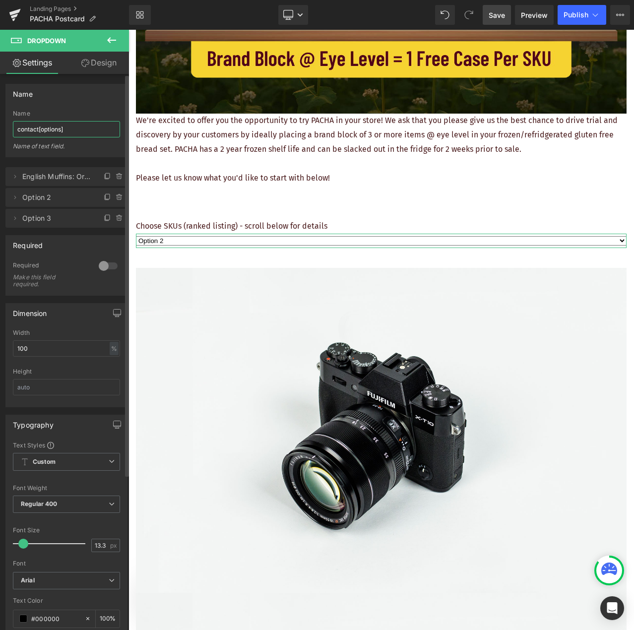
click at [71, 130] on input "contact[options]" at bounding box center [66, 129] width 107 height 16
drag, startPoint x: 75, startPoint y: 132, endPoint x: 2, endPoint y: 133, distance: 72.9
click at [2, 133] on div "Name contact[options] Name contact[options] Name of text field." at bounding box center [66, 116] width 133 height 81
type input "Choose SKU"
click at [88, 143] on div "Name of text field." at bounding box center [66, 149] width 107 height 14
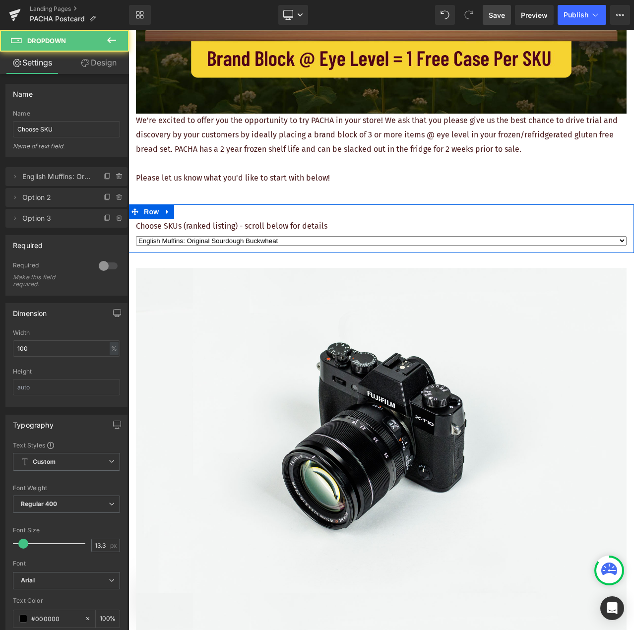
click at [199, 236] on select "English Muffins: Original Sourdough Buckwheat Option 2 Option 3" at bounding box center [381, 240] width 490 height 9
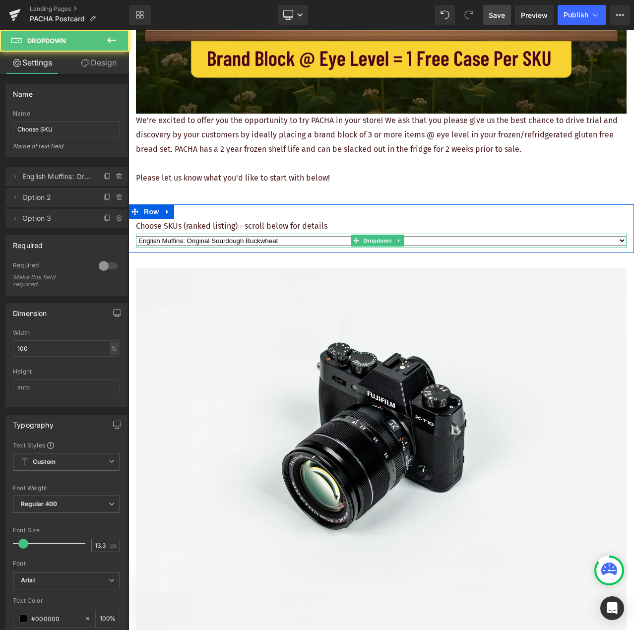
click at [211, 236] on select "English Muffins: Original Sourdough Buckwheat Option 2 Option 3" at bounding box center [381, 240] width 490 height 9
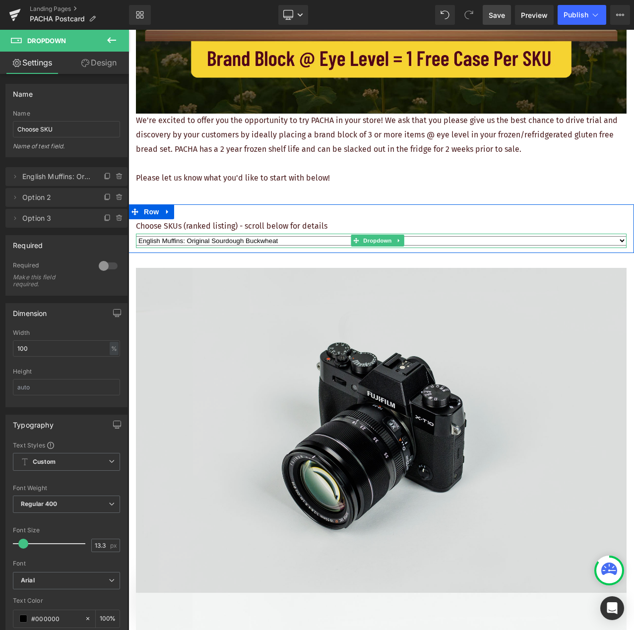
click at [228, 272] on img at bounding box center [381, 430] width 490 height 325
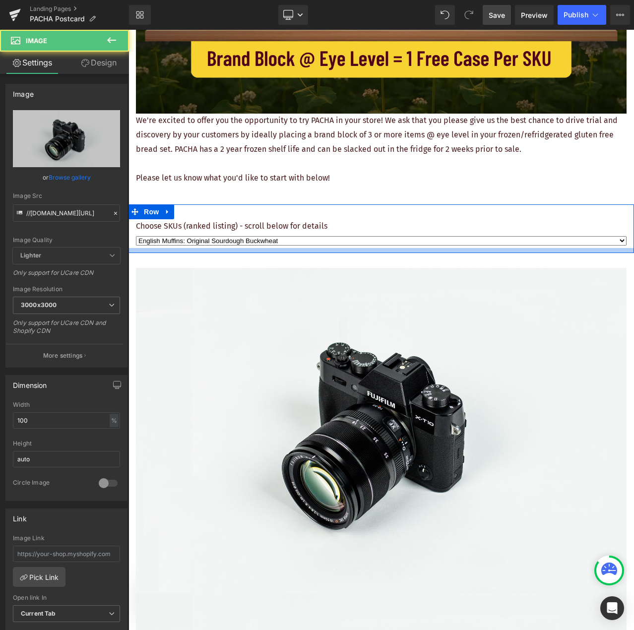
click at [220, 248] on div at bounding box center [380, 250] width 505 height 5
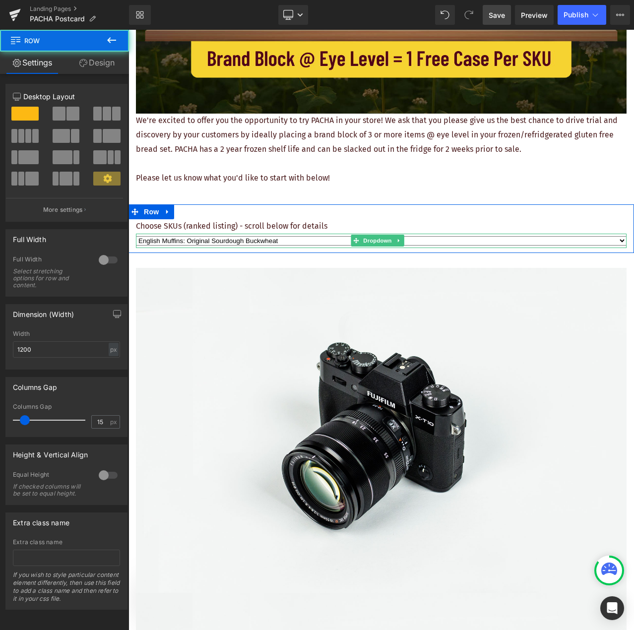
click at [220, 236] on select "English Muffins: Original Sourdough Buckwheat Option 2 Option 3" at bounding box center [381, 240] width 490 height 9
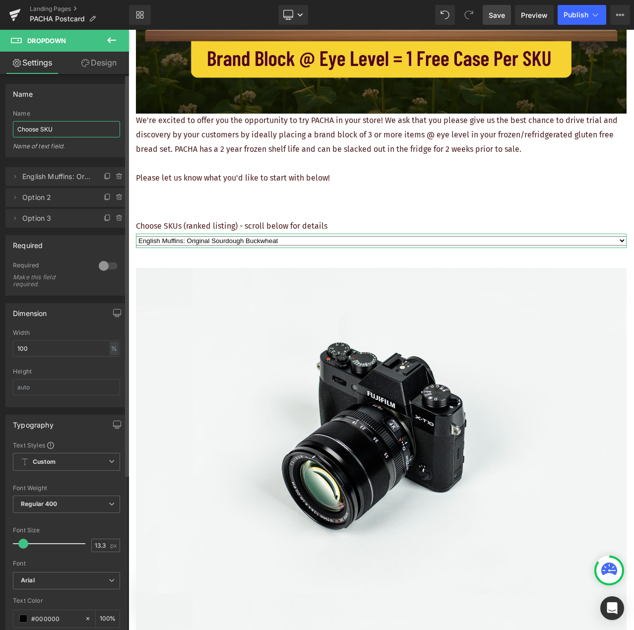
click at [61, 131] on input "Choose SKU" at bounding box center [66, 129] width 107 height 16
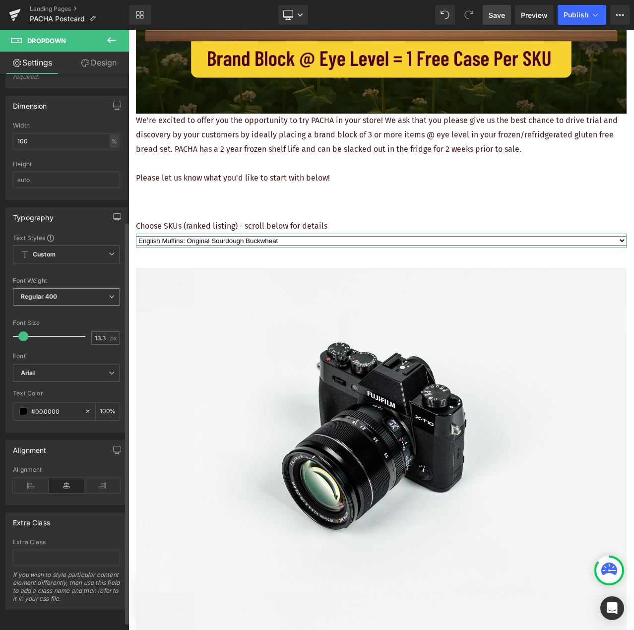
scroll to position [215, 0]
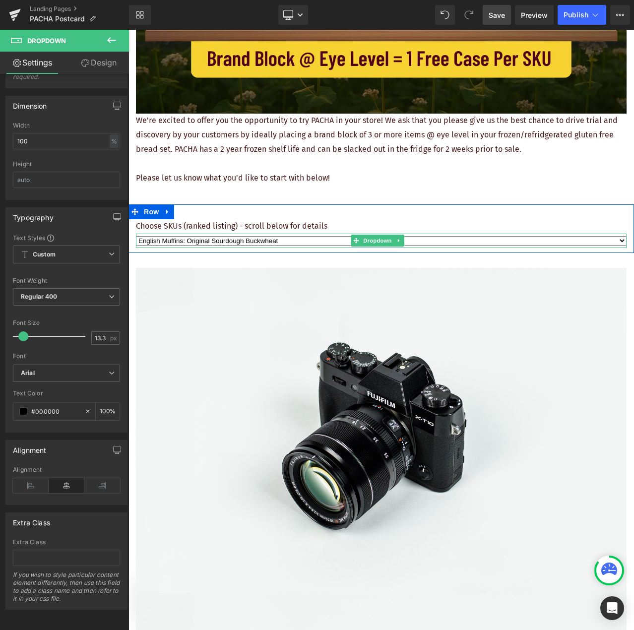
click at [243, 236] on select "English Muffins: Original Sourdough Buckwheat Option 2 Option 3" at bounding box center [381, 240] width 490 height 9
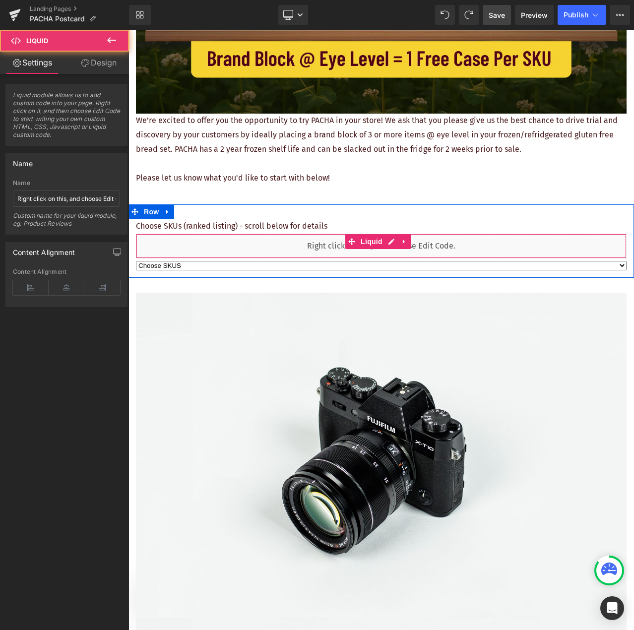
click at [426, 241] on div "Liquid" at bounding box center [381, 246] width 490 height 25
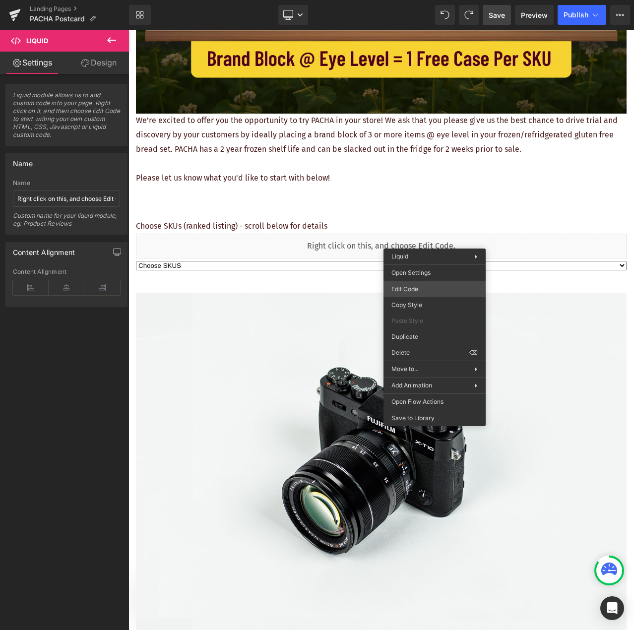
click at [436, 0] on div "Dropdown You are previewing how the will restyle your page. You can not edit El…" at bounding box center [317, 0] width 634 height 0
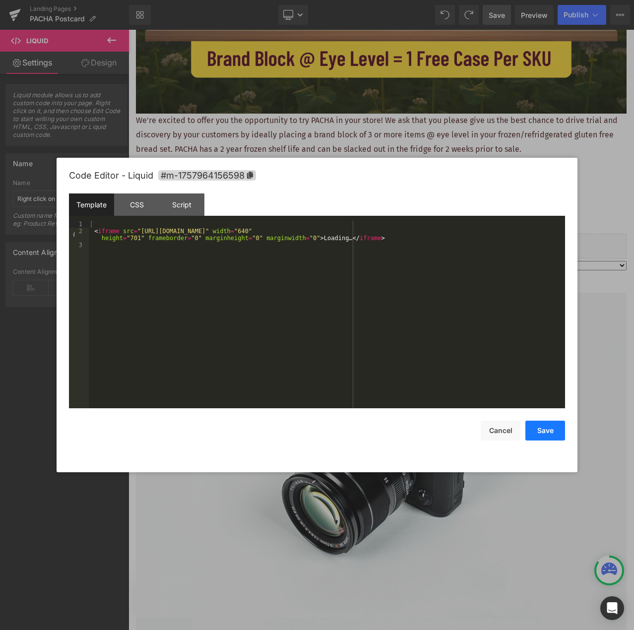
click at [544, 433] on button "Save" at bounding box center [545, 430] width 40 height 20
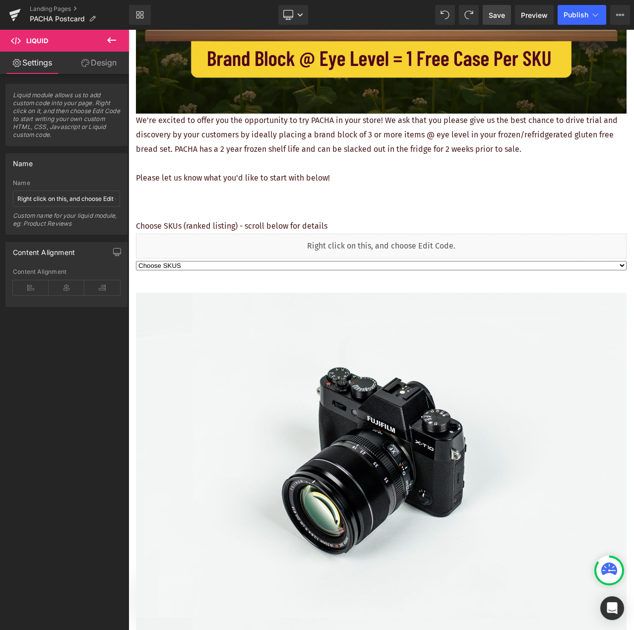
click at [499, 12] on span "Save" at bounding box center [496, 15] width 16 height 10
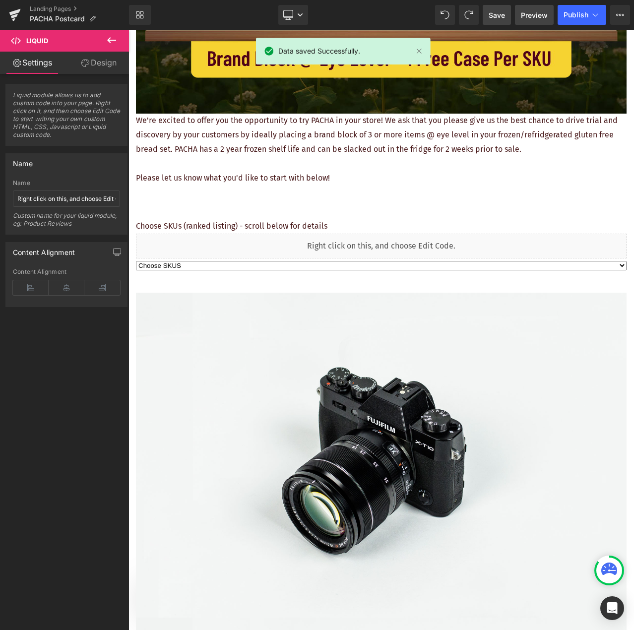
click at [527, 12] on span "Preview" at bounding box center [534, 15] width 27 height 10
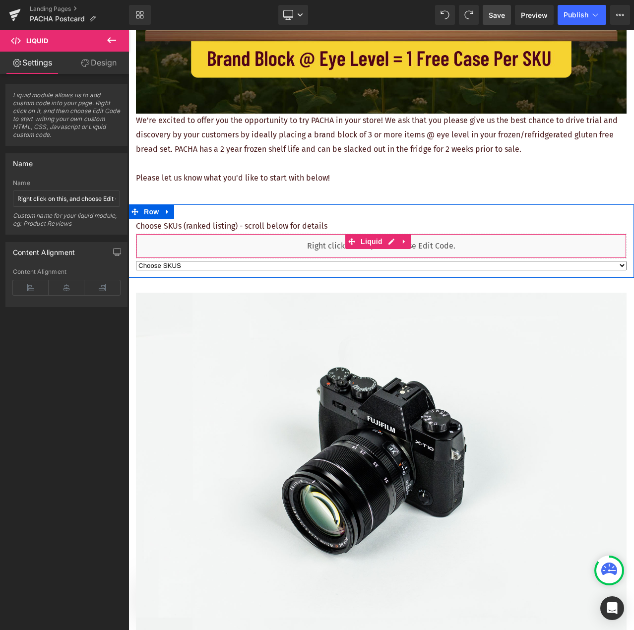
click at [303, 238] on div "Liquid" at bounding box center [381, 246] width 490 height 25
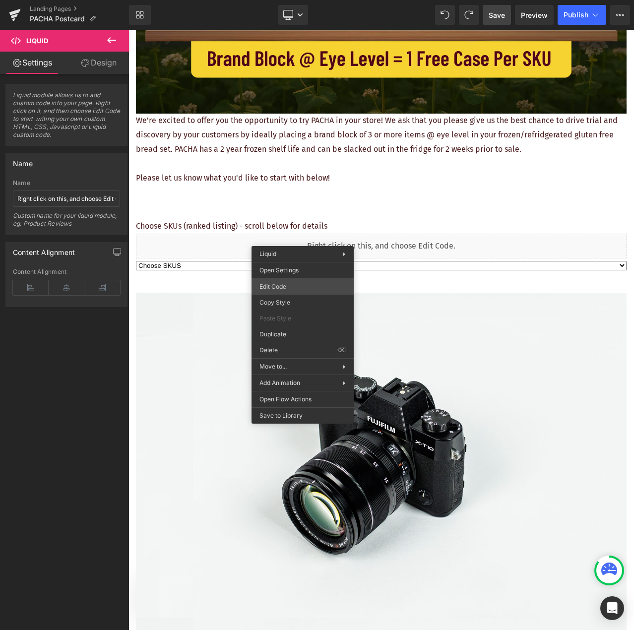
click at [298, 0] on div "Dropdown You are previewing how the will restyle your page. You can not edit El…" at bounding box center [317, 0] width 634 height 0
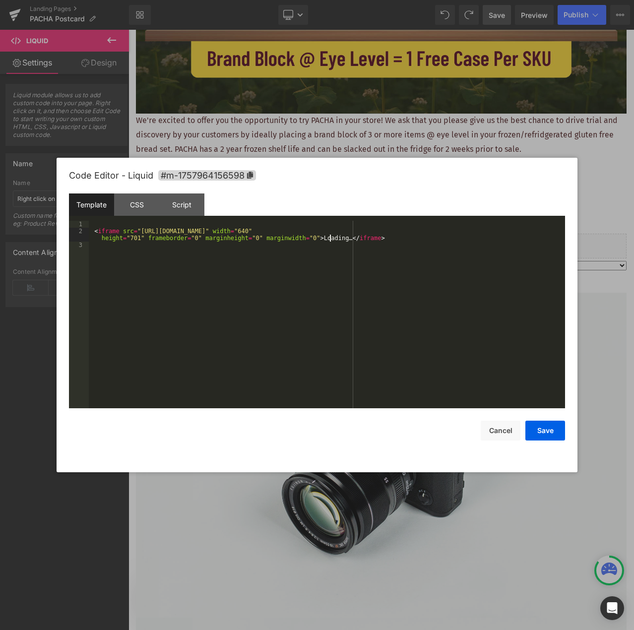
click at [329, 240] on div "< iframe src = "https://docs.google.com/forms/d/e/1FAIpQLSdQTsrreOT8_EXIVjzevyr…" at bounding box center [327, 321] width 476 height 201
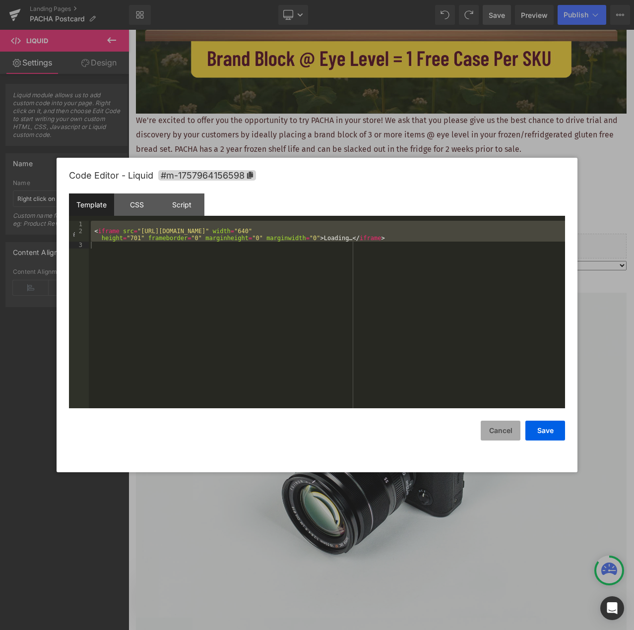
click at [504, 433] on button "Cancel" at bounding box center [500, 430] width 40 height 20
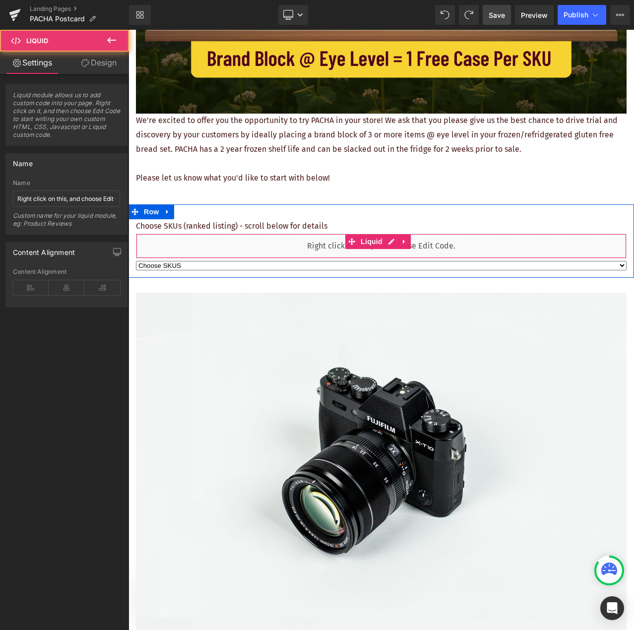
click at [233, 242] on div "Liquid" at bounding box center [381, 246] width 490 height 25
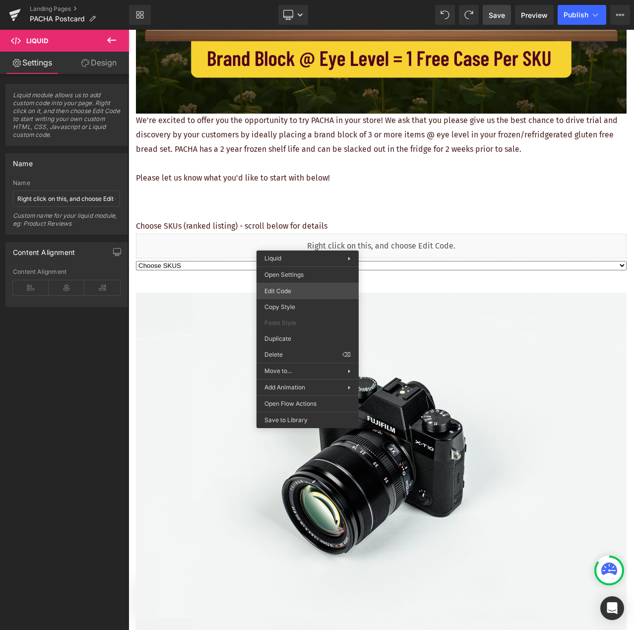
click at [301, 0] on div "Dropdown You are previewing how the will restyle your page. You can not edit El…" at bounding box center [317, 0] width 634 height 0
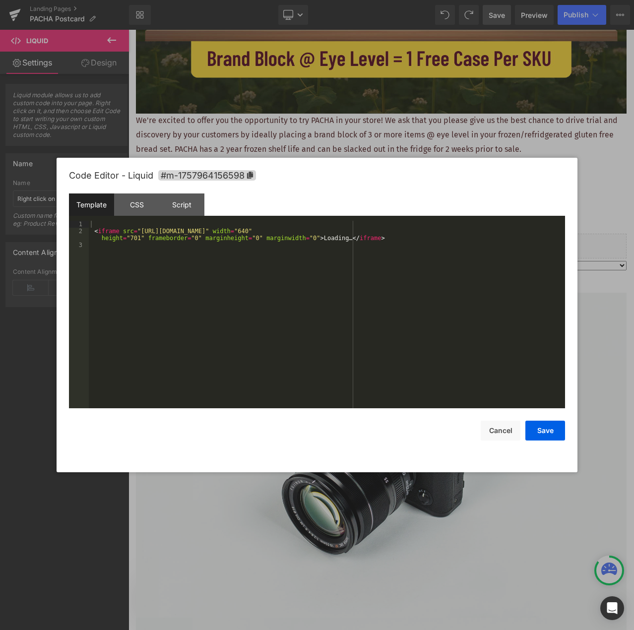
click at [309, 255] on div "< iframe src = "https://docs.google.com/forms/d/e/1FAIpQLSdQTsrreOT8_EXIVjzevyr…" at bounding box center [327, 321] width 476 height 201
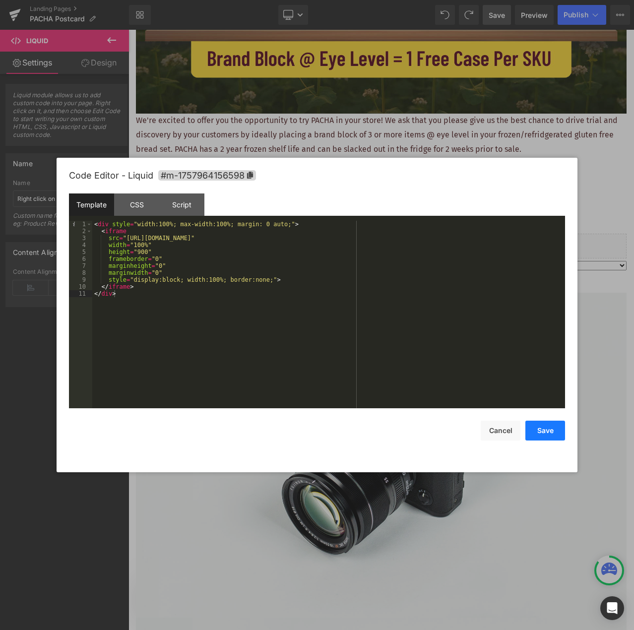
click at [538, 434] on button "Save" at bounding box center [545, 430] width 40 height 20
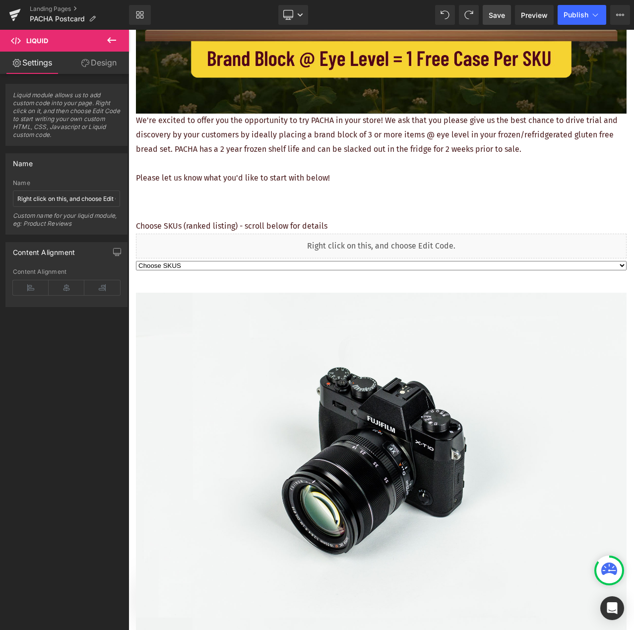
click at [500, 10] on span "Save" at bounding box center [496, 15] width 16 height 10
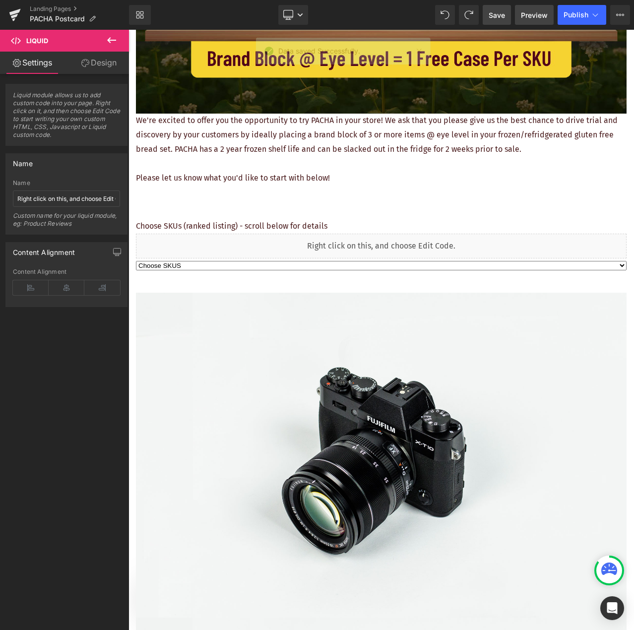
click at [533, 18] on span "Preview" at bounding box center [534, 15] width 27 height 10
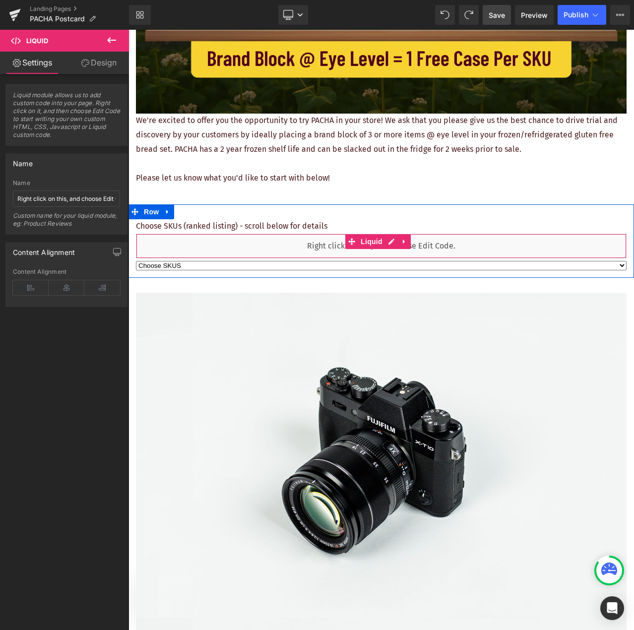
click at [272, 242] on div "Liquid" at bounding box center [381, 246] width 490 height 25
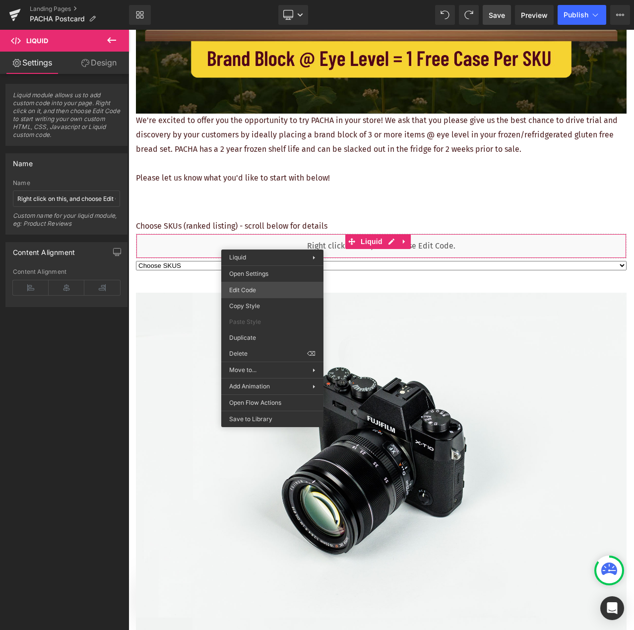
click at [271, 0] on div "Dropdown You are previewing how the will restyle your page. You can not edit El…" at bounding box center [317, 0] width 634 height 0
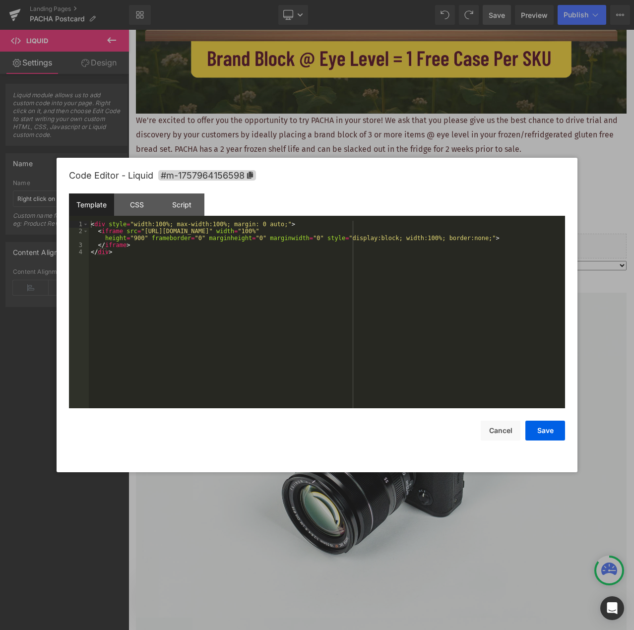
click at [300, 286] on div "< div style = "width:100%; max-width:100%; margin: 0 auto;" > < iframe src = "h…" at bounding box center [327, 321] width 476 height 201
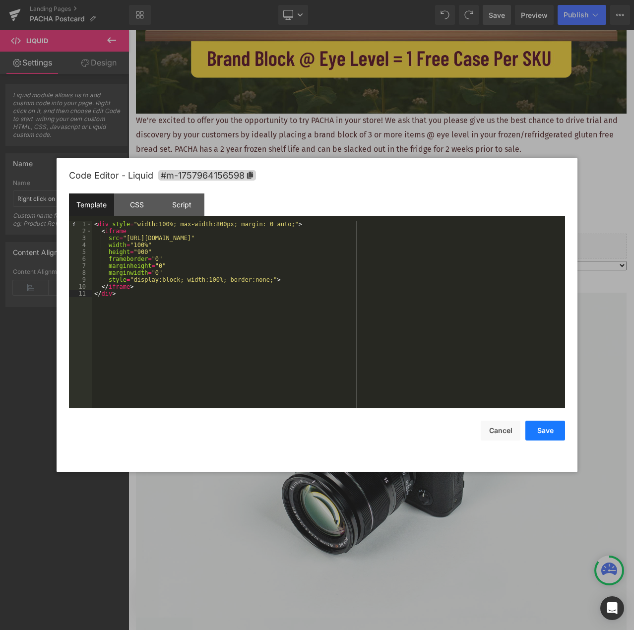
click at [550, 429] on button "Save" at bounding box center [545, 430] width 40 height 20
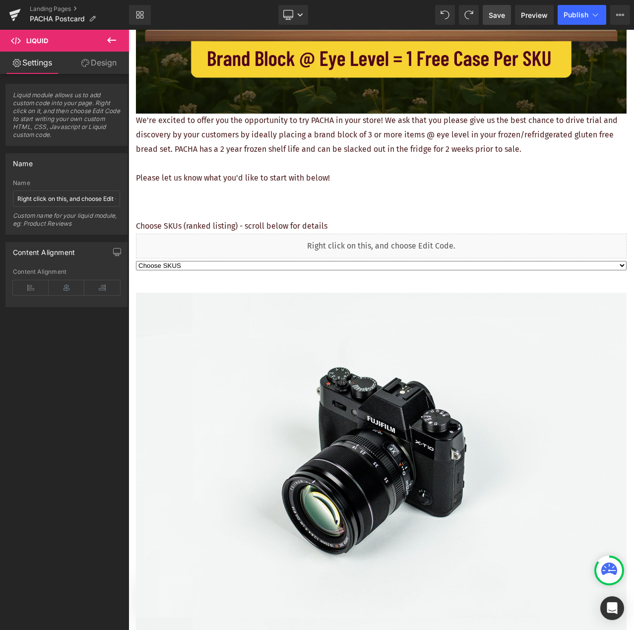
click at [496, 13] on span "Save" at bounding box center [496, 15] width 16 height 10
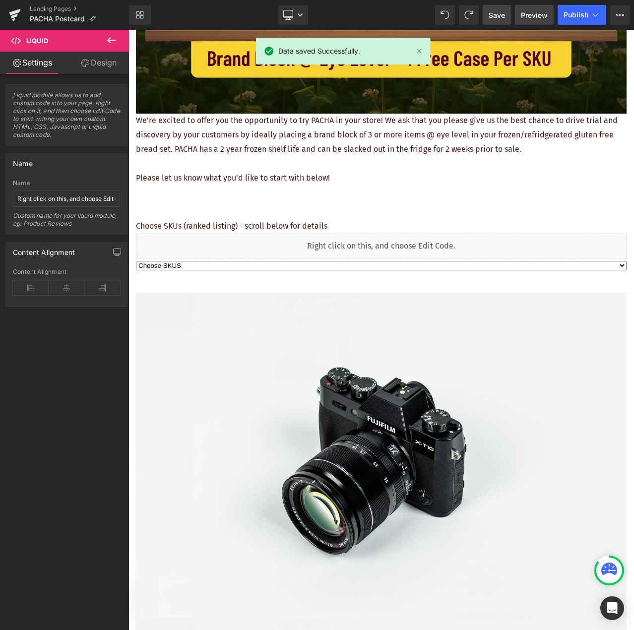
click at [533, 13] on span "Preview" at bounding box center [534, 15] width 27 height 10
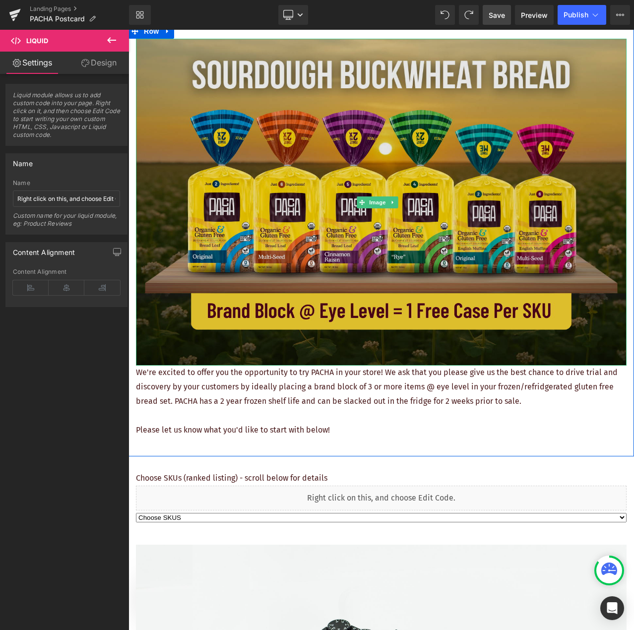
scroll to position [149, 0]
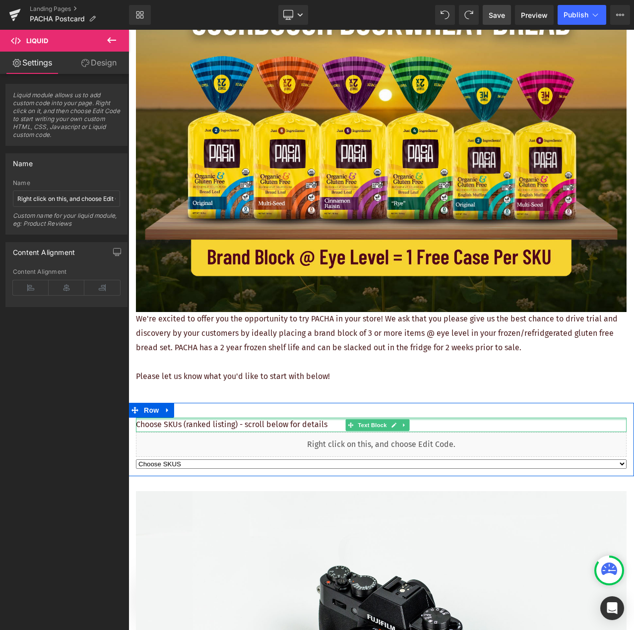
click at [224, 417] on div at bounding box center [381, 418] width 490 height 2
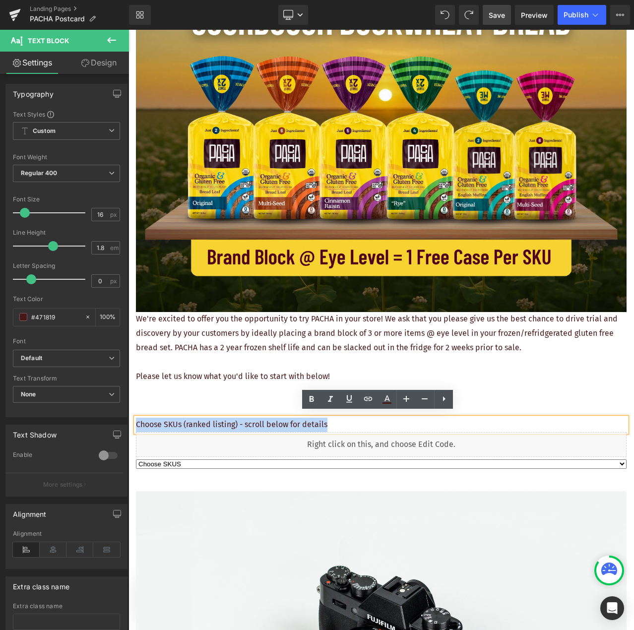
drag, startPoint x: 334, startPoint y: 418, endPoint x: 137, endPoint y: 416, distance: 196.8
click at [137, 417] on p "Choose SKUs (ranked listing) - scroll below for details" at bounding box center [381, 424] width 490 height 14
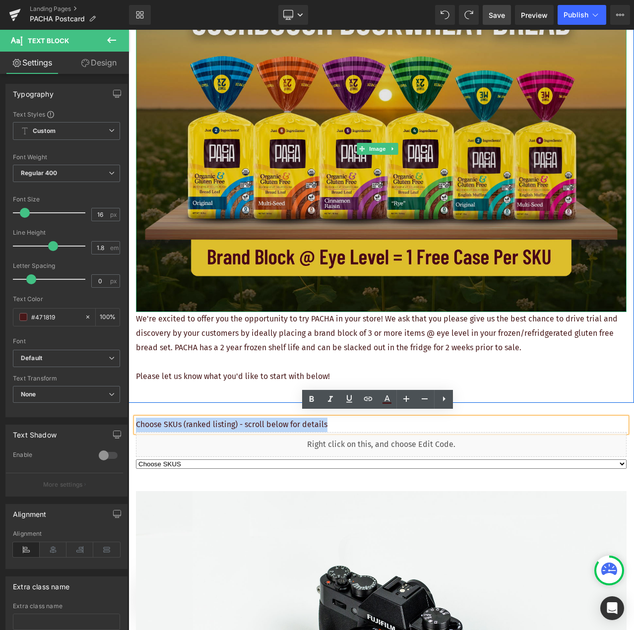
copy p "Choose SKUs (ranked listing) - scroll below for details"
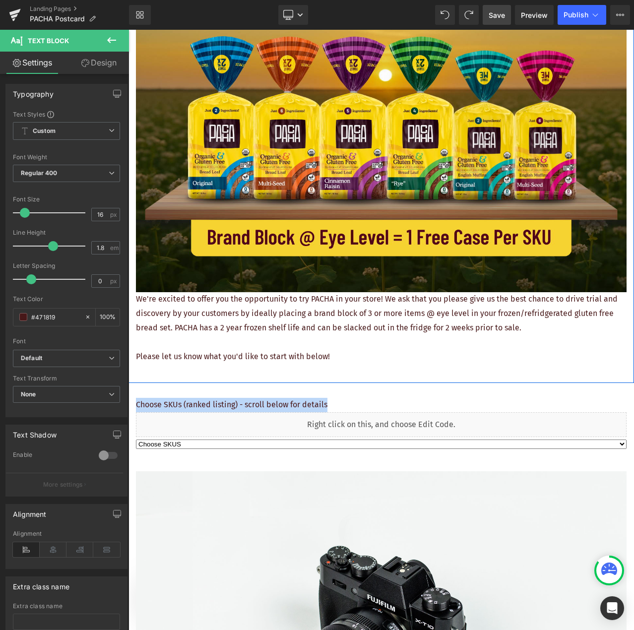
scroll to position [248, 0]
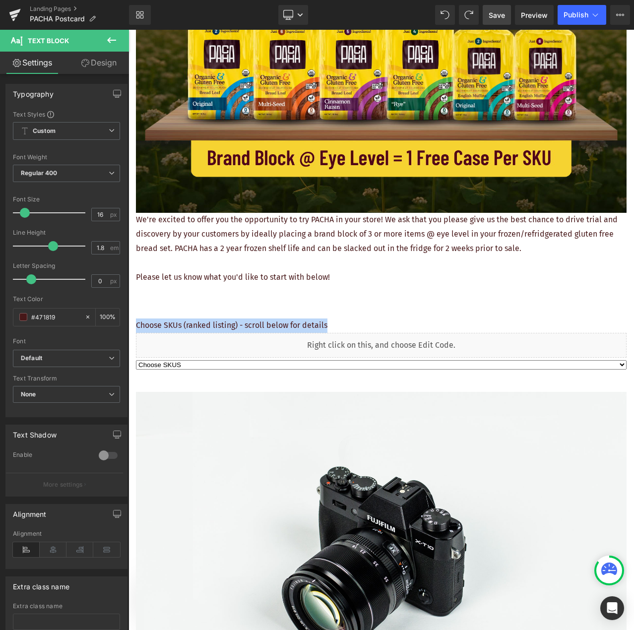
click at [412, 364] on div "Choose SKUS Option 2 Option 3 Dropdown" at bounding box center [381, 364] width 490 height 14
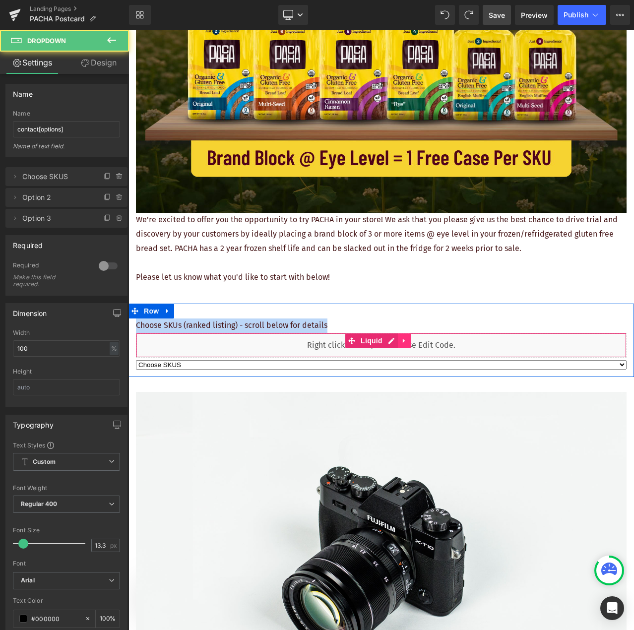
click at [407, 341] on link at bounding box center [404, 340] width 13 height 15
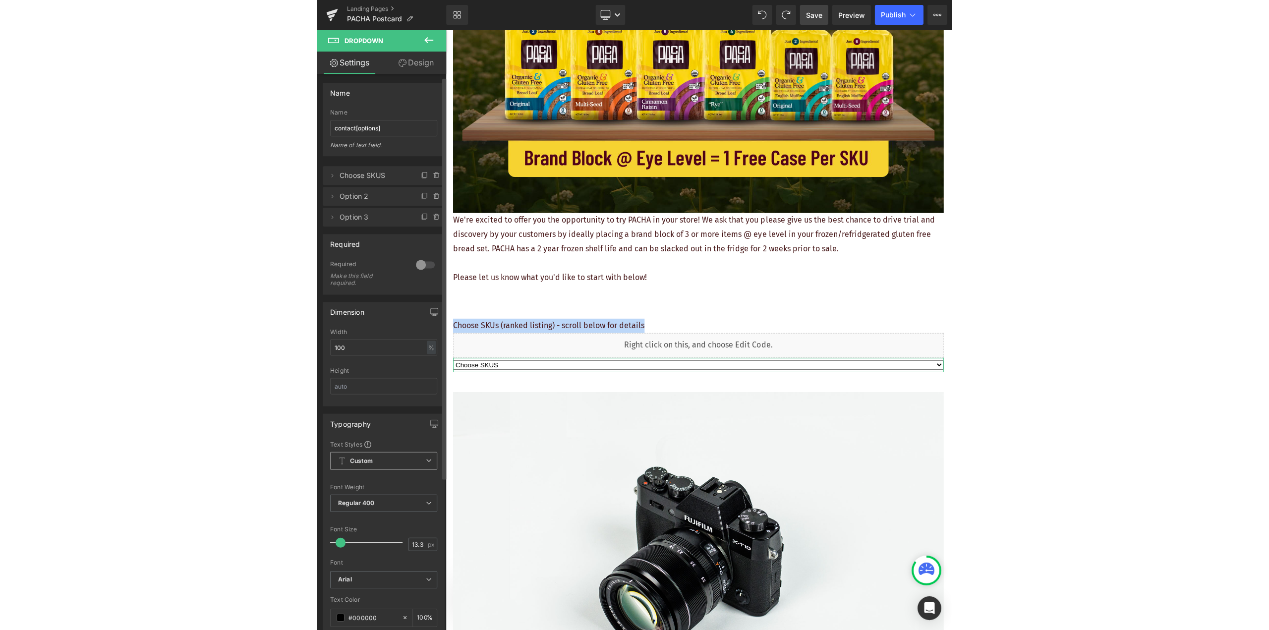
scroll to position [0, 0]
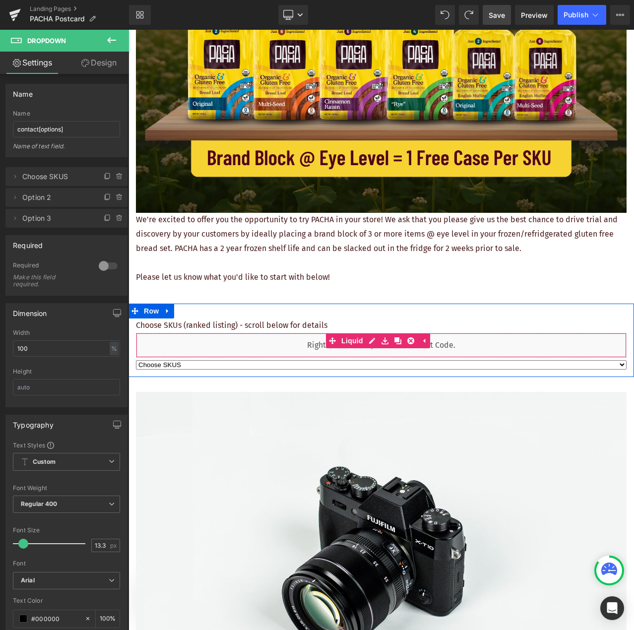
click at [324, 340] on div "Liquid" at bounding box center [381, 345] width 490 height 25
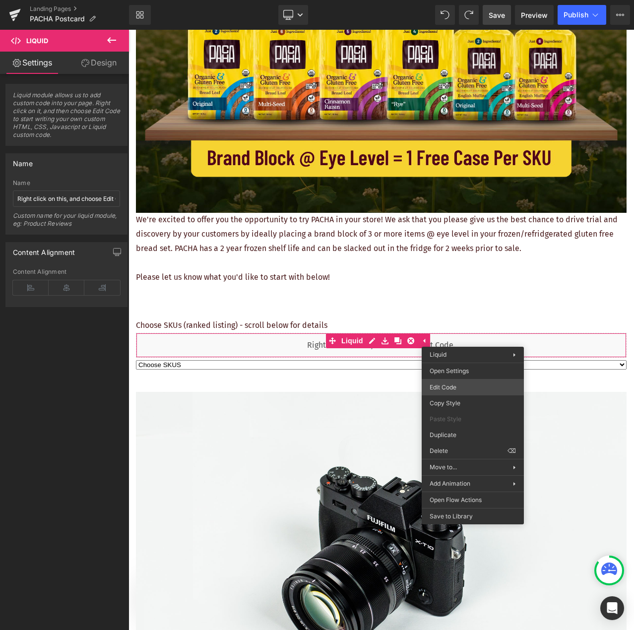
click at [461, 0] on div "Dropdown You are previewing how the will restyle your page. You can not edit El…" at bounding box center [317, 0] width 634 height 0
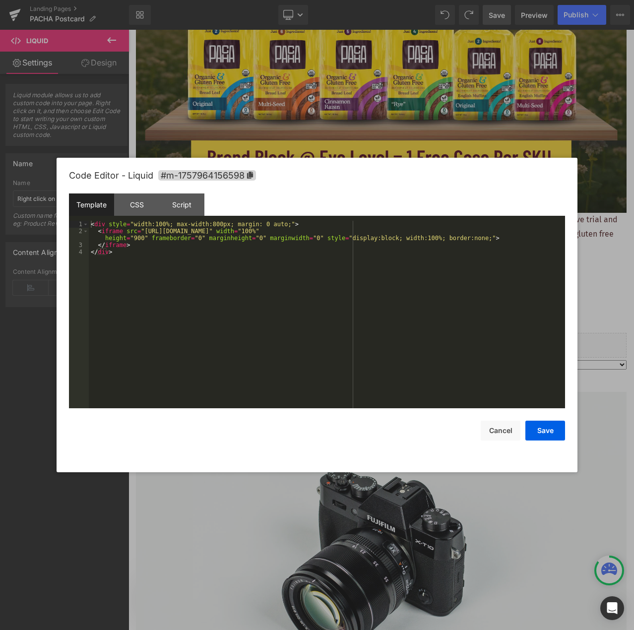
click at [249, 259] on div "< div style = "width:100%; max-width:800px; margin: 0 auto;" > < iframe src = "…" at bounding box center [327, 321] width 476 height 201
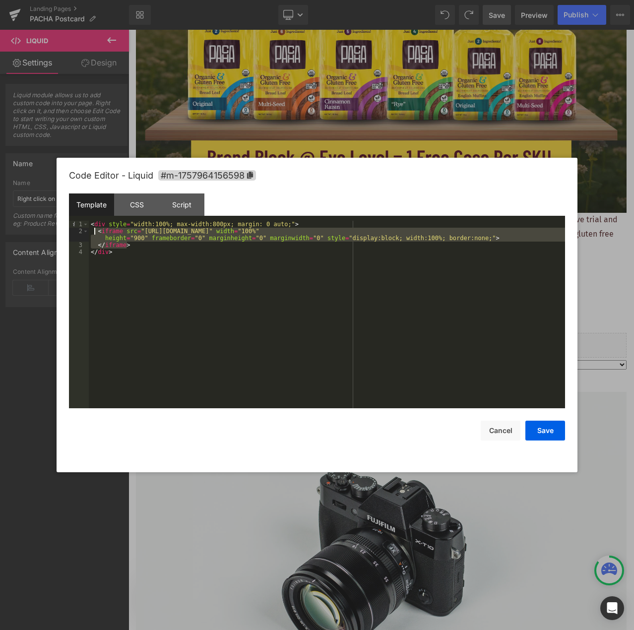
drag, startPoint x: 141, startPoint y: 245, endPoint x: 95, endPoint y: 234, distance: 47.0
click at [95, 234] on div "< div style = "width:100%; max-width:800px; margin: 0 auto;" > < iframe src = "…" at bounding box center [327, 321] width 476 height 201
click at [135, 244] on div "< div style = "width:100%; max-width:800px; margin: 0 auto;" > < iframe src = "…" at bounding box center [327, 314] width 476 height 187
drag, startPoint x: 133, startPoint y: 245, endPoint x: 98, endPoint y: 233, distance: 36.9
click at [98, 233] on div "< div style = "width:100%; max-width:800px; margin: 0 auto;" > < iframe src = "…" at bounding box center [327, 321] width 476 height 201
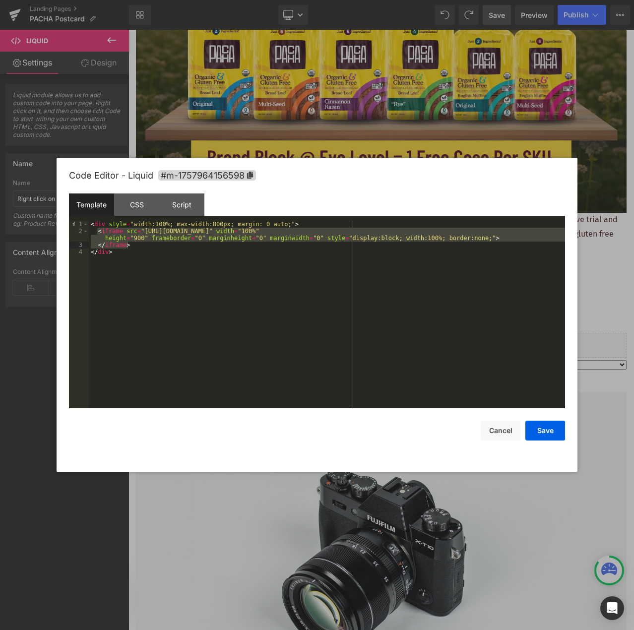
click at [202, 253] on div "< div style = "width:100%; max-width:800px; margin: 0 auto;" > < iframe src = "…" at bounding box center [327, 321] width 476 height 201
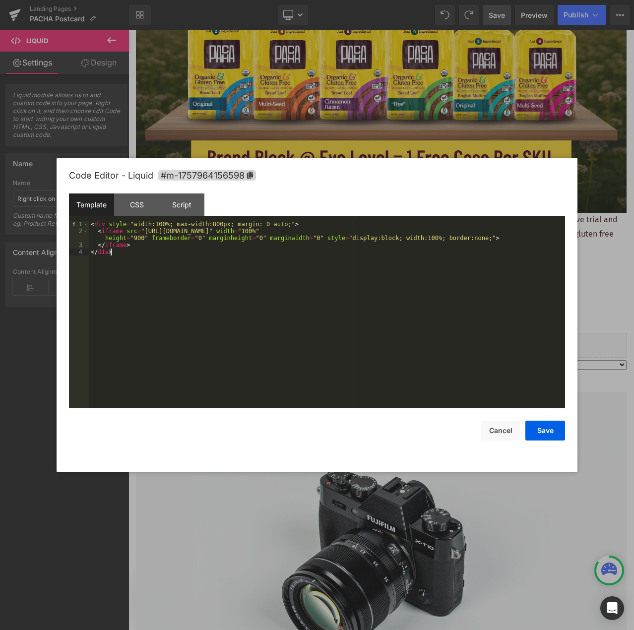
click at [196, 284] on div "< div style = "width:100%; max-width:800px; margin: 0 auto;" > < iframe src = "…" at bounding box center [327, 321] width 476 height 201
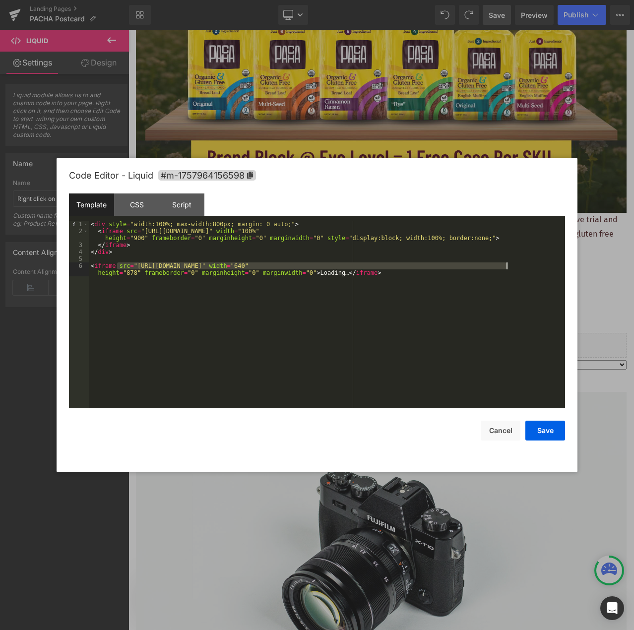
drag, startPoint x: 117, startPoint y: 265, endPoint x: 505, endPoint y: 266, distance: 388.2
click at [505, 266] on div "< div style = "width:100%; max-width:800px; margin: 0 auto;" > < iframe src = "…" at bounding box center [327, 325] width 476 height 208
click at [503, 231] on div "< div style = "width:100%; max-width:800px; margin: 0 auto;" > < iframe src = "…" at bounding box center [327, 325] width 476 height 208
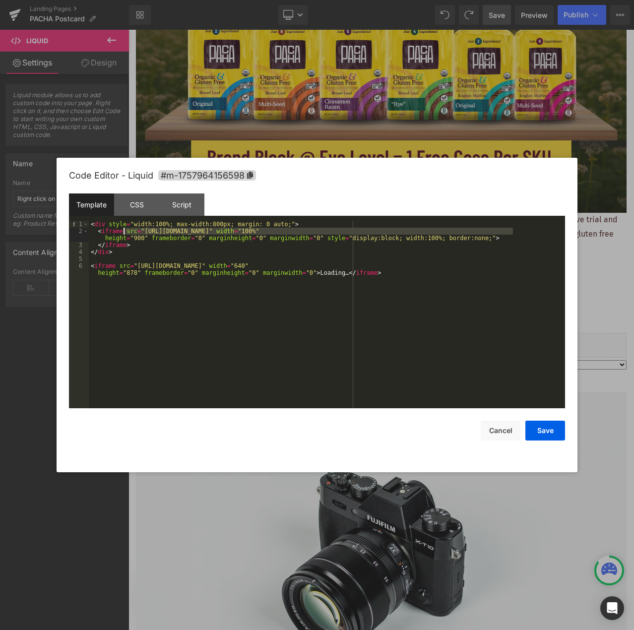
drag, startPoint x: 513, startPoint y: 230, endPoint x: 124, endPoint y: 232, distance: 388.7
click at [124, 232] on div "< div style = "width:100%; max-width:800px; margin: 0 auto;" > < iframe src = "…" at bounding box center [327, 325] width 476 height 208
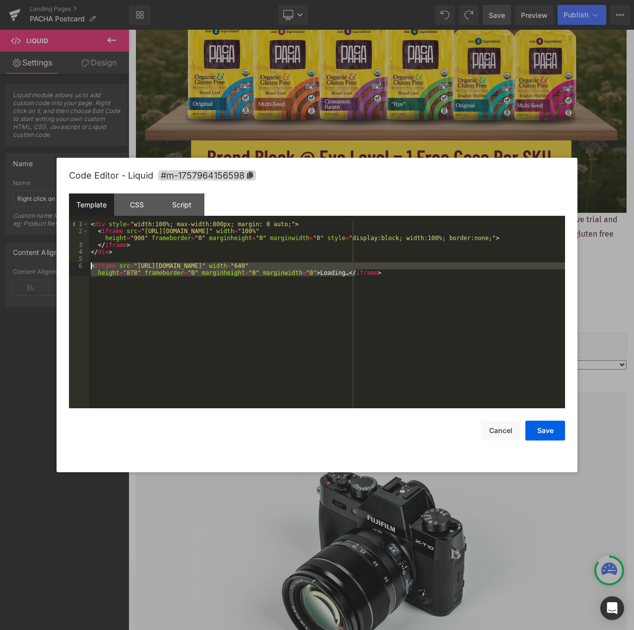
drag, startPoint x: 367, startPoint y: 274, endPoint x: 83, endPoint y: 265, distance: 283.7
click at [83, 265] on pre "1 2 3 4 5 6 < div style = "width:100%; max-width:800px; margin: 0 auto;" > < if…" at bounding box center [317, 314] width 496 height 187
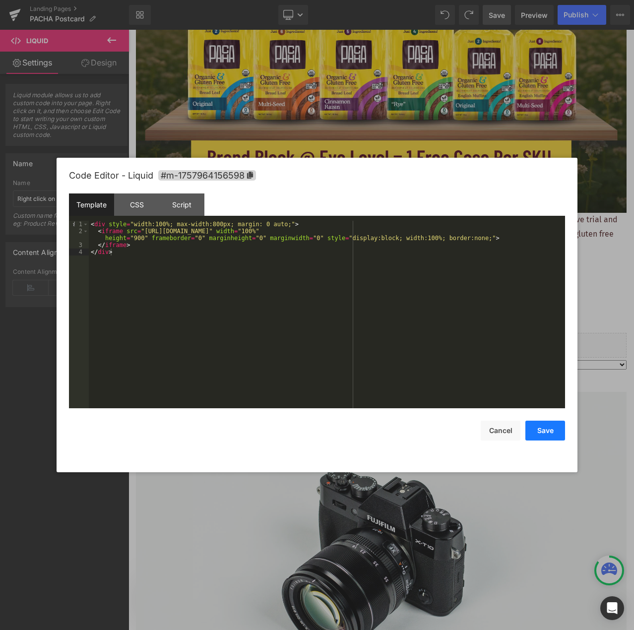
click at [538, 433] on button "Save" at bounding box center [545, 430] width 40 height 20
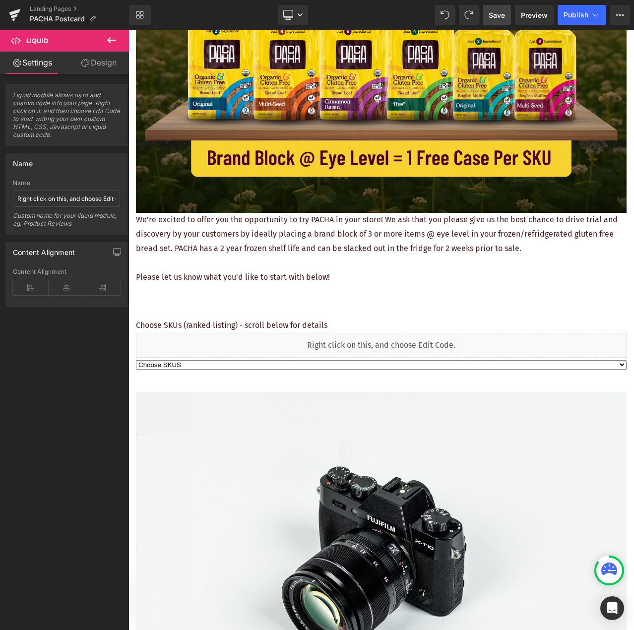
click at [502, 17] on span "Save" at bounding box center [496, 15] width 16 height 10
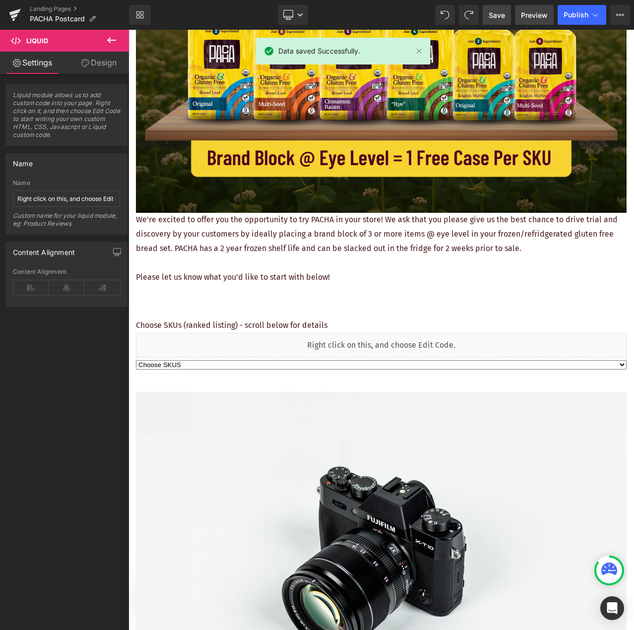
click at [537, 20] on span "Preview" at bounding box center [534, 15] width 27 height 10
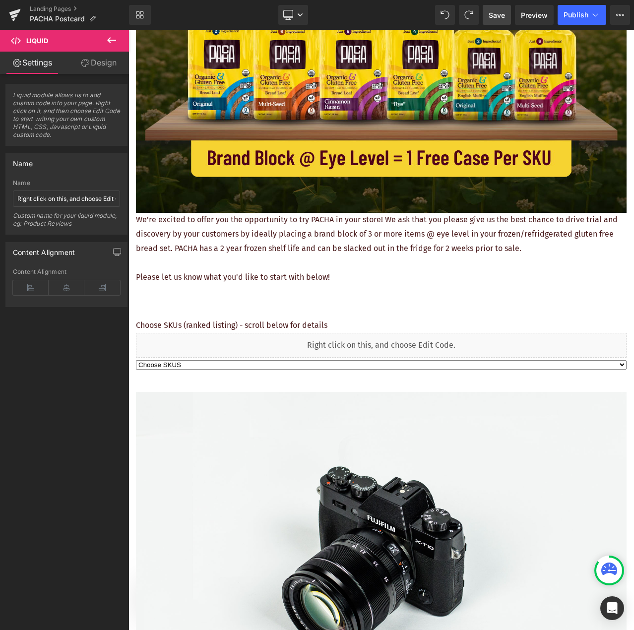
click at [501, 17] on span "Save" at bounding box center [496, 15] width 16 height 10
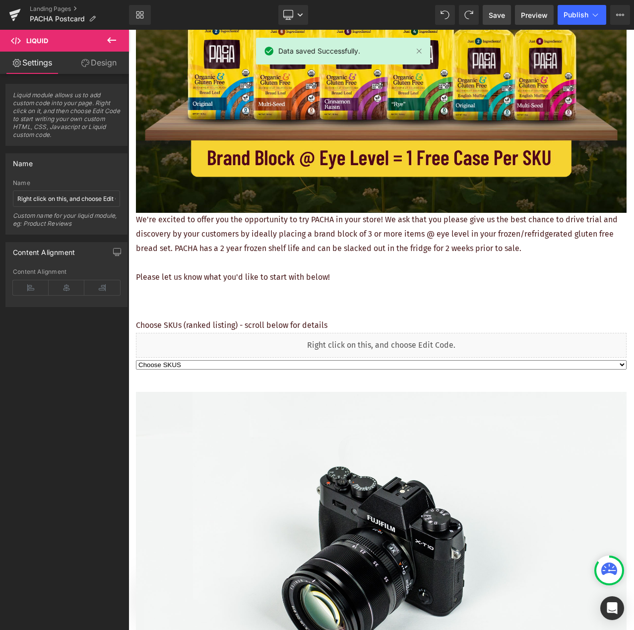
click at [530, 13] on span "Preview" at bounding box center [534, 15] width 27 height 10
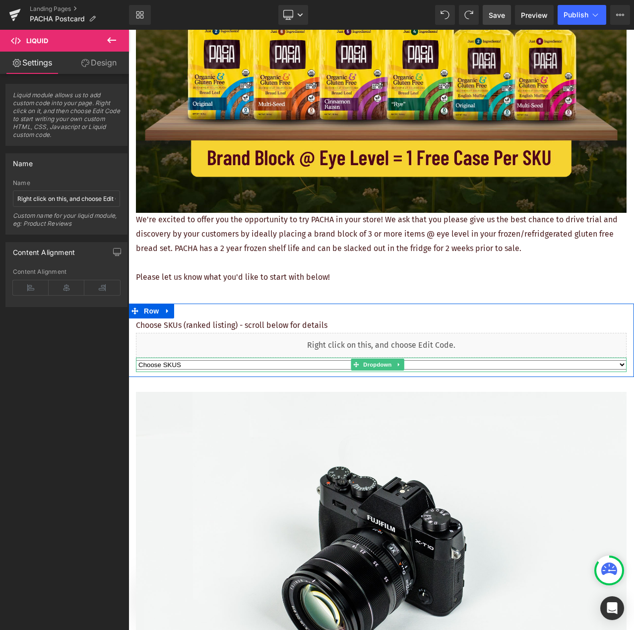
click at [150, 360] on select "Choose SKUS Option 2 Option 3" at bounding box center [381, 364] width 490 height 9
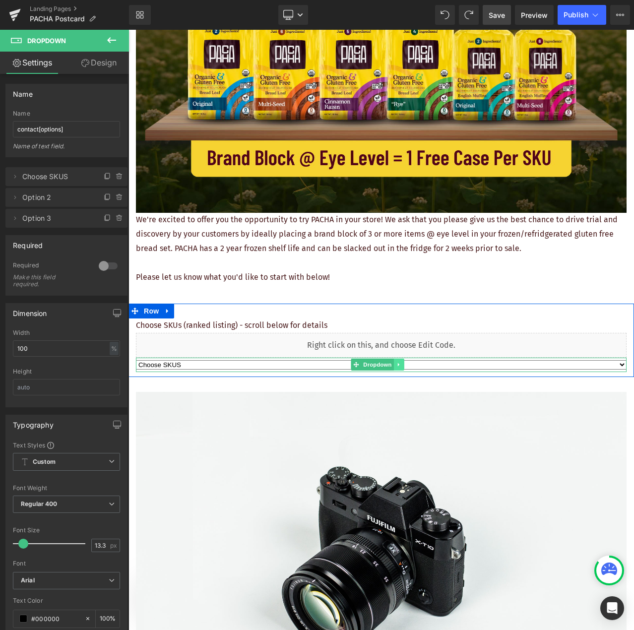
click at [402, 359] on link at bounding box center [399, 364] width 10 height 12
click at [406, 362] on icon at bounding box center [403, 364] width 5 height 5
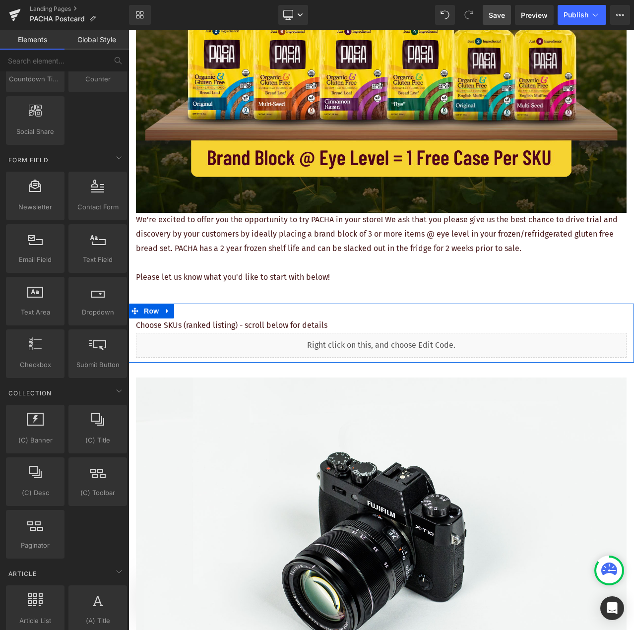
click at [307, 318] on p "Choose SKUs (ranked listing) - scroll below for details" at bounding box center [381, 325] width 490 height 14
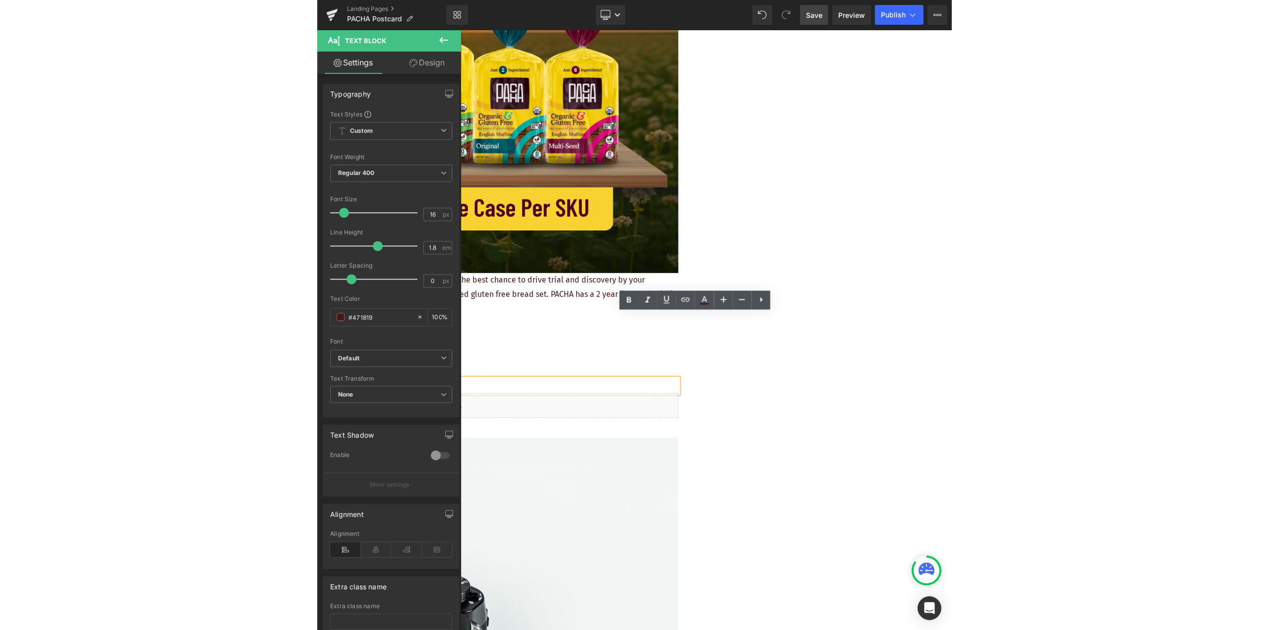
scroll to position [313, 0]
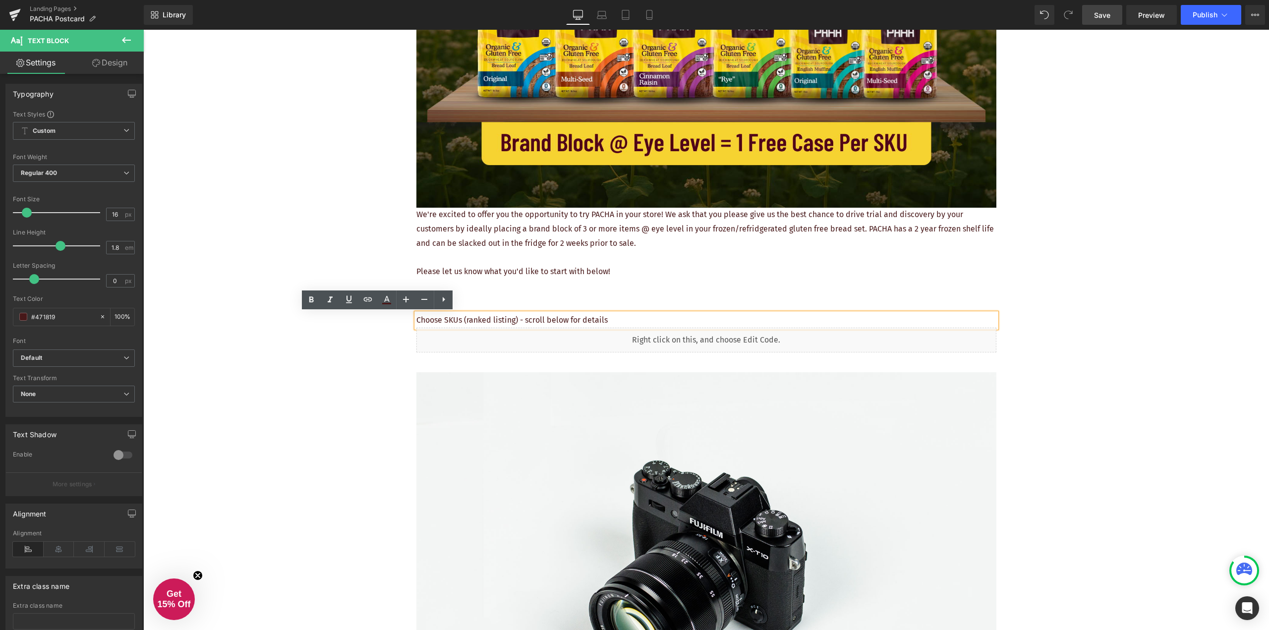
click at [587, 271] on p "Please let us know what you'd like to start with below!" at bounding box center [706, 272] width 580 height 14
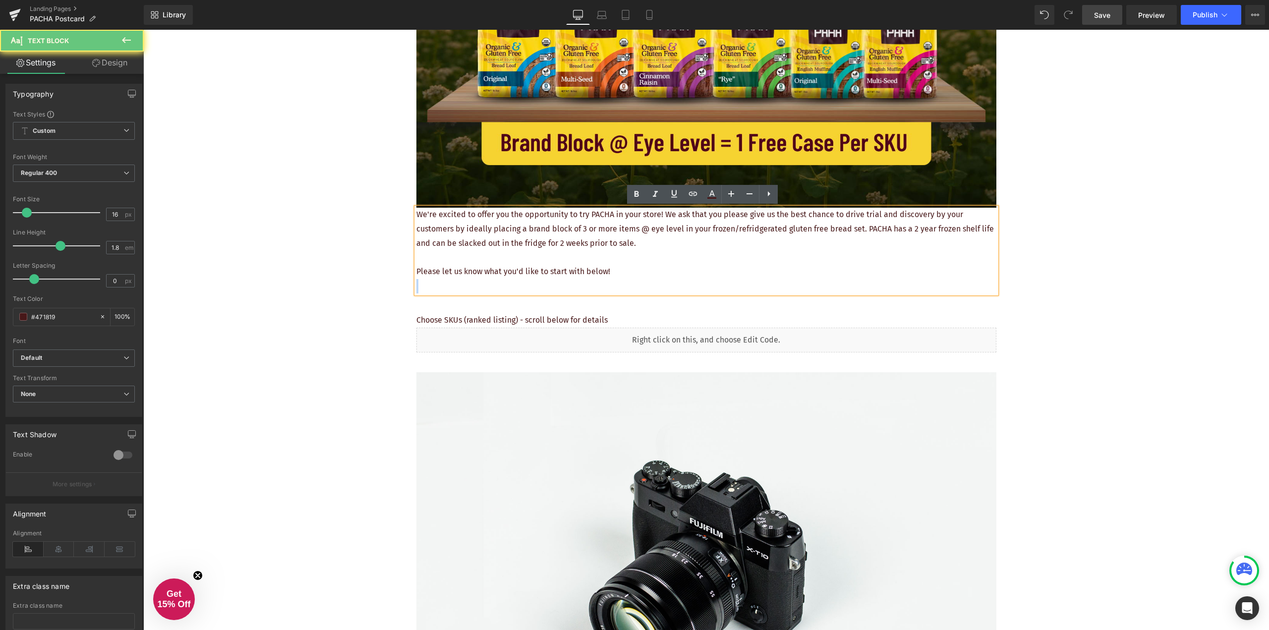
drag, startPoint x: 614, startPoint y: 272, endPoint x: 411, endPoint y: 216, distance: 210.2
click at [416, 216] on div "We're excited to offer you the opportunity to try PACHA in your store! We ask t…" at bounding box center [706, 251] width 580 height 86
click at [562, 257] on p at bounding box center [706, 257] width 580 height 14
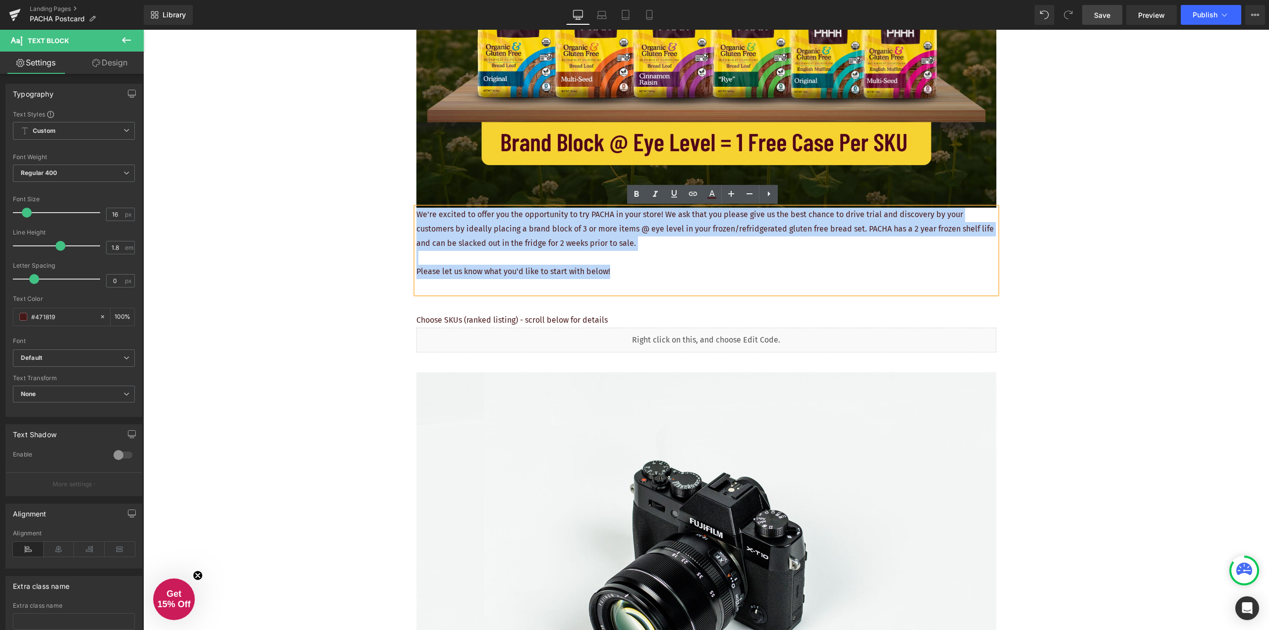
drag, startPoint x: 617, startPoint y: 274, endPoint x: 412, endPoint y: 216, distance: 212.8
click at [416, 216] on div "We're excited to offer you the opportunity to try PACHA in your store! We ask t…" at bounding box center [706, 251] width 580 height 86
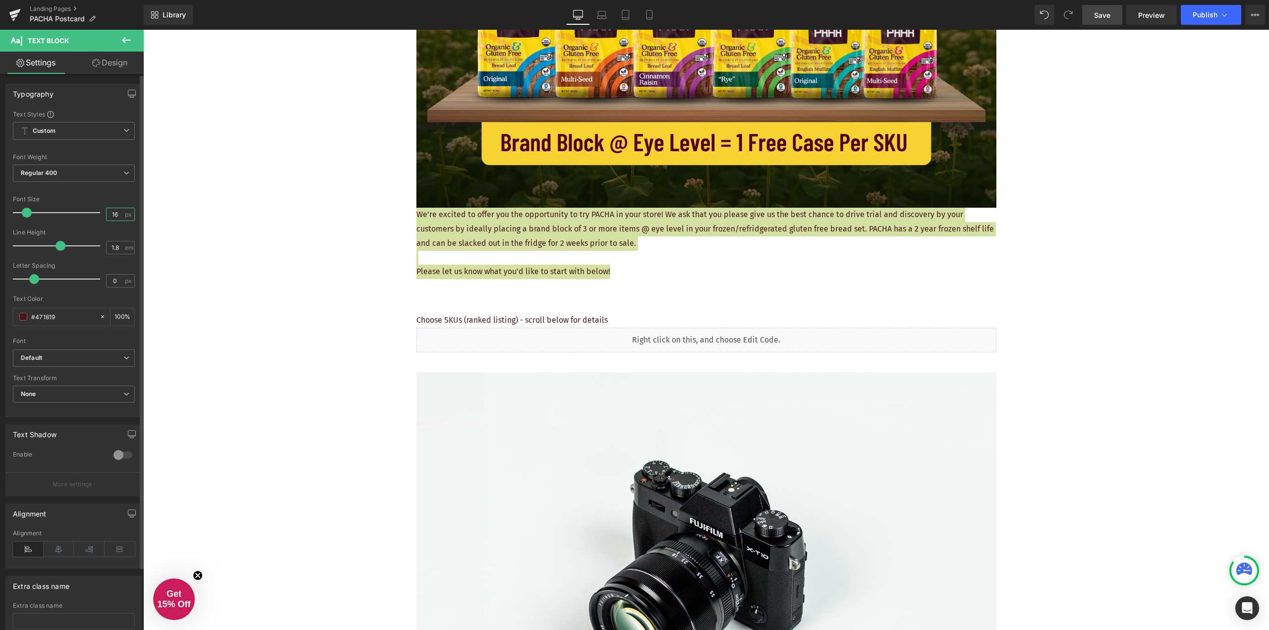
drag, startPoint x: 117, startPoint y: 215, endPoint x: 105, endPoint y: 214, distance: 11.4
click at [107, 214] on input "16" at bounding box center [115, 214] width 17 height 12
type input "18"
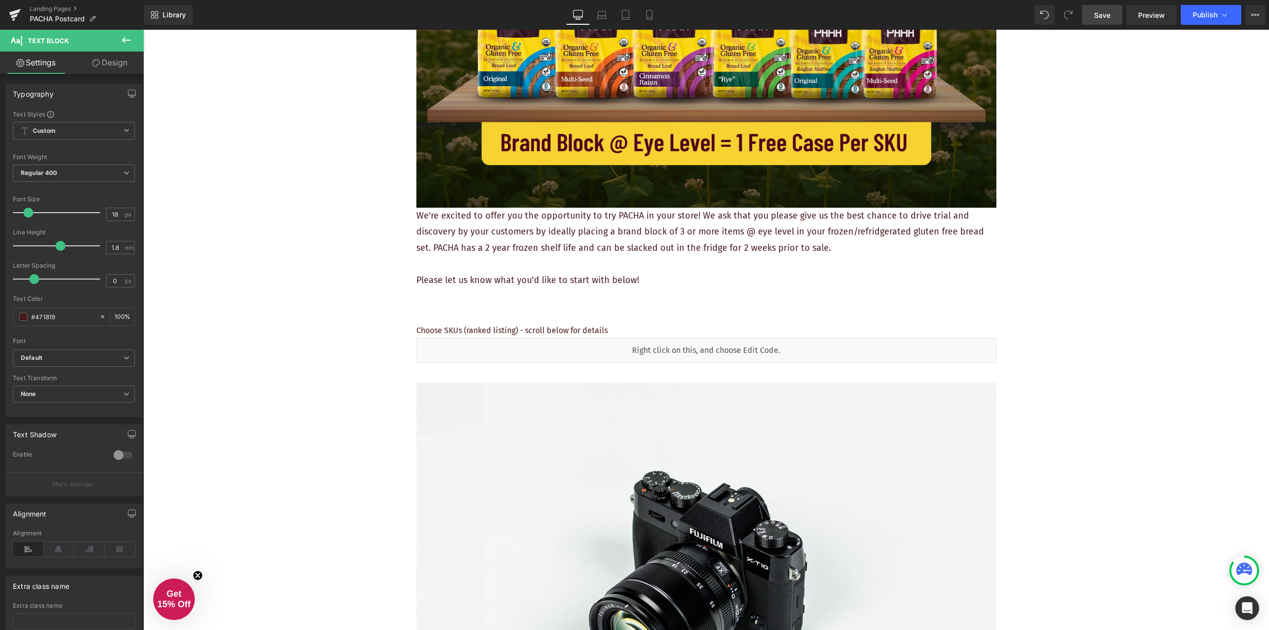
click at [280, 250] on div "REQUEST YOUR FREE PLACEMENT Heading Image We're excited to offer you the opport…" at bounding box center [706, 524] width 1126 height 1526
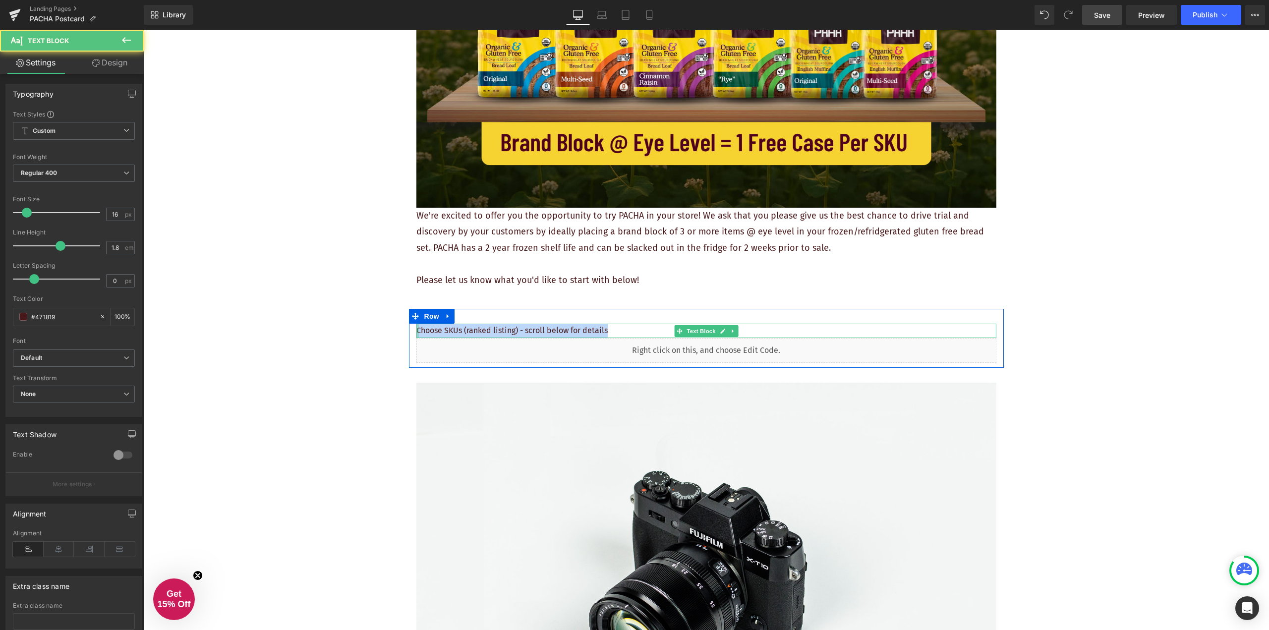
drag, startPoint x: 615, startPoint y: 329, endPoint x: 360, endPoint y: 325, distance: 254.9
click at [416, 325] on div "Choose SKUs (ranked listing) - scroll below for details Text Block" at bounding box center [706, 331] width 580 height 14
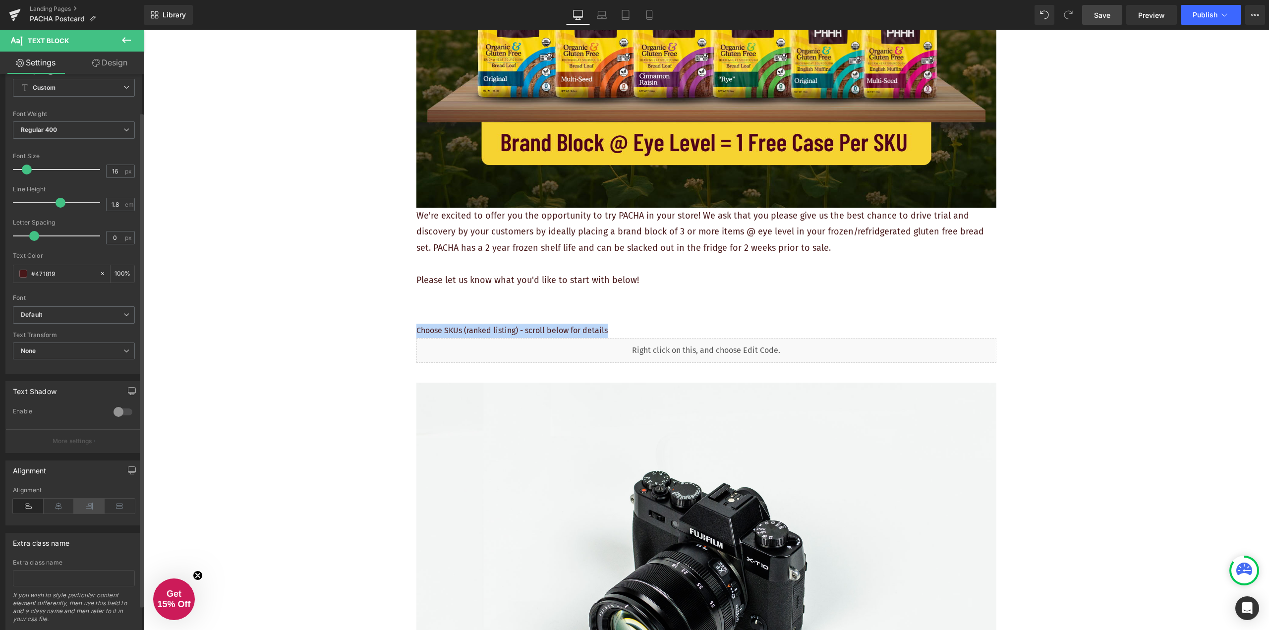
scroll to position [50, 0]
click at [59, 501] on icon at bounding box center [59, 499] width 31 height 15
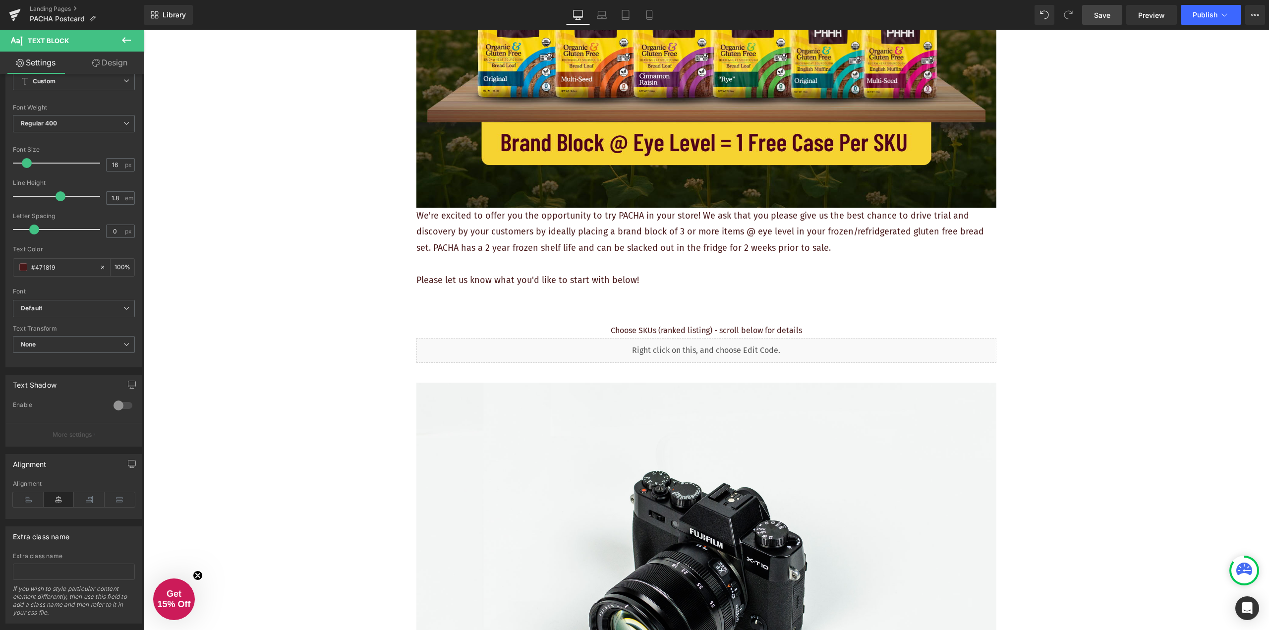
click at [274, 376] on div "REQUEST YOUR FREE PLACEMENT Heading Image We're excited to offer you the opport…" at bounding box center [706, 524] width 1126 height 1526
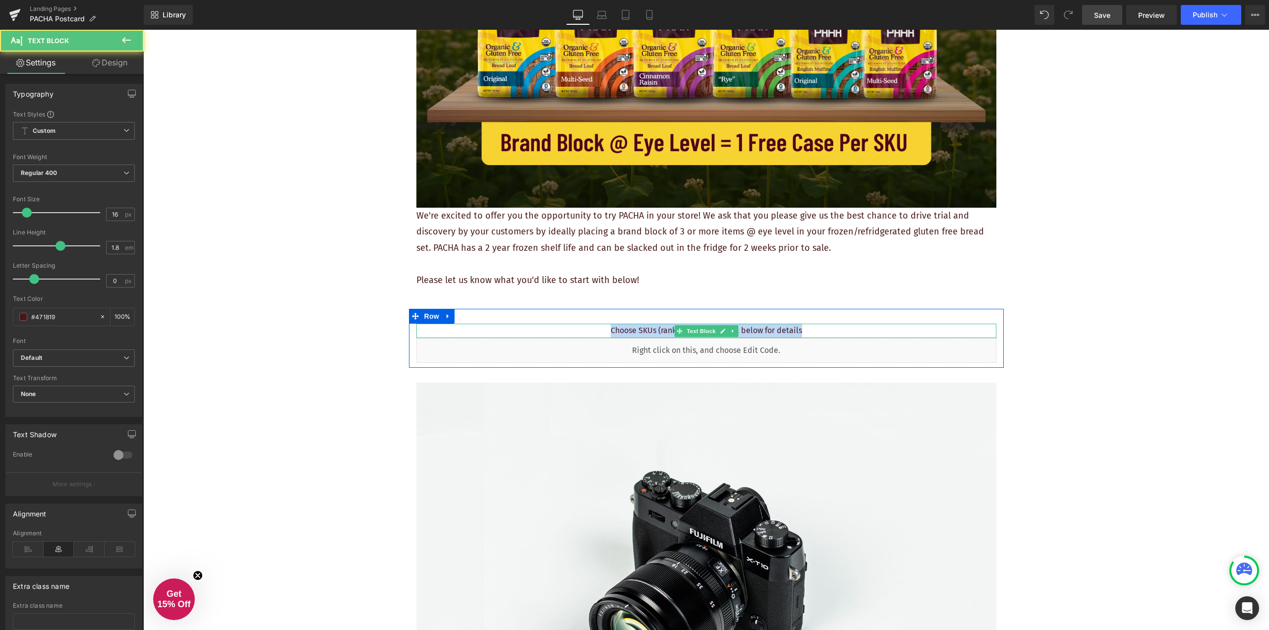
drag, startPoint x: 690, startPoint y: 331, endPoint x: 819, endPoint y: 333, distance: 129.4
click at [819, 333] on p "Choose SKUs (ranked listing) - scroll below for details" at bounding box center [706, 331] width 580 height 14
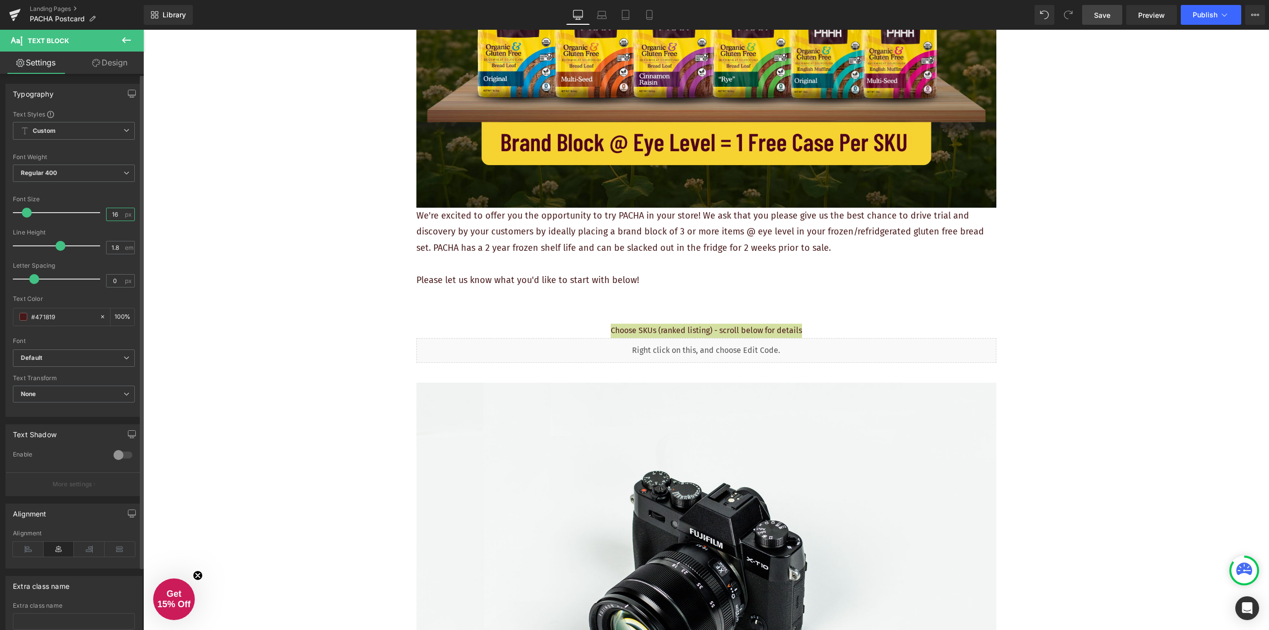
drag, startPoint x: 114, startPoint y: 216, endPoint x: 107, endPoint y: 217, distance: 7.0
click at [107, 217] on input "16" at bounding box center [115, 214] width 17 height 12
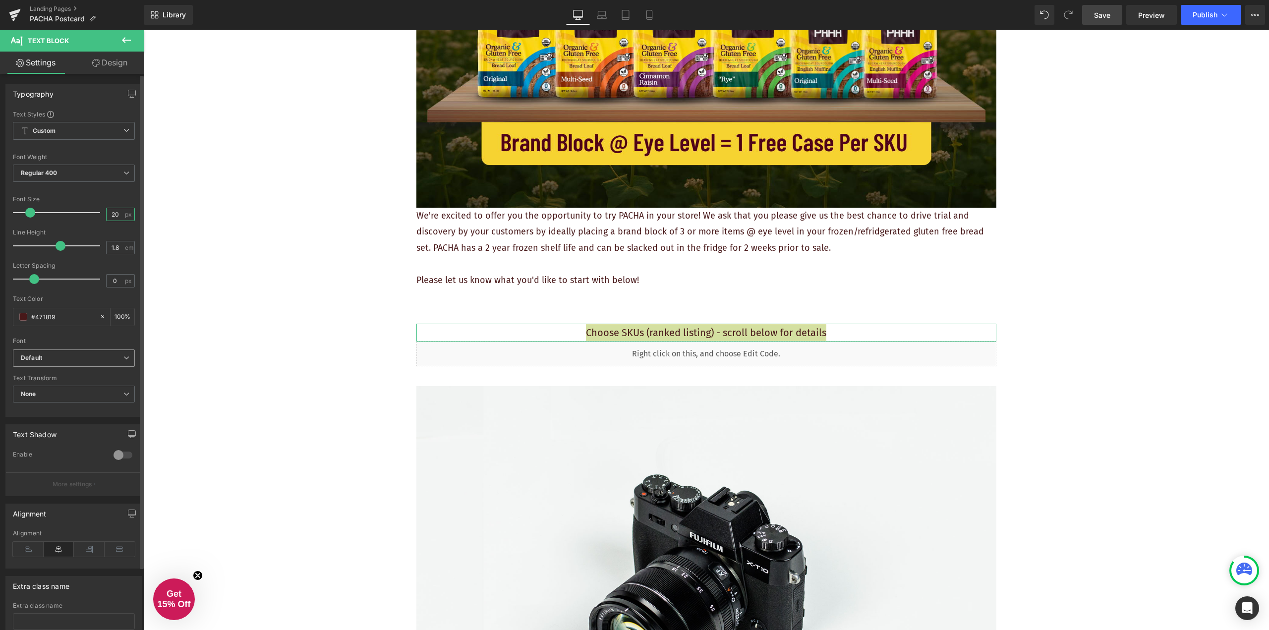
type input "20"
click at [117, 357] on b "Default" at bounding box center [72, 358] width 103 height 8
click at [118, 358] on b "Default" at bounding box center [70, 358] width 99 height 8
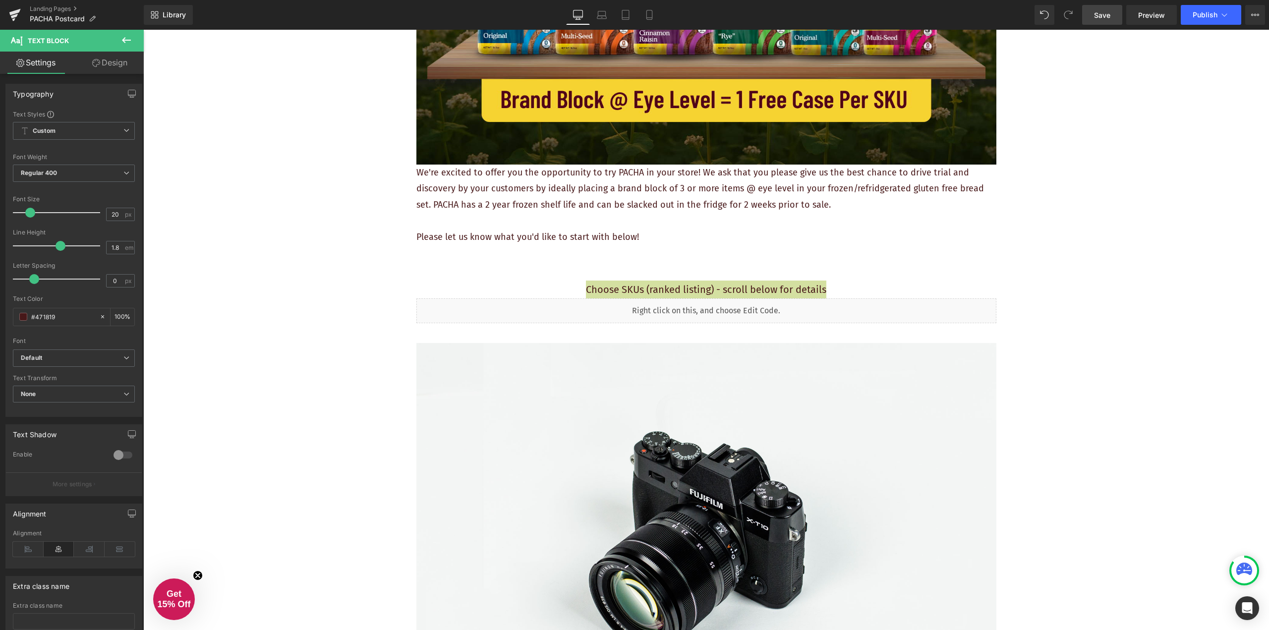
scroll to position [362, 0]
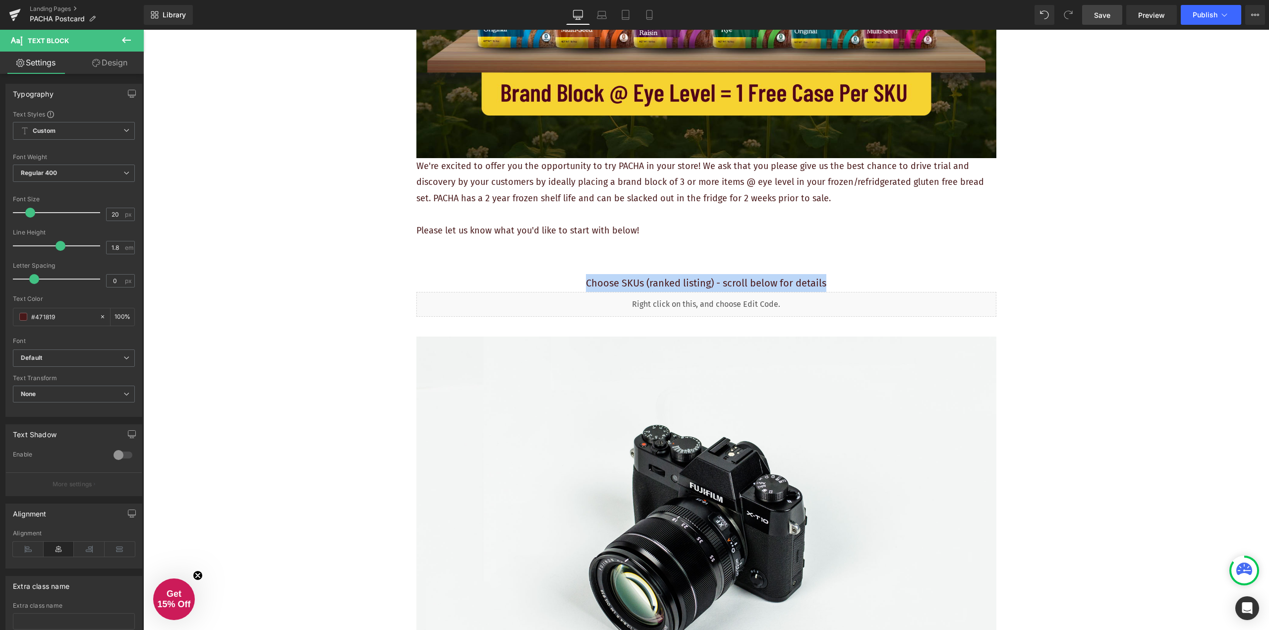
click at [758, 280] on p "Choose SKUs (ranked listing) - scroll below for details" at bounding box center [706, 283] width 580 height 18
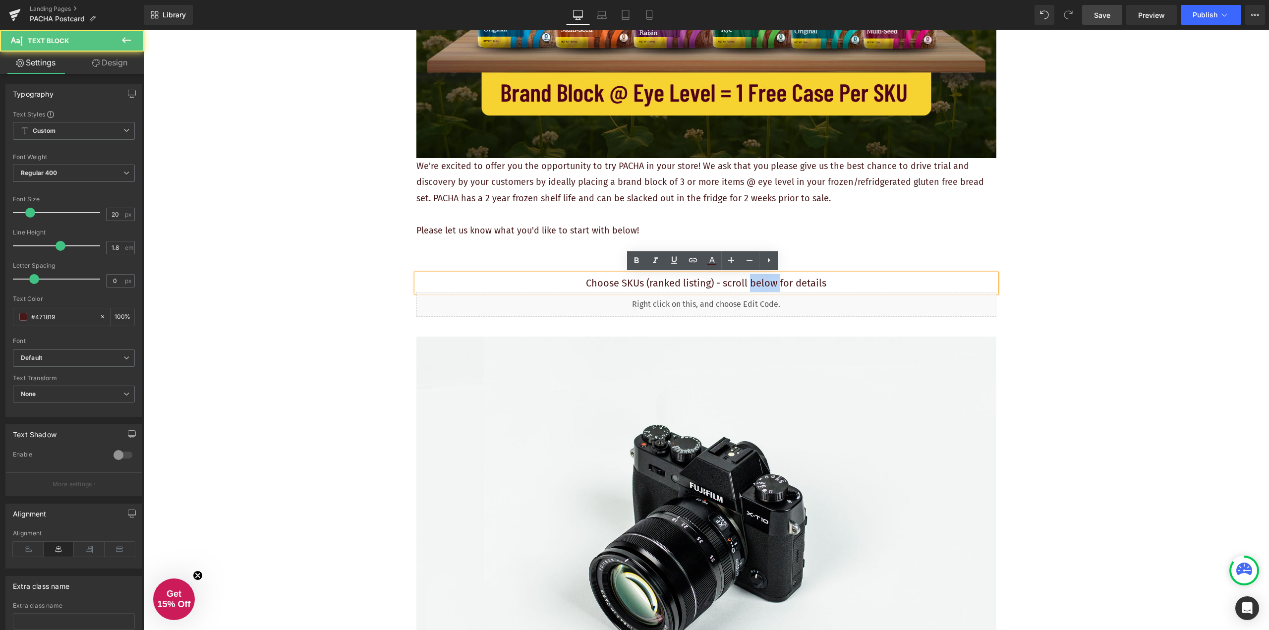
click at [758, 280] on p "Choose SKUs (ranked listing) - scroll below for details" at bounding box center [706, 283] width 580 height 18
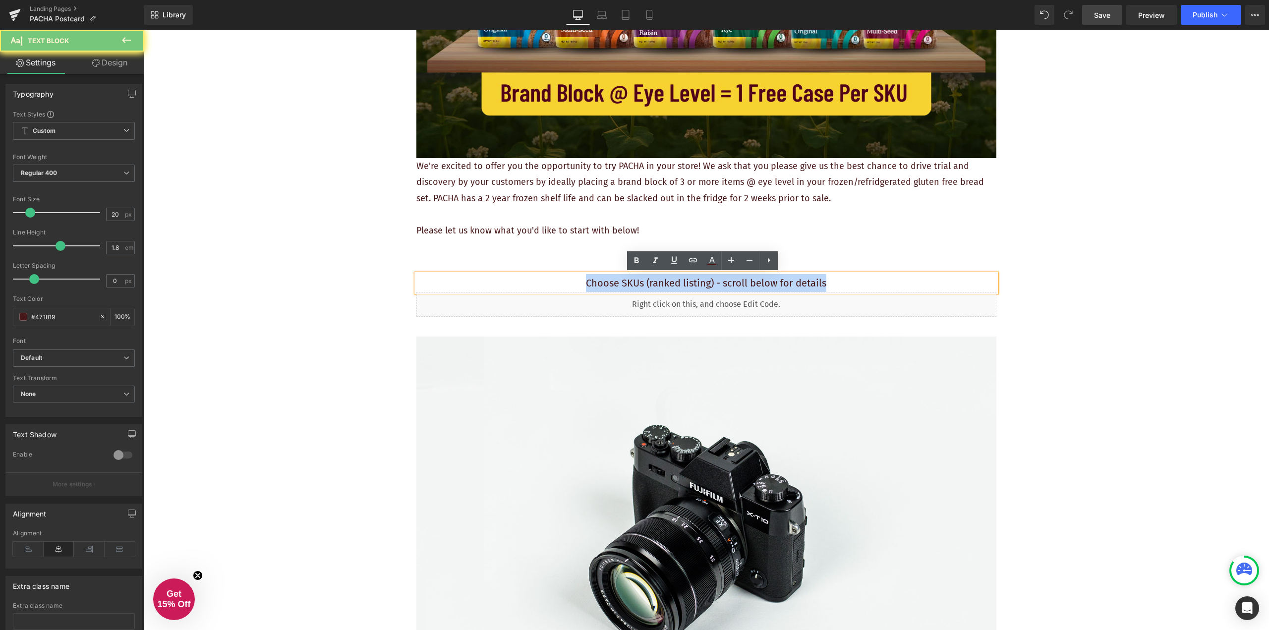
click at [758, 280] on p "Choose SKUs (ranked listing) - scroll below for details" at bounding box center [706, 283] width 580 height 18
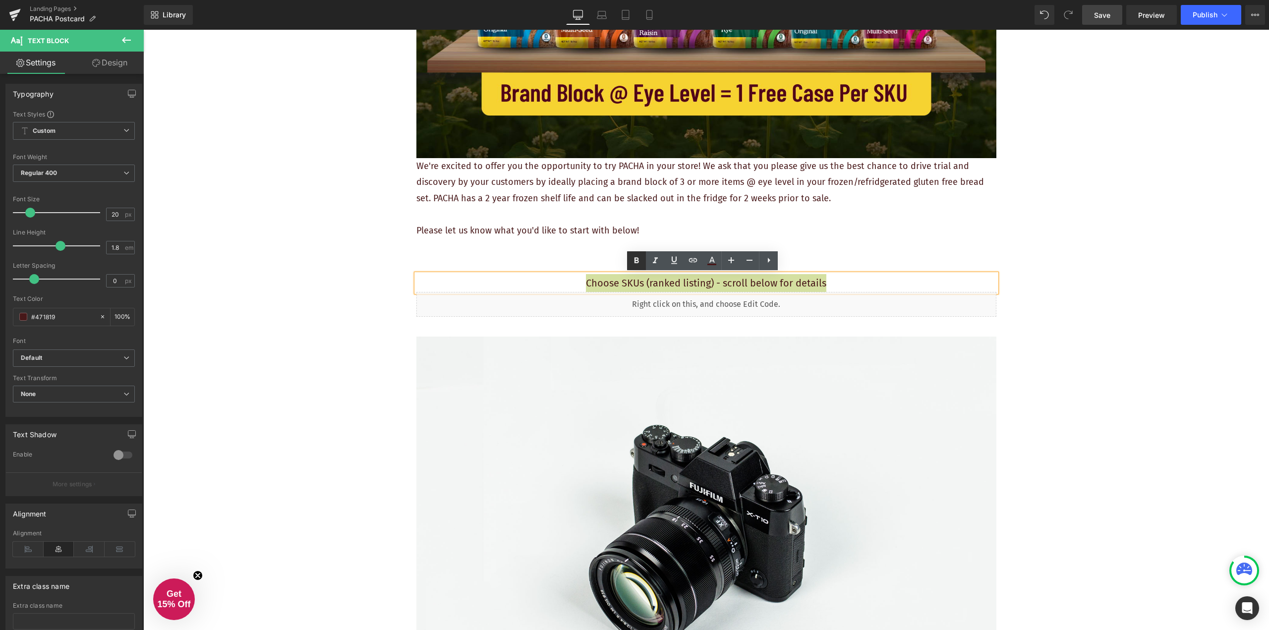
click at [637, 260] on icon at bounding box center [637, 261] width 12 height 12
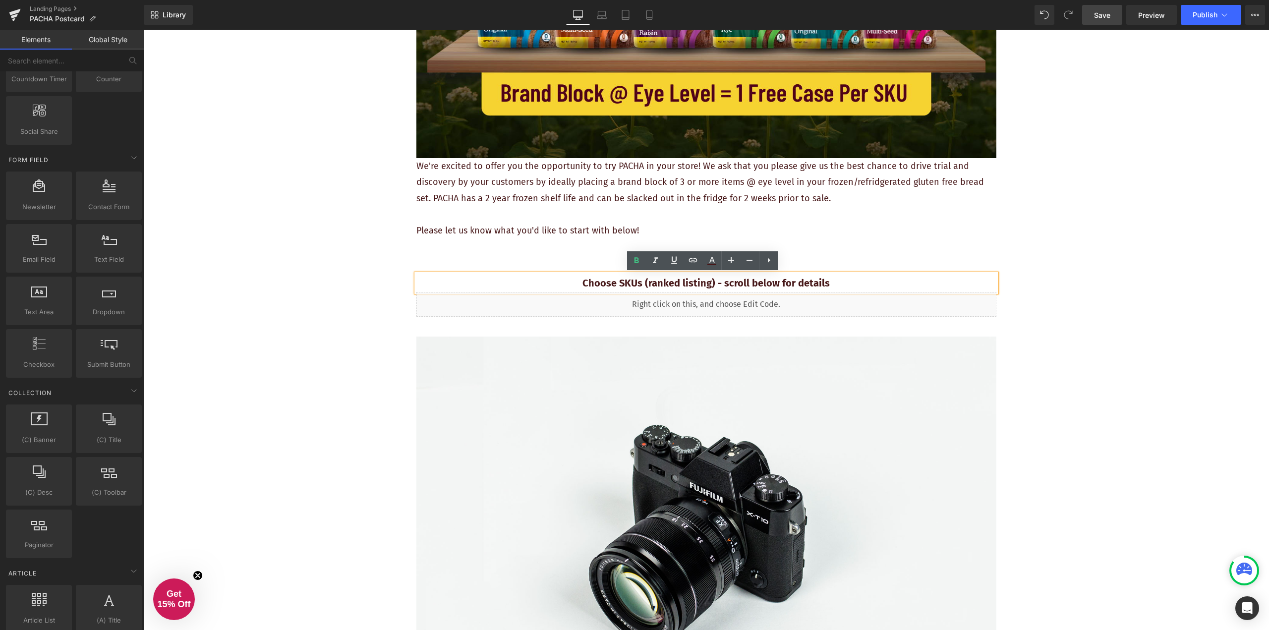
click at [1059, 268] on div "REQUEST YOUR FREE PLACEMENT Heading Image We're excited to offer you the opport…" at bounding box center [706, 476] width 1126 height 1530
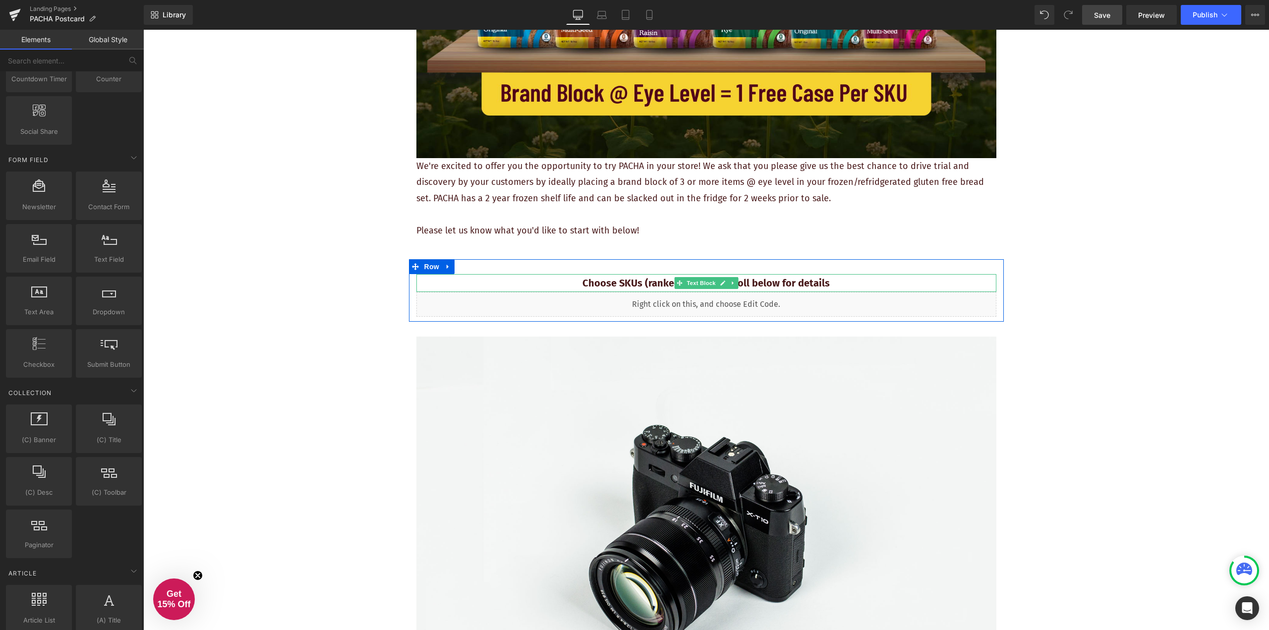
click at [771, 283] on strong "Choose SKUs (ranked listing) - scroll below for details" at bounding box center [706, 283] width 247 height 12
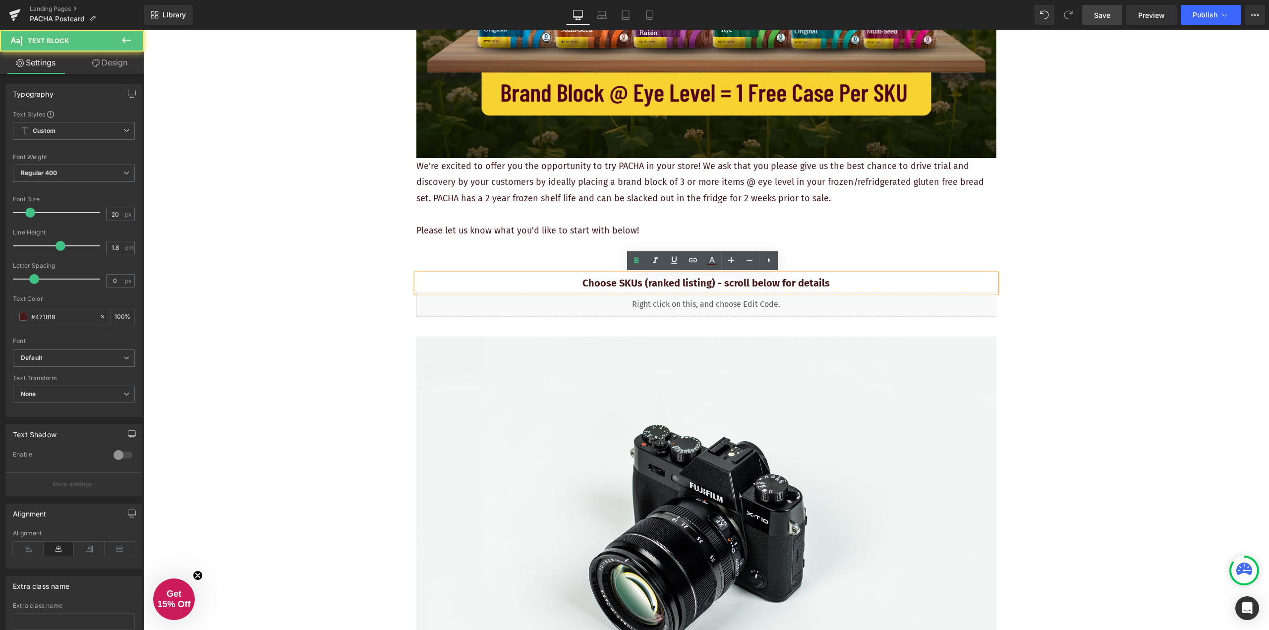
drag, startPoint x: 806, startPoint y: 280, endPoint x: 820, endPoint y: 280, distance: 13.9
click at [807, 280] on strong "Choose SKUs (ranked listing) - scroll below for details" at bounding box center [706, 283] width 247 height 12
drag, startPoint x: 826, startPoint y: 281, endPoint x: 778, endPoint y: 281, distance: 48.1
click at [778, 281] on p "Choose SKUs (ranked listing) - scroll below for details" at bounding box center [706, 283] width 580 height 18
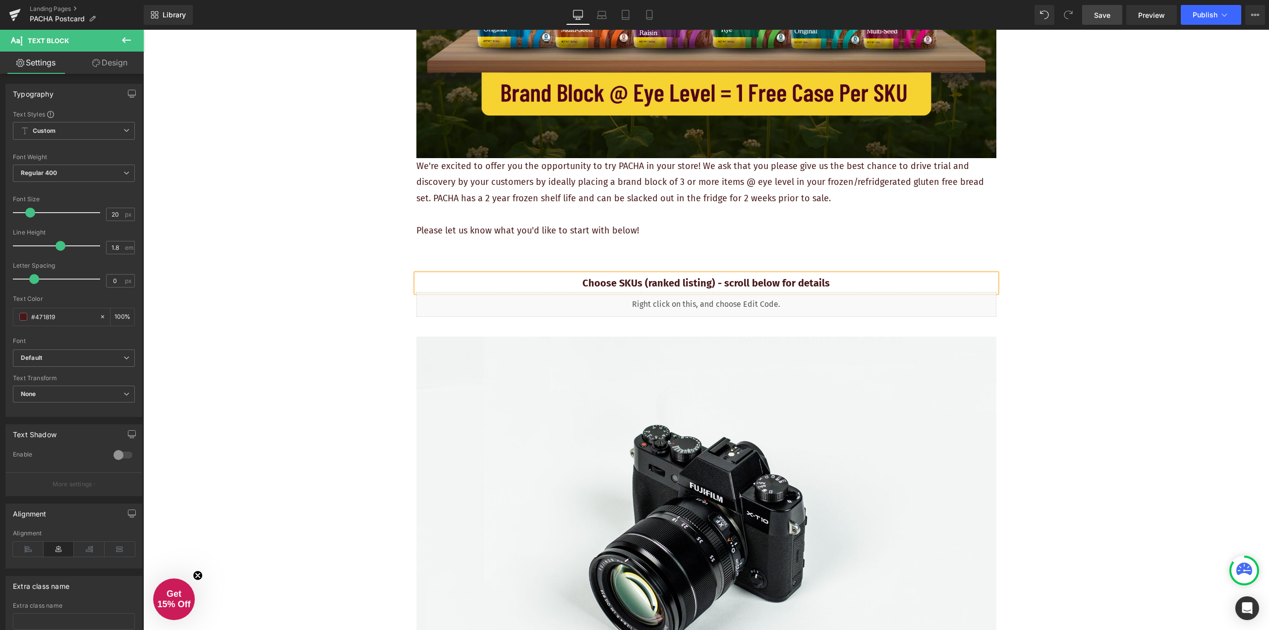
click at [1087, 269] on div "REQUEST YOUR FREE PLACEMENT Heading Image We're excited to offer you the opport…" at bounding box center [706, 476] width 1126 height 1530
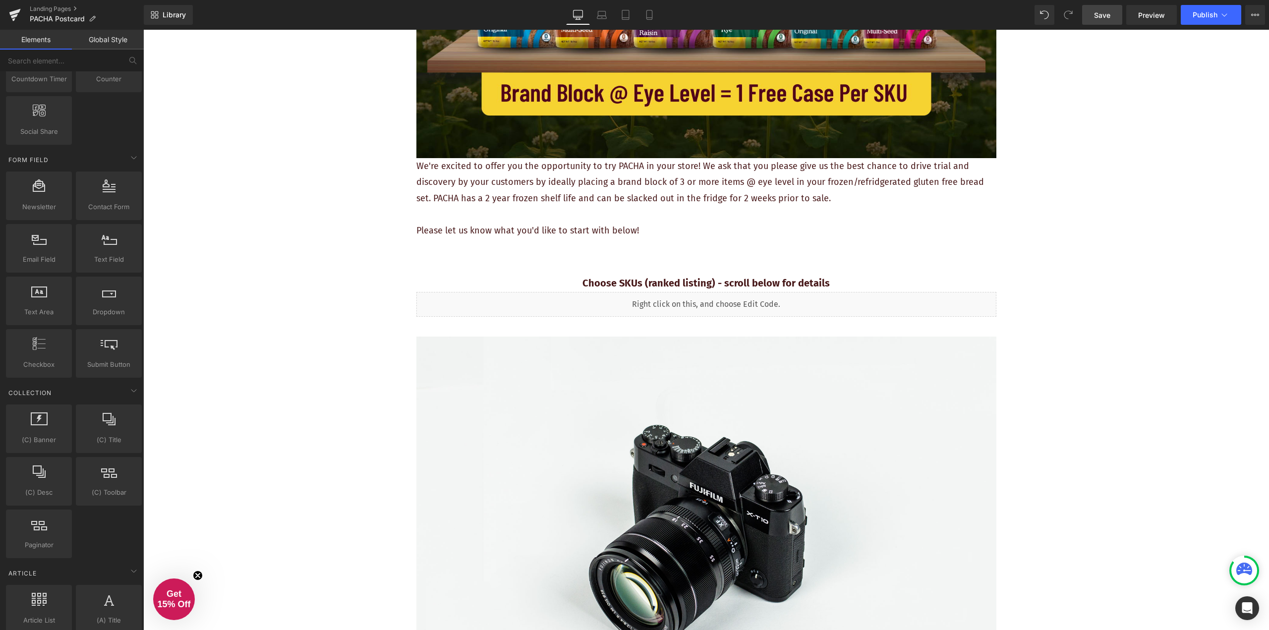
click at [1099, 21] on link "Save" at bounding box center [1102, 15] width 40 height 20
click at [1151, 13] on span "Preview" at bounding box center [1151, 15] width 27 height 10
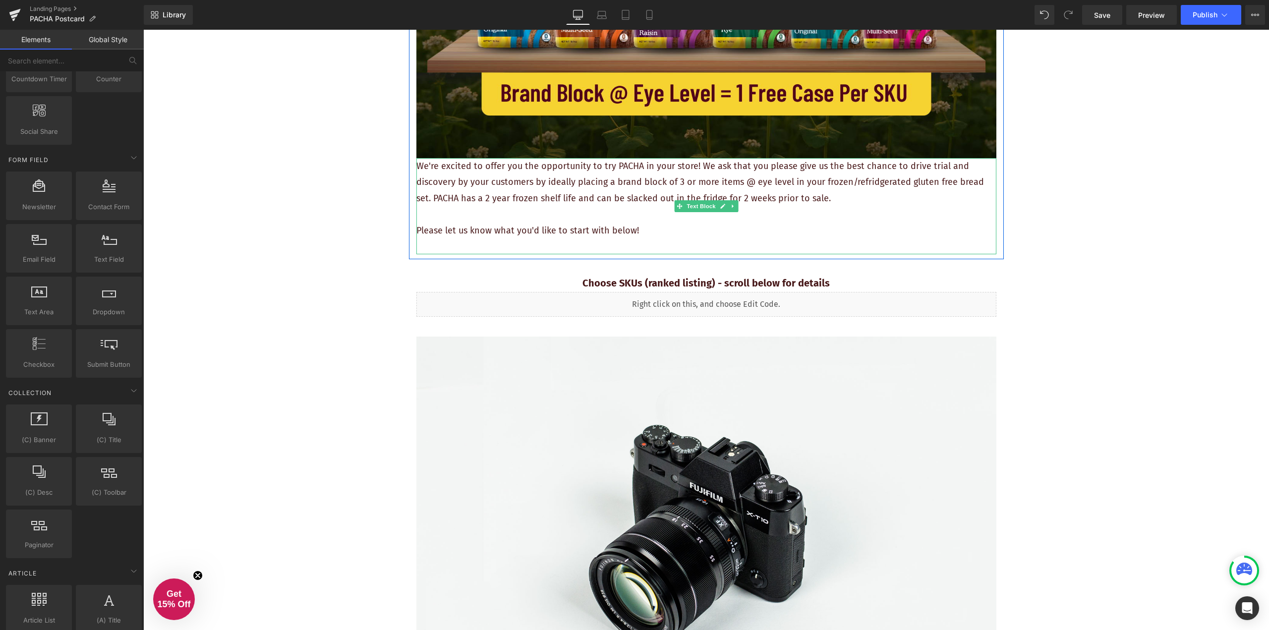
click at [602, 201] on p "We're excited to offer you the opportunity to try PACHA in your store! We ask t…" at bounding box center [706, 182] width 580 height 48
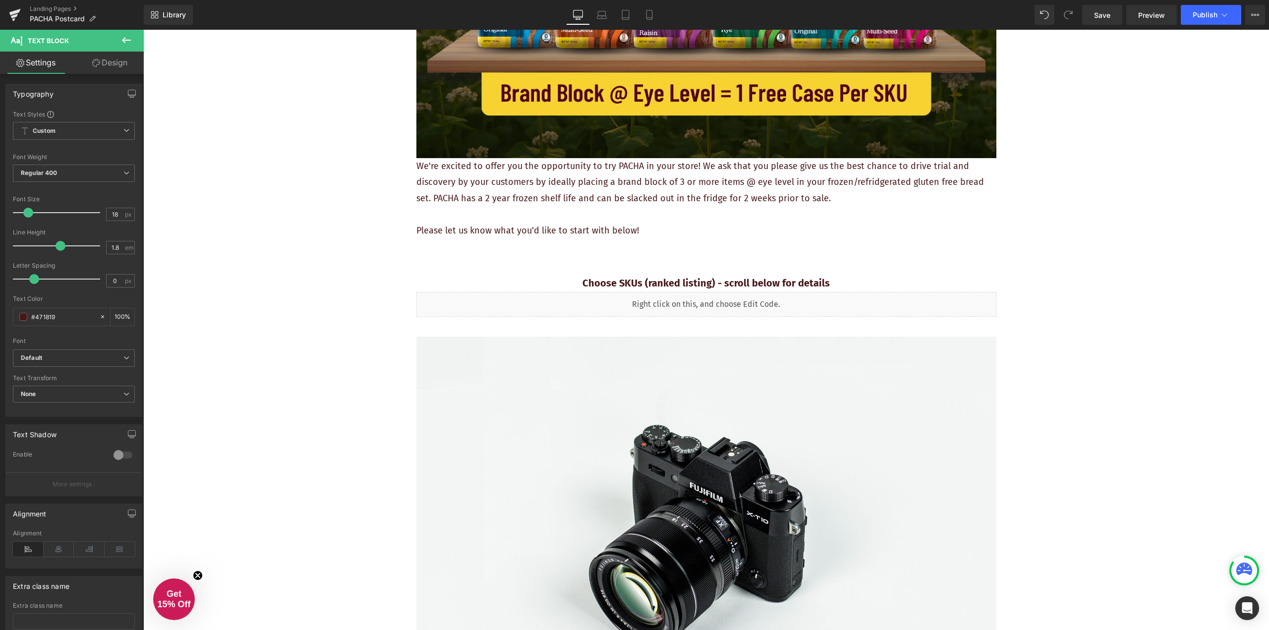
click at [109, 64] on link "Design" at bounding box center [110, 63] width 72 height 22
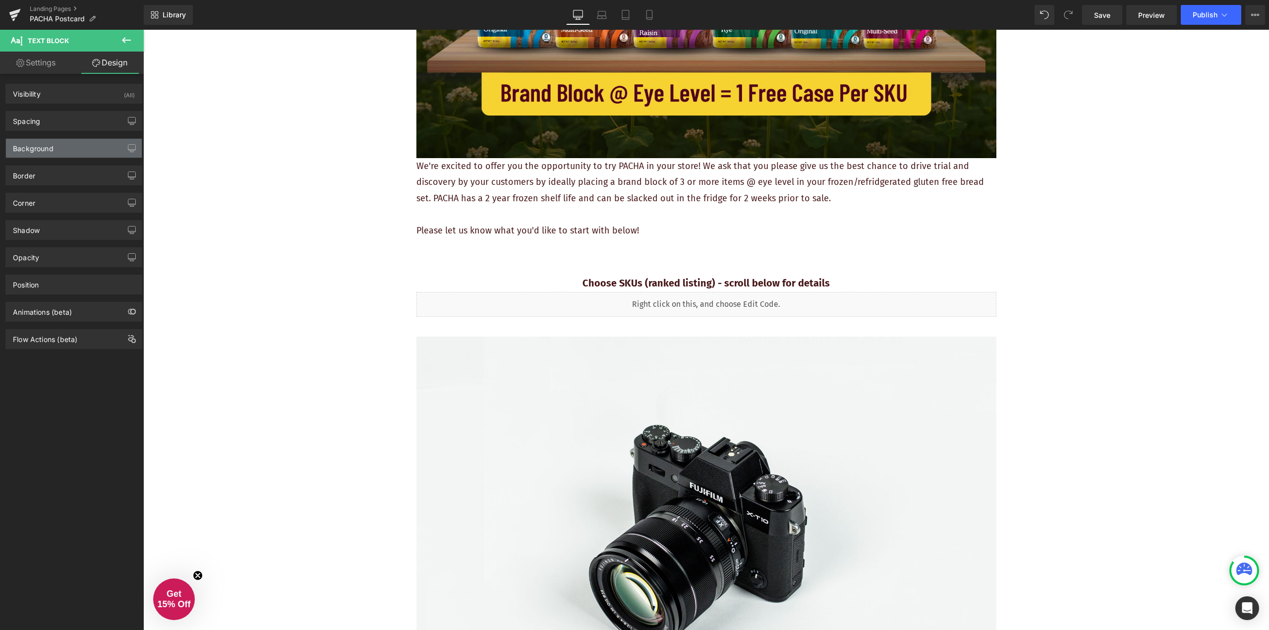
type input "0"
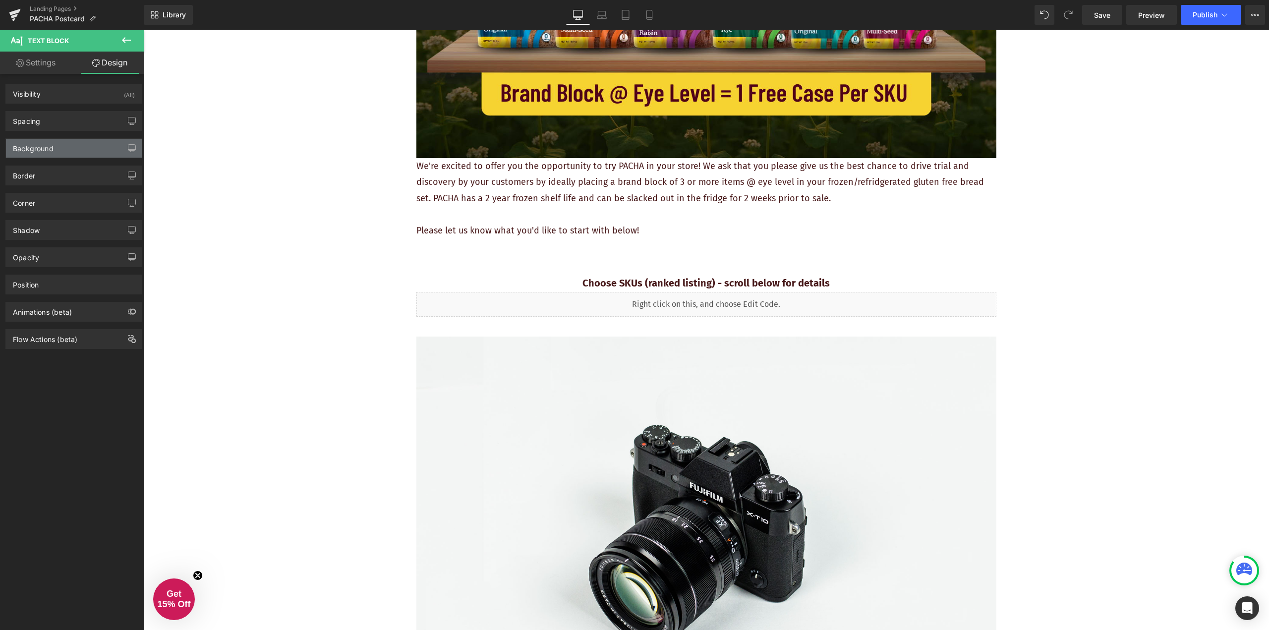
type input "0"
click at [90, 122] on div "Spacing" at bounding box center [74, 121] width 136 height 19
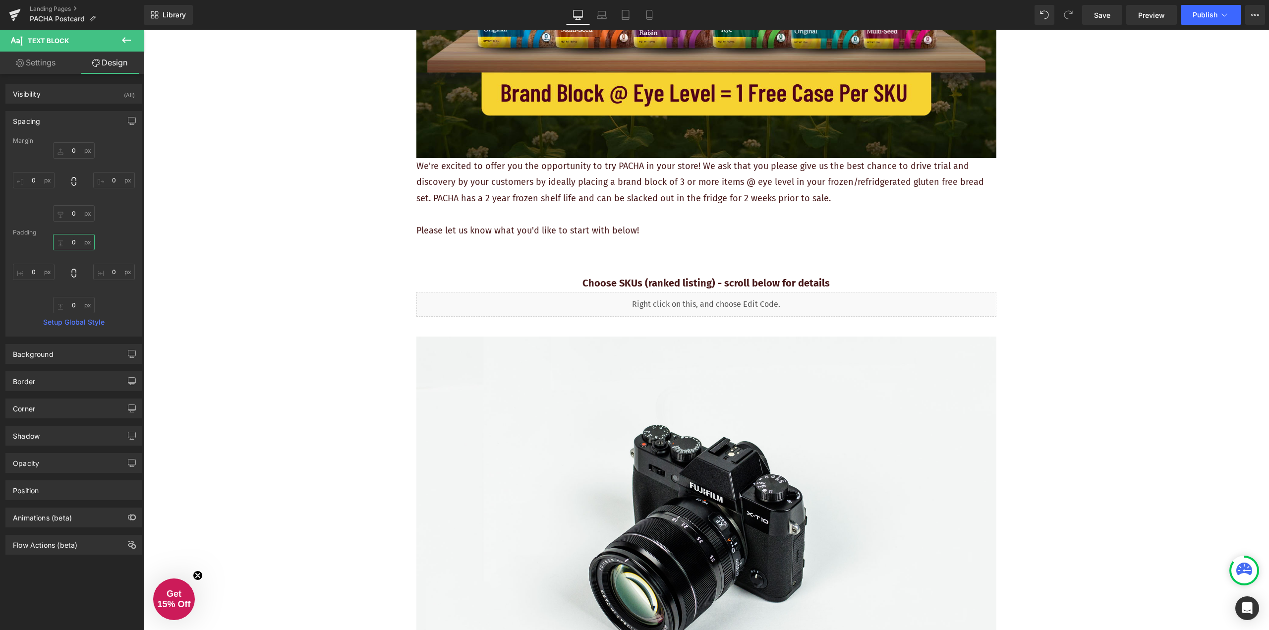
click at [78, 239] on input "0" at bounding box center [74, 242] width 42 height 16
type input "25"
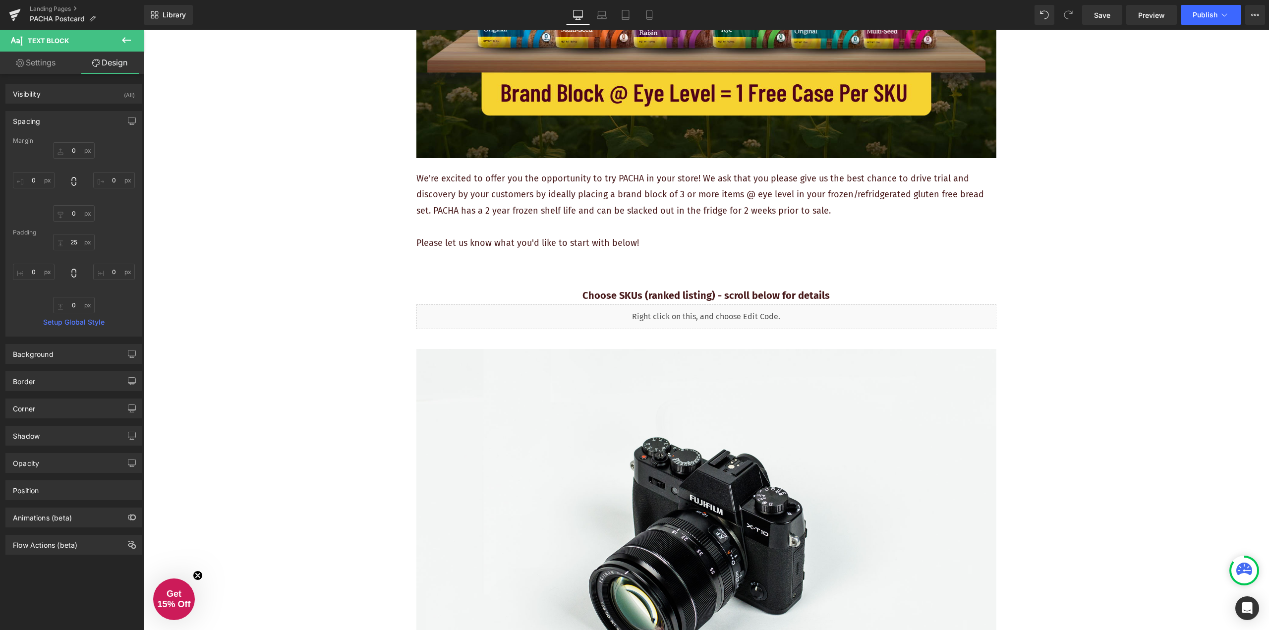
click at [310, 236] on div "REQUEST YOUR FREE PLACEMENT Heading Image We're excited to offer you the opport…" at bounding box center [706, 482] width 1126 height 1542
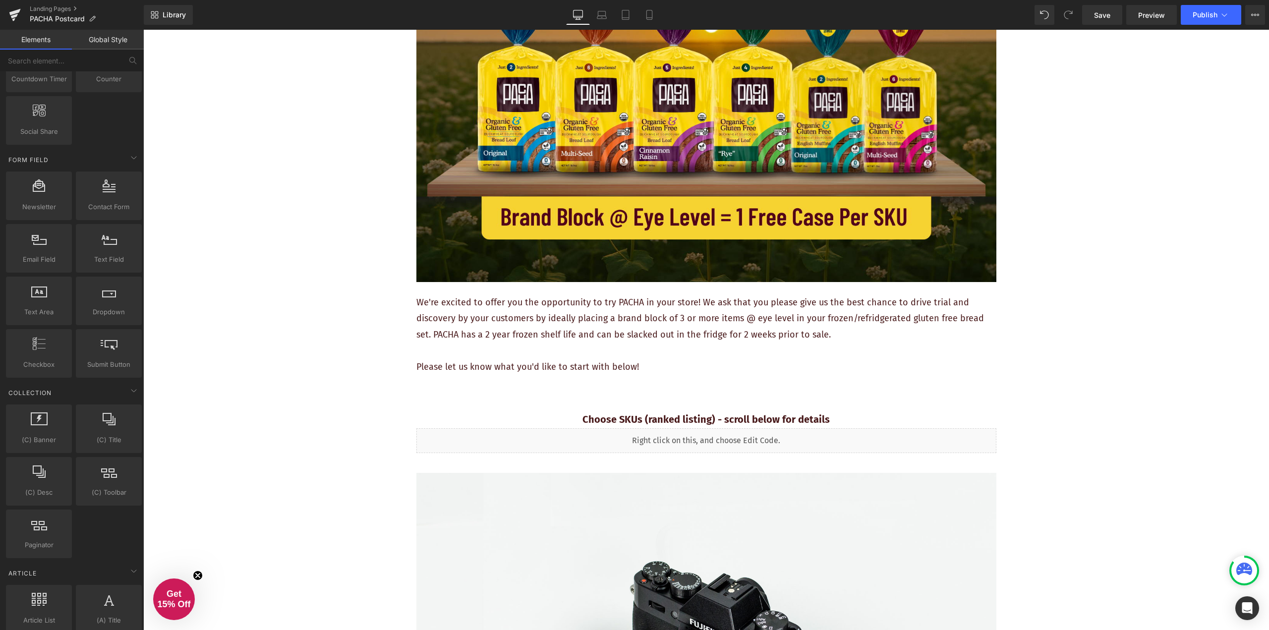
scroll to position [214, 0]
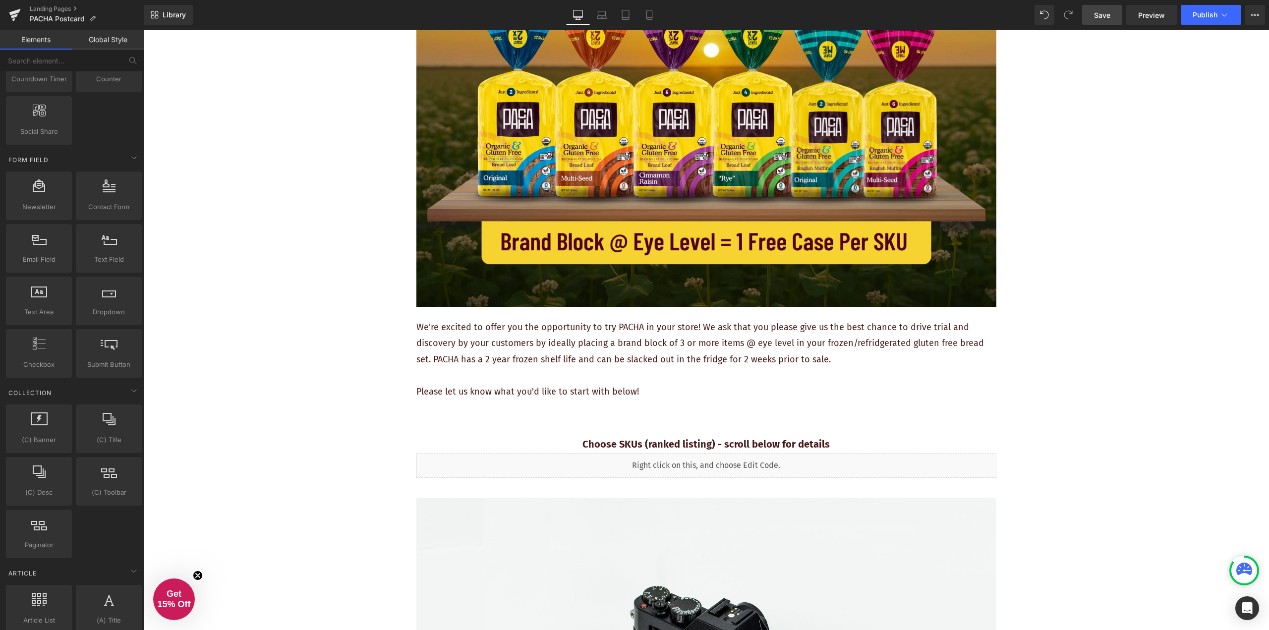
click at [1106, 20] on link "Save" at bounding box center [1102, 15] width 40 height 20
click at [1149, 23] on link "Preview" at bounding box center [1151, 15] width 51 height 20
click at [674, 440] on span at bounding box center [679, 444] width 10 height 12
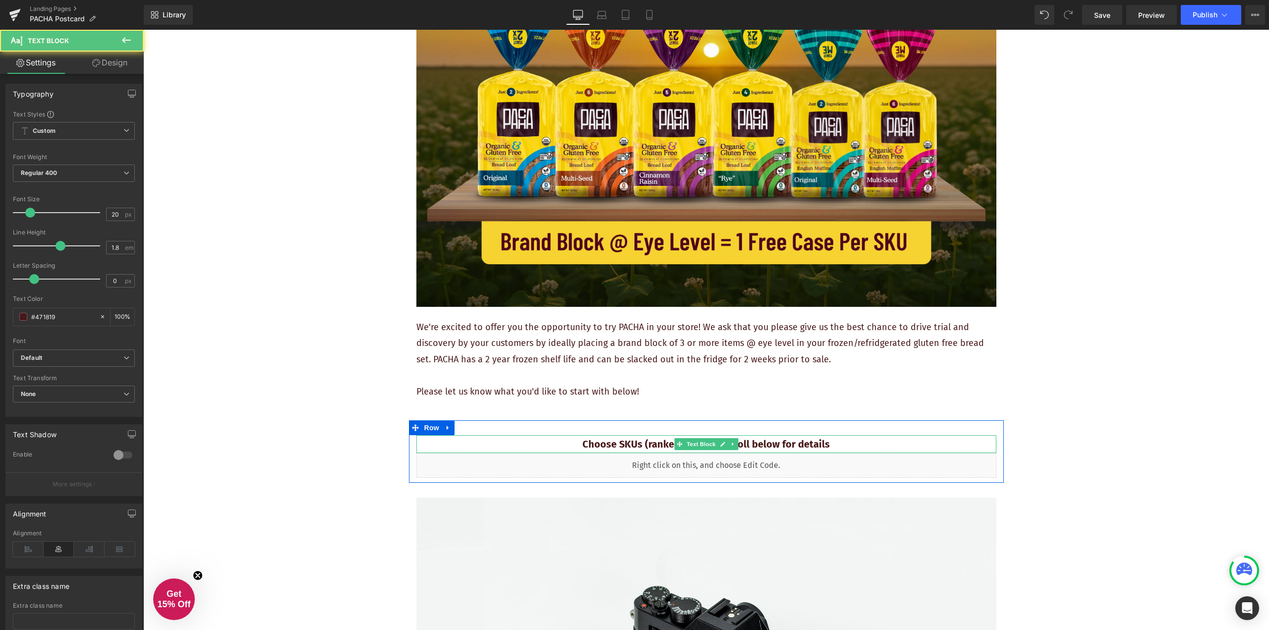
click at [641, 449] on strong "Choose SKUs (ranked listing) - scroll below for details" at bounding box center [706, 444] width 247 height 12
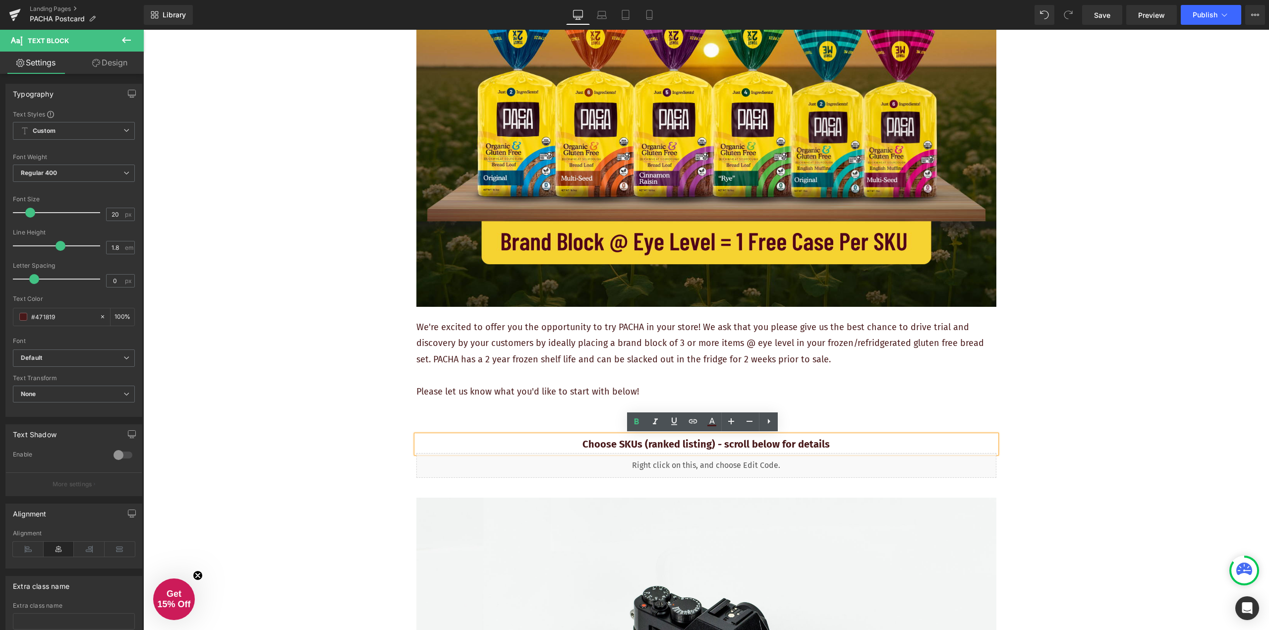
click at [981, 407] on p at bounding box center [706, 408] width 580 height 16
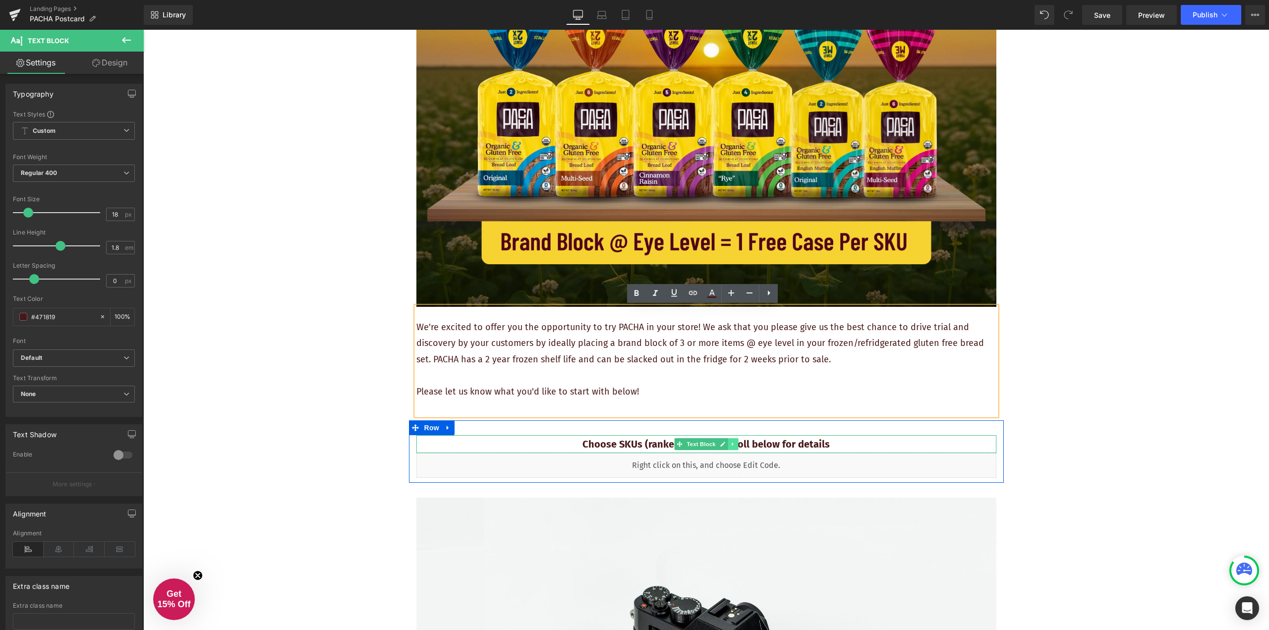
click at [732, 445] on icon at bounding box center [732, 444] width 1 height 3
click at [735, 445] on icon at bounding box center [737, 444] width 5 height 6
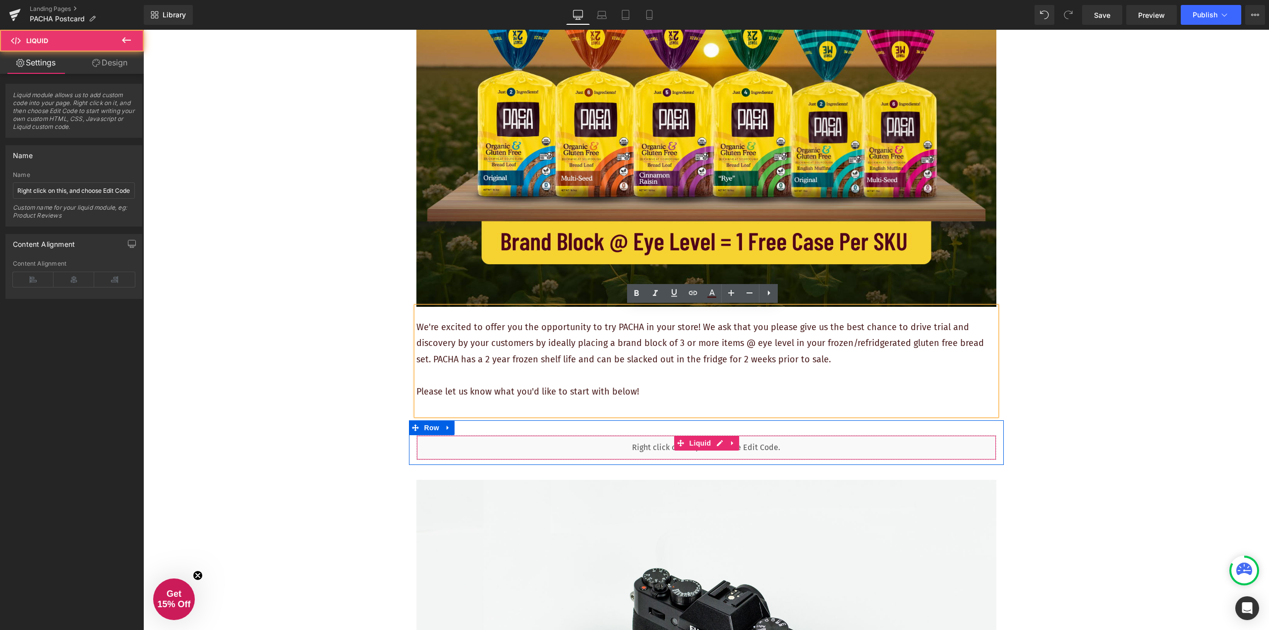
click at [546, 444] on div "Liquid" at bounding box center [706, 447] width 580 height 25
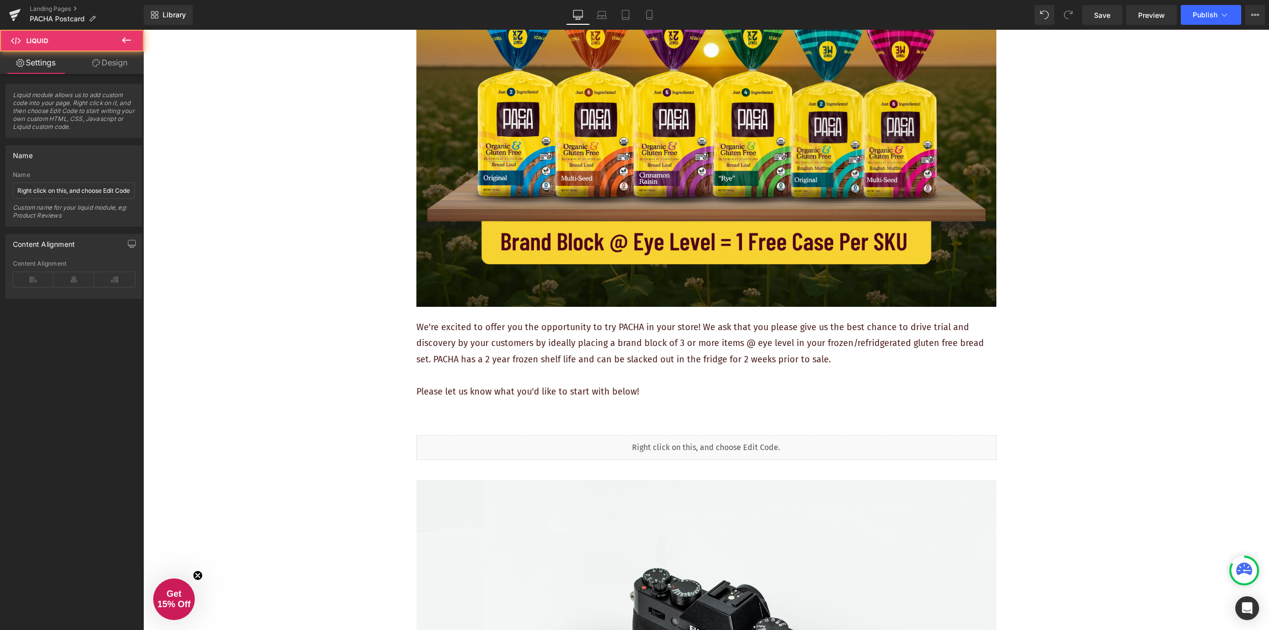
click at [1077, 359] on div "REQUEST YOUR FREE PLACEMENT Heading Image We're excited to offer you the opport…" at bounding box center [706, 622] width 1126 height 1524
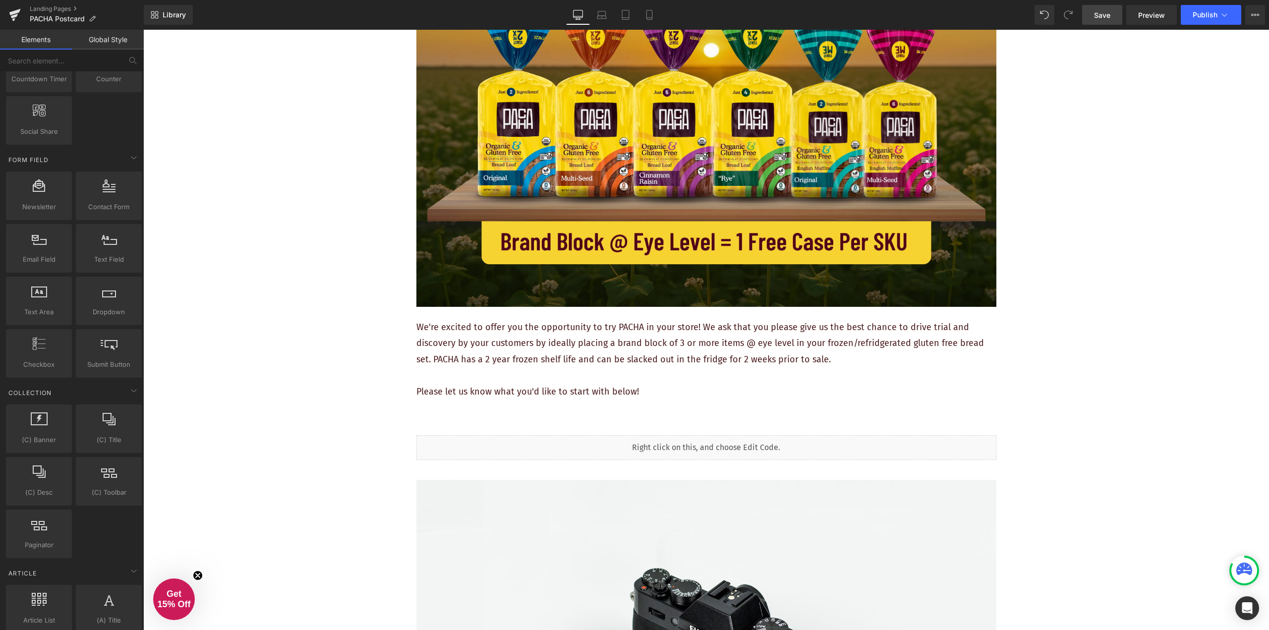
click at [1109, 17] on span "Save" at bounding box center [1102, 15] width 16 height 10
click at [1148, 16] on span "Preview" at bounding box center [1151, 15] width 27 height 10
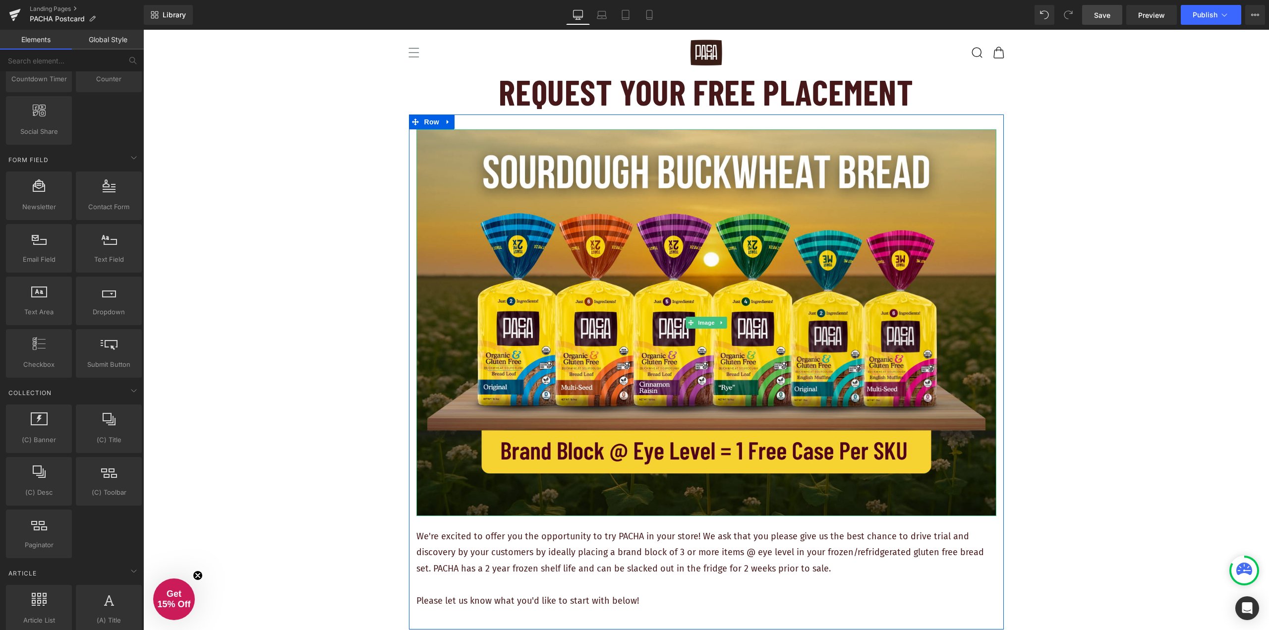
scroll to position [0, 0]
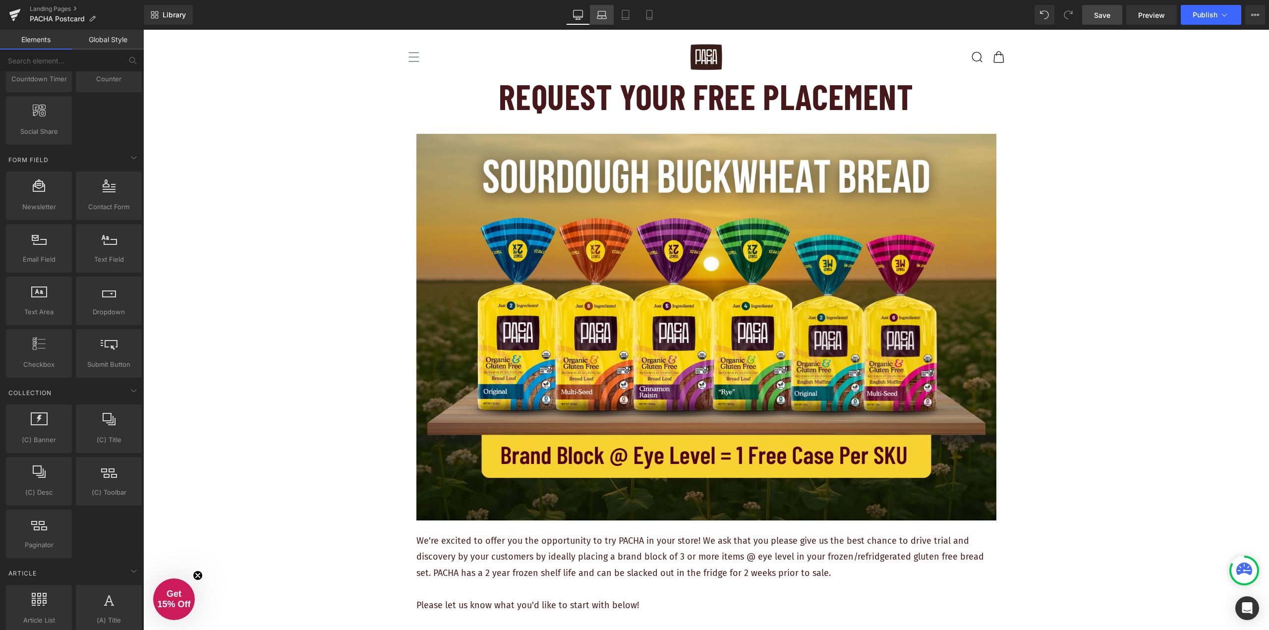
click at [604, 16] on icon at bounding box center [601, 17] width 9 height 3
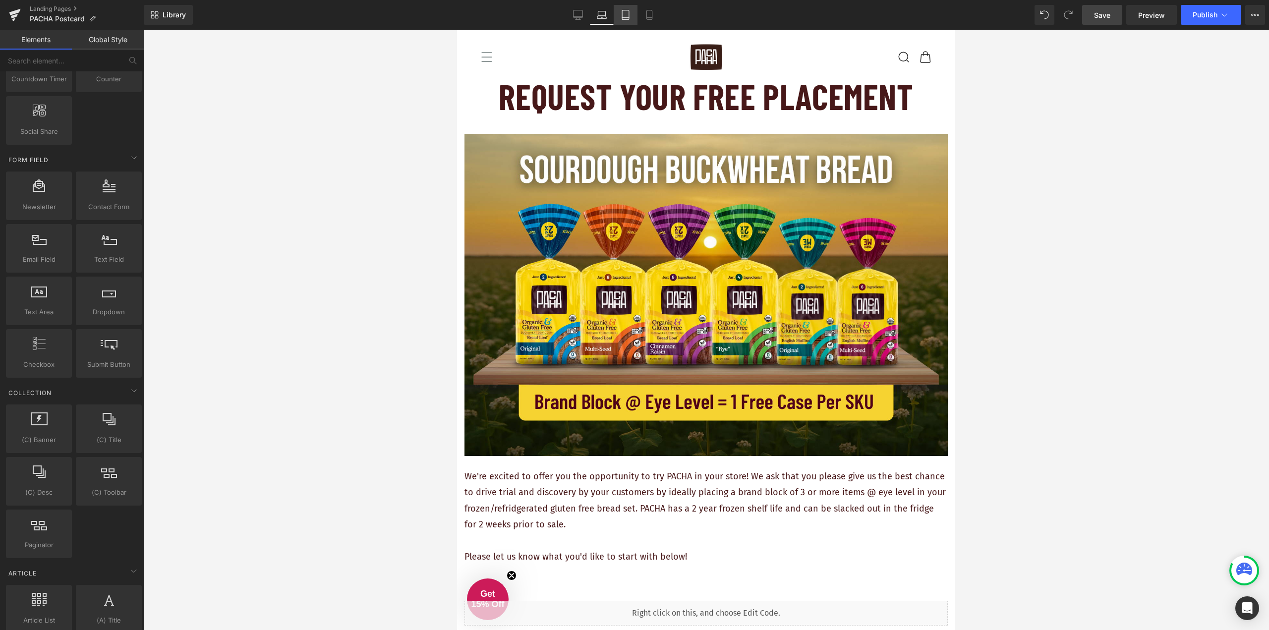
drag, startPoint x: 627, startPoint y: 15, endPoint x: 118, endPoint y: 9, distance: 508.2
click at [627, 15] on icon at bounding box center [626, 15] width 10 height 10
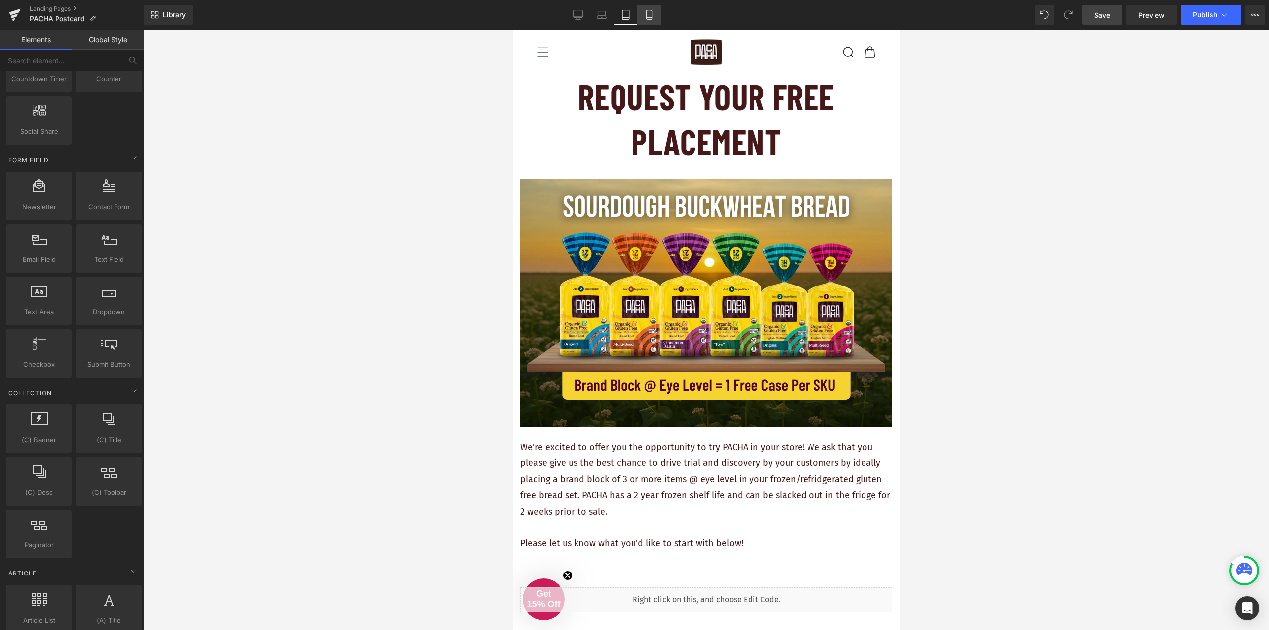
click at [647, 14] on icon at bounding box center [648, 14] width 5 height 9
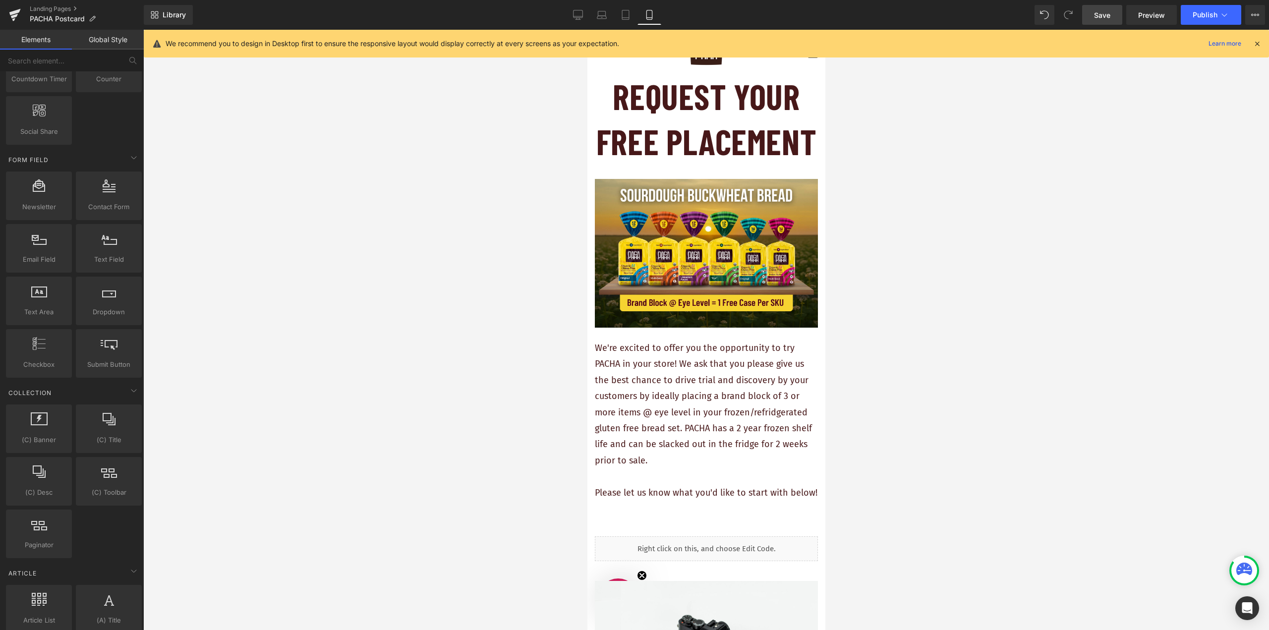
click at [1106, 17] on span "Save" at bounding box center [1102, 15] width 16 height 10
